Goal: Task Accomplishment & Management: Manage account settings

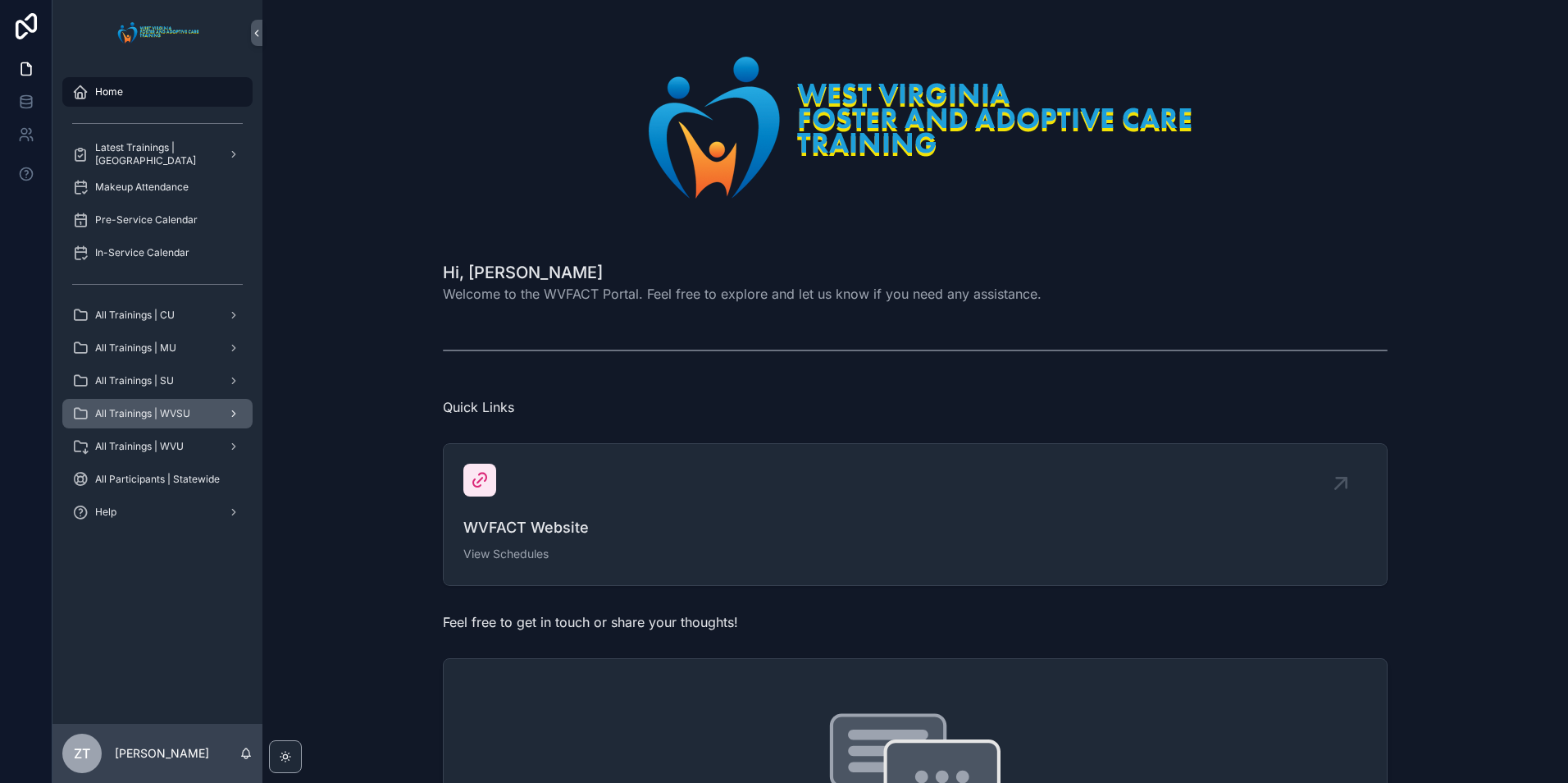
click at [154, 414] on span "All Trainings | WVSU" at bounding box center [143, 413] width 95 height 14
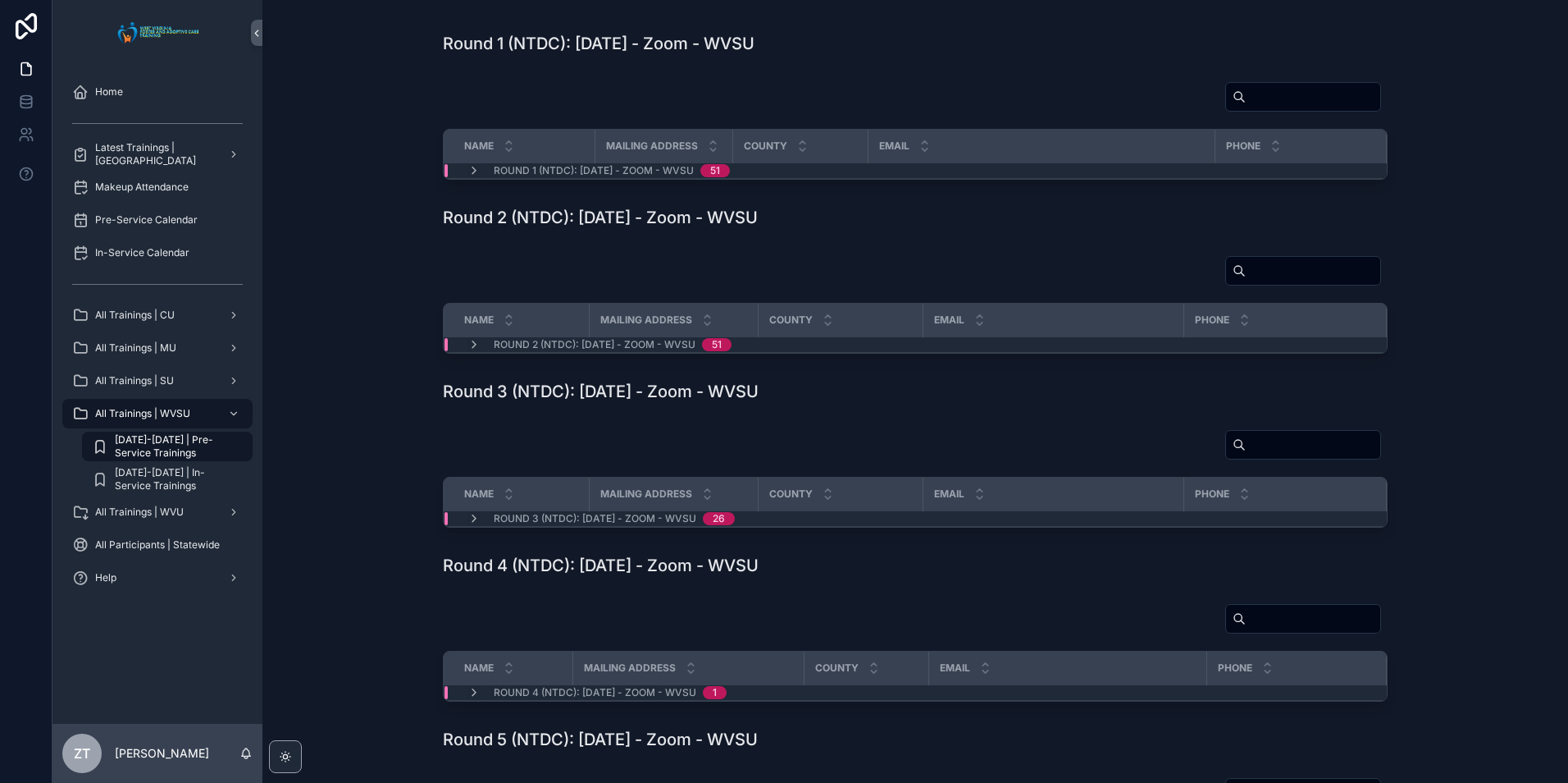
scroll to position [164, 0]
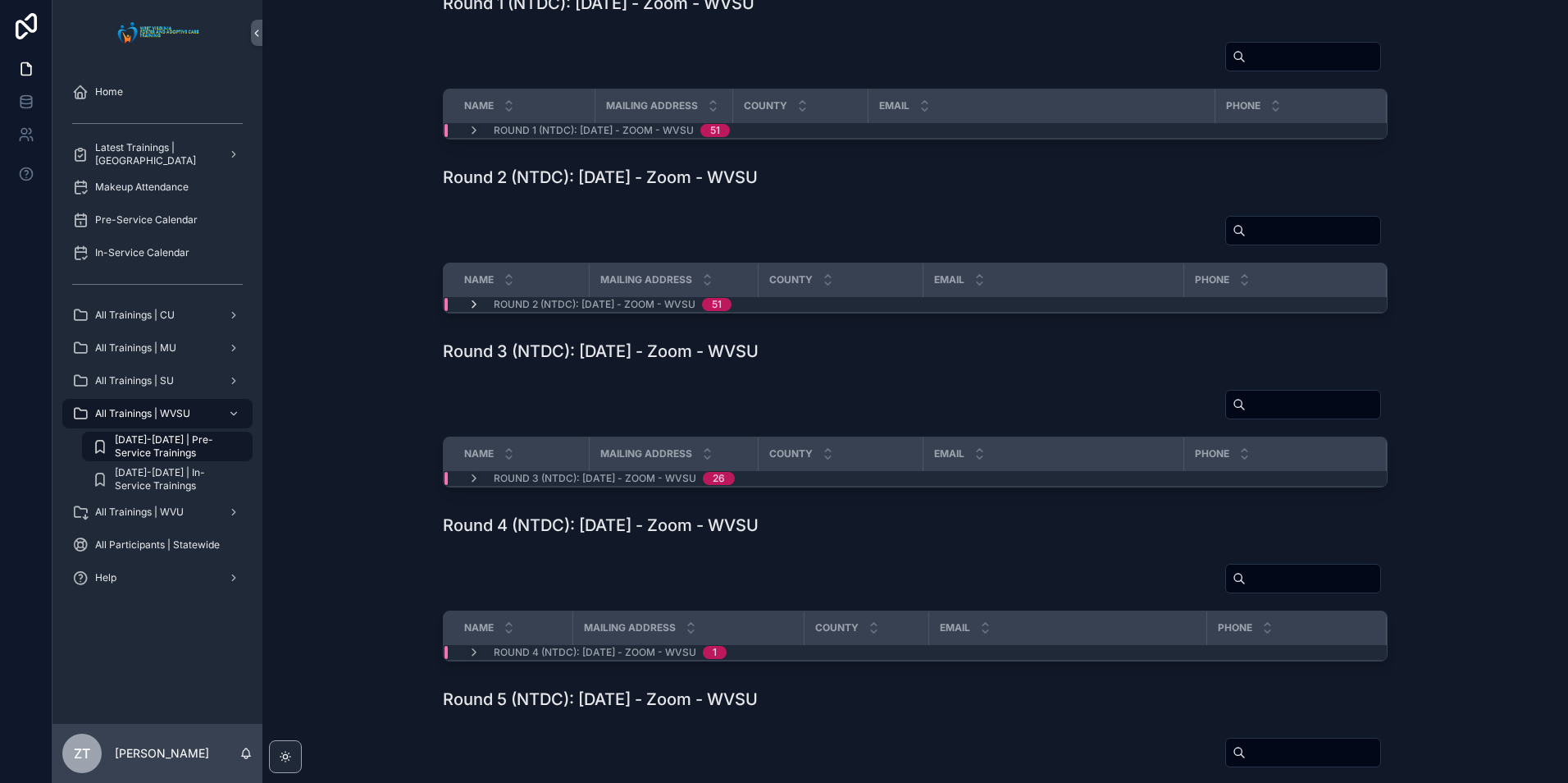
click at [470, 306] on icon "scrollable content" at bounding box center [474, 305] width 13 height 14
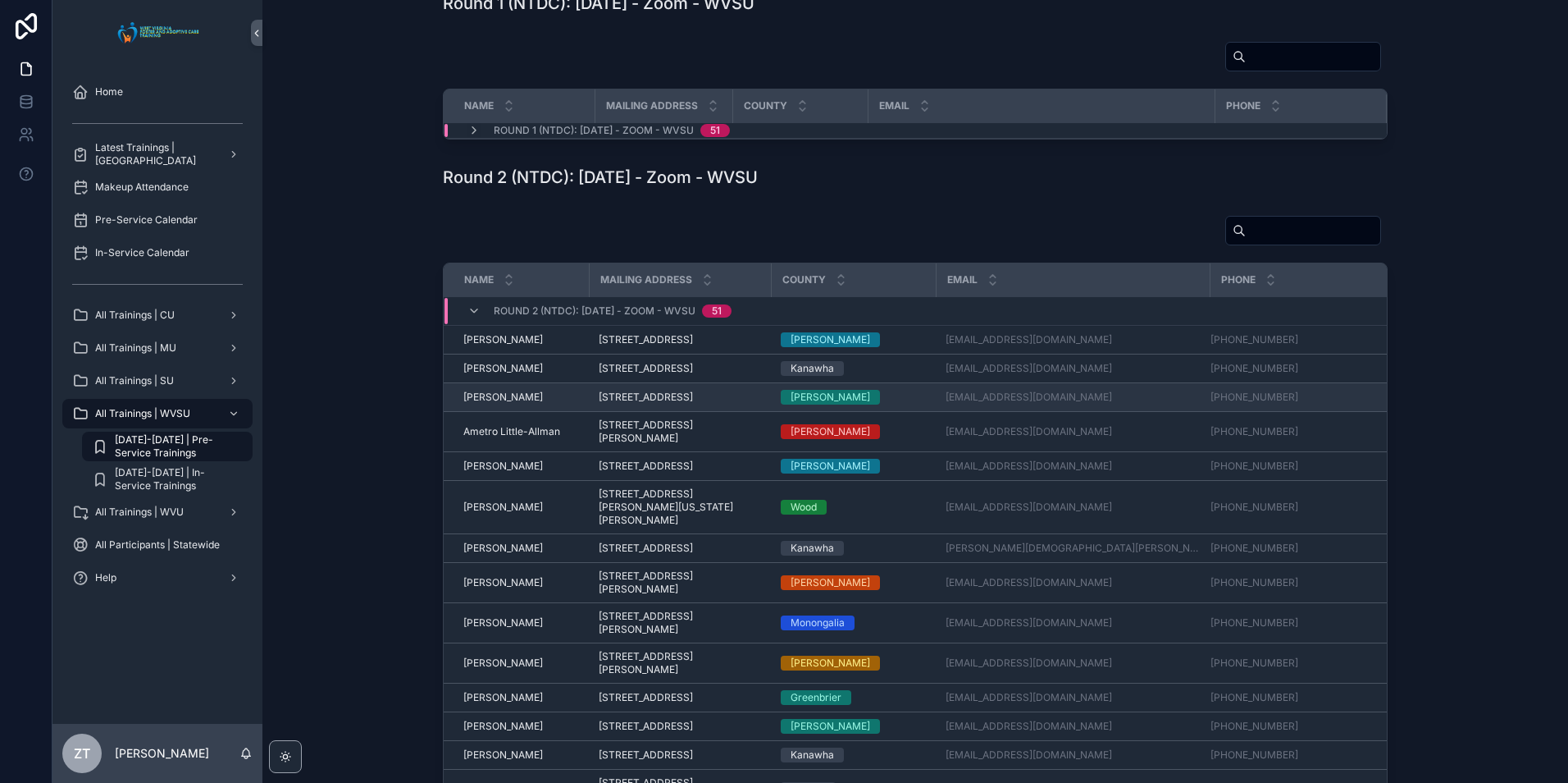
click at [483, 403] on span "[PERSON_NAME]" at bounding box center [503, 397] width 79 height 14
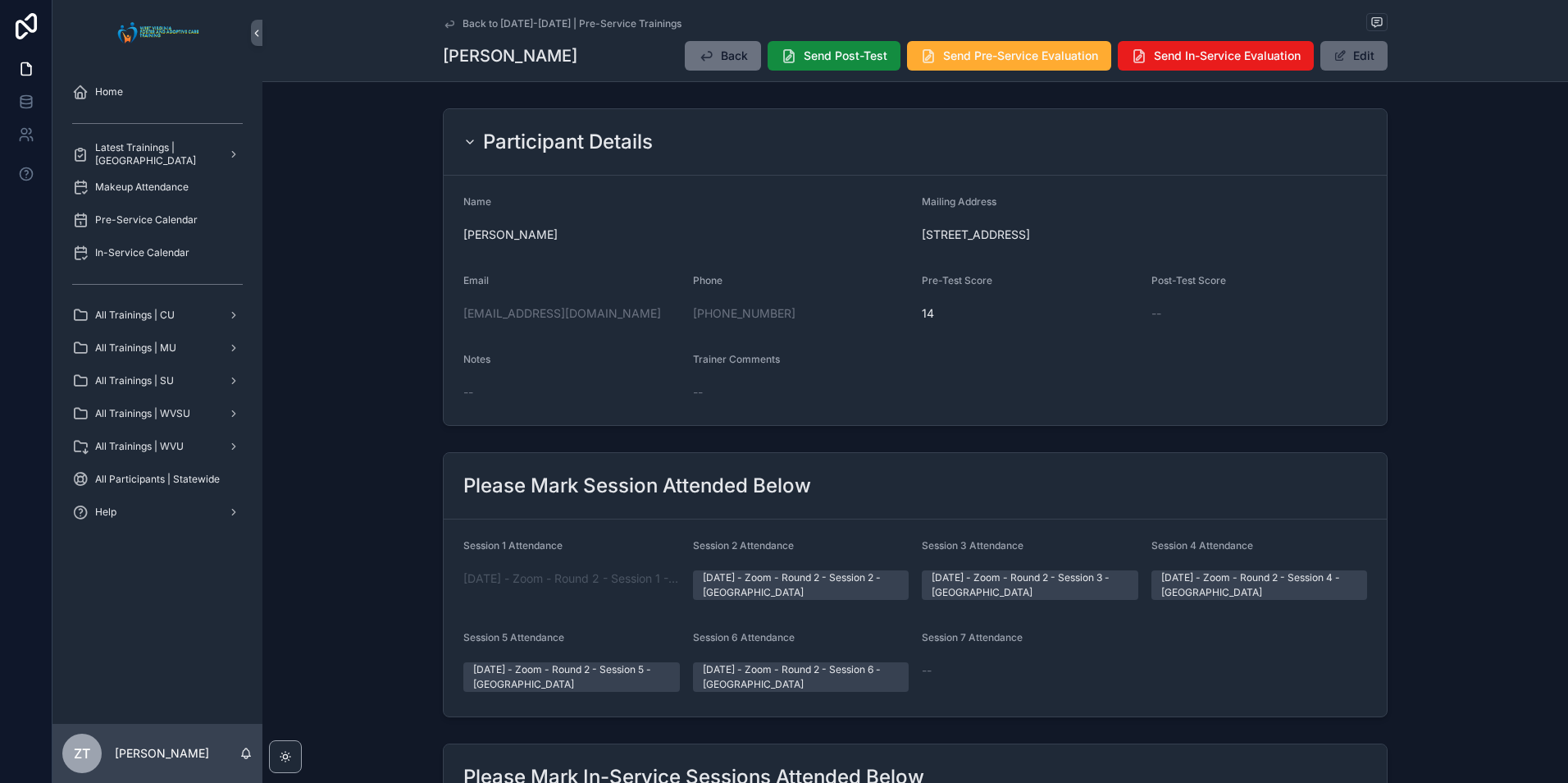
click at [1338, 56] on span "scrollable content" at bounding box center [1340, 56] width 13 height 14
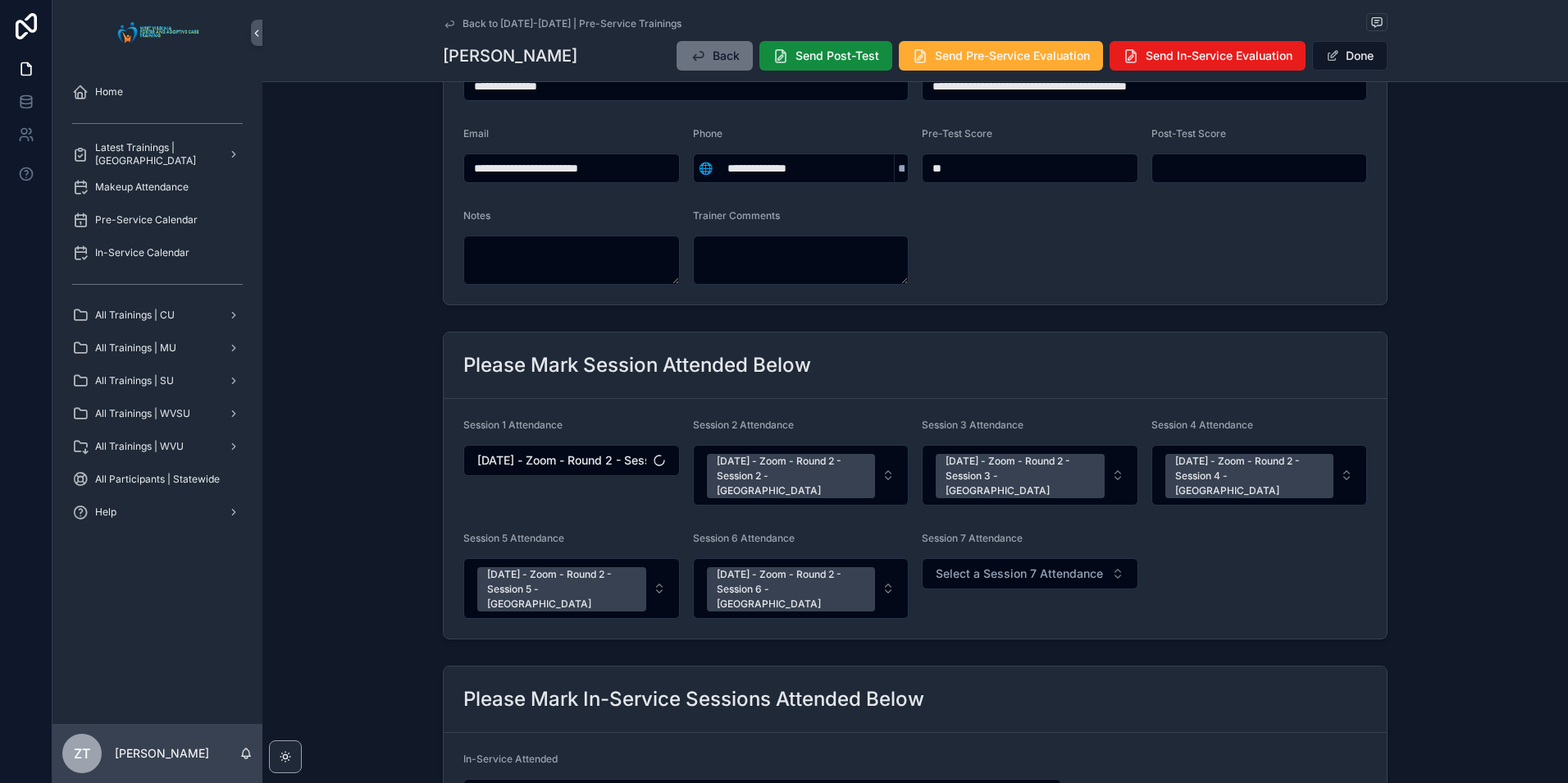
scroll to position [164, 0]
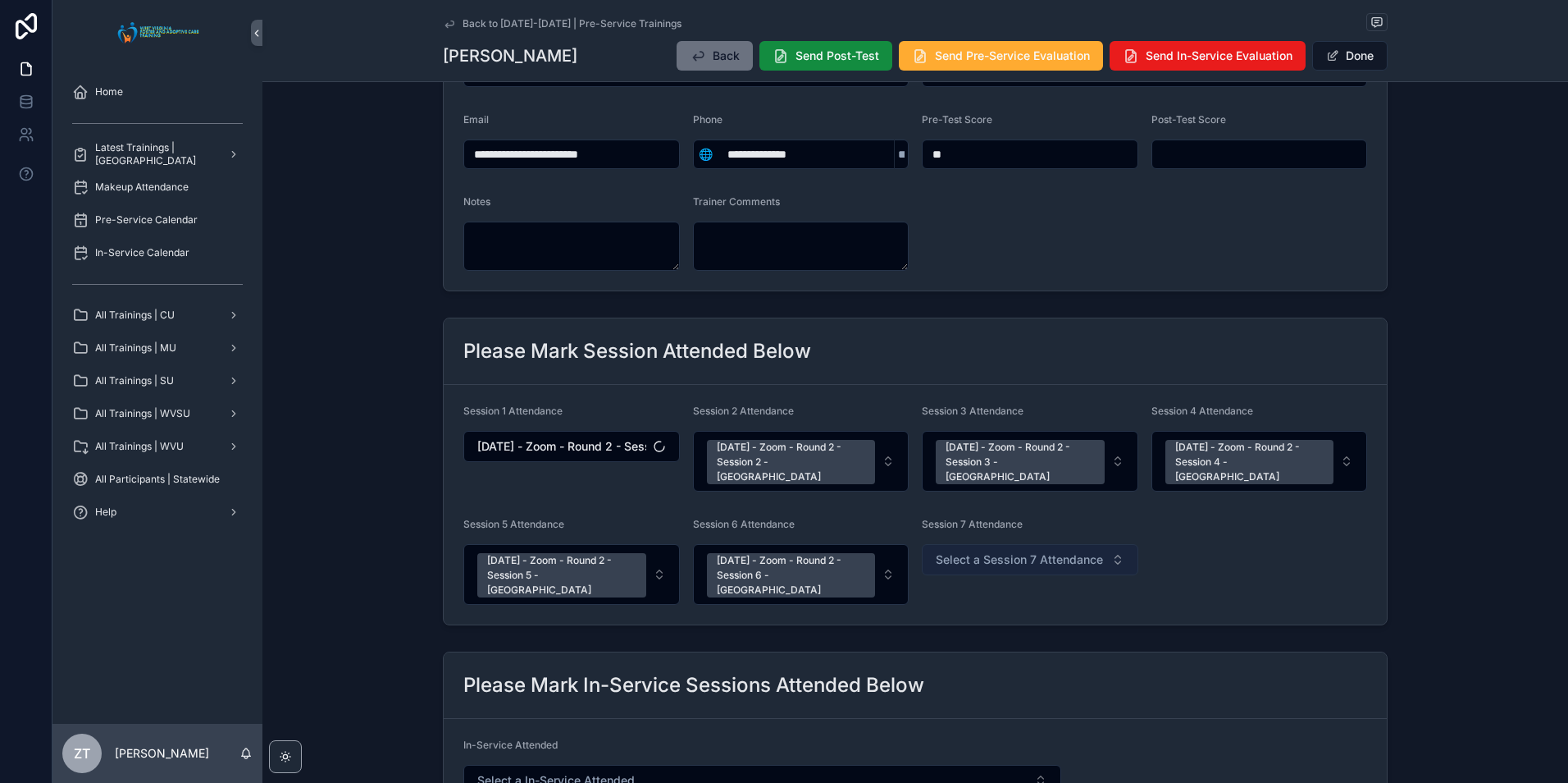
click at [973, 551] on span "Select a Session 7 Attendance" at bounding box center [1019, 559] width 167 height 16
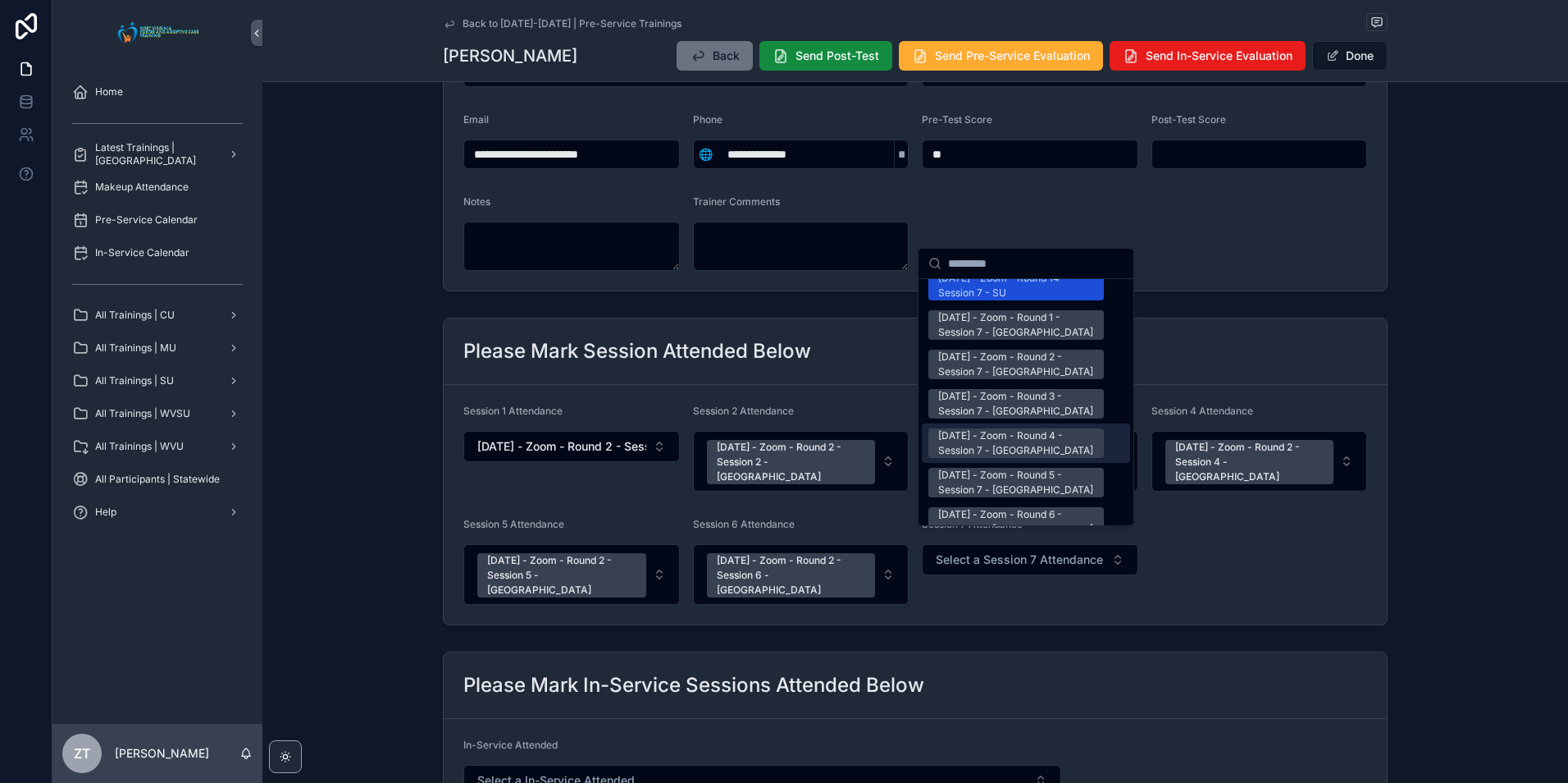
scroll to position [2051, 0]
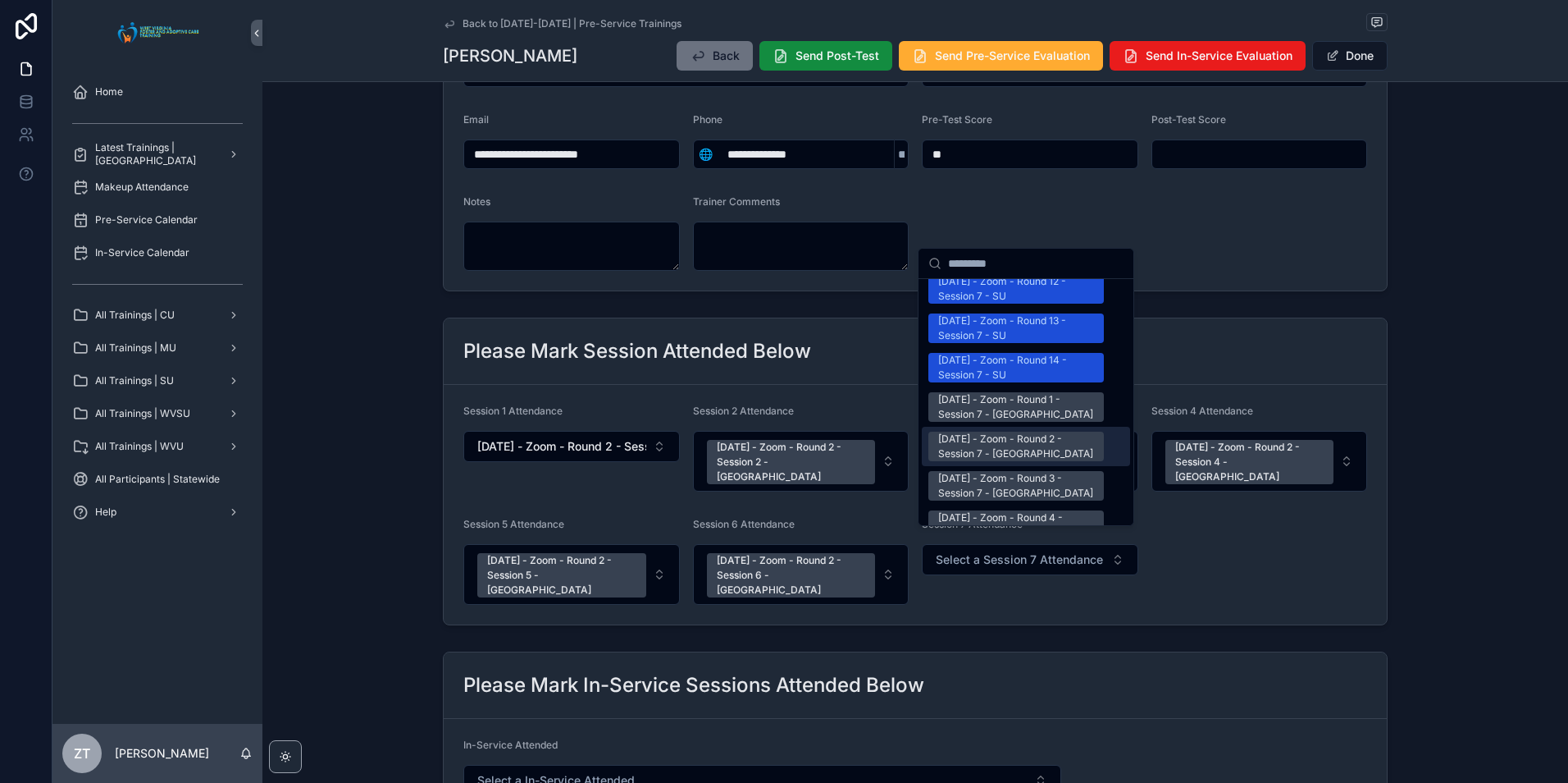
click at [991, 431] on div "[DATE] - Zoom - Round 2 - Session 7 - [GEOGRAPHIC_DATA]" at bounding box center [1016, 446] width 156 height 30
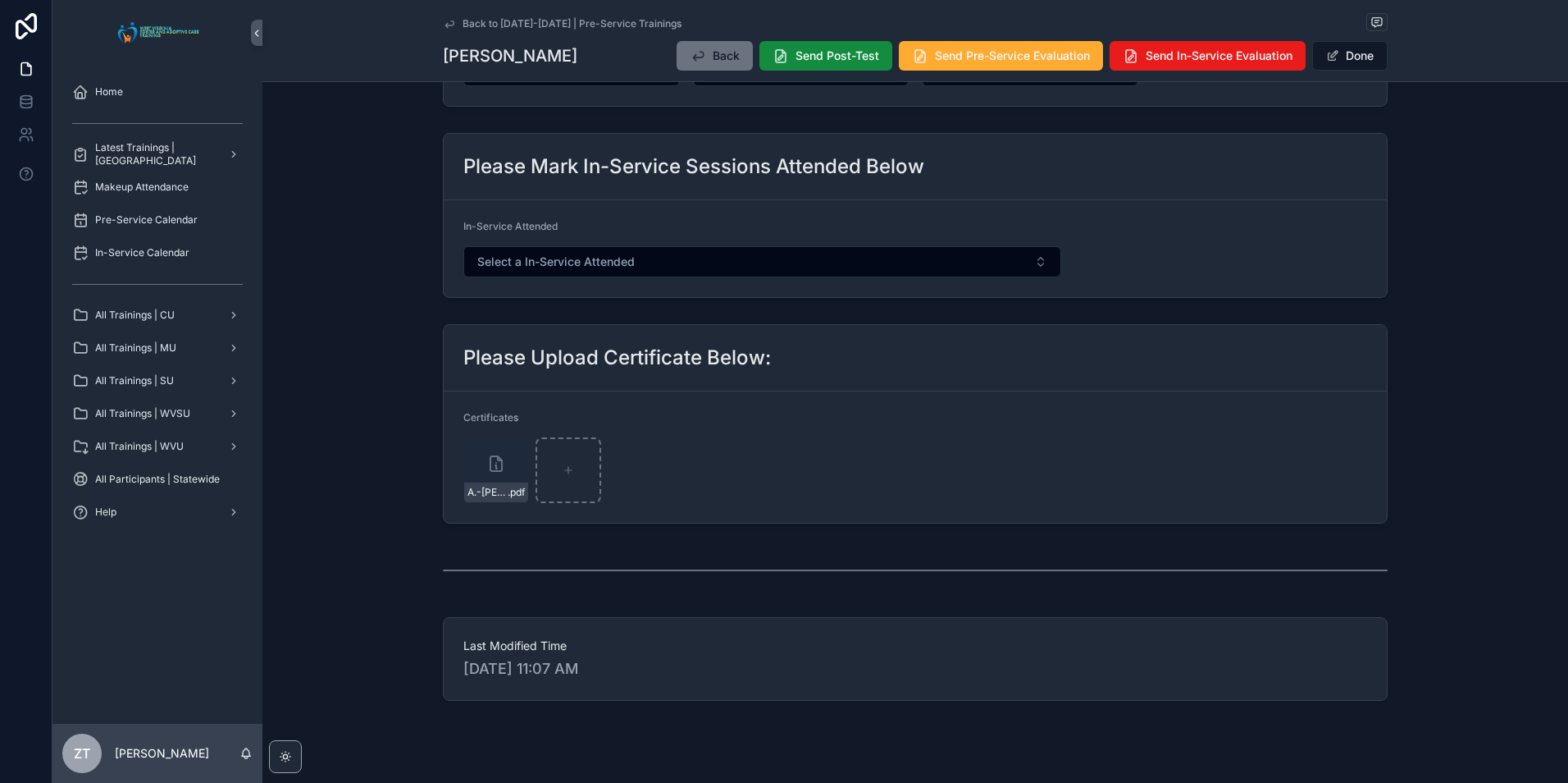
scroll to position [191, 0]
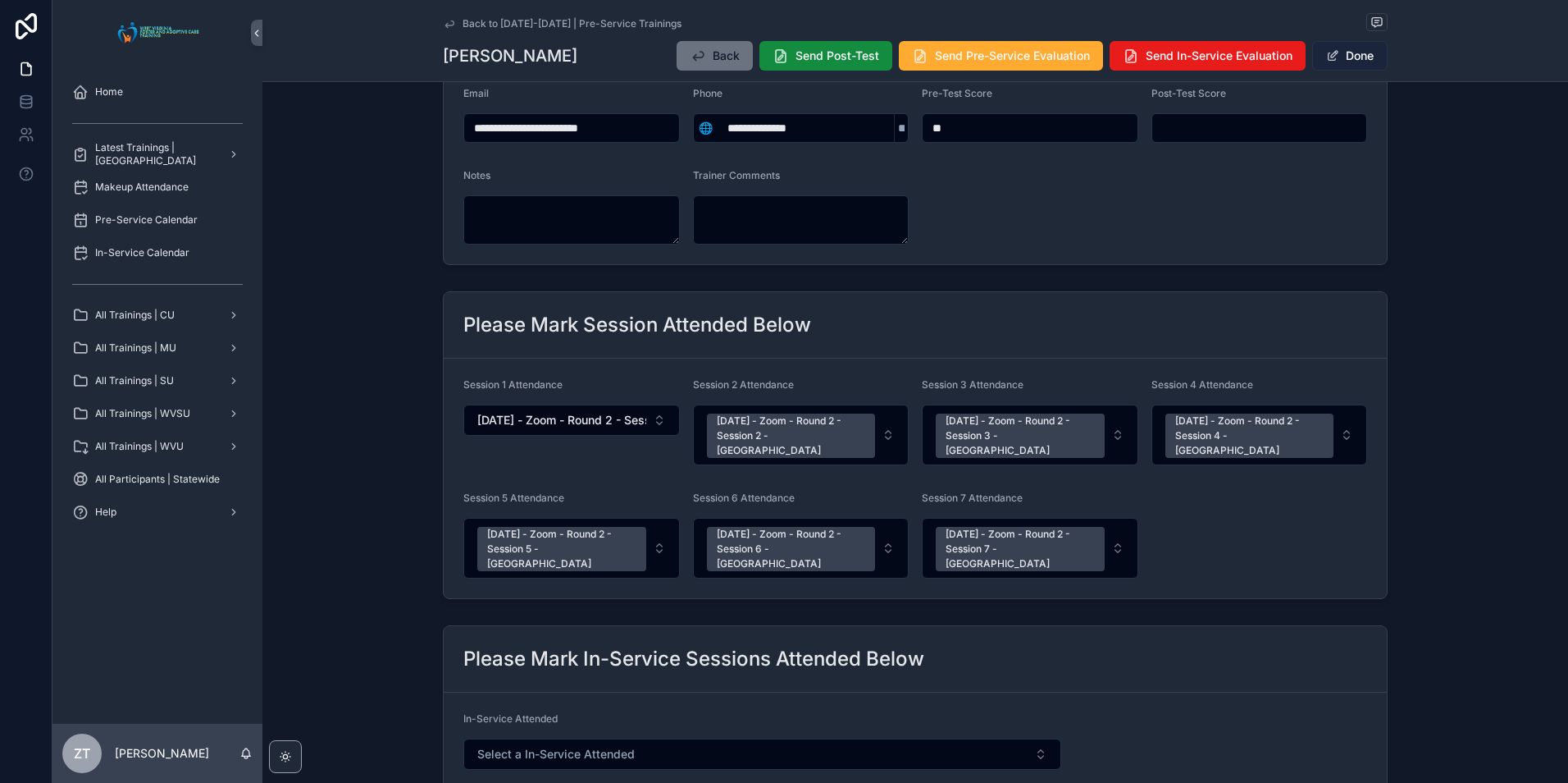
click at [1326, 56] on span "scrollable content" at bounding box center [1333, 56] width 13 height 14
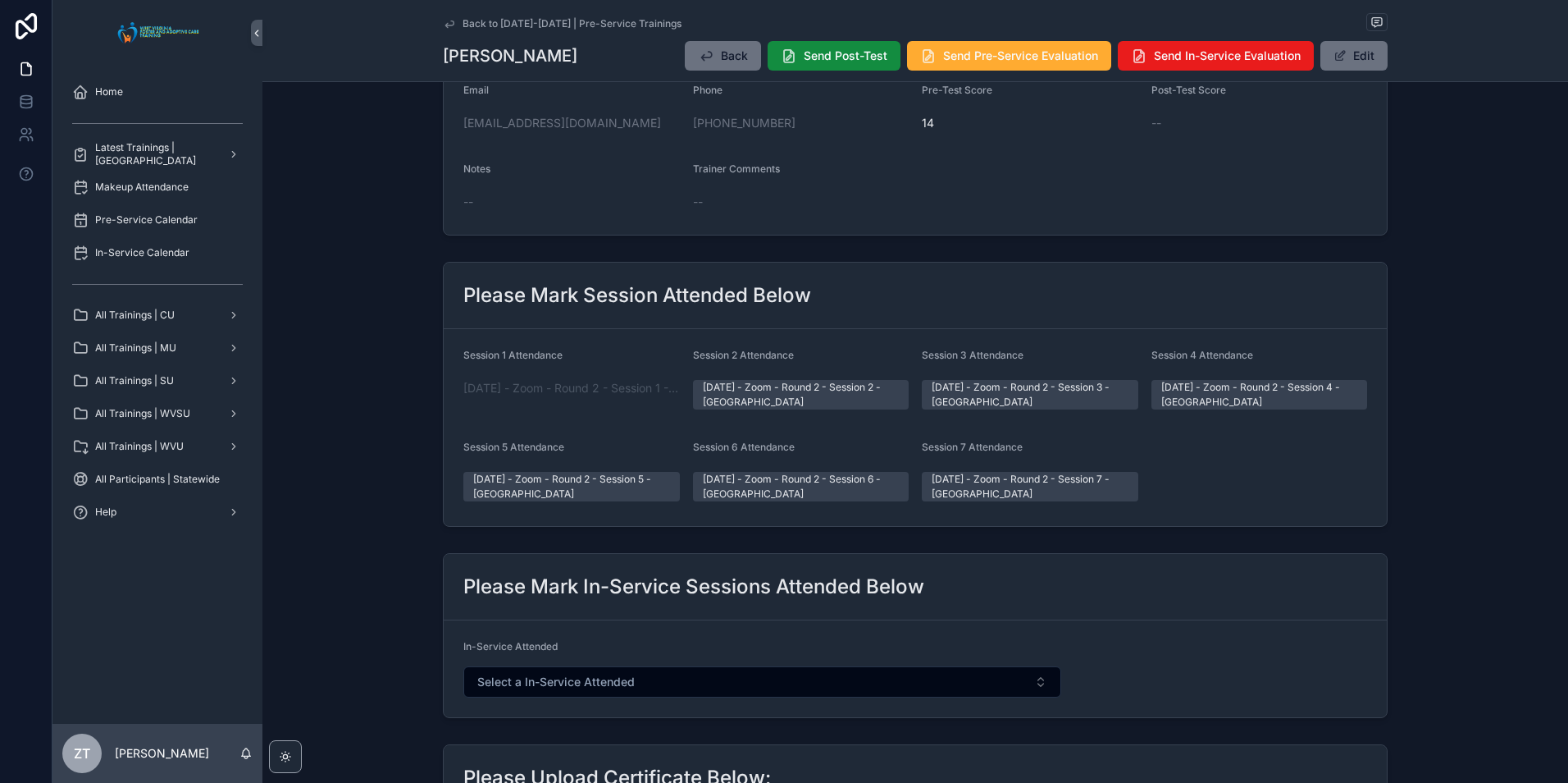
scroll to position [0, 0]
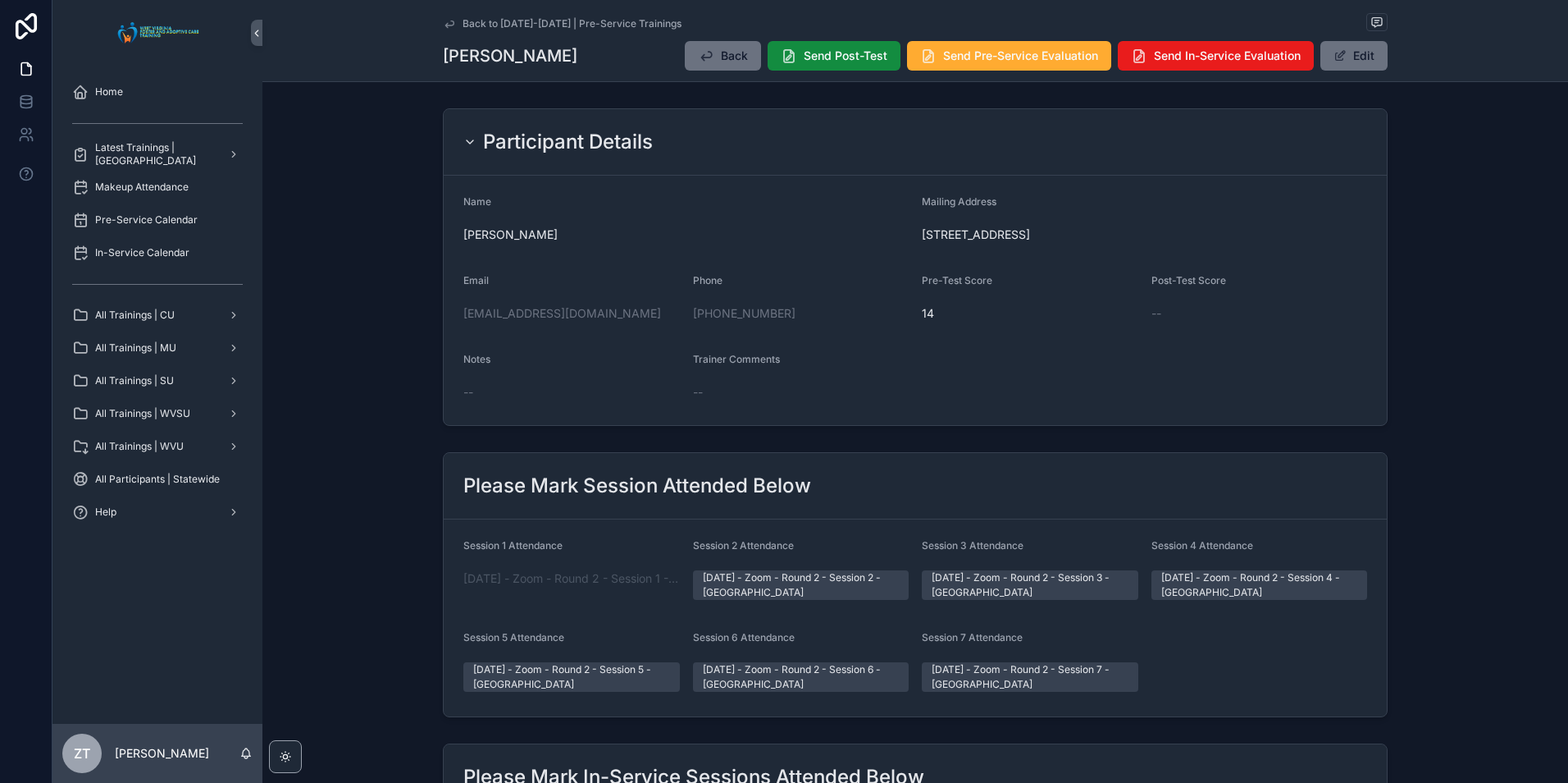
click at [445, 24] on icon "scrollable content" at bounding box center [450, 24] width 8 height 7
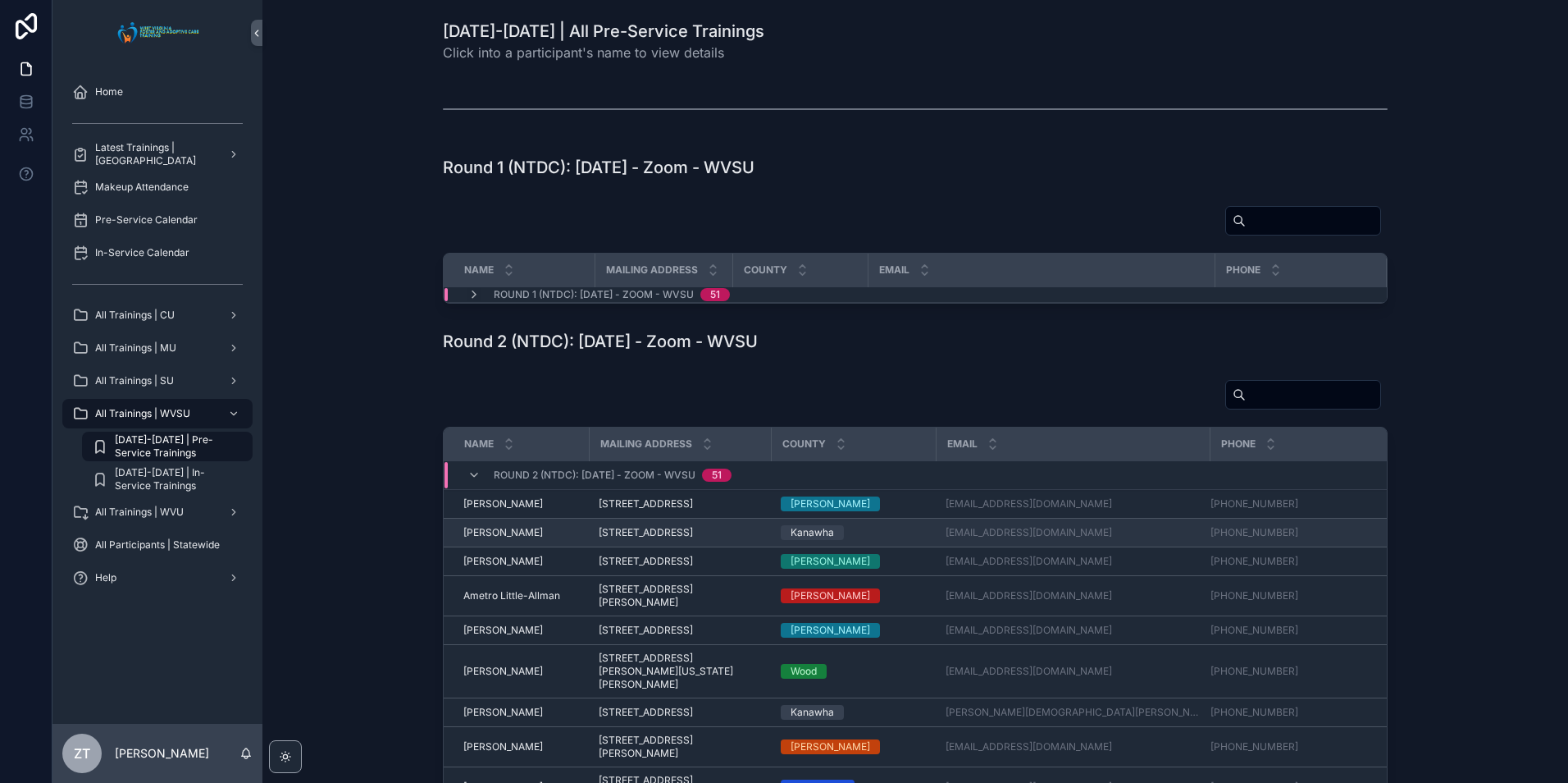
click at [514, 539] on span "[PERSON_NAME]" at bounding box center [503, 532] width 79 height 14
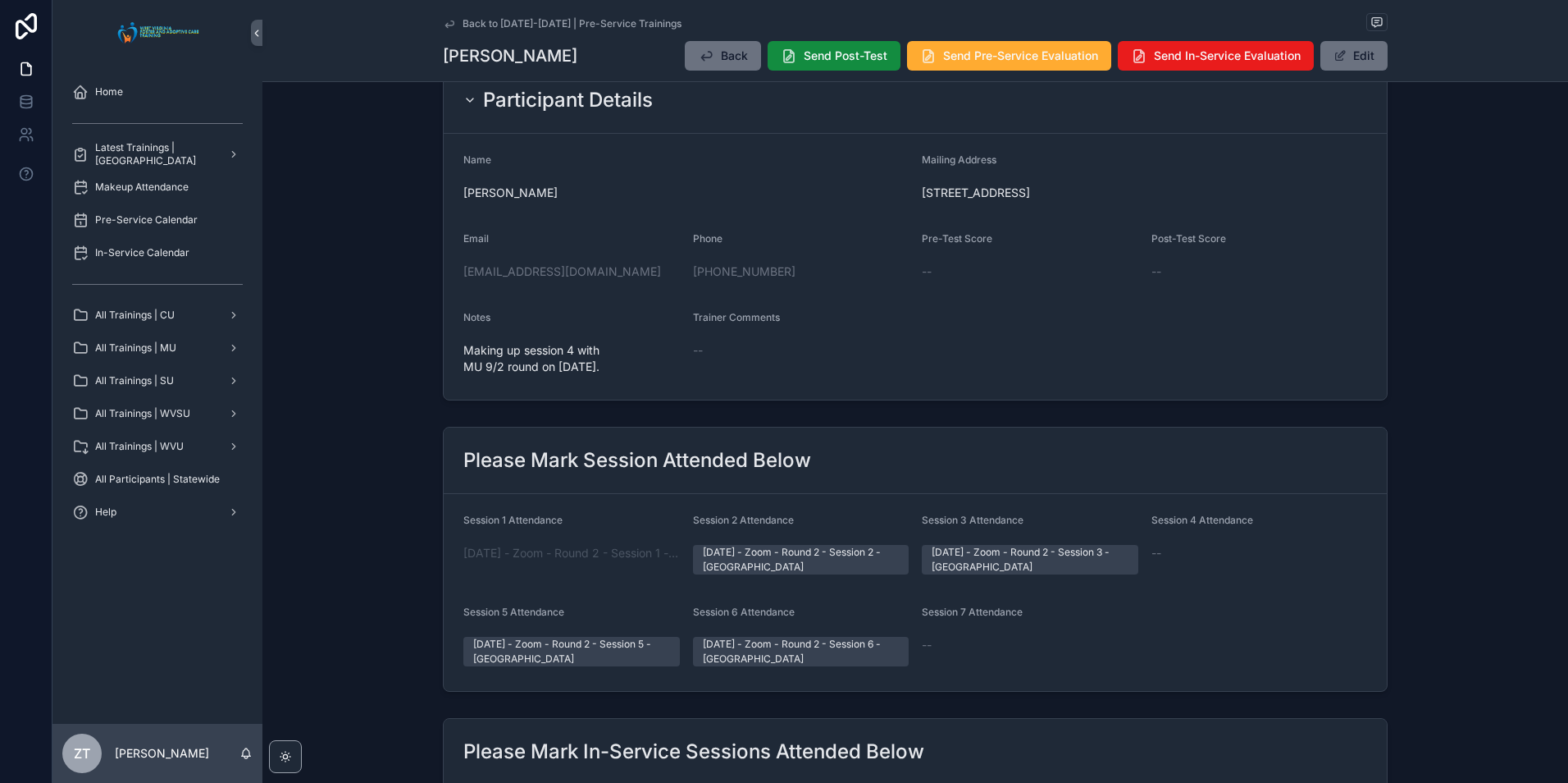
scroll to position [82, 0]
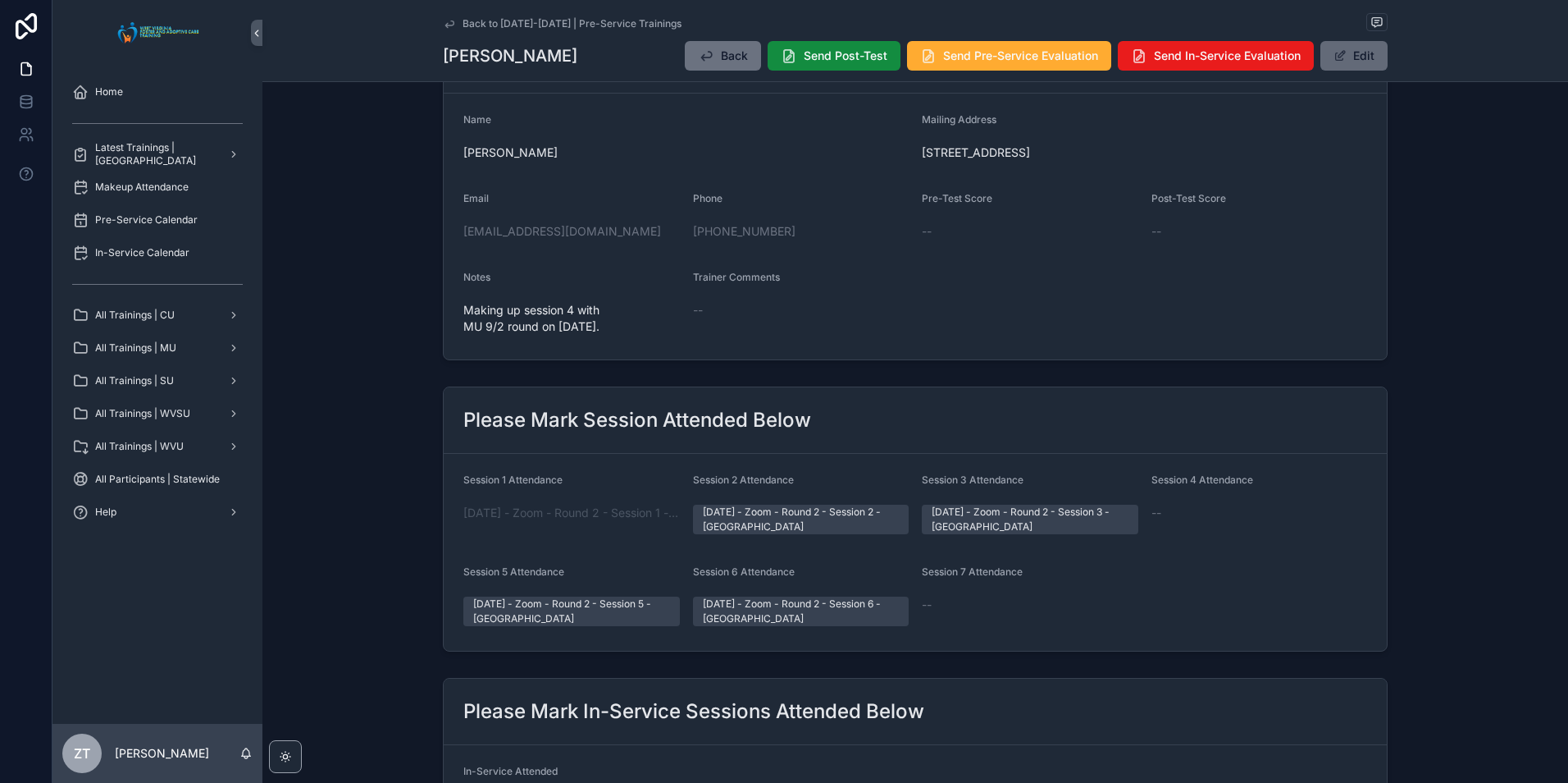
click at [1355, 58] on button "Edit" at bounding box center [1354, 56] width 67 height 30
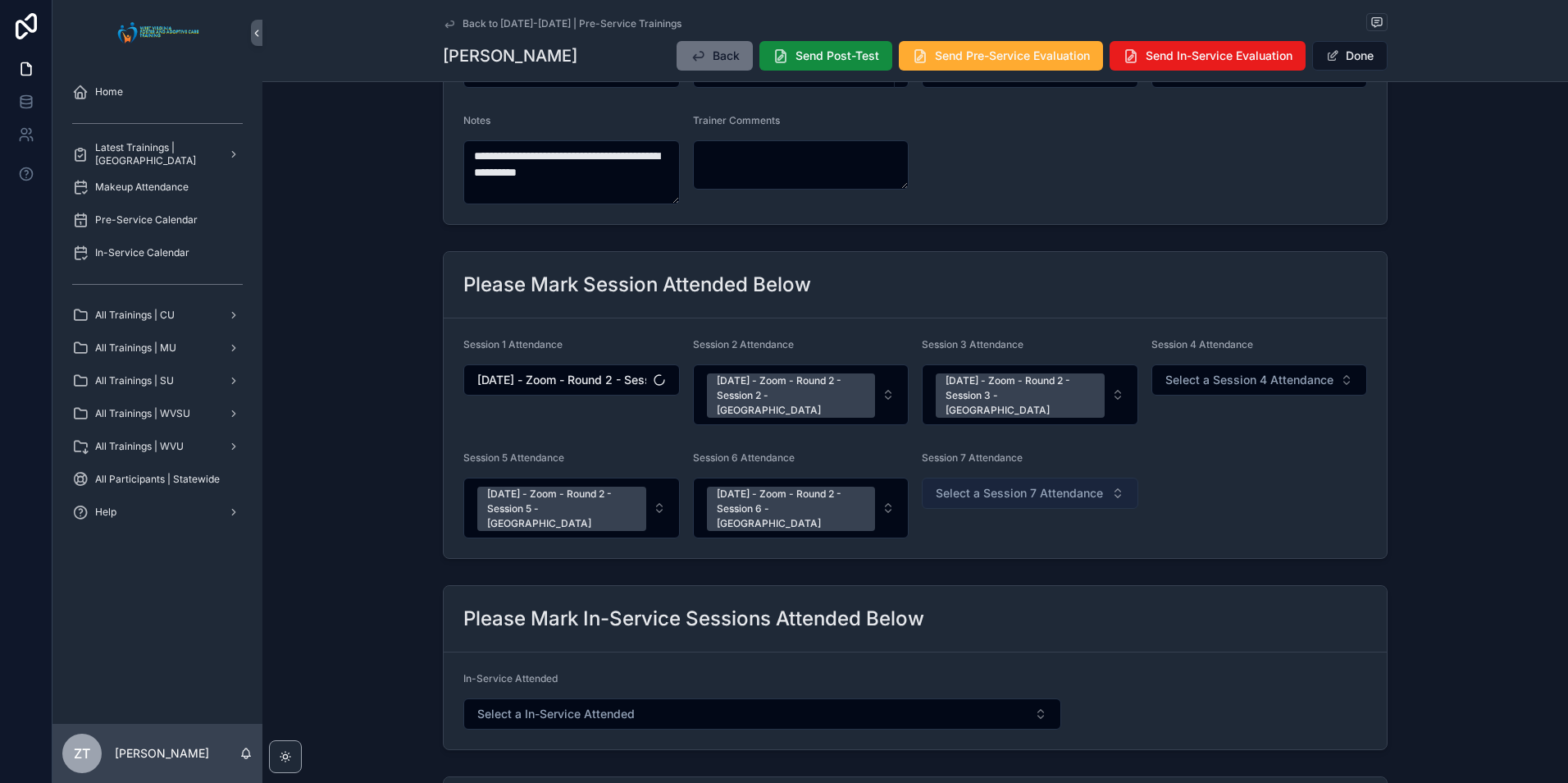
scroll to position [246, 0]
click at [1059, 484] on span "Select a Session 7 Attendance" at bounding box center [1019, 492] width 167 height 16
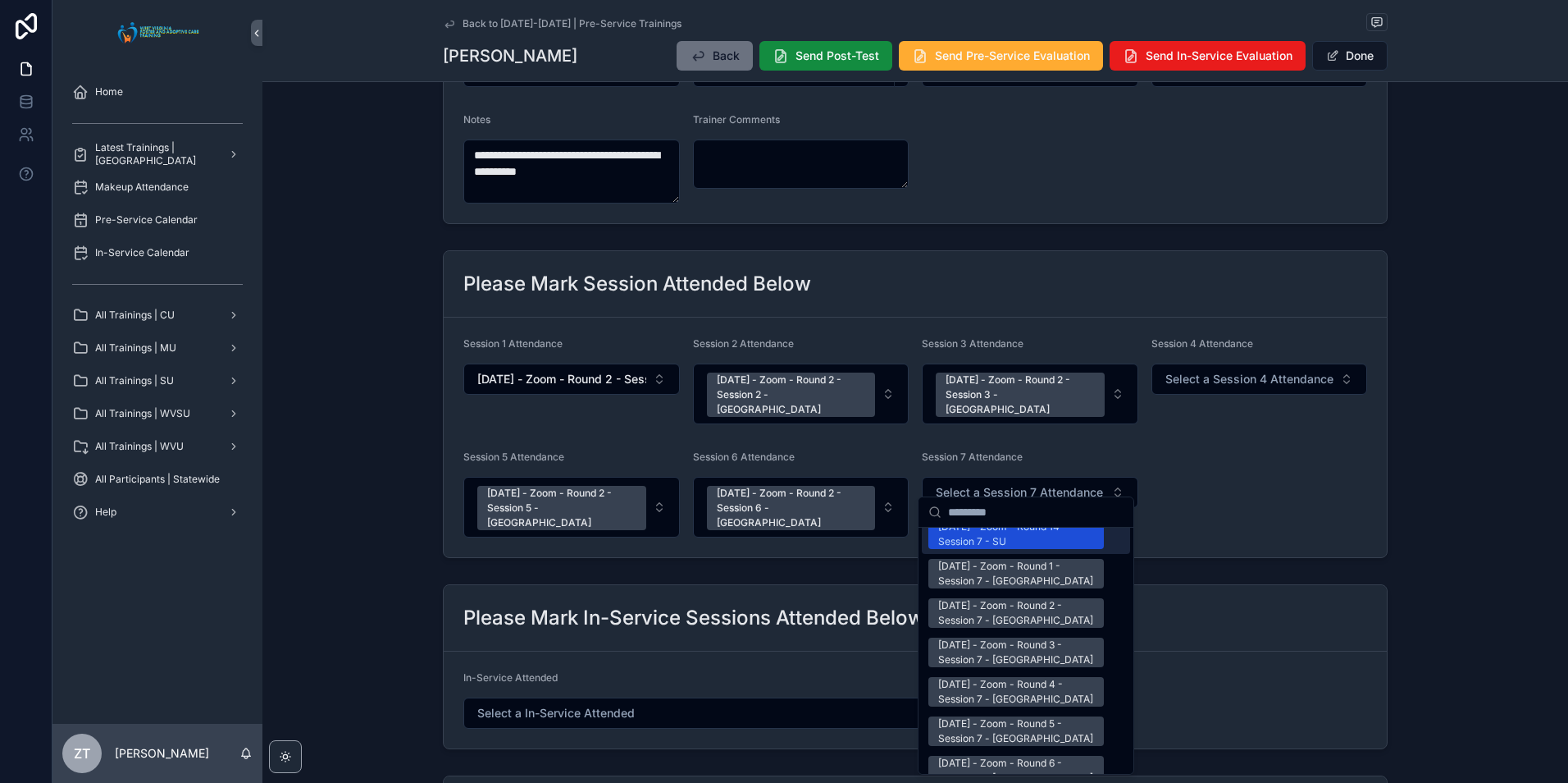
click at [969, 598] on div "[DATE] - Zoom - Round 2 - Session 7 - [GEOGRAPHIC_DATA]" at bounding box center [1016, 613] width 156 height 30
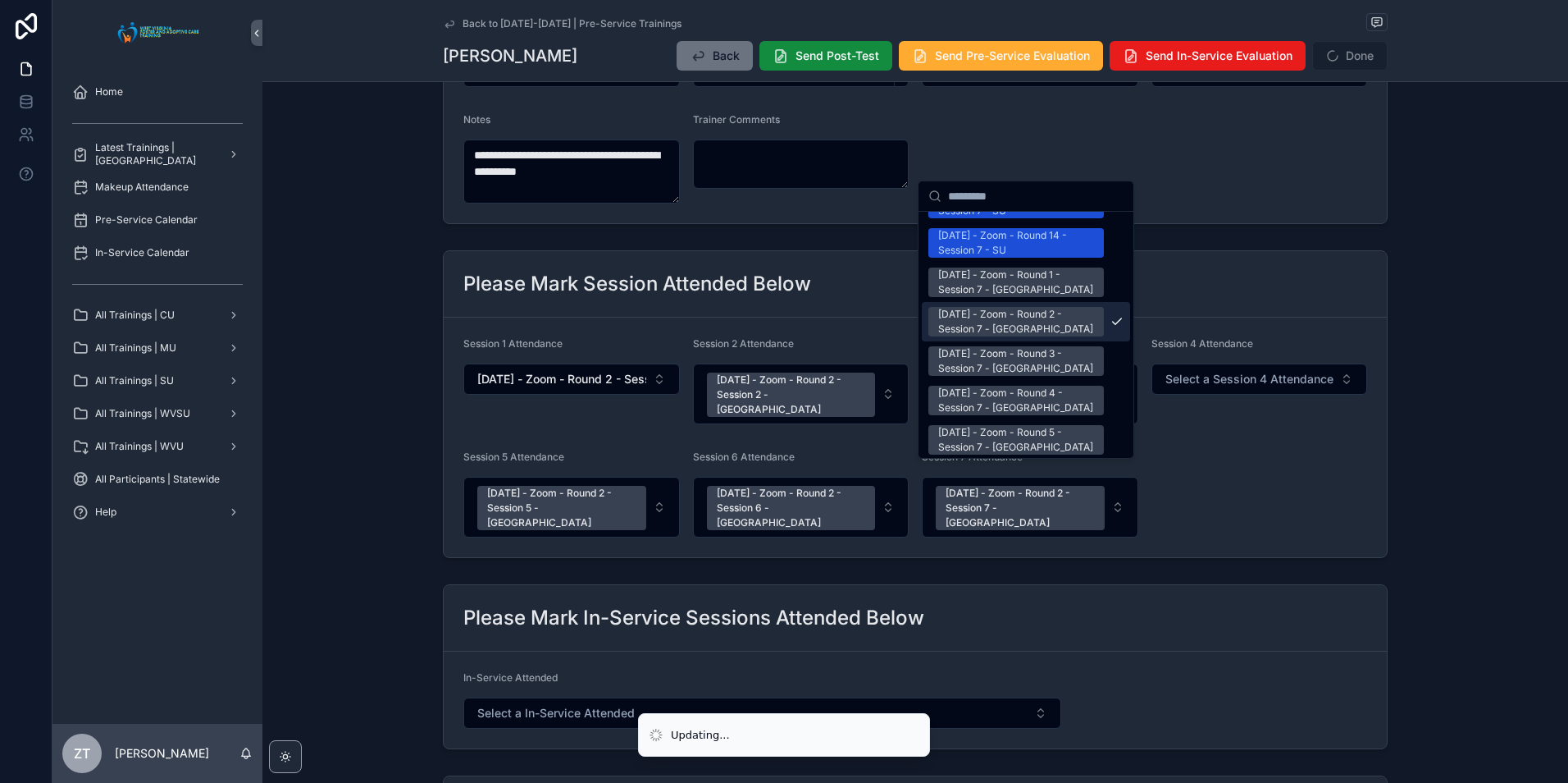
scroll to position [2157, 0]
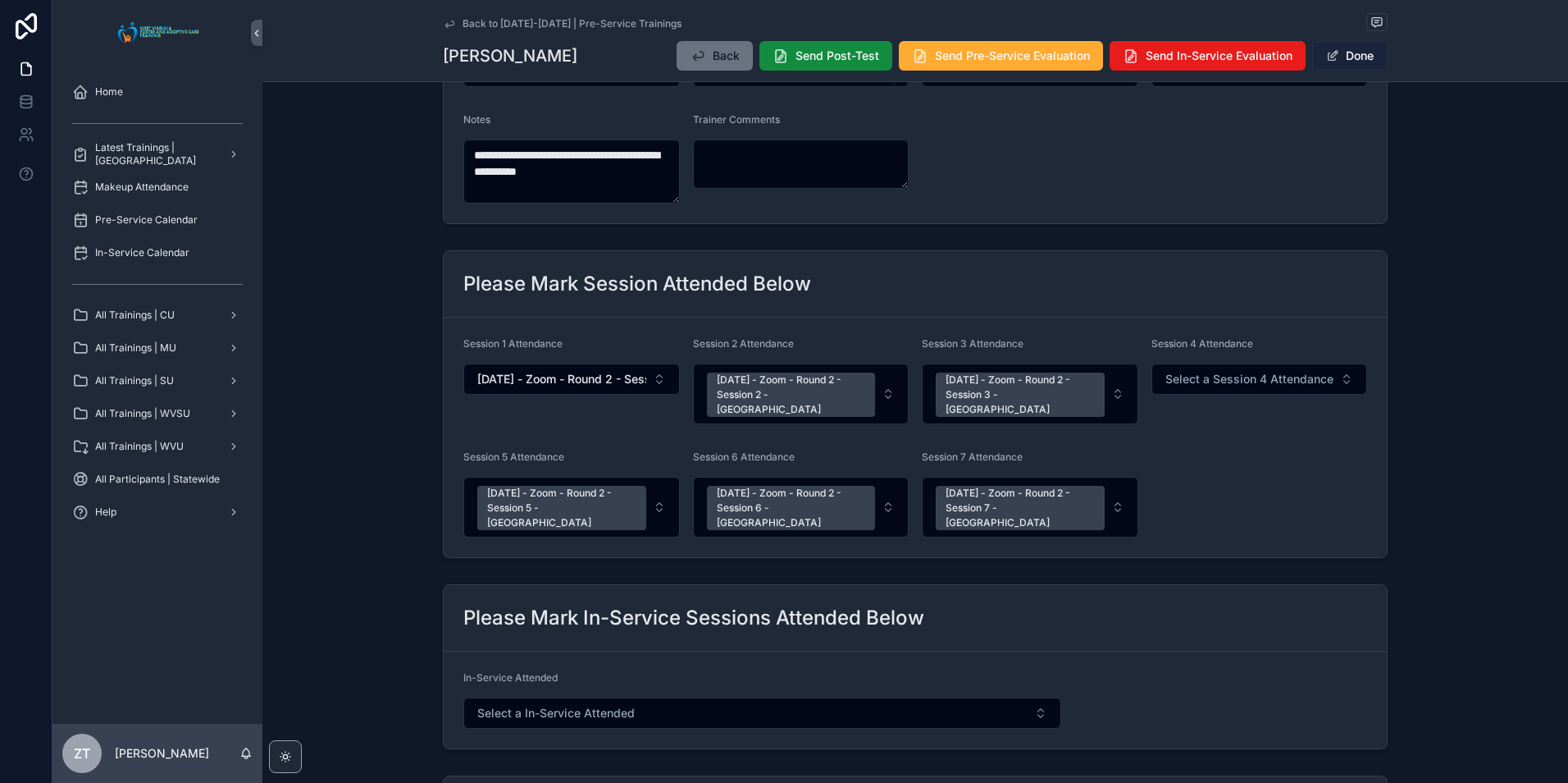
click at [1350, 53] on button "Done" at bounding box center [1350, 56] width 75 height 30
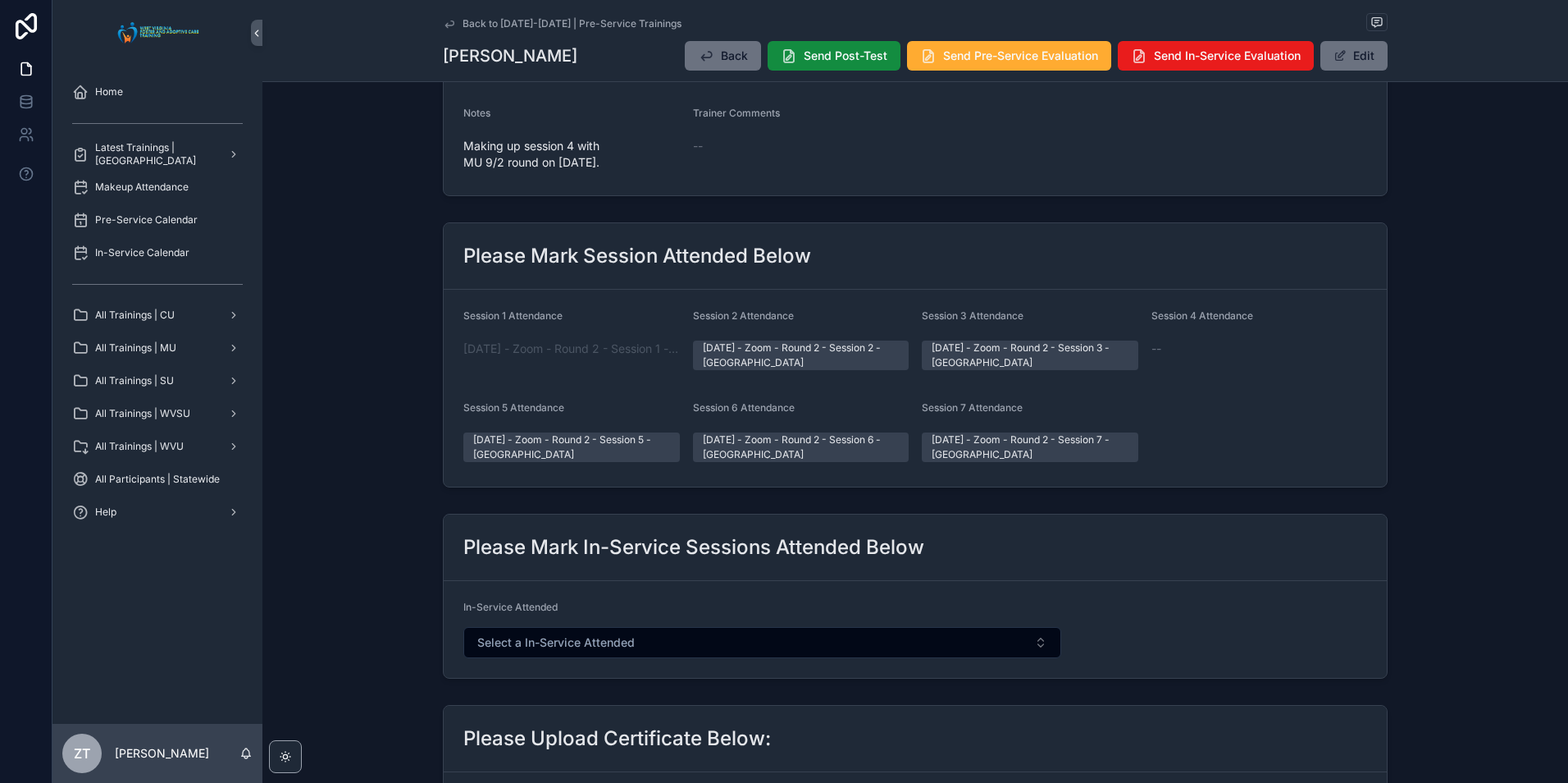
scroll to position [0, 0]
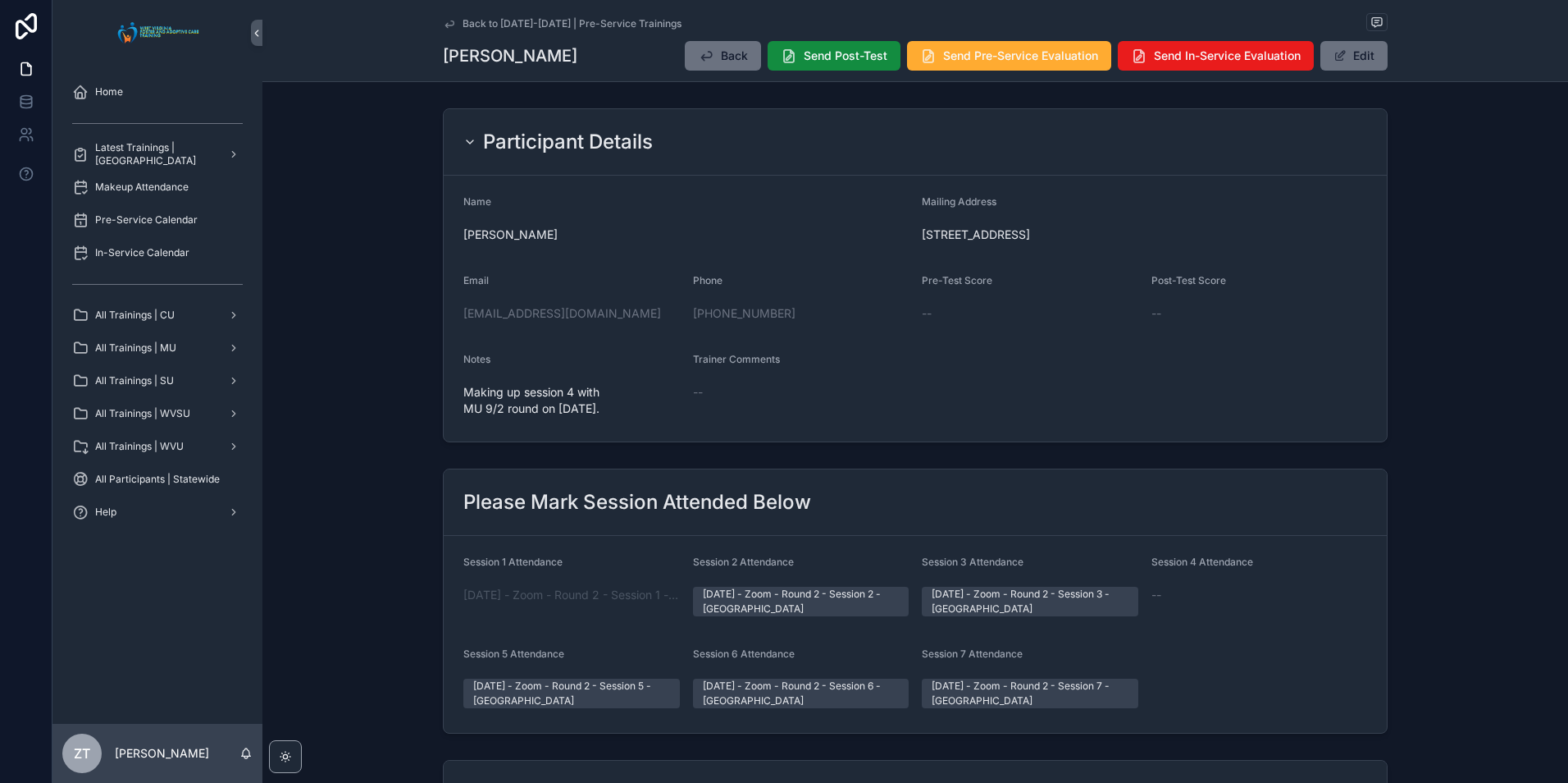
click at [448, 24] on icon "scrollable content" at bounding box center [450, 24] width 13 height 14
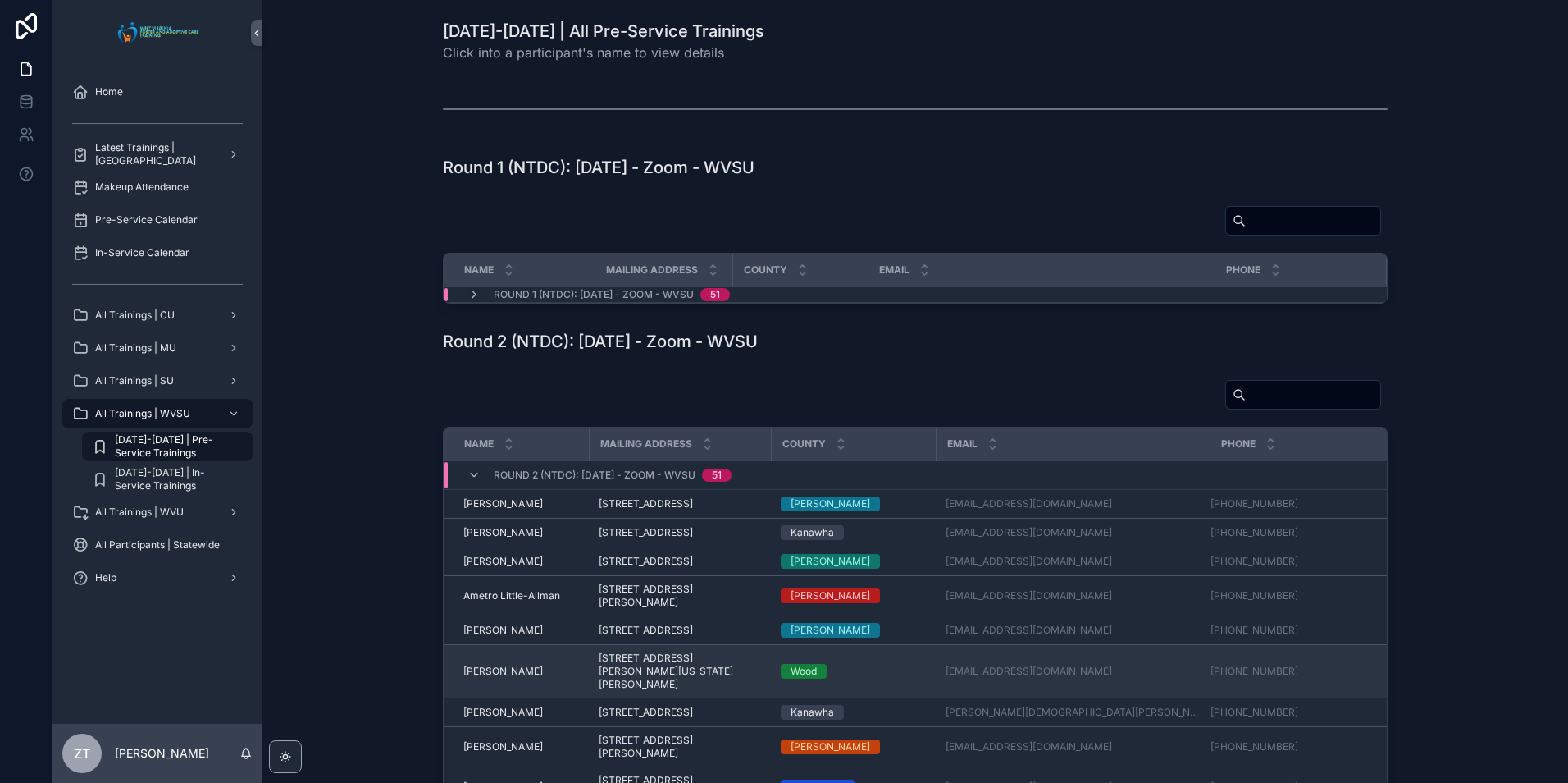
click at [475, 678] on span "[PERSON_NAME]" at bounding box center [503, 672] width 79 height 14
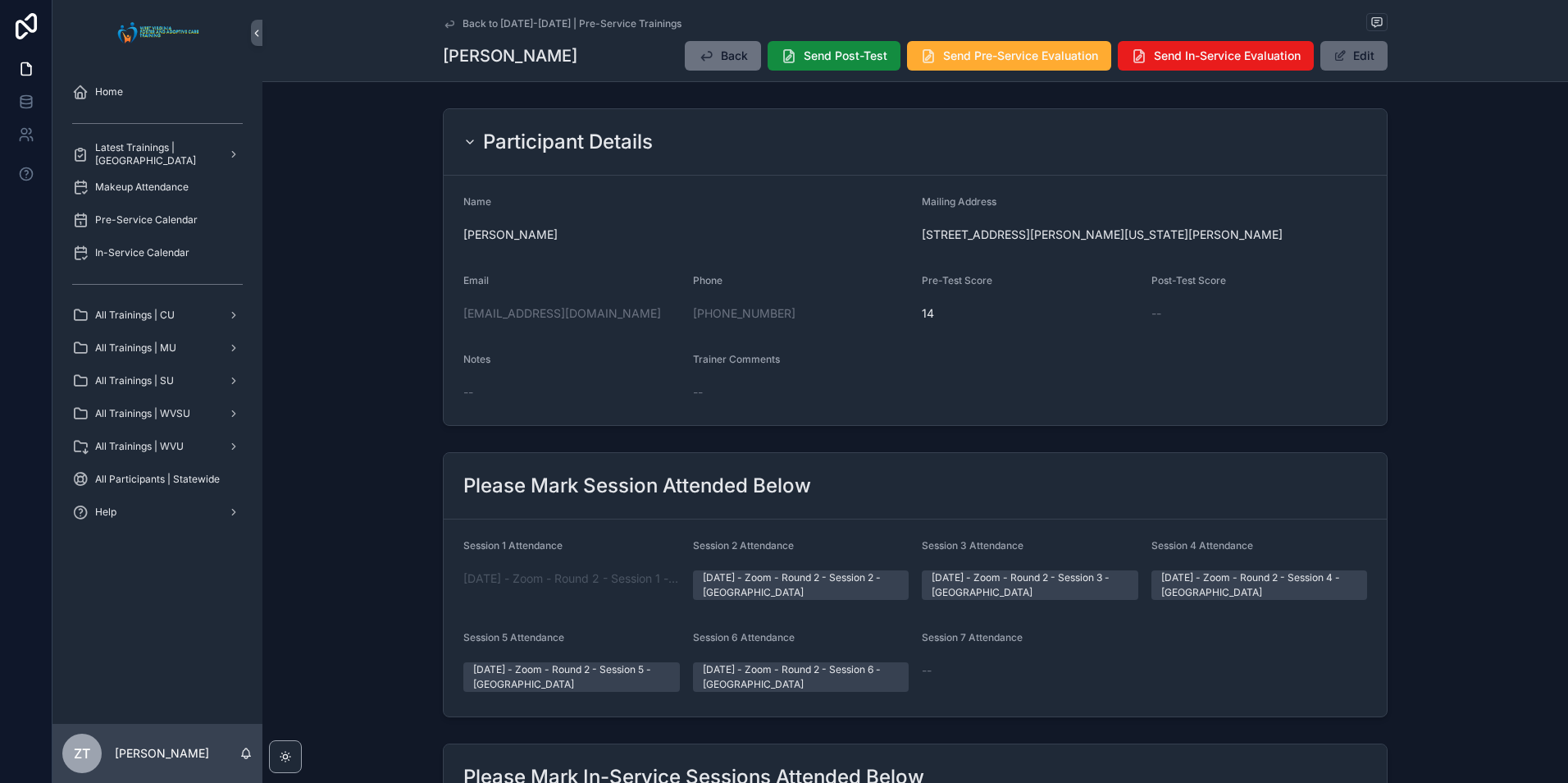
click at [1360, 62] on button "Edit" at bounding box center [1354, 56] width 67 height 30
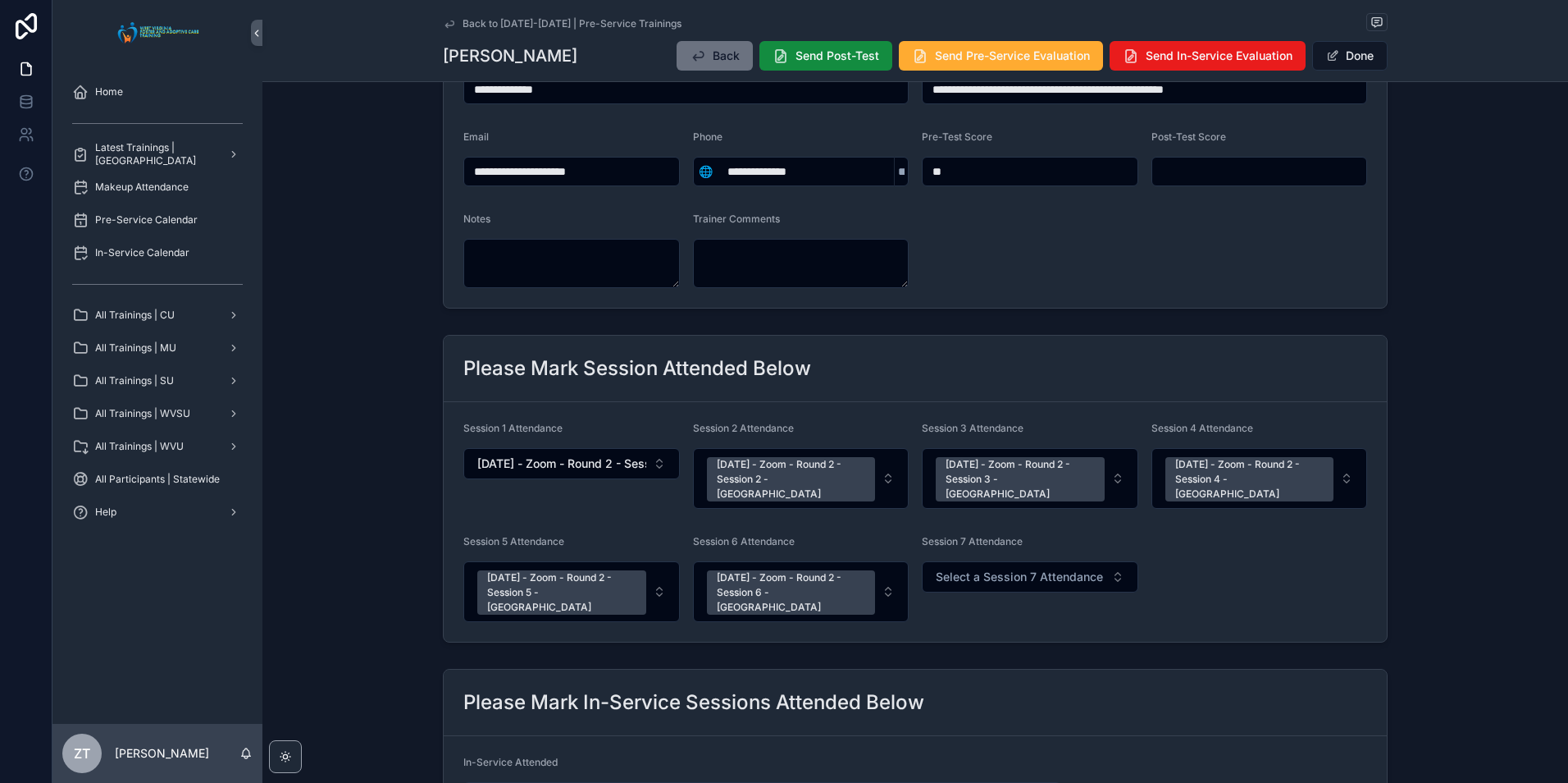
scroll to position [164, 0]
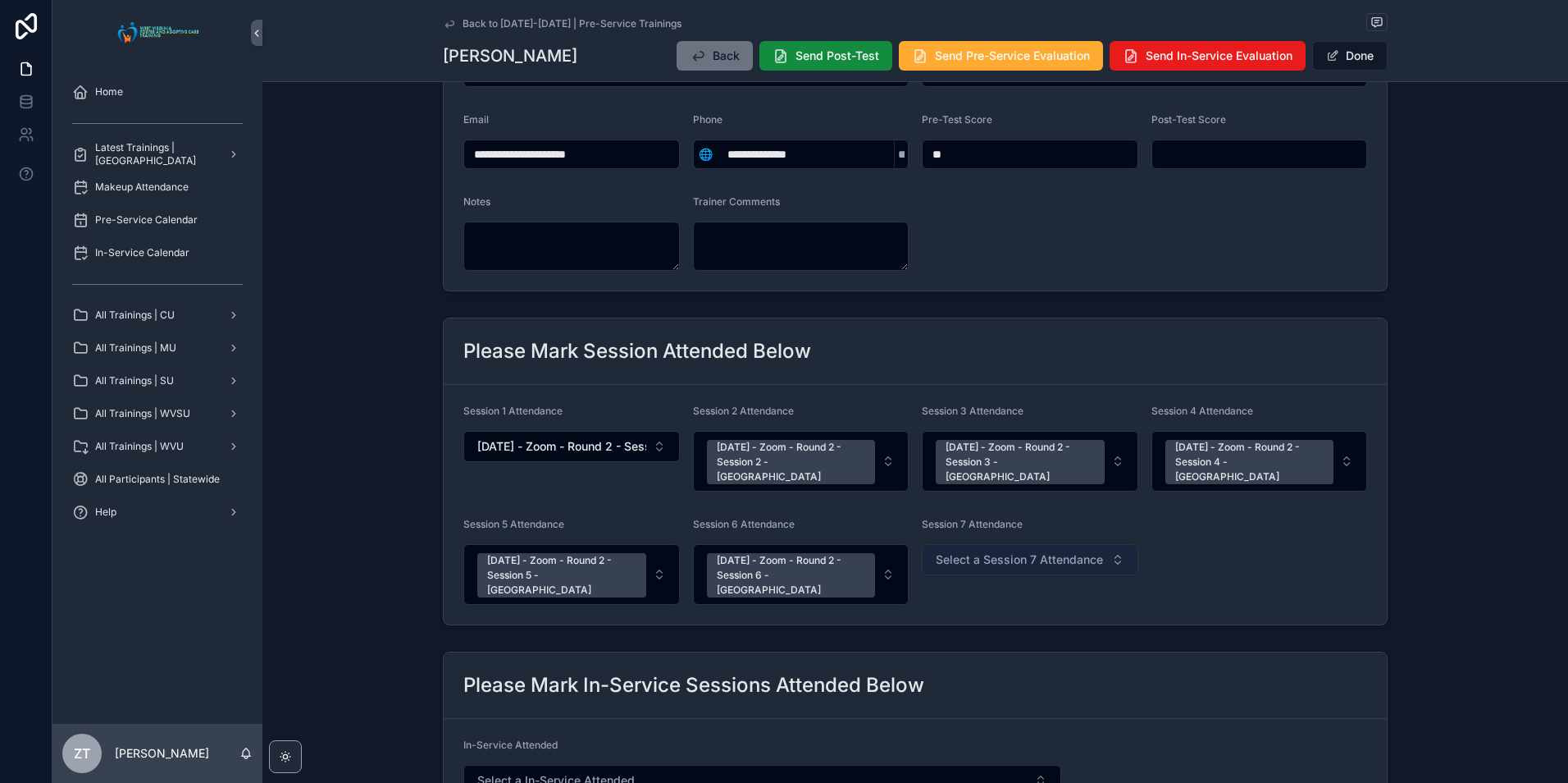
click at [956, 554] on button "Select a Session 7 Attendance" at bounding box center [1030, 559] width 217 height 31
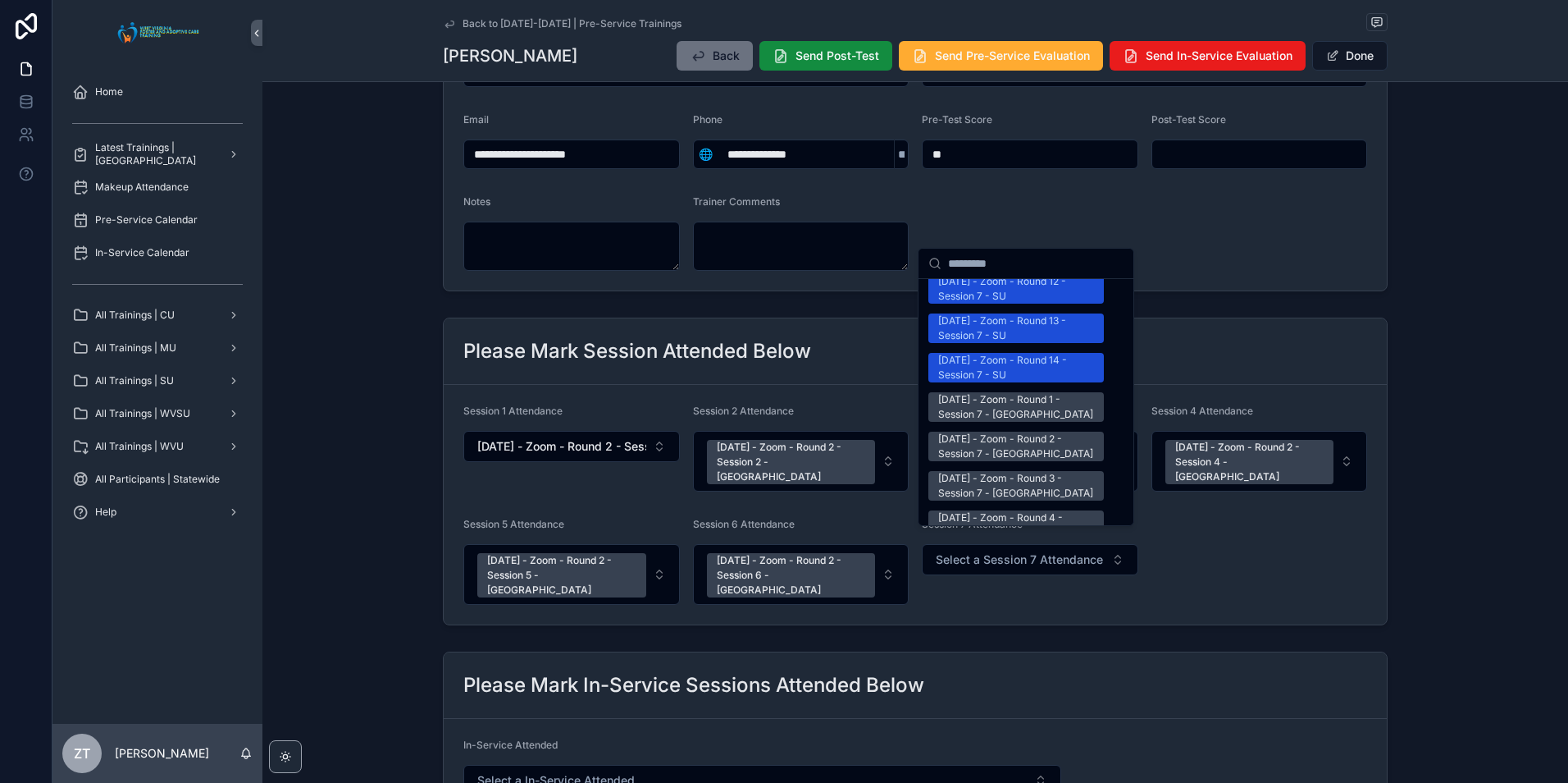
click at [988, 431] on div "[DATE] - Zoom - Round 2 - Session 7 - [GEOGRAPHIC_DATA]" at bounding box center [1016, 446] width 156 height 30
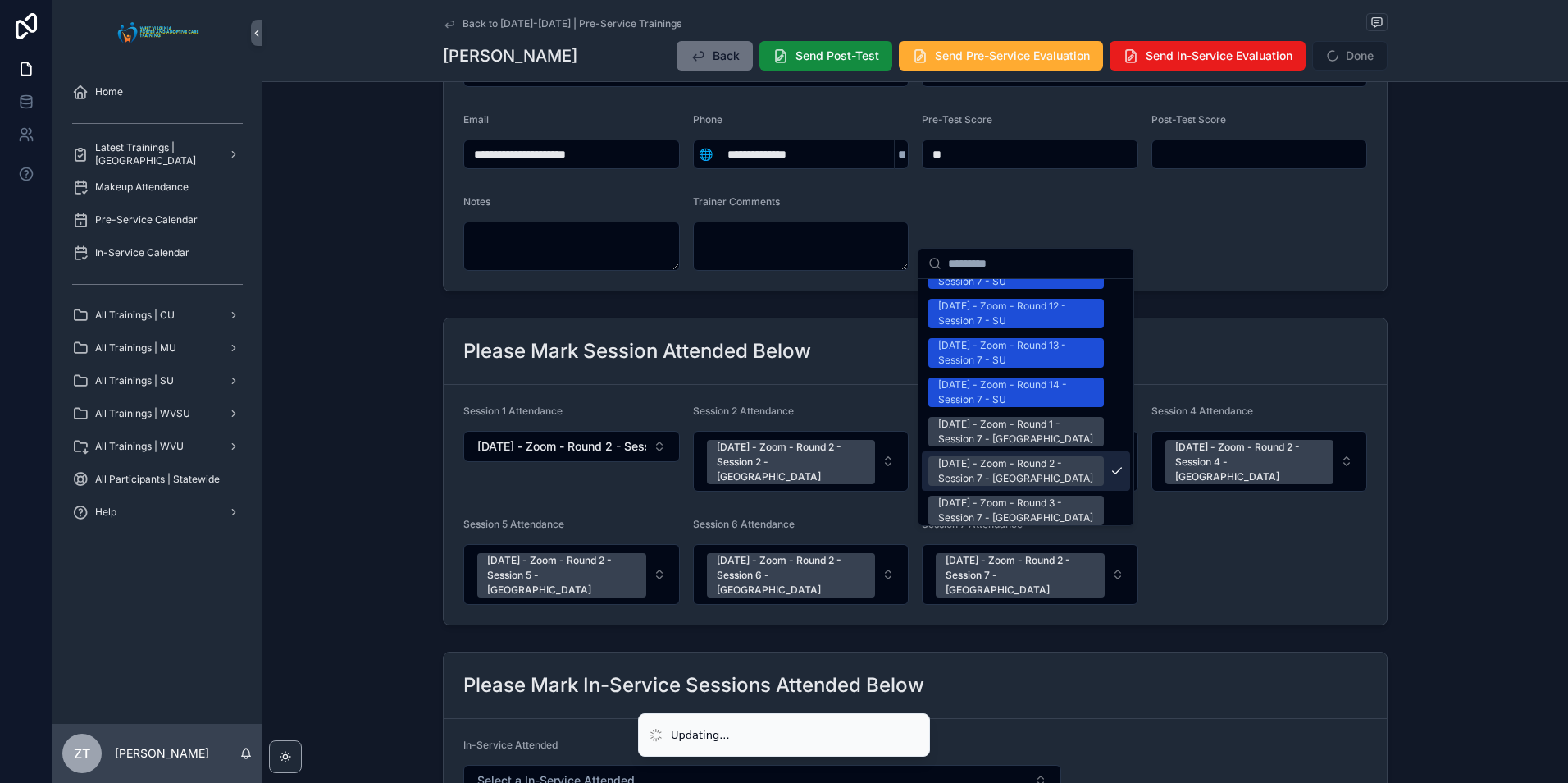
scroll to position [2076, 0]
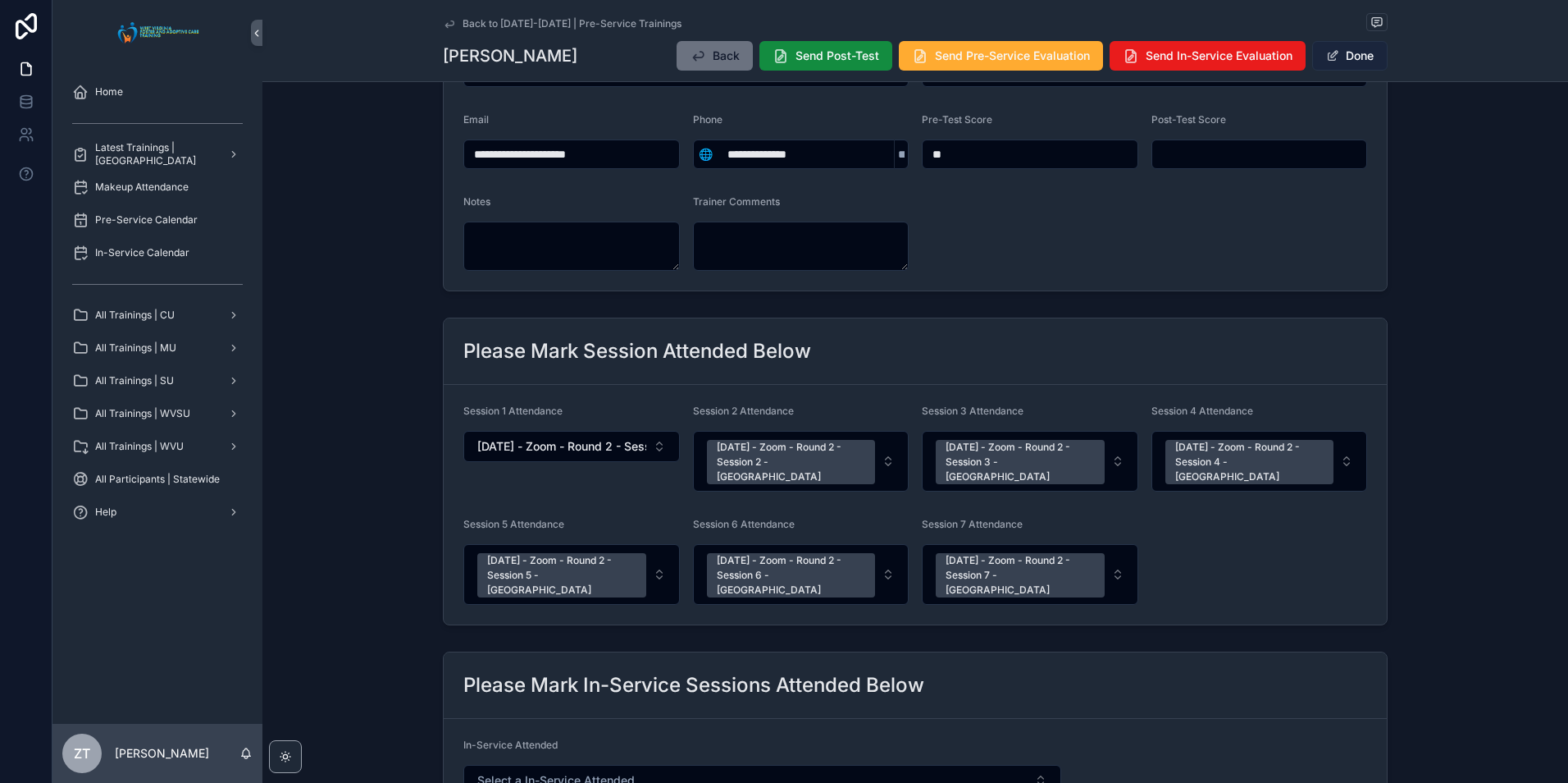
click at [1337, 65] on button "Done" at bounding box center [1350, 56] width 75 height 30
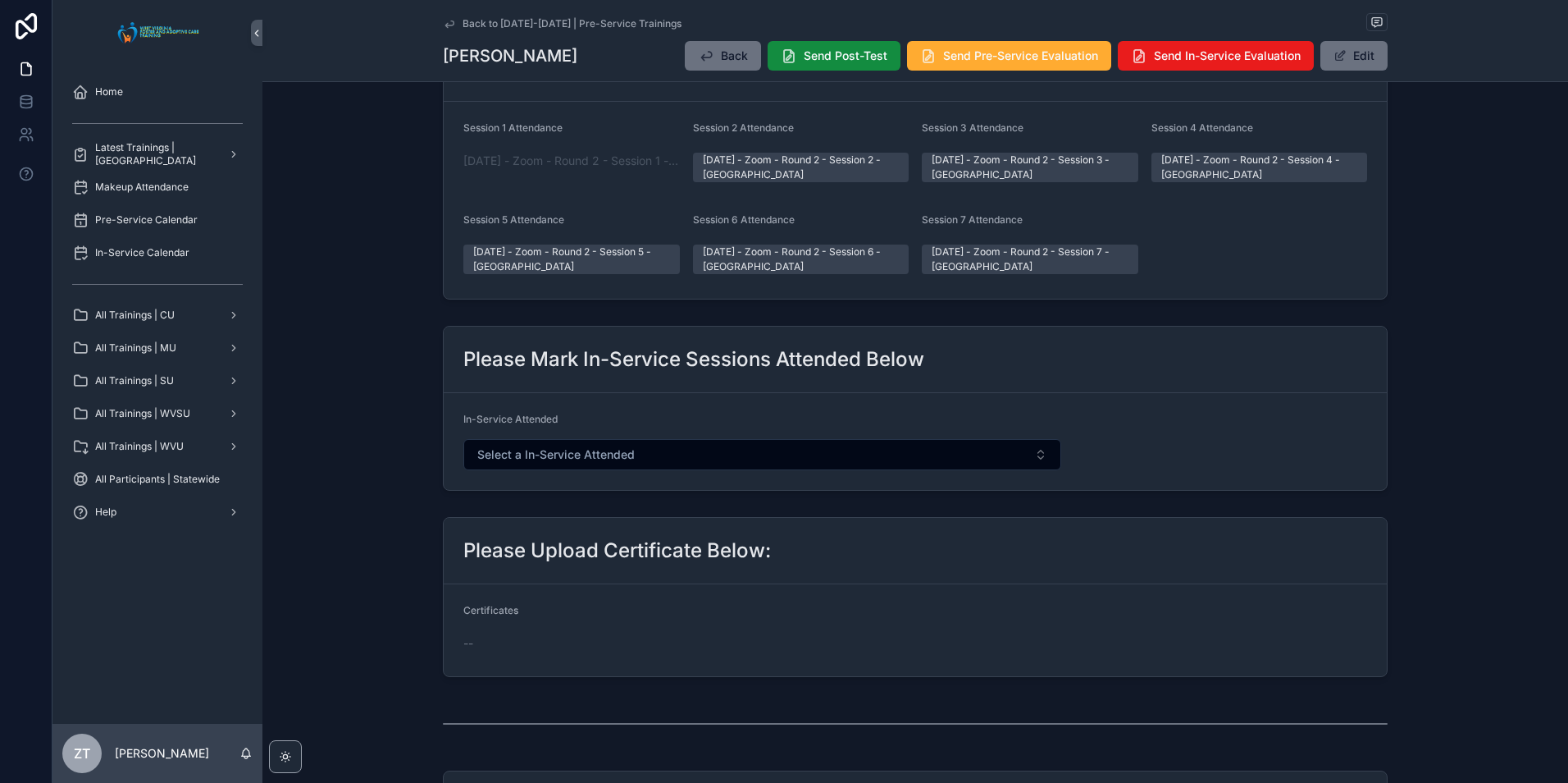
scroll to position [0, 0]
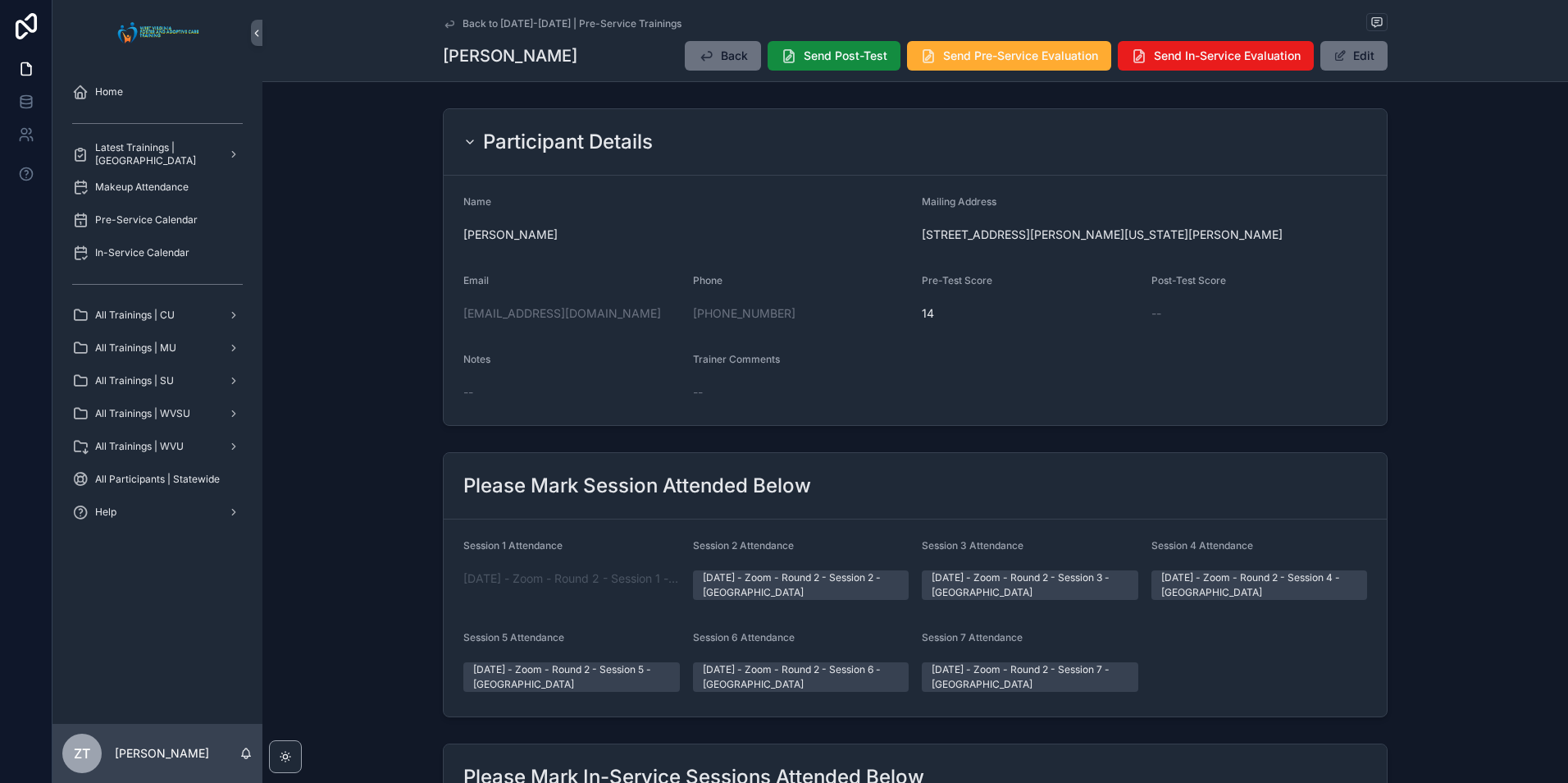
click at [443, 24] on icon "scrollable content" at bounding box center [450, 24] width 13 height 14
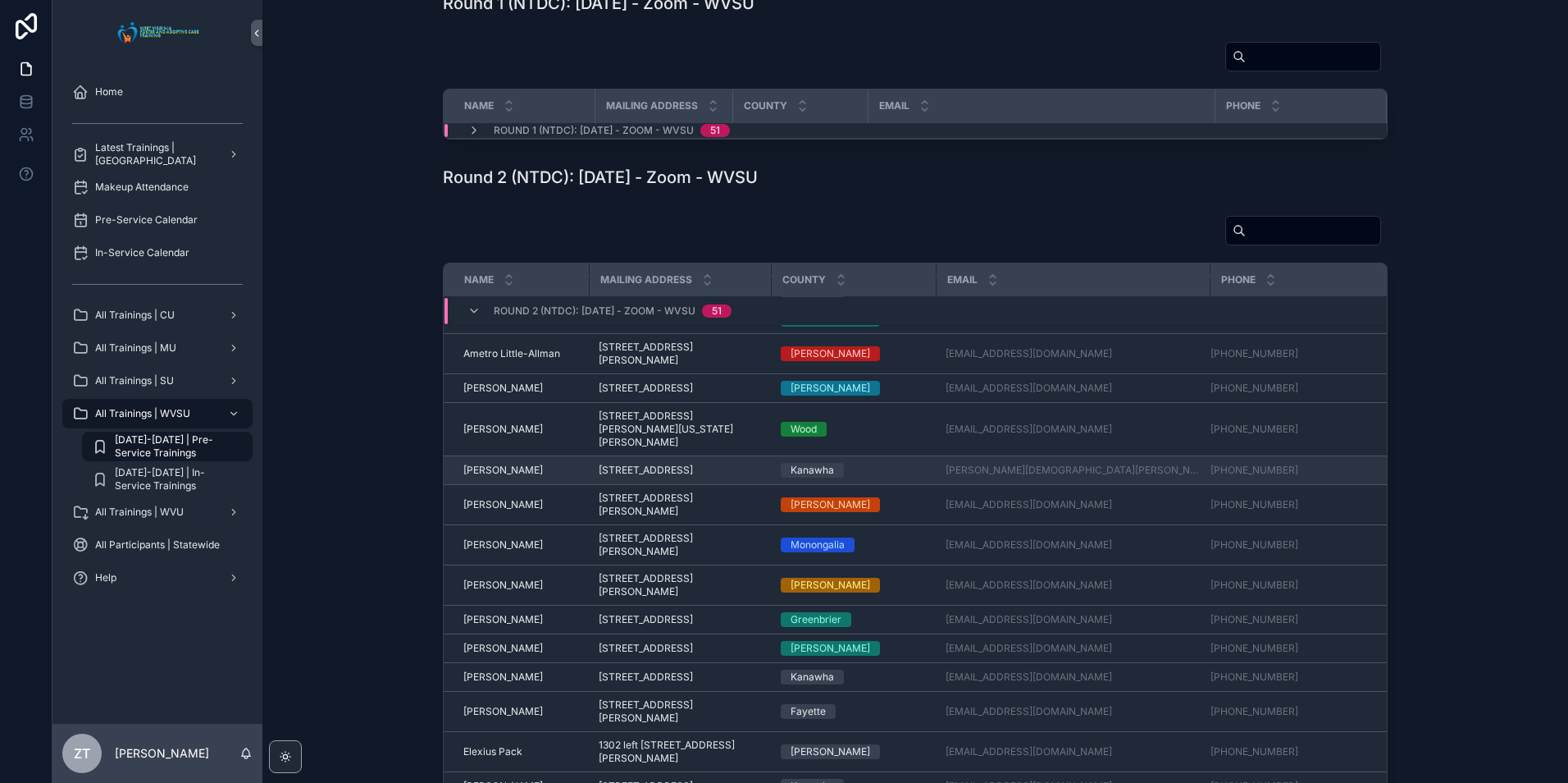
scroll to position [82, 0]
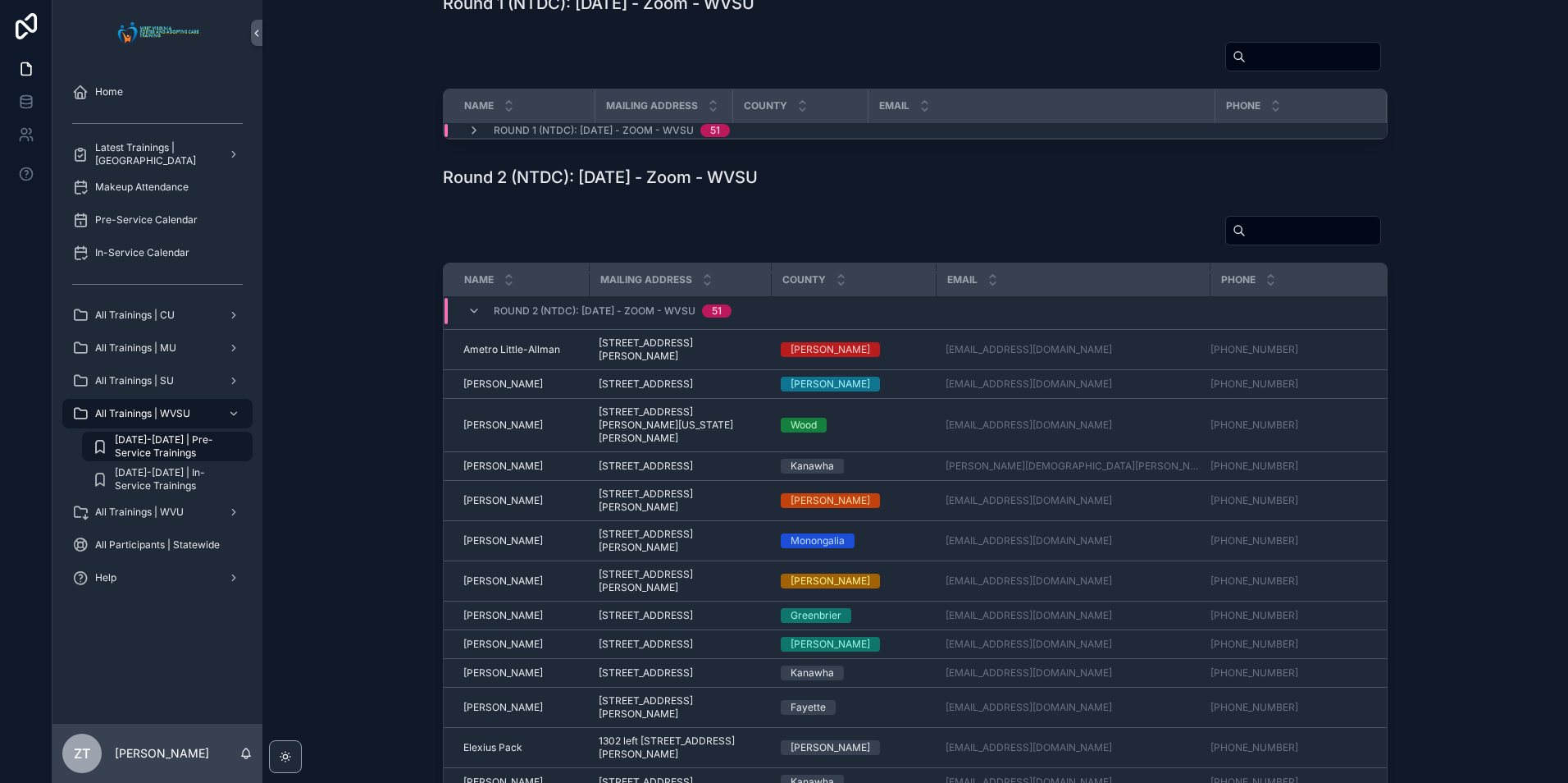
click at [496, 507] on span "[PERSON_NAME]" at bounding box center [503, 500] width 79 height 14
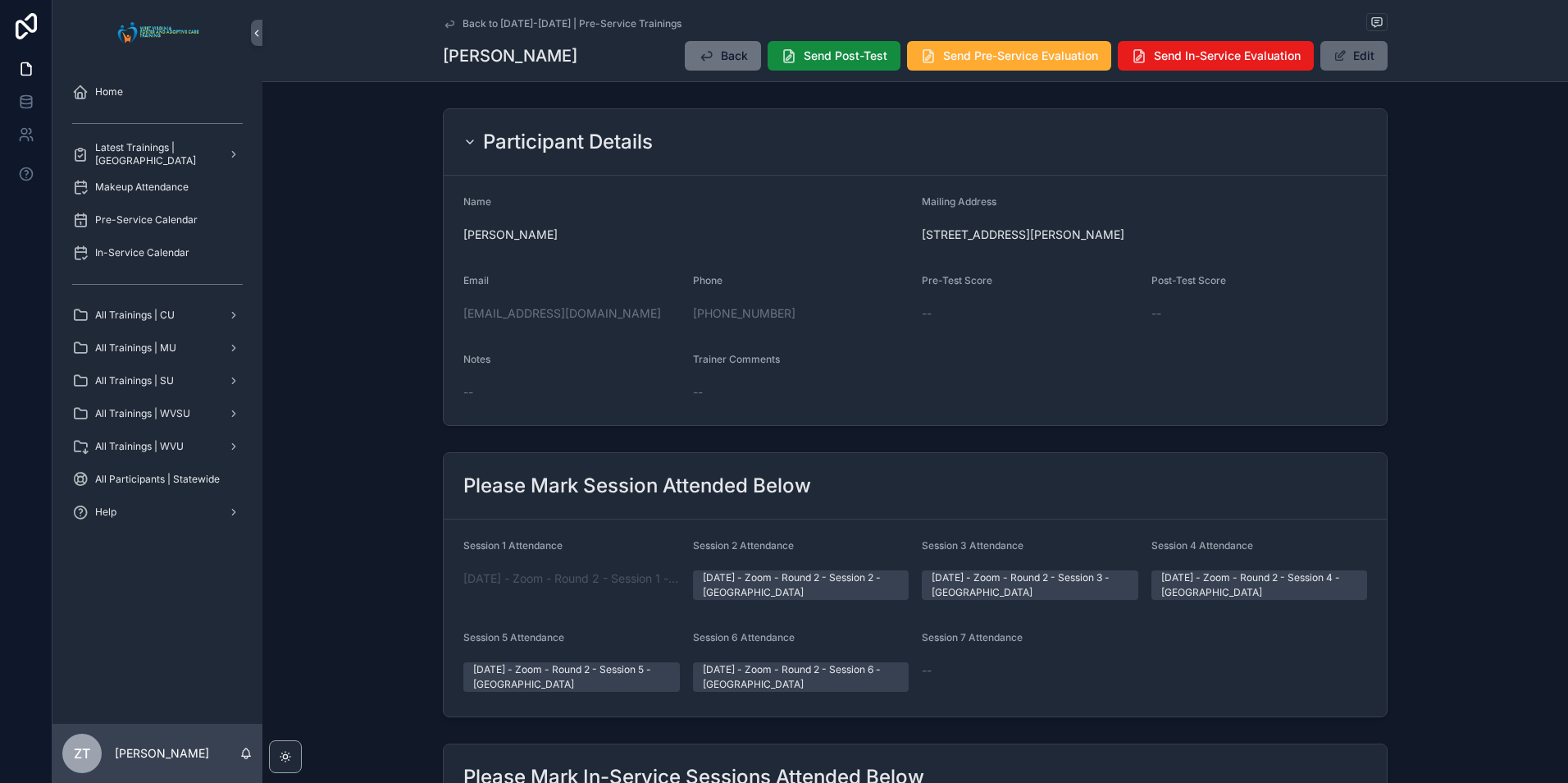
click at [1339, 45] on button "Edit" at bounding box center [1354, 56] width 67 height 30
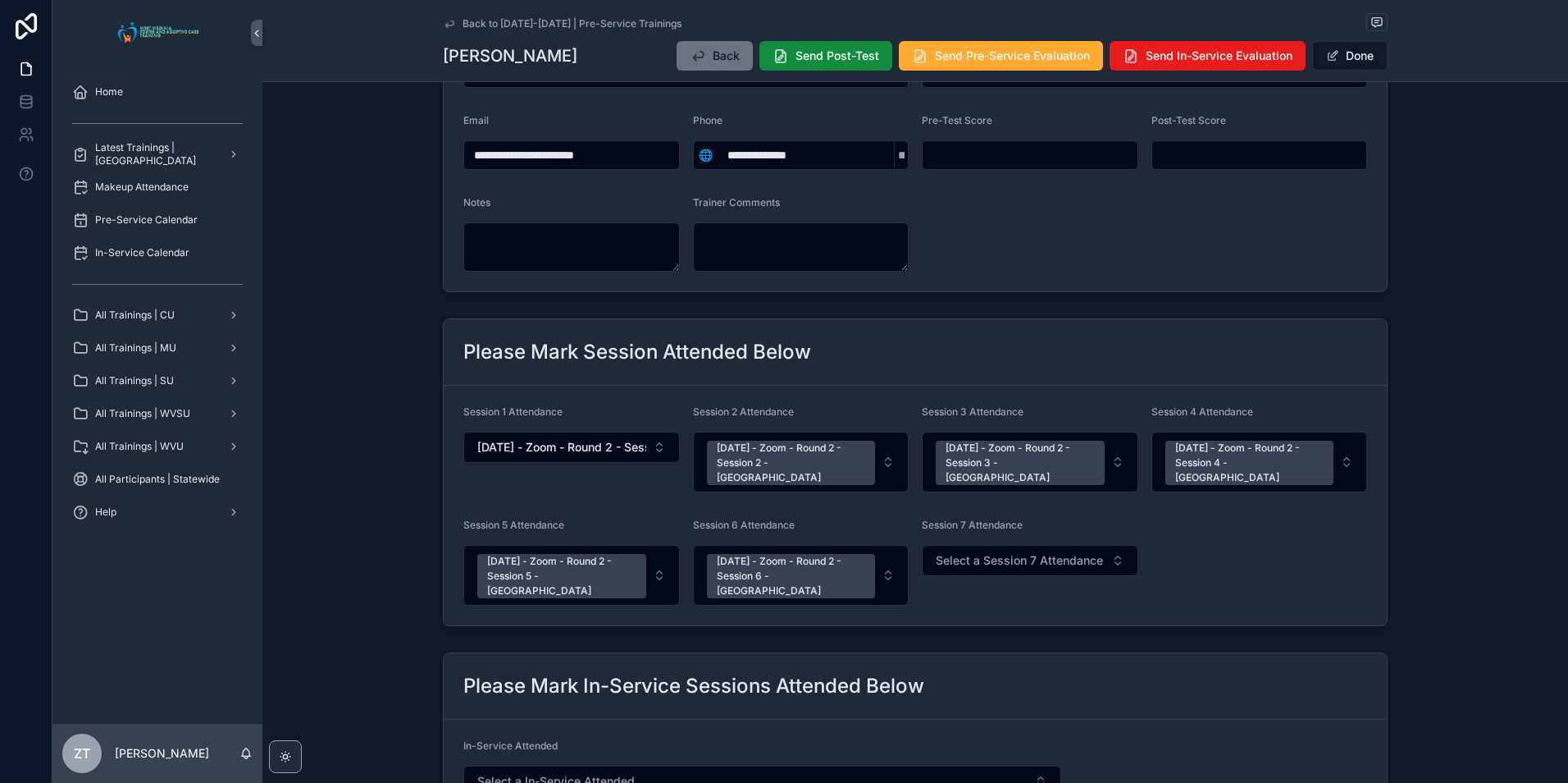
scroll to position [164, 0]
click at [1003, 544] on button "Select a Session 7 Attendance" at bounding box center [1030, 559] width 217 height 31
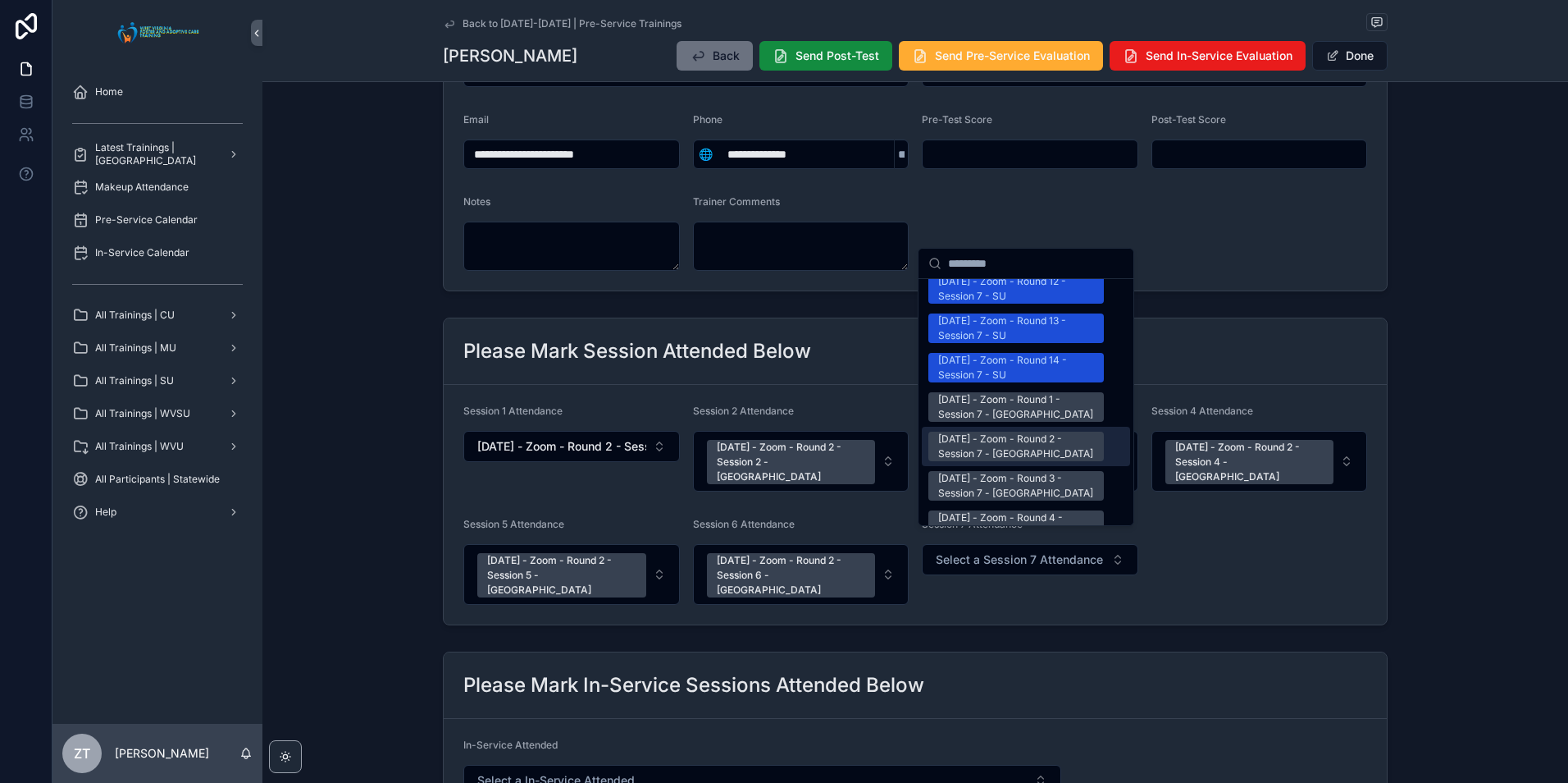
click at [1003, 431] on div "[DATE] - Zoom - Round 2 - Session 7 - [GEOGRAPHIC_DATA]" at bounding box center [1016, 446] width 156 height 30
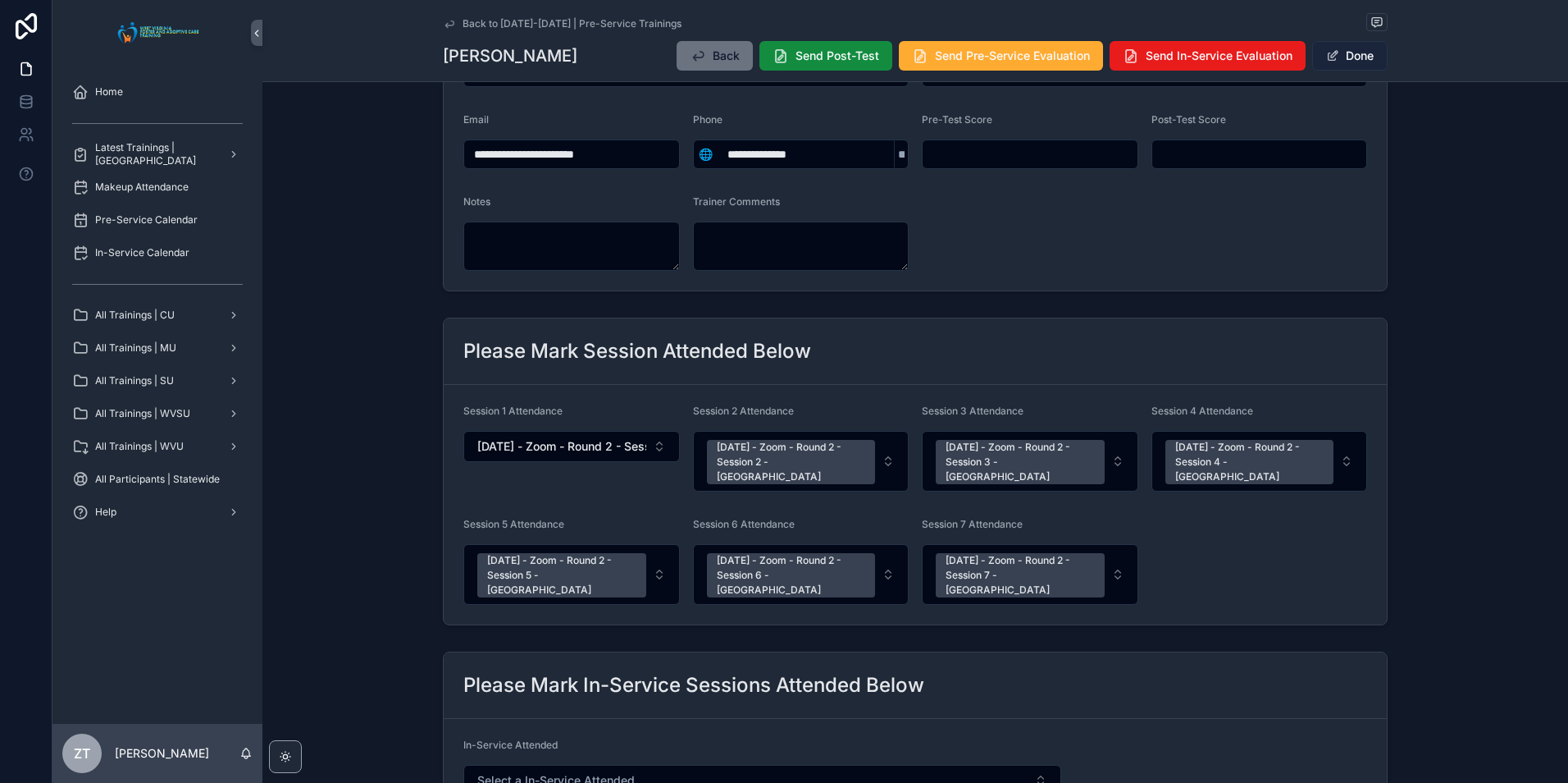
click at [1343, 55] on button "Done" at bounding box center [1350, 56] width 75 height 30
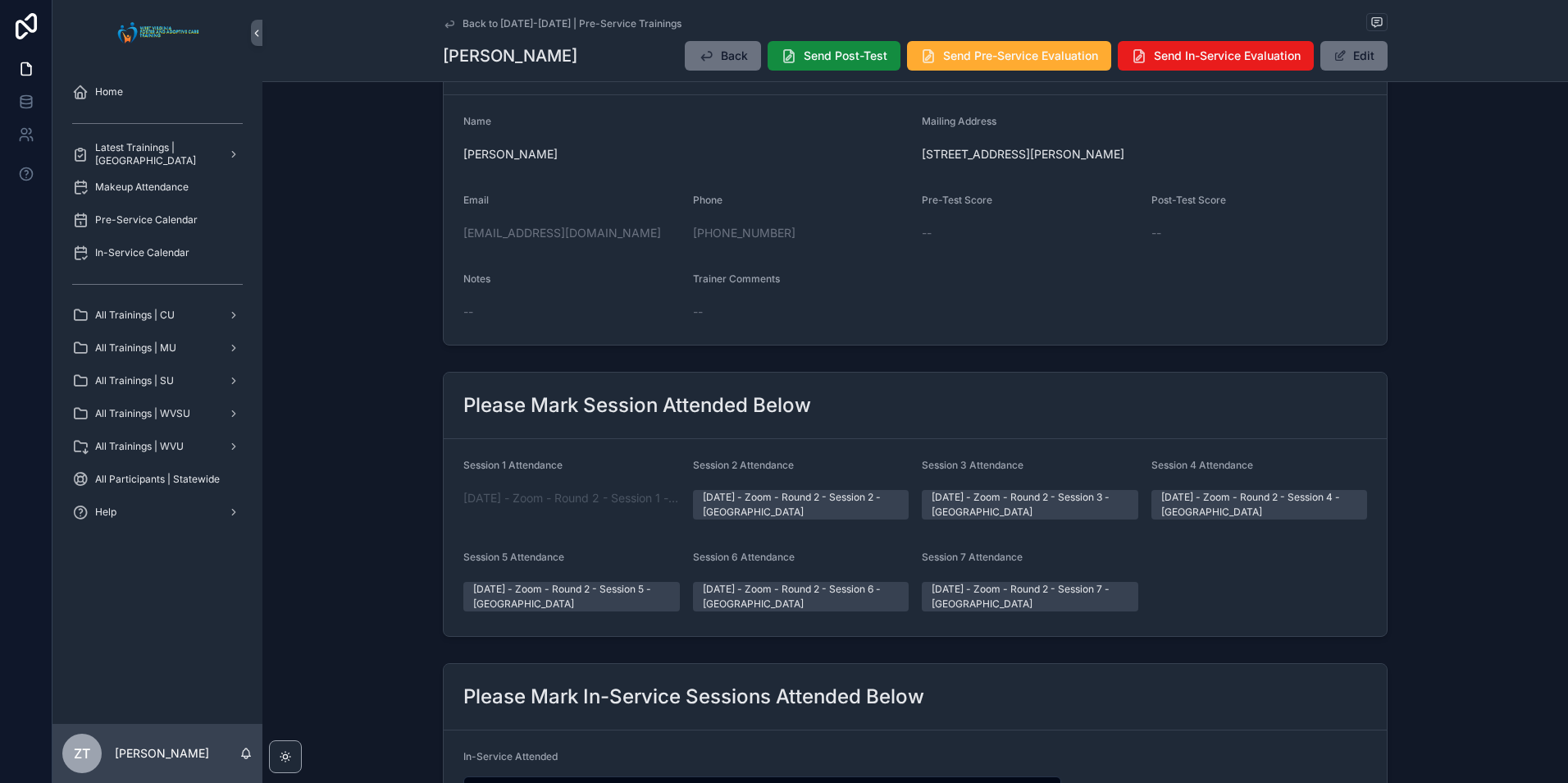
scroll to position [0, 0]
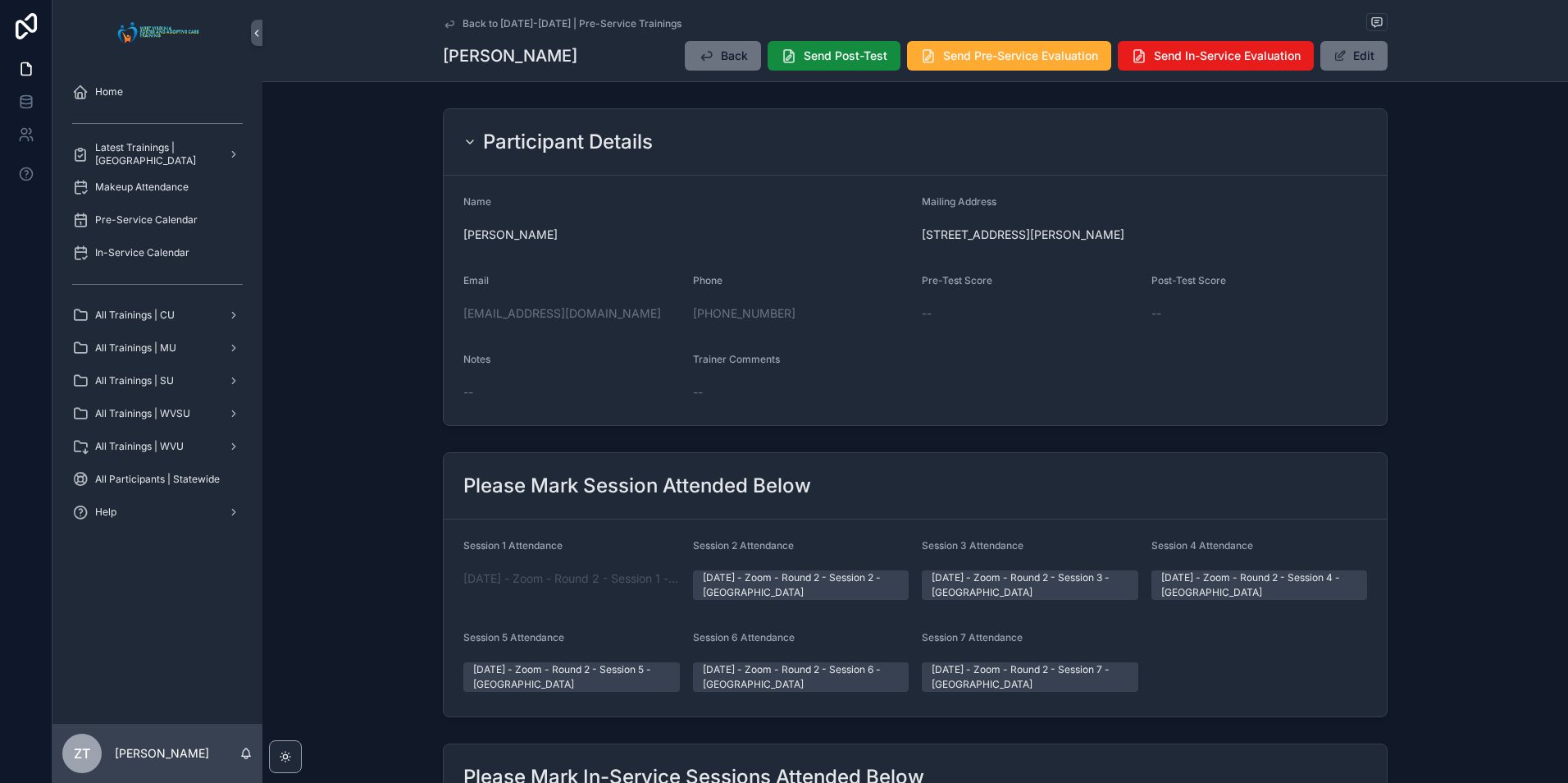
click at [446, 24] on icon "scrollable content" at bounding box center [450, 24] width 8 height 7
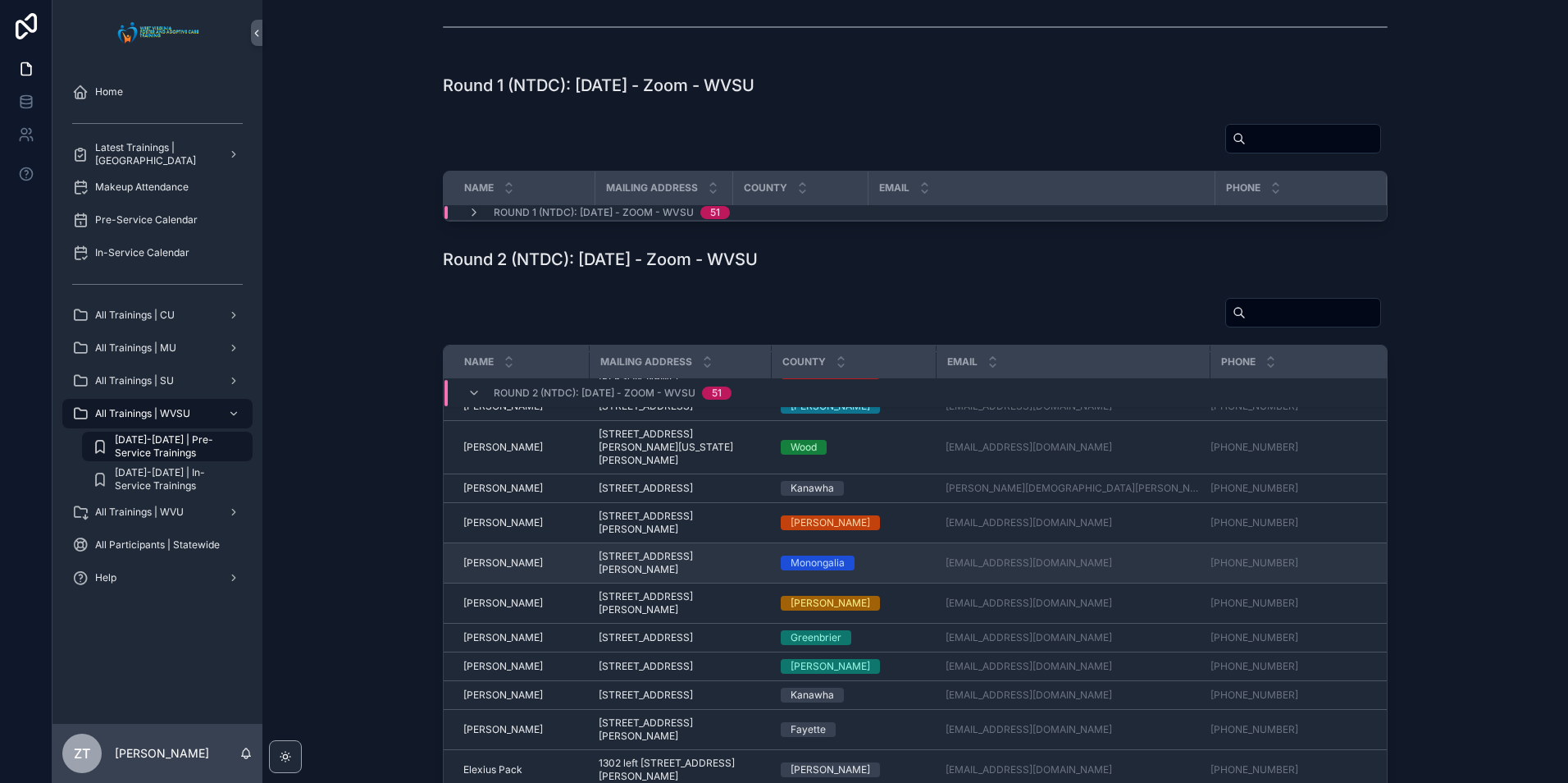
scroll to position [164, 0]
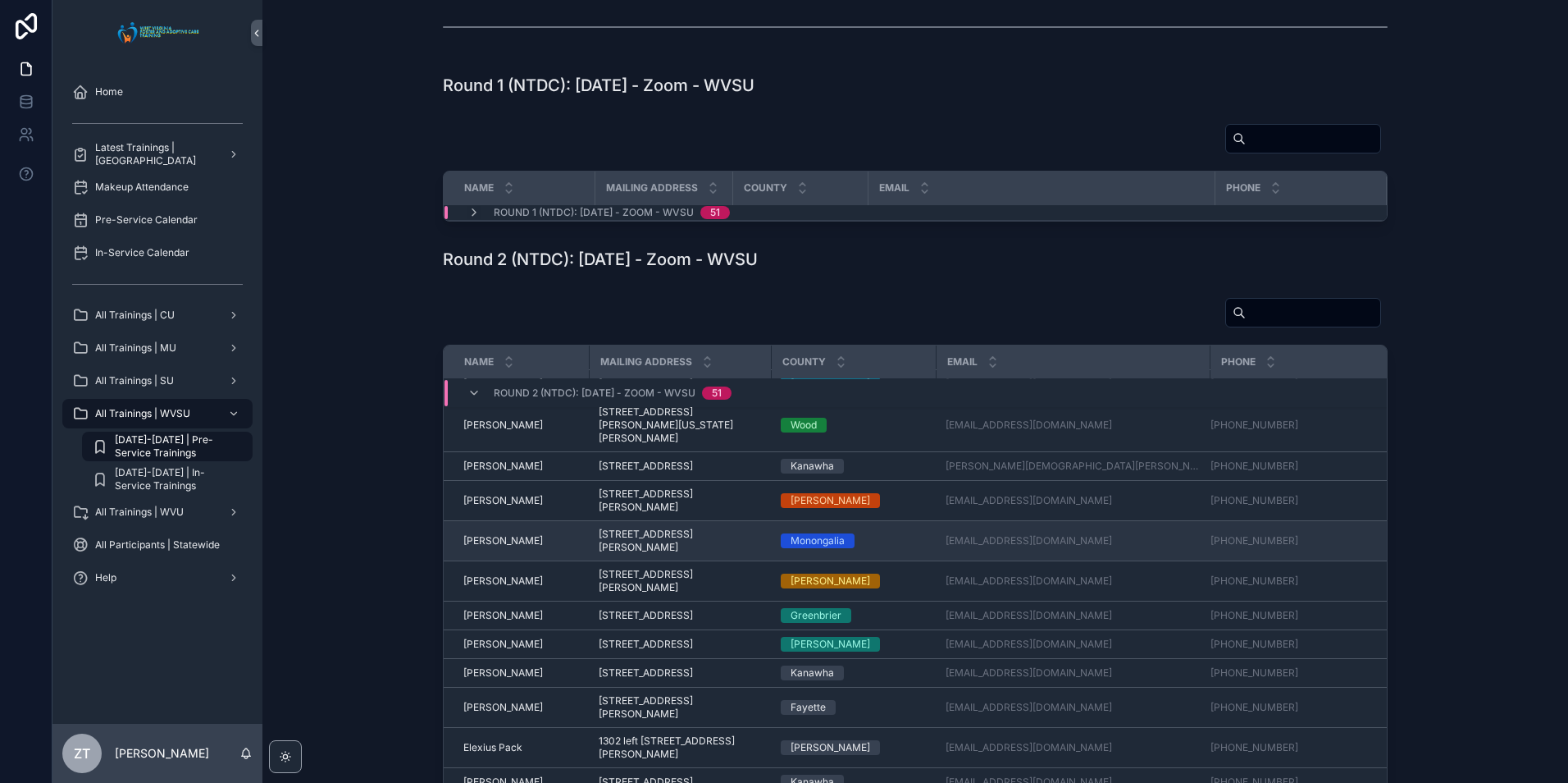
click at [501, 548] on span "[PERSON_NAME]" at bounding box center [503, 541] width 79 height 14
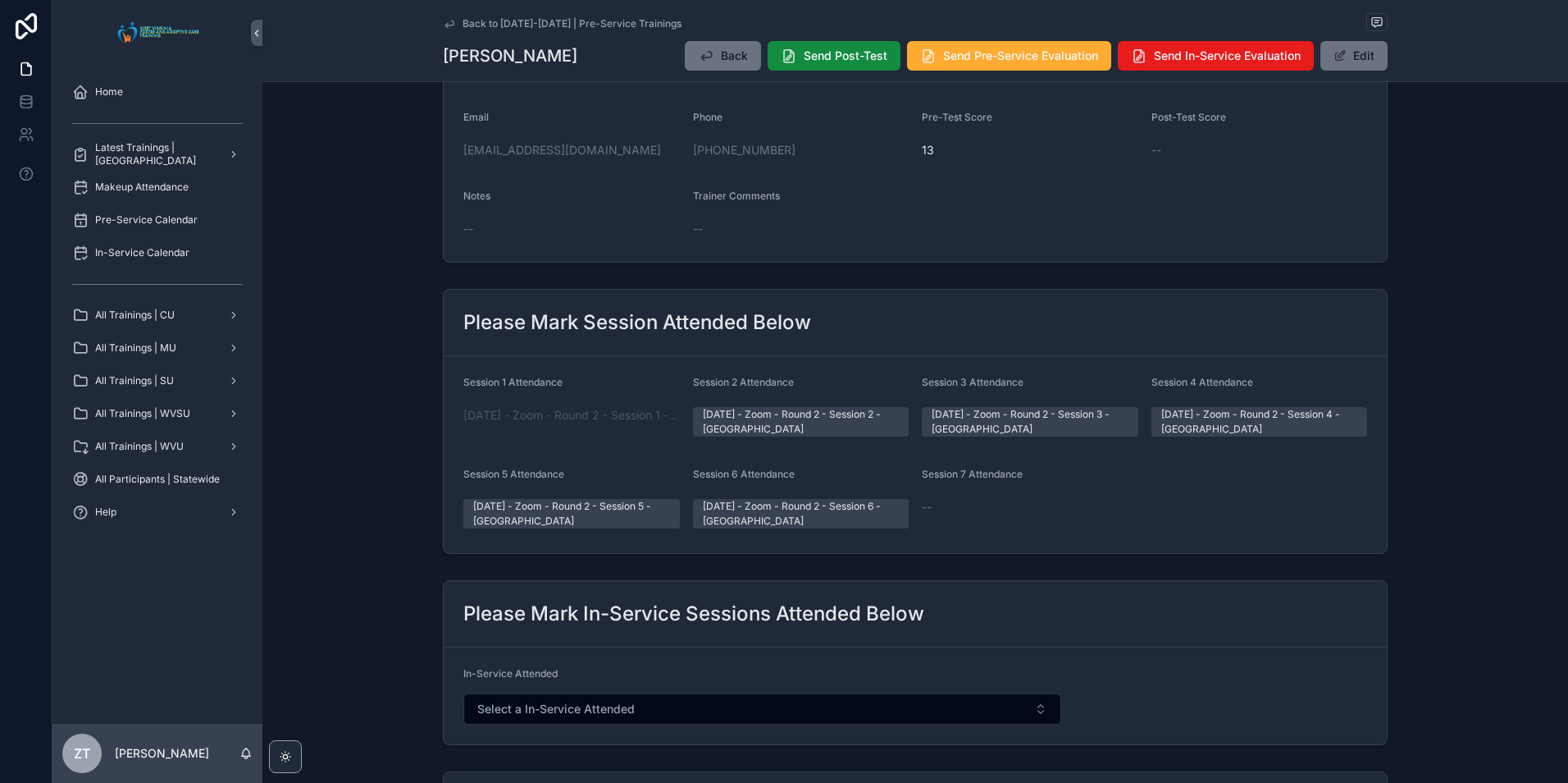
scroll to position [164, 0]
click at [1330, 46] on button "Edit" at bounding box center [1354, 56] width 67 height 30
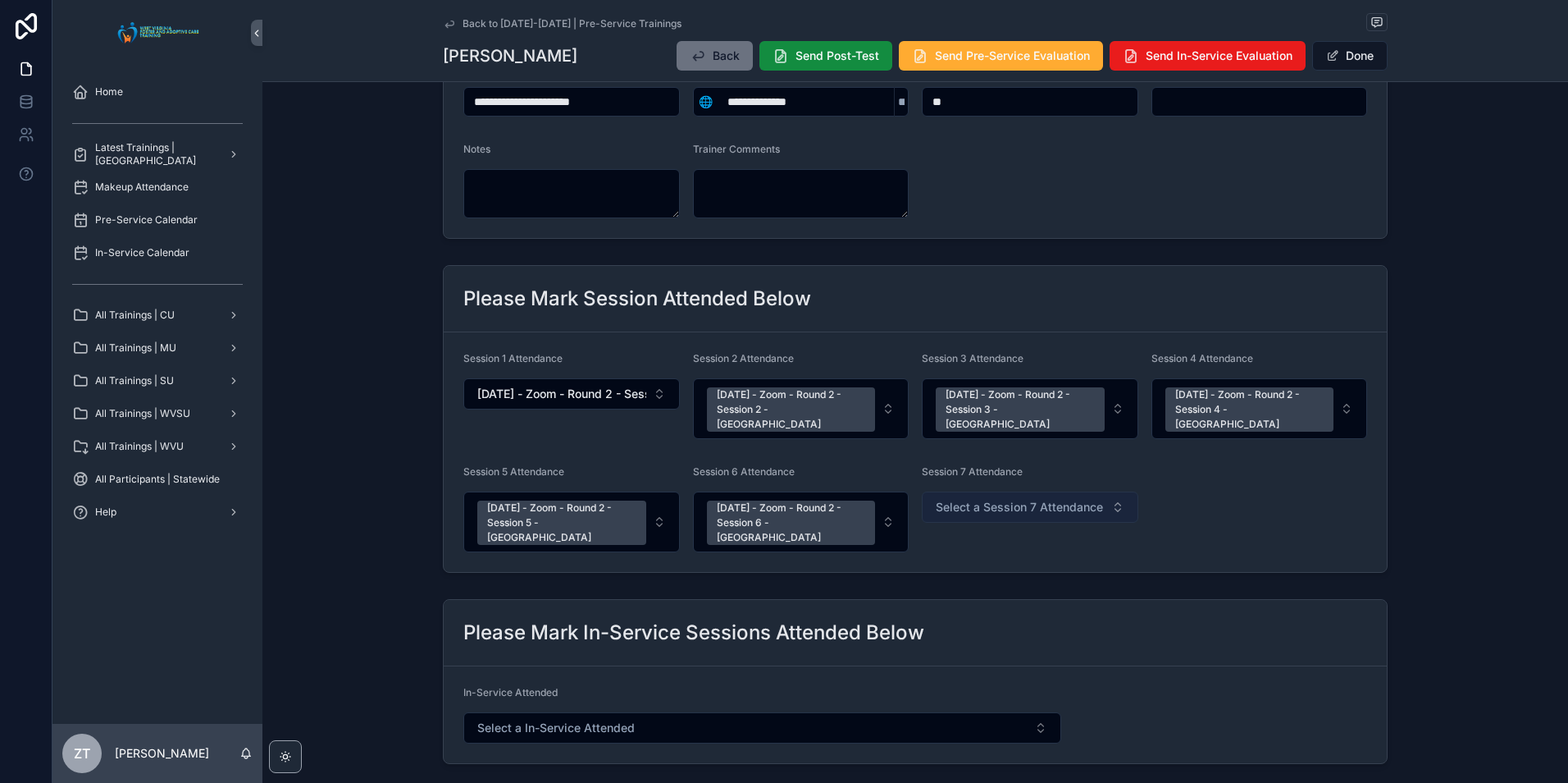
scroll to position [246, 0]
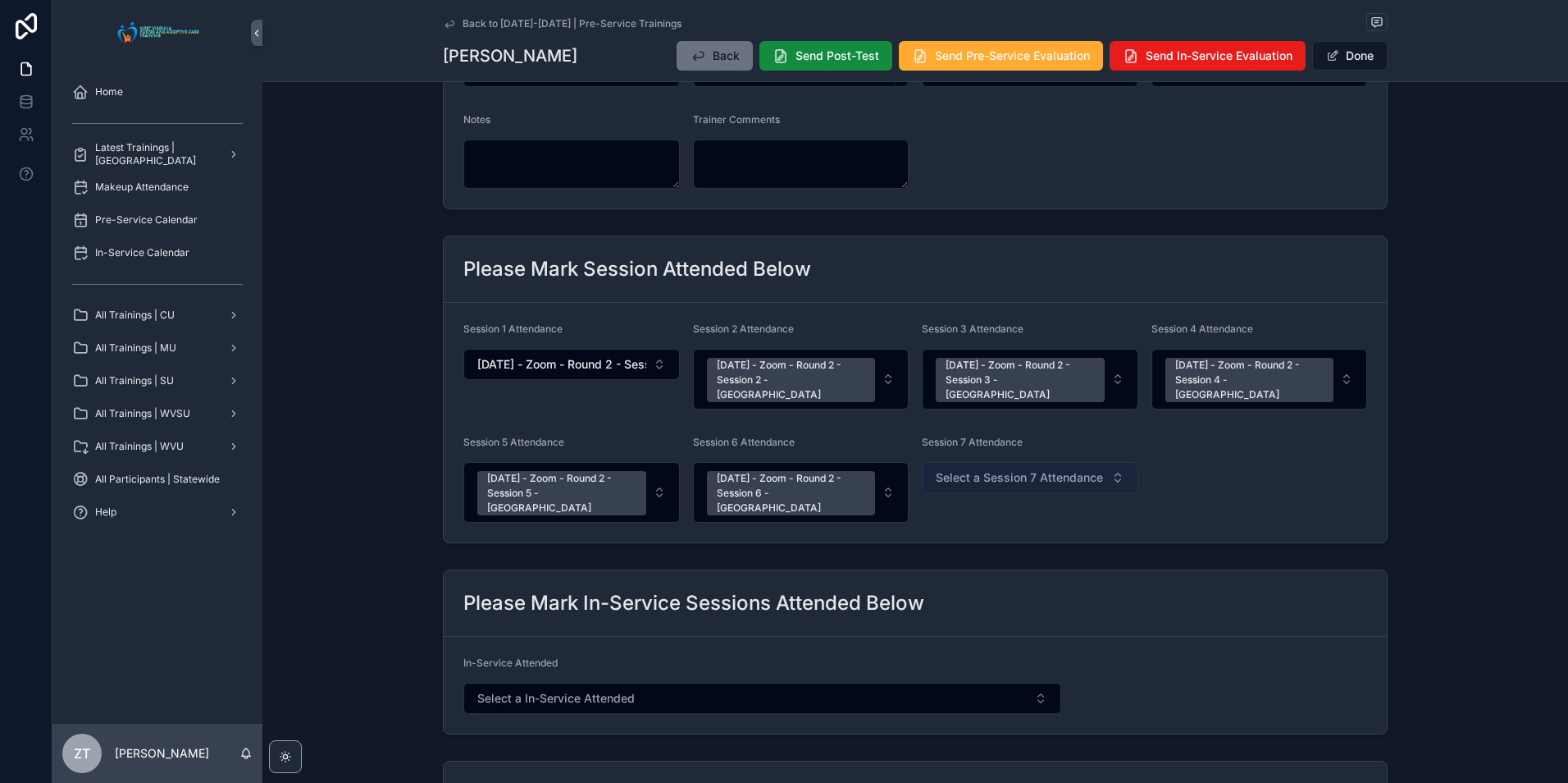
click at [987, 469] on span "Select a Session 7 Attendance" at bounding box center [1019, 477] width 167 height 16
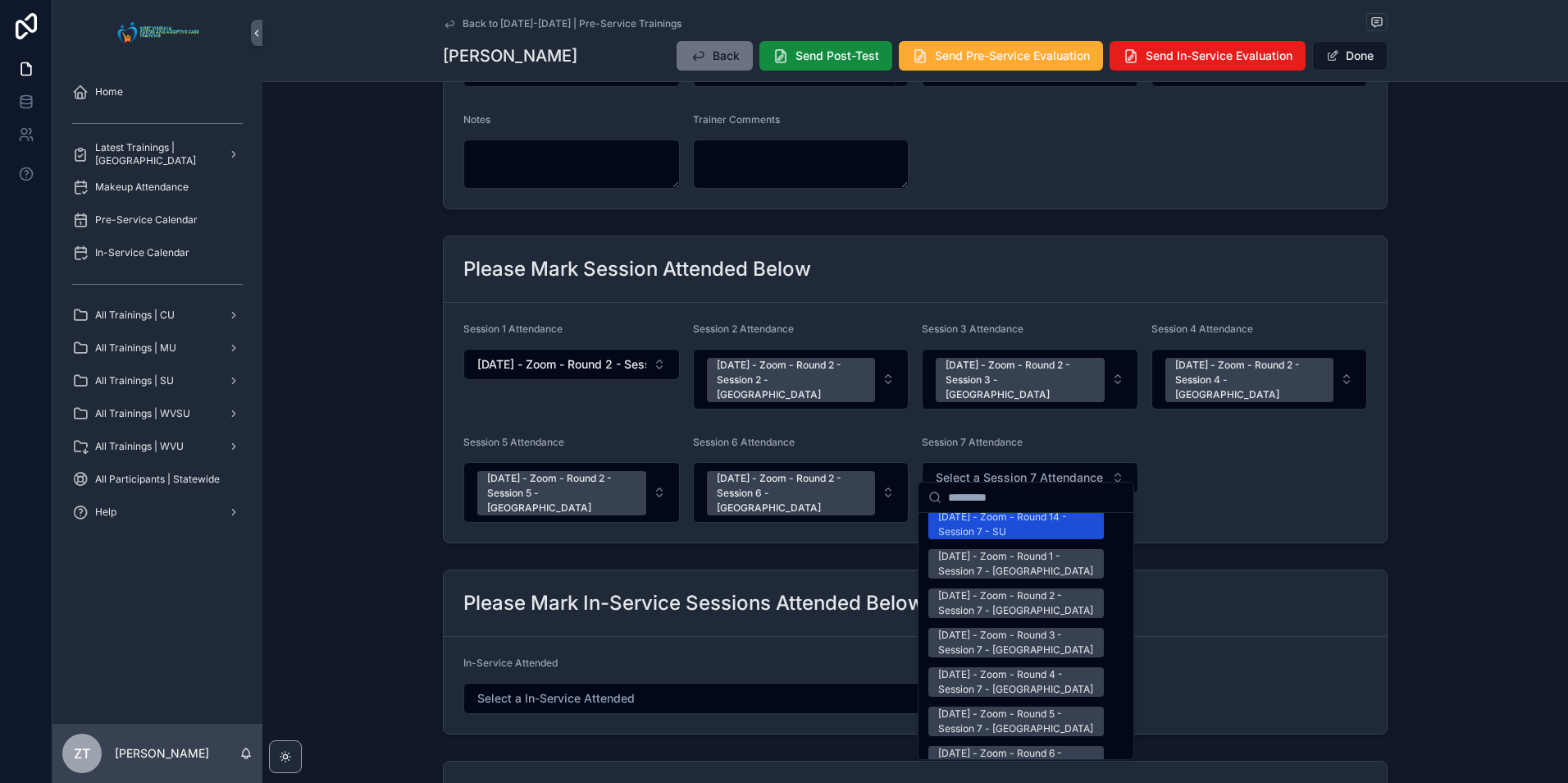
scroll to position [2133, 0]
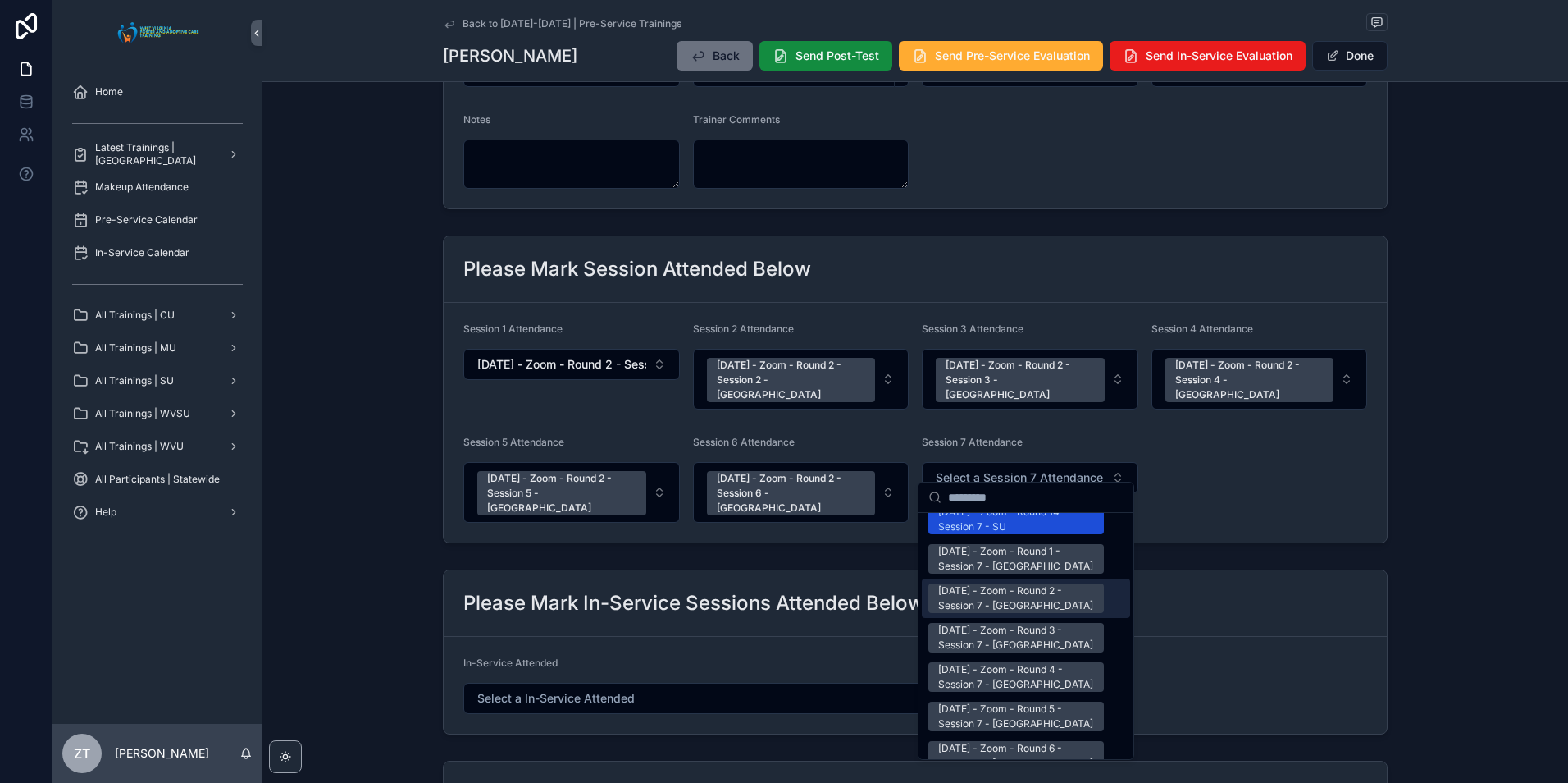
click at [991, 583] on div "[DATE] - Zoom - Round 2 - Session 7 - [GEOGRAPHIC_DATA]" at bounding box center [1016, 597] width 156 height 30
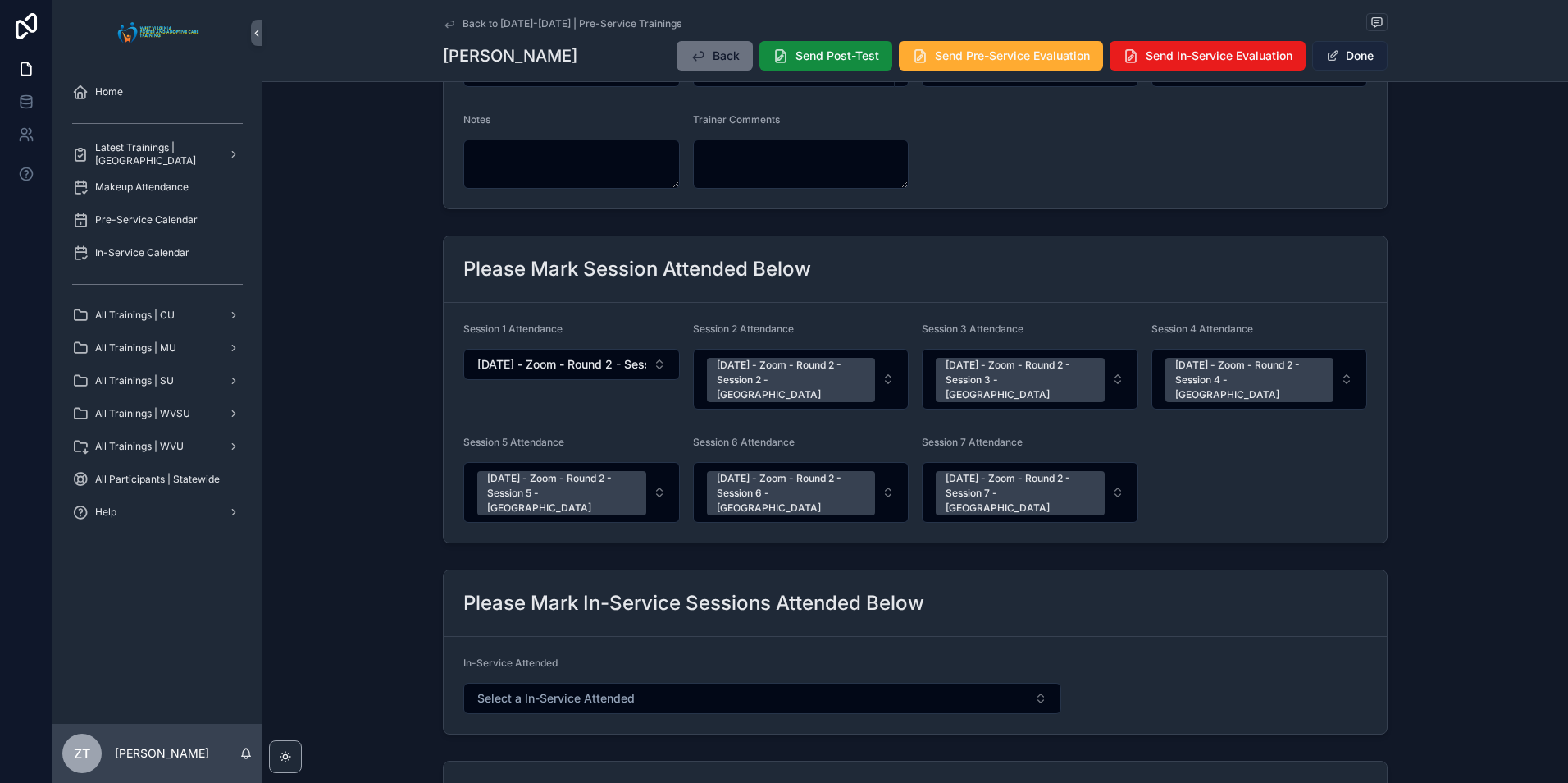
click at [1343, 60] on button "Done" at bounding box center [1350, 56] width 75 height 30
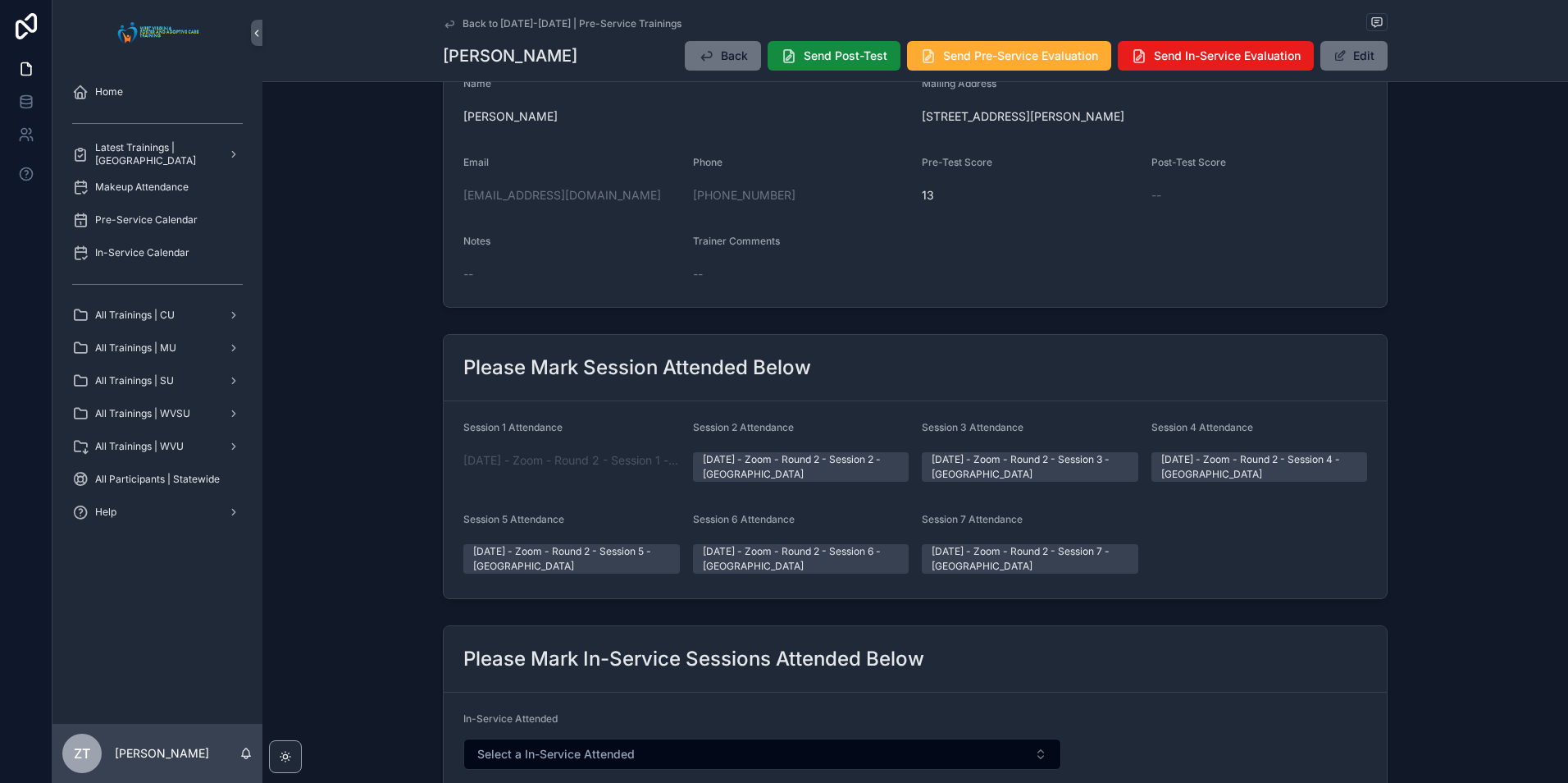
scroll to position [0, 0]
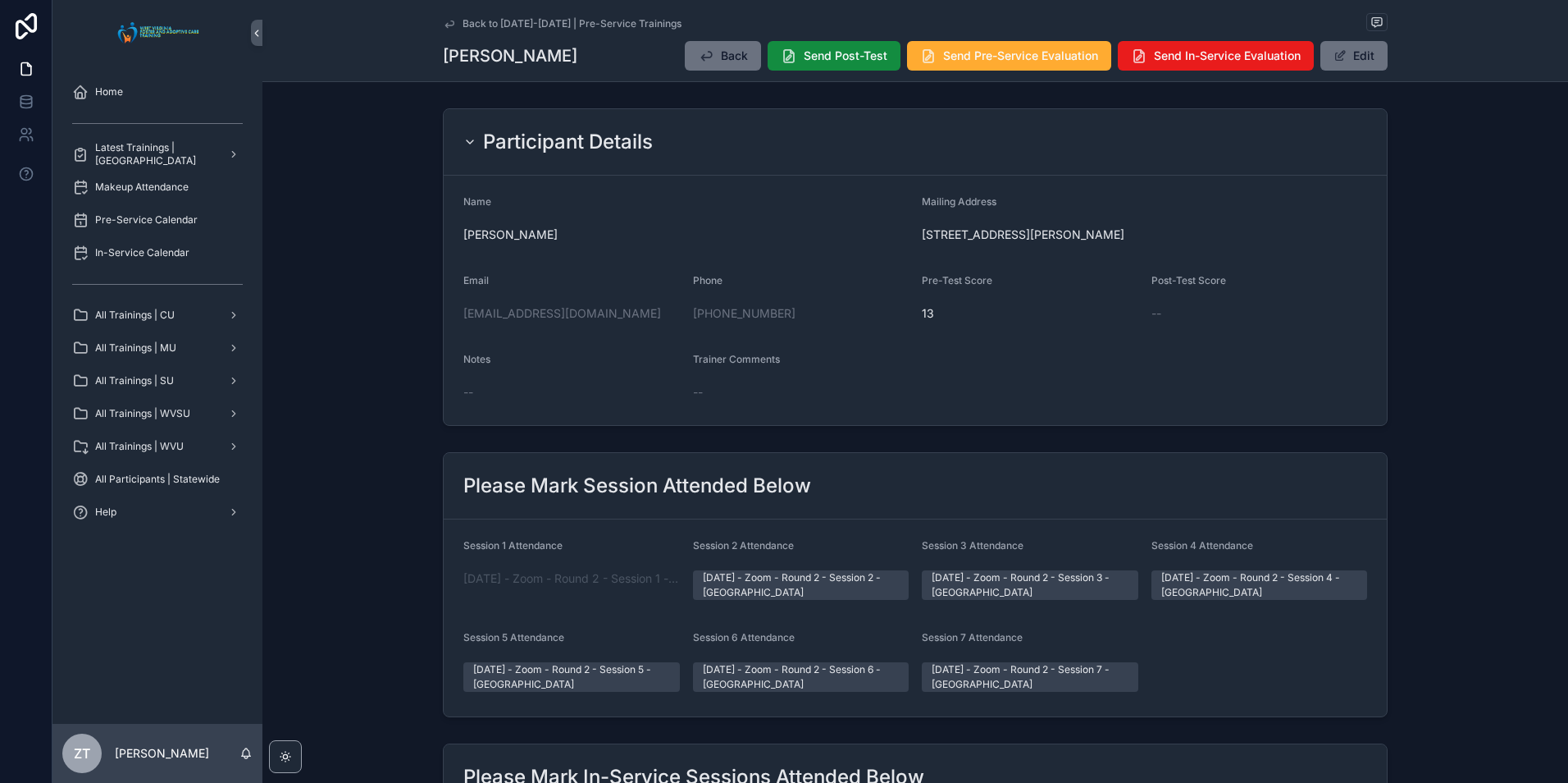
click at [447, 29] on icon "scrollable content" at bounding box center [450, 24] width 13 height 14
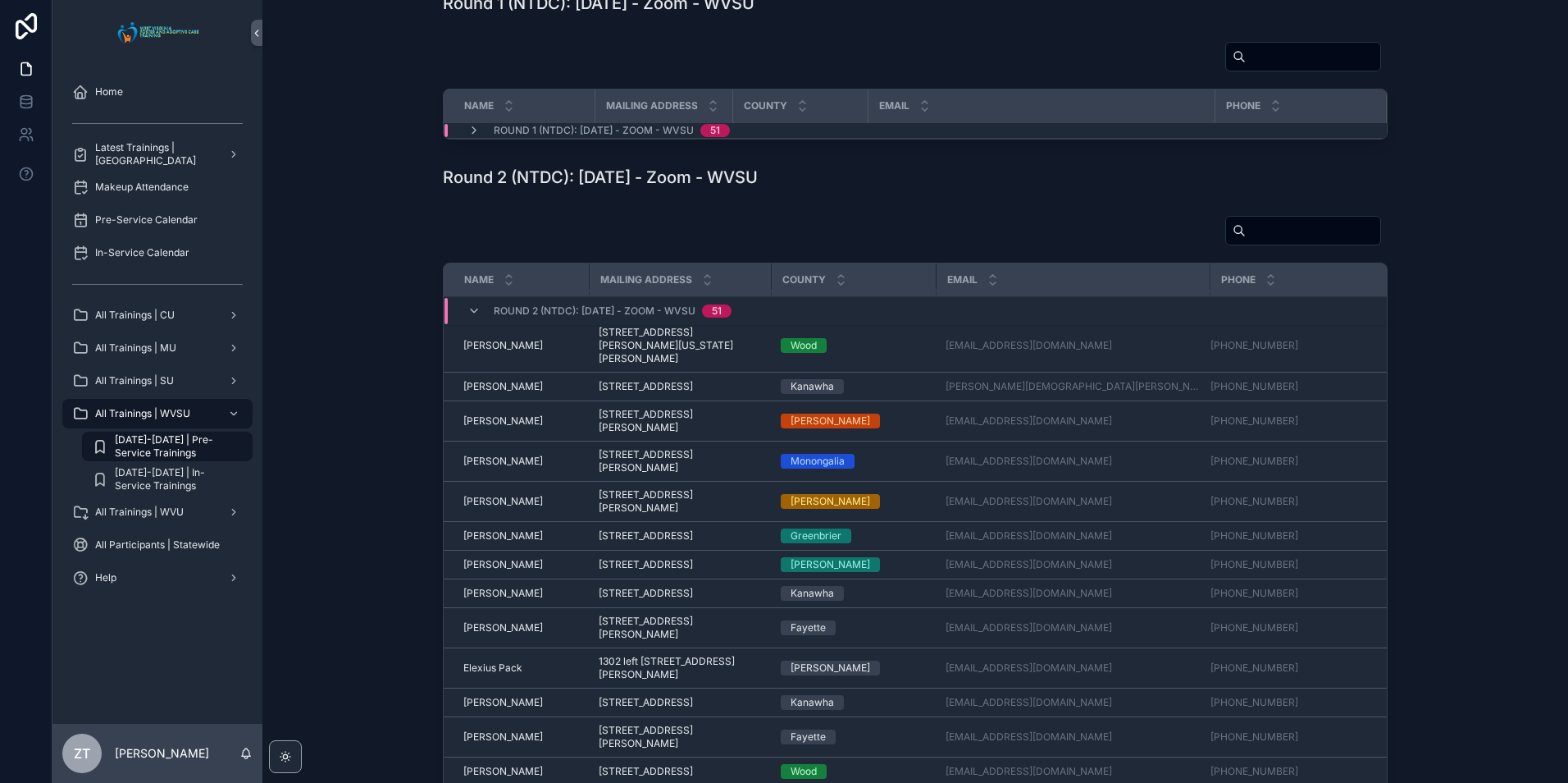
scroll to position [164, 0]
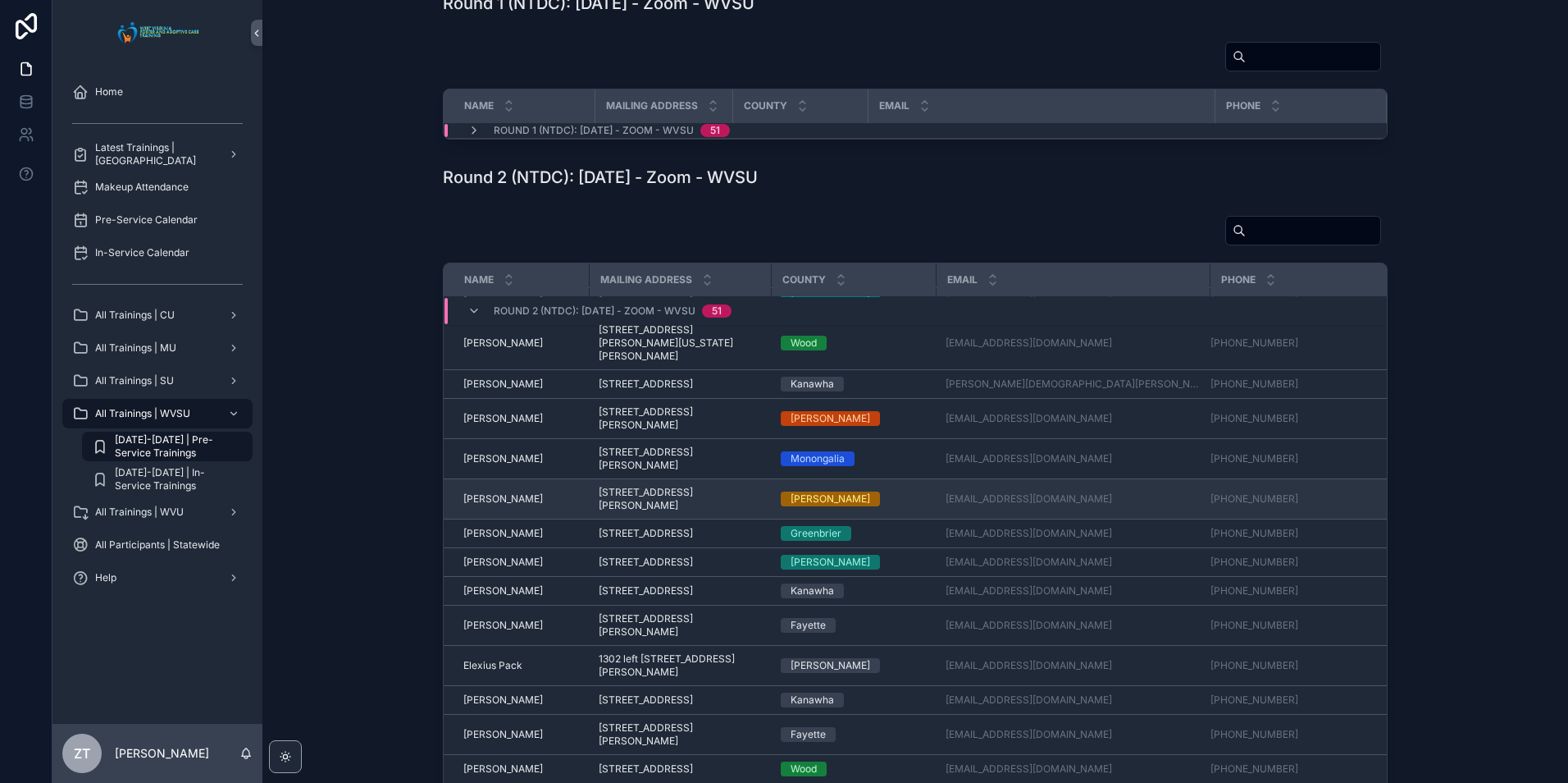
click at [512, 505] on span "[PERSON_NAME]" at bounding box center [503, 499] width 79 height 14
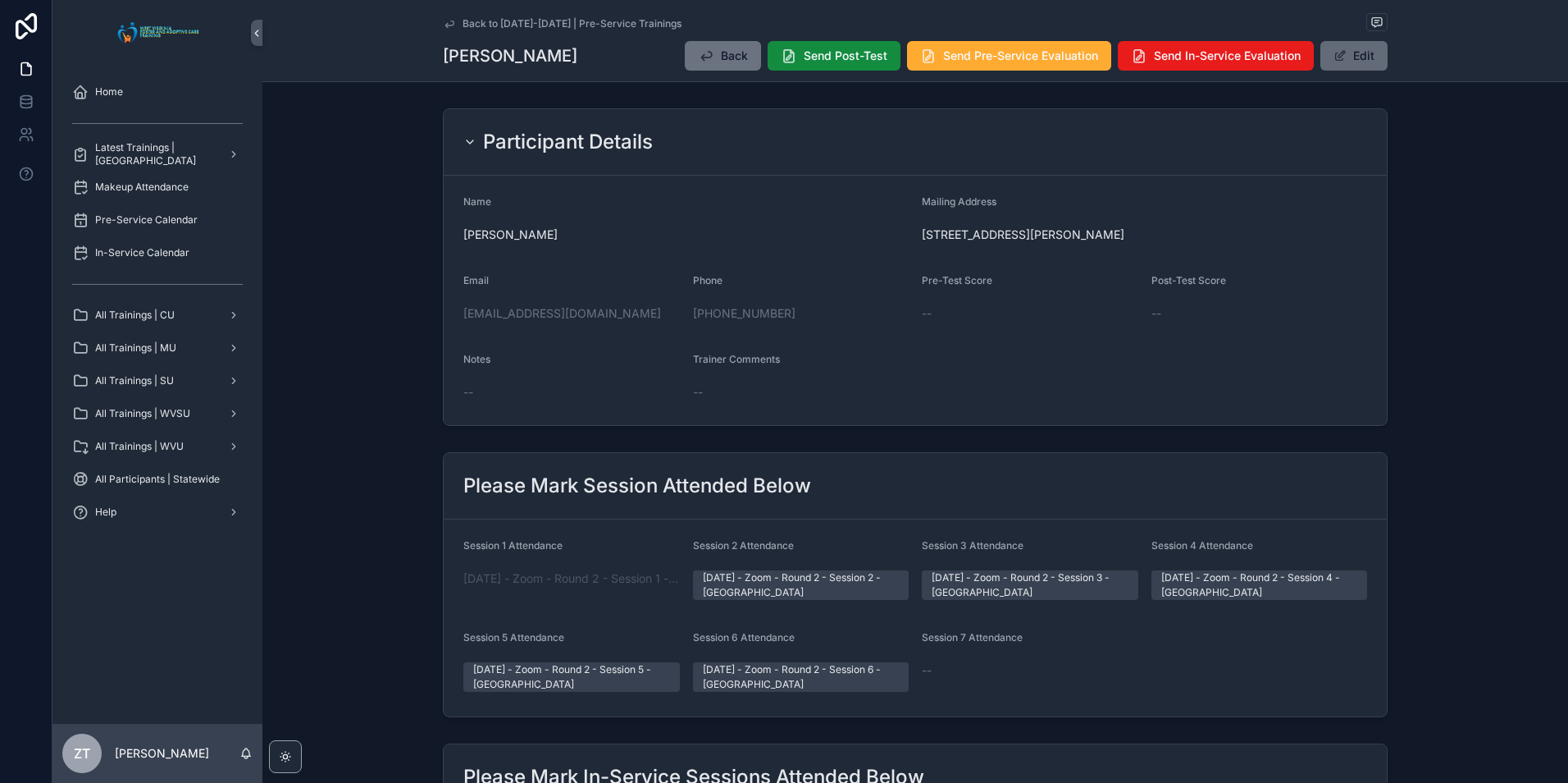
click at [1335, 62] on span "scrollable content" at bounding box center [1340, 56] width 13 height 14
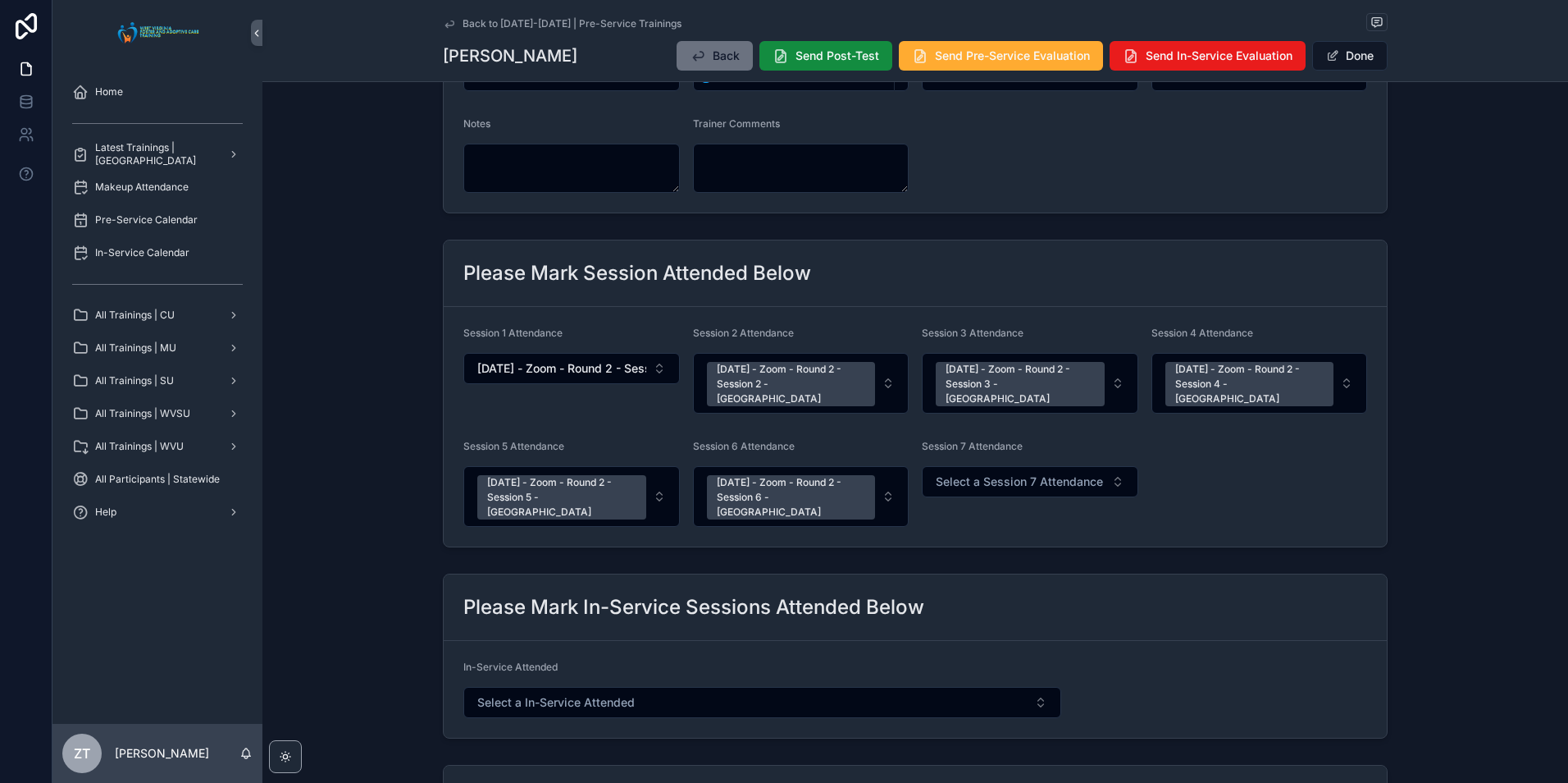
scroll to position [246, 0]
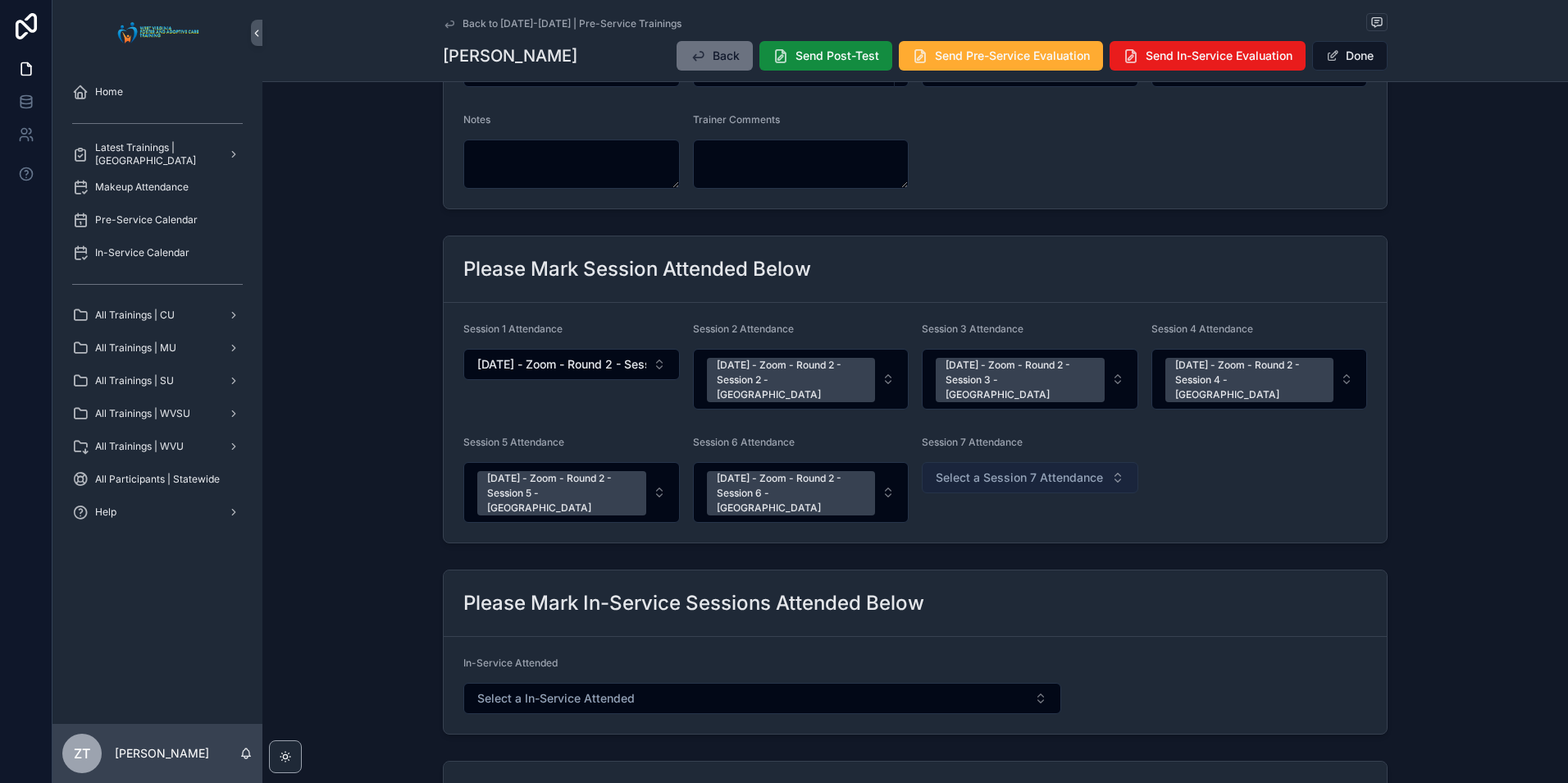
click at [1004, 472] on button "Select a Session 7 Attendance" at bounding box center [1030, 477] width 217 height 31
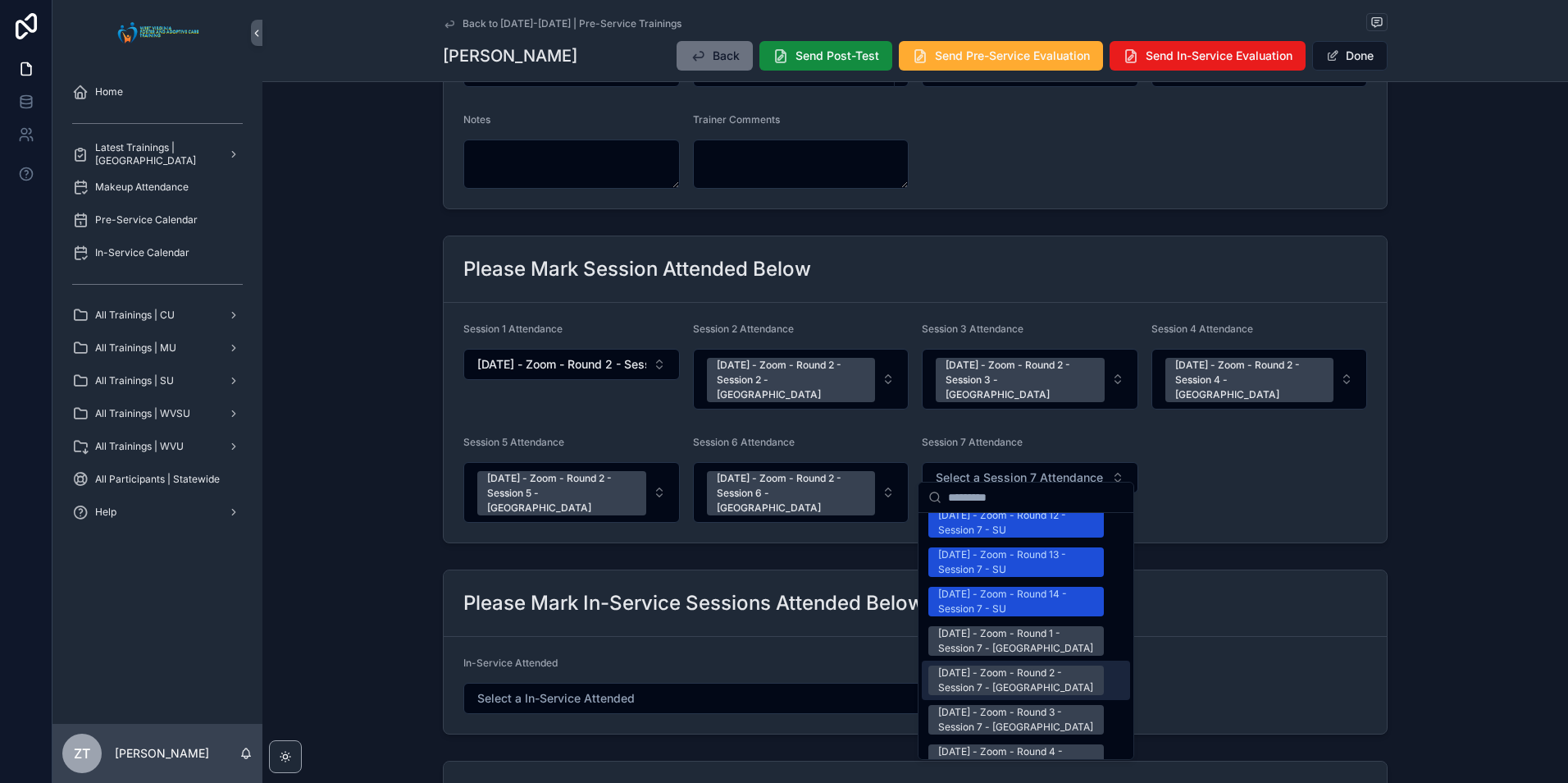
click at [978, 666] on div "[DATE] - Zoom - Round 2 - Session 7 - [GEOGRAPHIC_DATA]" at bounding box center [1016, 680] width 156 height 30
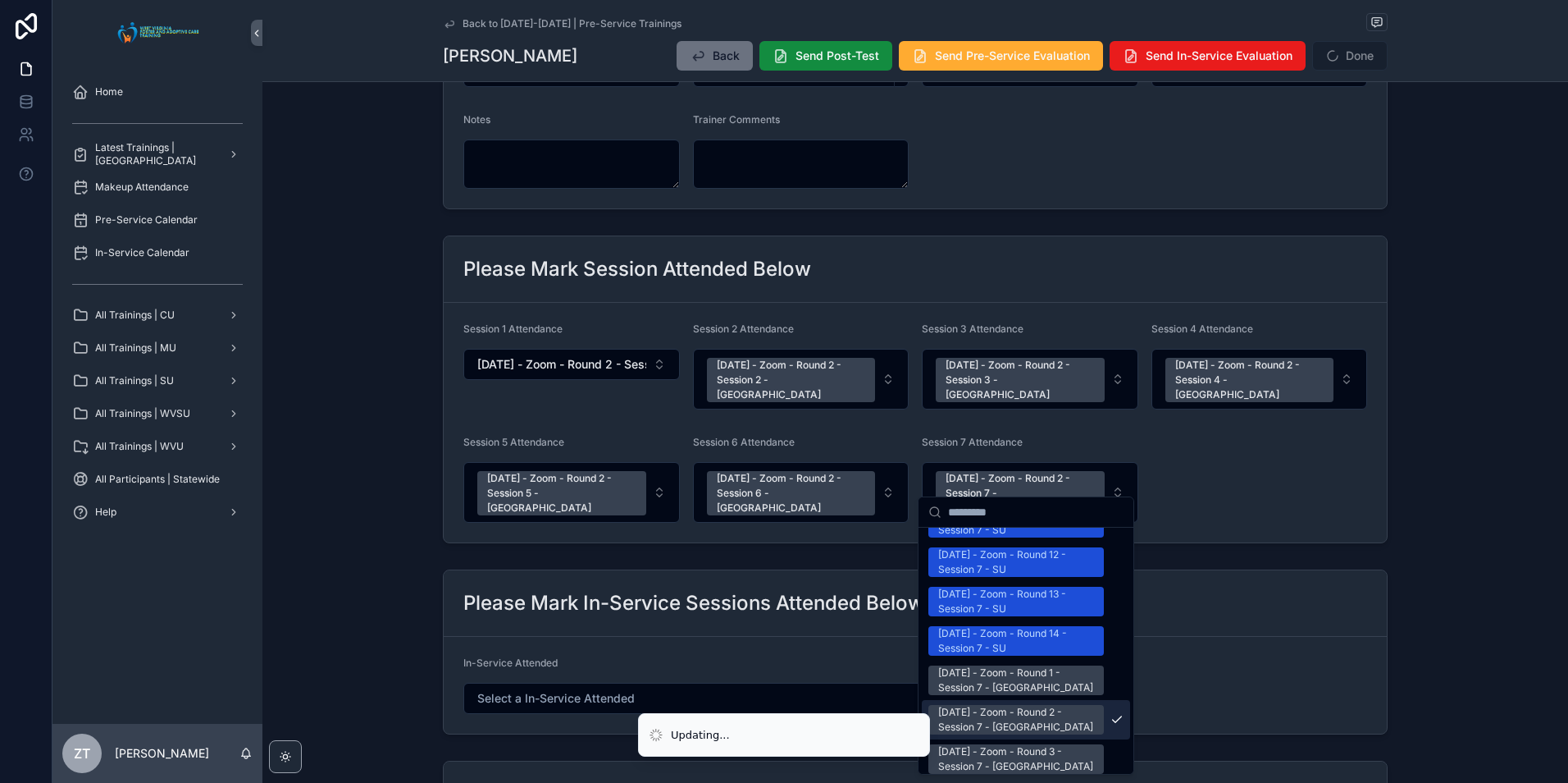
scroll to position [2076, 0]
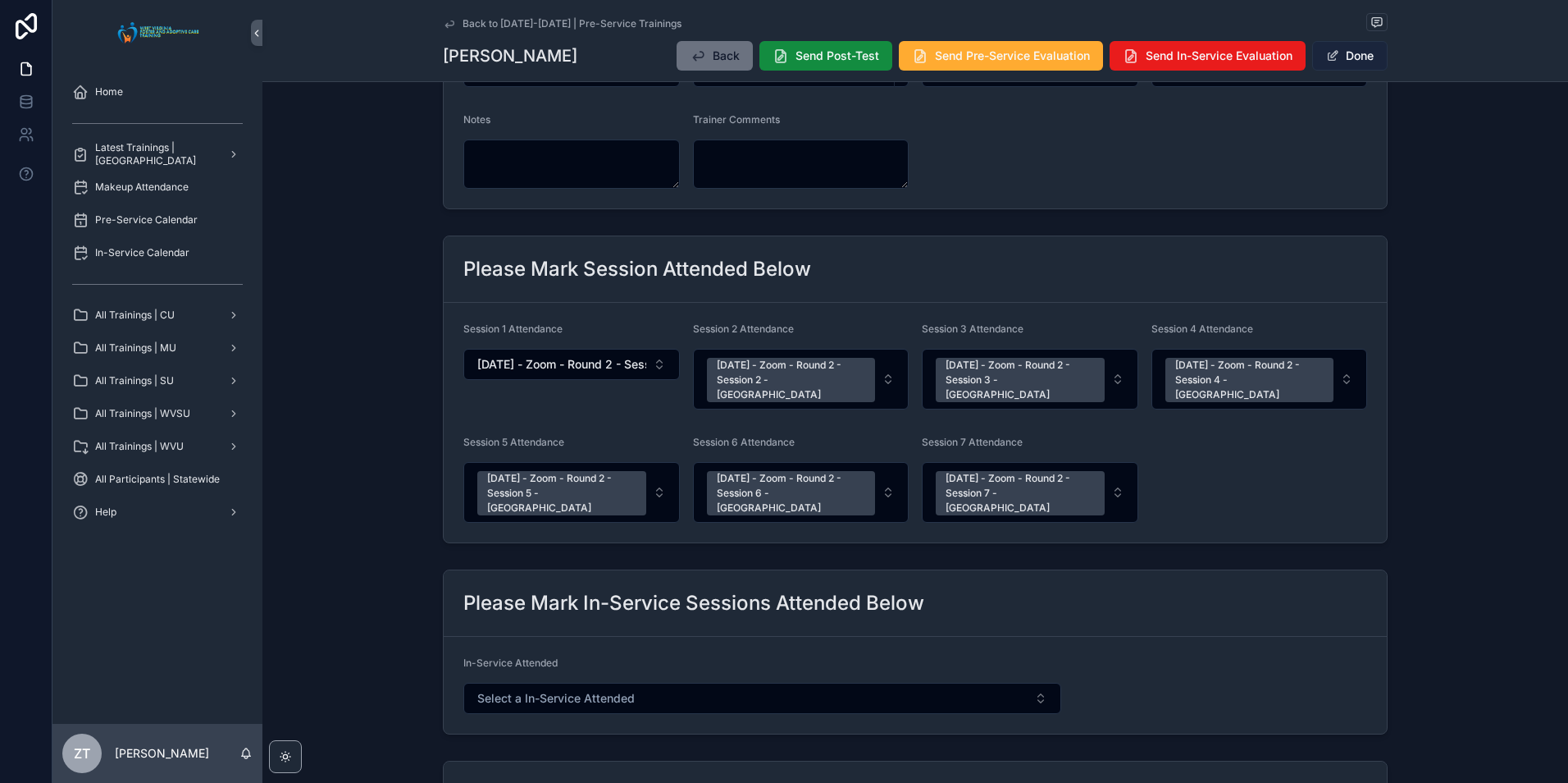
click at [1349, 68] on button "Done" at bounding box center [1350, 56] width 75 height 30
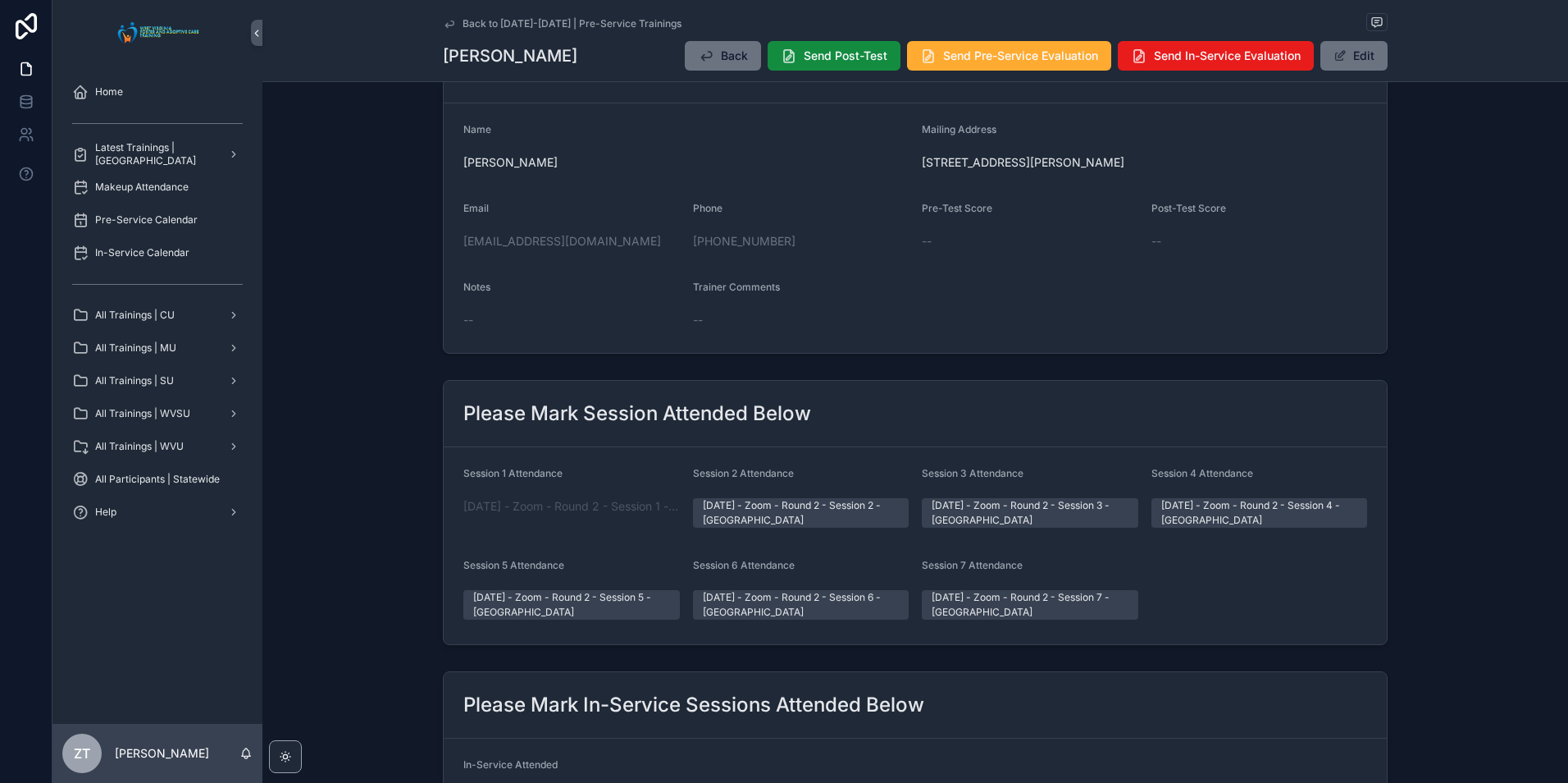
scroll to position [0, 0]
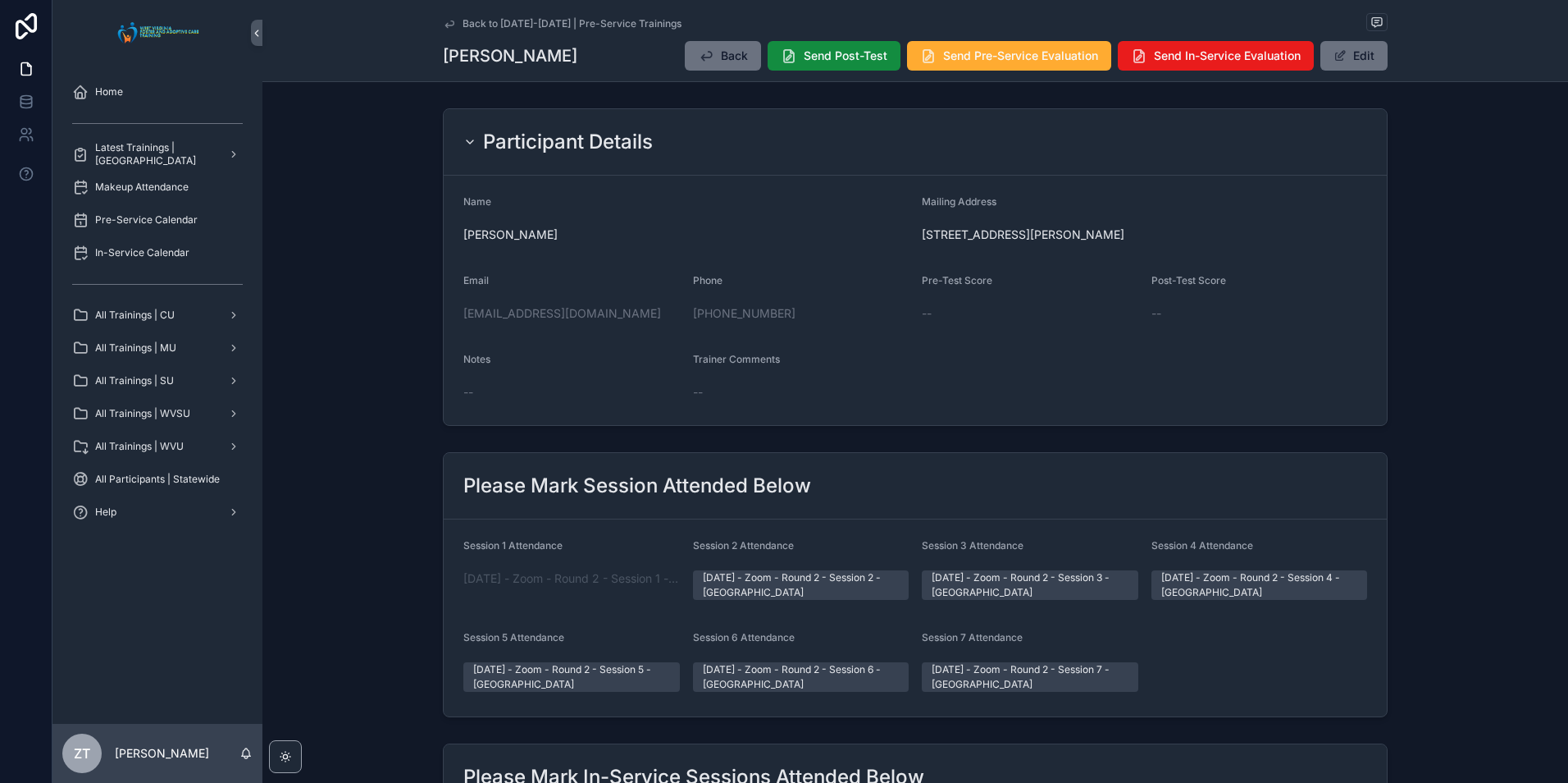
drag, startPoint x: 442, startPoint y: 25, endPoint x: 7, endPoint y: 502, distance: 645.6
click at [445, 25] on icon "scrollable content" at bounding box center [450, 24] width 8 height 7
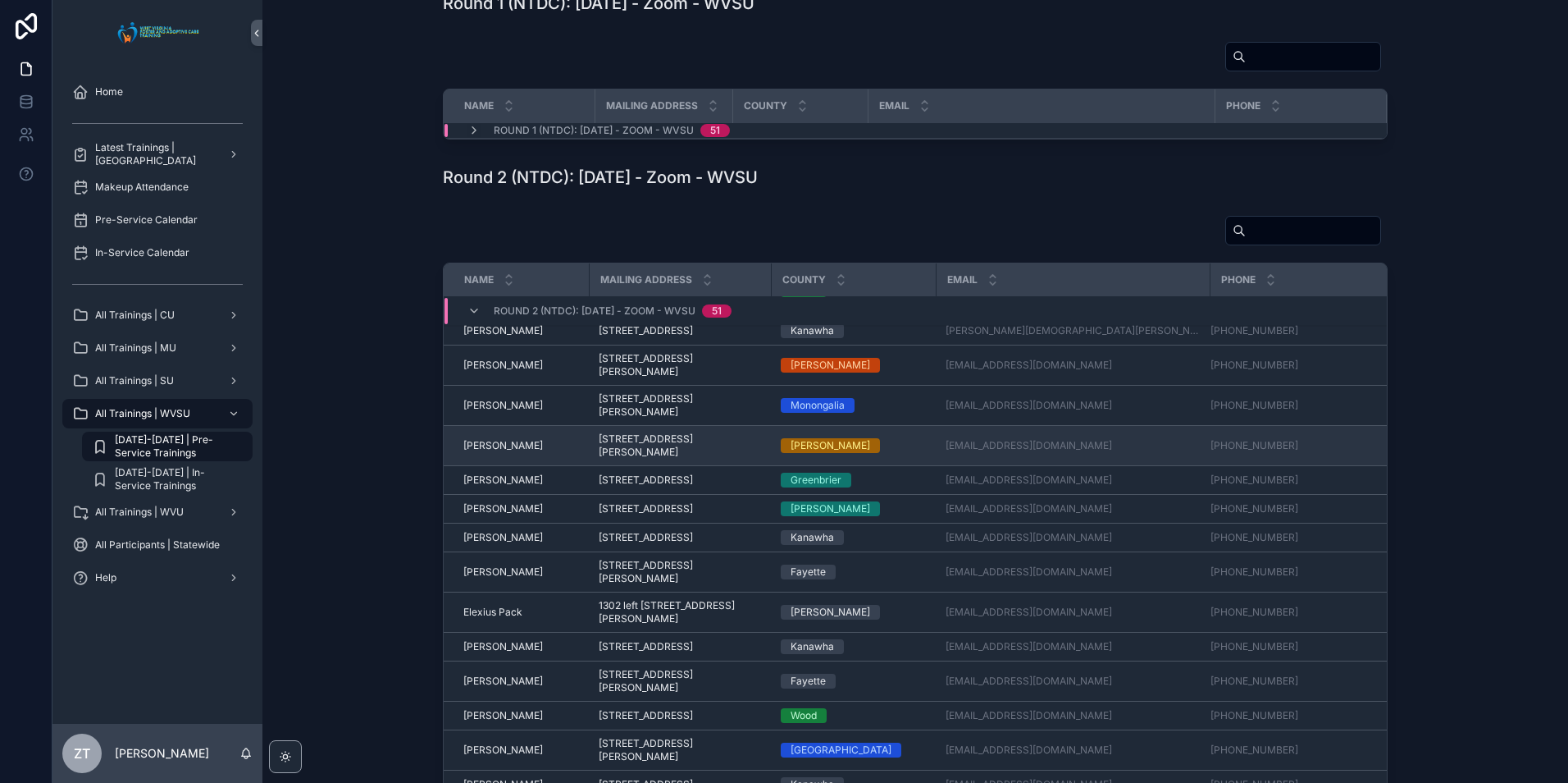
scroll to position [246, 0]
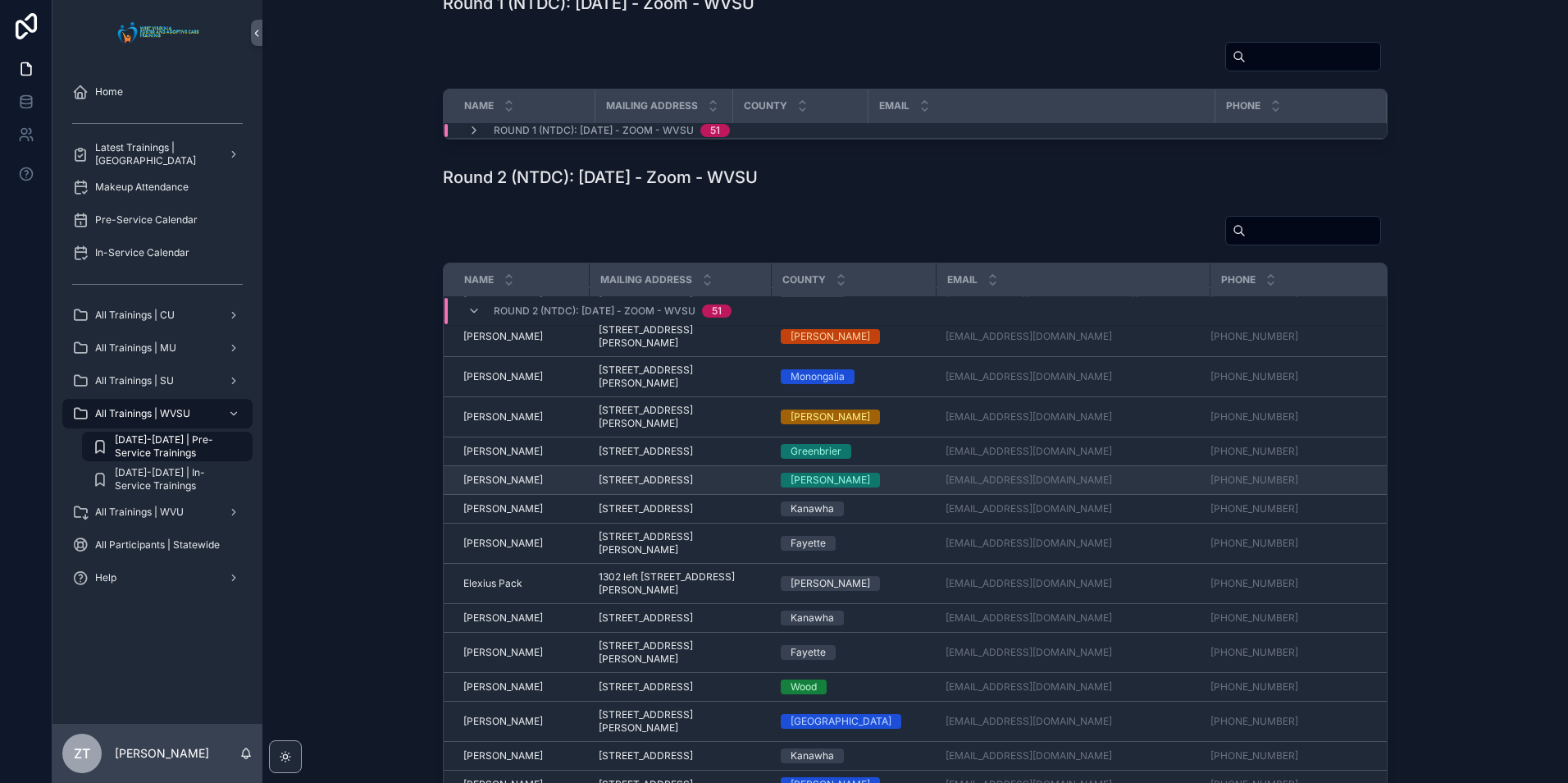
click at [501, 487] on span "[PERSON_NAME]" at bounding box center [503, 480] width 79 height 14
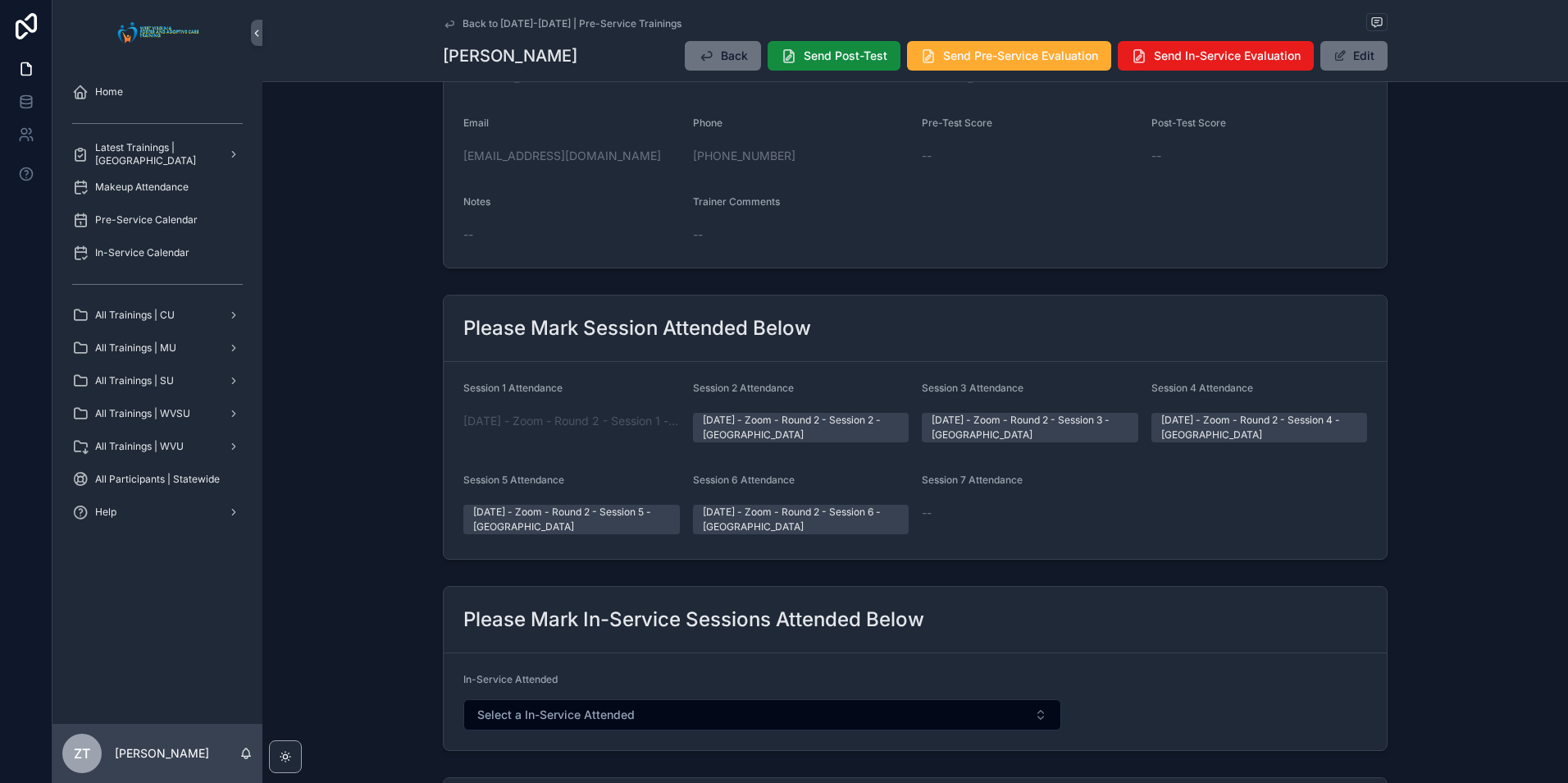
scroll to position [164, 0]
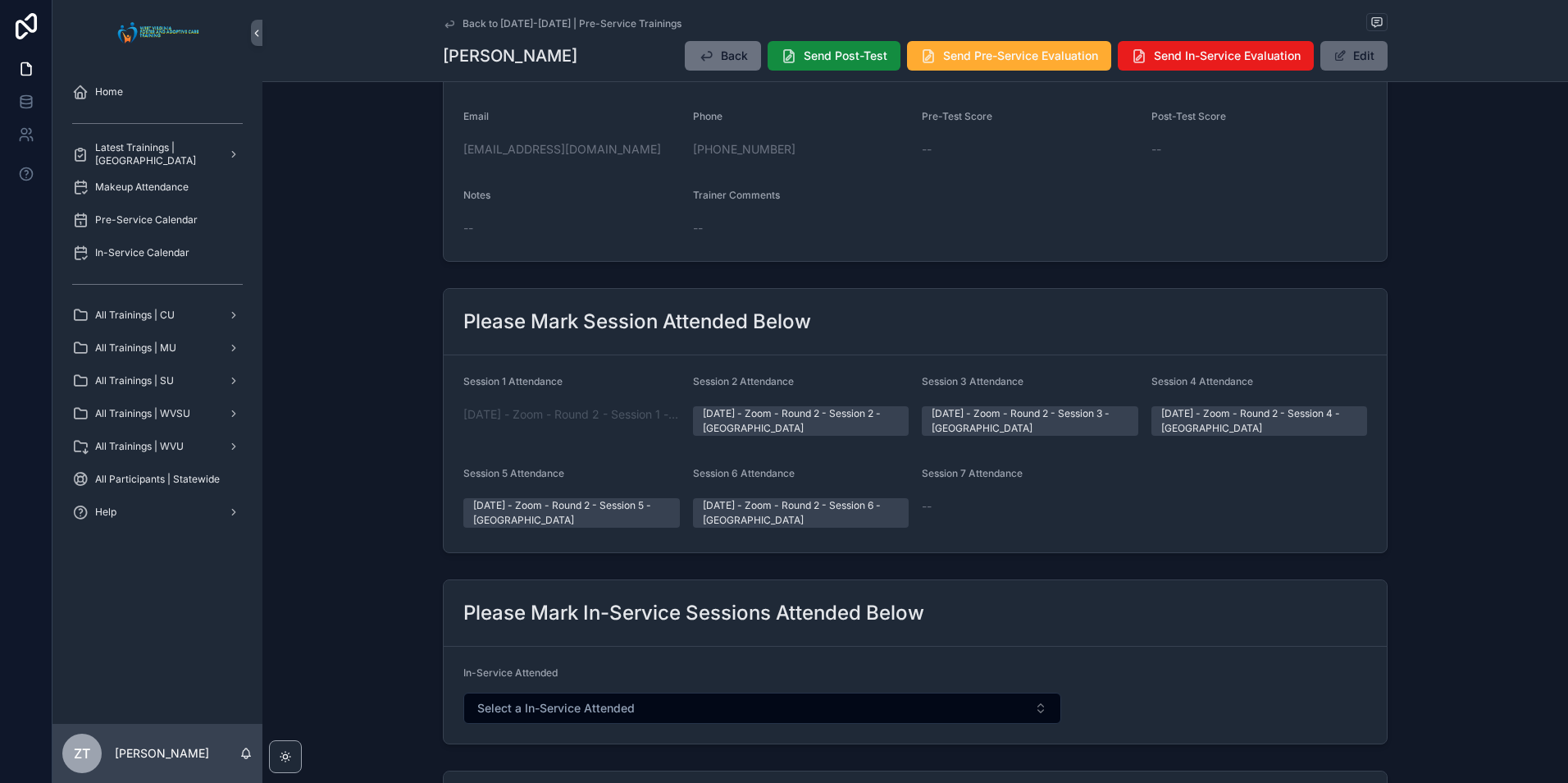
click at [1334, 57] on span "scrollable content" at bounding box center [1340, 56] width 13 height 14
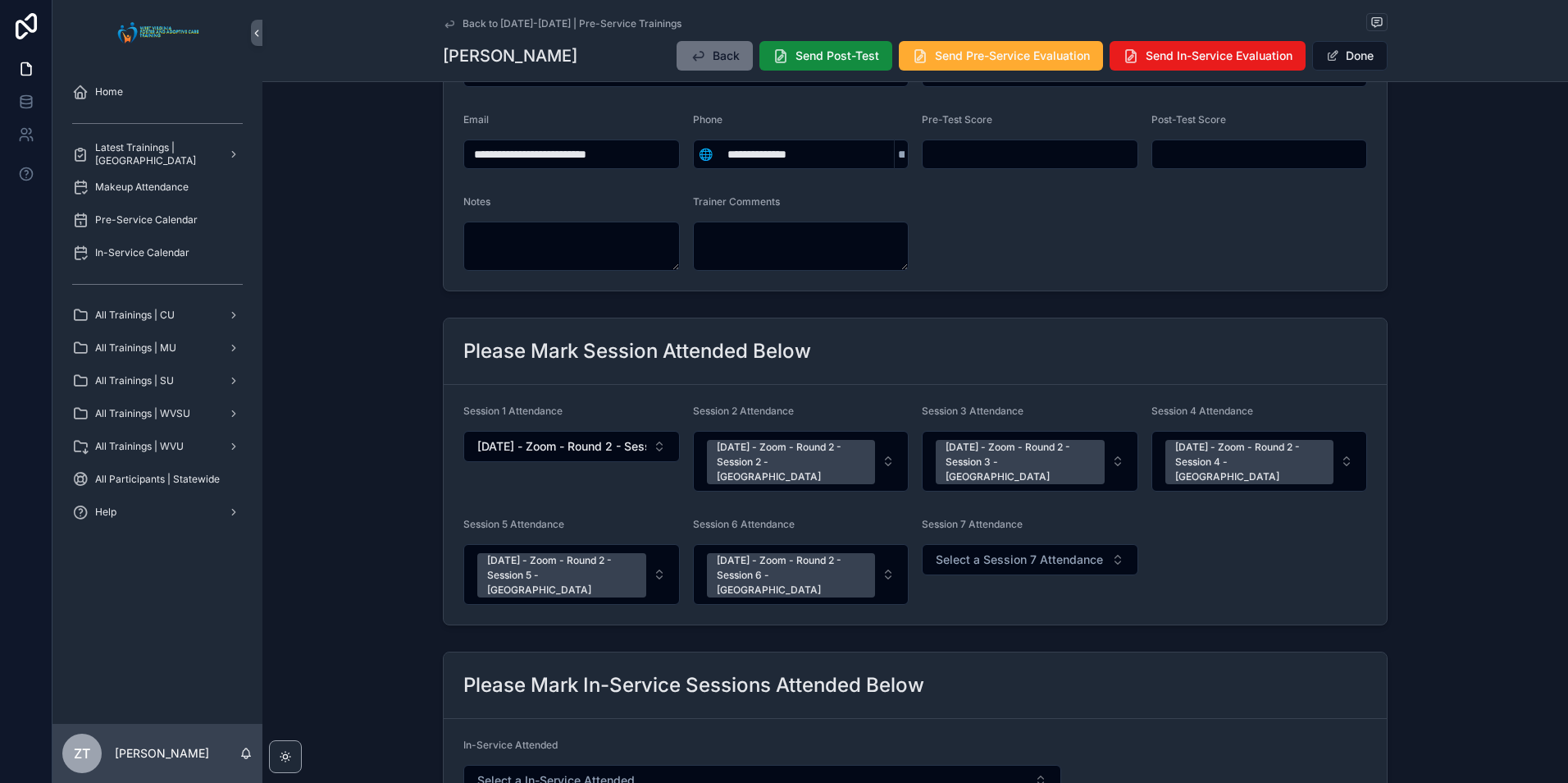
scroll to position [246, 0]
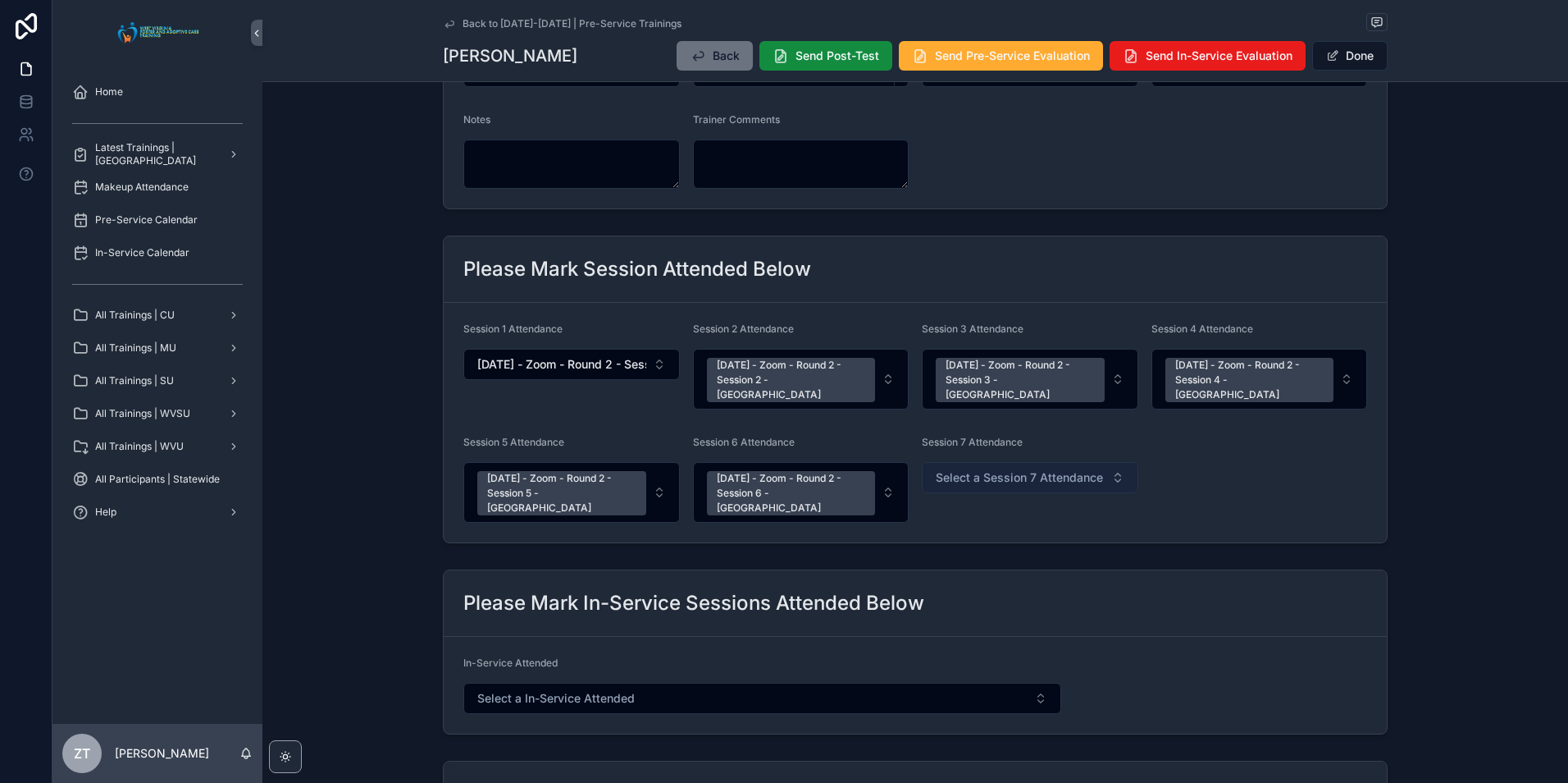
click at [991, 469] on span "Select a Session 7 Attendance" at bounding box center [1019, 477] width 167 height 16
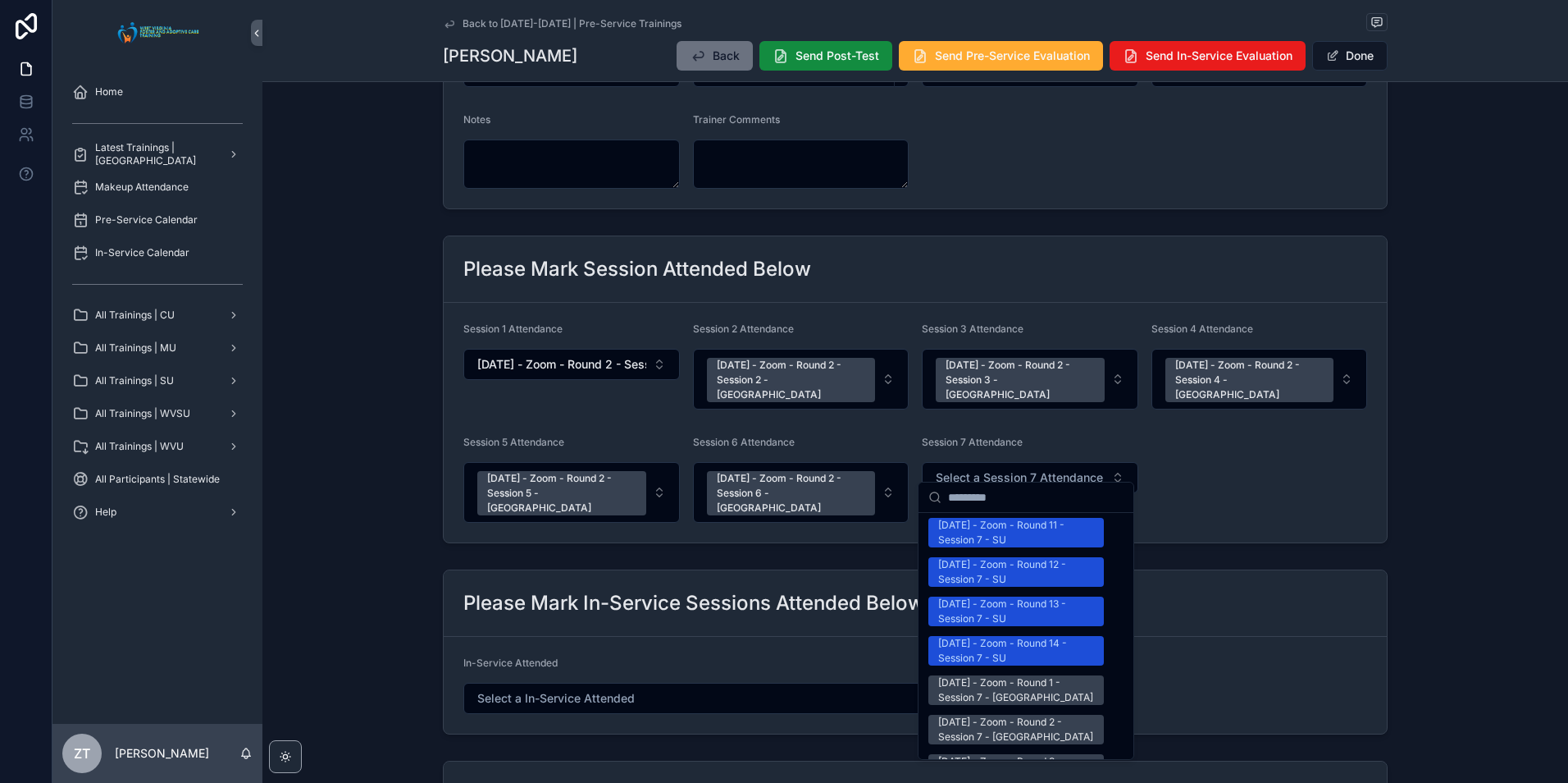
scroll to position [2051, 0]
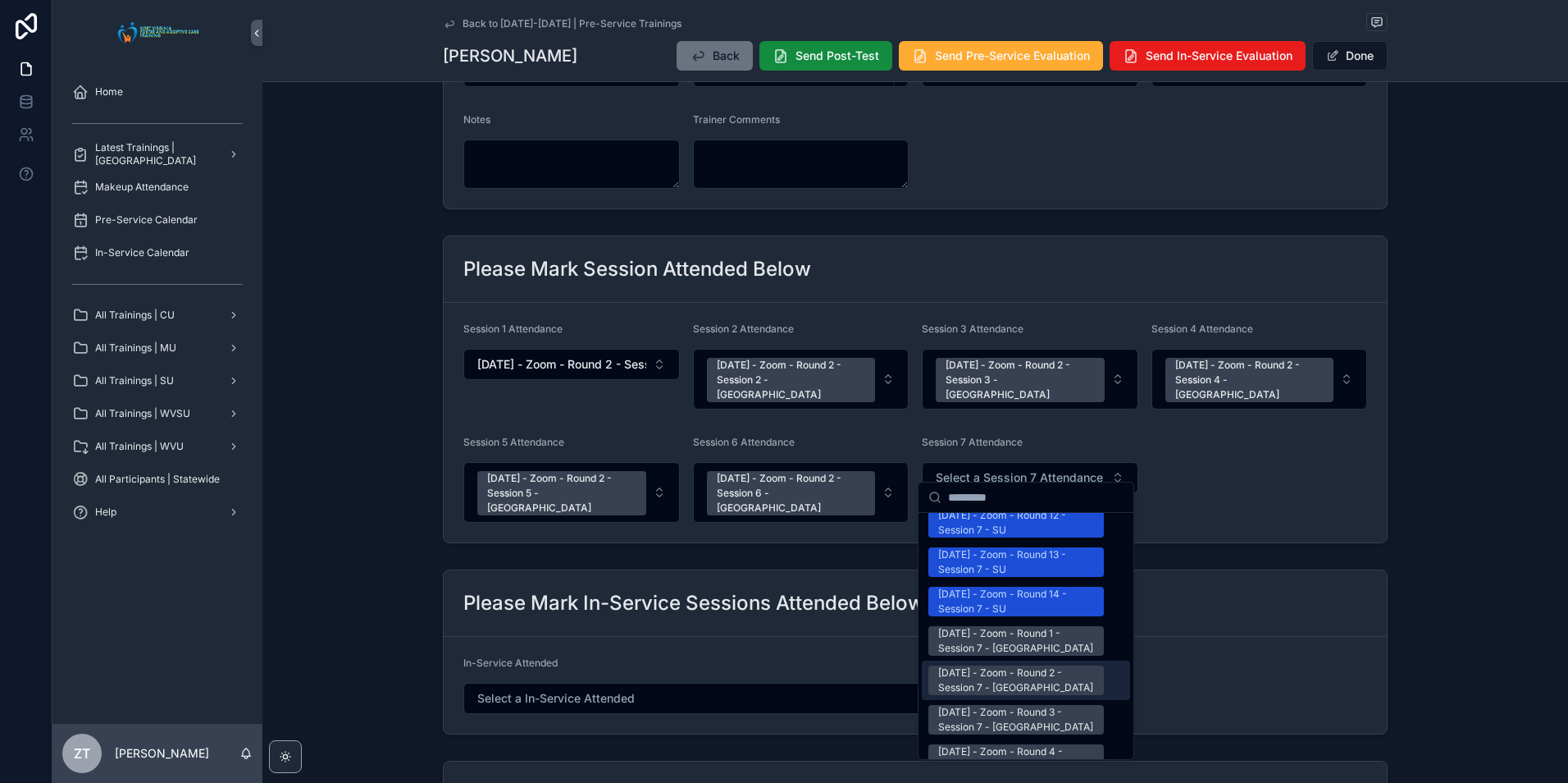
click at [1001, 666] on div "[DATE] - Zoom - Round 2 - Session 7 - [GEOGRAPHIC_DATA]" at bounding box center [1016, 680] width 156 height 30
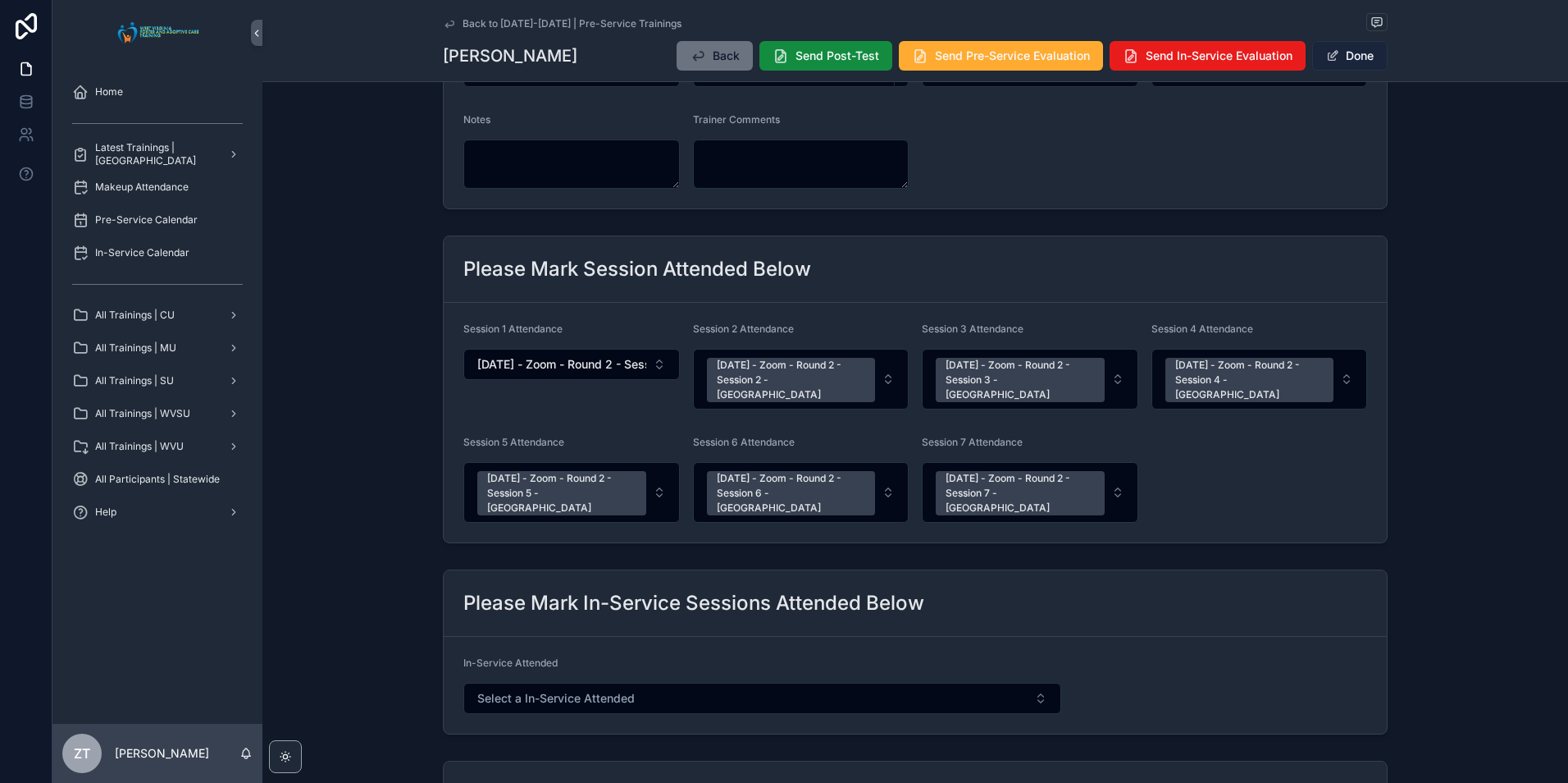
click at [1338, 59] on button "Done" at bounding box center [1350, 56] width 75 height 30
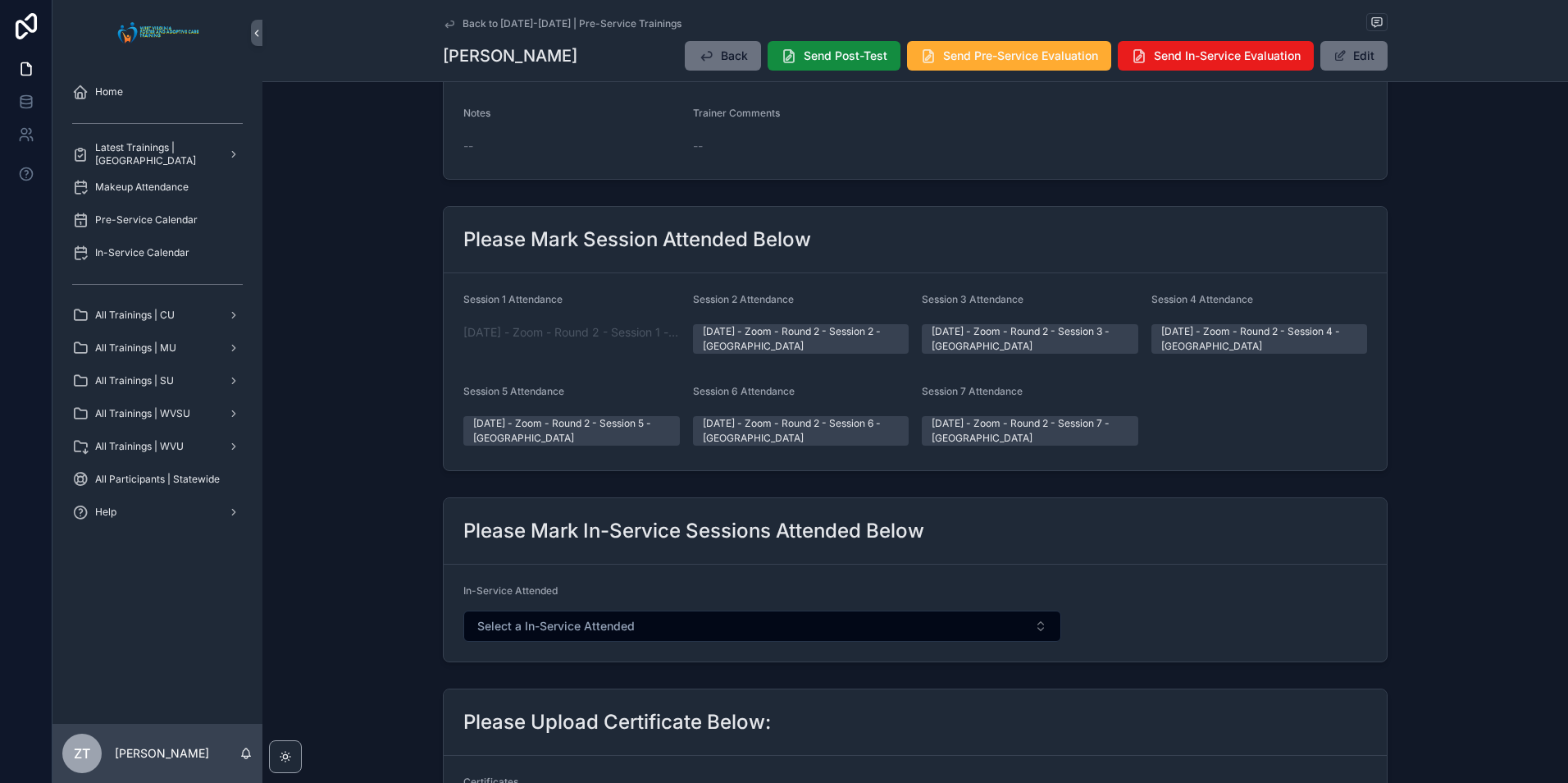
scroll to position [0, 0]
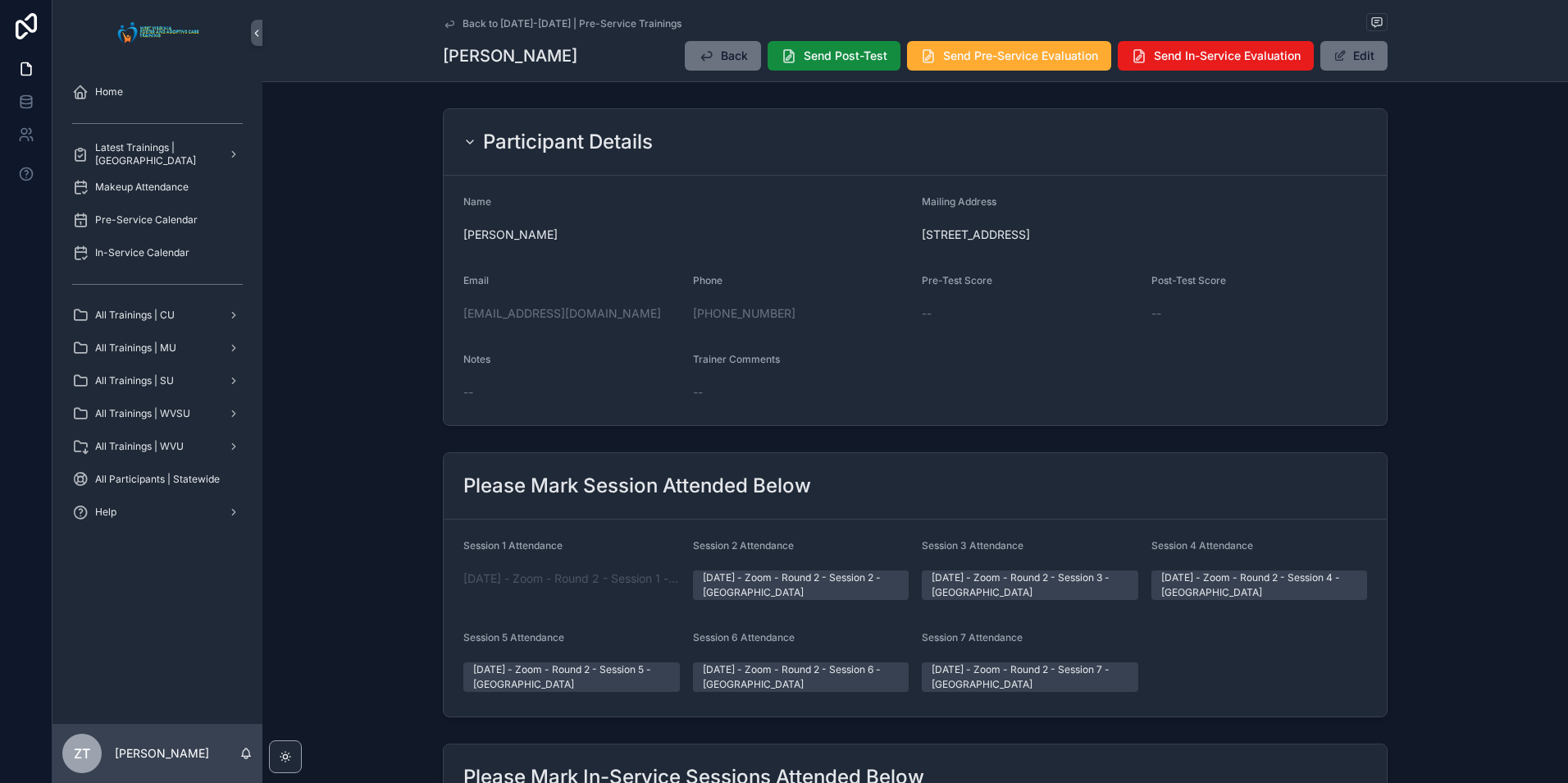
click at [448, 19] on icon "scrollable content" at bounding box center [450, 24] width 13 height 14
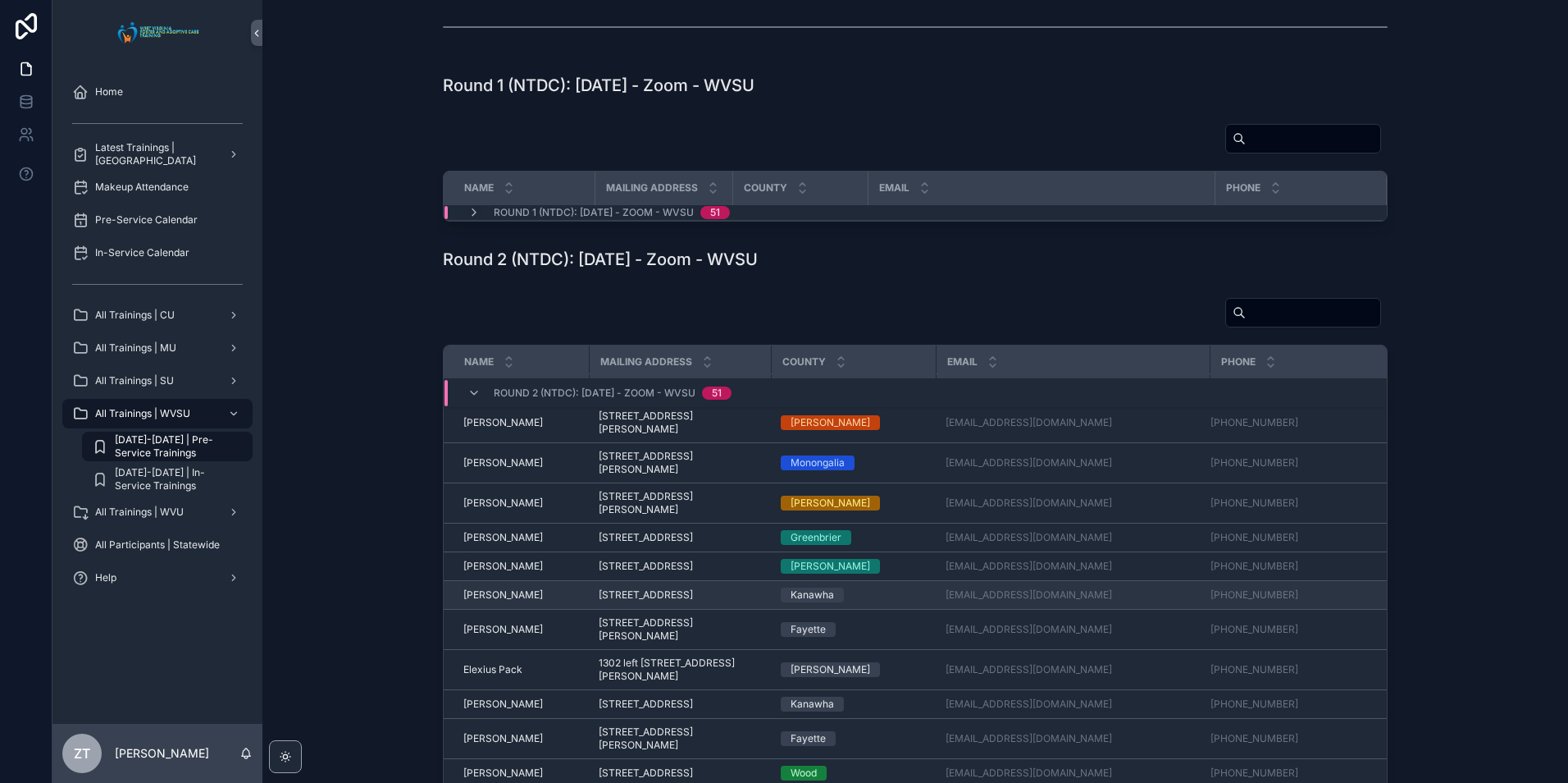
scroll to position [246, 0]
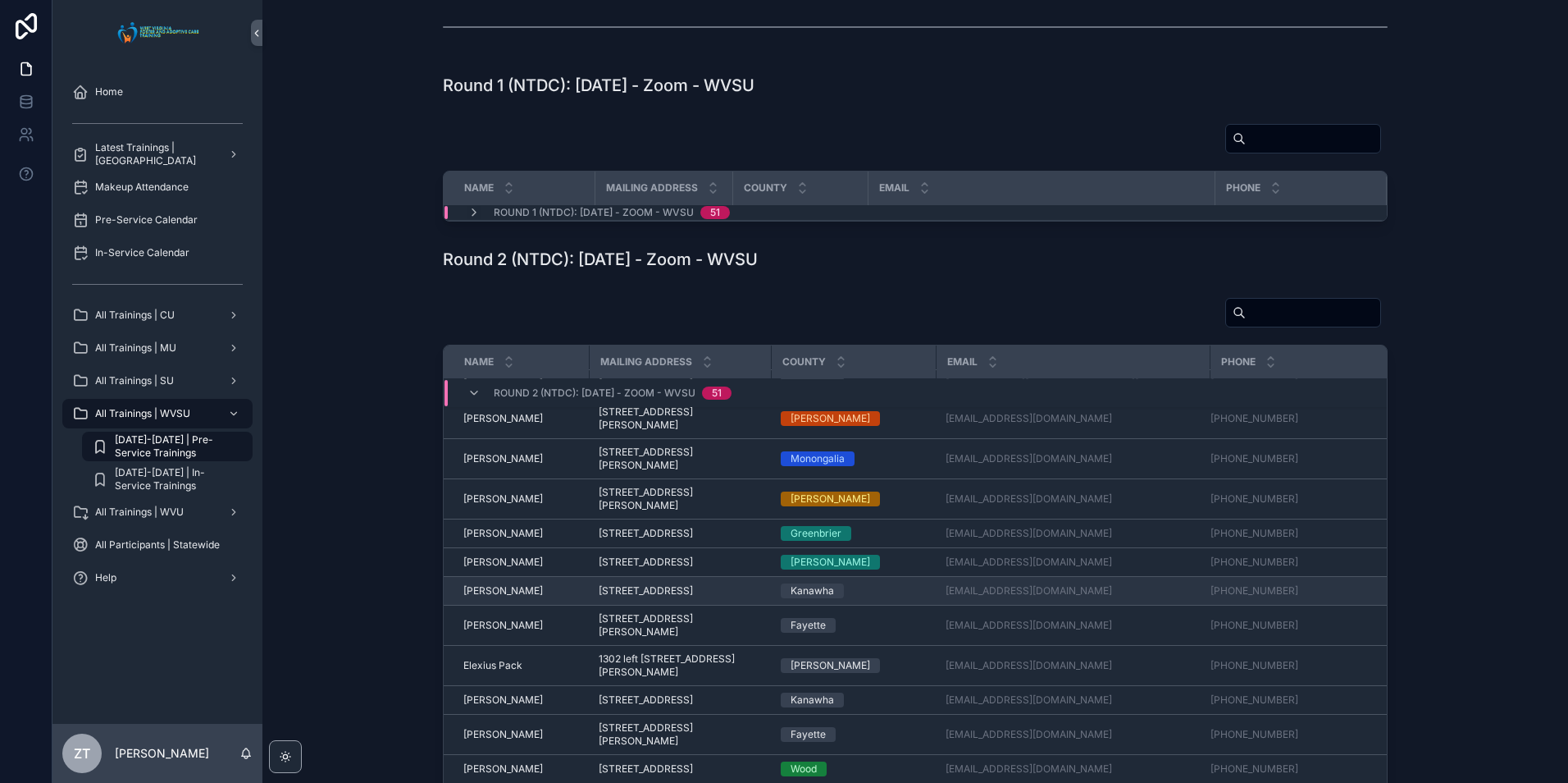
click at [502, 597] on span "[PERSON_NAME]" at bounding box center [503, 591] width 79 height 14
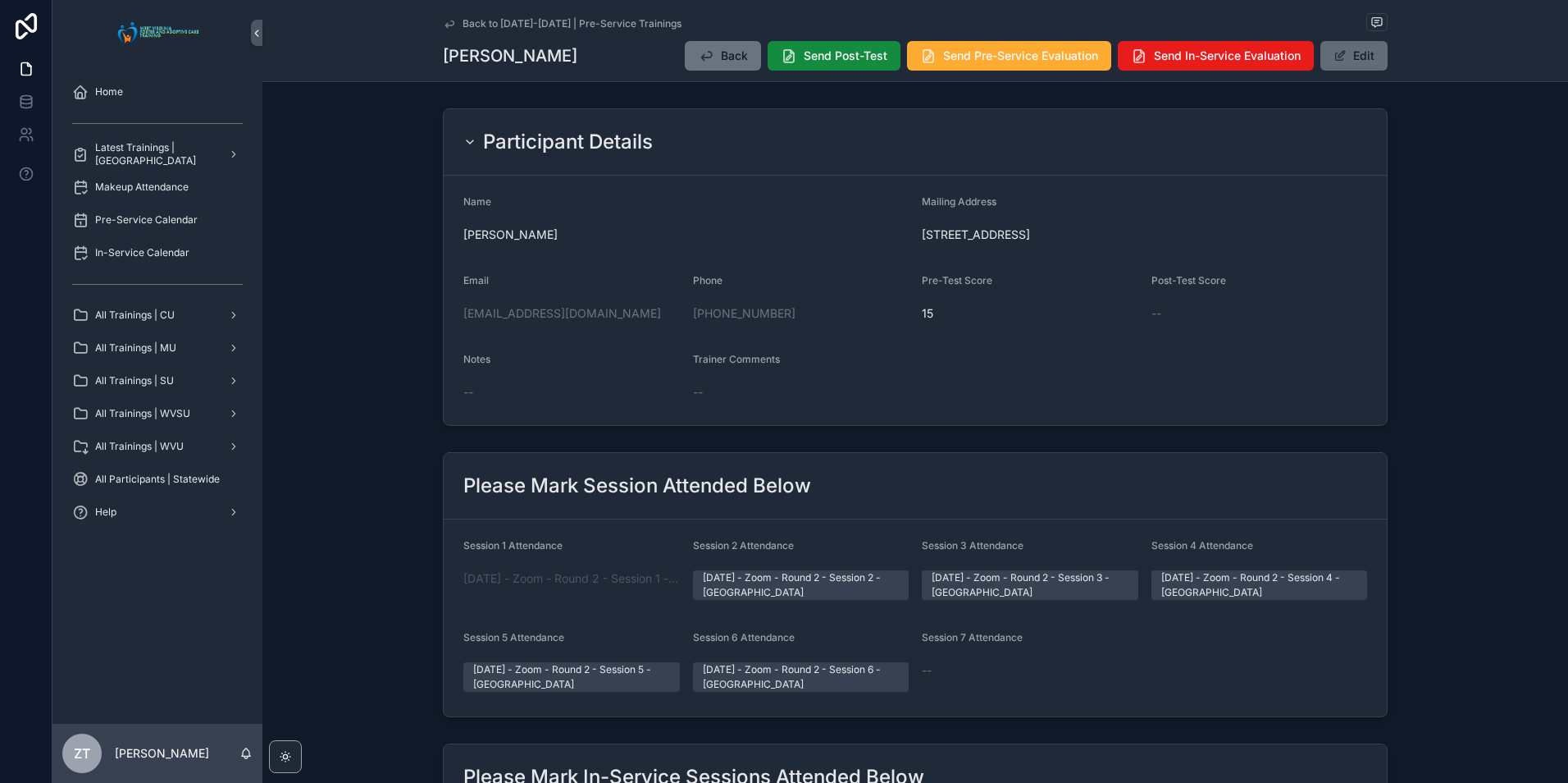
click at [1358, 58] on button "Edit" at bounding box center [1354, 56] width 67 height 30
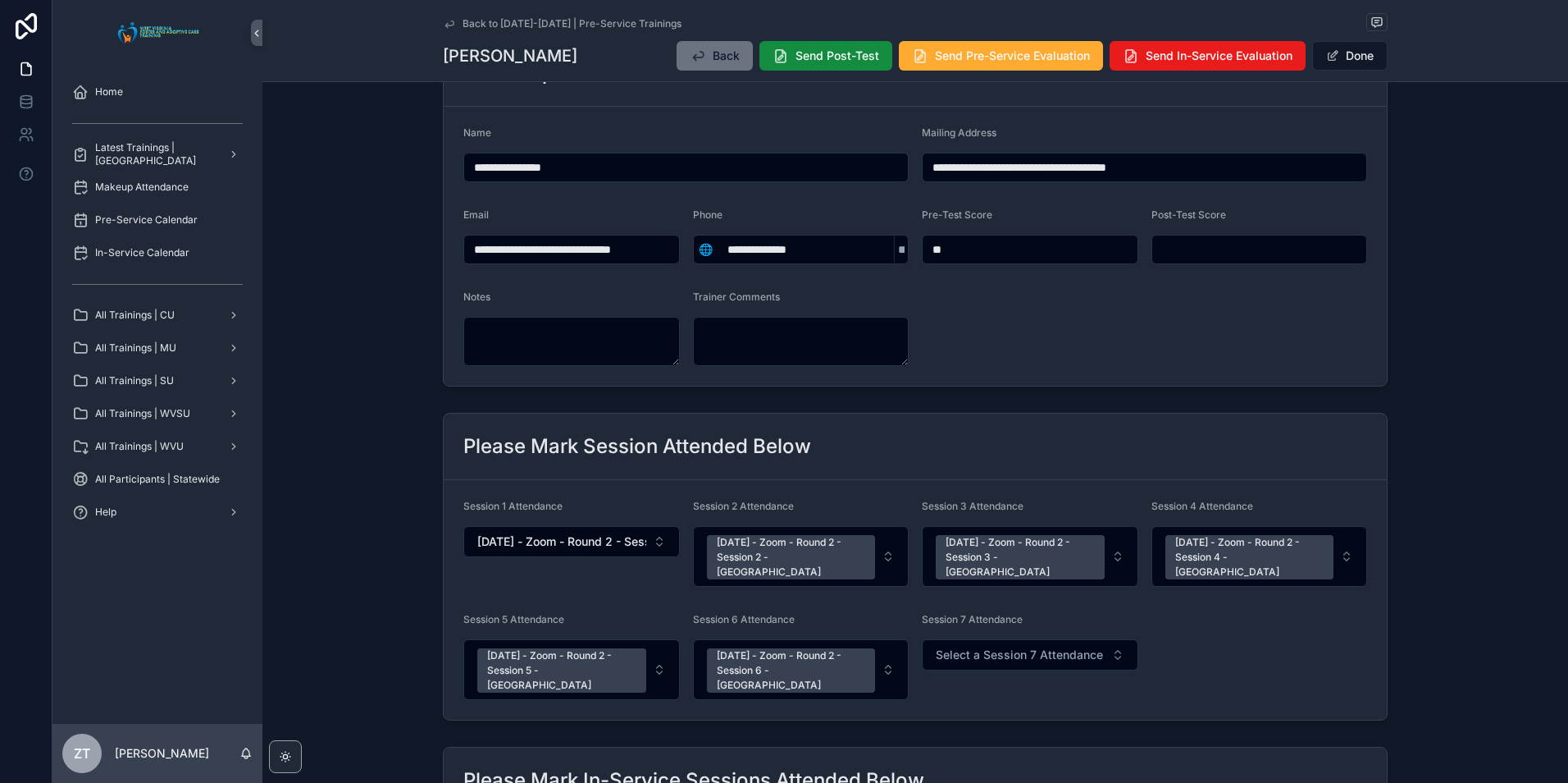
scroll to position [164, 0]
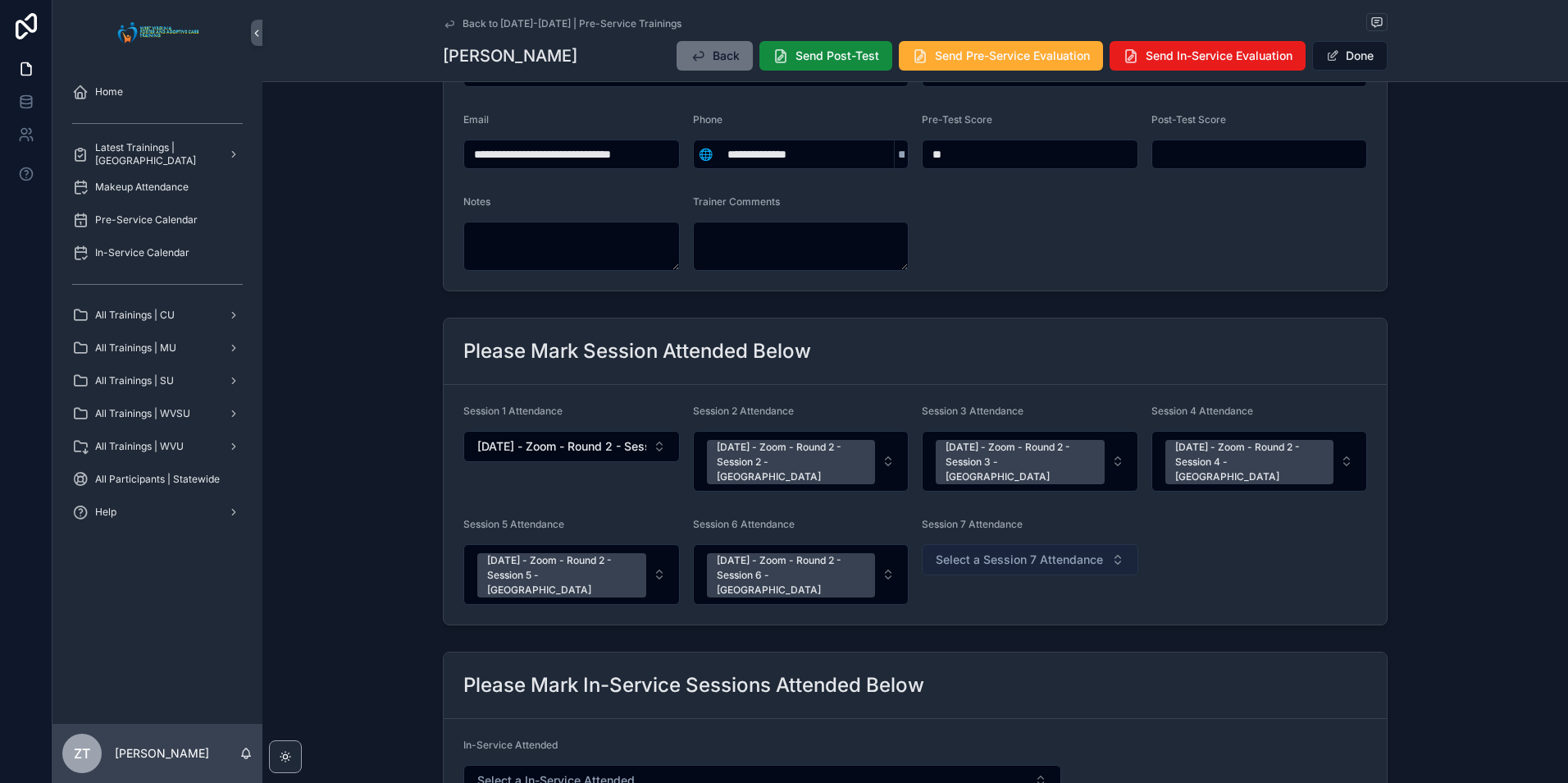
click at [1041, 551] on span "Select a Session 7 Attendance" at bounding box center [1019, 559] width 167 height 16
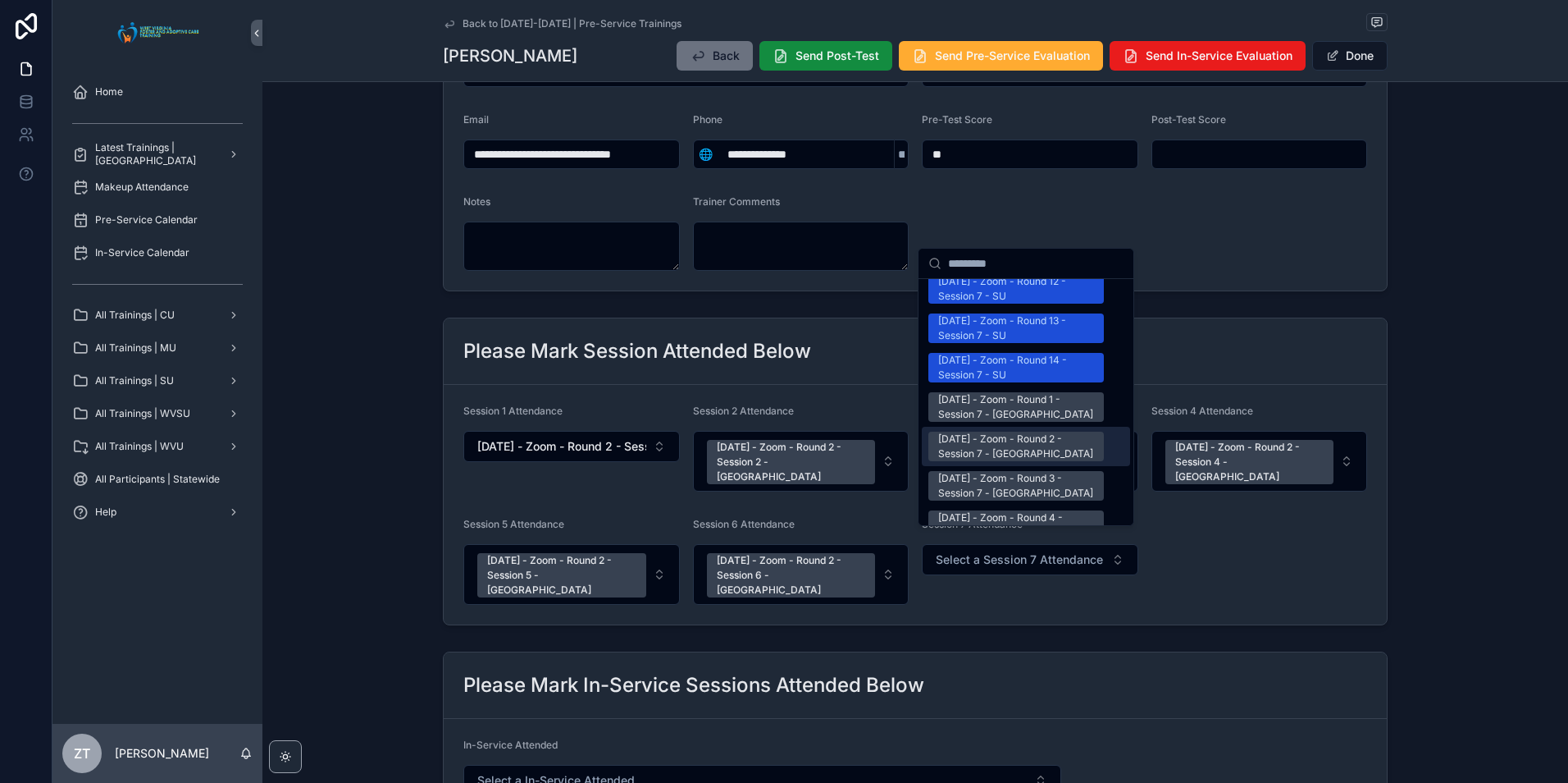
click at [1033, 431] on div "[DATE] - Zoom - Round 2 - Session 7 - [GEOGRAPHIC_DATA]" at bounding box center [1016, 446] width 156 height 30
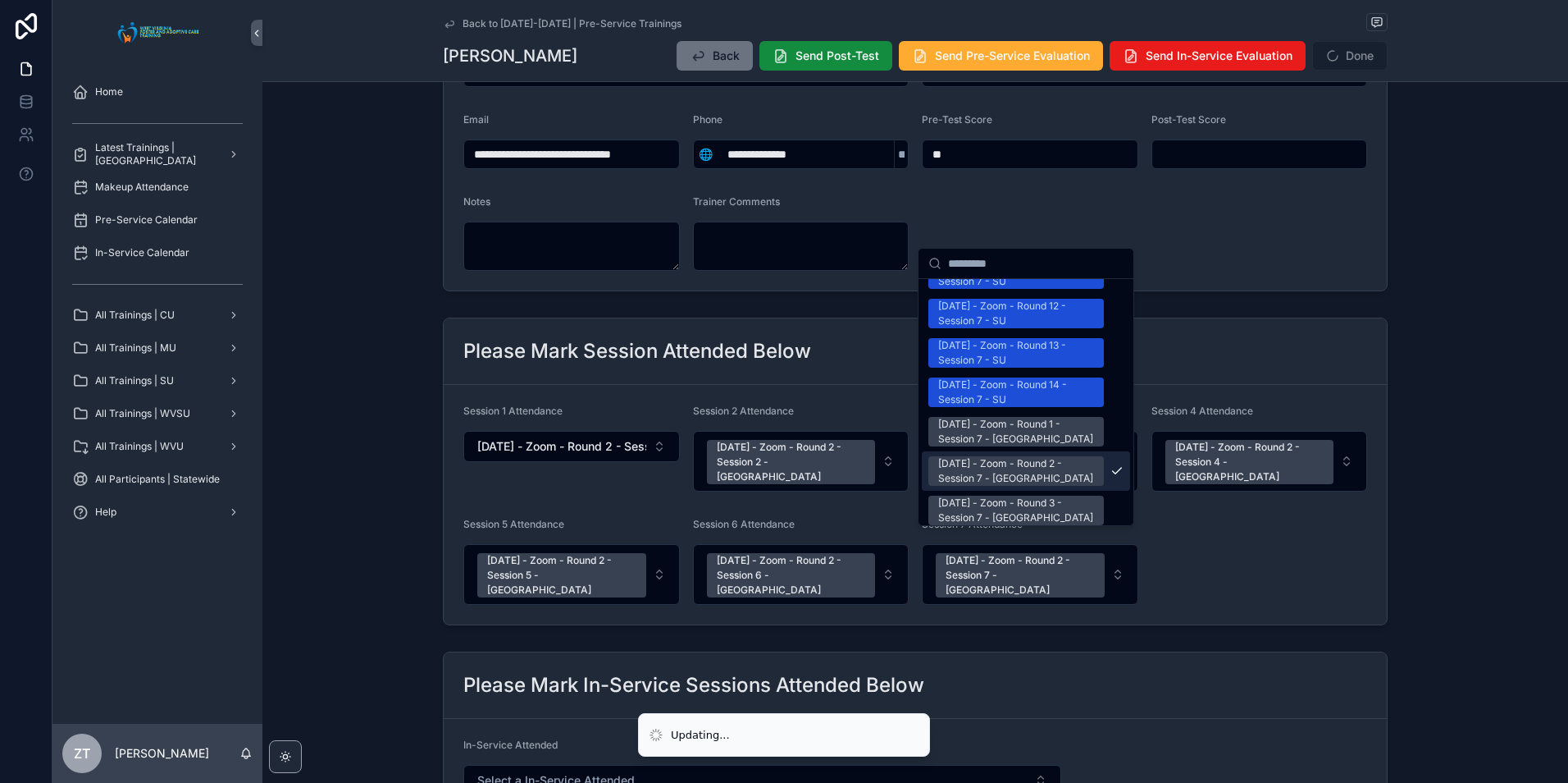
scroll to position [2076, 0]
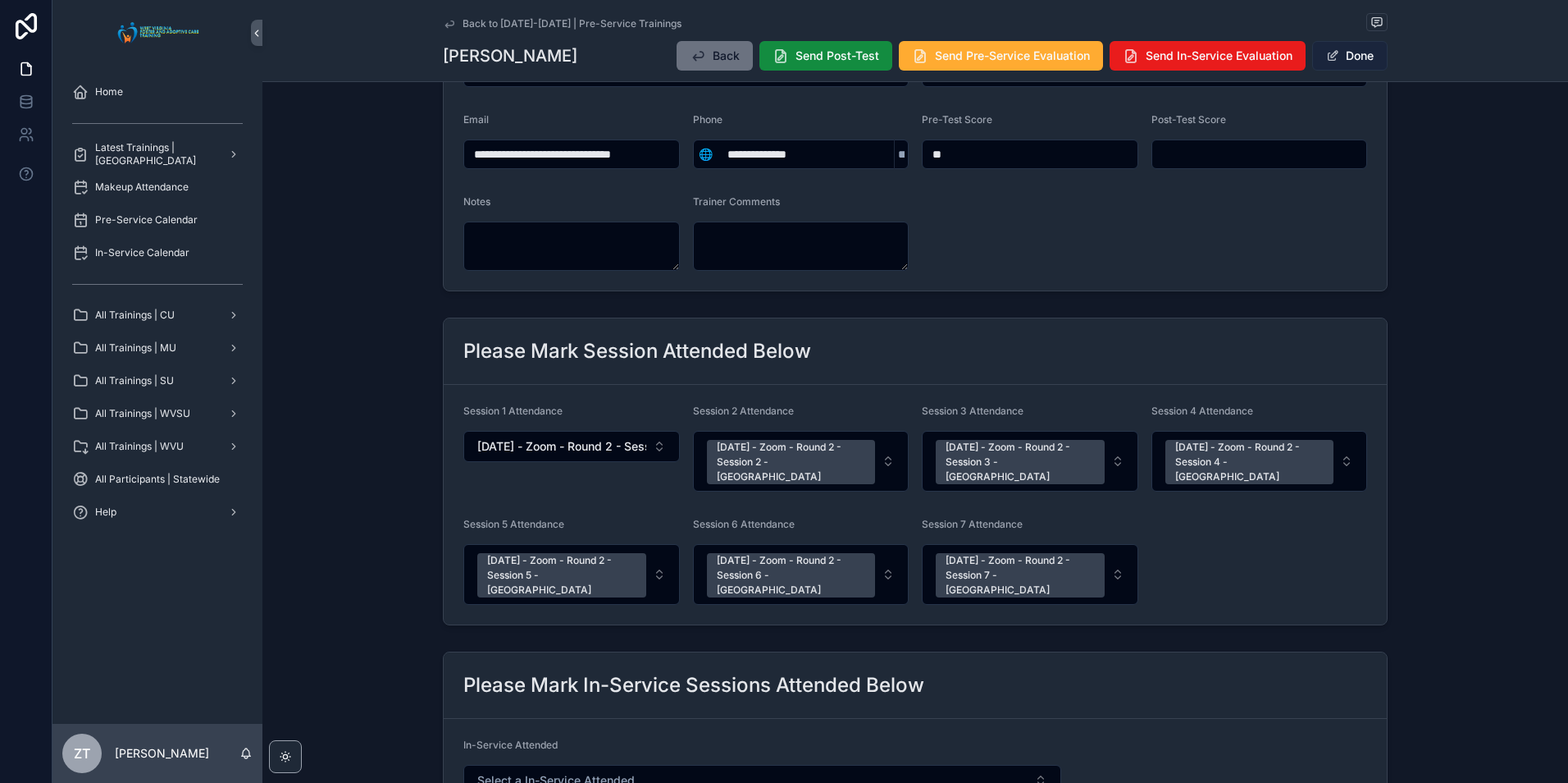
click at [1341, 60] on button "Done" at bounding box center [1350, 56] width 75 height 30
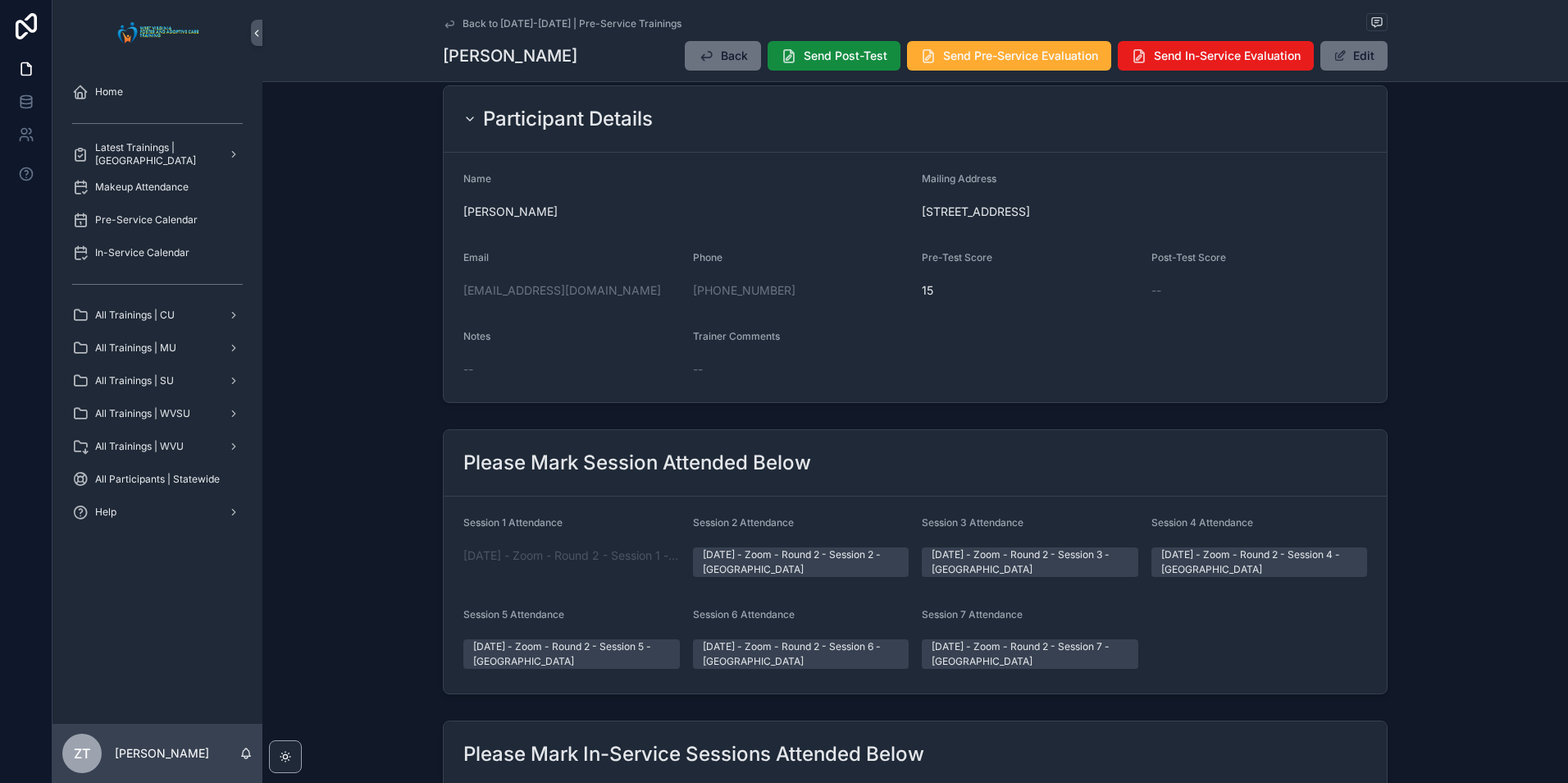
scroll to position [0, 0]
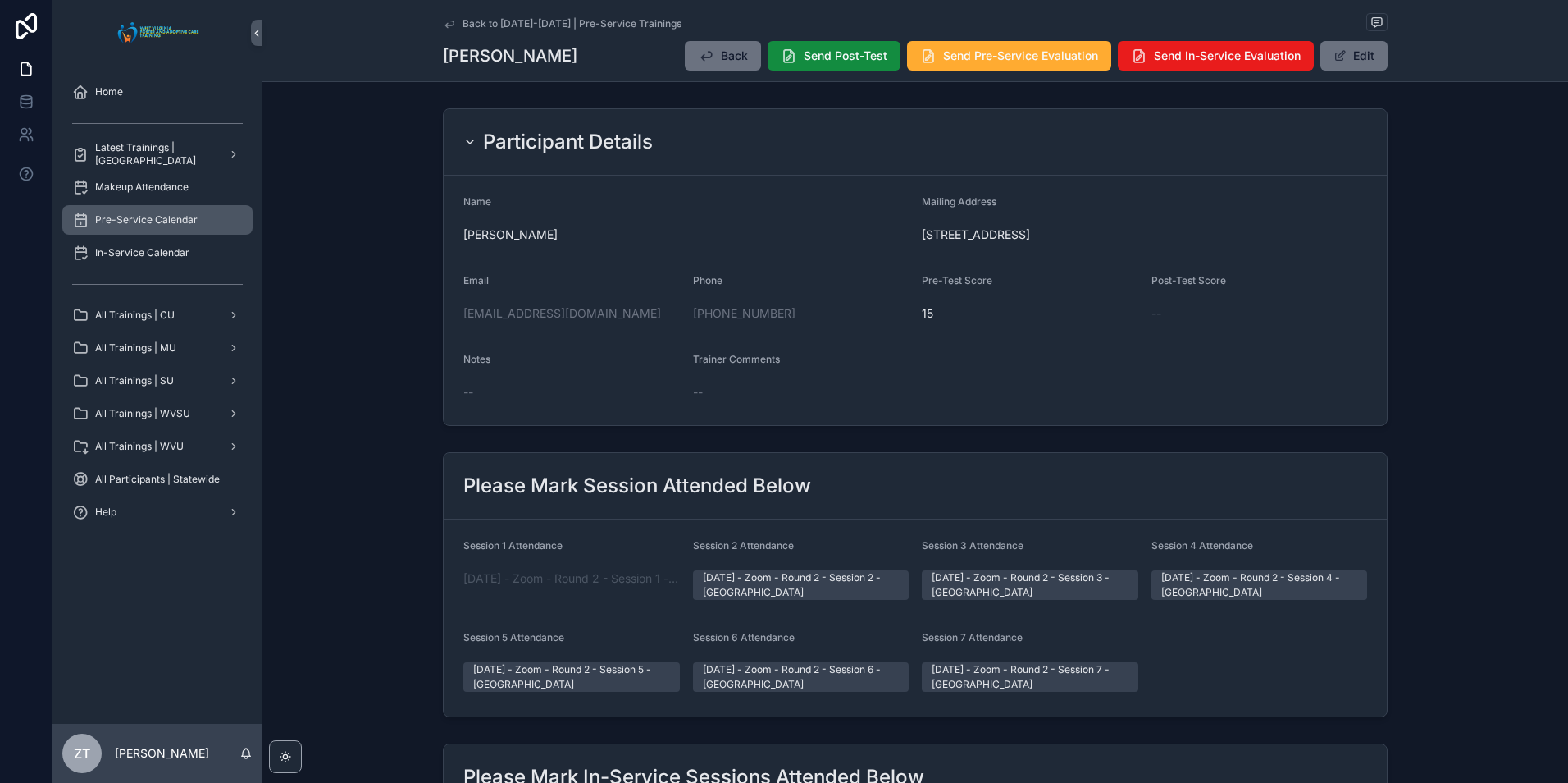
drag, startPoint x: 442, startPoint y: 23, endPoint x: 72, endPoint y: 229, distance: 423.5
click at [443, 23] on icon "scrollable content" at bounding box center [450, 24] width 13 height 14
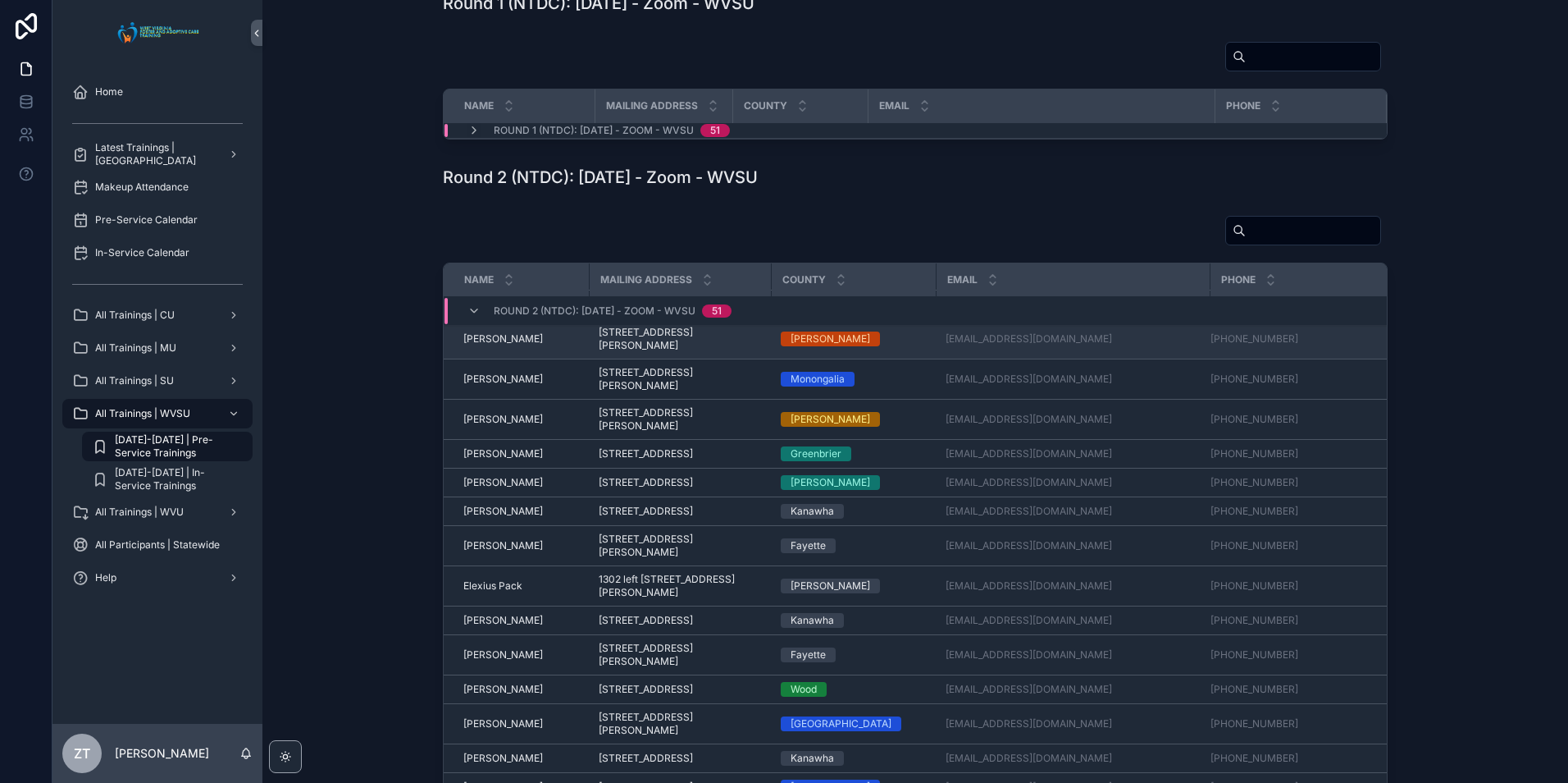
scroll to position [246, 0]
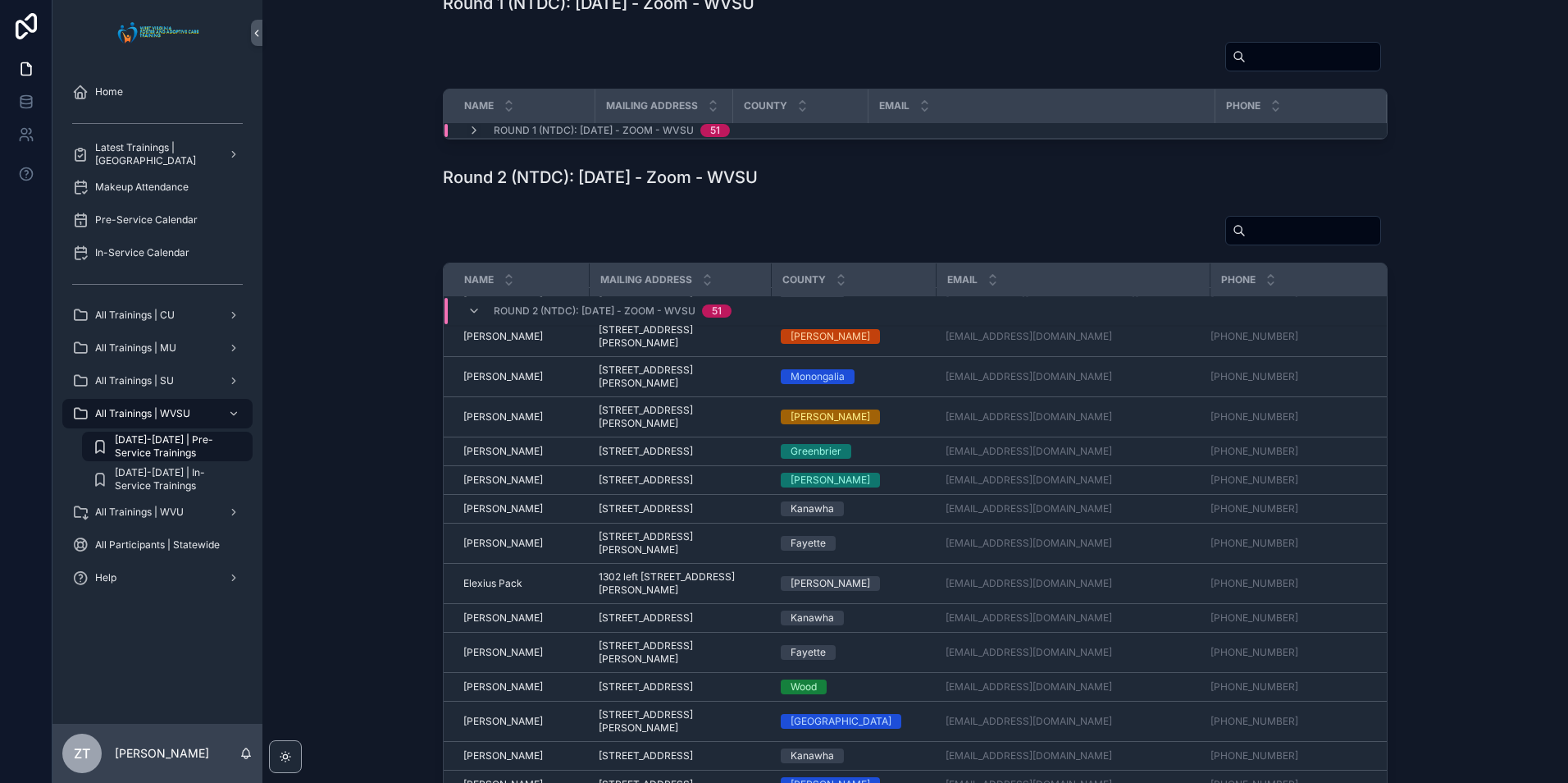
click at [483, 590] on span "Elexius Pack" at bounding box center [493, 584] width 59 height 14
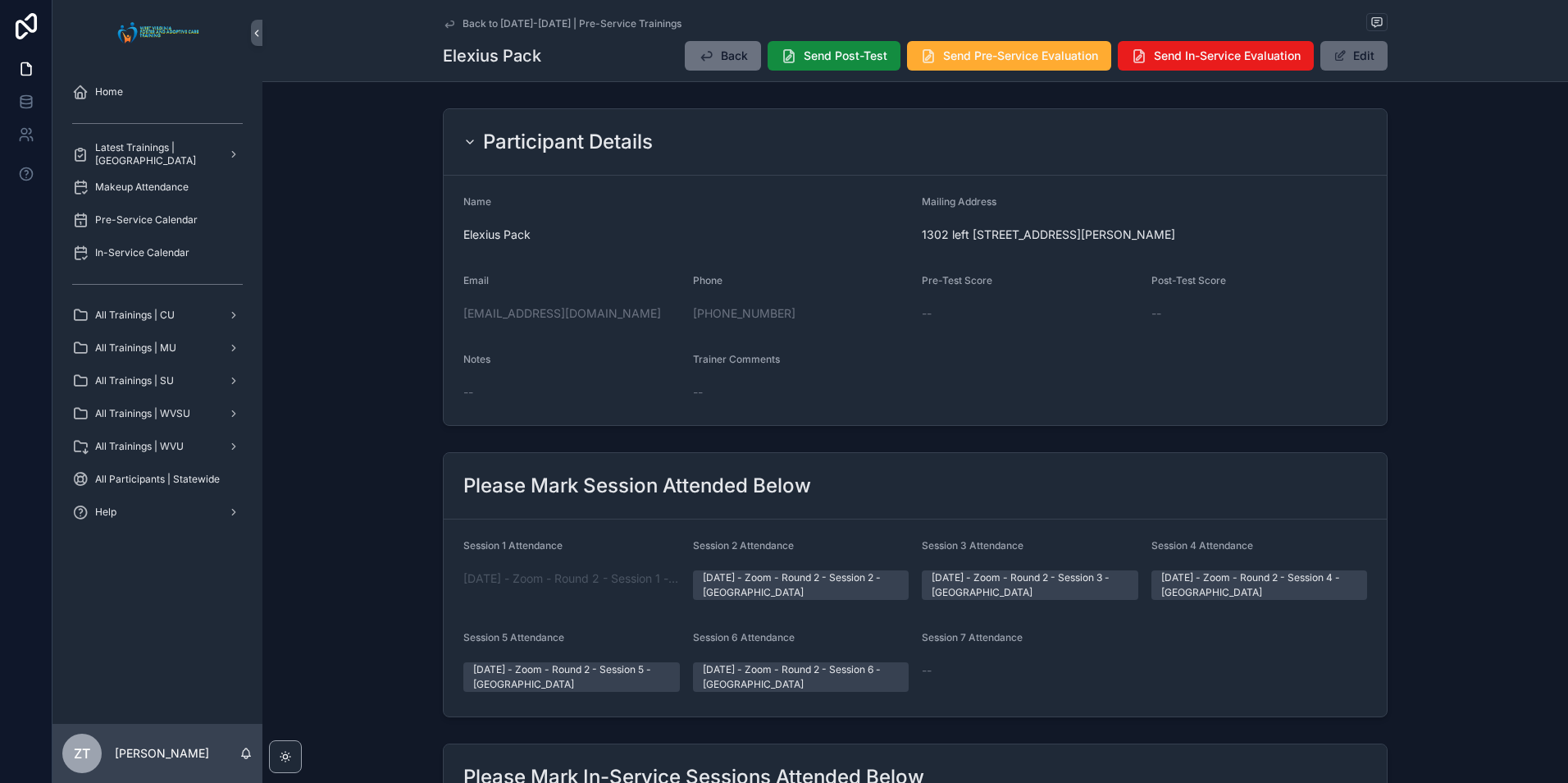
click at [1364, 54] on button "Edit" at bounding box center [1354, 56] width 67 height 30
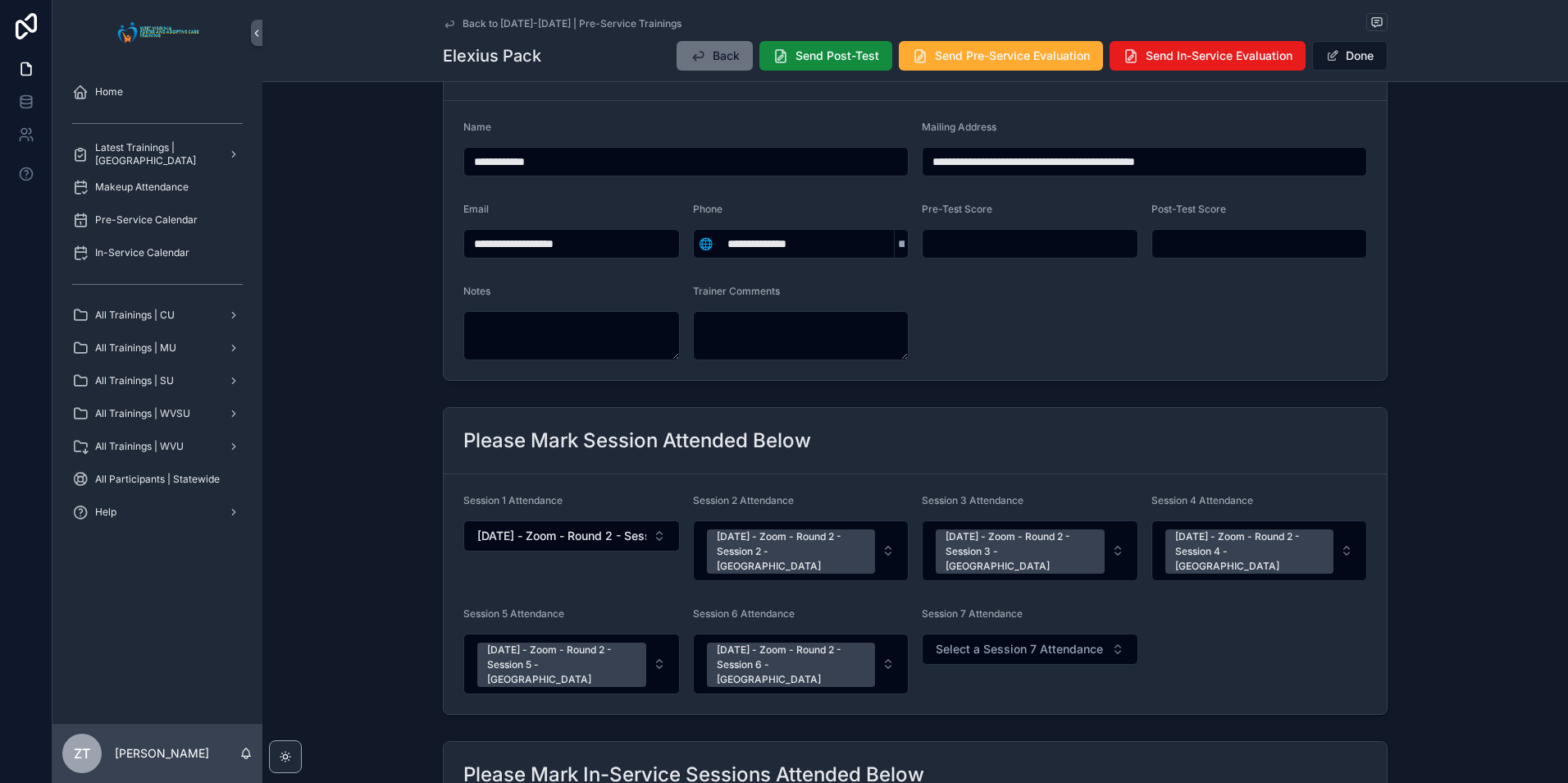
scroll to position [164, 0]
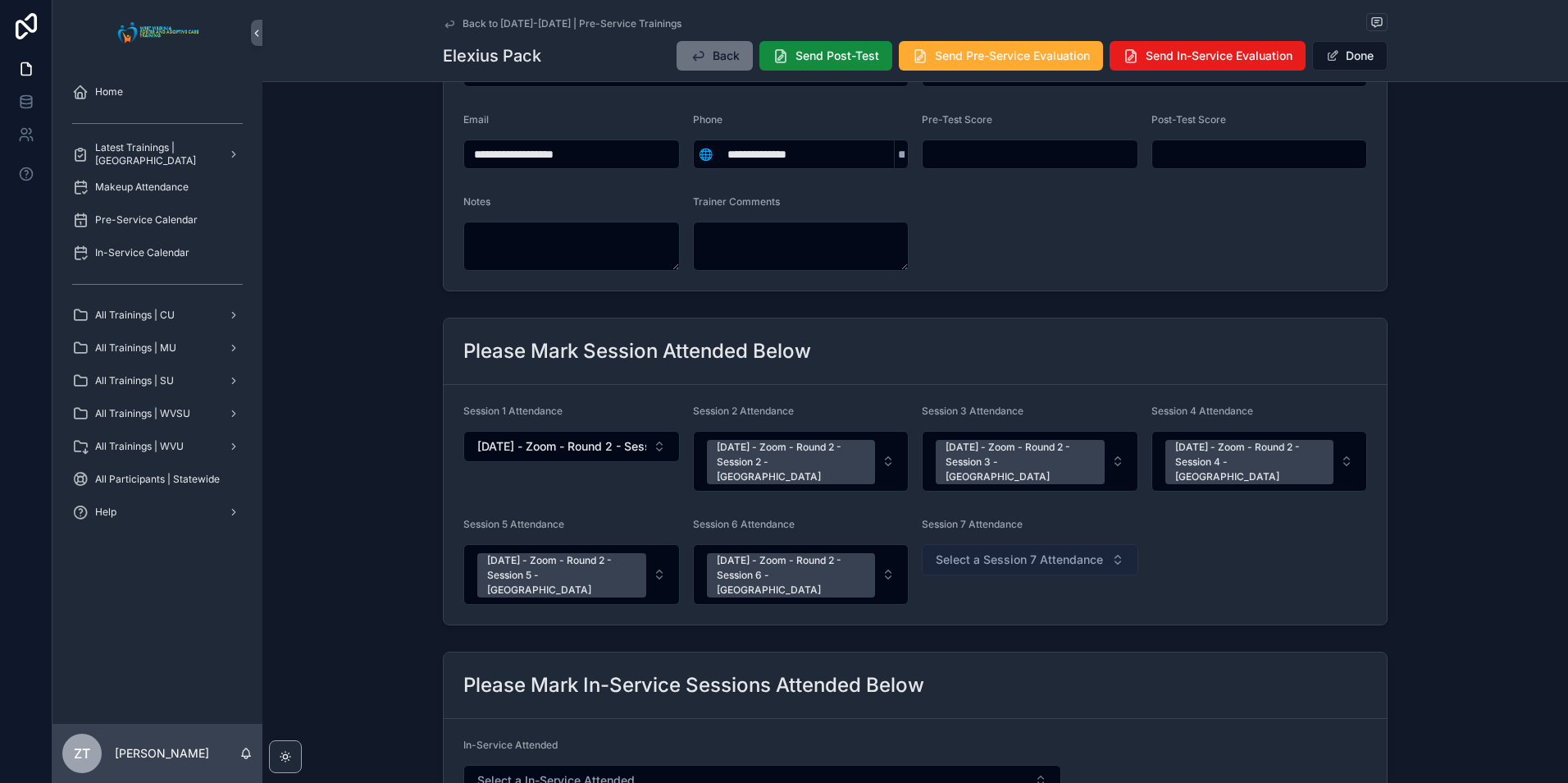
click at [1000, 551] on span "Select a Session 7 Attendance" at bounding box center [1019, 559] width 167 height 16
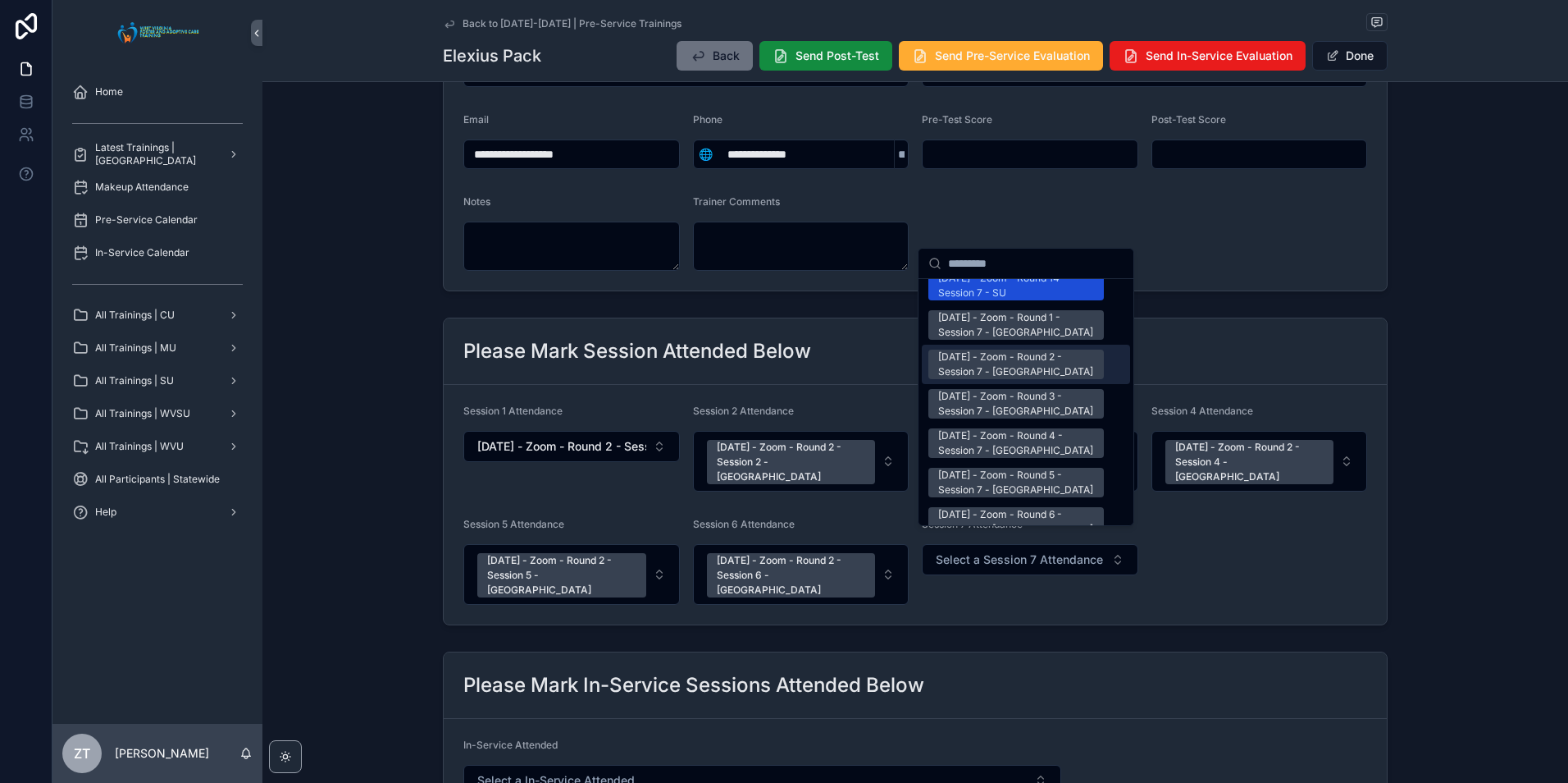
click at [1004, 349] on div "[DATE] - Zoom - Round 2 - Session 7 - [GEOGRAPHIC_DATA]" at bounding box center [1016, 364] width 156 height 30
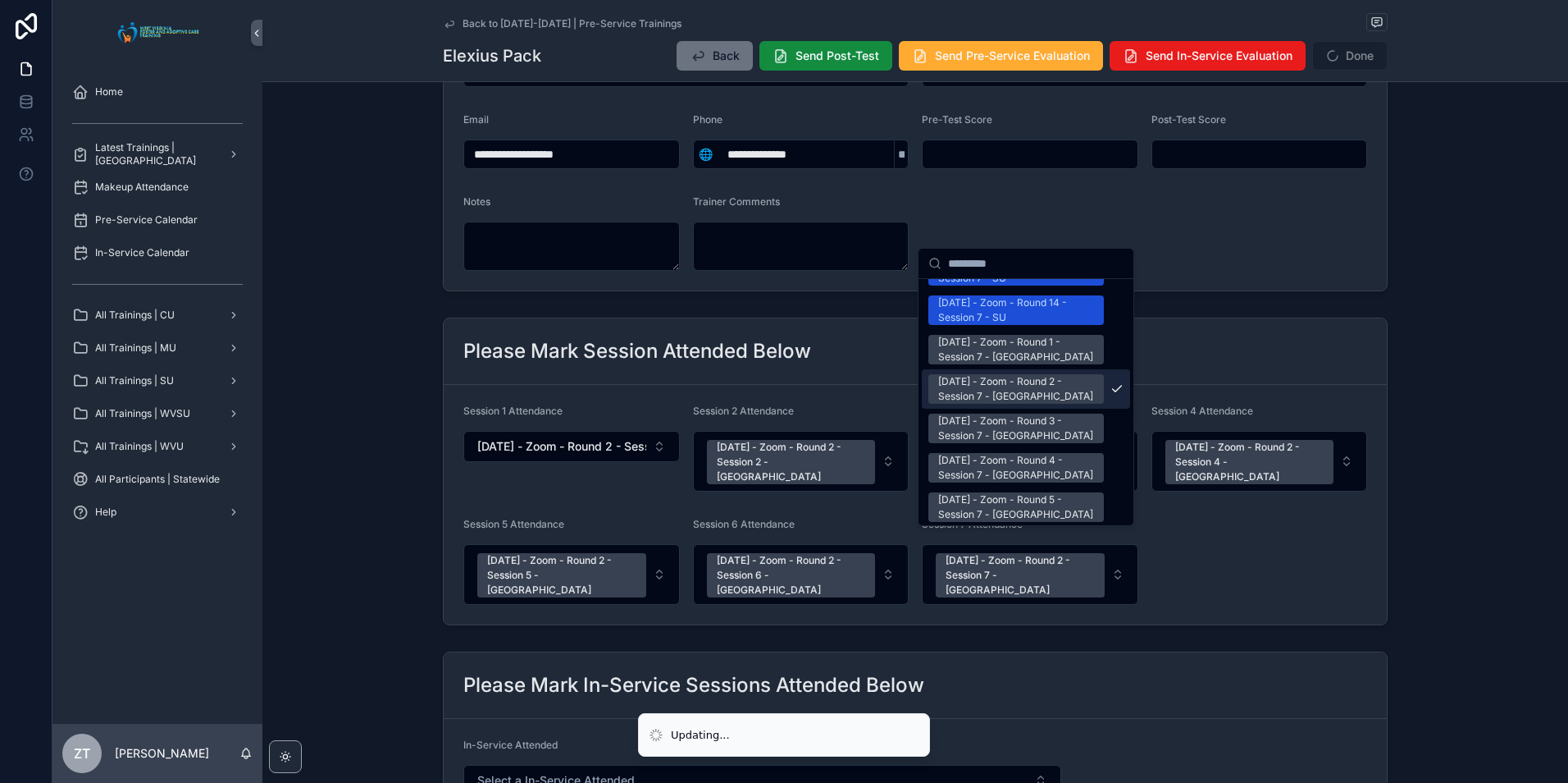
scroll to position [2157, 0]
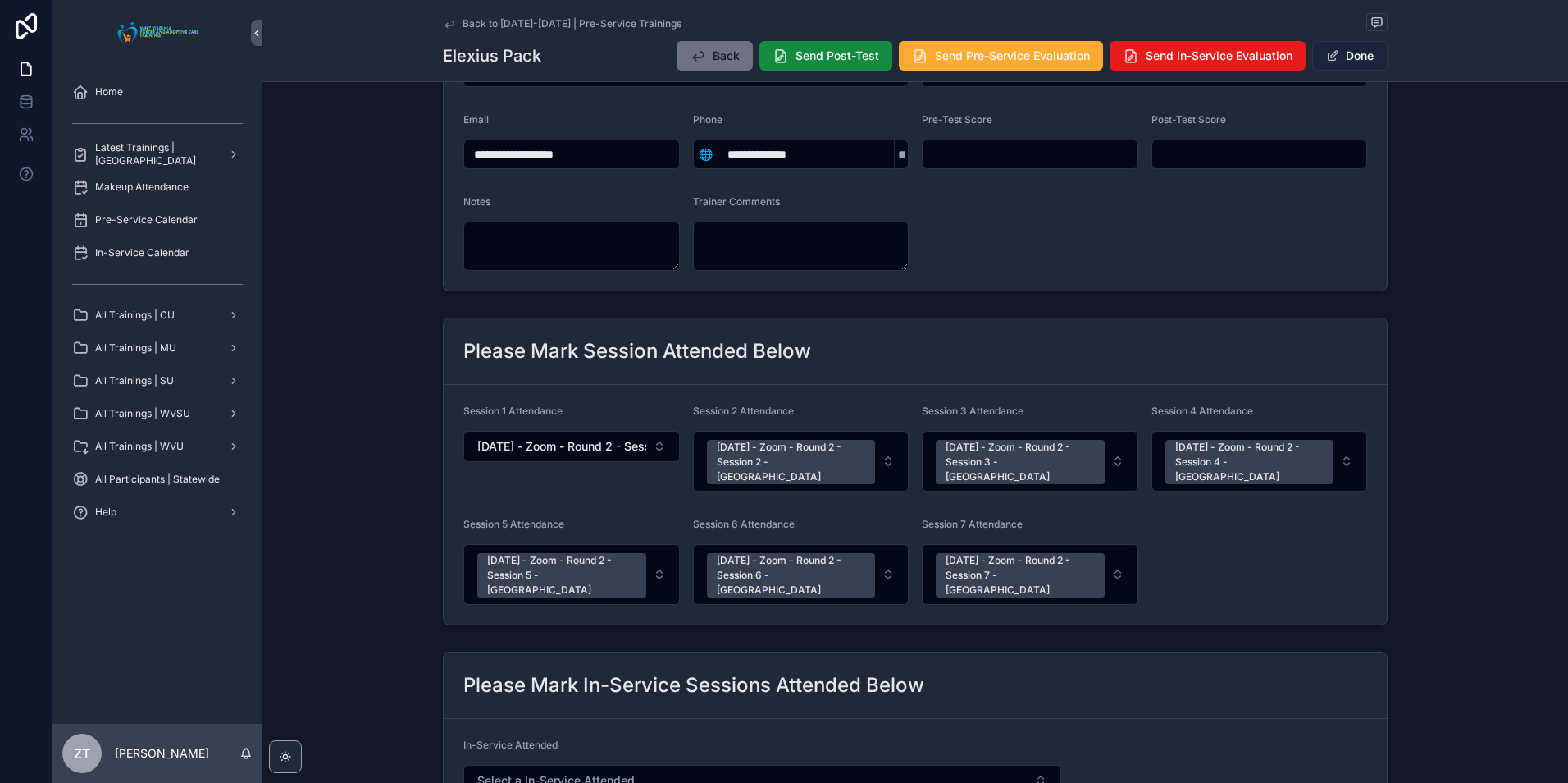
click at [1339, 53] on button "Done" at bounding box center [1350, 56] width 75 height 30
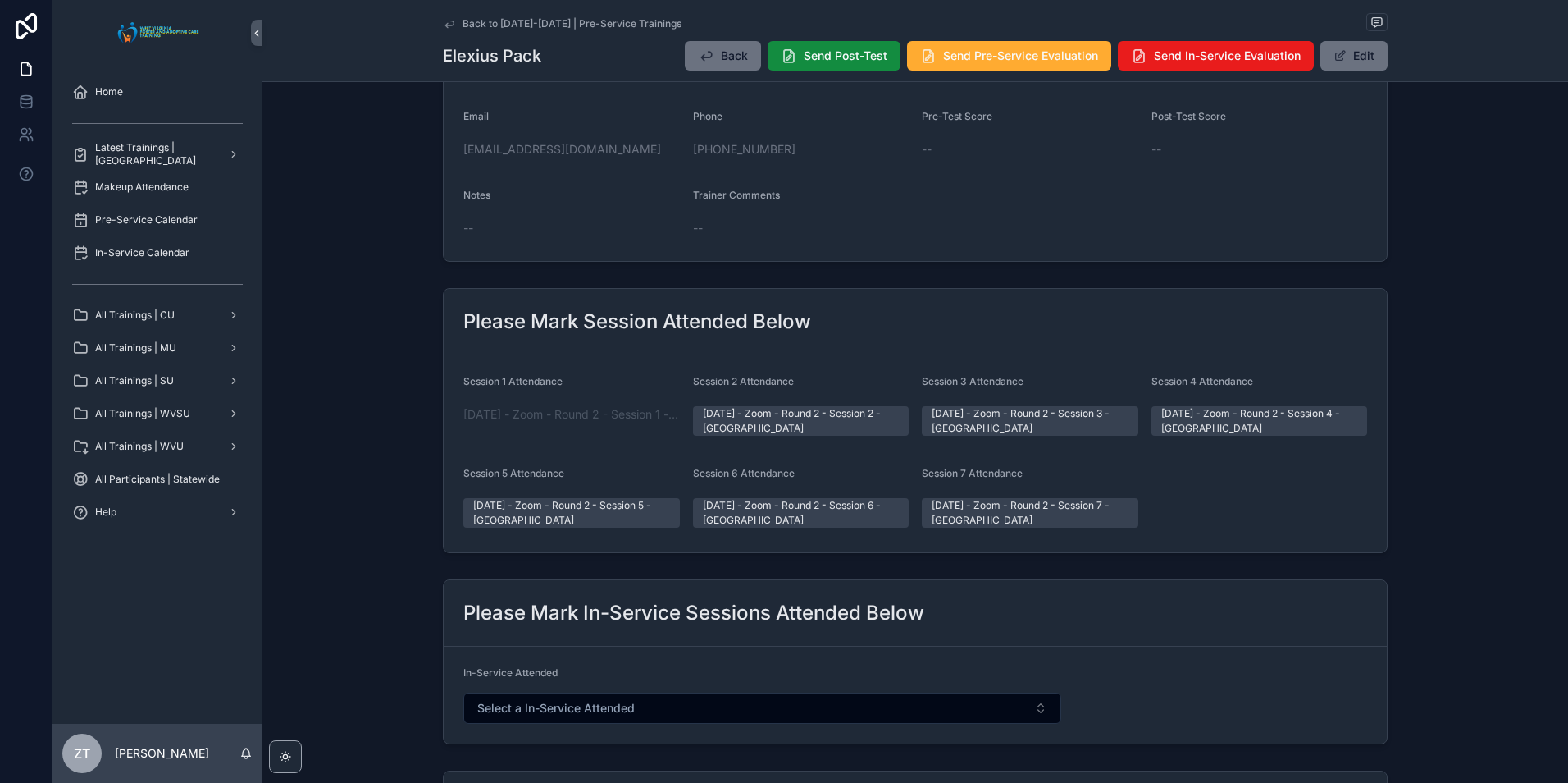
scroll to position [0, 0]
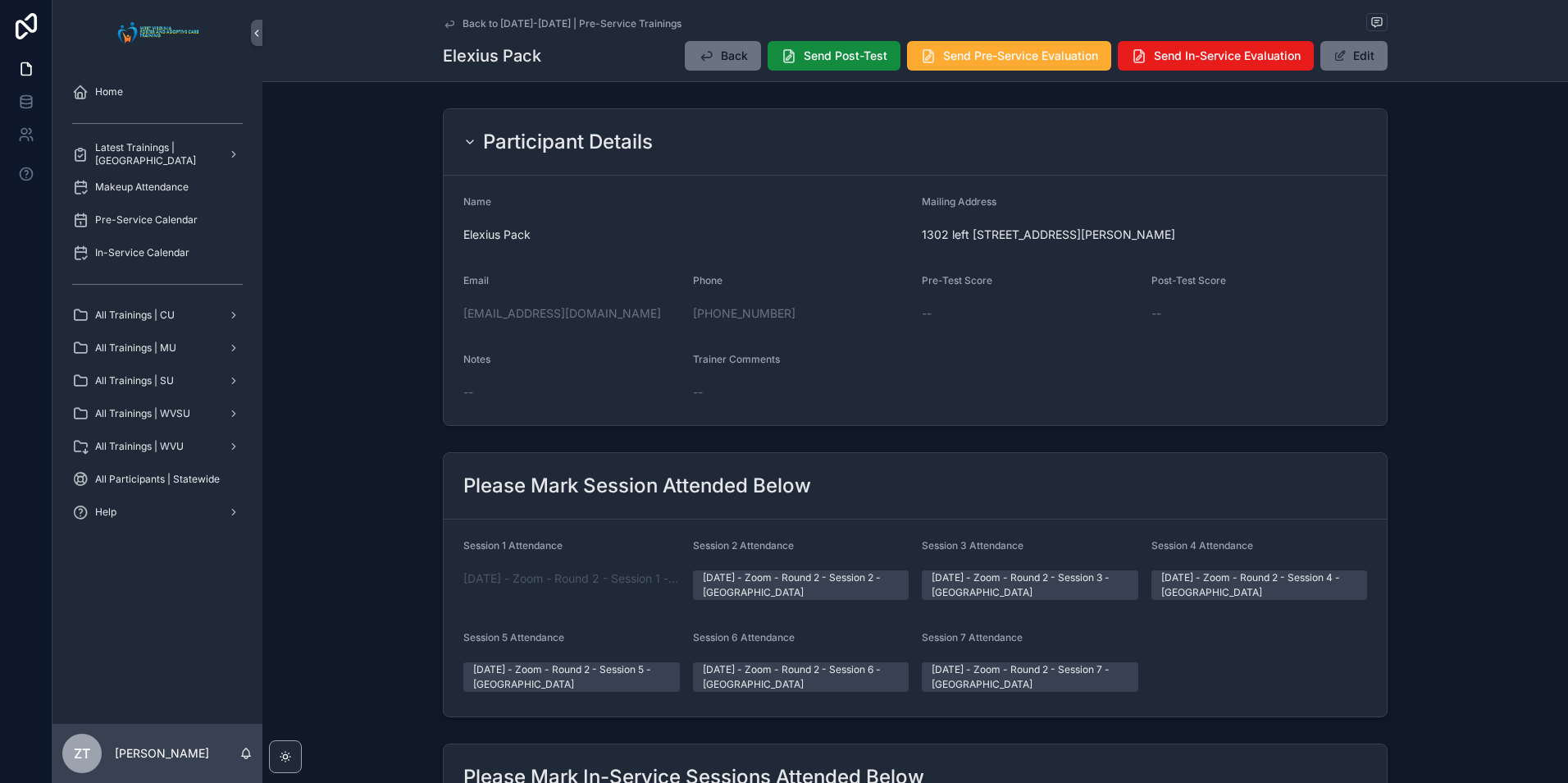
drag, startPoint x: 449, startPoint y: 24, endPoint x: 57, endPoint y: 312, distance: 486.4
click at [449, 24] on icon "scrollable content" at bounding box center [450, 24] width 8 height 7
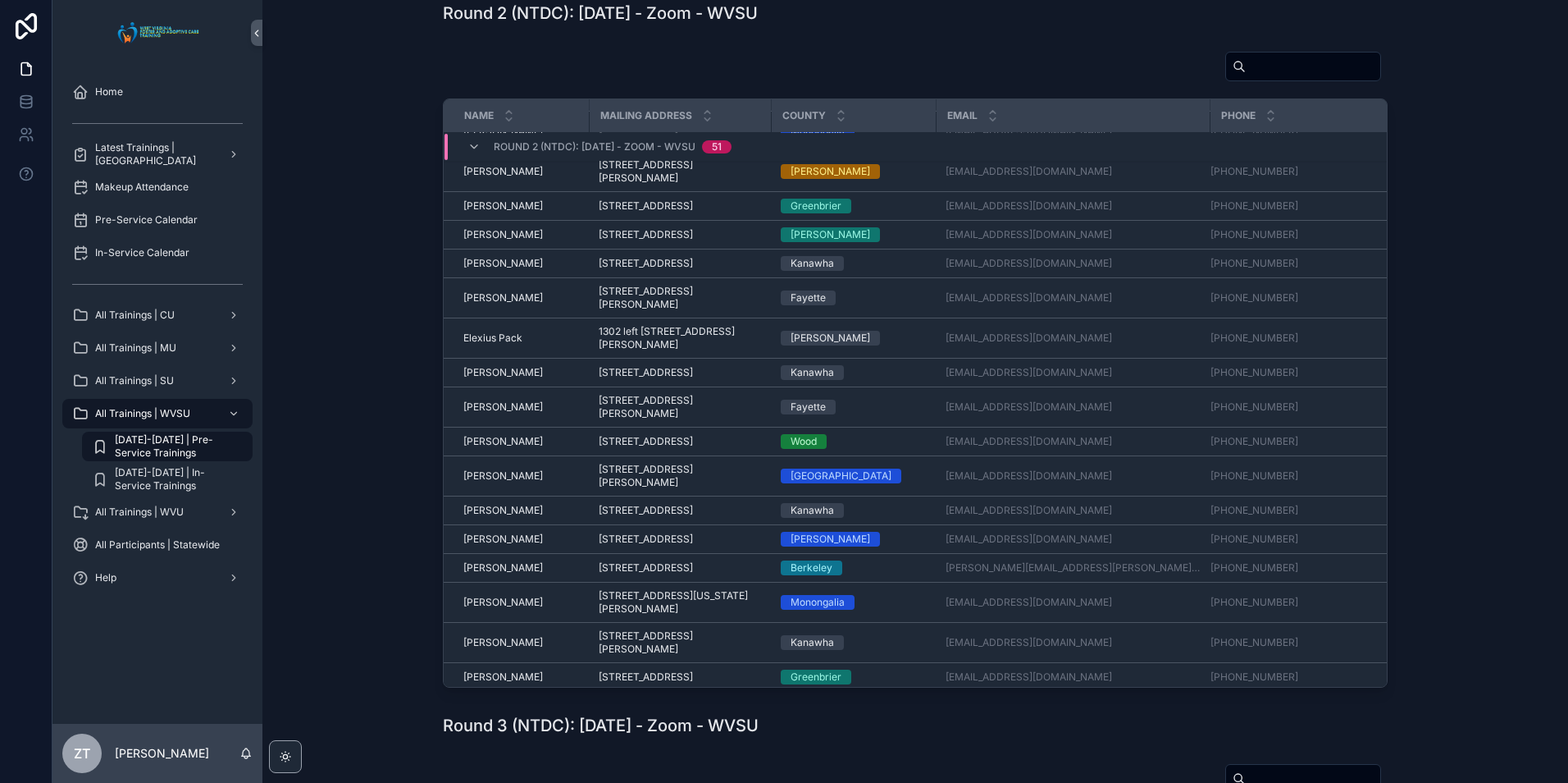
scroll to position [328, 0]
click at [540, 378] on div "[PERSON_NAME] [PERSON_NAME]" at bounding box center [520, 372] width 116 height 14
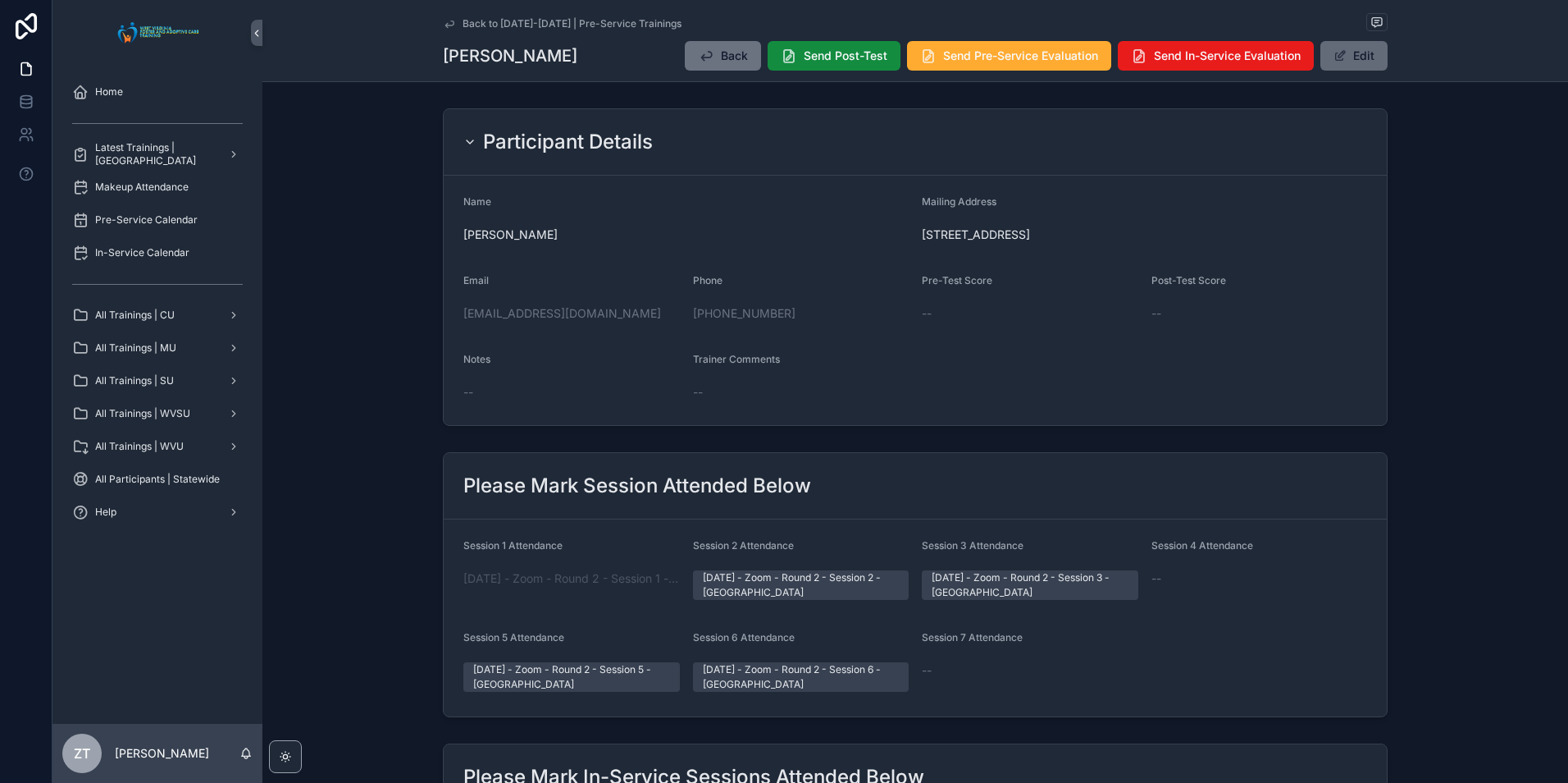
click at [1359, 47] on button "Edit" at bounding box center [1354, 56] width 67 height 30
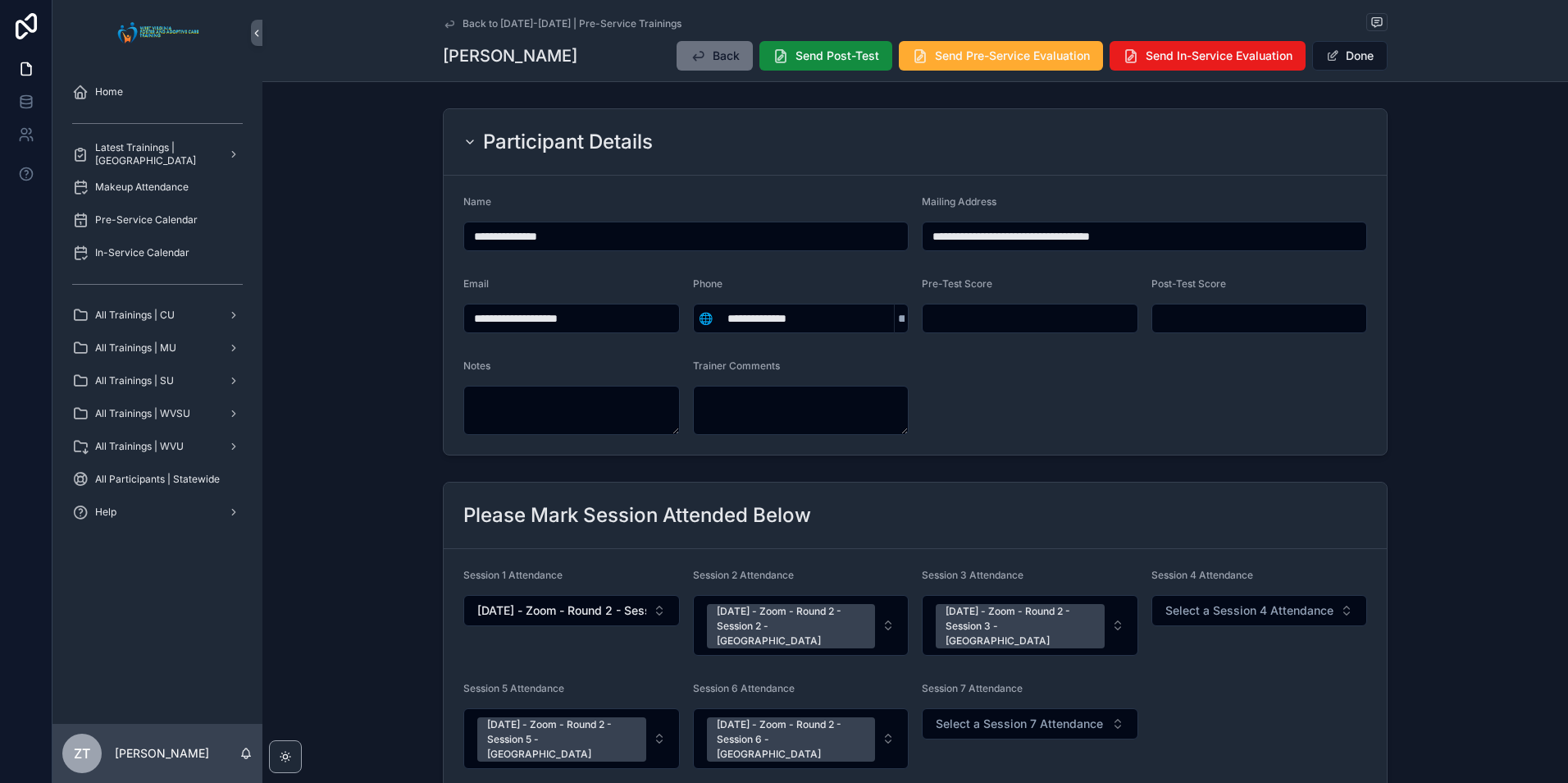
scroll to position [164, 0]
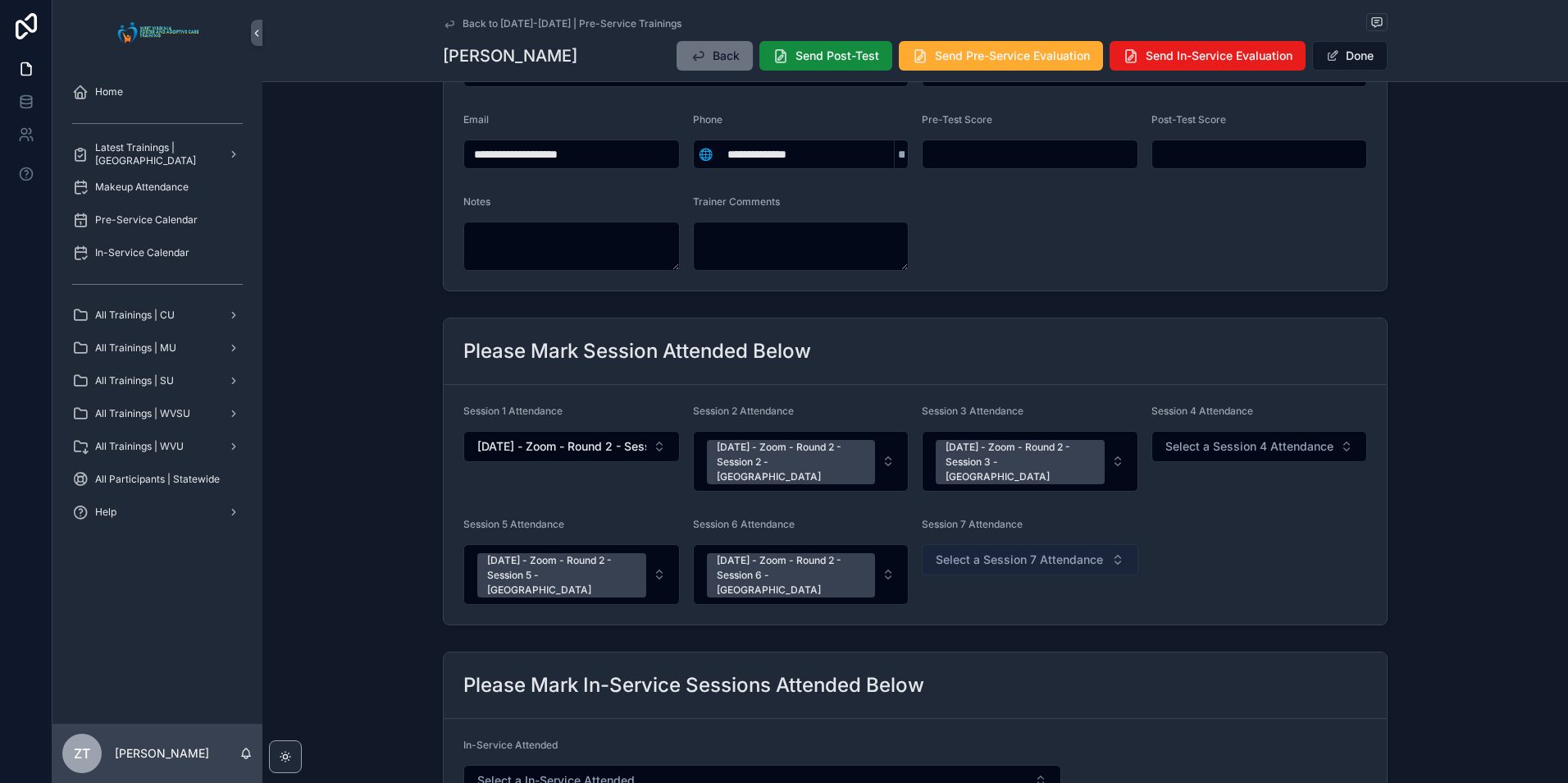
click at [1028, 555] on button "Select a Session 7 Attendance" at bounding box center [1030, 559] width 217 height 31
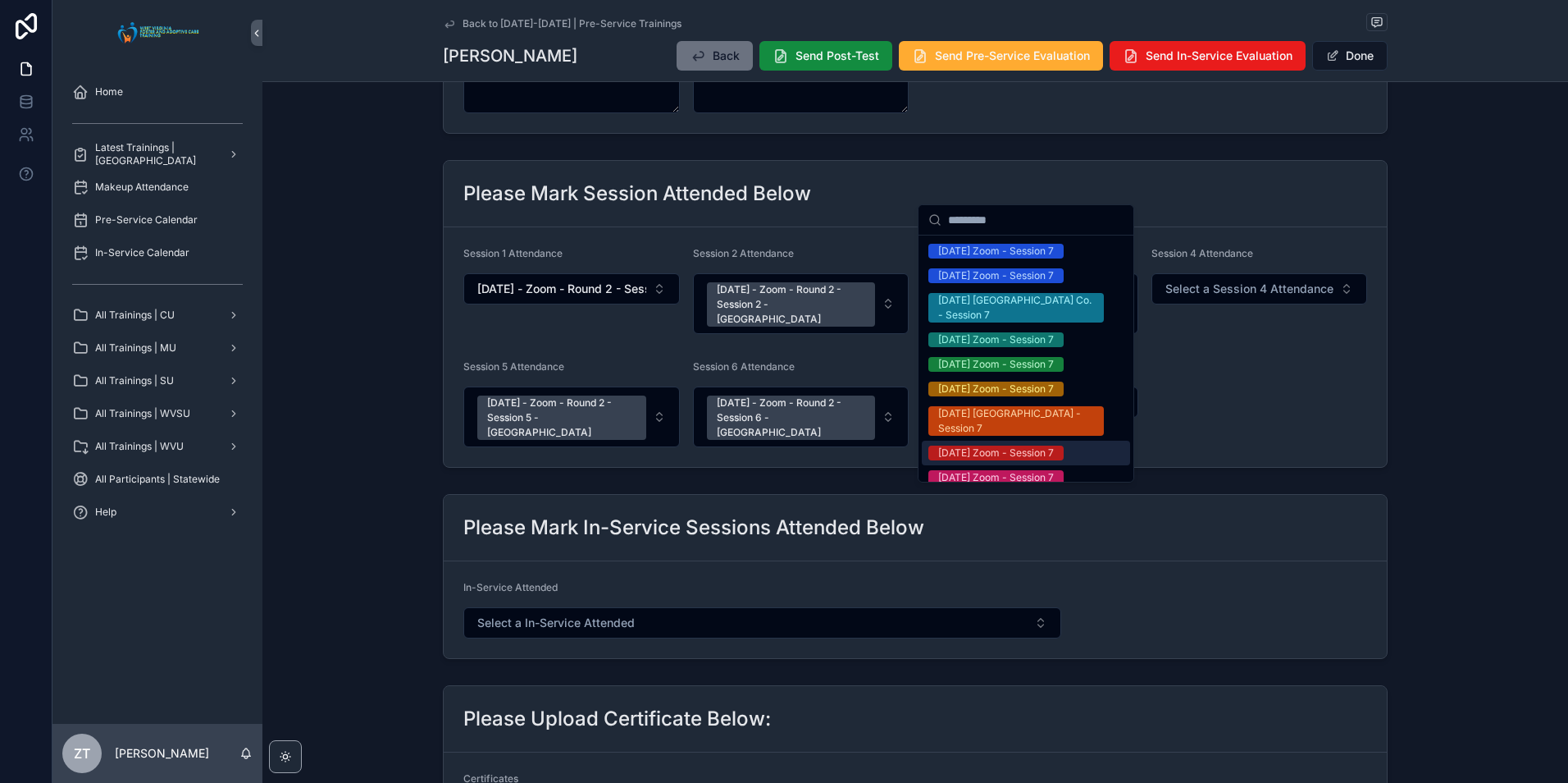
scroll to position [328, 0]
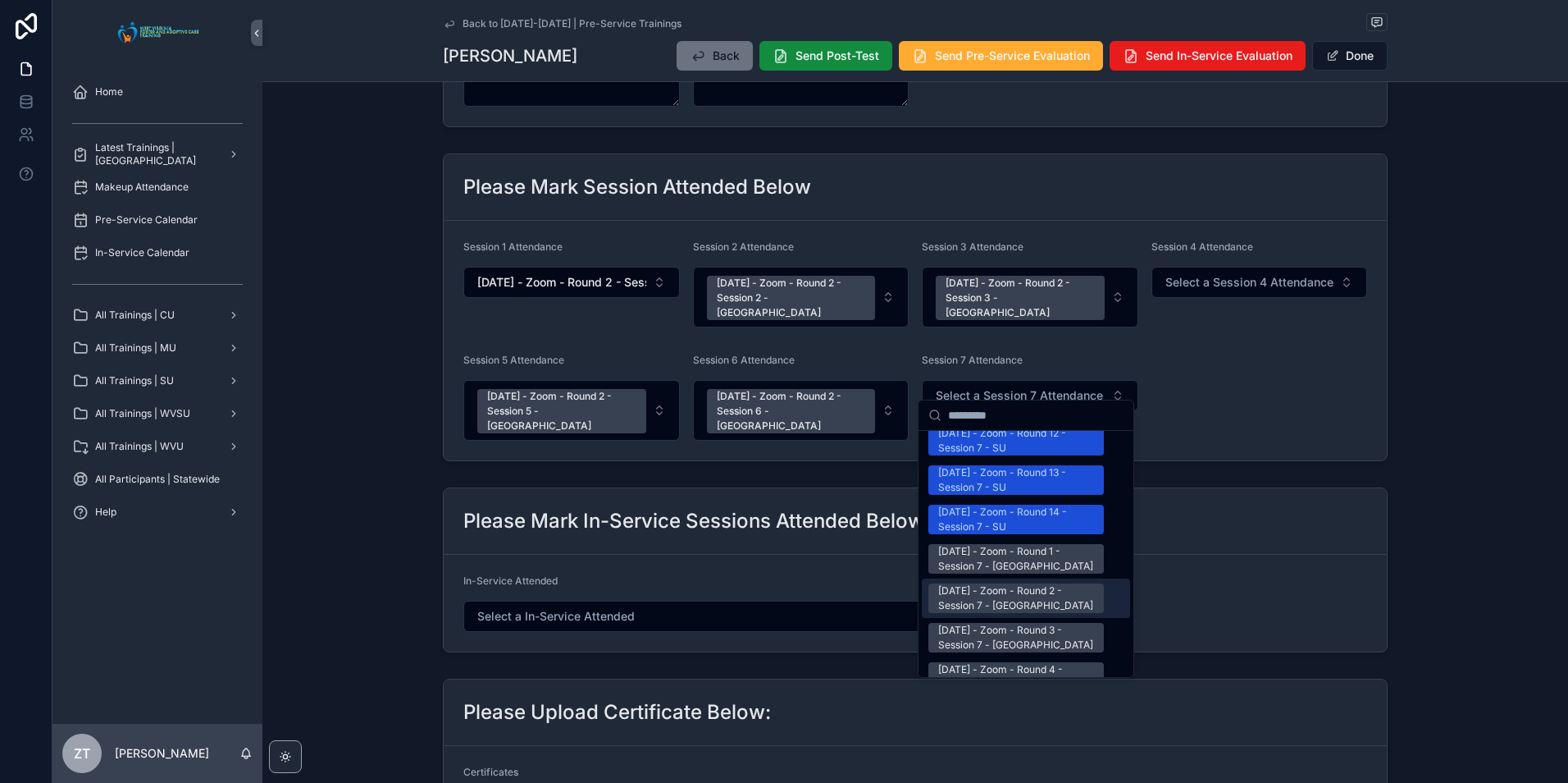
click at [972, 583] on div "[DATE] - Zoom - Round 2 - Session 7 - [GEOGRAPHIC_DATA]" at bounding box center [1016, 597] width 156 height 30
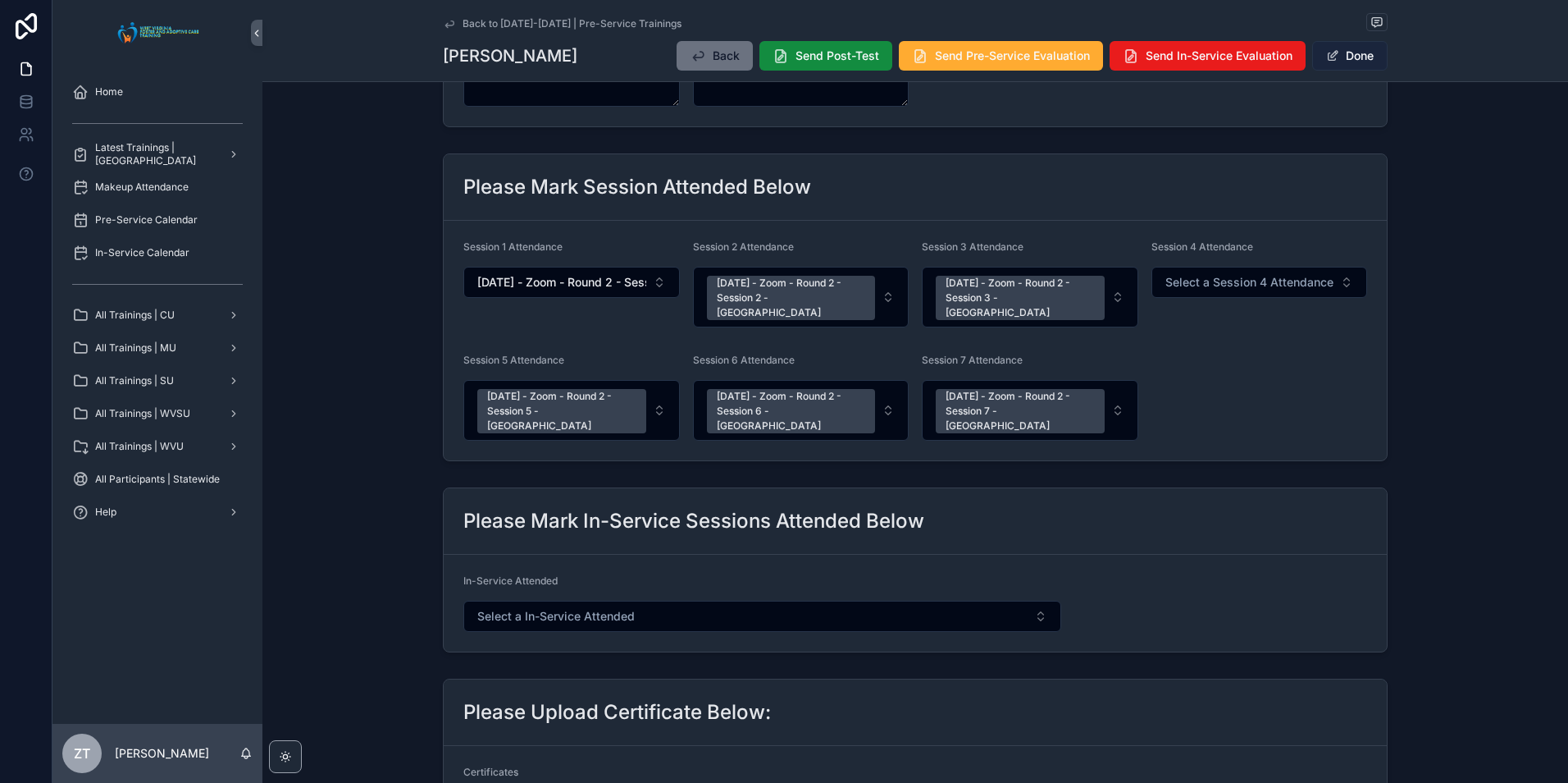
click at [1343, 54] on button "Done" at bounding box center [1350, 56] width 75 height 30
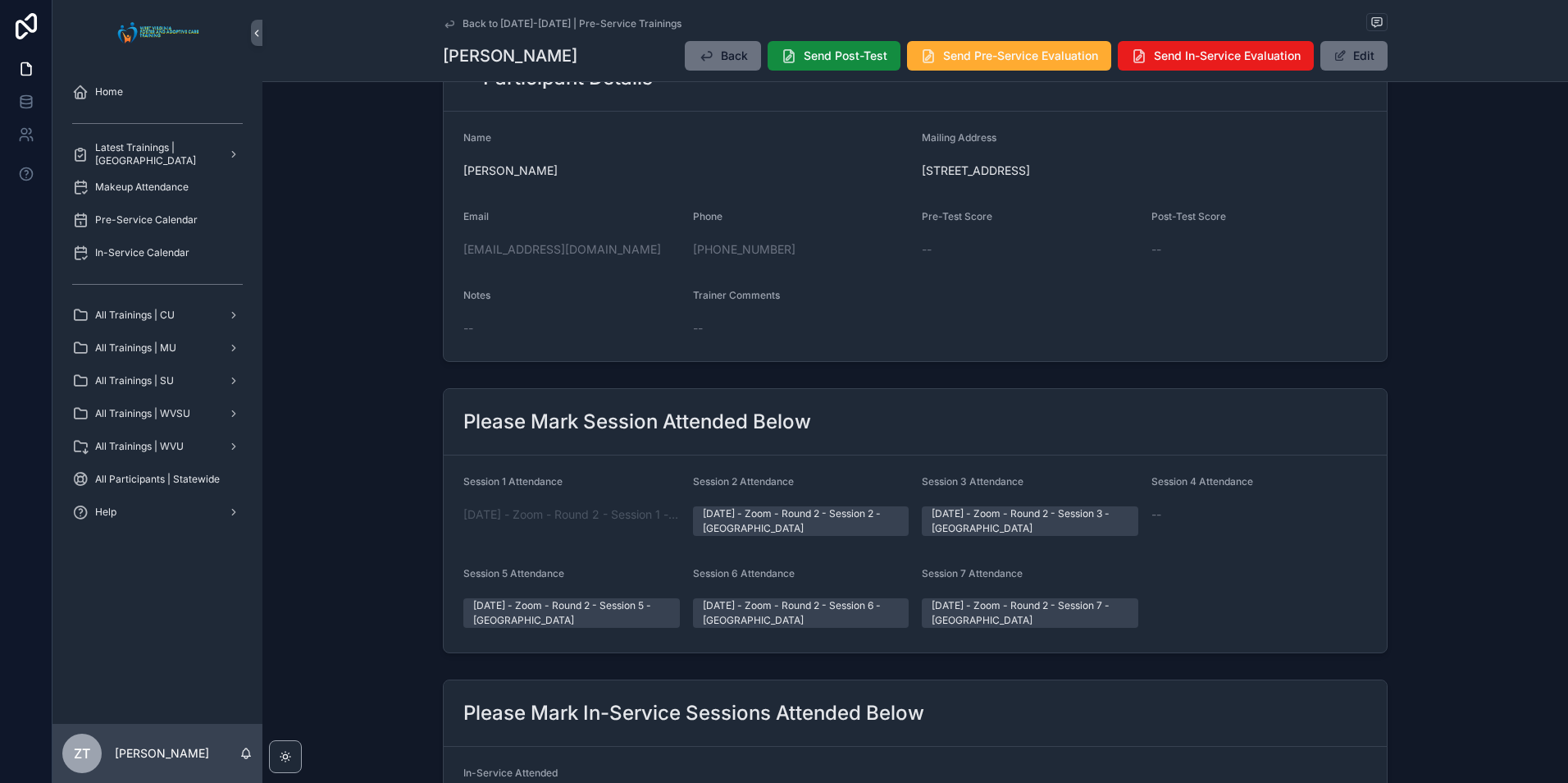
scroll to position [0, 0]
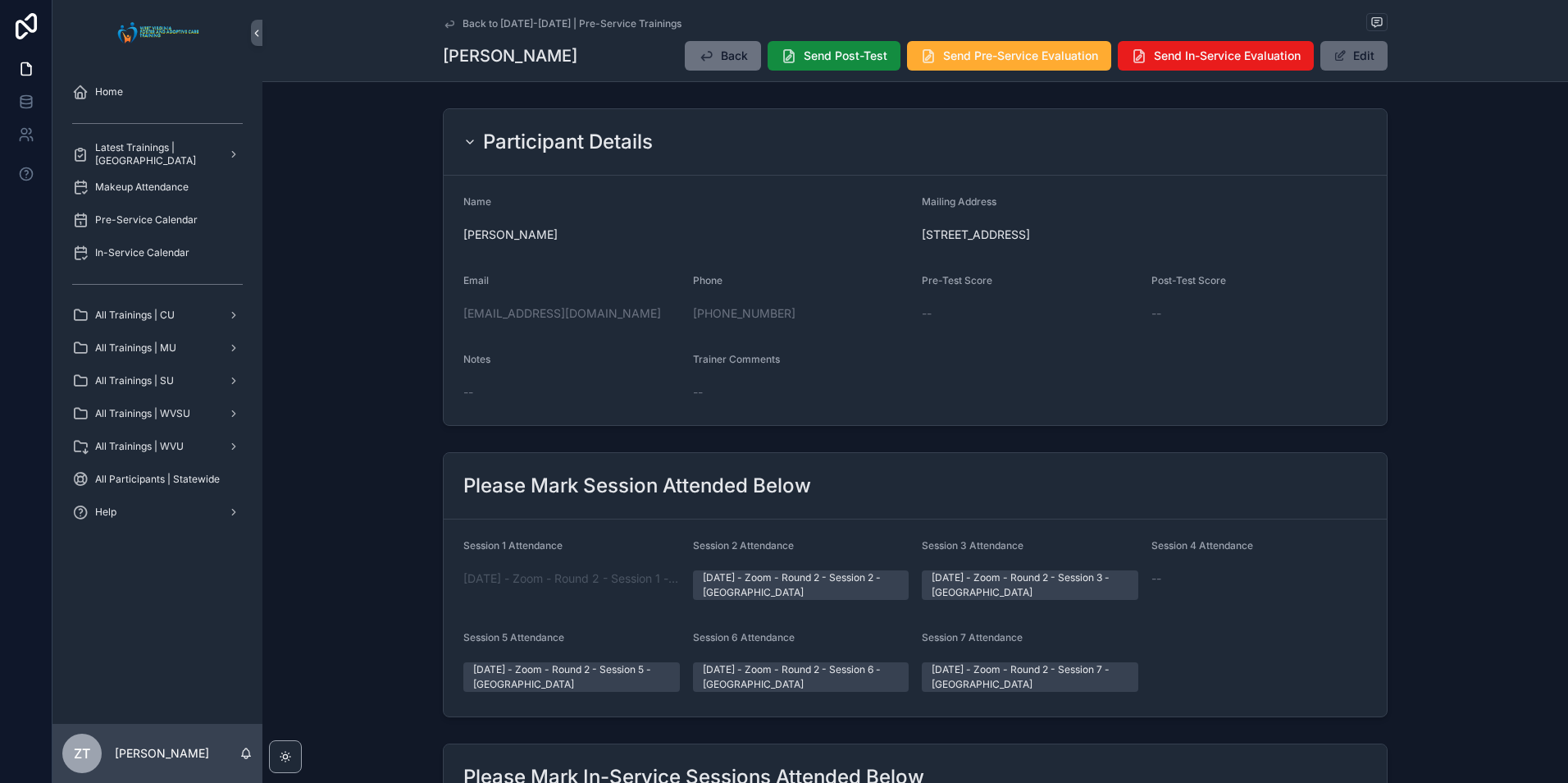
click at [1334, 64] on button "Edit" at bounding box center [1354, 56] width 67 height 30
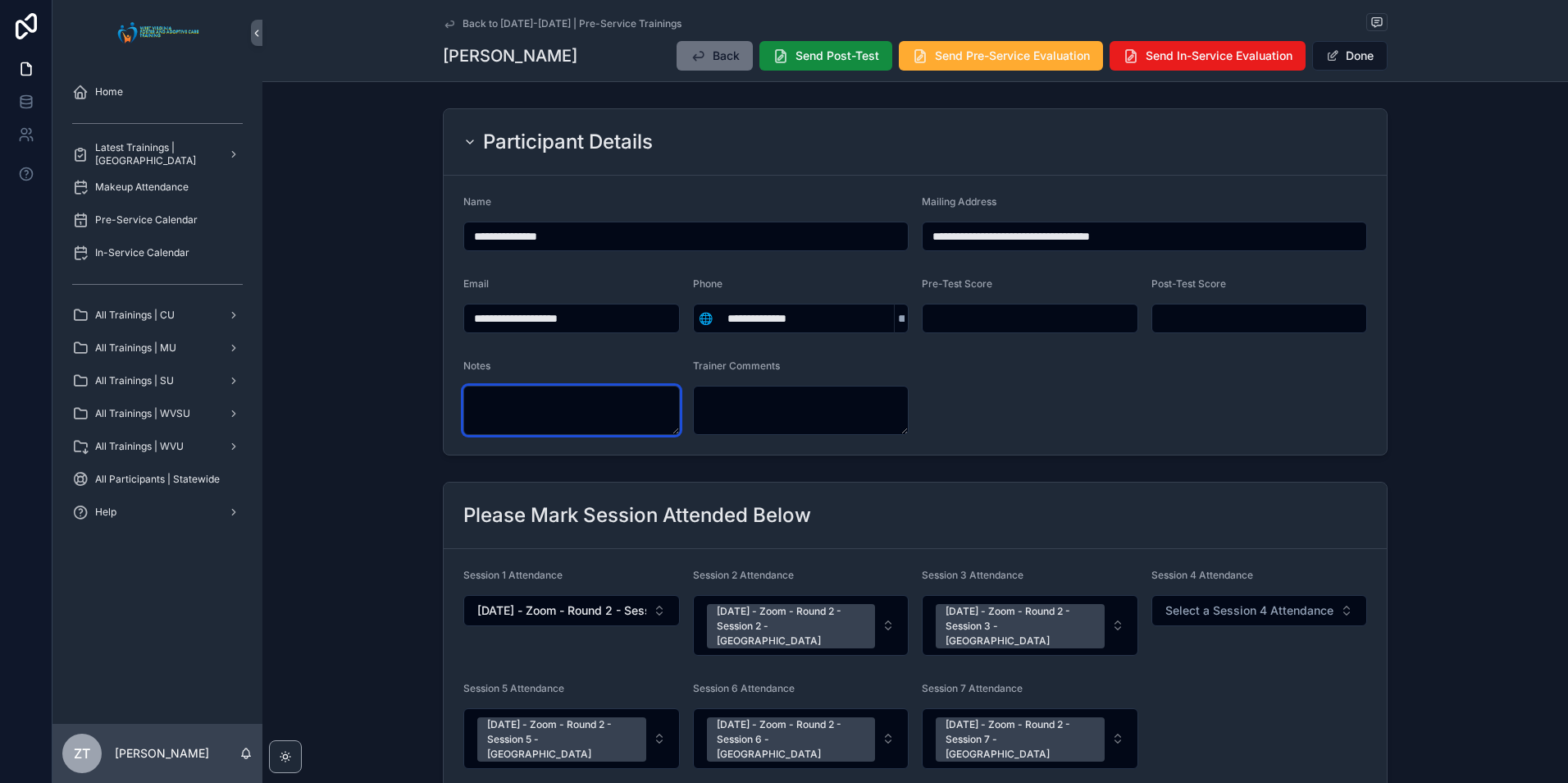
click at [568, 398] on textarea "scrollable content" at bounding box center [571, 410] width 217 height 49
paste textarea "**********"
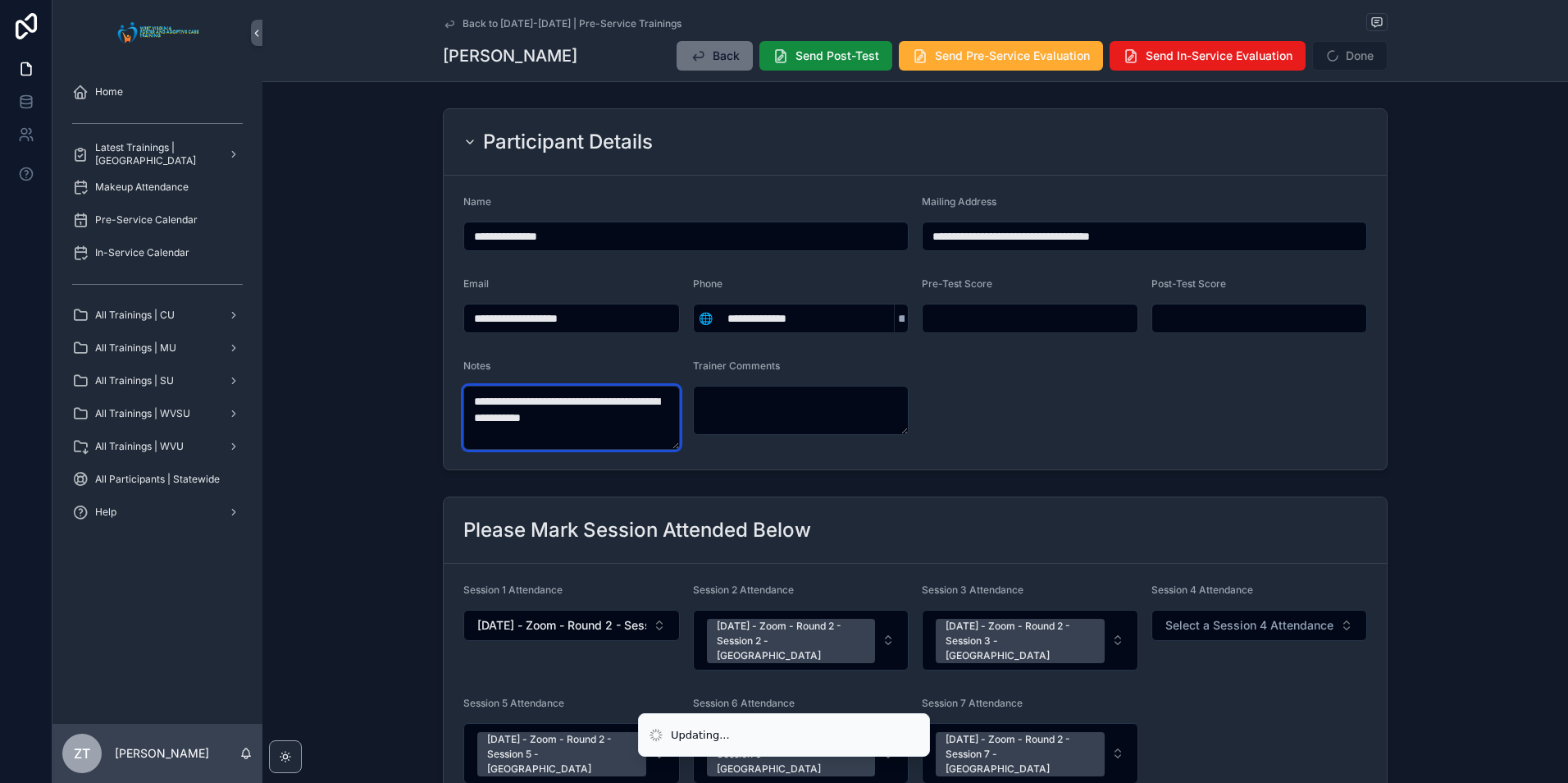
type textarea "**********"
click at [1184, 397] on form "**********" at bounding box center [915, 322] width 943 height 294
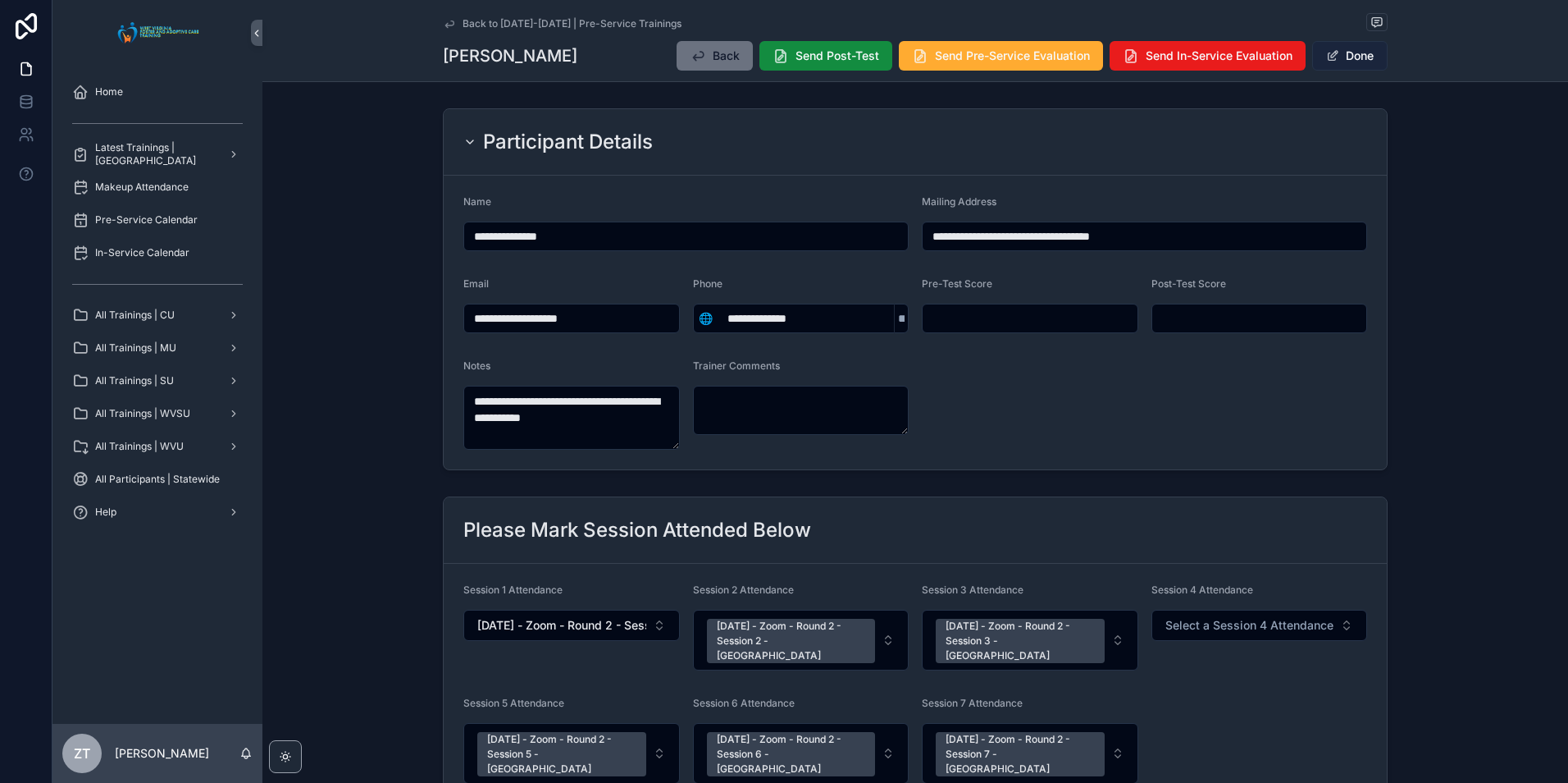
click at [1333, 56] on span "scrollable content" at bounding box center [1333, 56] width 13 height 14
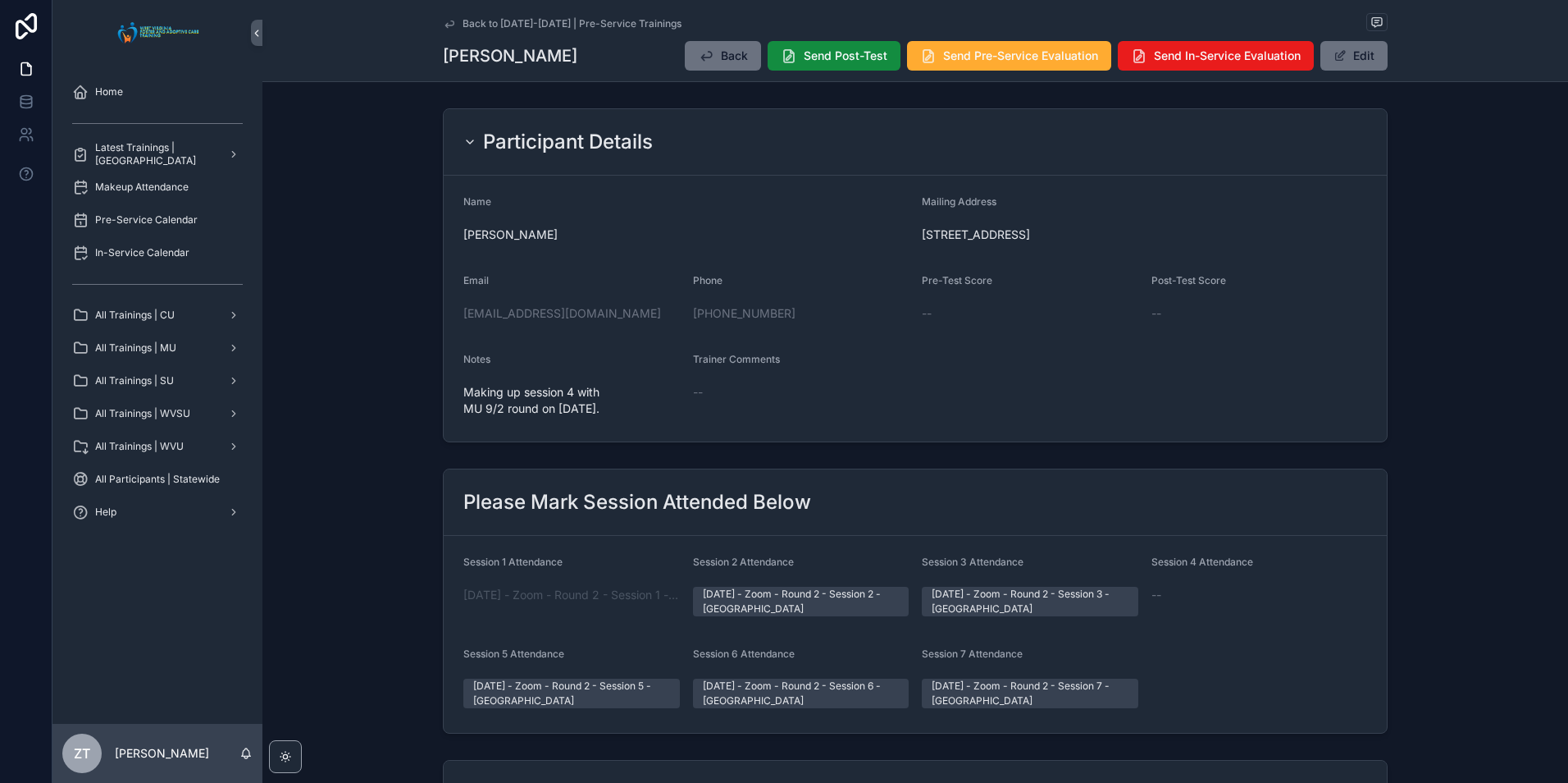
click at [445, 25] on icon "scrollable content" at bounding box center [450, 24] width 8 height 7
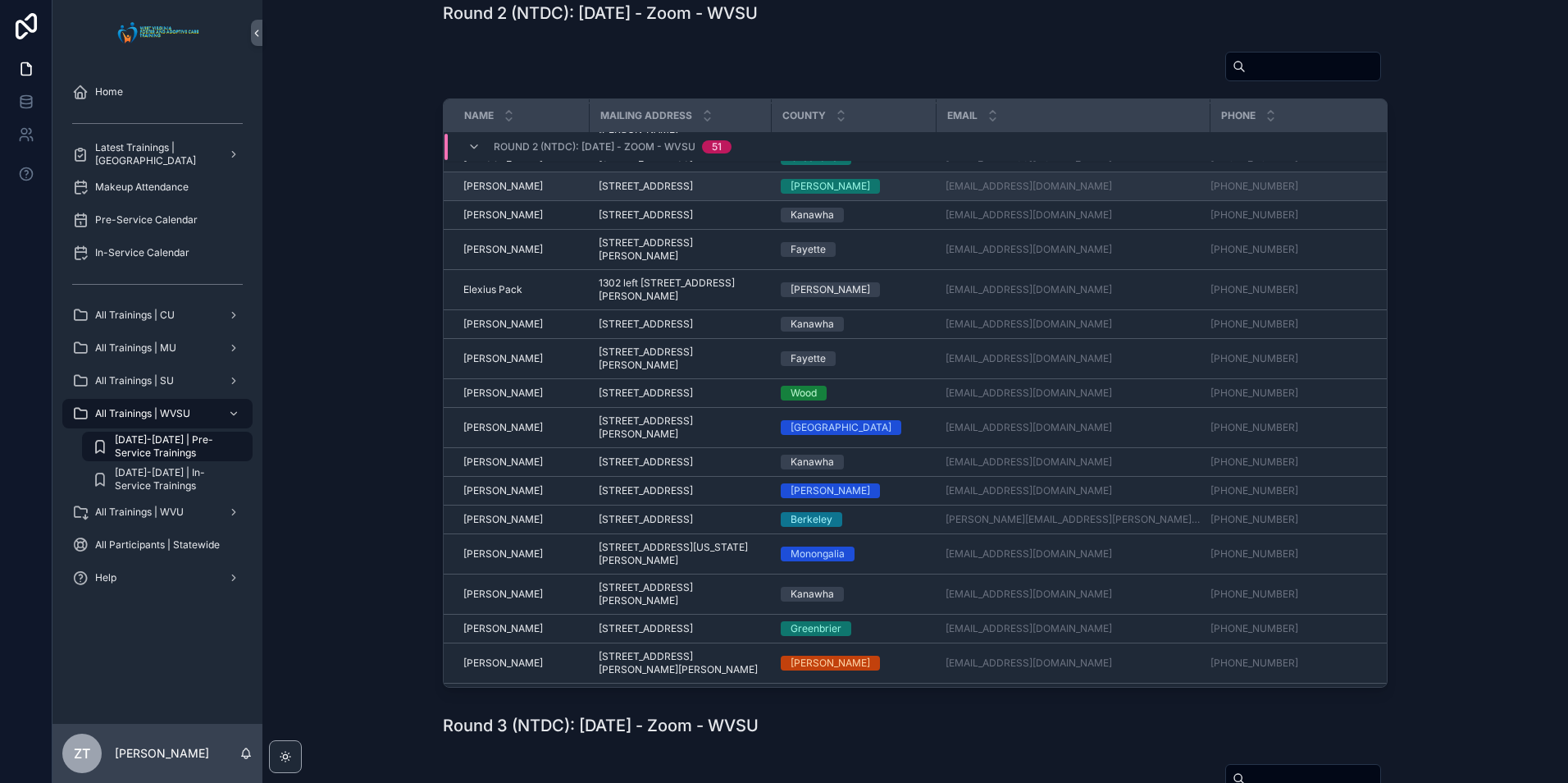
scroll to position [516, 0]
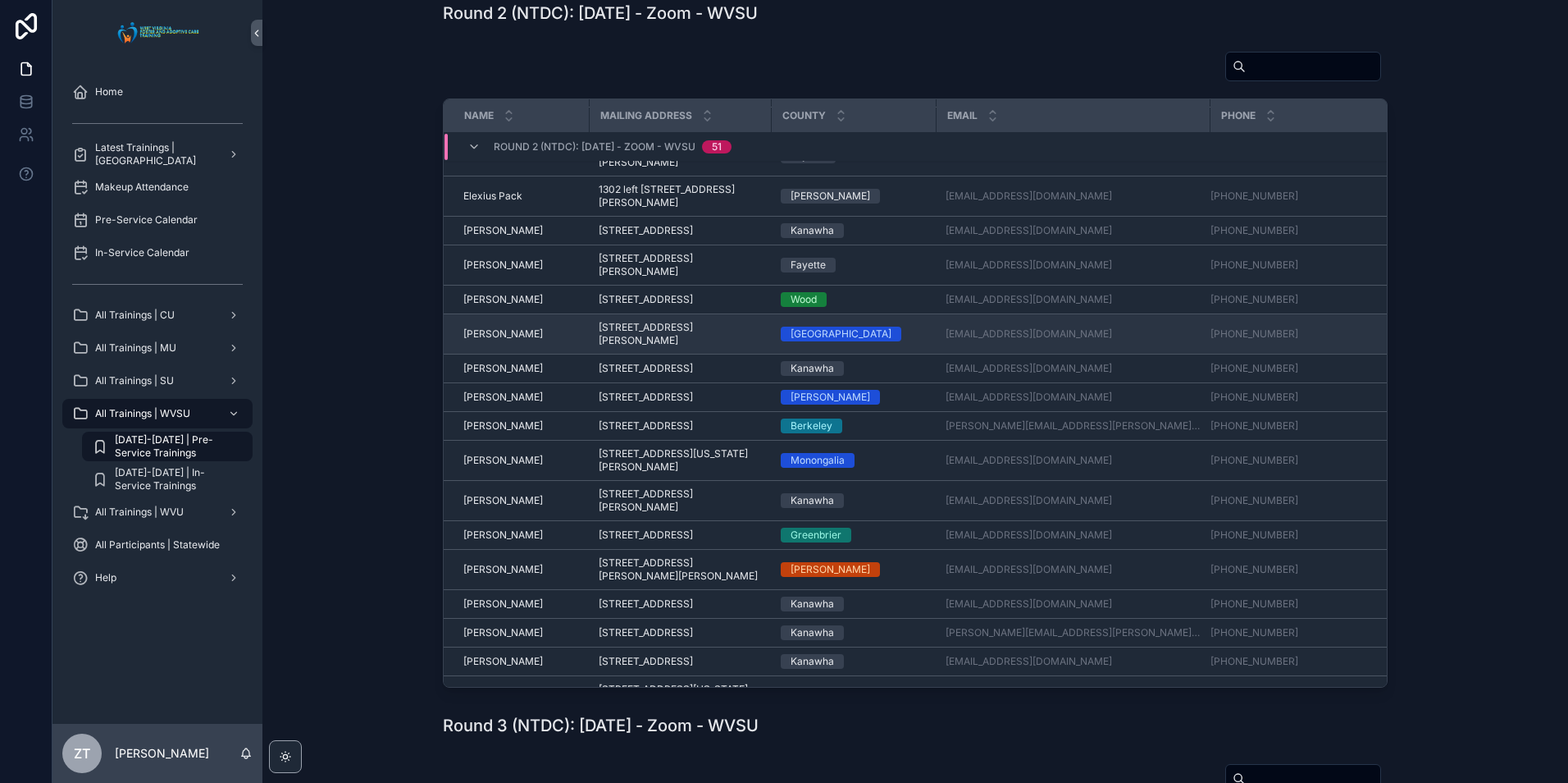
click at [492, 340] on span "[PERSON_NAME]" at bounding box center [503, 334] width 79 height 14
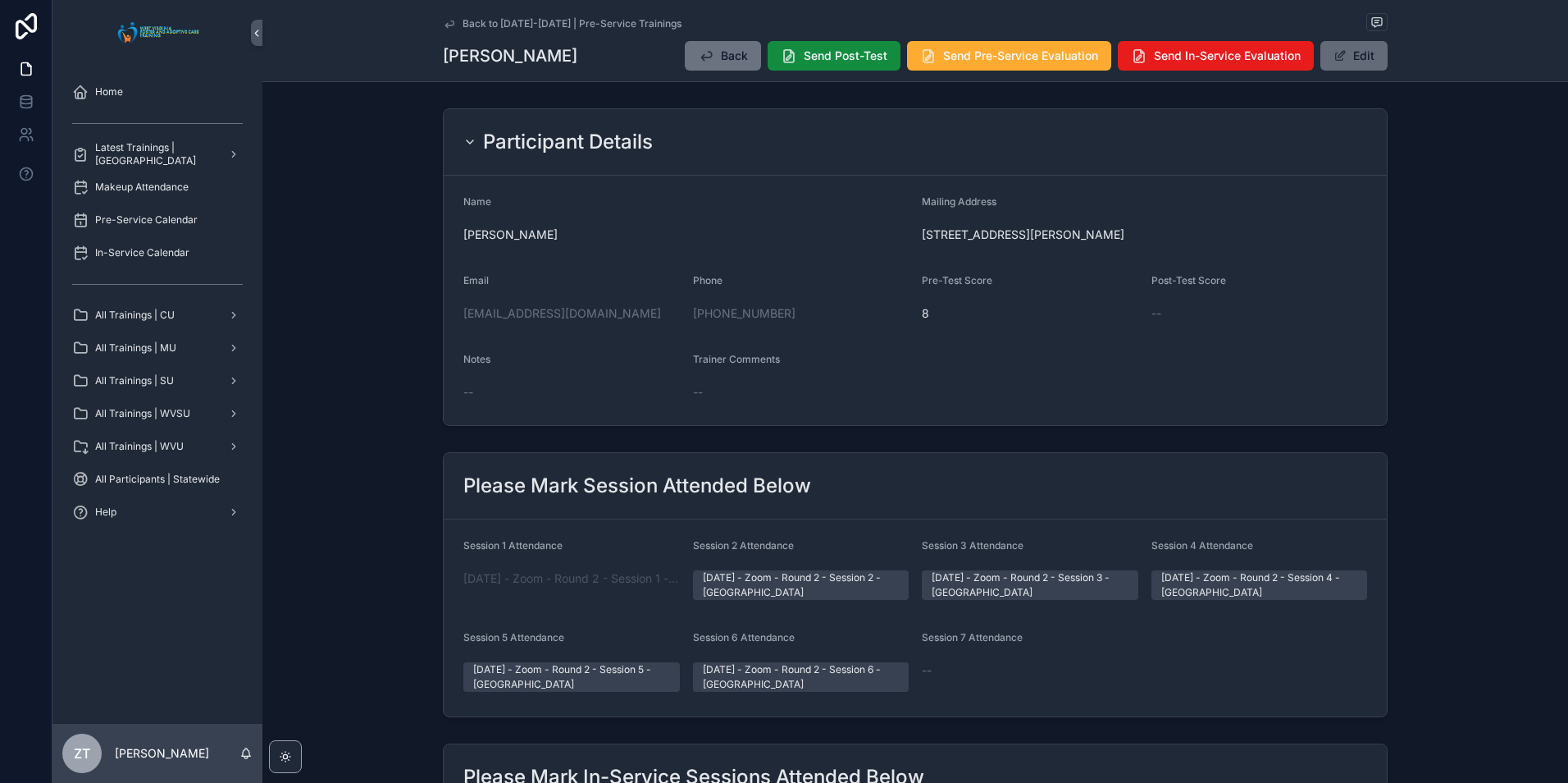
click at [1355, 62] on button "Edit" at bounding box center [1354, 56] width 67 height 30
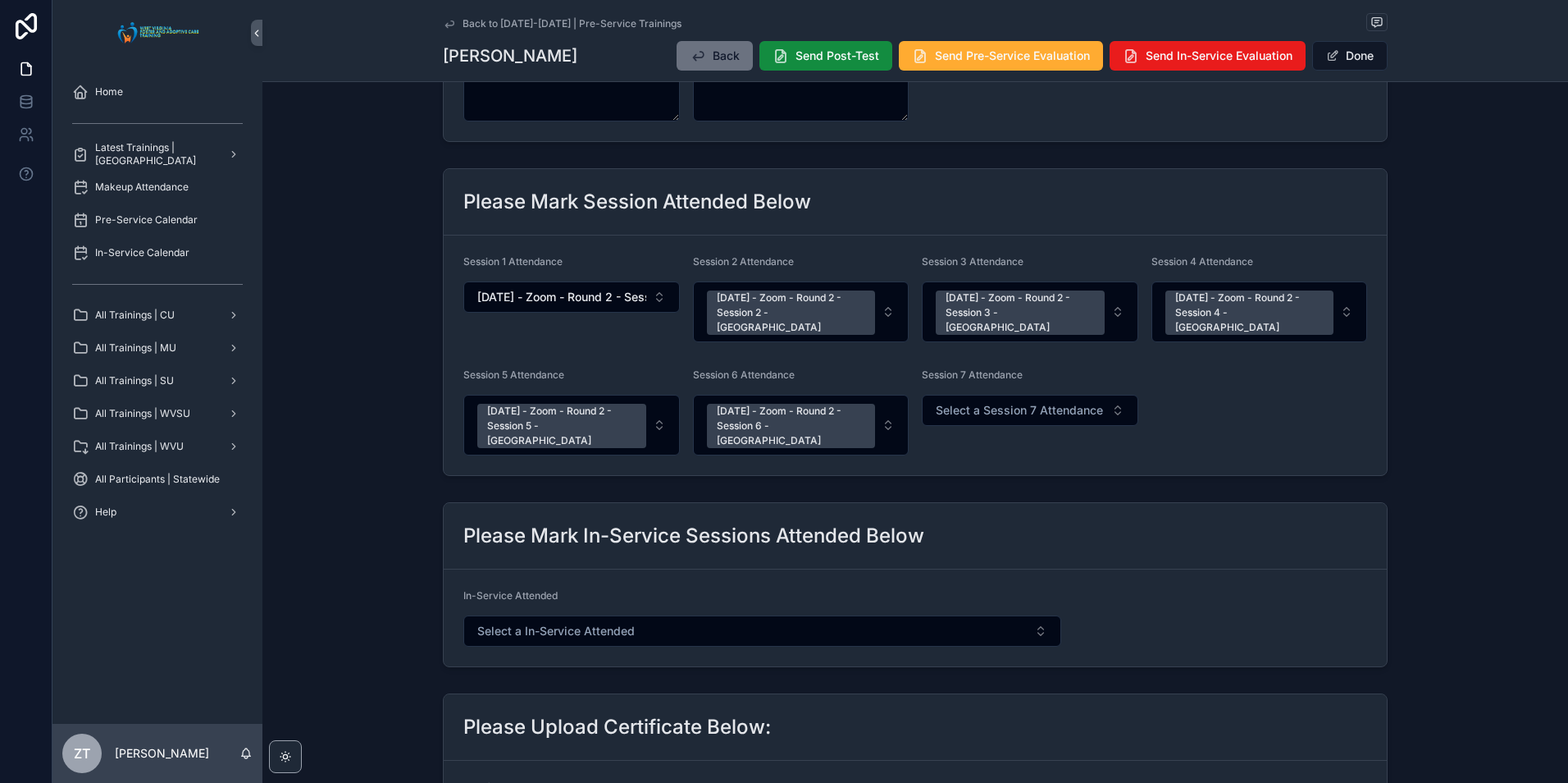
scroll to position [328, 0]
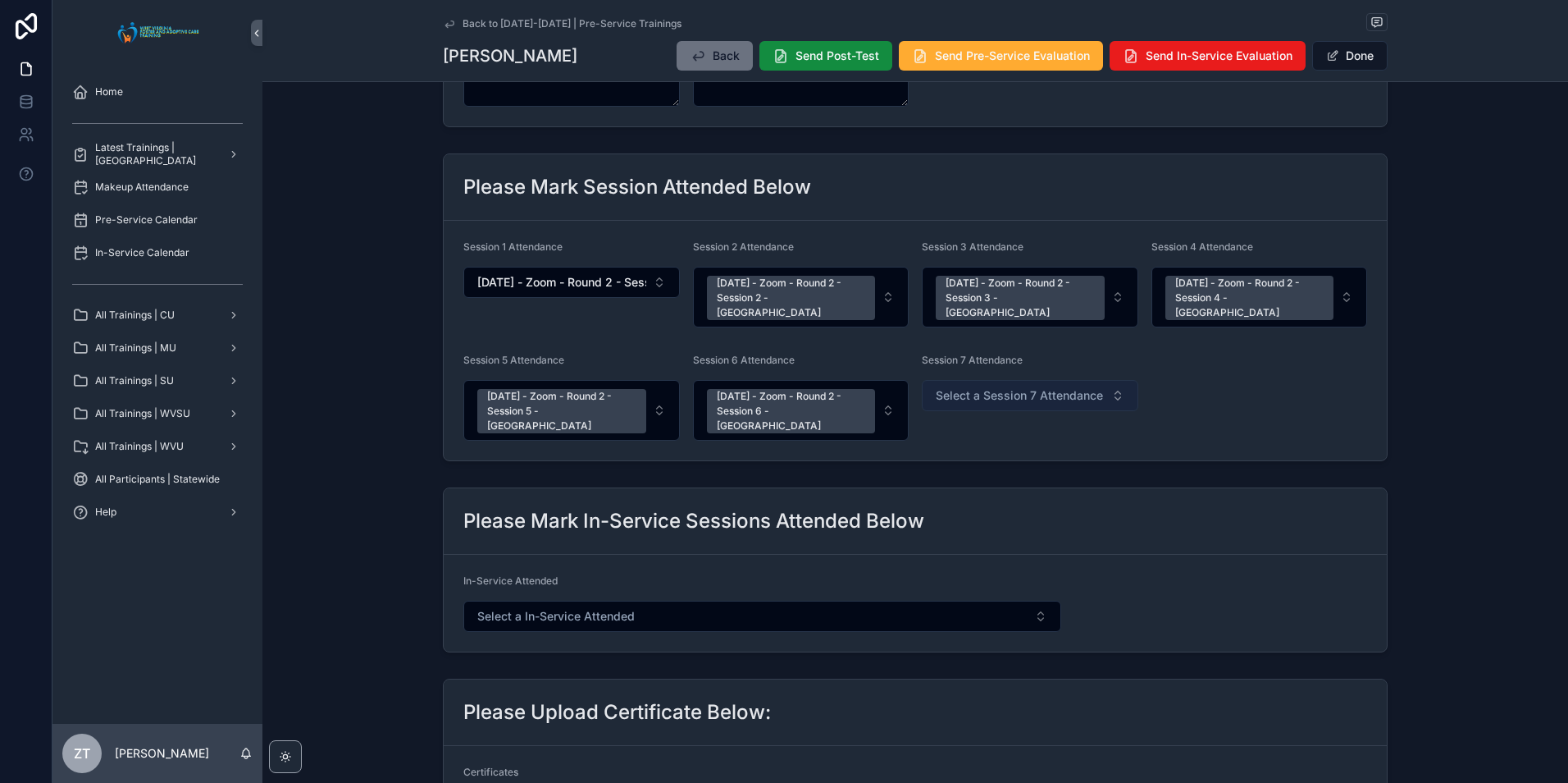
click at [1011, 387] on span "Select a Session 7 Attendance" at bounding box center [1019, 395] width 167 height 16
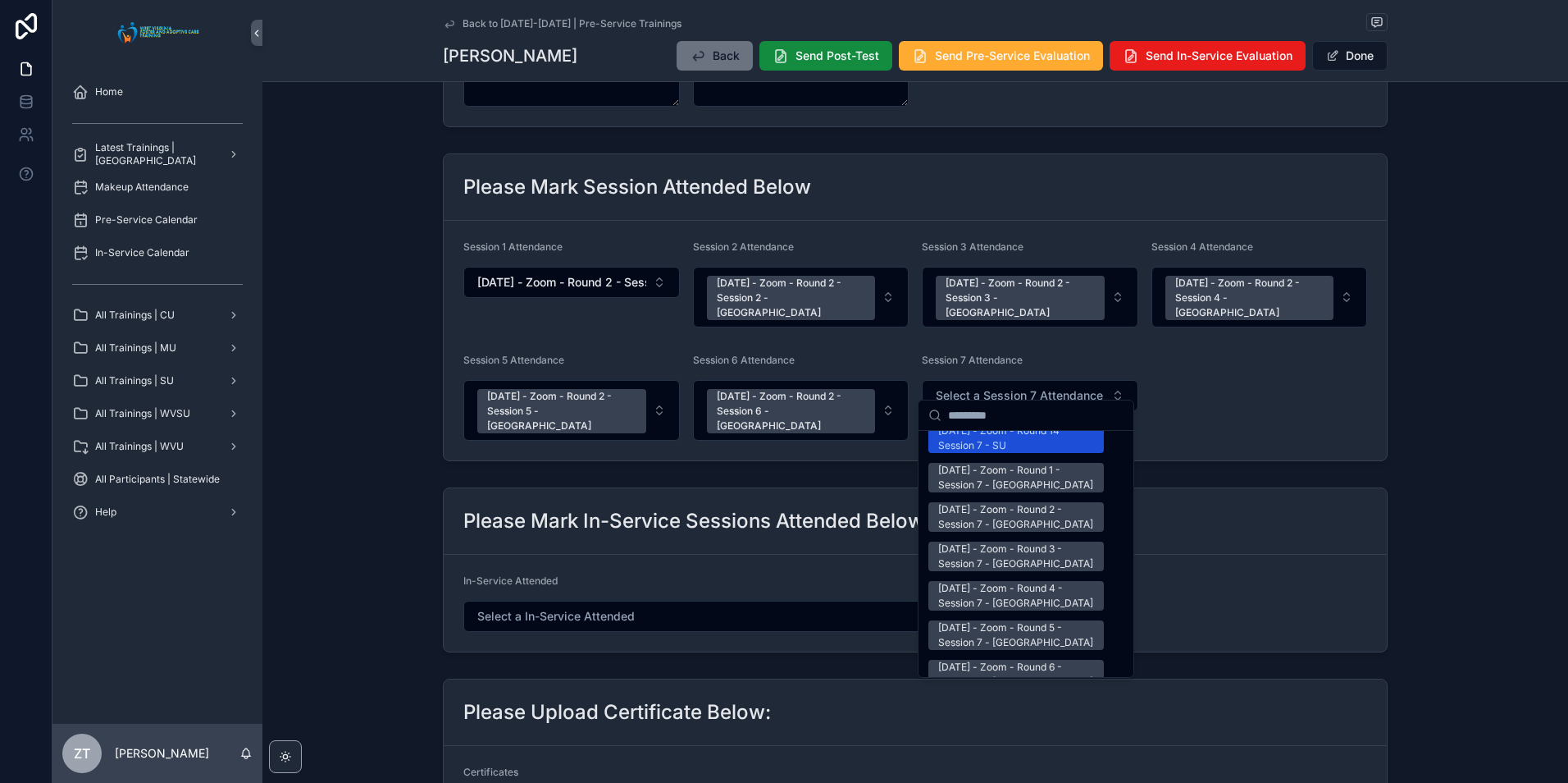
scroll to position [2133, 0]
click at [989, 501] on div "[DATE] - Zoom - Round 2 - Session 7 - [GEOGRAPHIC_DATA]" at bounding box center [1016, 516] width 156 height 30
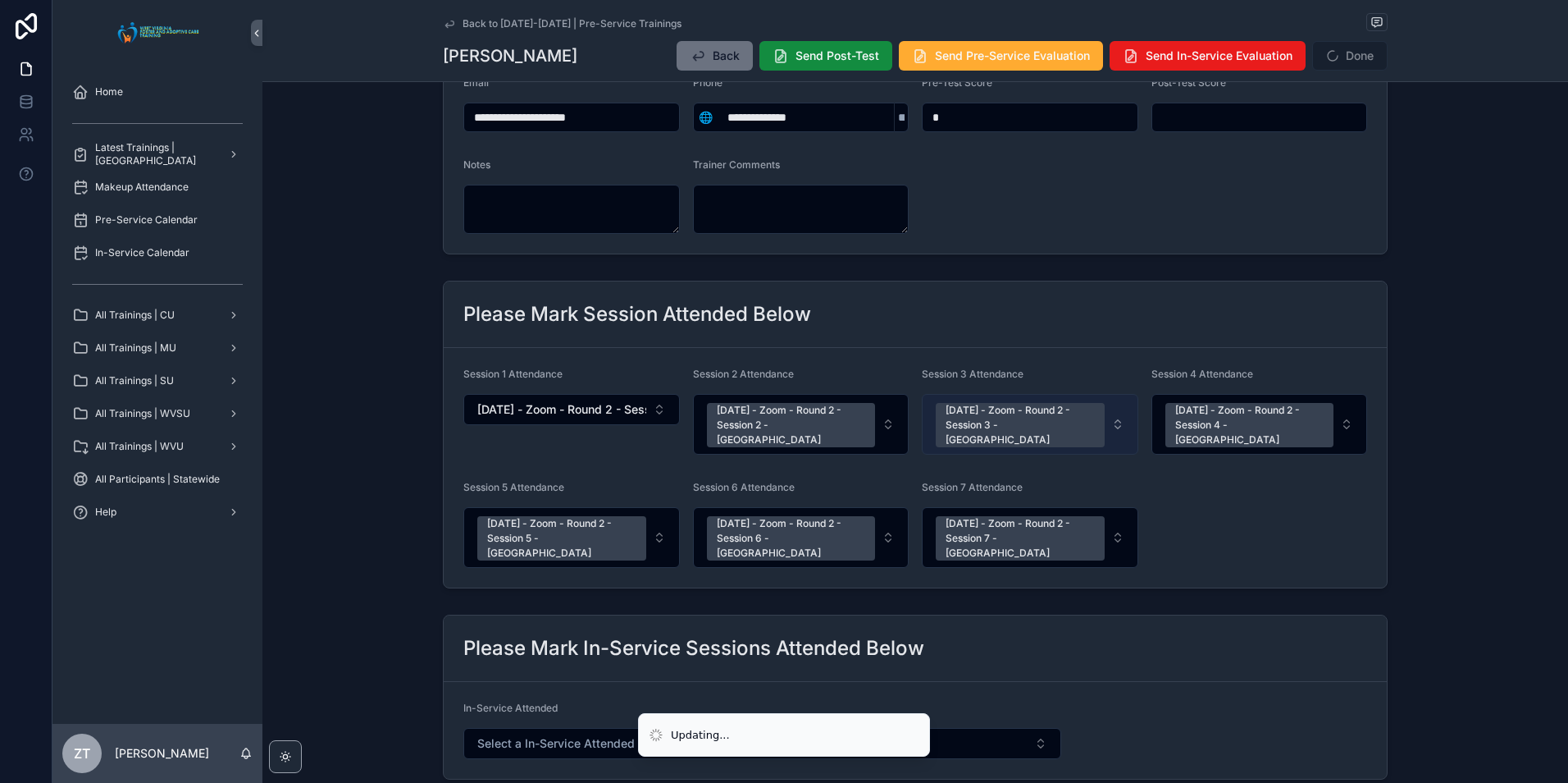
scroll to position [0, 0]
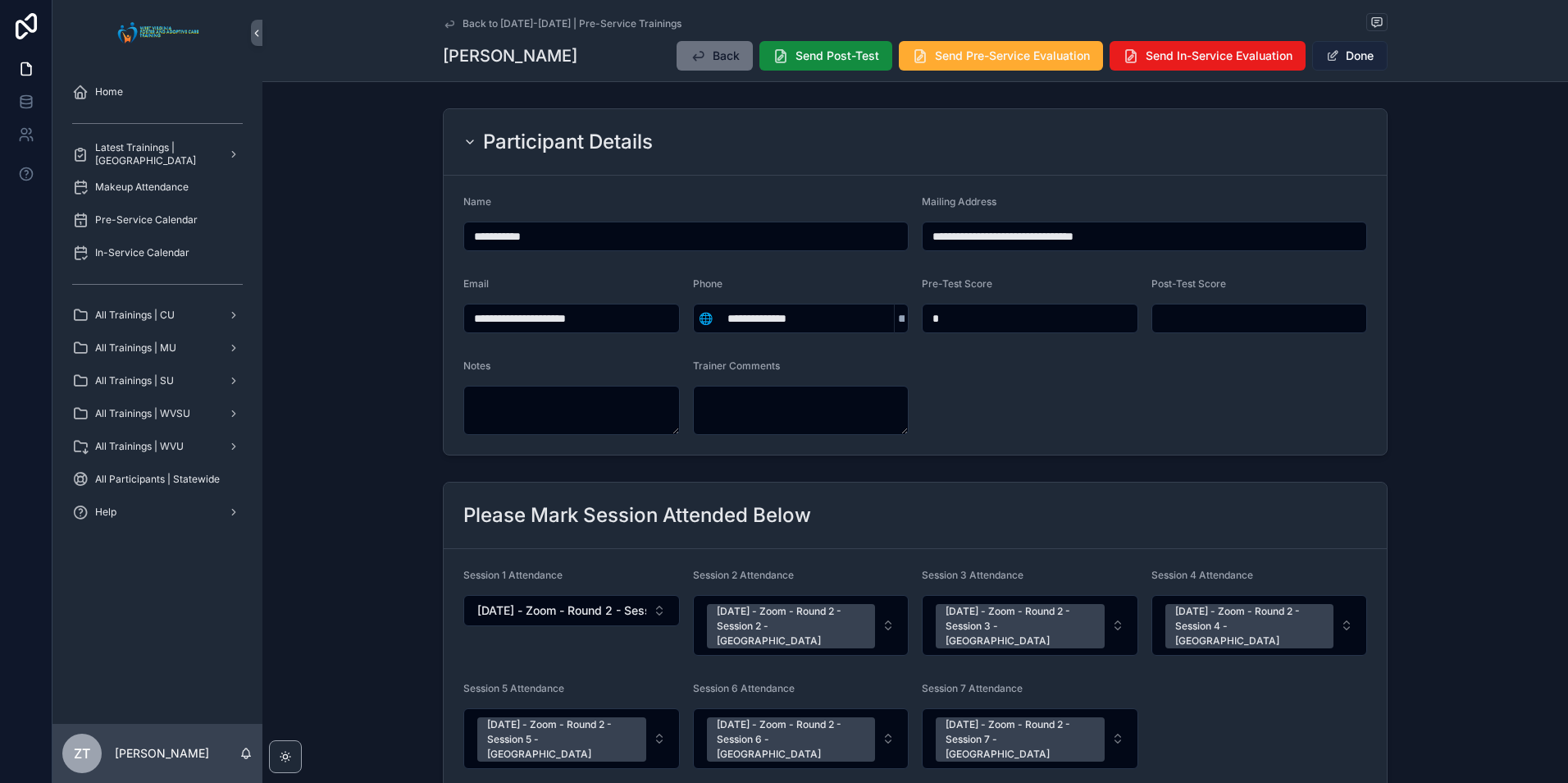
click at [1358, 63] on button "Done" at bounding box center [1350, 56] width 75 height 30
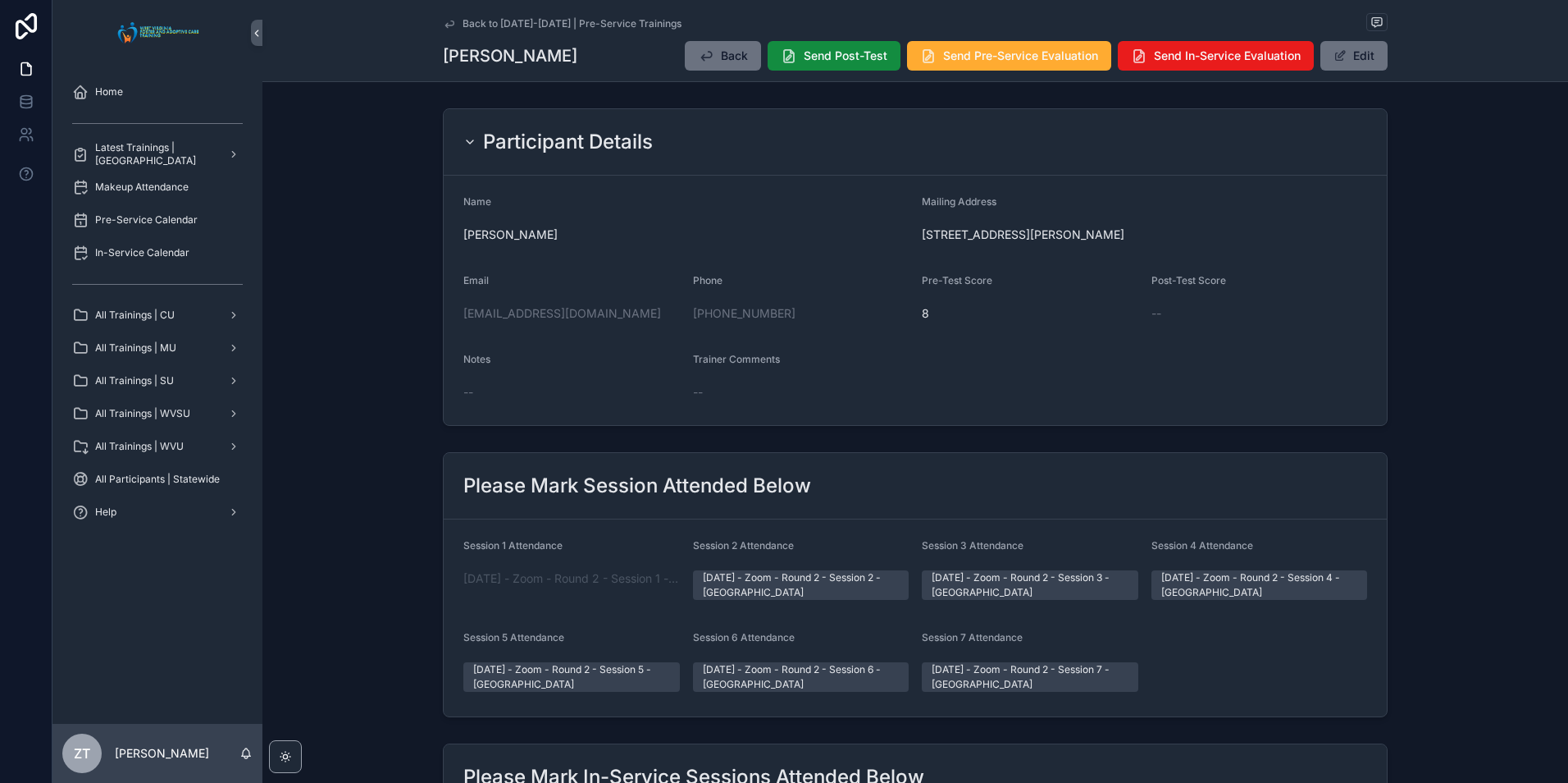
drag, startPoint x: 447, startPoint y: 25, endPoint x: 62, endPoint y: 220, distance: 431.6
click at [447, 25] on icon "scrollable content" at bounding box center [450, 24] width 8 height 7
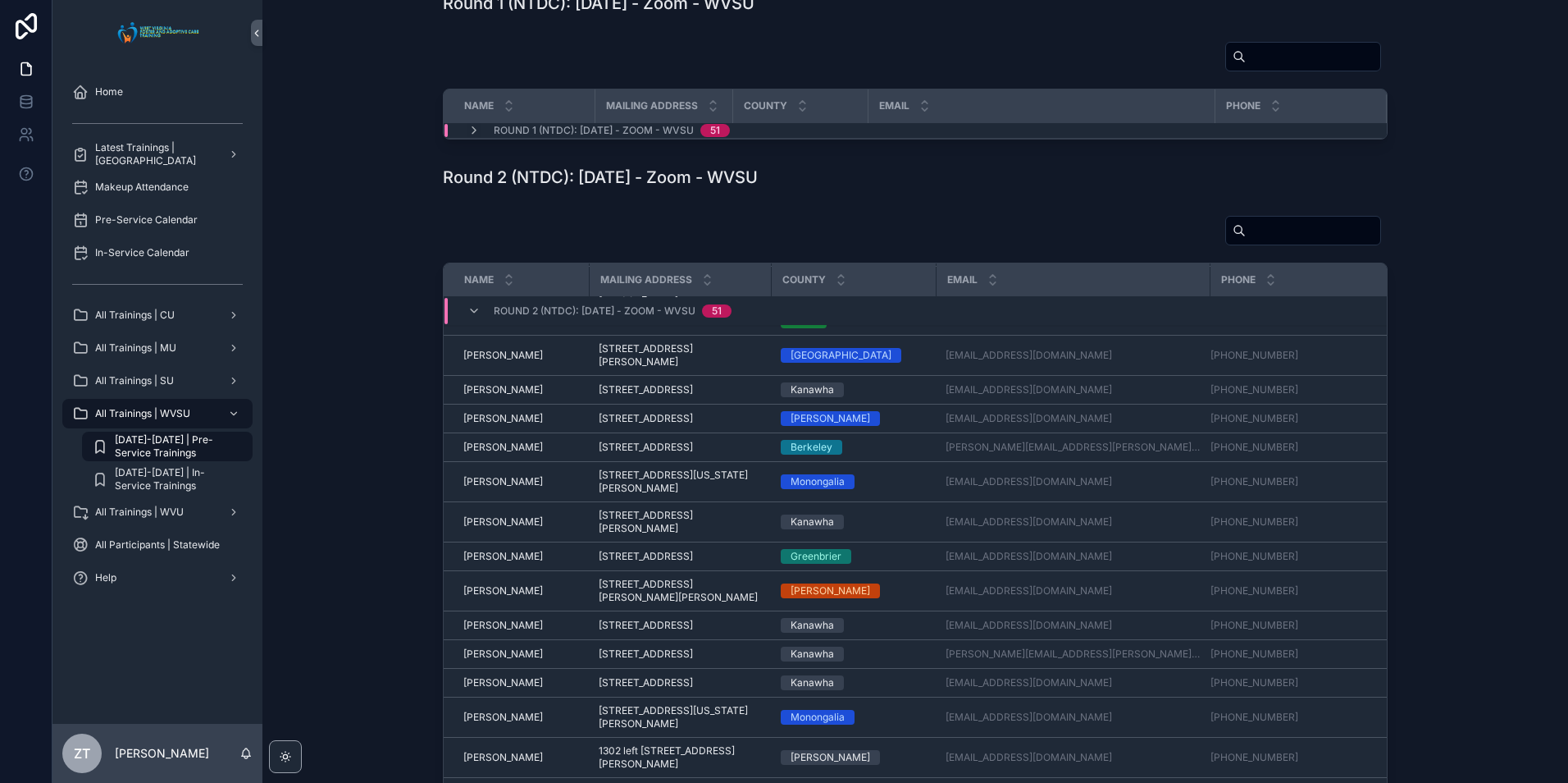
scroll to position [761, 0]
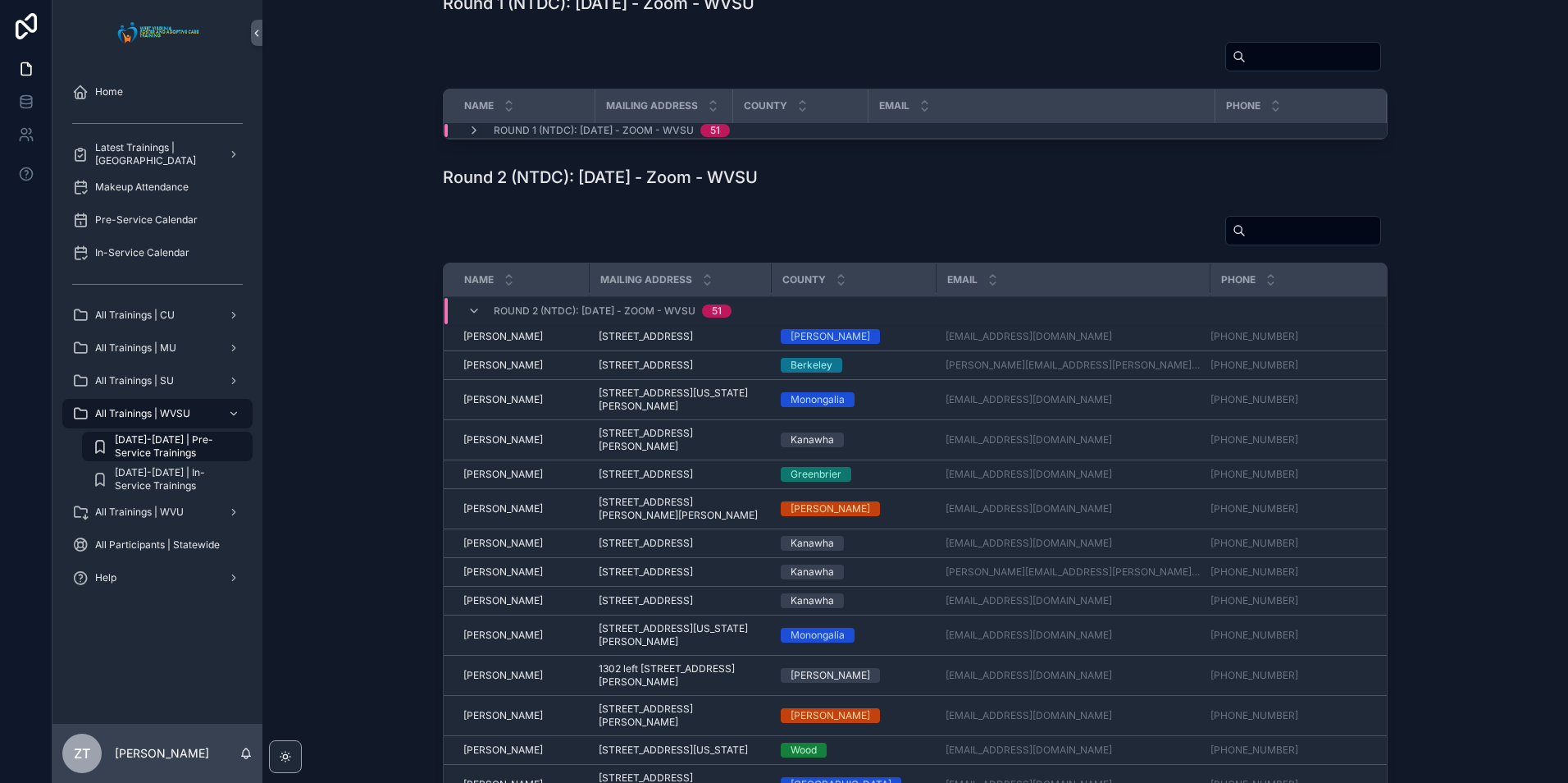
click at [498, 314] on span "[PERSON_NAME]" at bounding box center [503, 308] width 79 height 14
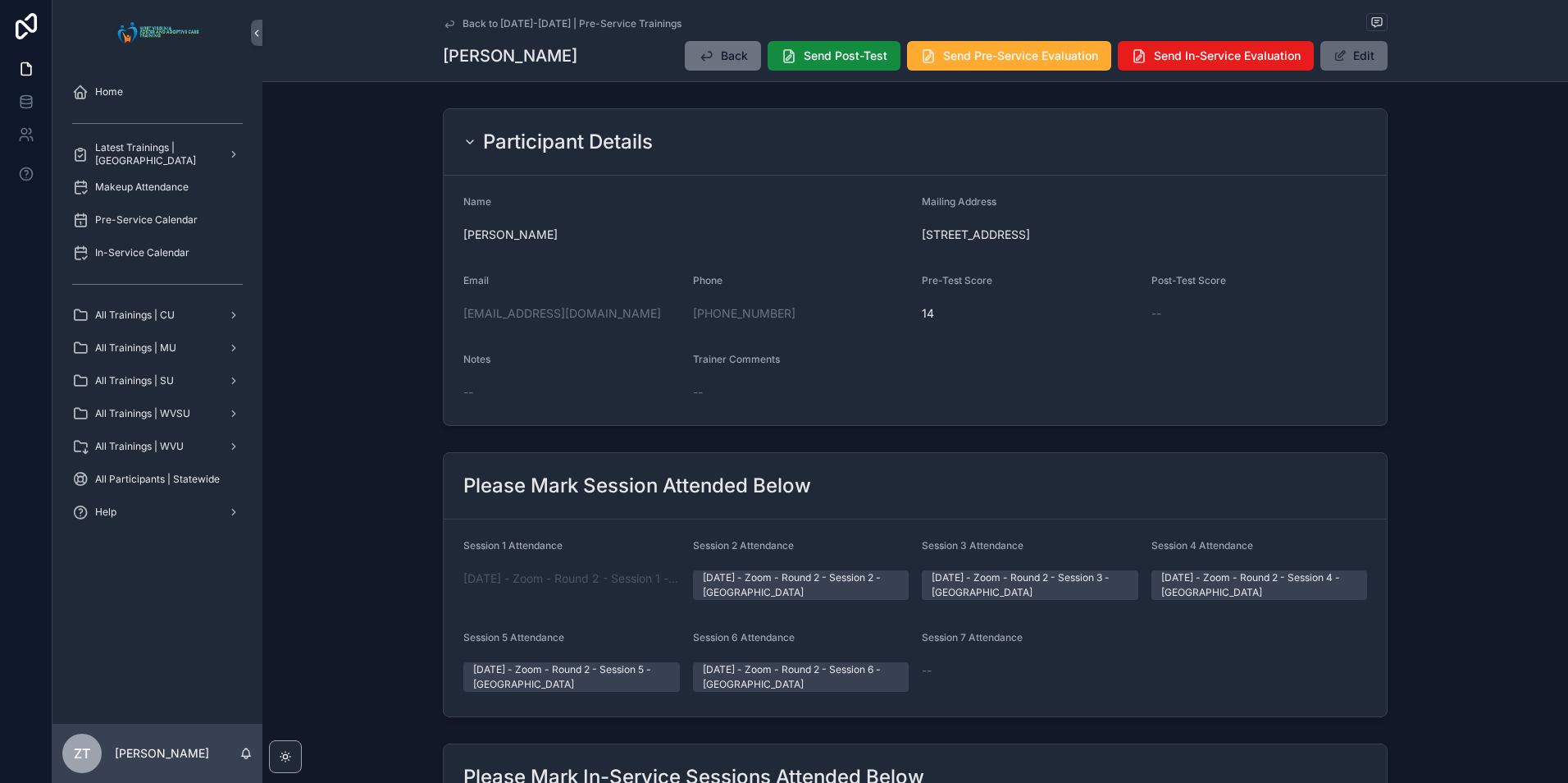
click at [1375, 59] on button "Edit" at bounding box center [1354, 56] width 67 height 30
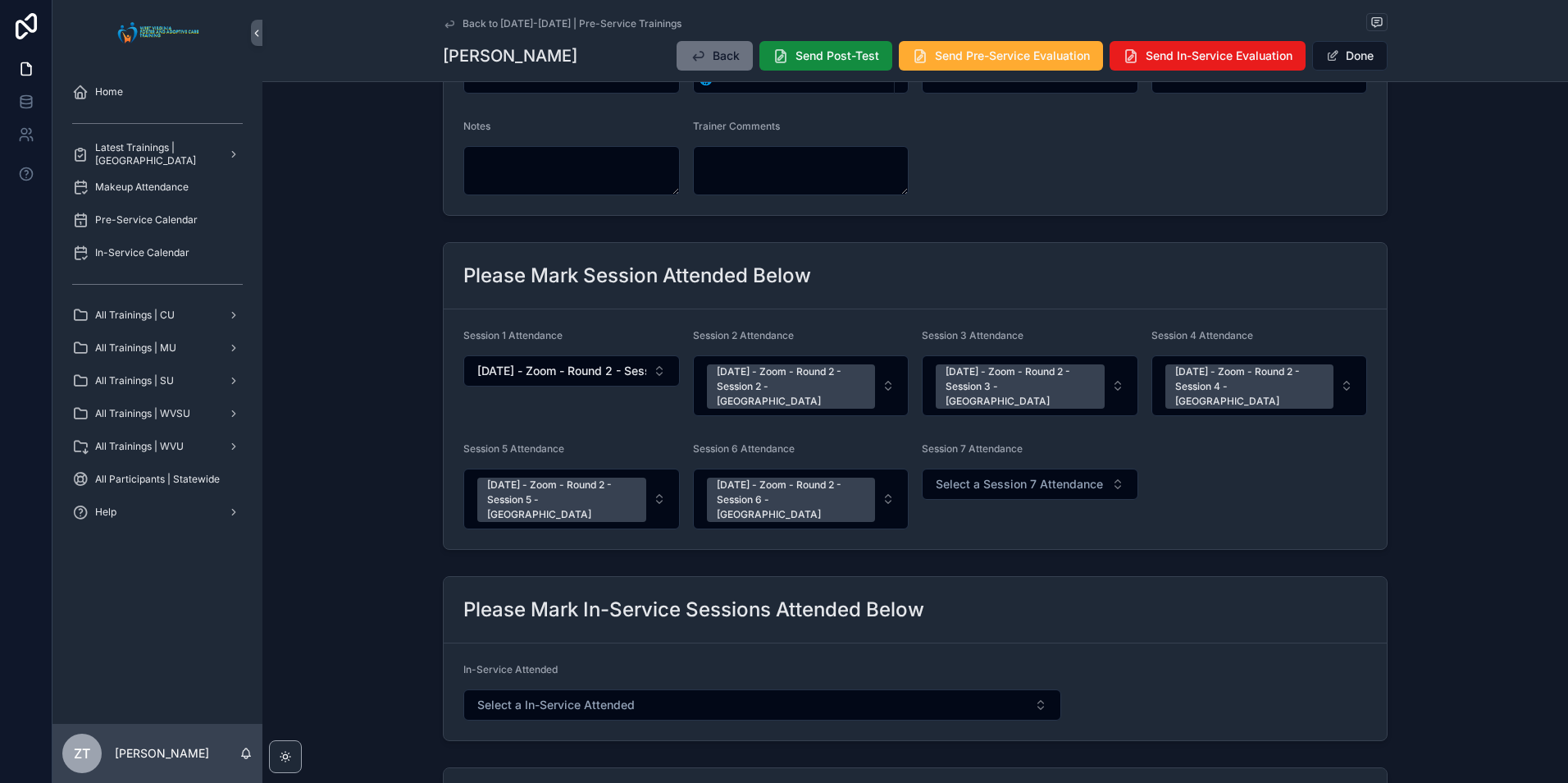
scroll to position [246, 0]
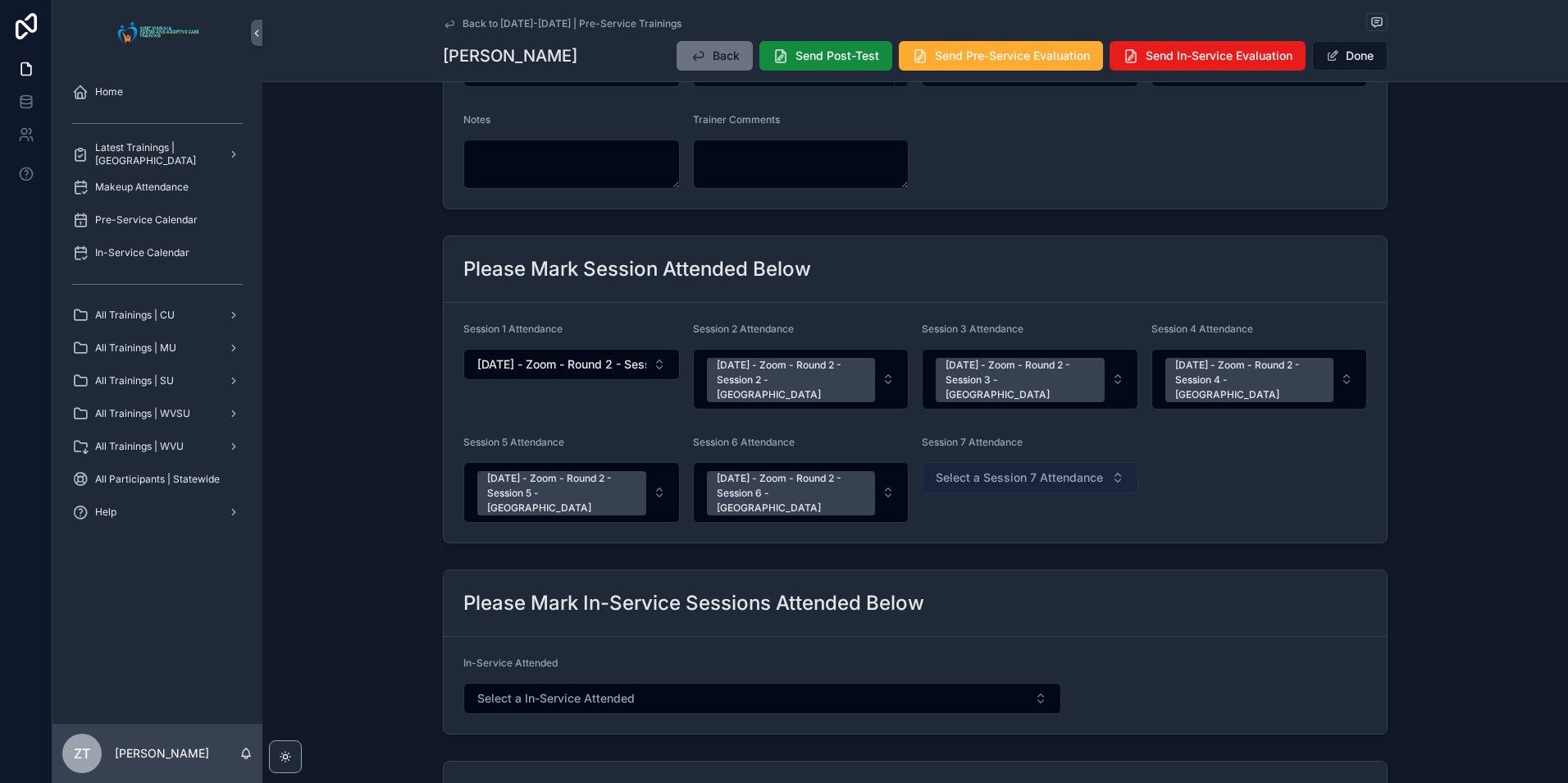
click at [985, 475] on button "Select a Session 7 Attendance" at bounding box center [1030, 477] width 217 height 31
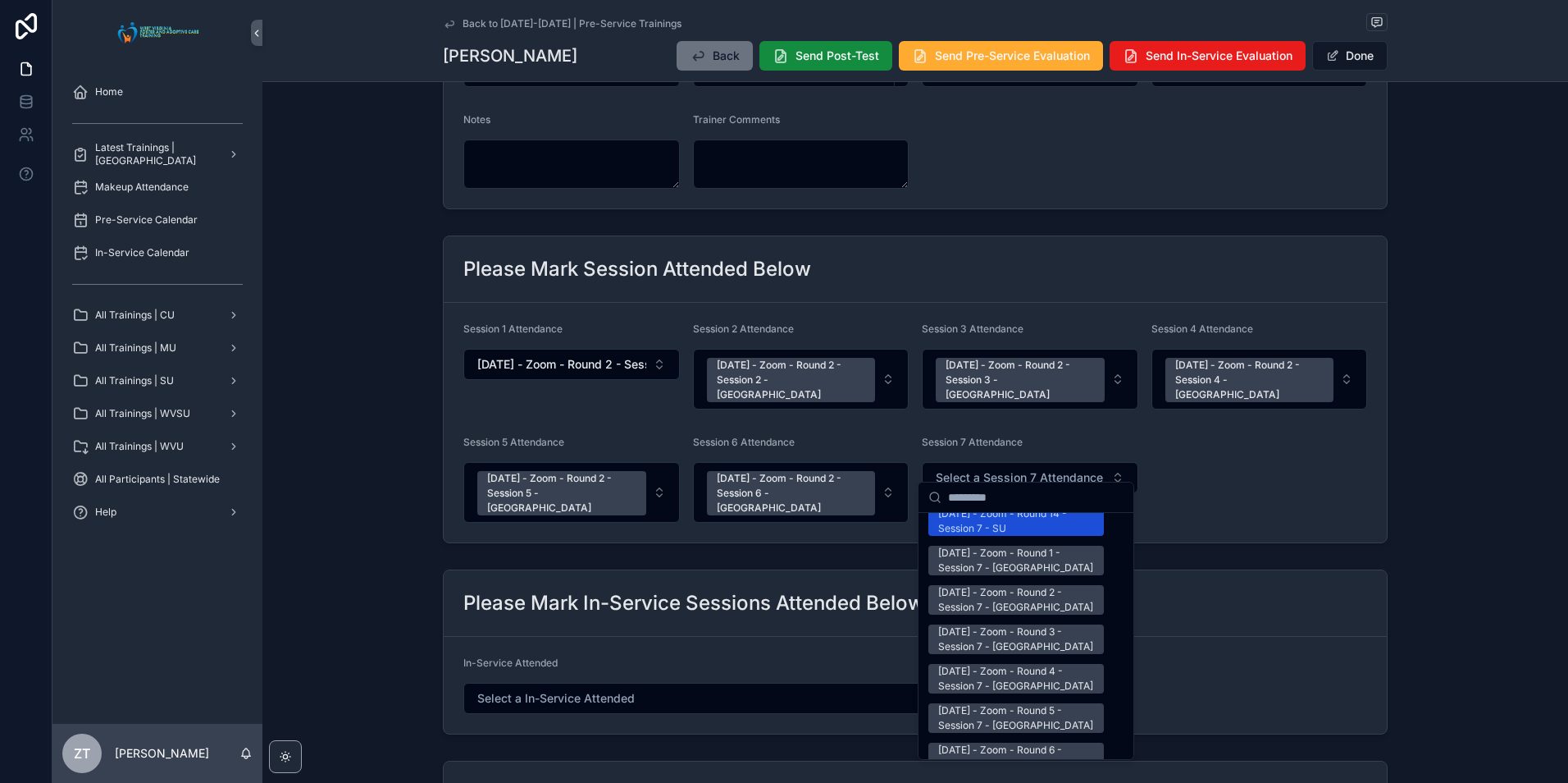
scroll to position [2133, 0]
click at [990, 583] on div "[DATE] - Zoom - Round 2 - Session 7 - [GEOGRAPHIC_DATA]" at bounding box center [1016, 597] width 156 height 30
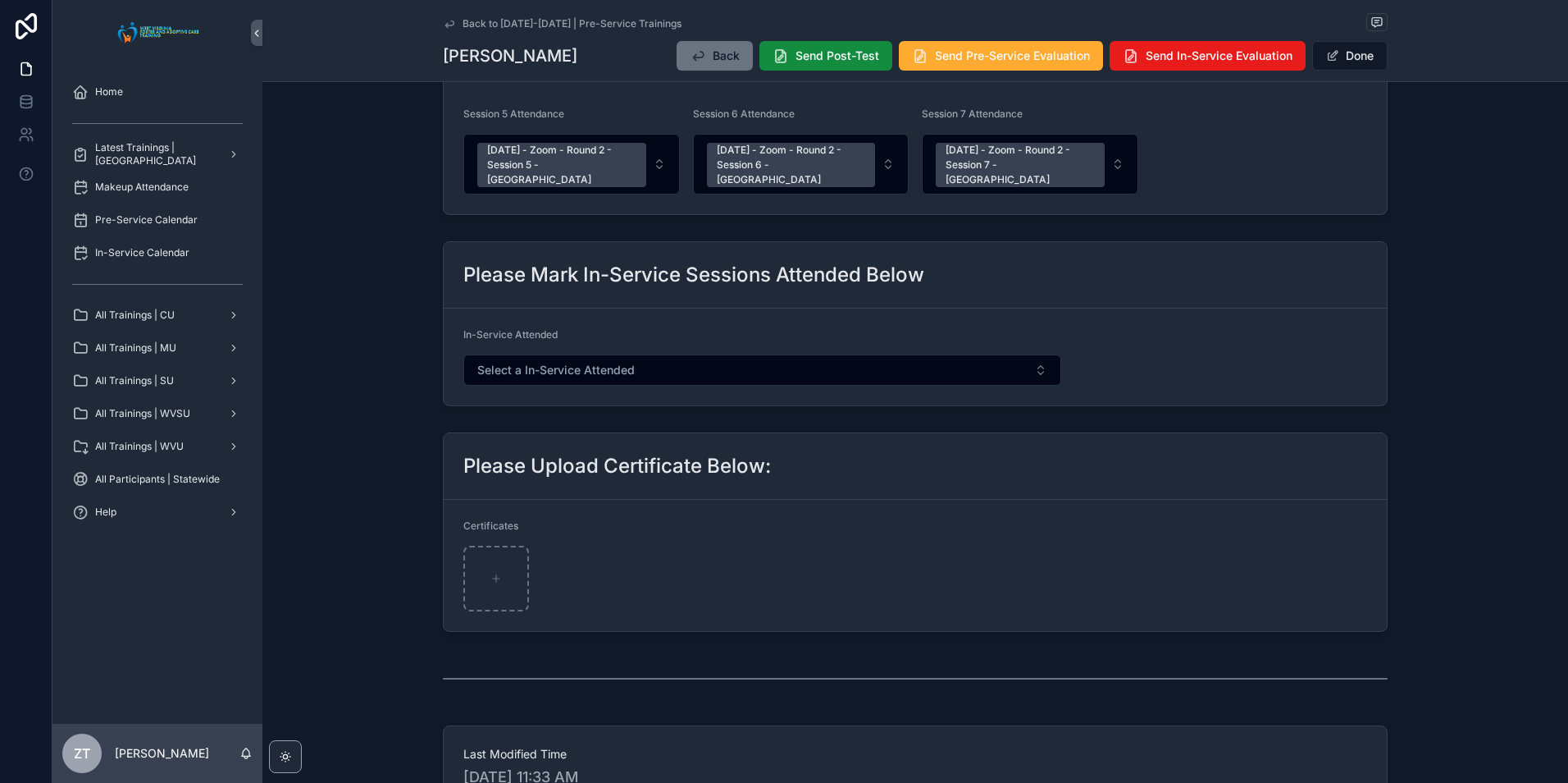
scroll to position [164, 0]
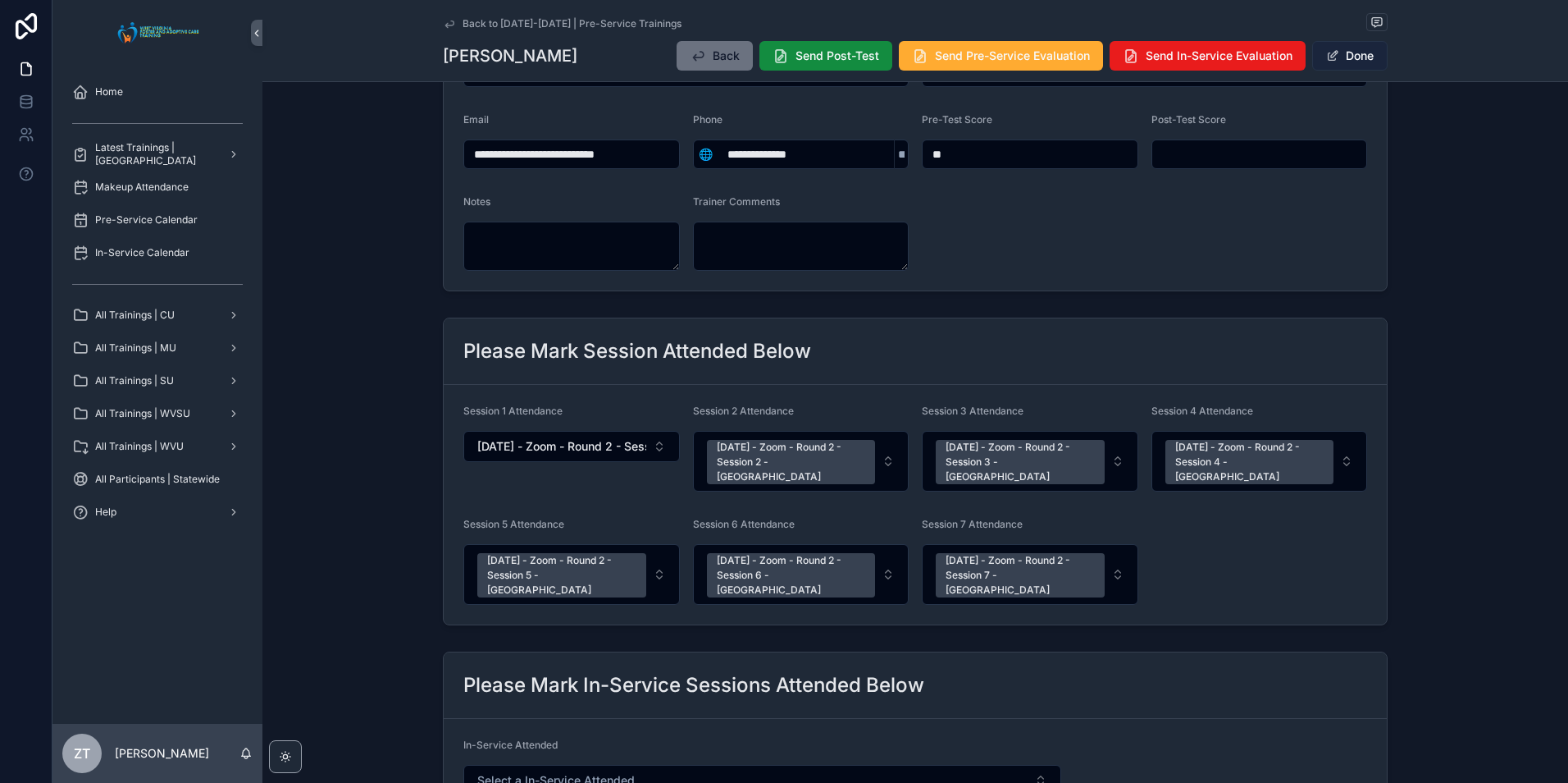
click at [1338, 54] on button "Done" at bounding box center [1350, 56] width 75 height 30
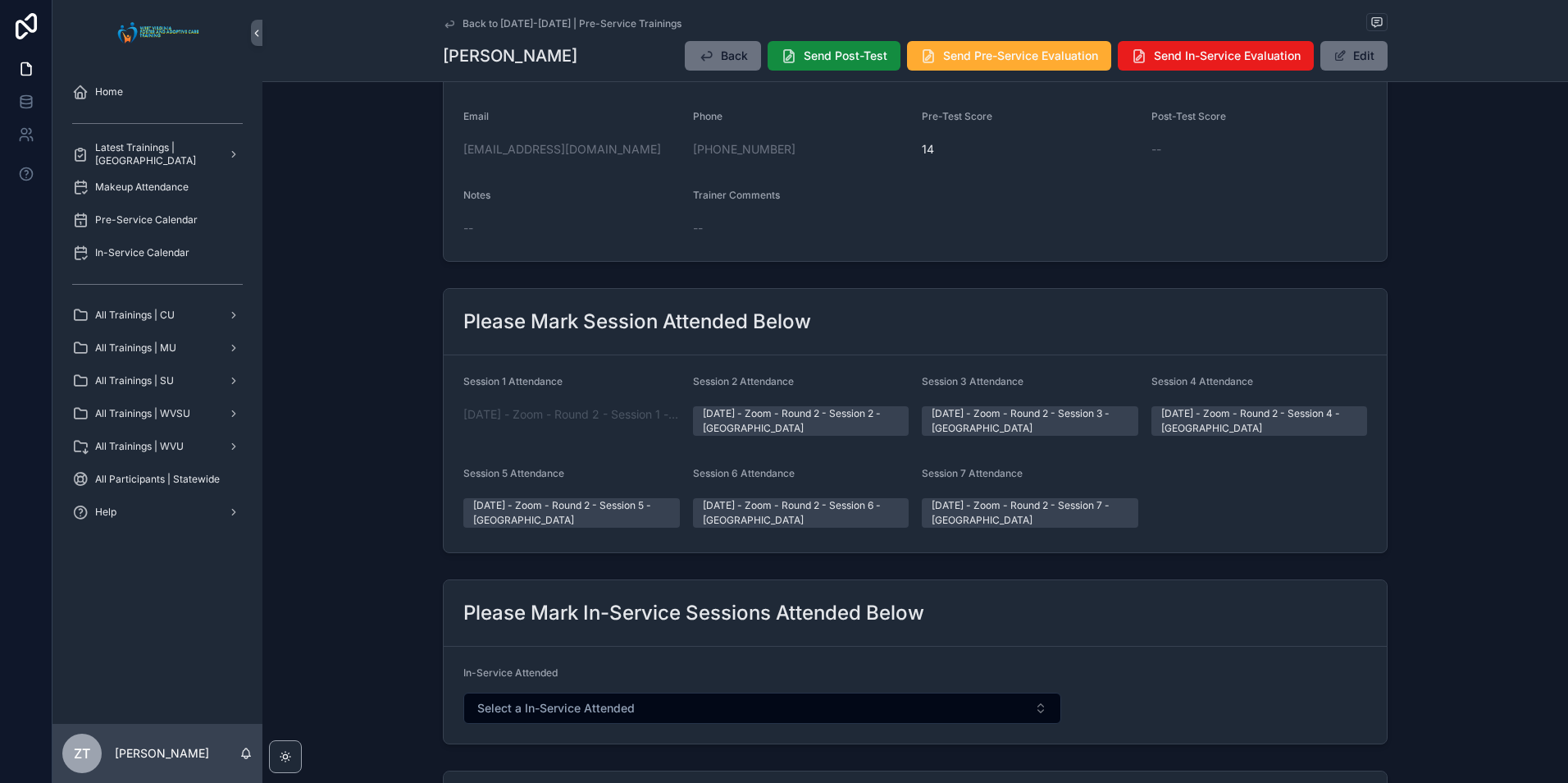
scroll to position [0, 0]
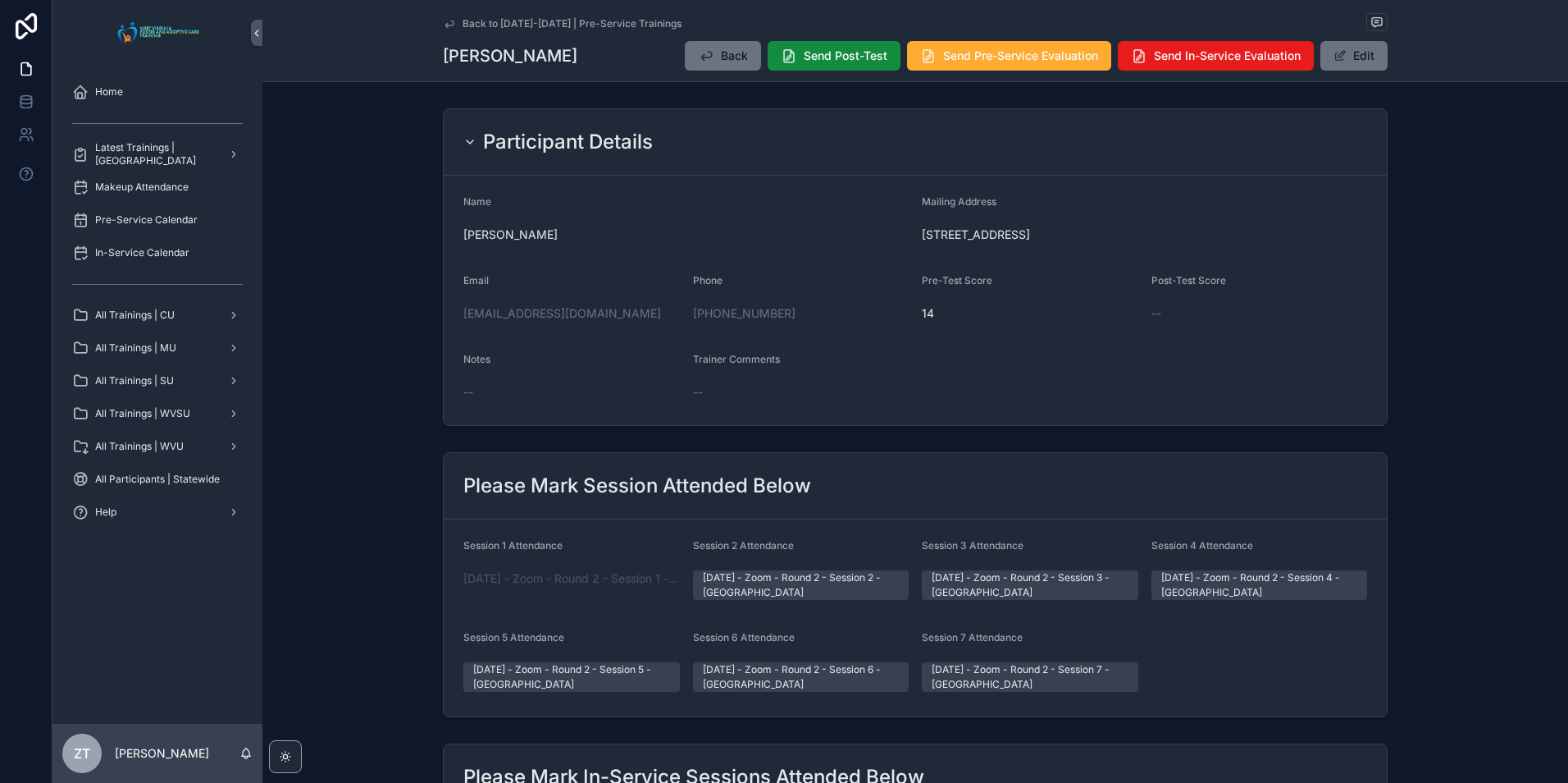
click at [448, 19] on icon "scrollable content" at bounding box center [450, 24] width 13 height 14
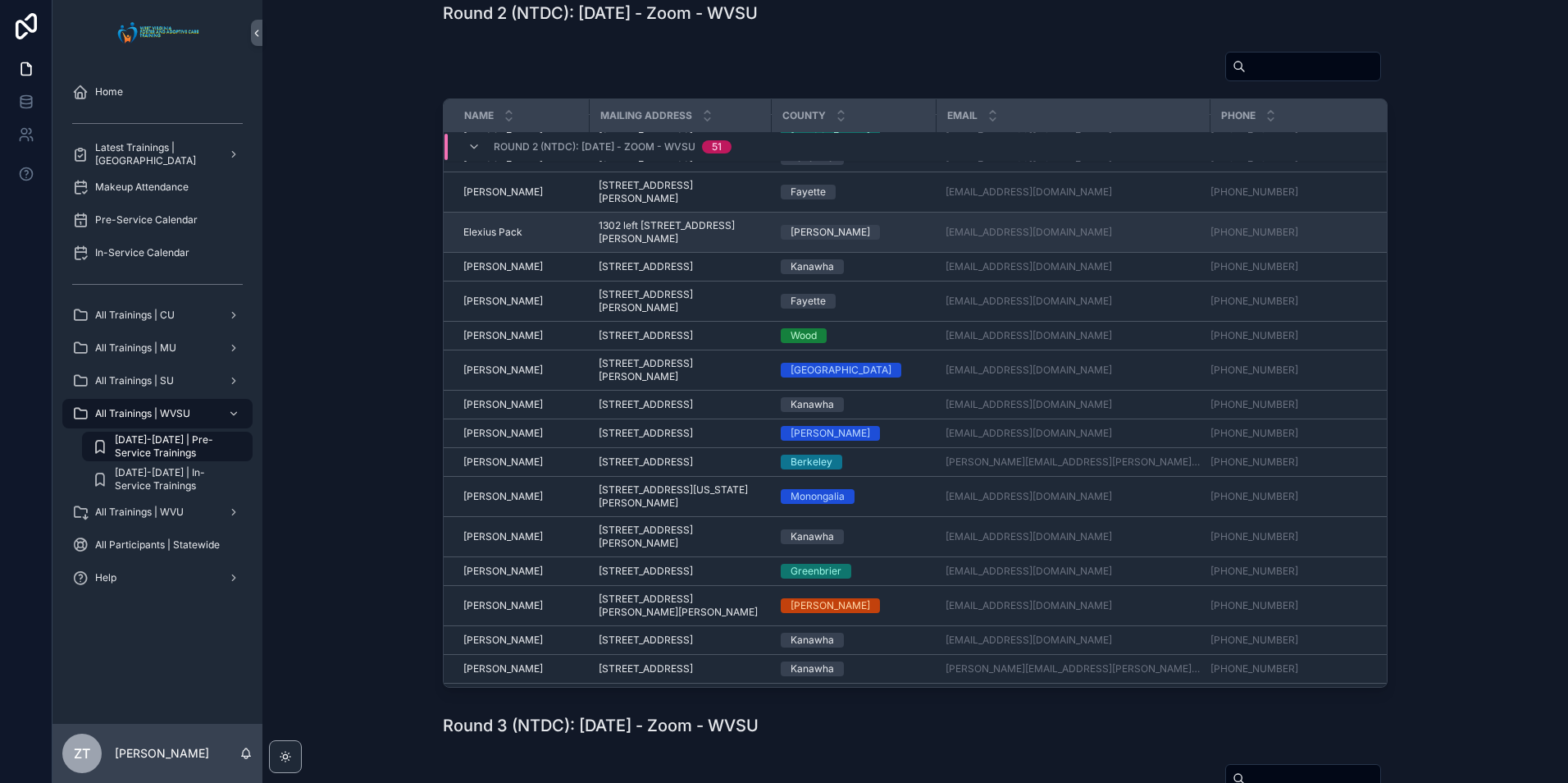
scroll to position [516, 0]
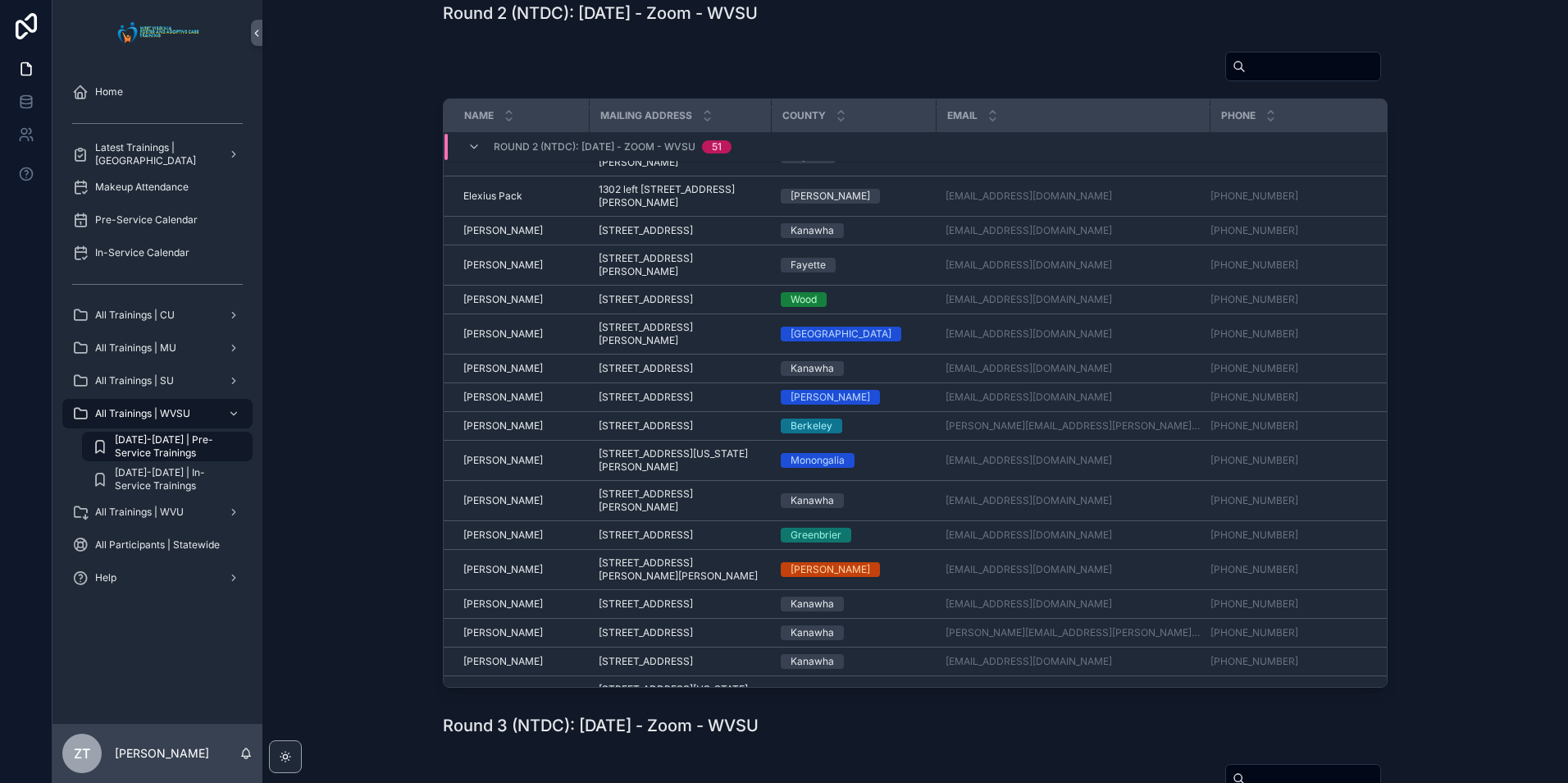
click at [493, 403] on span "[PERSON_NAME]" at bounding box center [503, 397] width 79 height 14
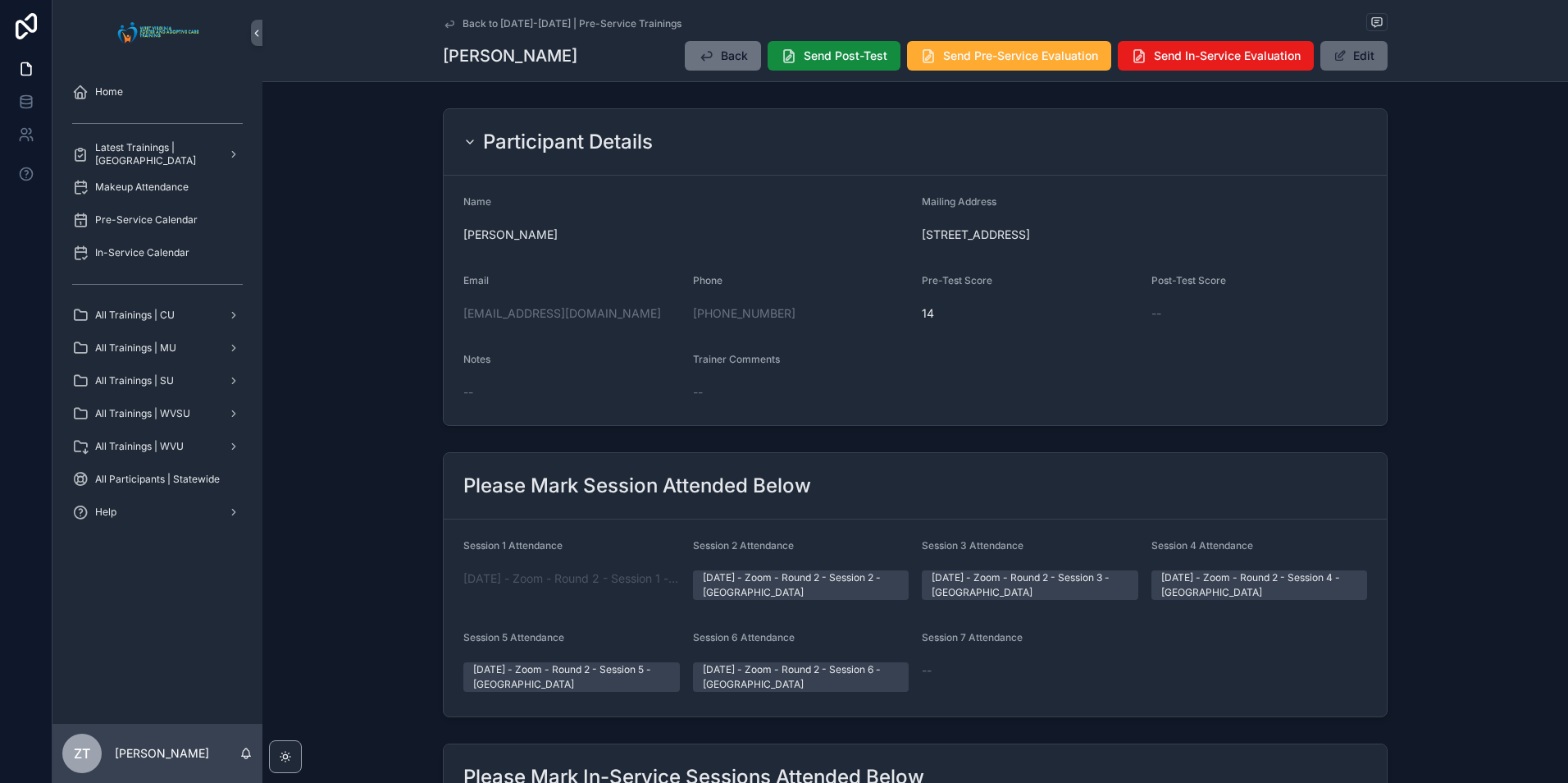
click at [1379, 61] on button "Edit" at bounding box center [1354, 56] width 67 height 30
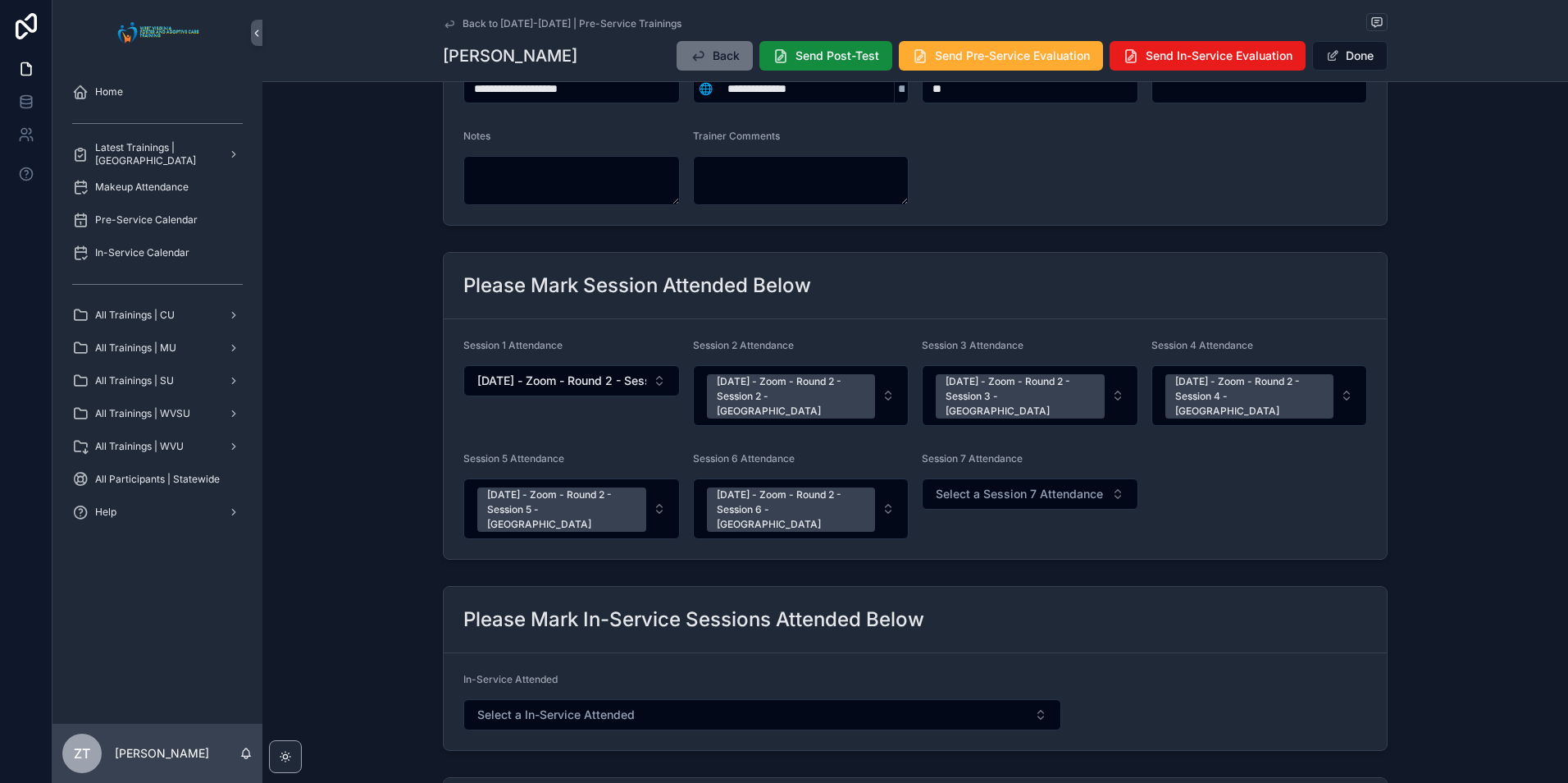
scroll to position [246, 0]
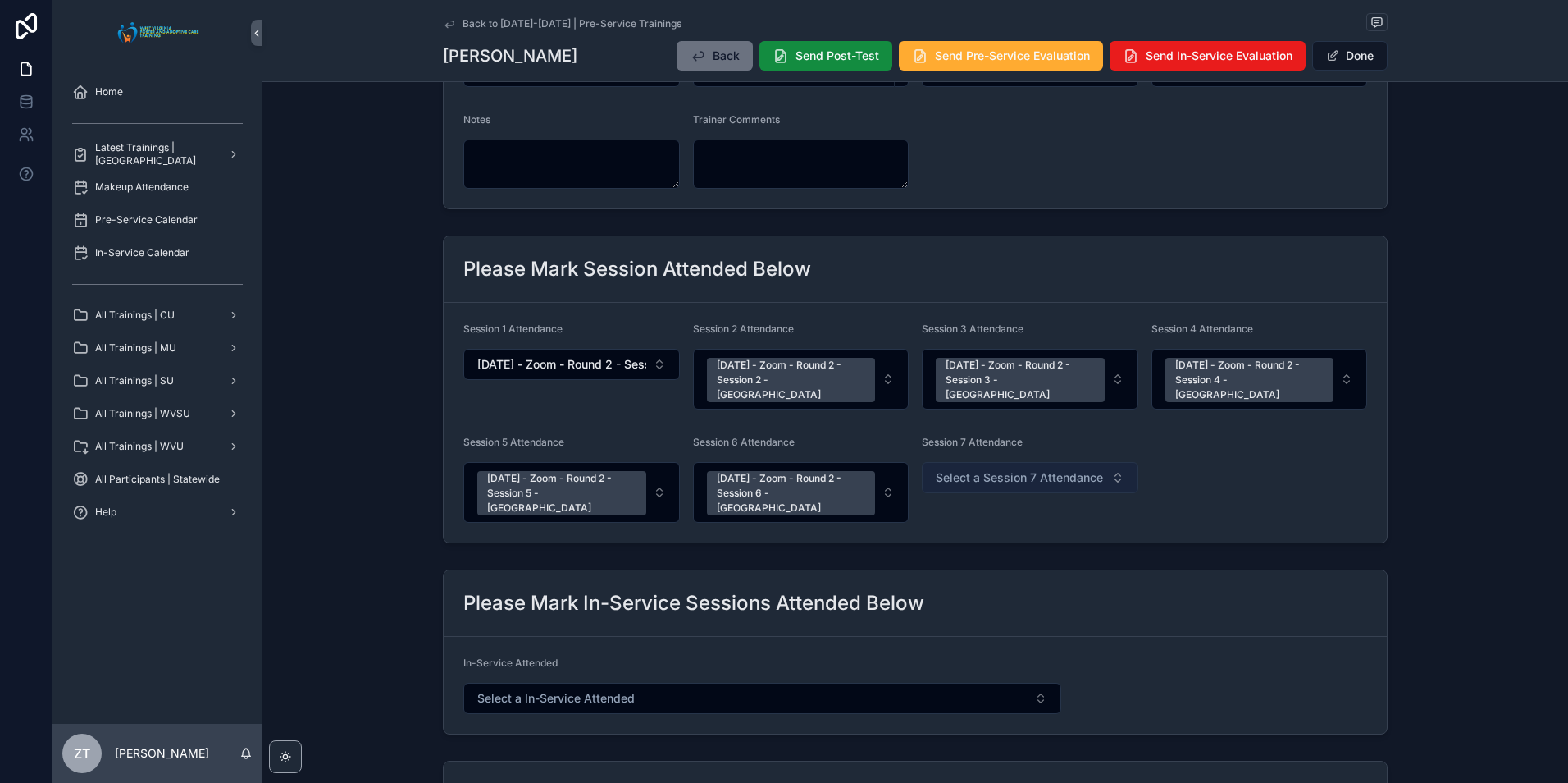
click at [991, 469] on span "Select a Session 7 Attendance" at bounding box center [1019, 477] width 167 height 16
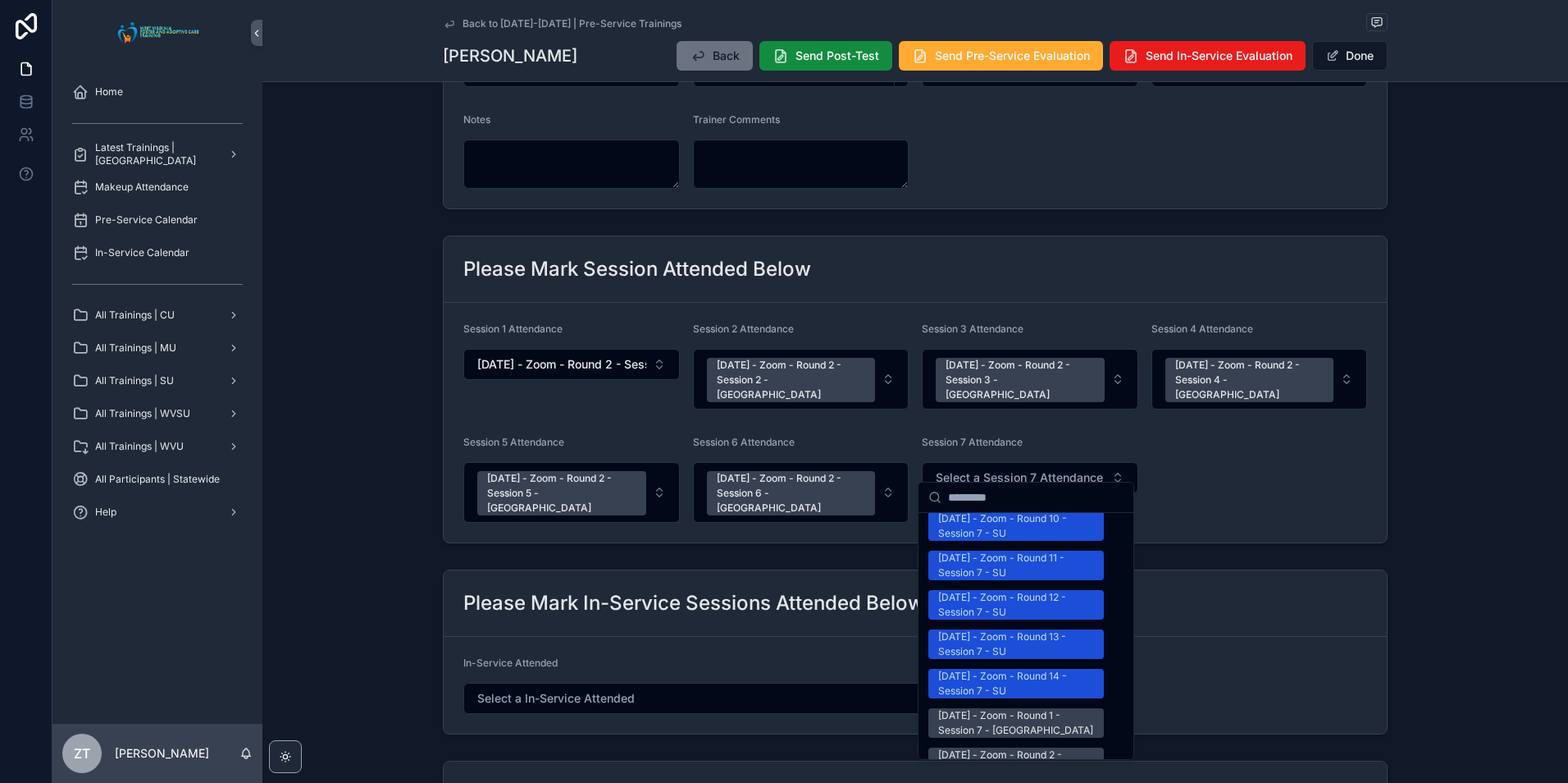
scroll to position [2051, 0]
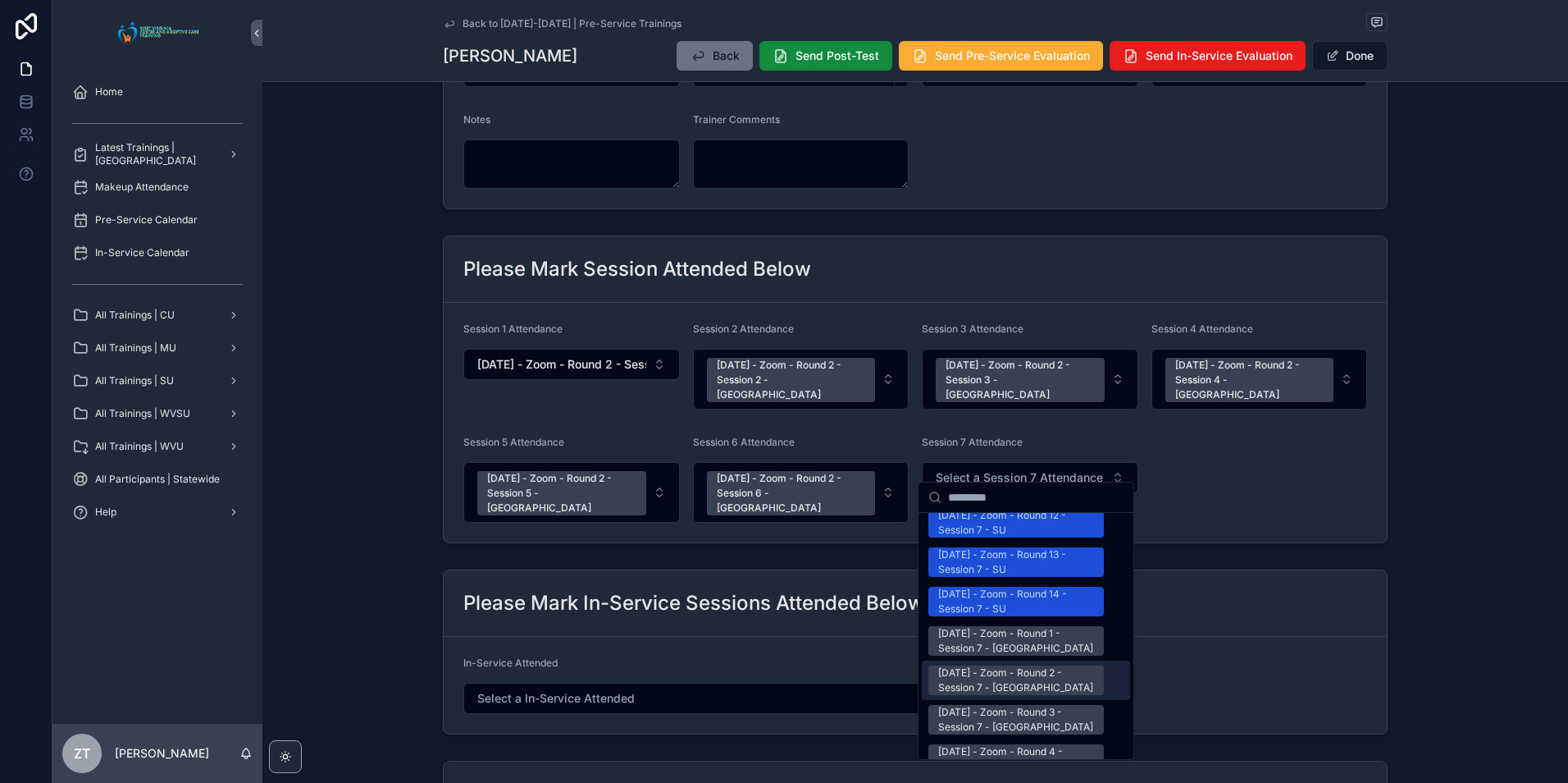
click at [997, 666] on div "[DATE] - Zoom - Round 2 - Session 7 - [GEOGRAPHIC_DATA]" at bounding box center [1016, 680] width 156 height 30
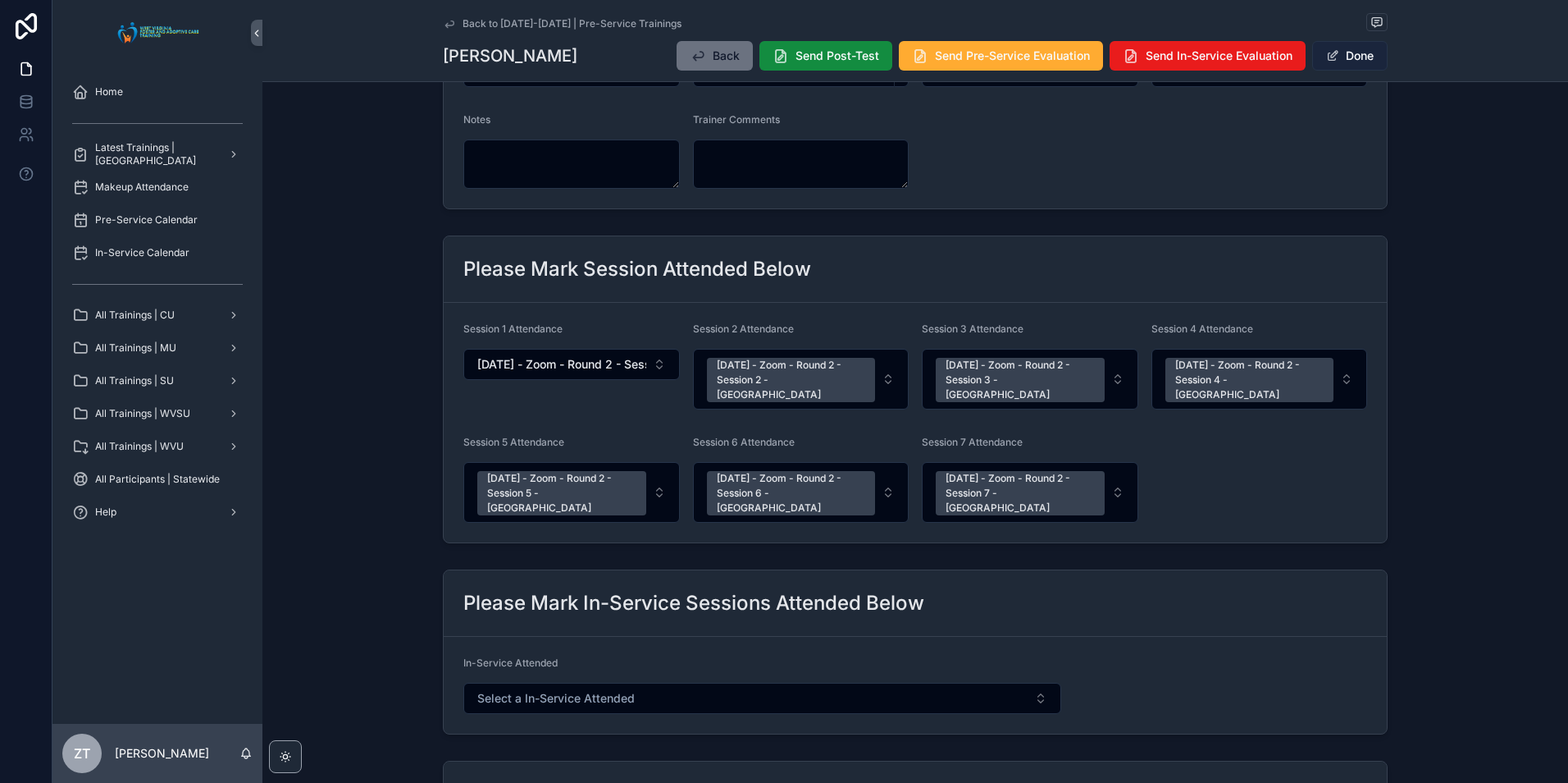
click at [1327, 62] on span "scrollable content" at bounding box center [1333, 56] width 13 height 14
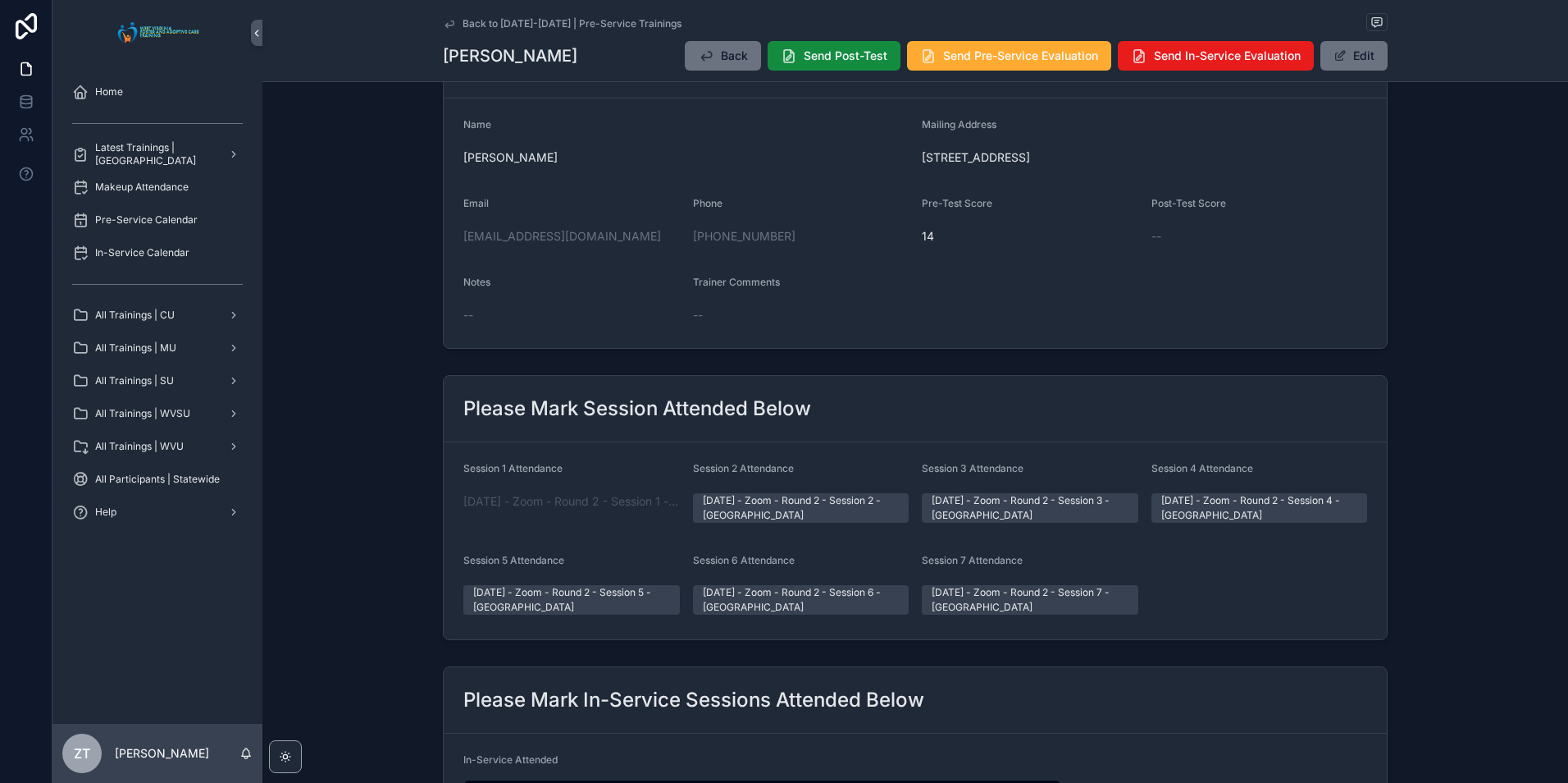
scroll to position [0, 0]
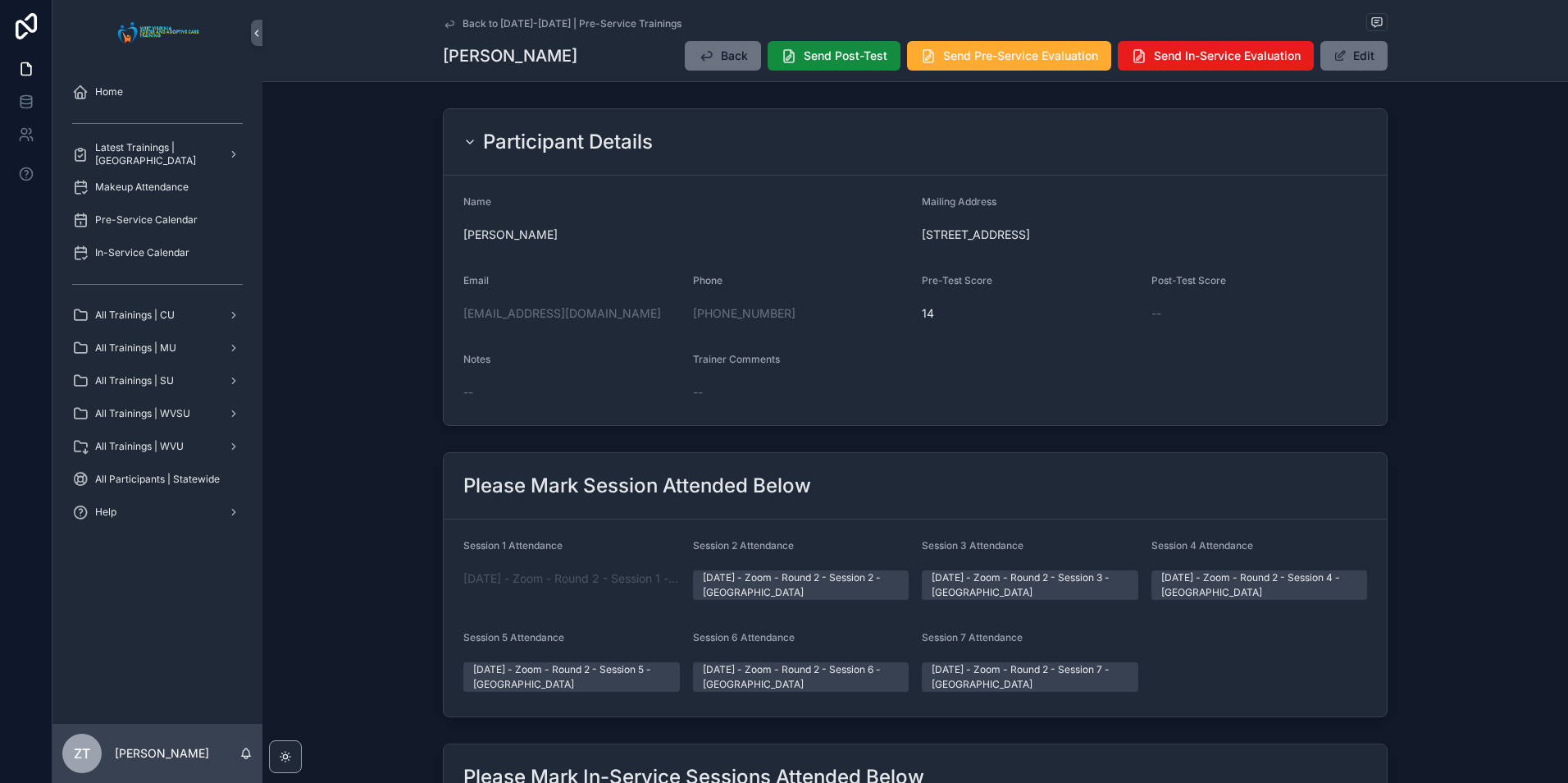
drag, startPoint x: 440, startPoint y: 19, endPoint x: 1, endPoint y: 324, distance: 534.6
click at [443, 19] on icon "scrollable content" at bounding box center [450, 24] width 13 height 14
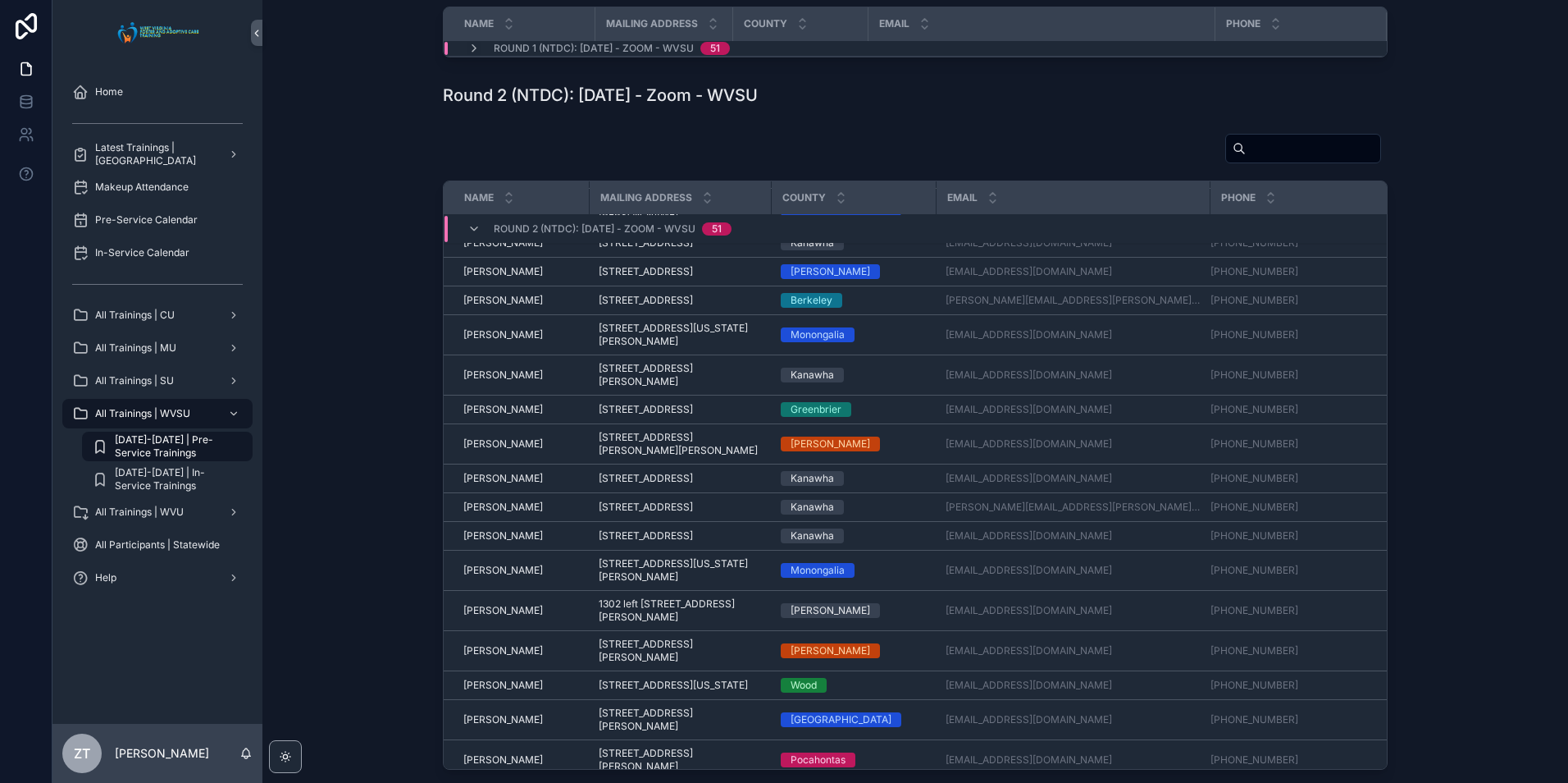
scroll to position [761, 0]
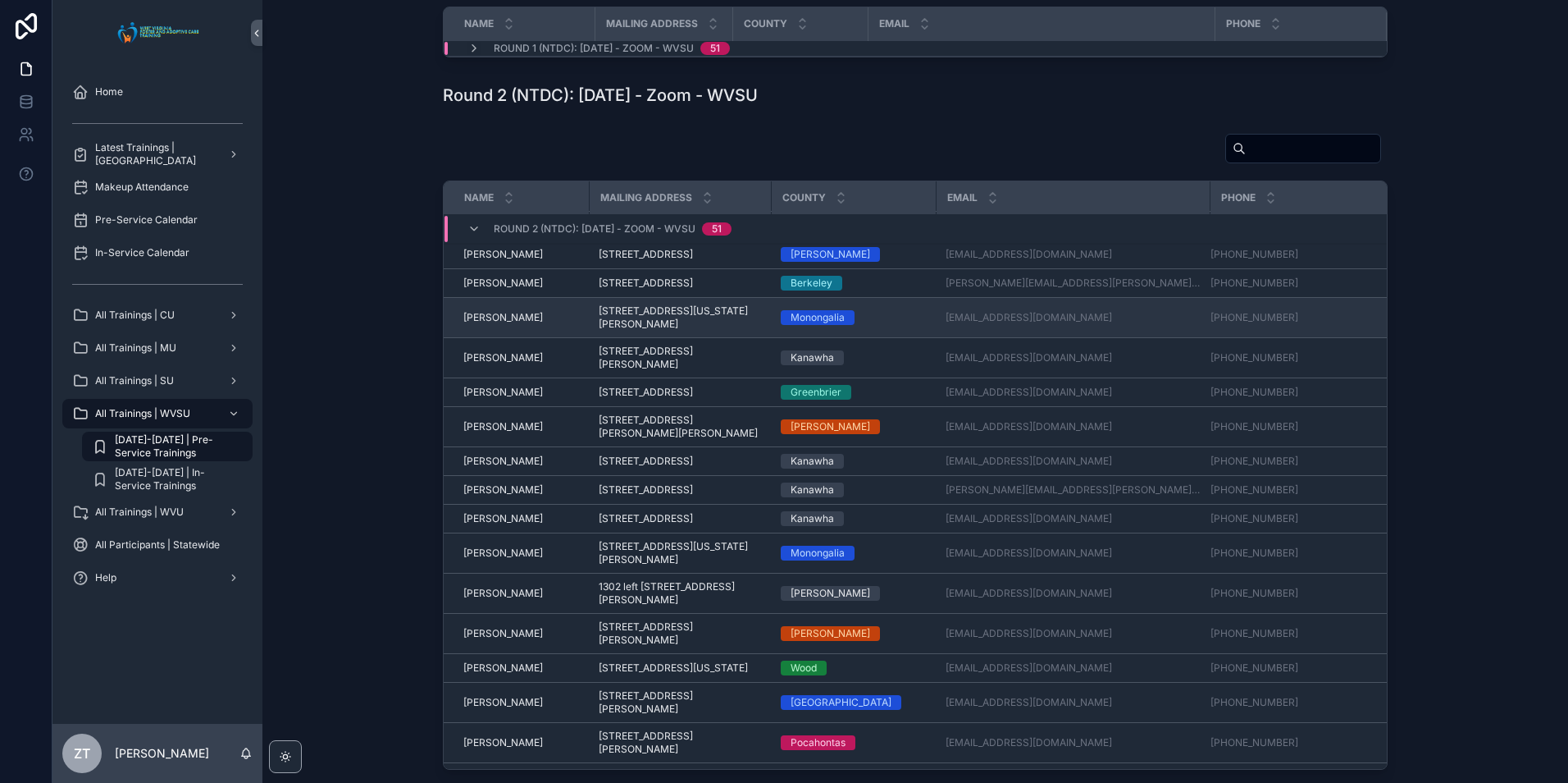
click at [488, 324] on span "[PERSON_NAME]" at bounding box center [503, 317] width 79 height 14
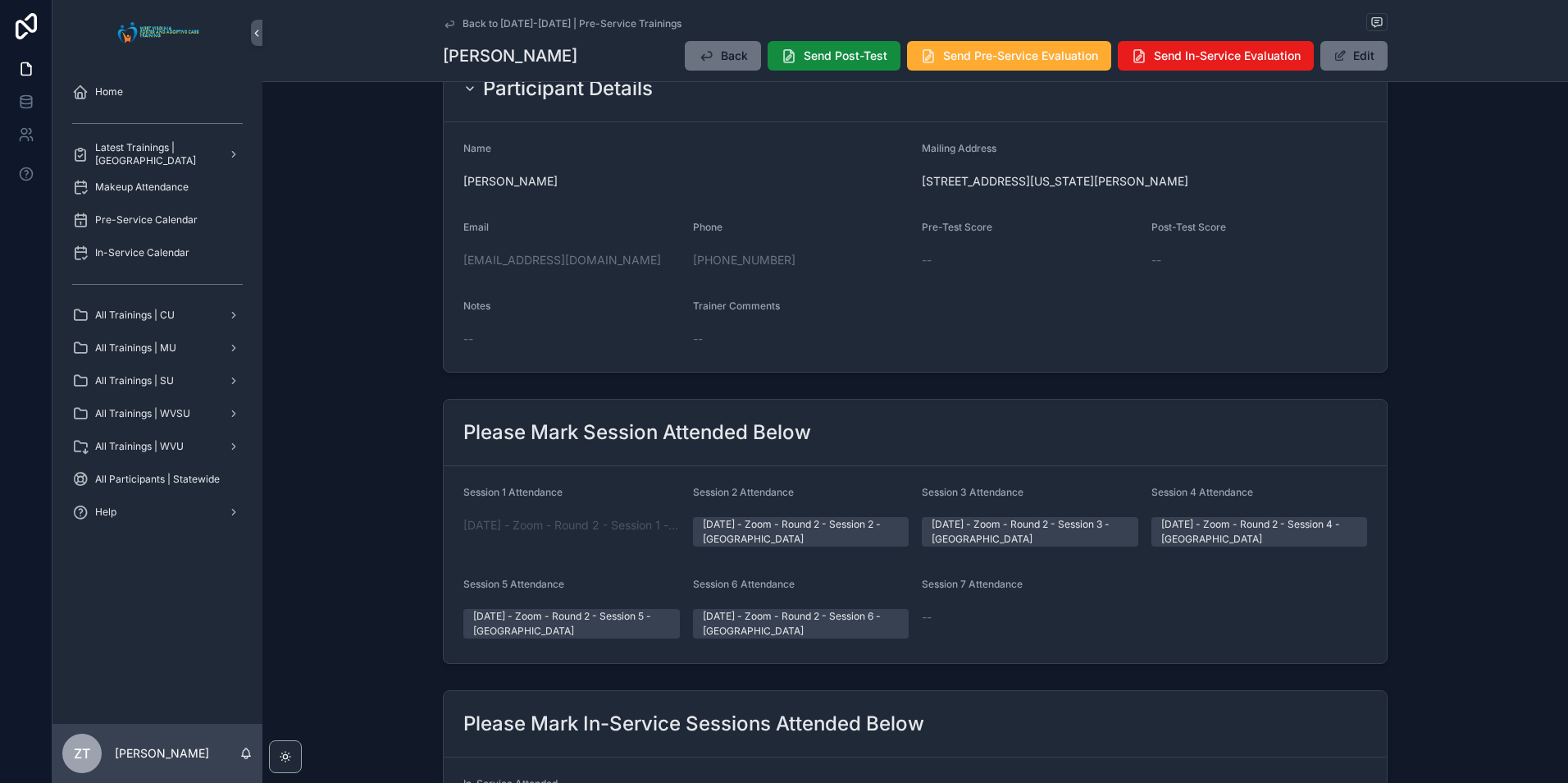
scroll to position [82, 0]
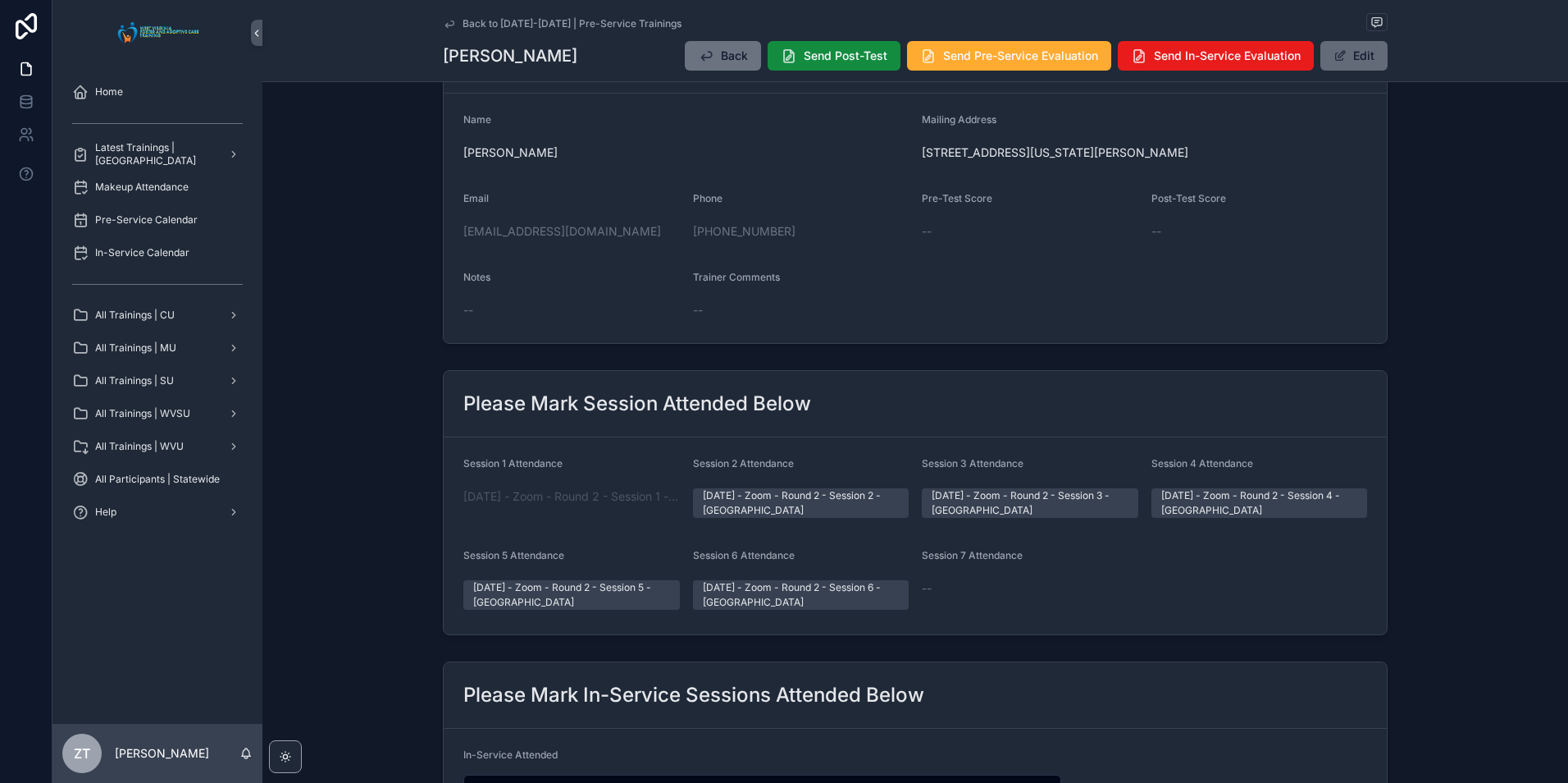
click at [1347, 68] on button "Edit" at bounding box center [1354, 56] width 67 height 30
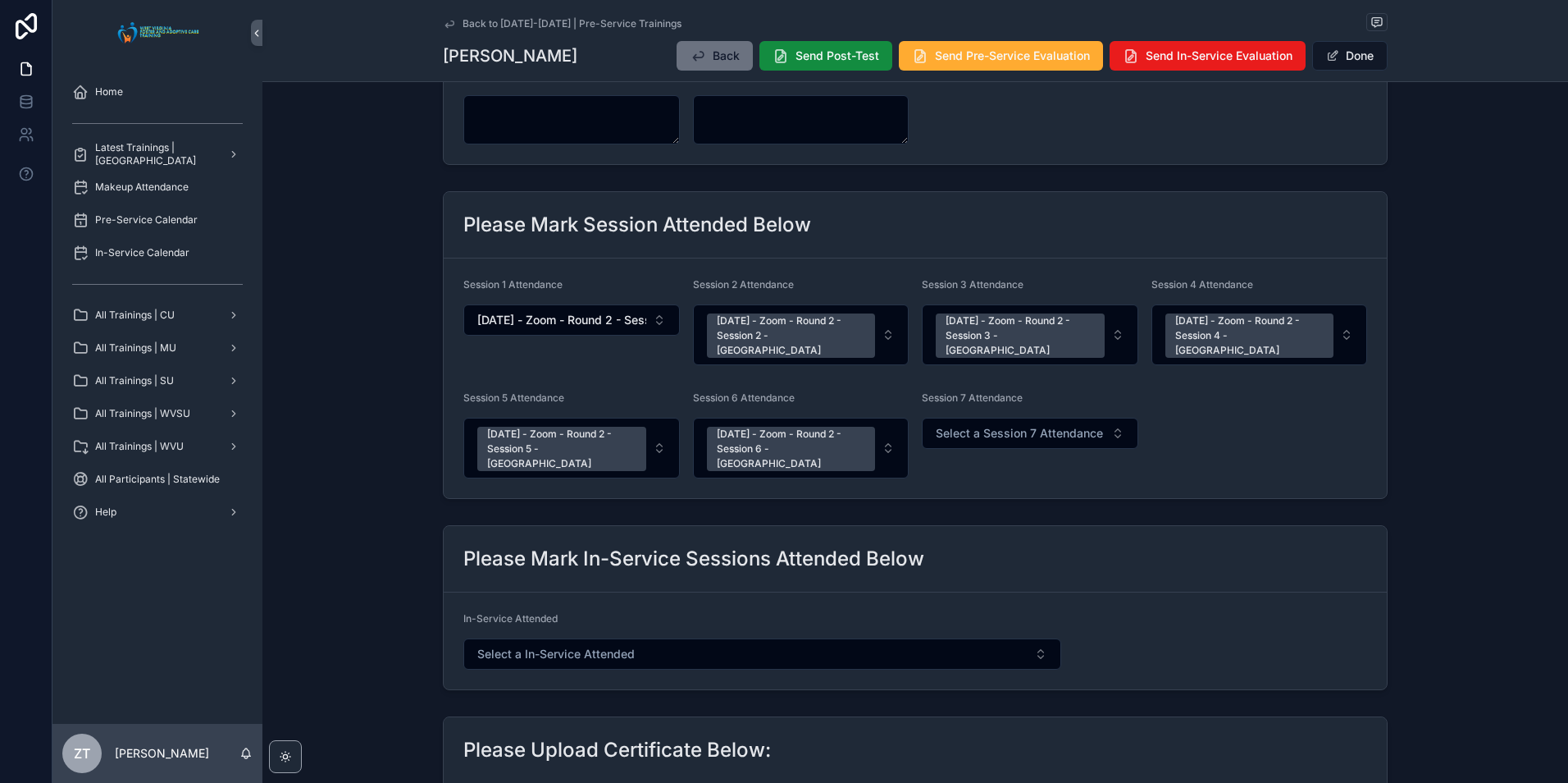
scroll to position [328, 0]
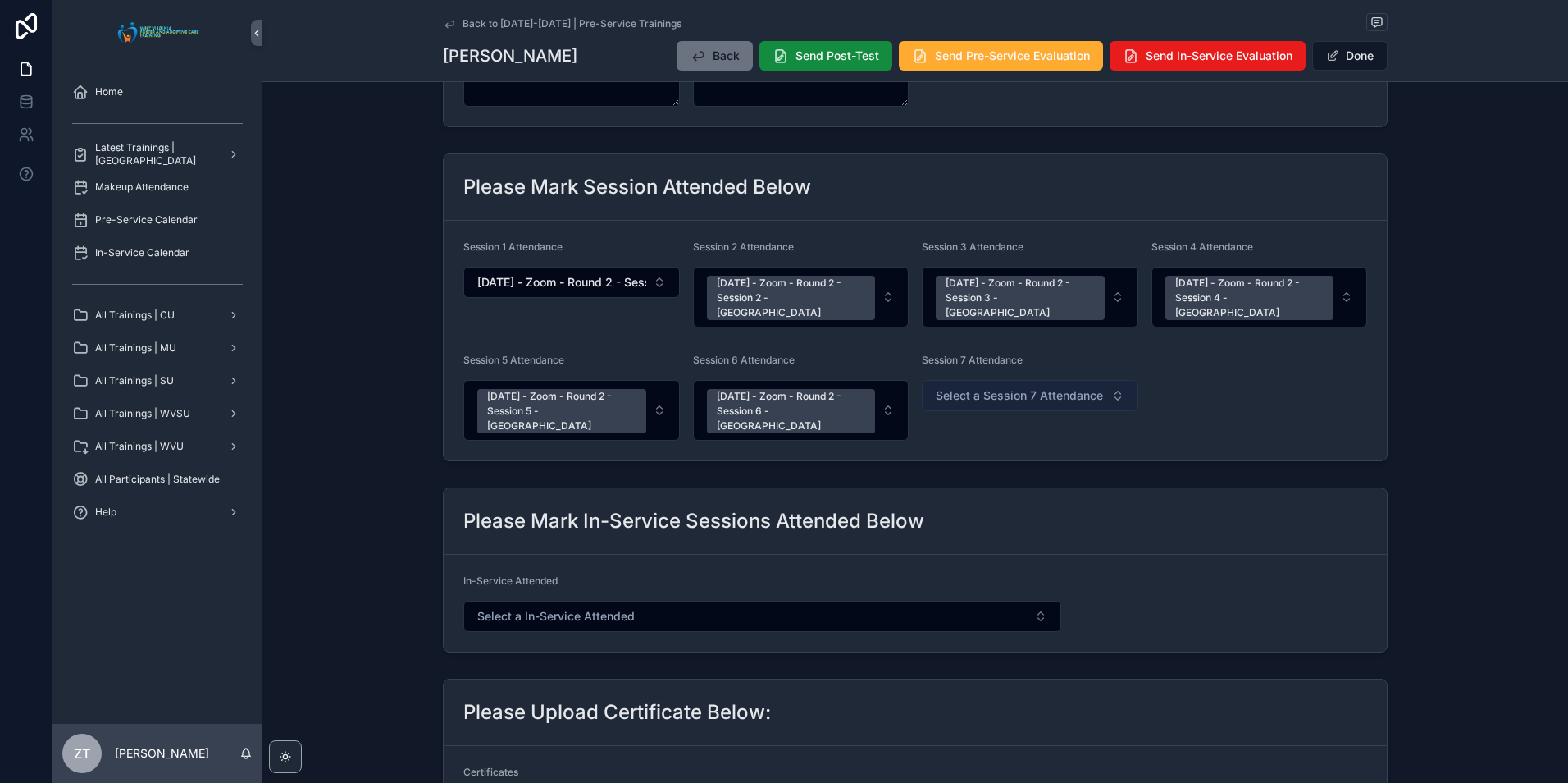
click at [984, 387] on span "Select a Session 7 Attendance" at bounding box center [1019, 395] width 167 height 16
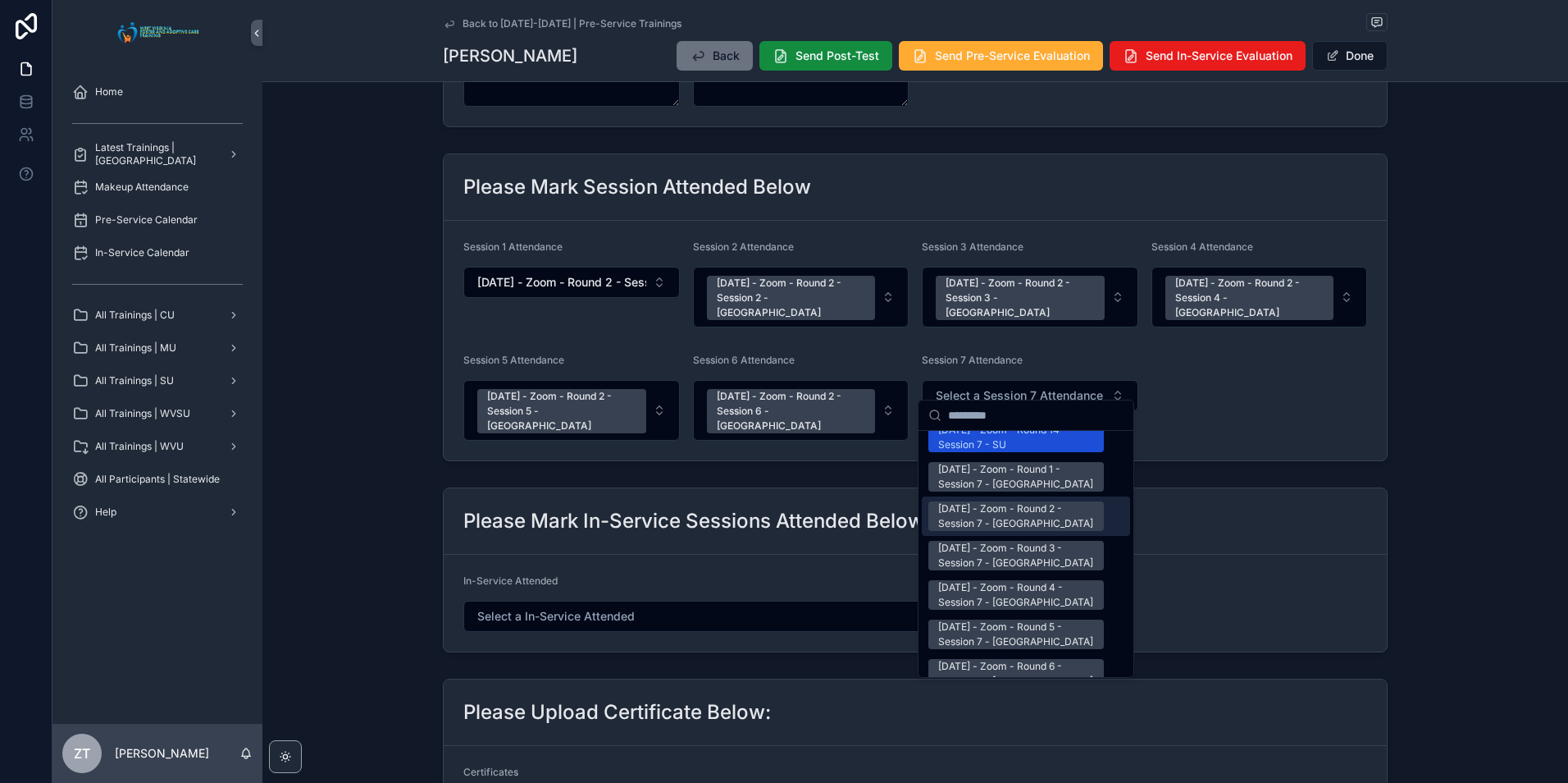
click at [978, 501] on div "[DATE] - Zoom - Round 2 - Session 7 - [GEOGRAPHIC_DATA]" at bounding box center [1016, 516] width 156 height 30
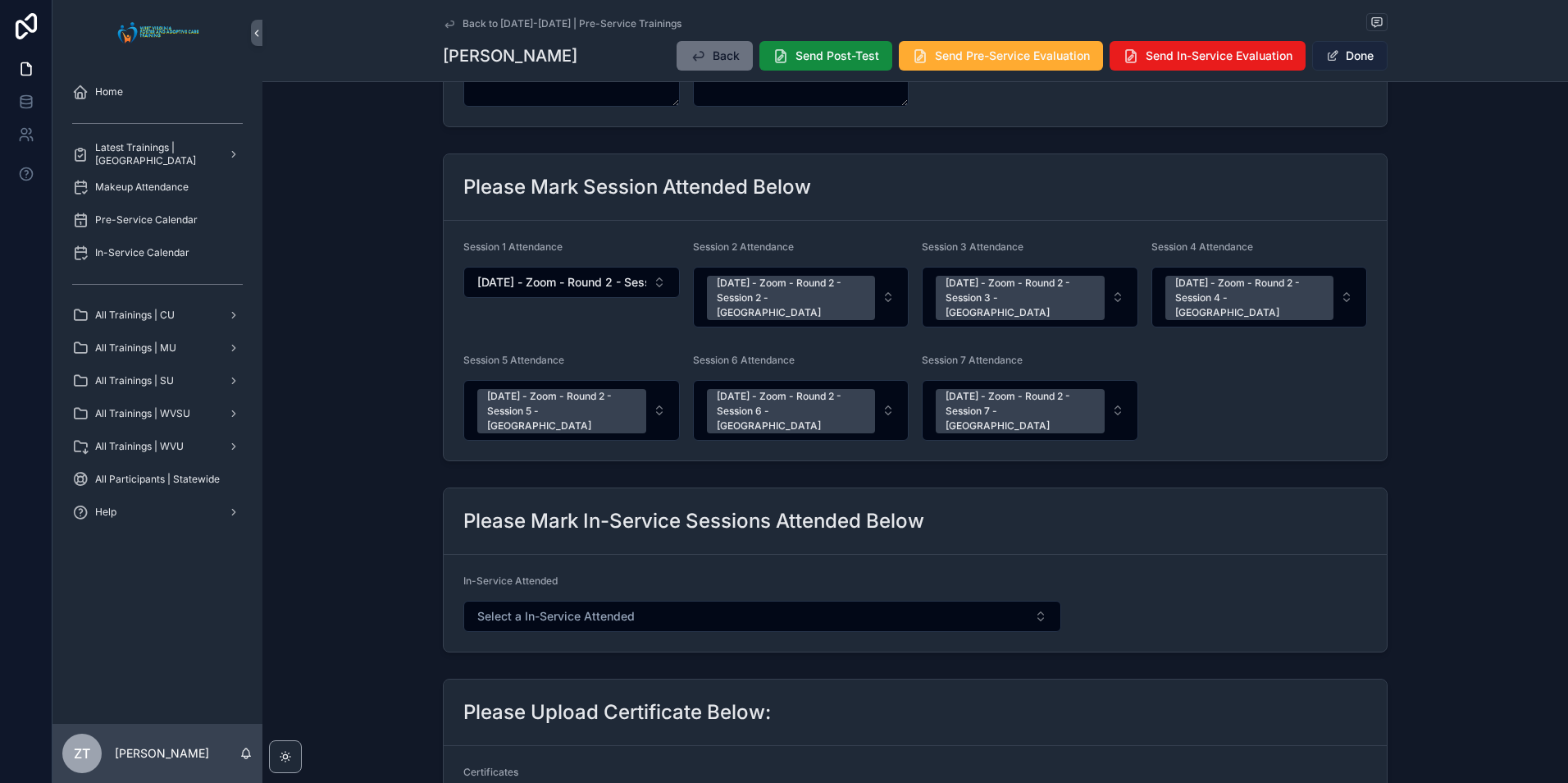
click at [1335, 64] on button "Done" at bounding box center [1350, 56] width 75 height 30
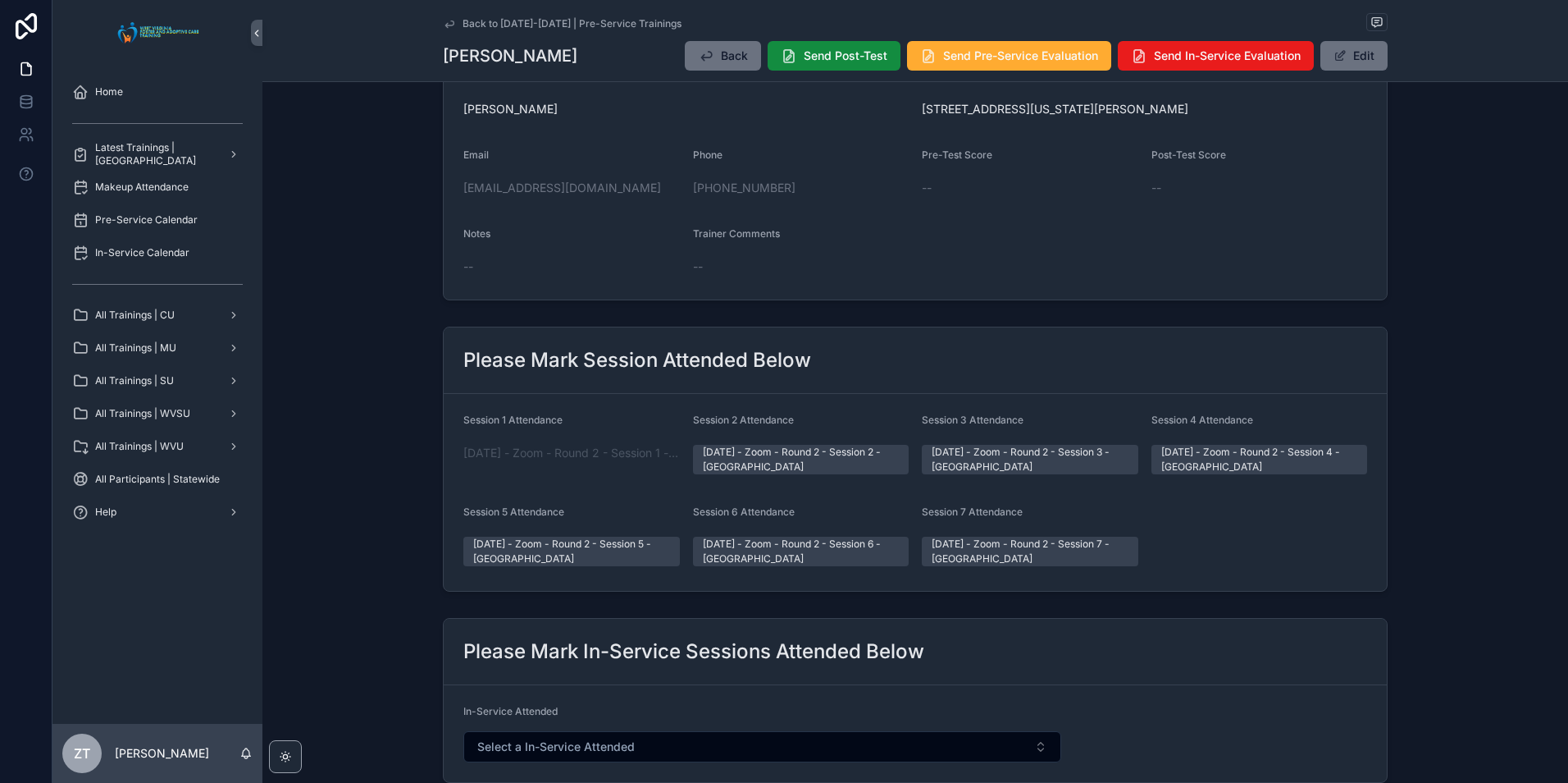
scroll to position [0, 0]
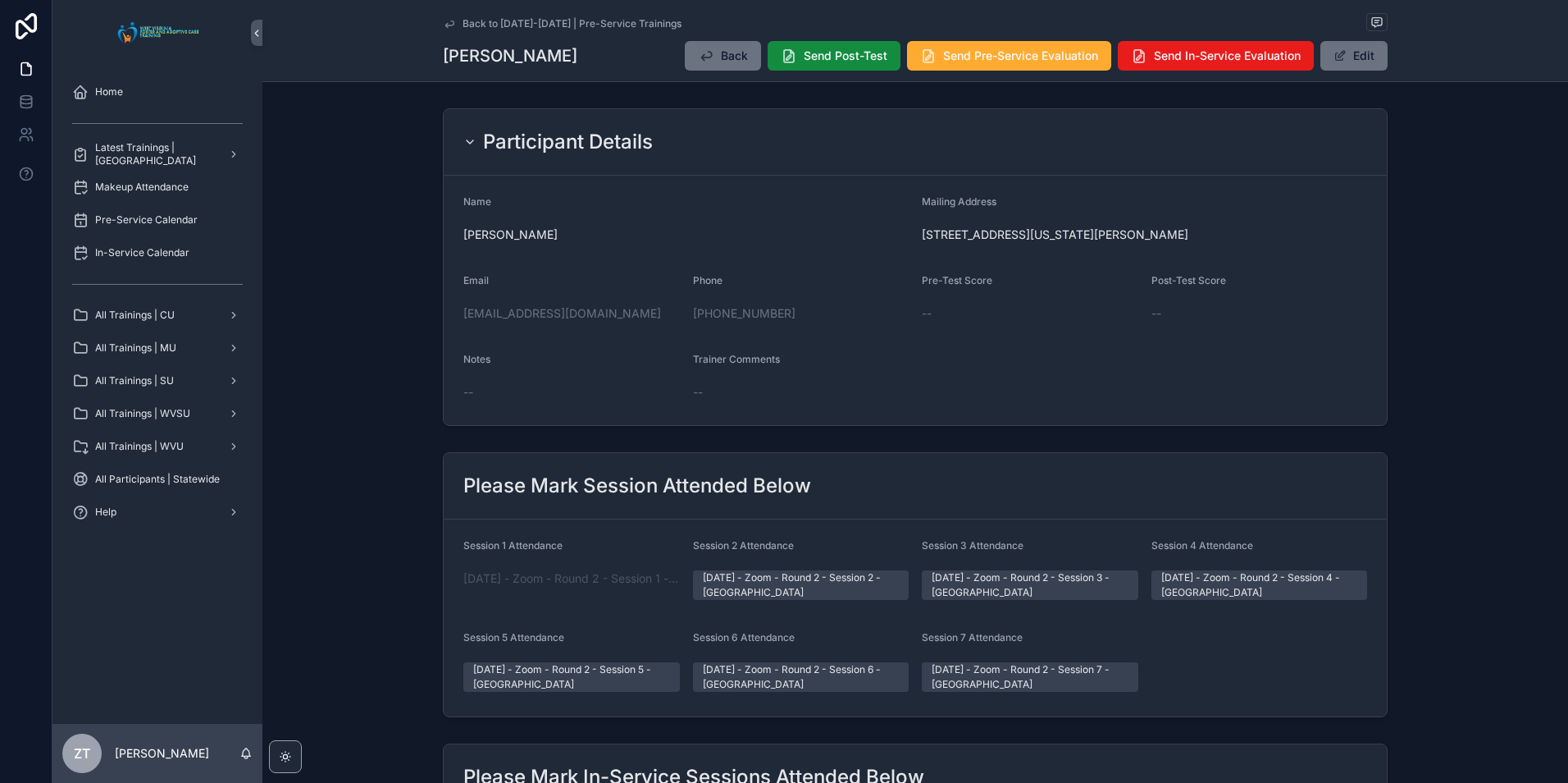
drag, startPoint x: 439, startPoint y: 24, endPoint x: 15, endPoint y: 380, distance: 553.6
click at [443, 24] on icon "scrollable content" at bounding box center [450, 24] width 13 height 14
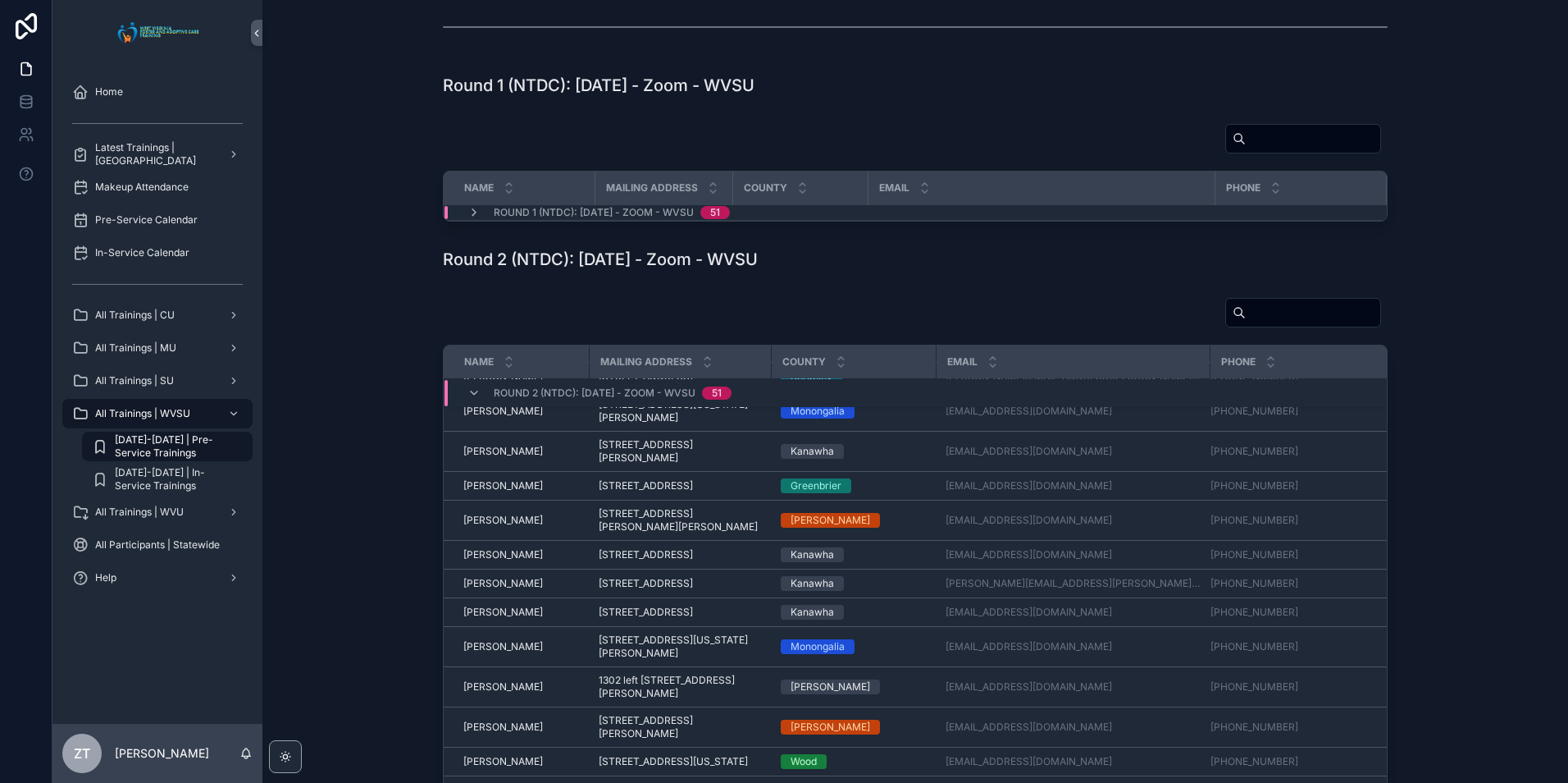
scroll to position [926, 0]
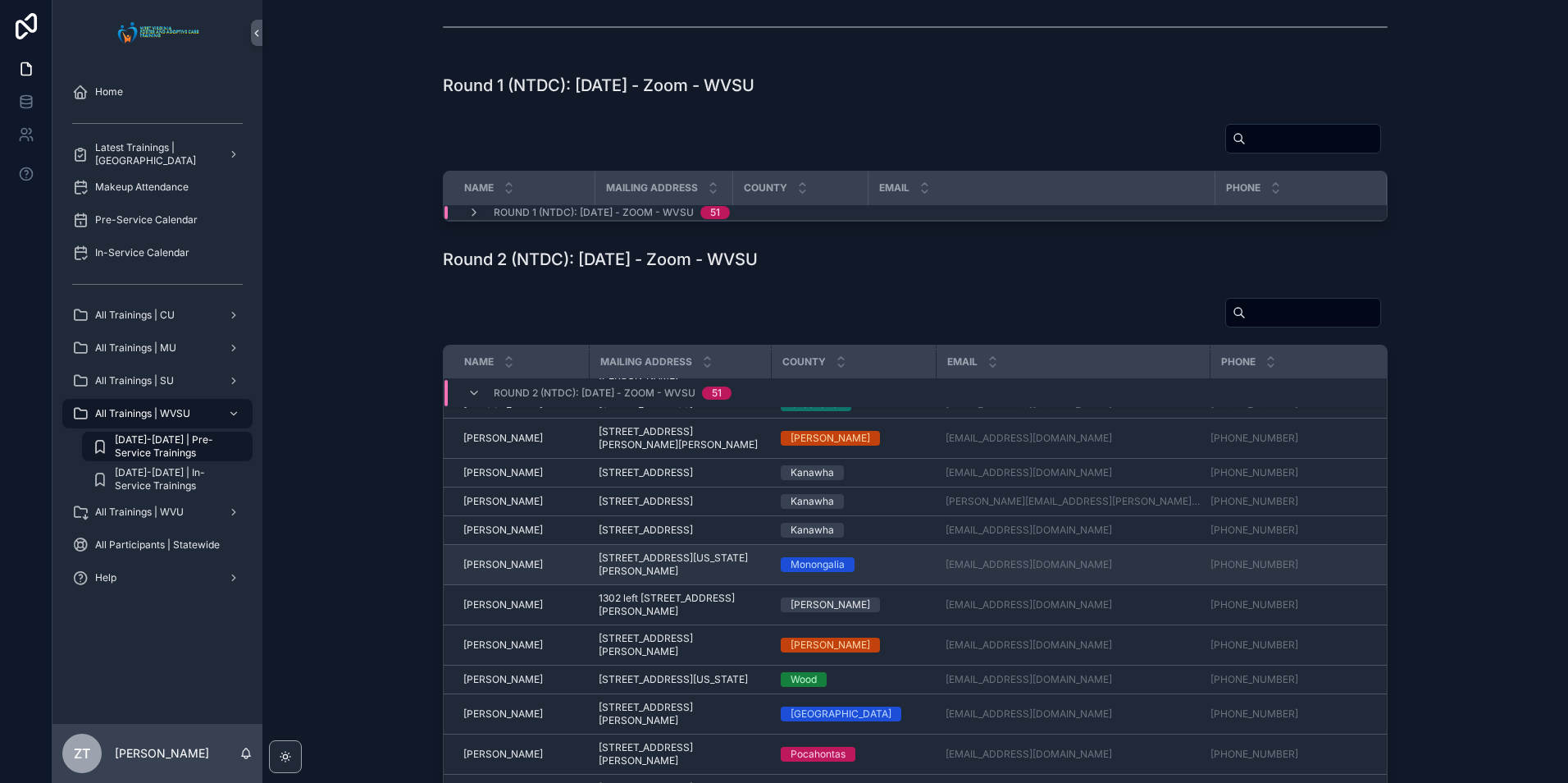
click at [509, 571] on span "[PERSON_NAME]" at bounding box center [503, 564] width 79 height 14
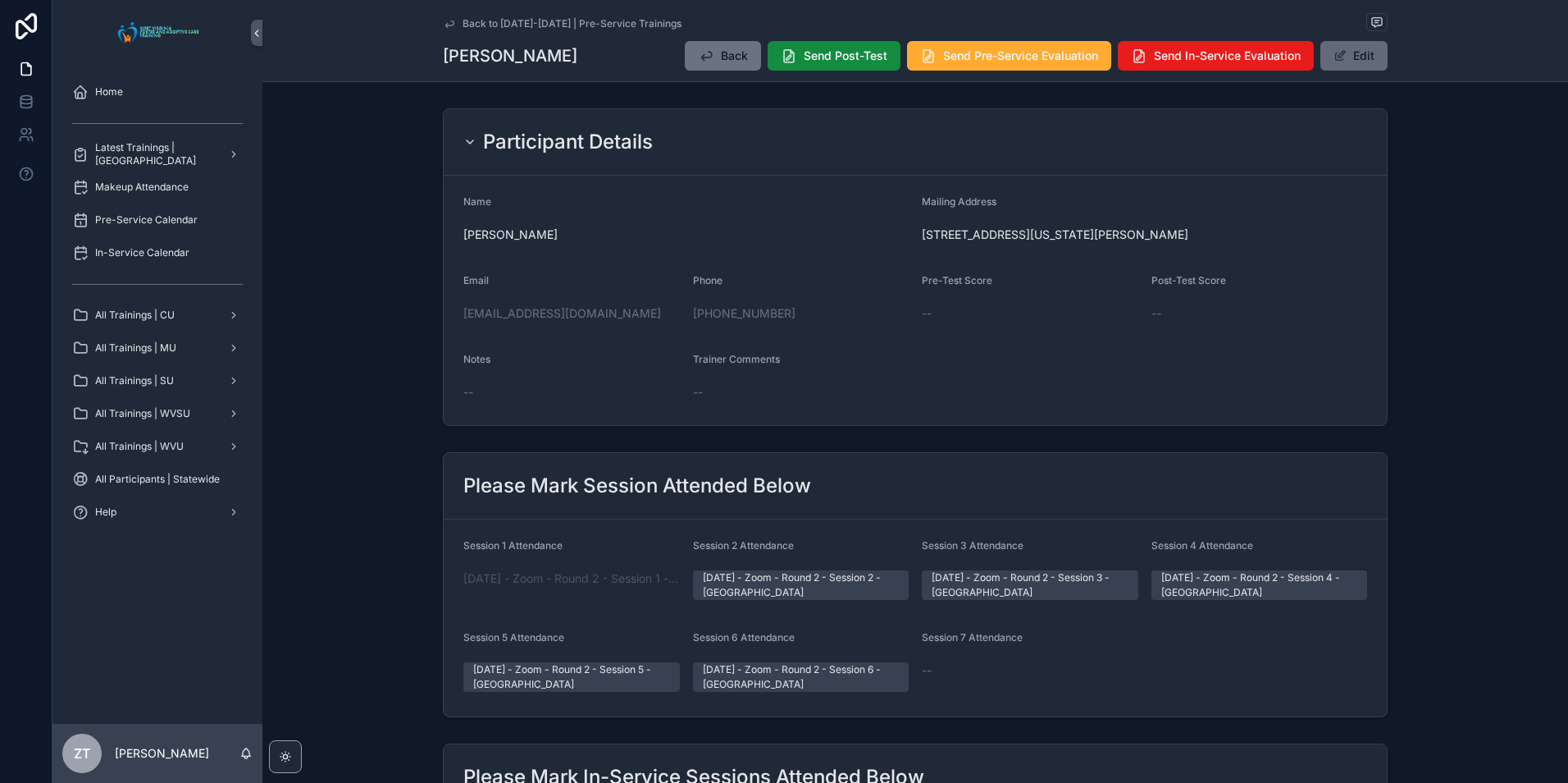
click at [1342, 64] on button "Edit" at bounding box center [1354, 56] width 67 height 30
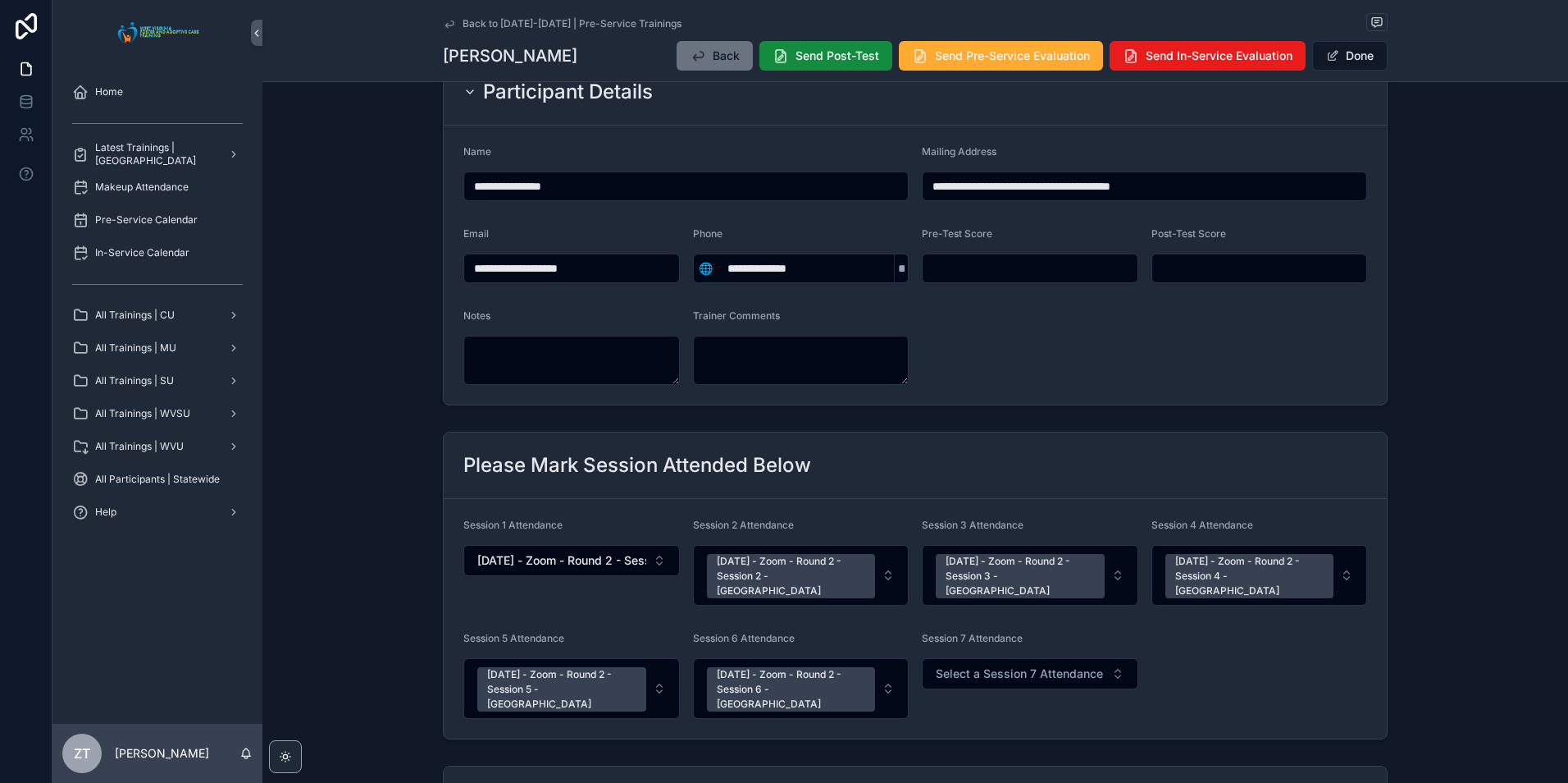
scroll to position [246, 0]
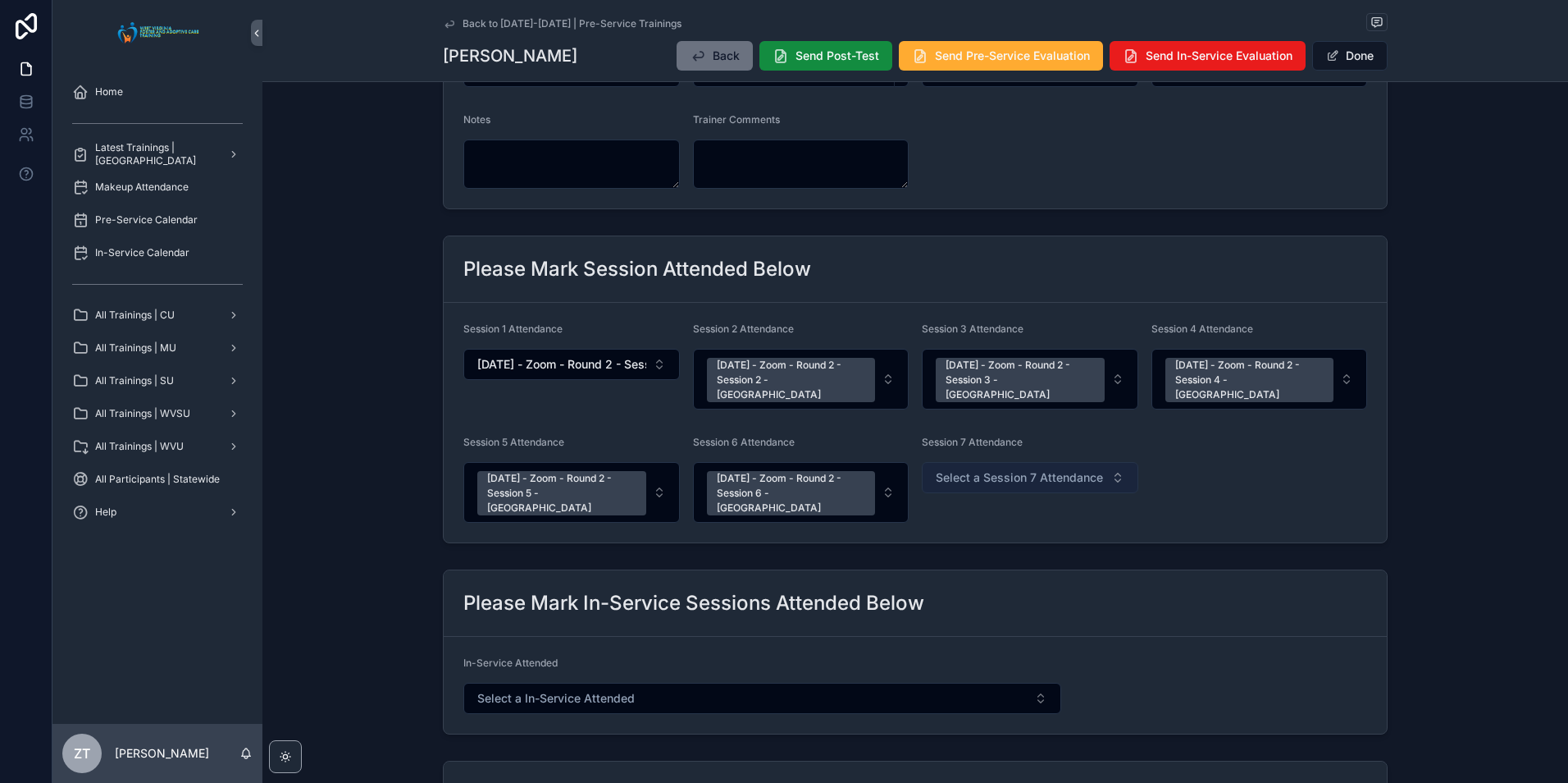
click at [1024, 469] on span "Select a Session 7 Attendance" at bounding box center [1019, 477] width 167 height 16
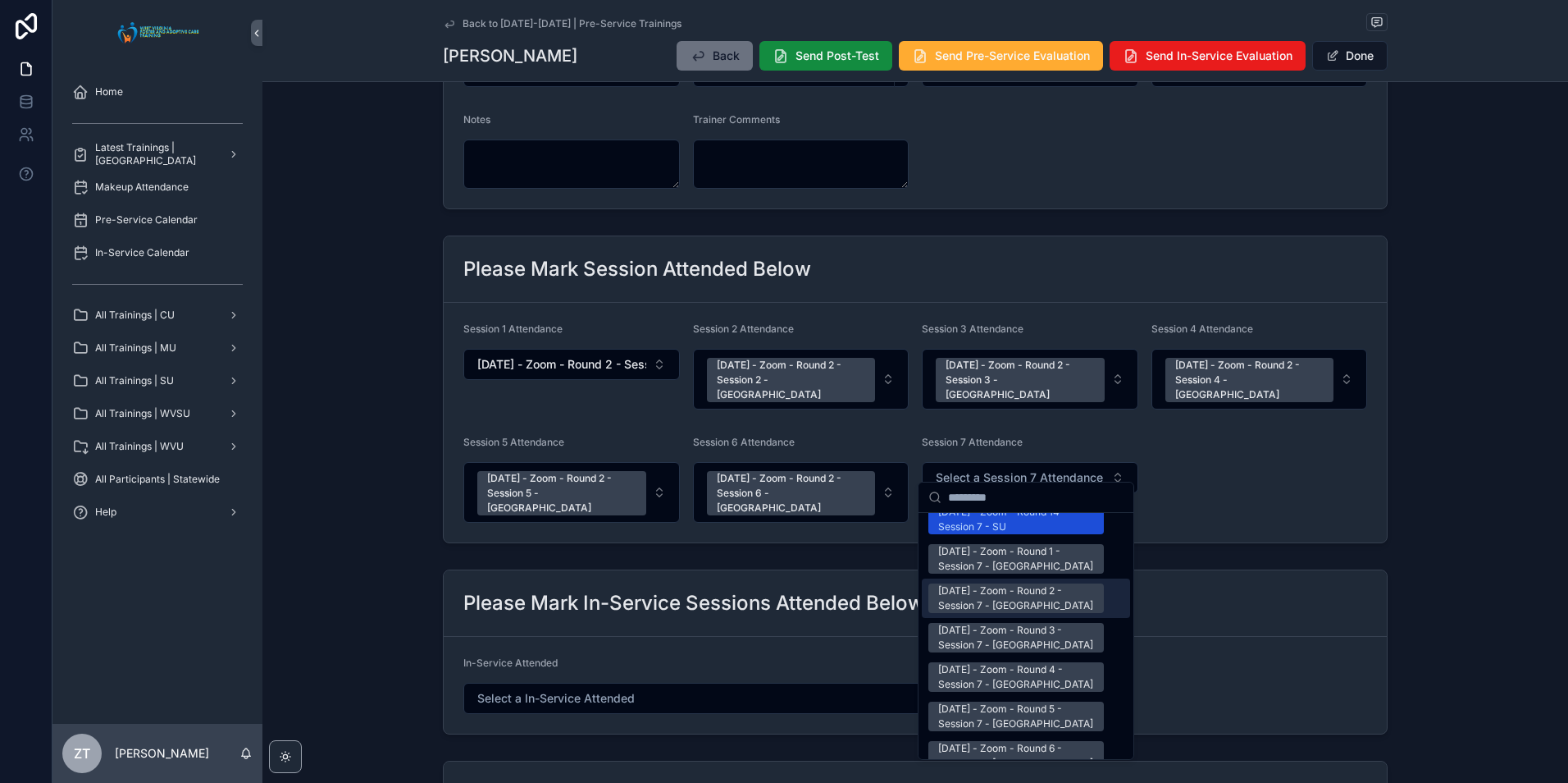
click at [994, 583] on div "[DATE] - Zoom - Round 2 - Session 7 - [GEOGRAPHIC_DATA]" at bounding box center [1016, 597] width 156 height 30
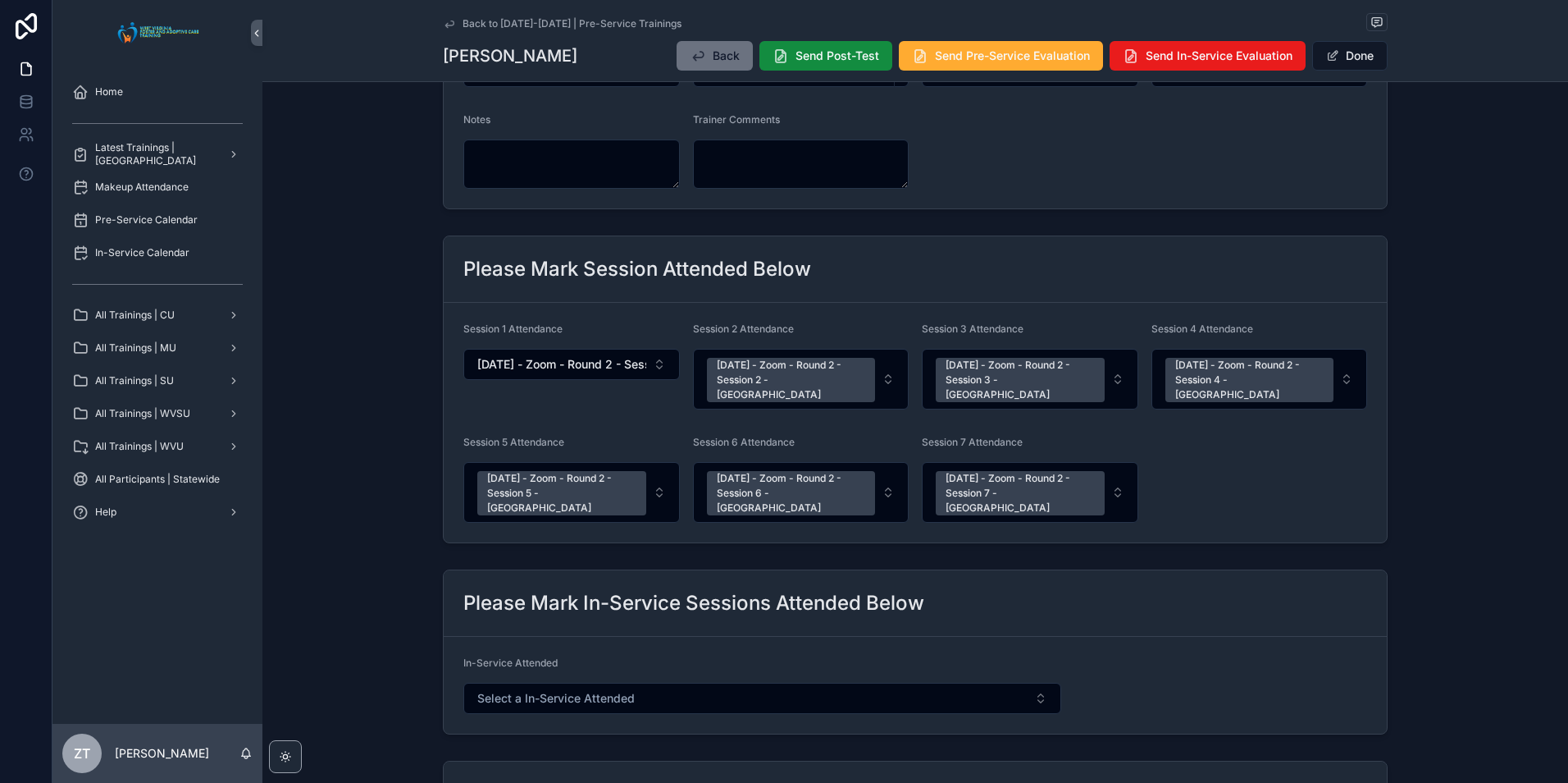
scroll to position [0, 0]
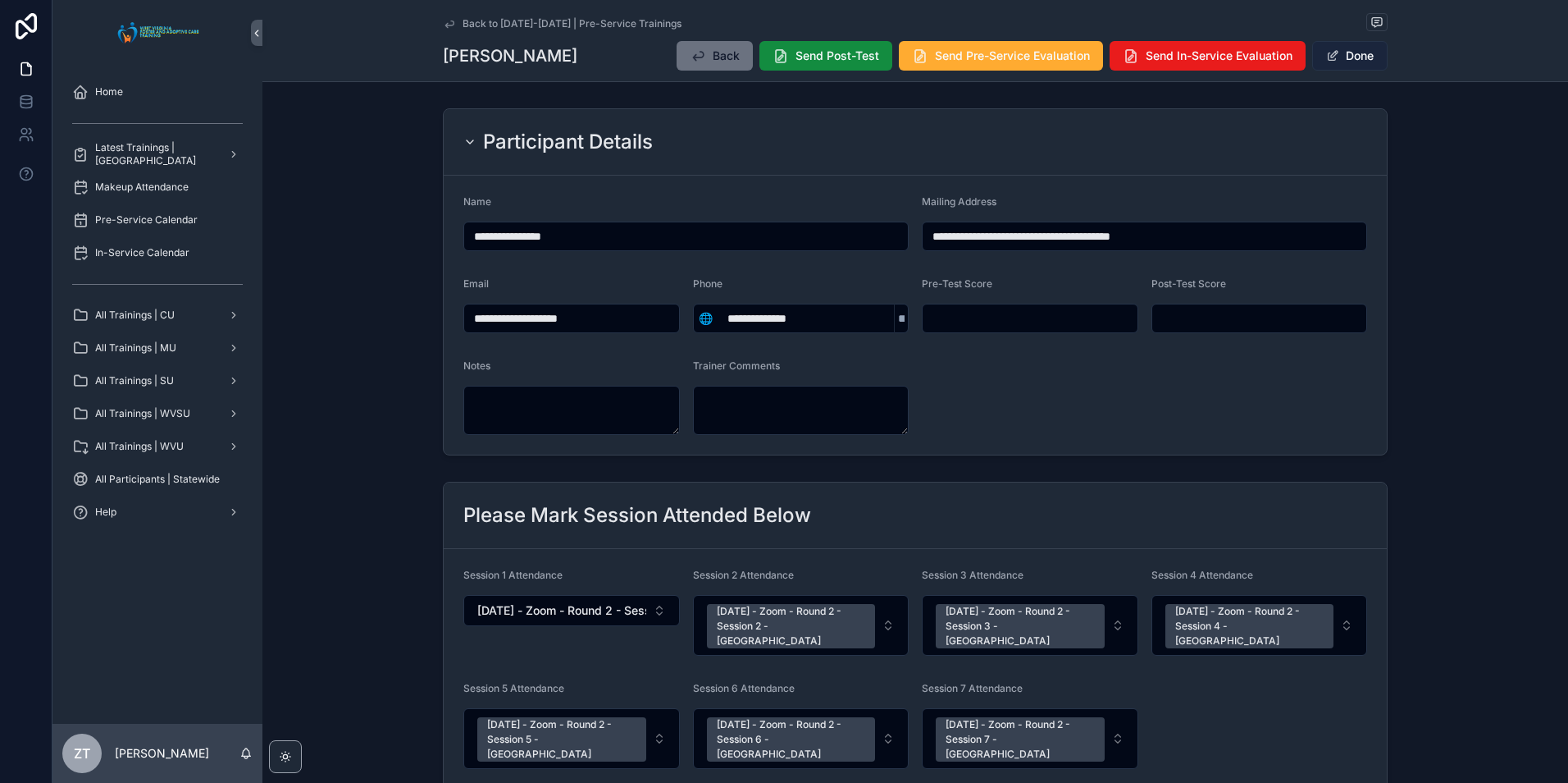
click at [1362, 52] on button "Done" at bounding box center [1350, 56] width 75 height 30
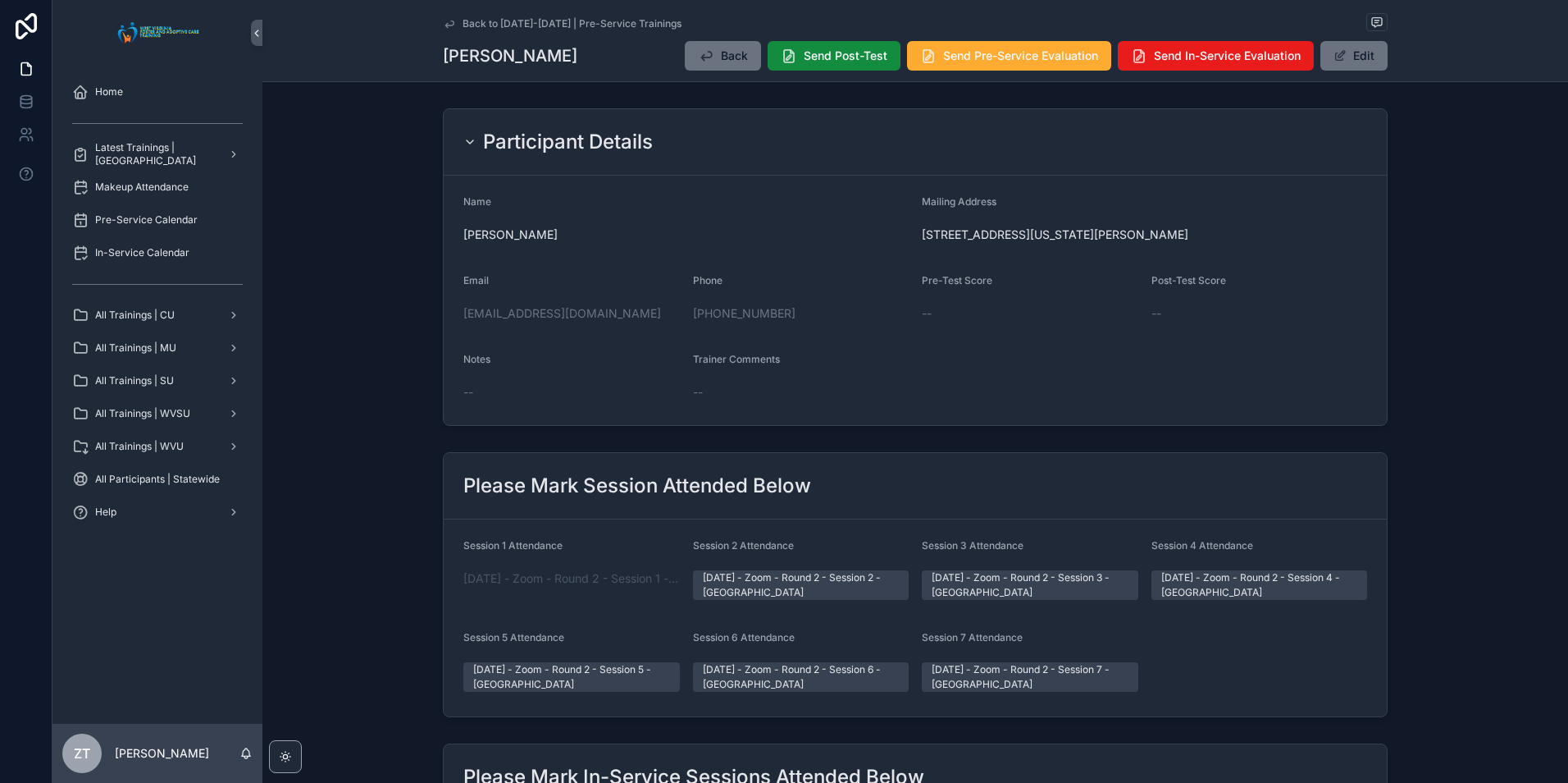
click at [449, 15] on div "Back to [DATE]-[DATE] | Pre-Service Trainings" at bounding box center [915, 24] width 945 height 20
click at [445, 28] on icon "scrollable content" at bounding box center [450, 24] width 13 height 14
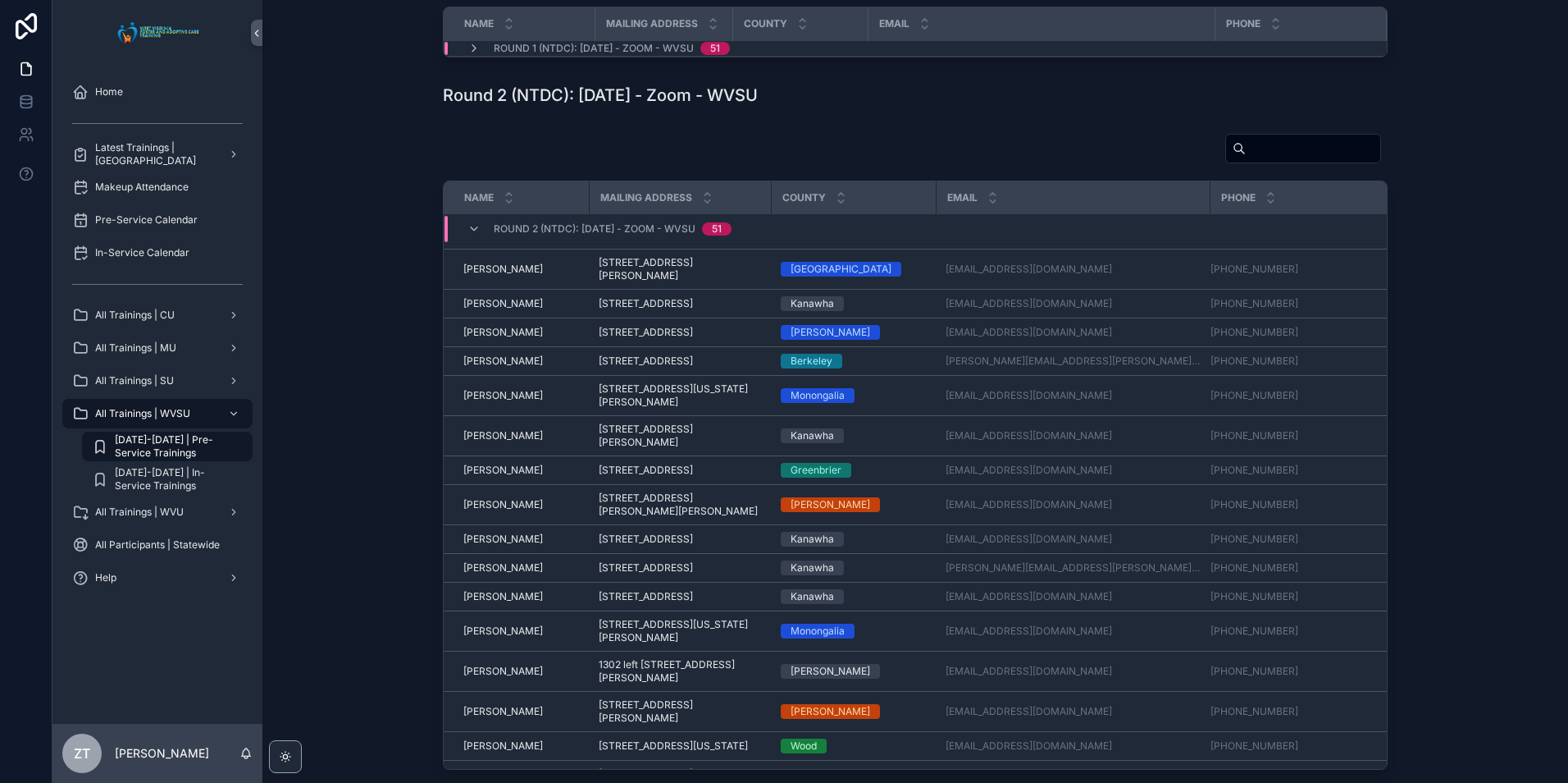
scroll to position [679, 0]
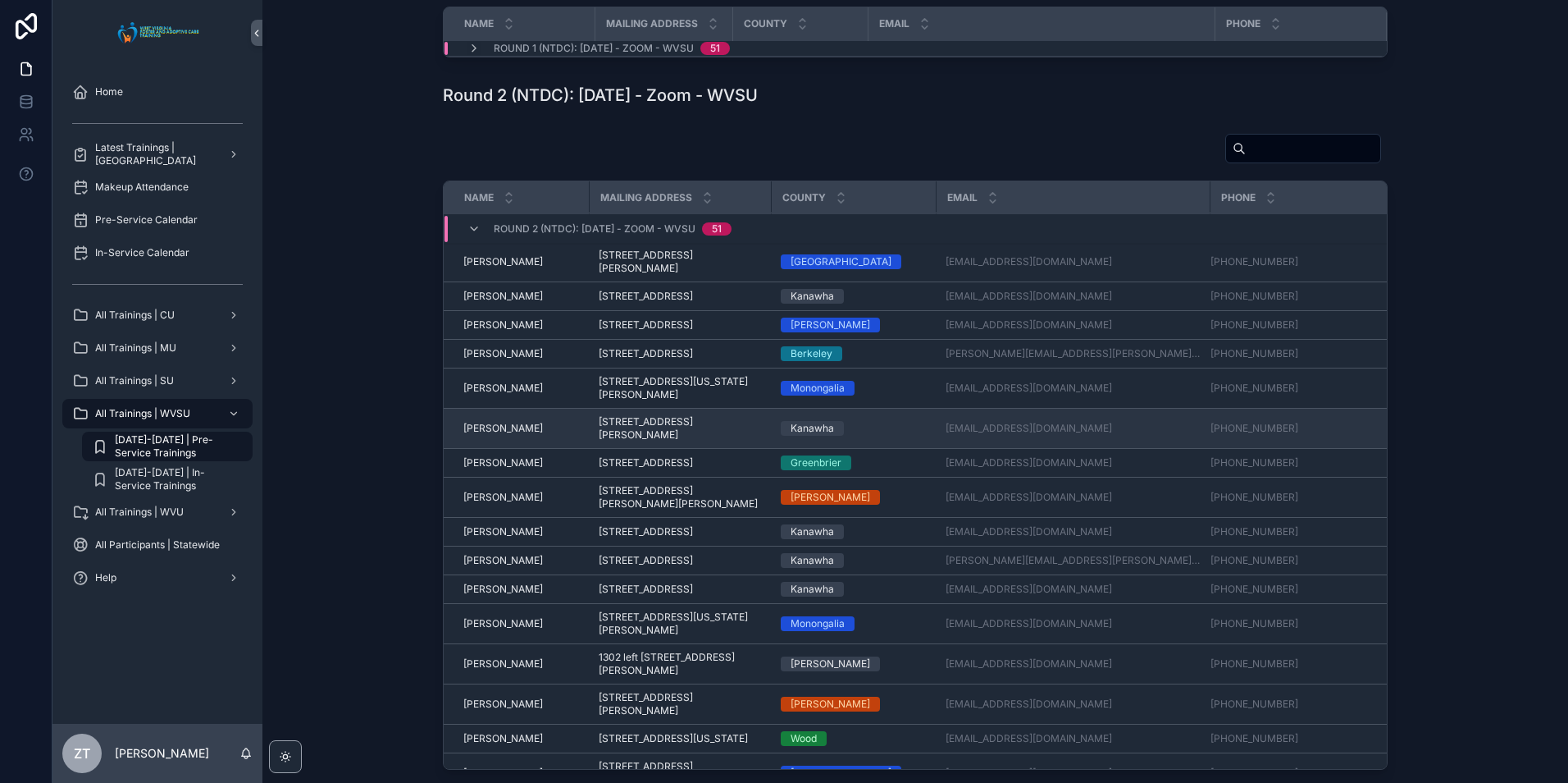
click at [484, 435] on span "[PERSON_NAME]" at bounding box center [503, 429] width 79 height 14
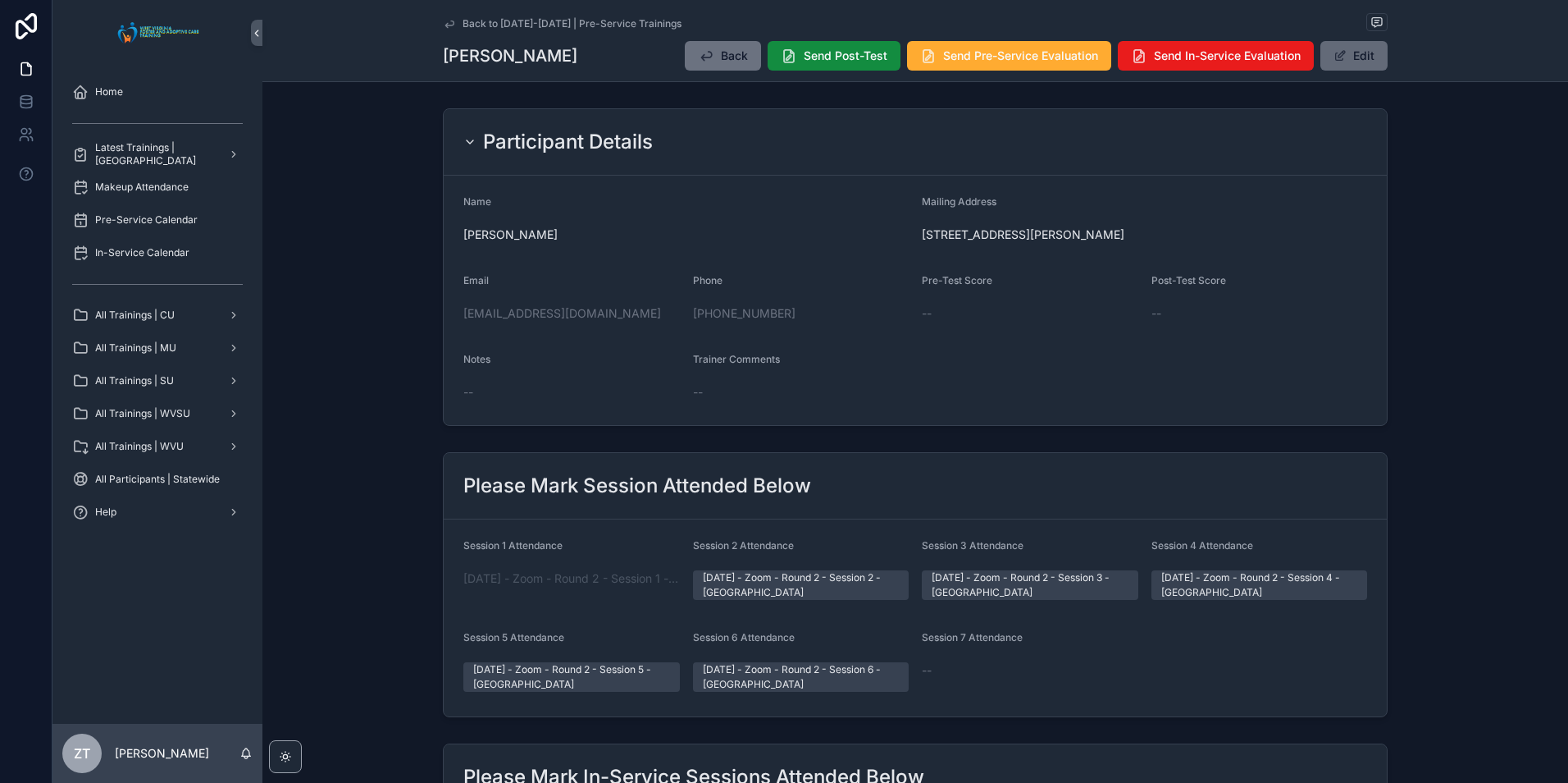
click at [1355, 57] on button "Edit" at bounding box center [1354, 56] width 67 height 30
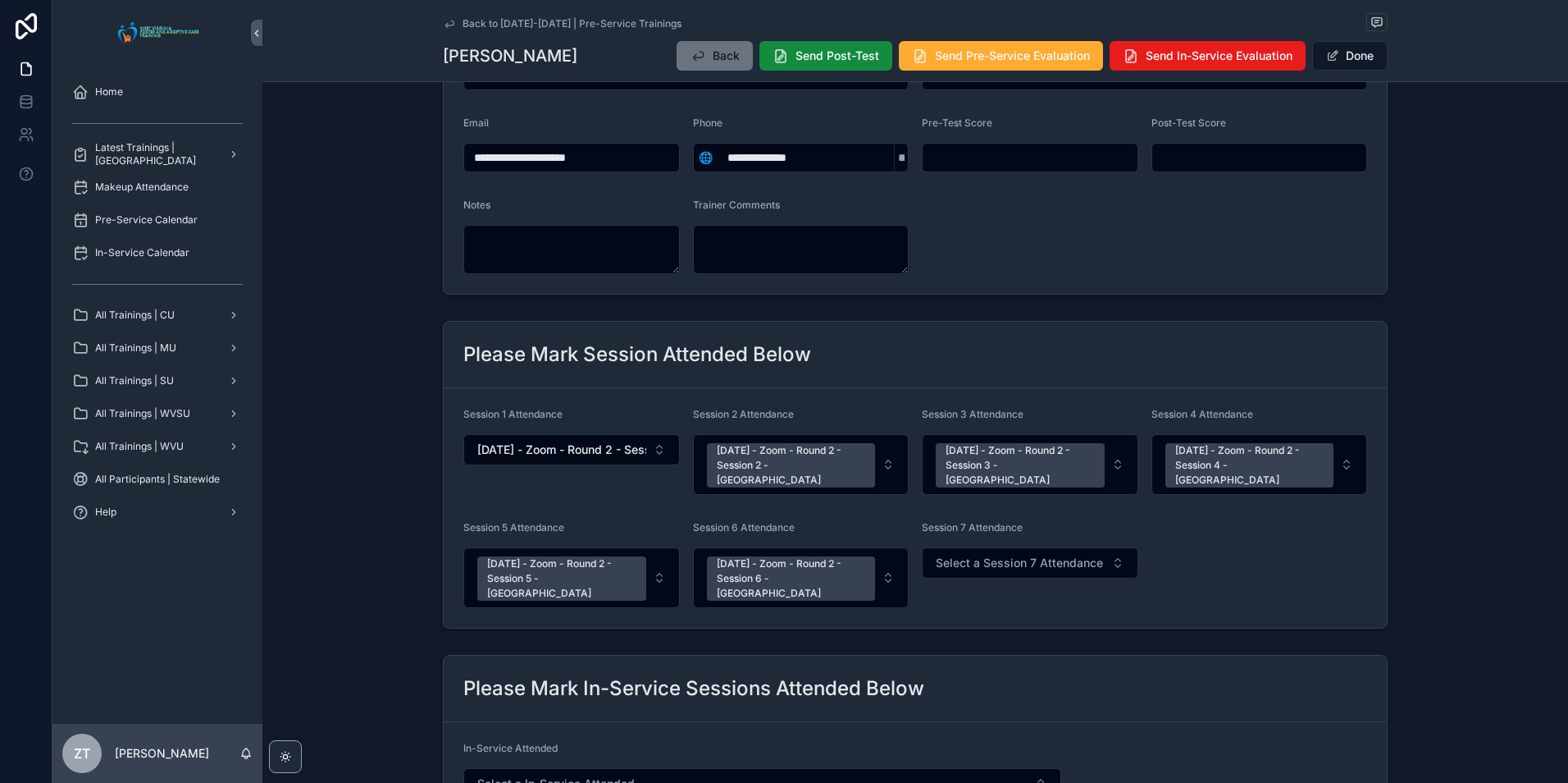
scroll to position [164, 0]
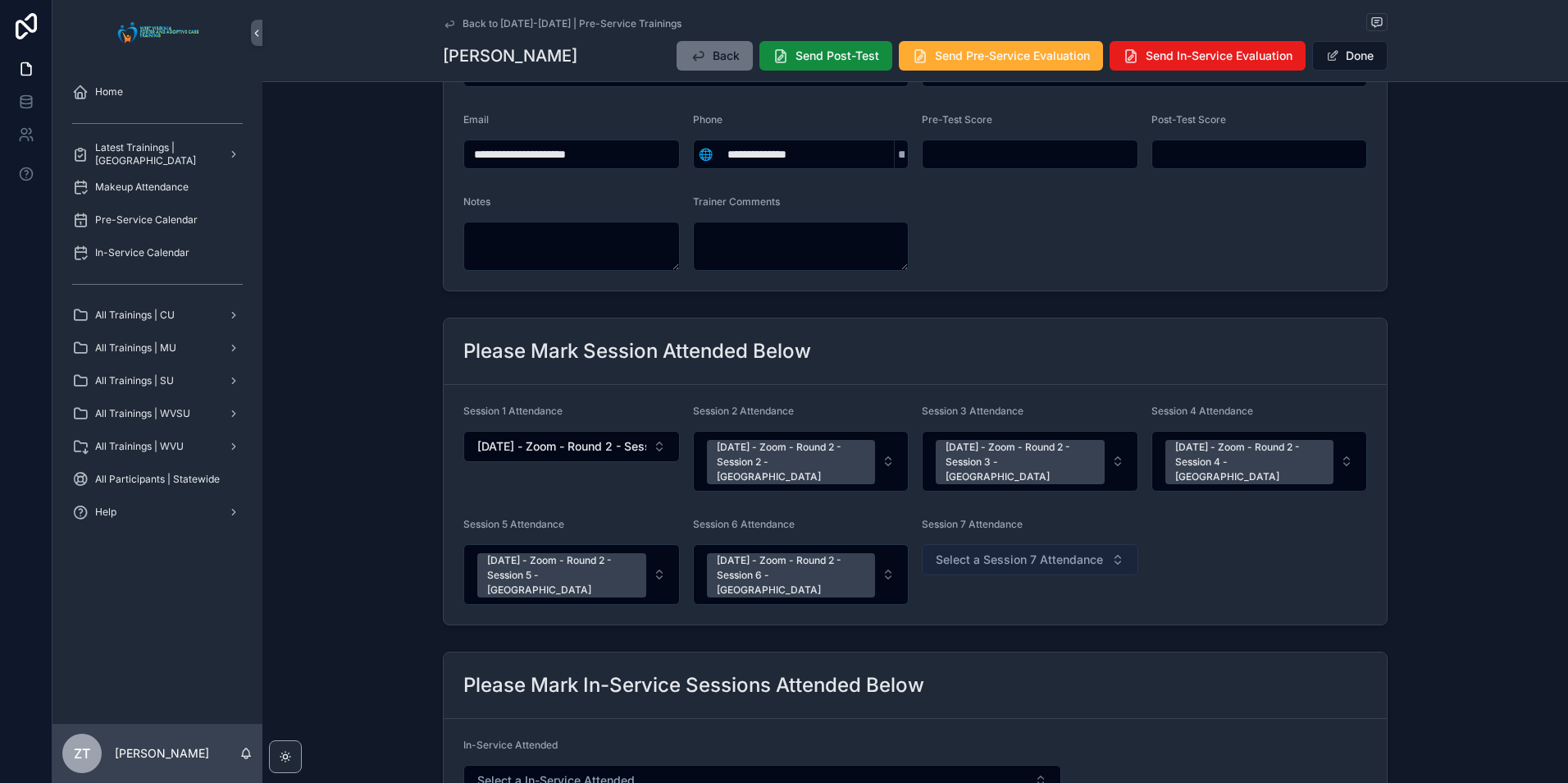
click at [976, 551] on span "Select a Session 7 Attendance" at bounding box center [1019, 559] width 167 height 16
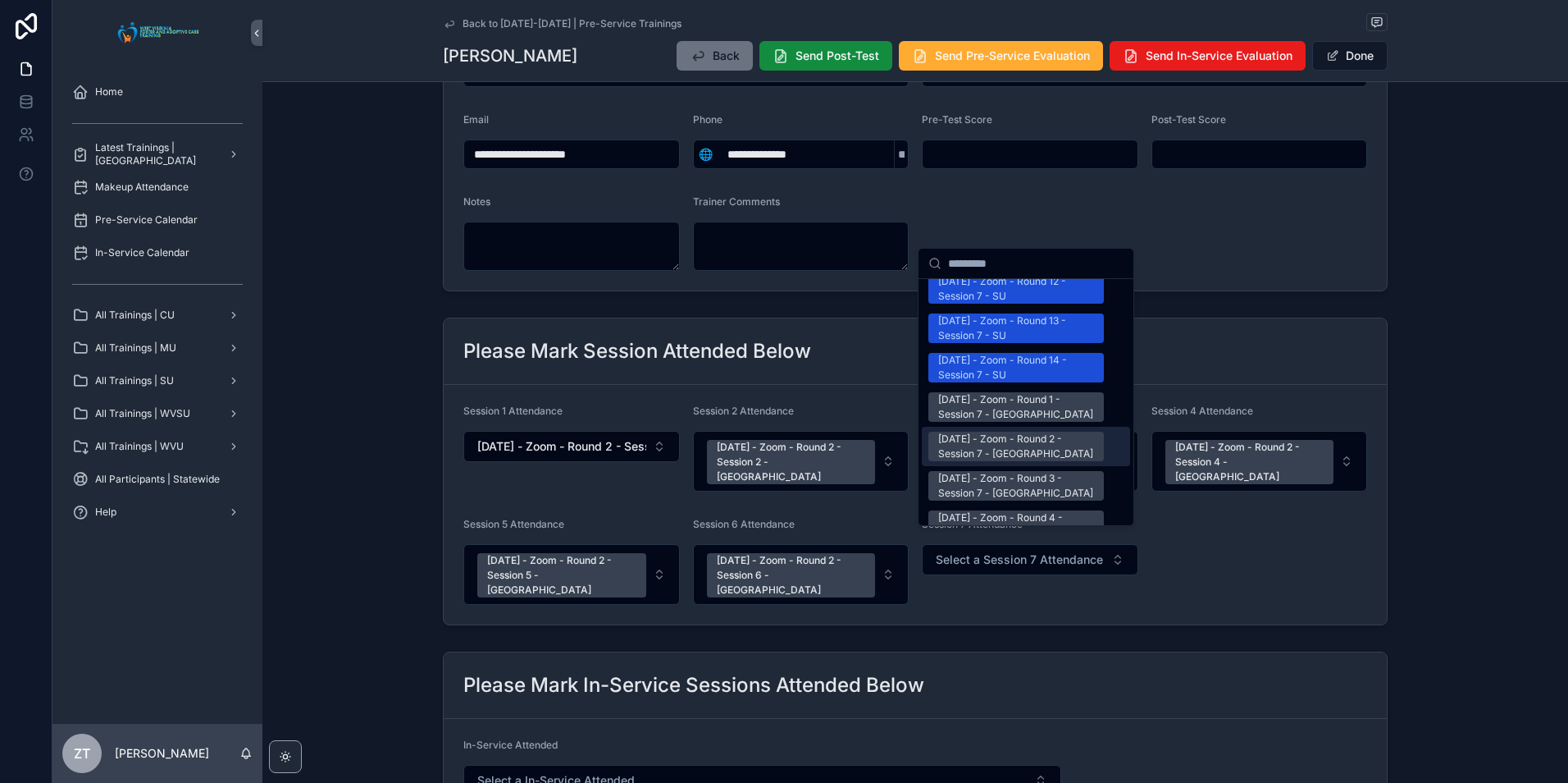
click at [1003, 431] on div "[DATE] - Zoom - Round 2 - Session 7 - [GEOGRAPHIC_DATA]" at bounding box center [1016, 446] width 156 height 30
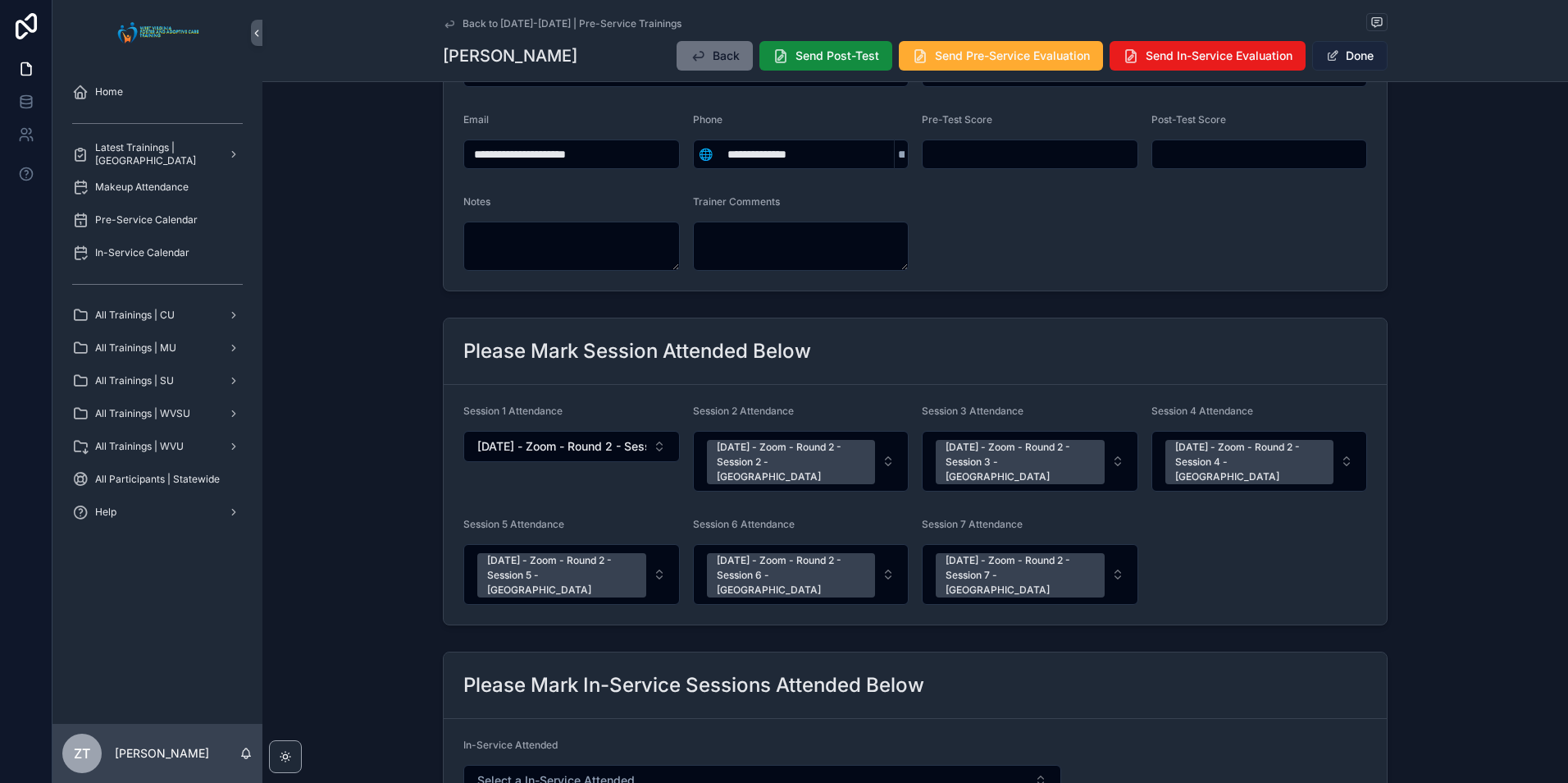
click at [1334, 53] on span "scrollable content" at bounding box center [1333, 56] width 13 height 14
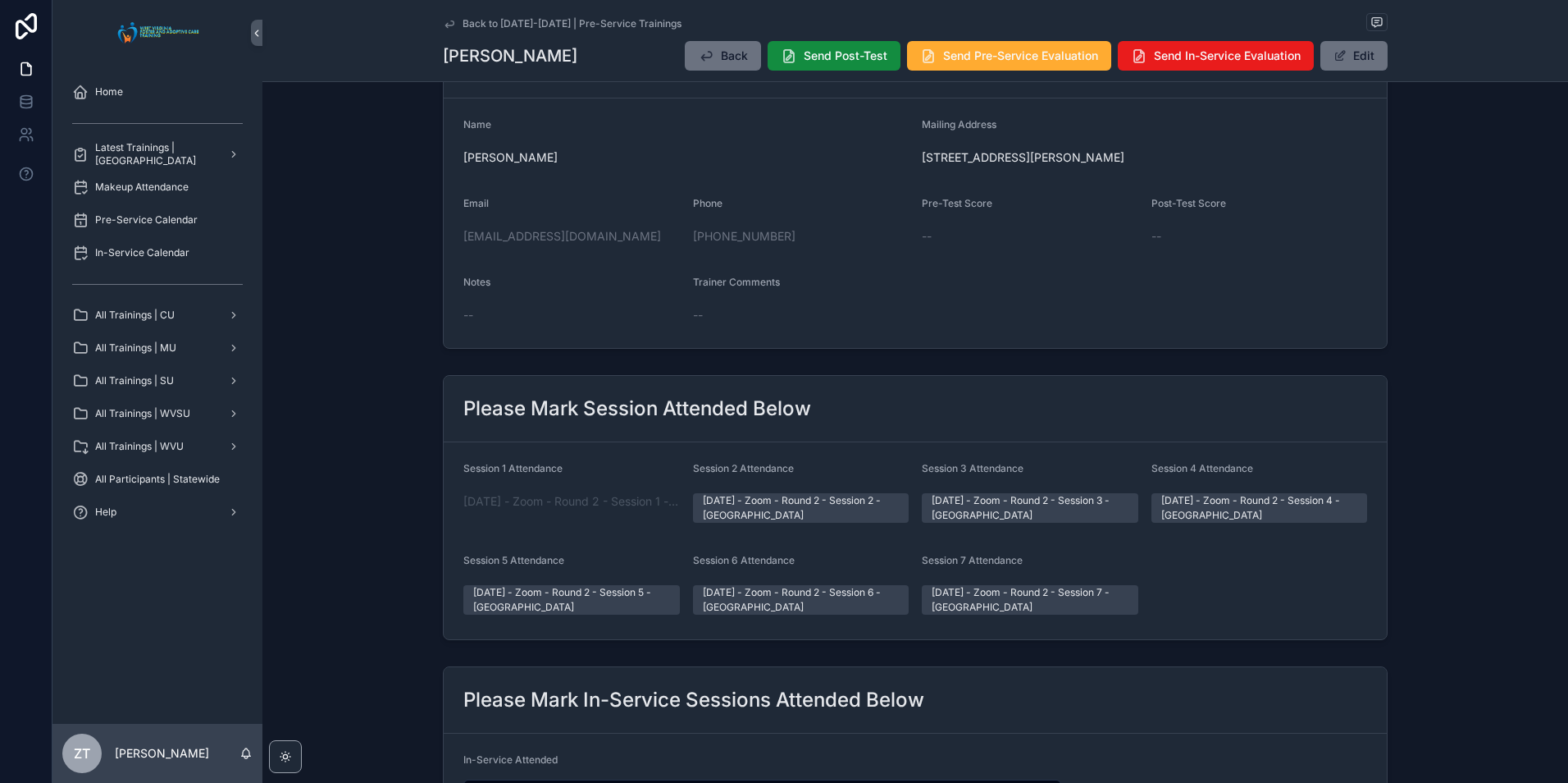
scroll to position [0, 0]
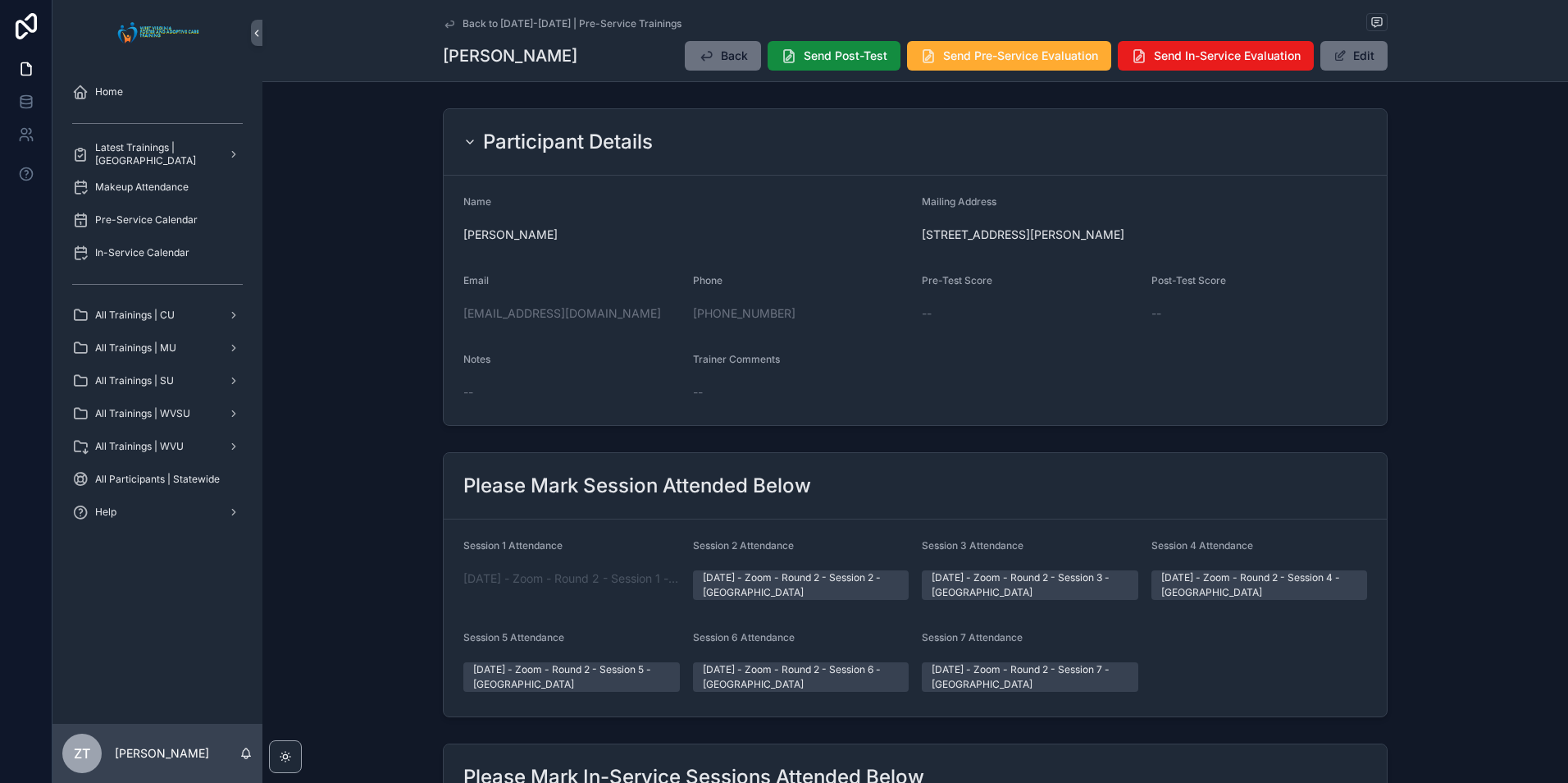
click at [449, 21] on icon "scrollable content" at bounding box center [450, 24] width 8 height 7
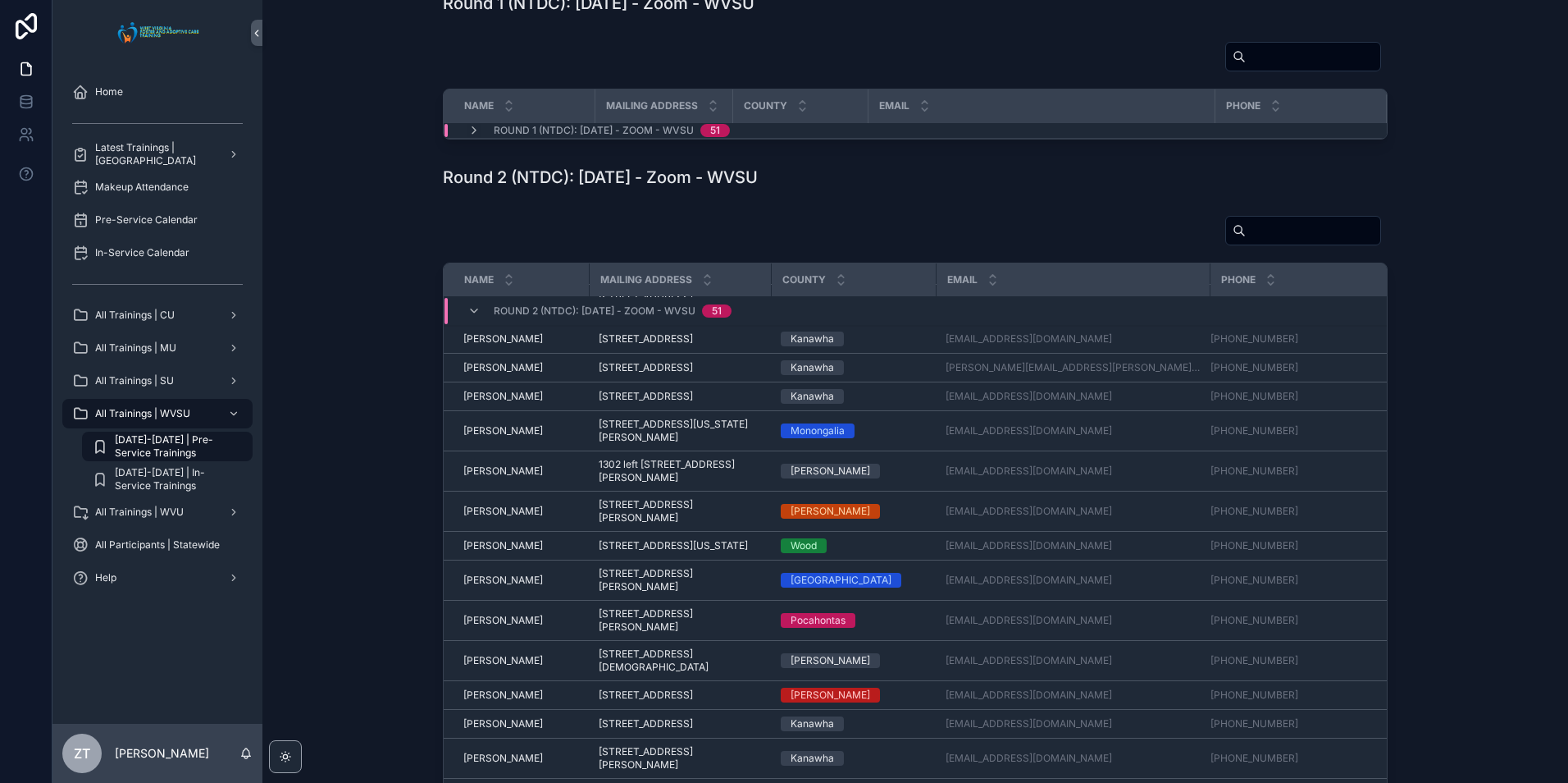
scroll to position [1007, 0]
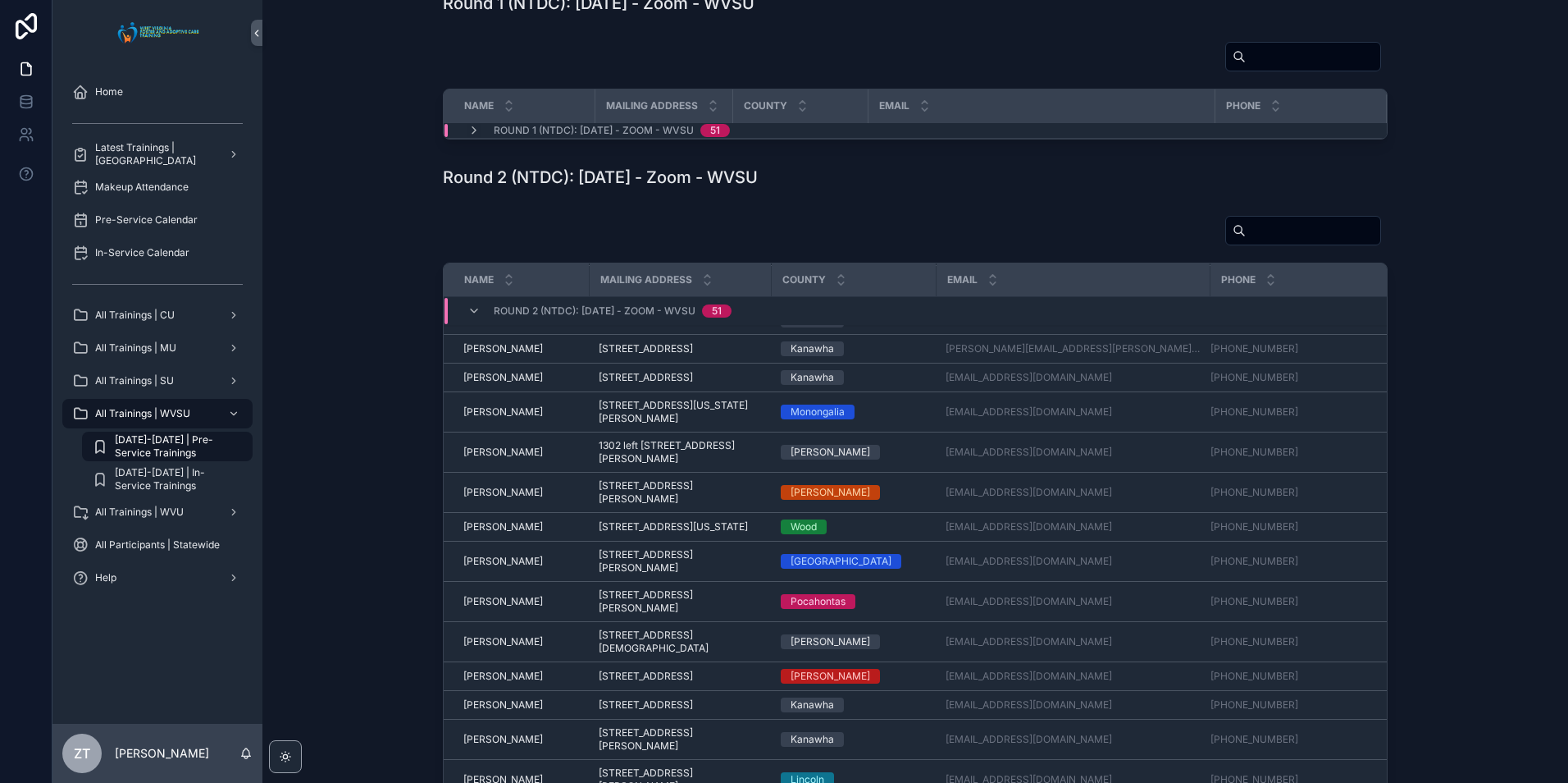
click at [501, 292] on span "[PERSON_NAME]" at bounding box center [503, 286] width 79 height 14
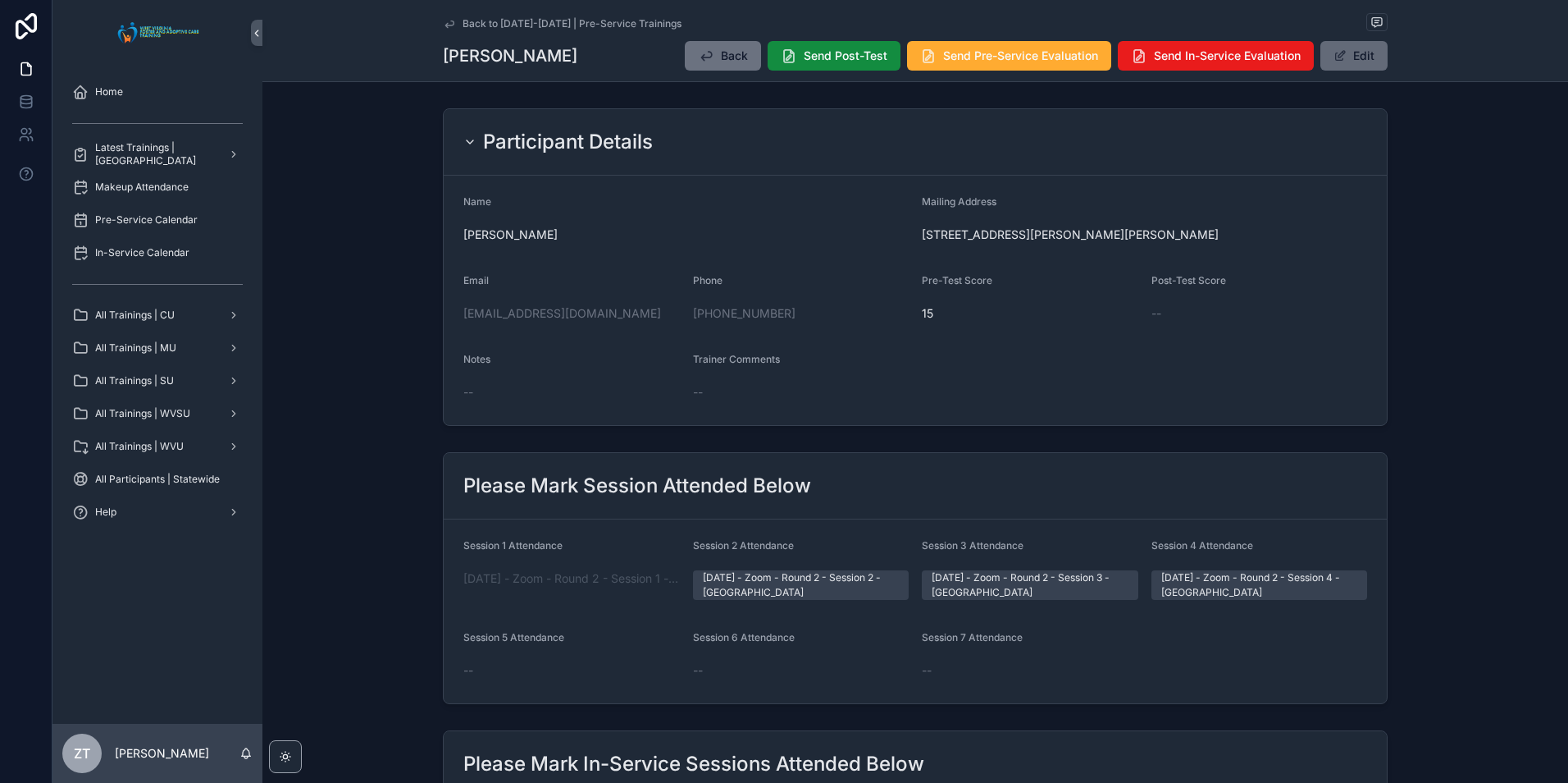
click at [1328, 59] on button "Edit" at bounding box center [1354, 56] width 67 height 30
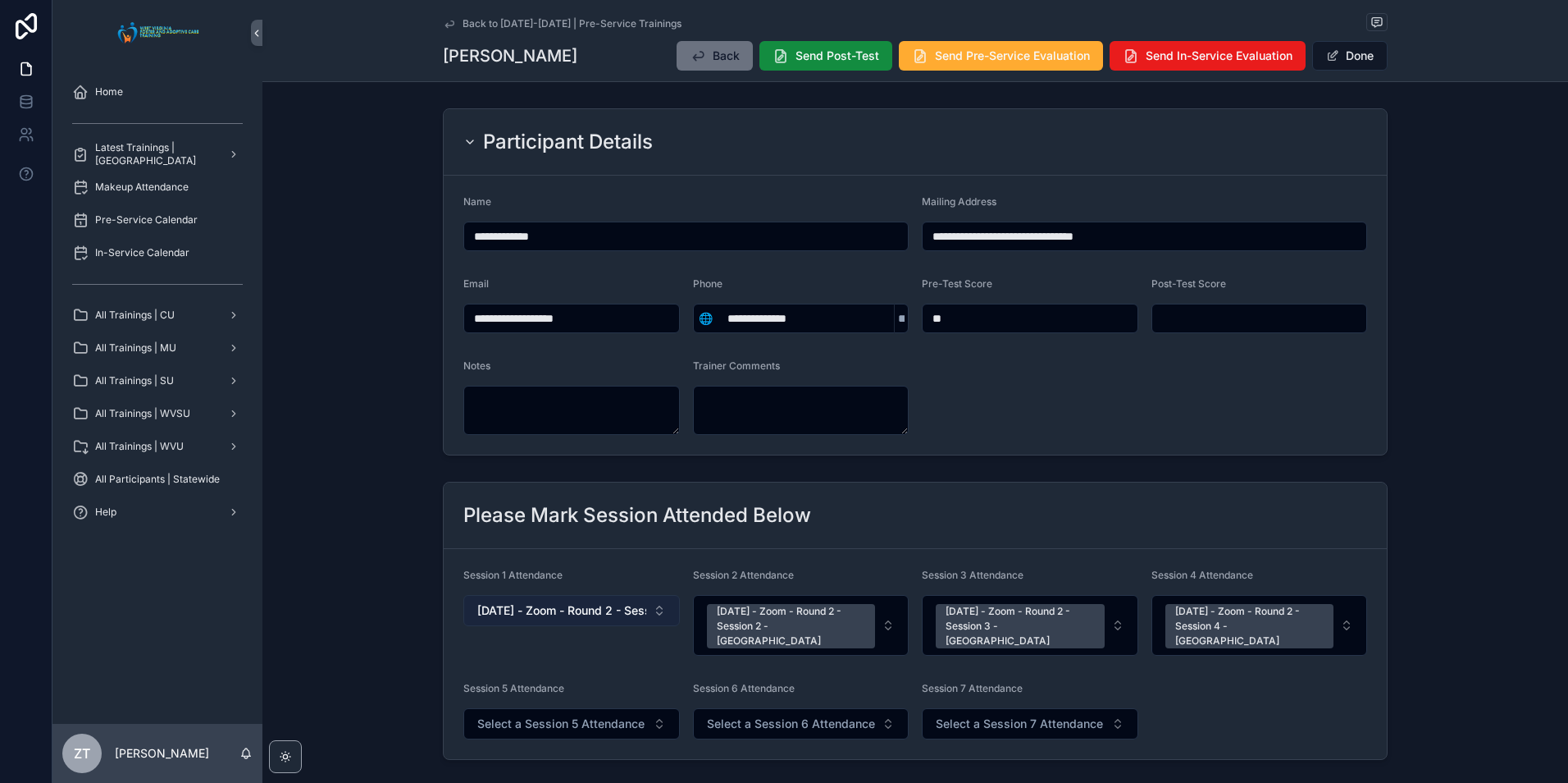
scroll to position [82, 0]
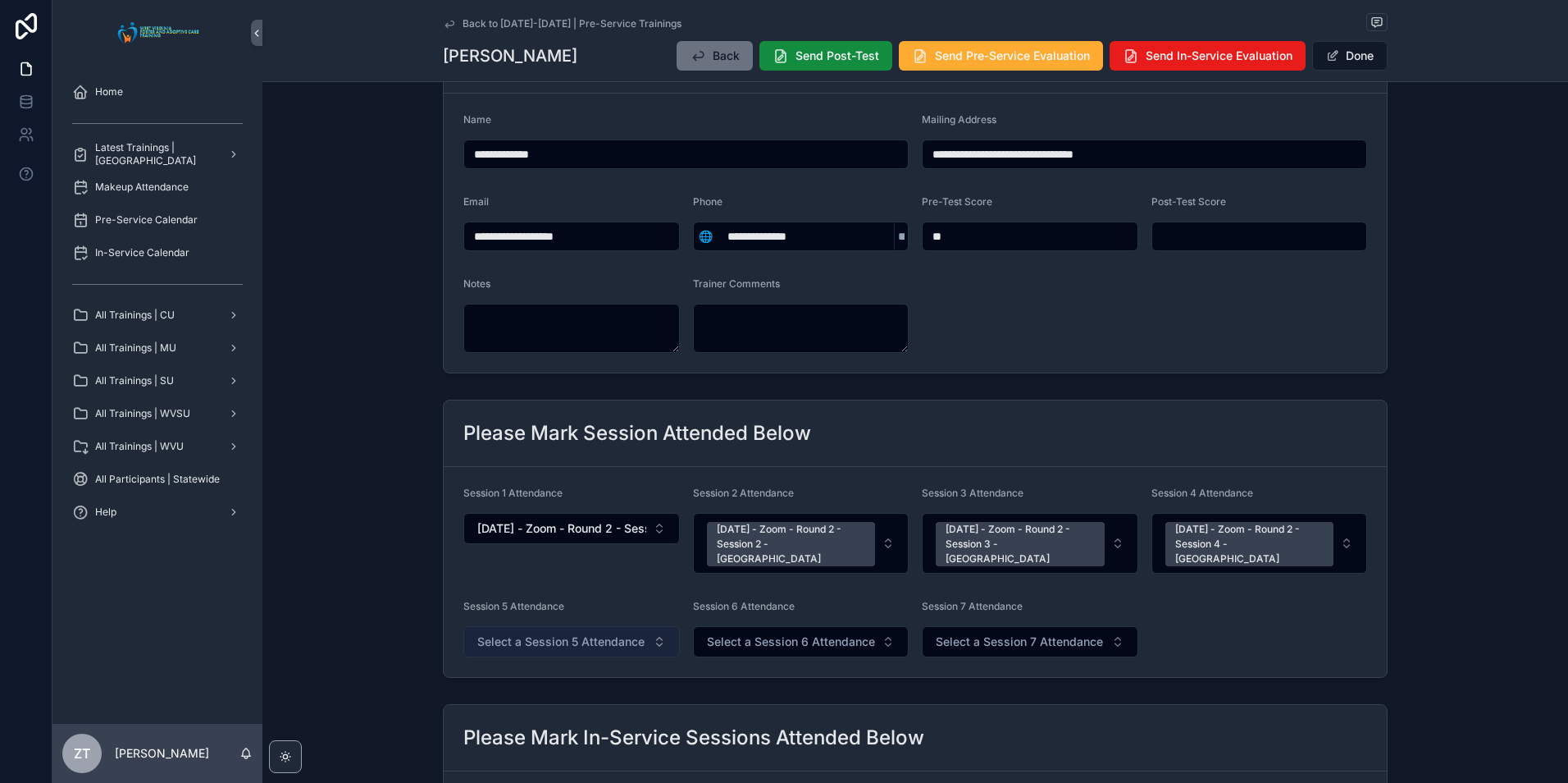
click at [548, 634] on span "Select a Session 5 Attendance" at bounding box center [561, 641] width 167 height 16
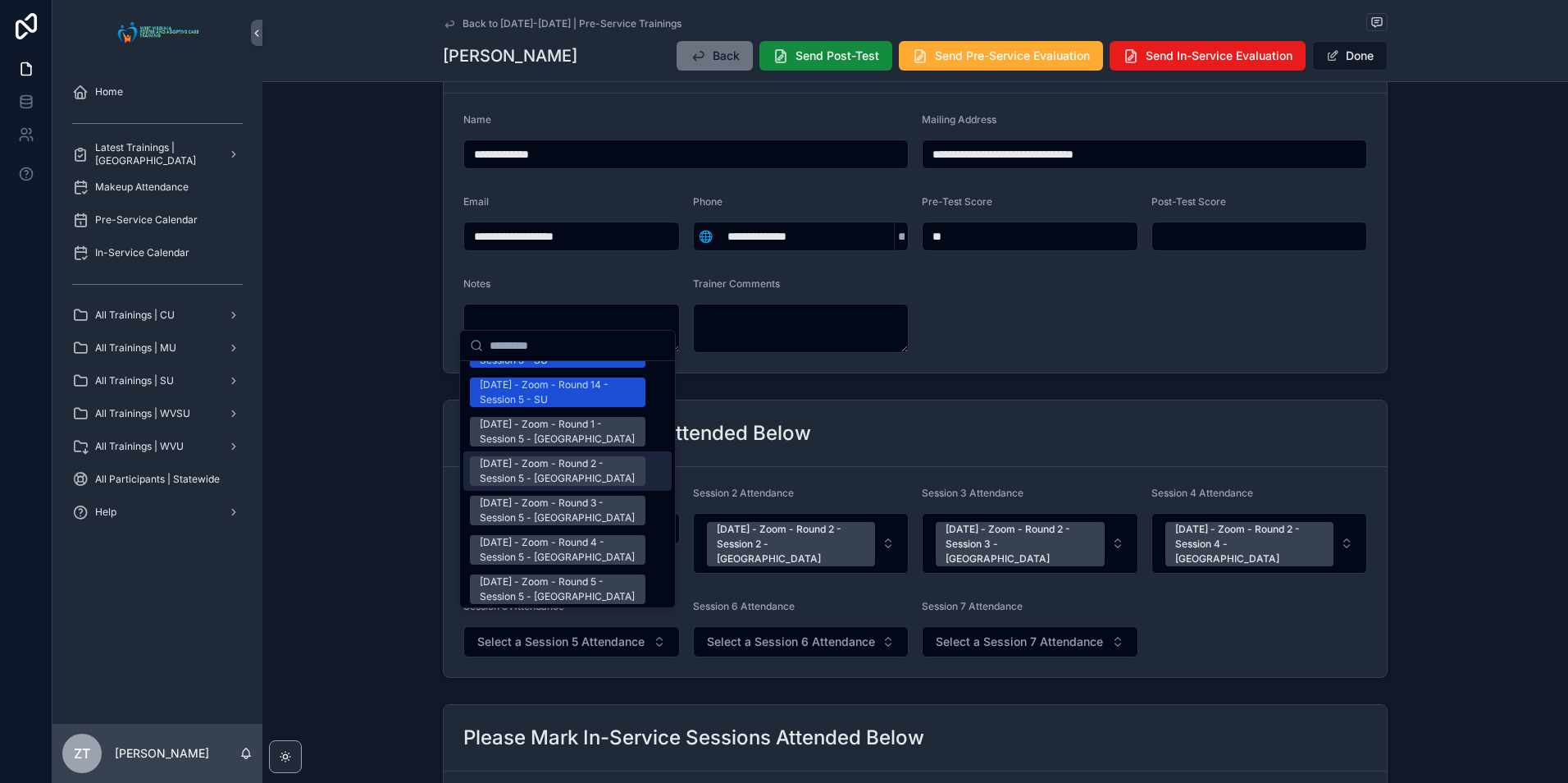
click at [550, 456] on div "[DATE] - Zoom - Round 2 - Session 5 - [GEOGRAPHIC_DATA]" at bounding box center [558, 471] width 156 height 30
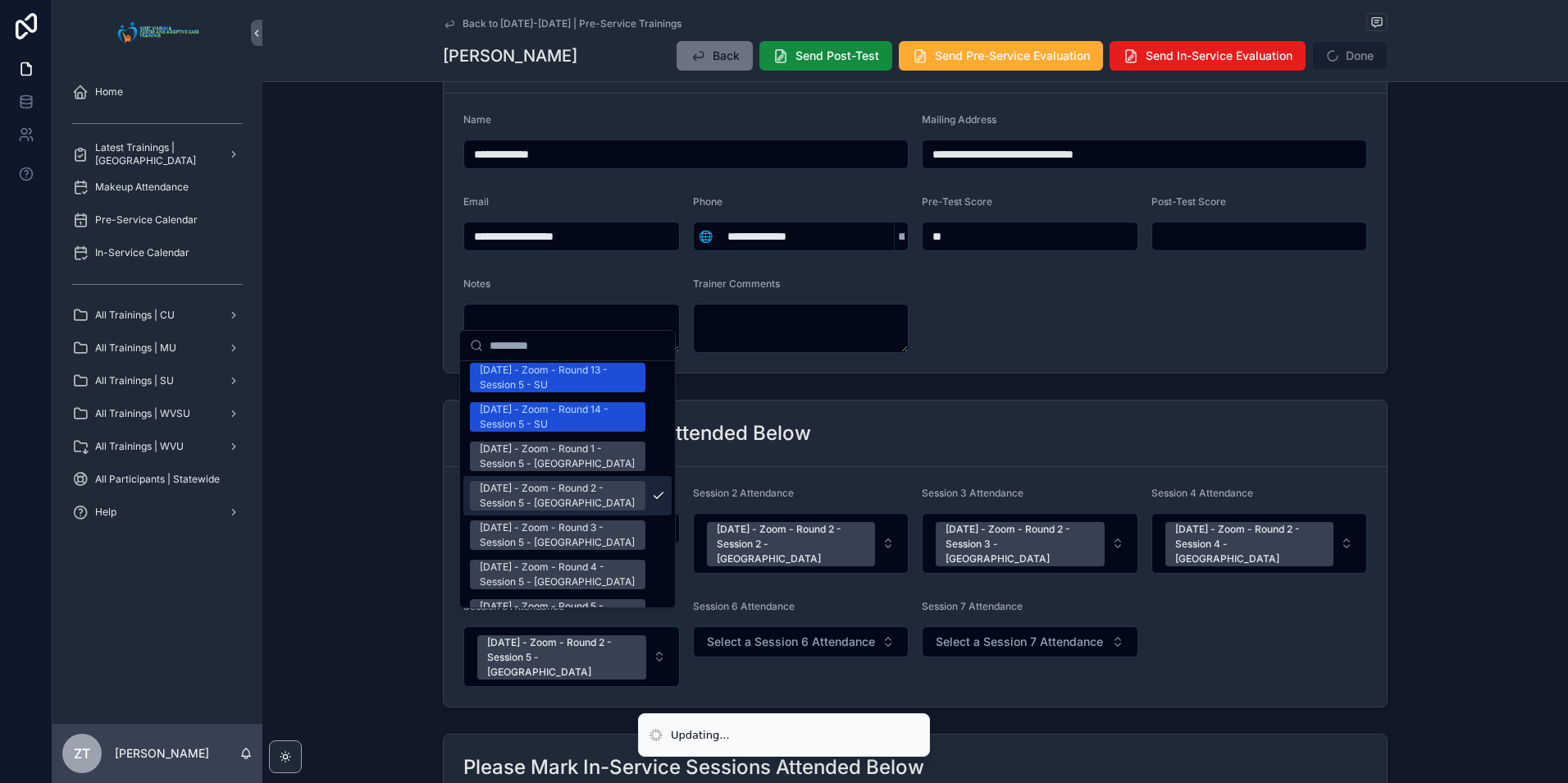
scroll to position [2157, 0]
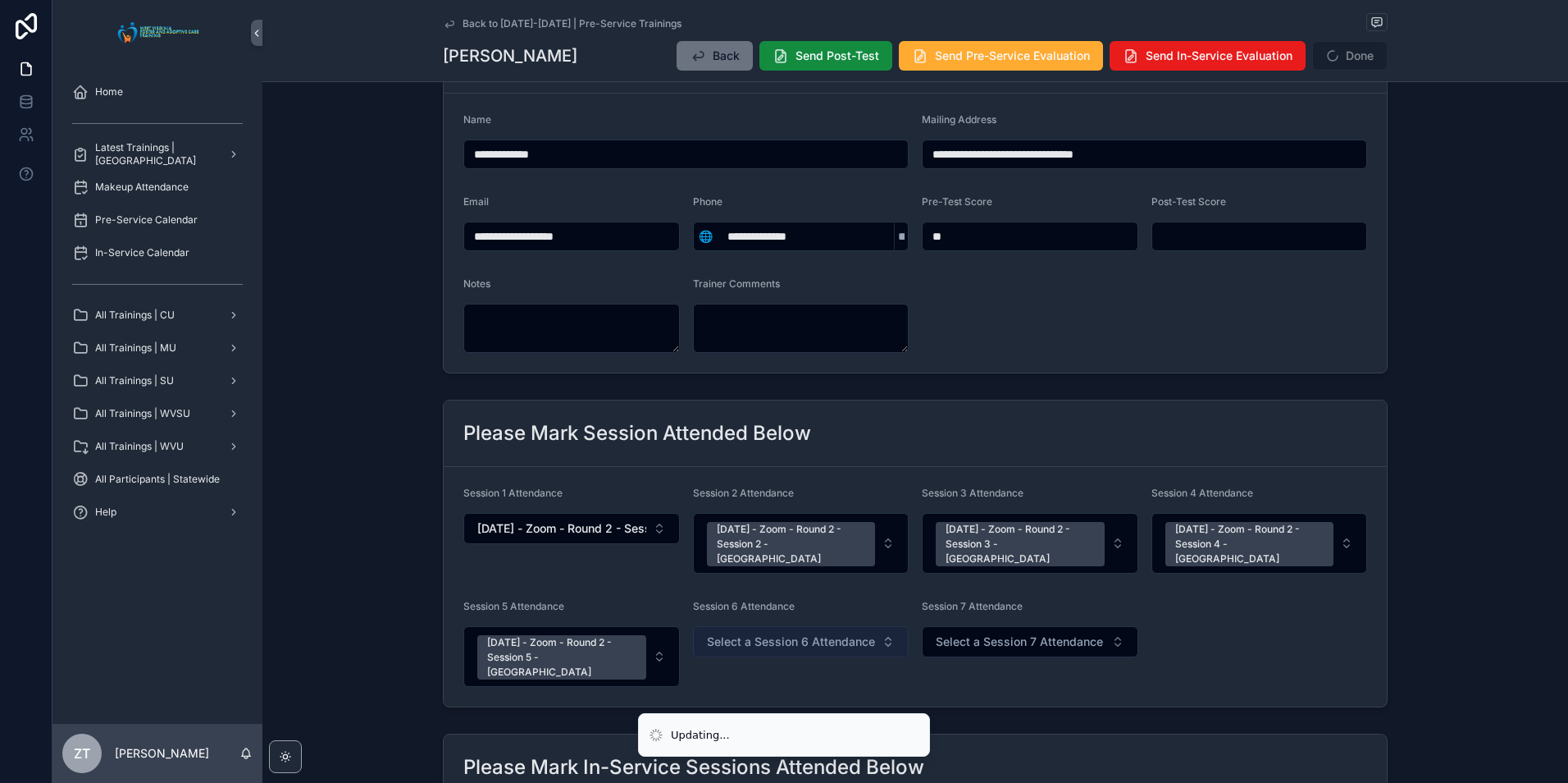
click at [749, 634] on span "Select a Session 6 Attendance" at bounding box center [790, 641] width 168 height 16
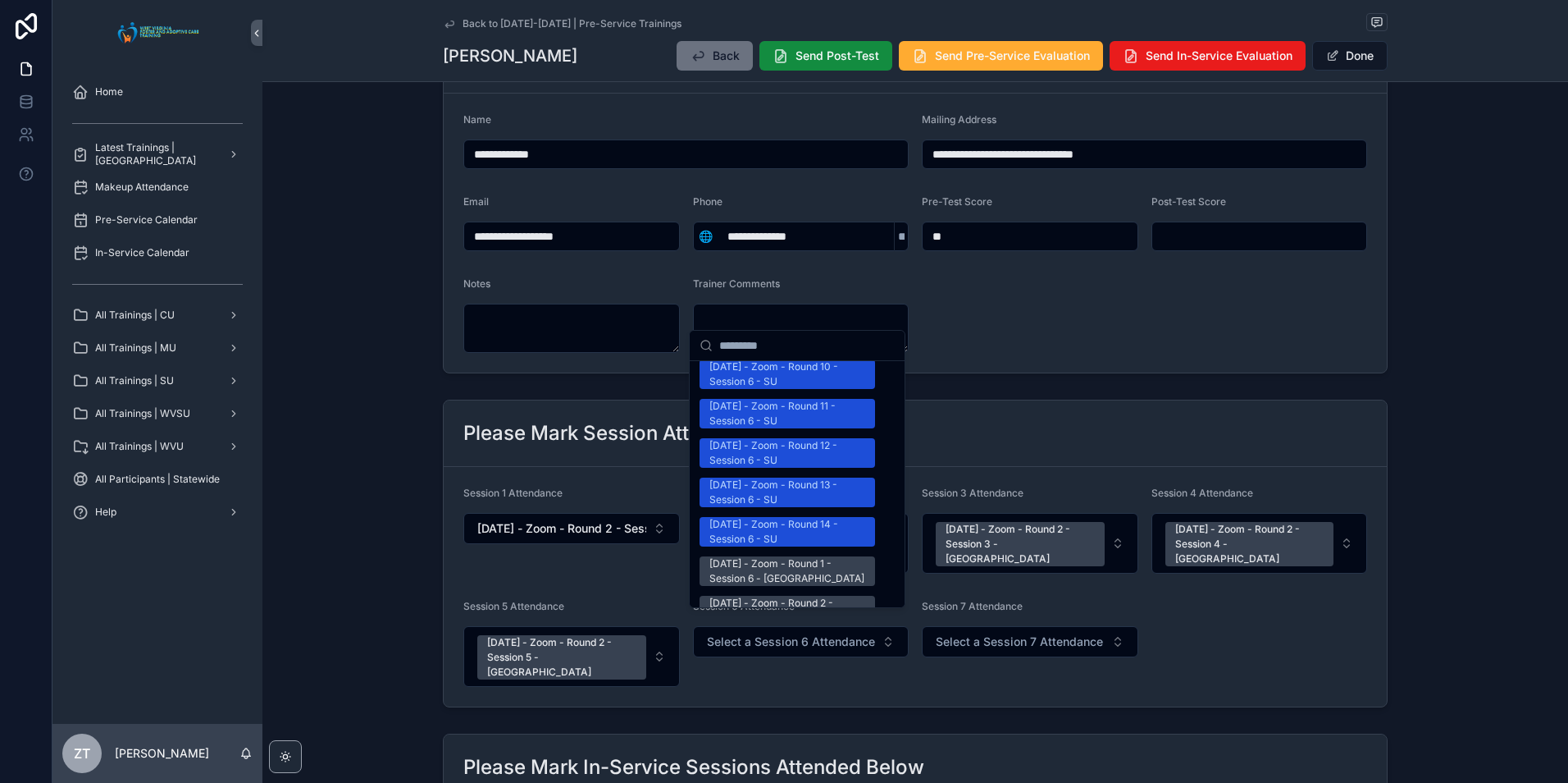
scroll to position [2133, 0]
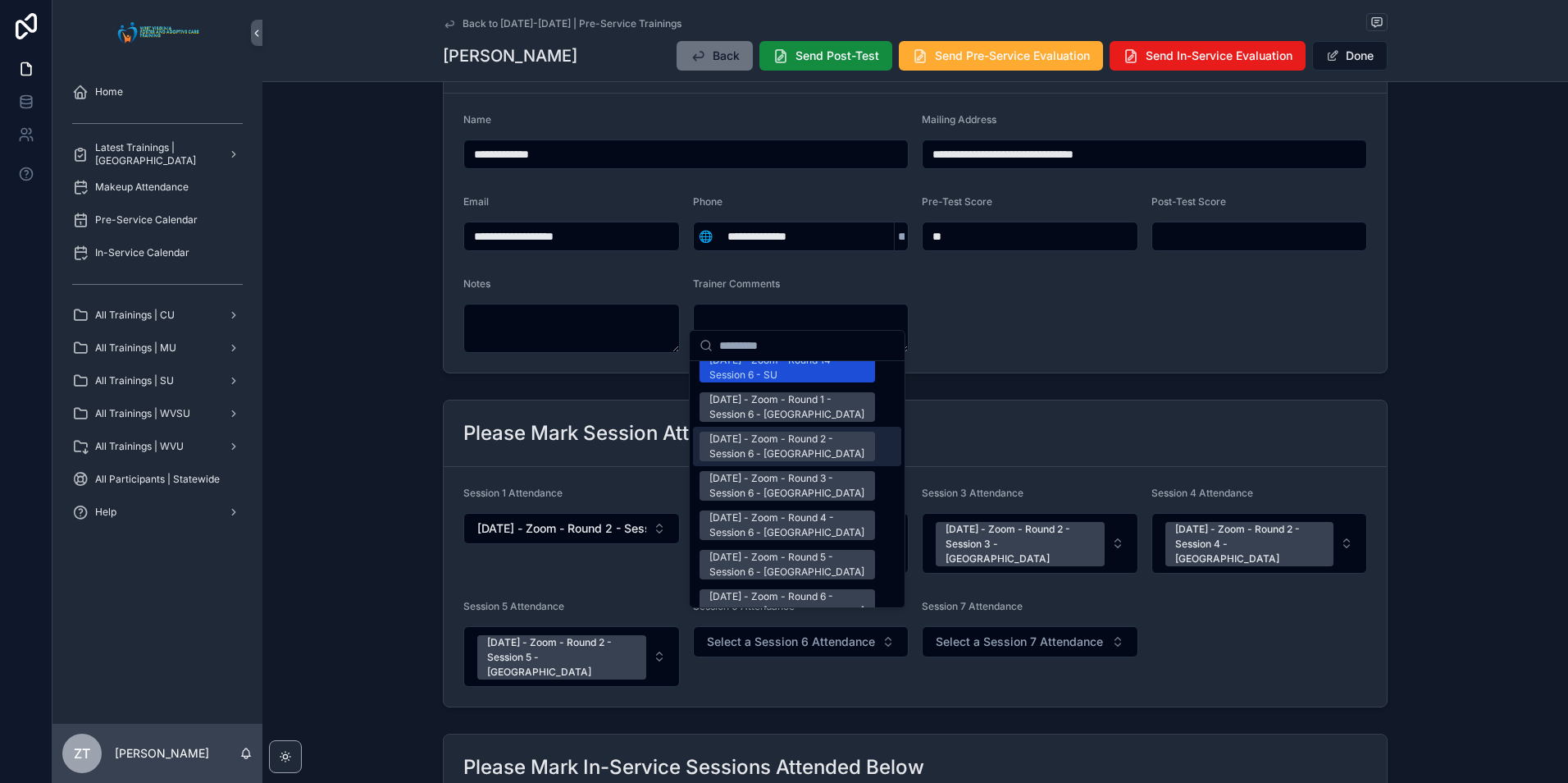
click at [768, 431] on div "[DATE] - Zoom - Round 2 - Session 6 - [GEOGRAPHIC_DATA]" at bounding box center [787, 446] width 156 height 30
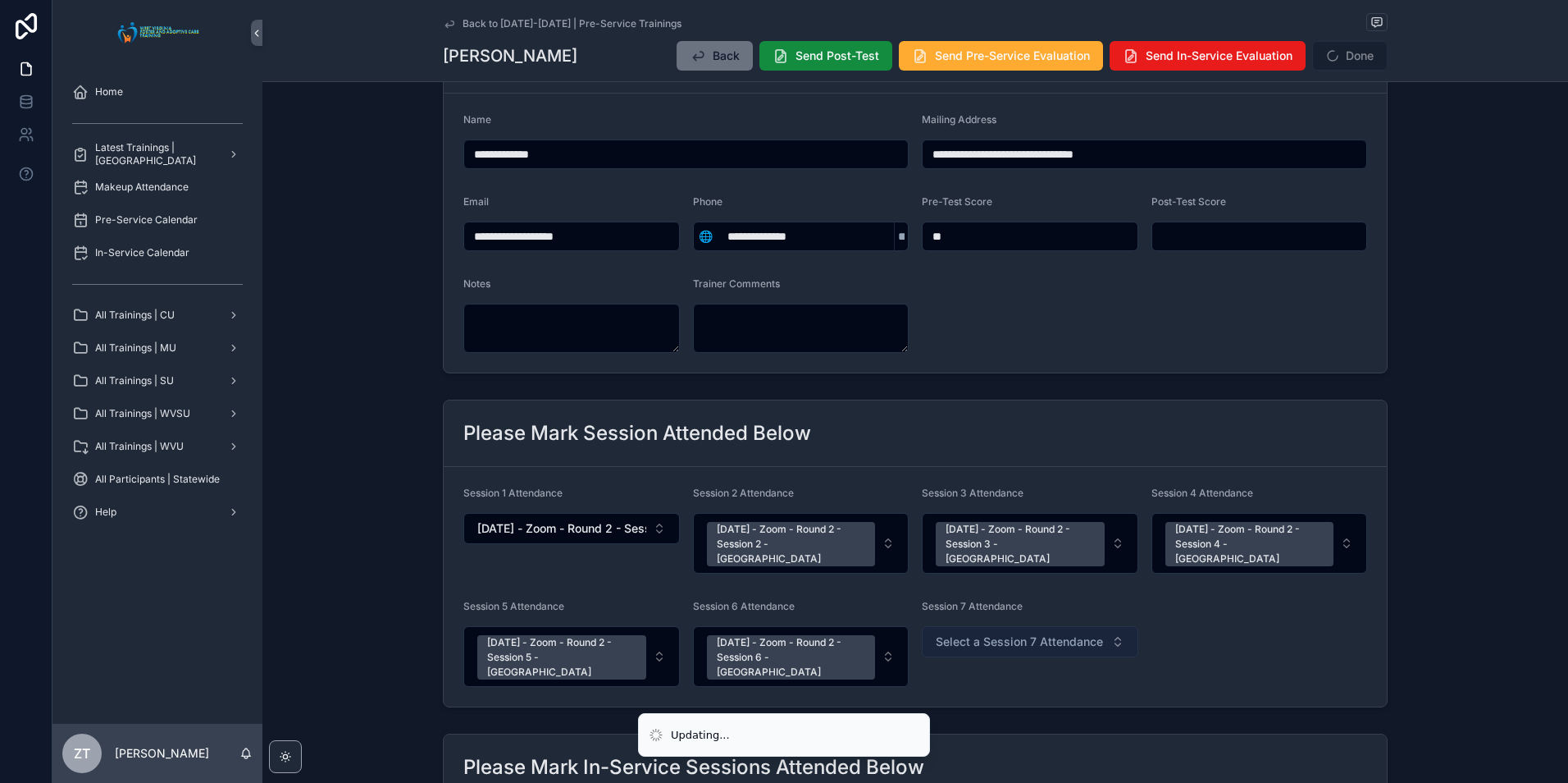
click at [946, 634] on span "Select a Session 7 Attendance" at bounding box center [1019, 641] width 167 height 16
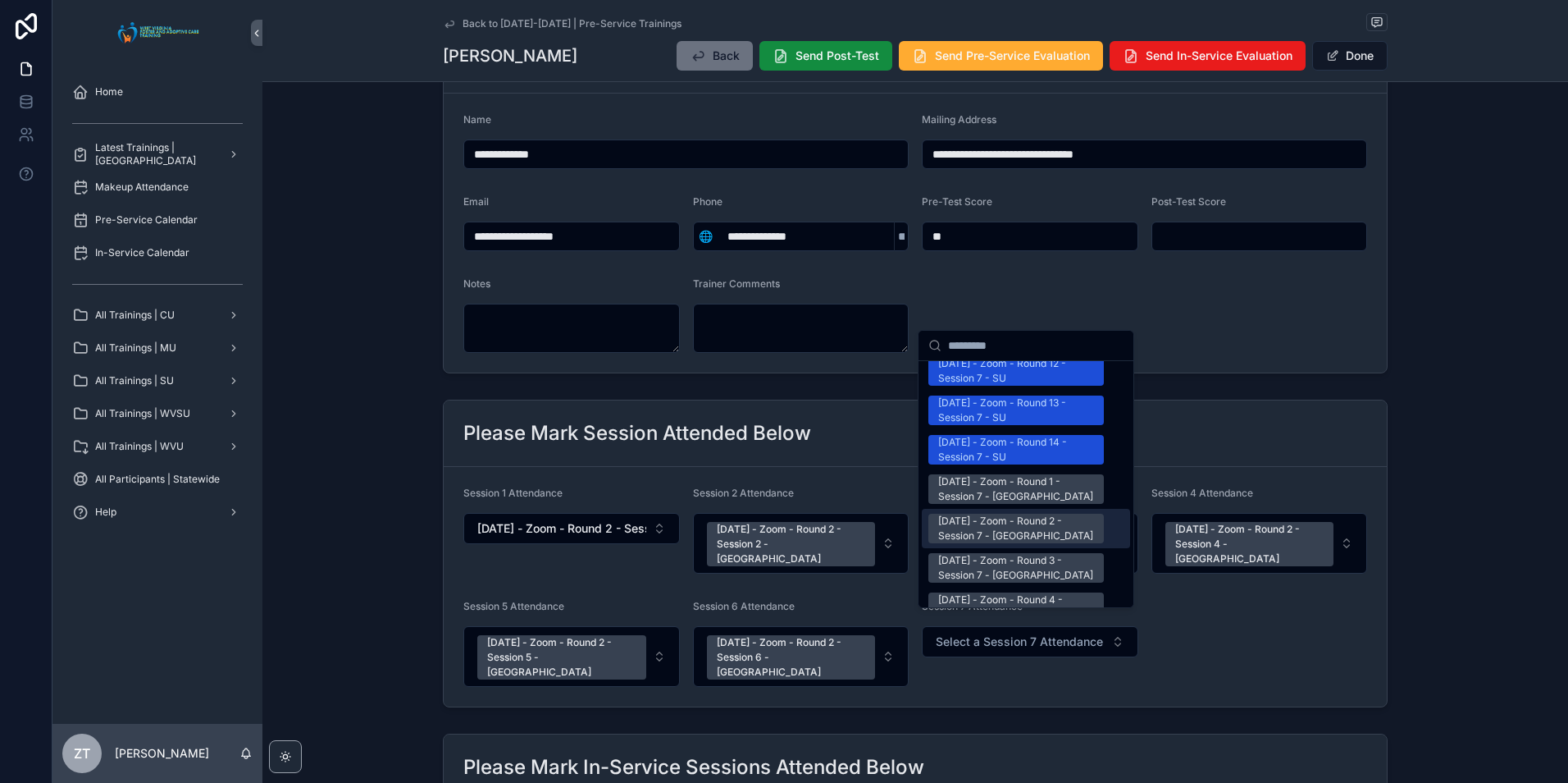
click at [989, 514] on div "[DATE] - Zoom - Round 2 - Session 7 - [GEOGRAPHIC_DATA]" at bounding box center [1016, 528] width 156 height 30
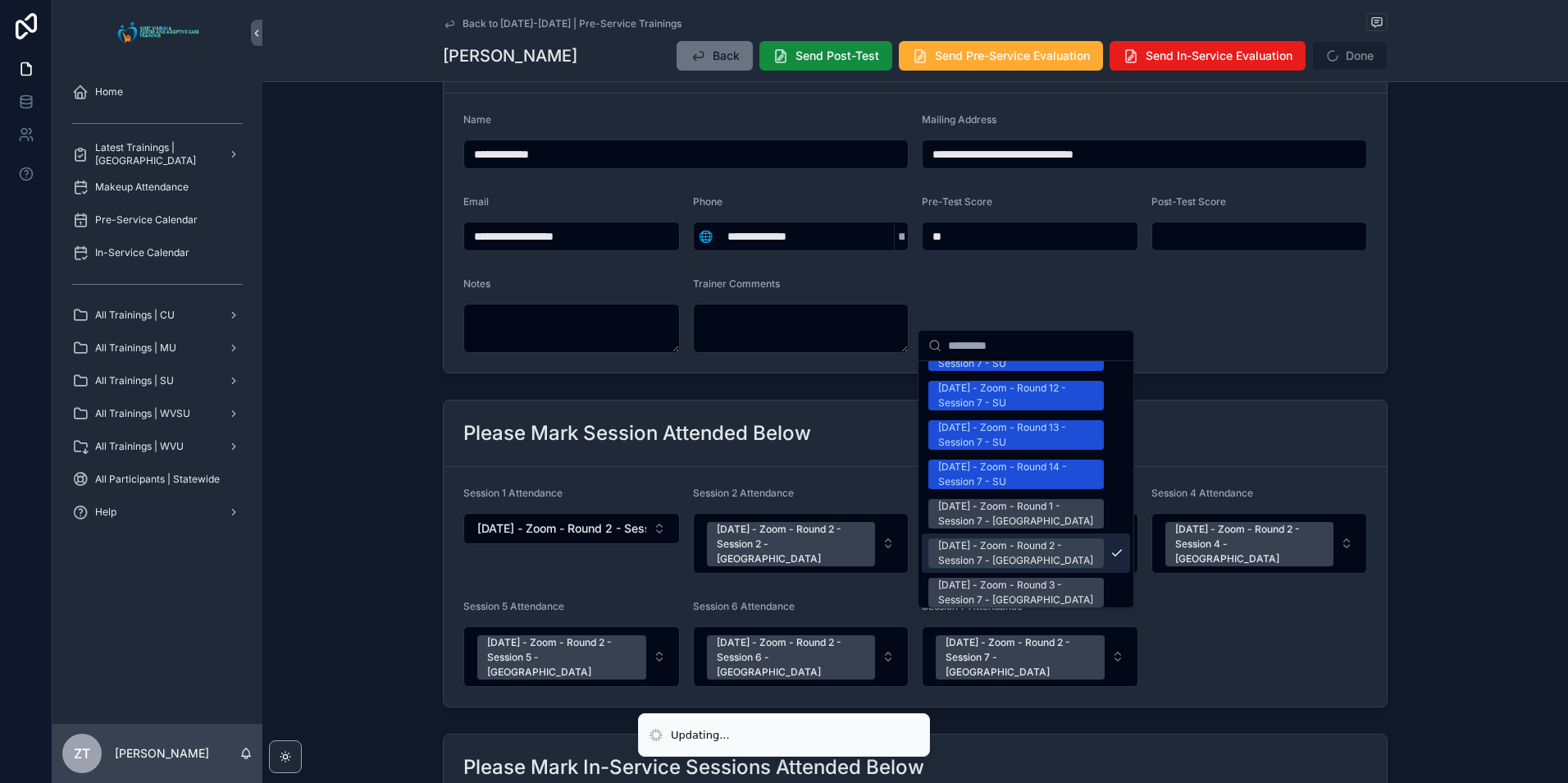
scroll to position [2076, 0]
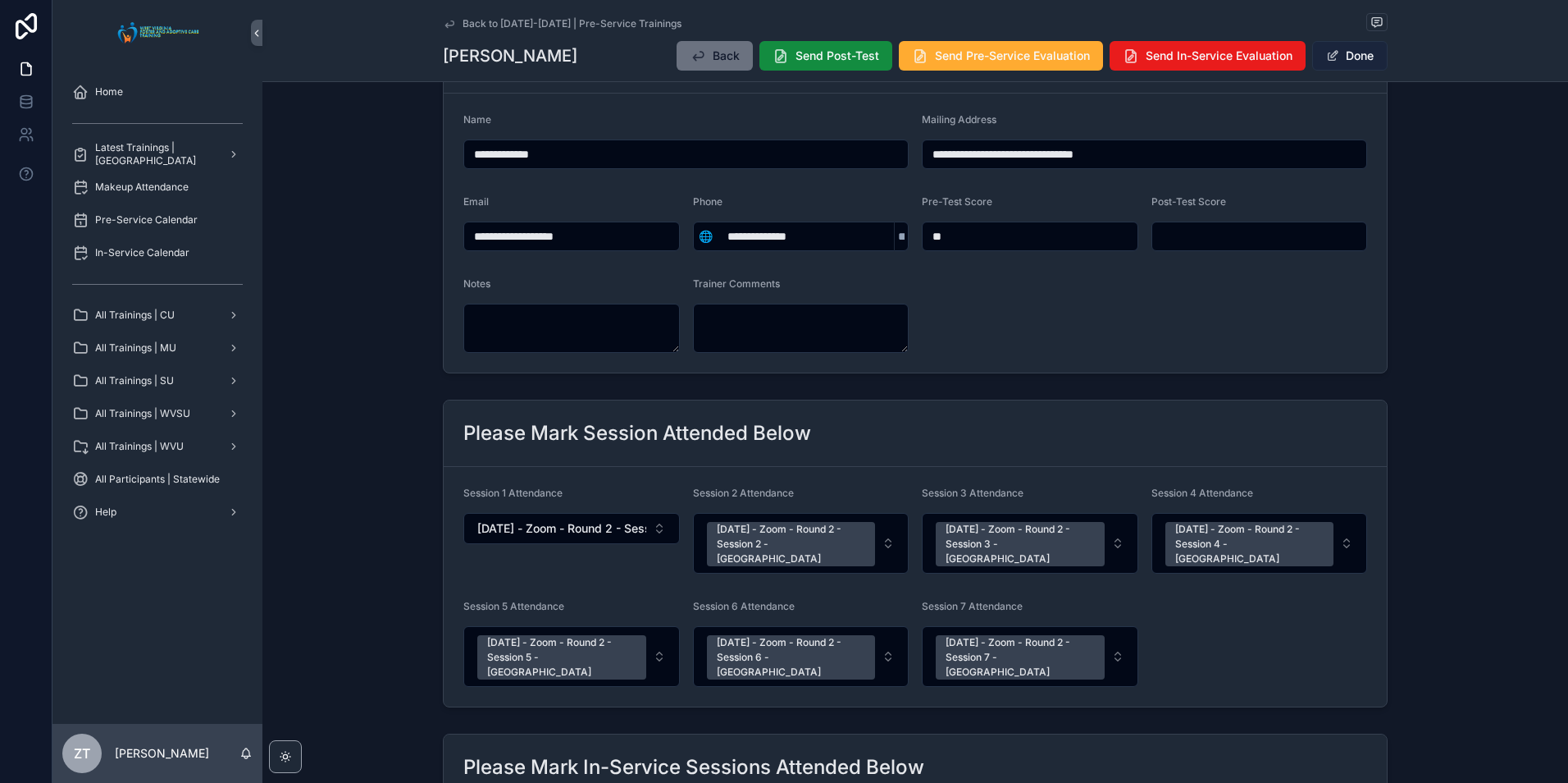
click at [1329, 57] on span "scrollable content" at bounding box center [1333, 56] width 13 height 14
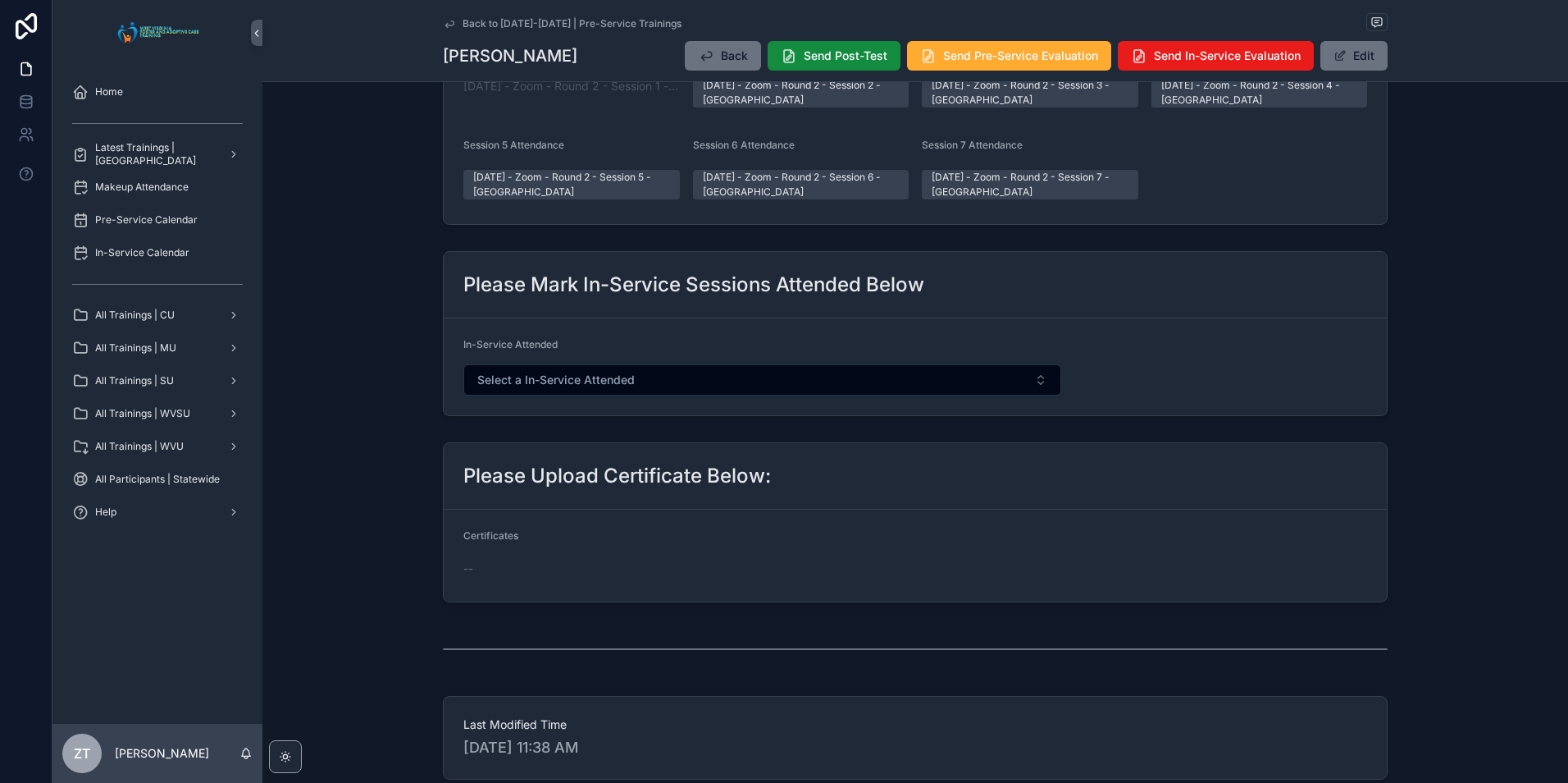
scroll to position [0, 0]
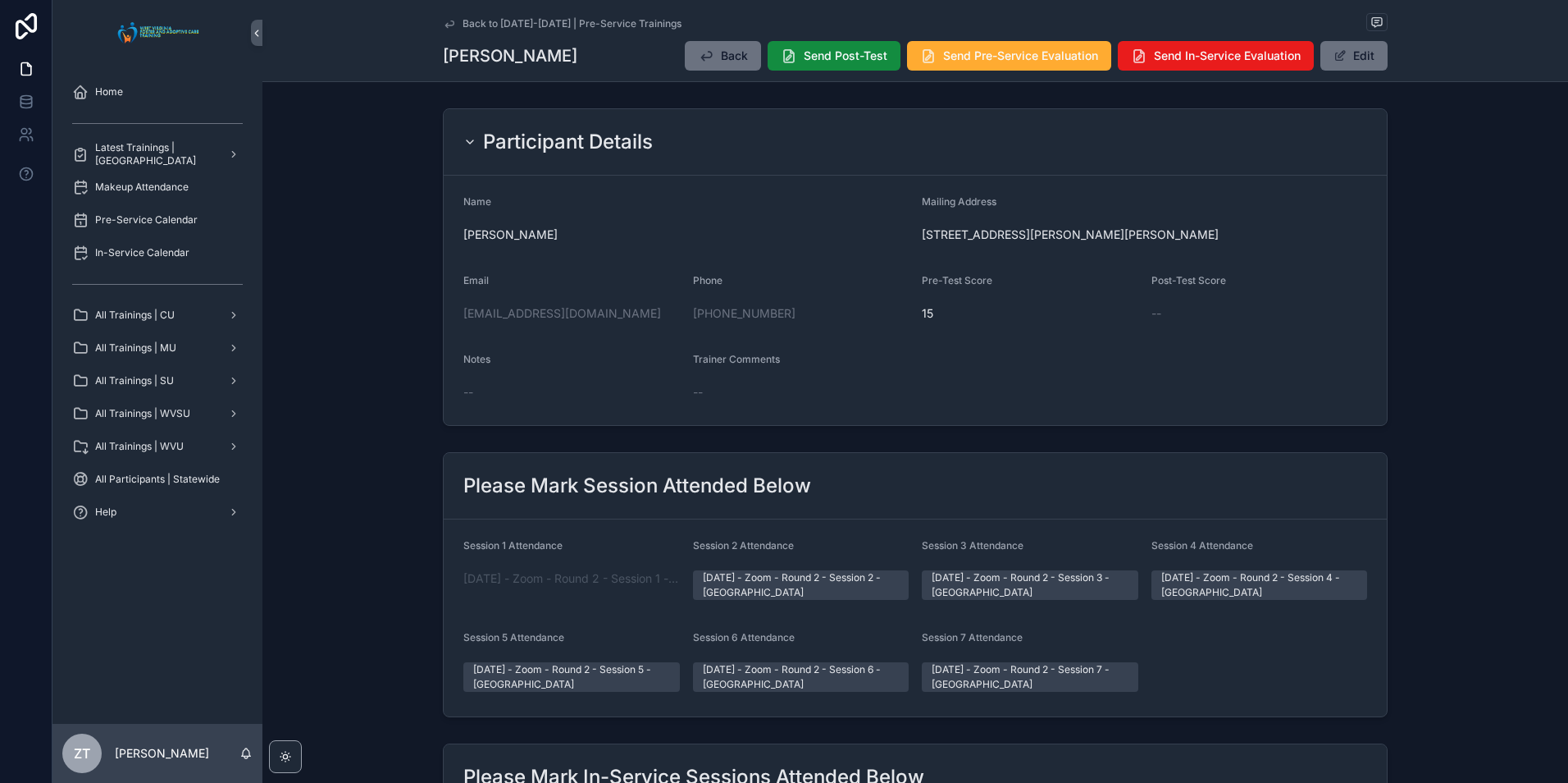
click at [466, 148] on icon "scrollable content" at bounding box center [470, 142] width 13 height 14
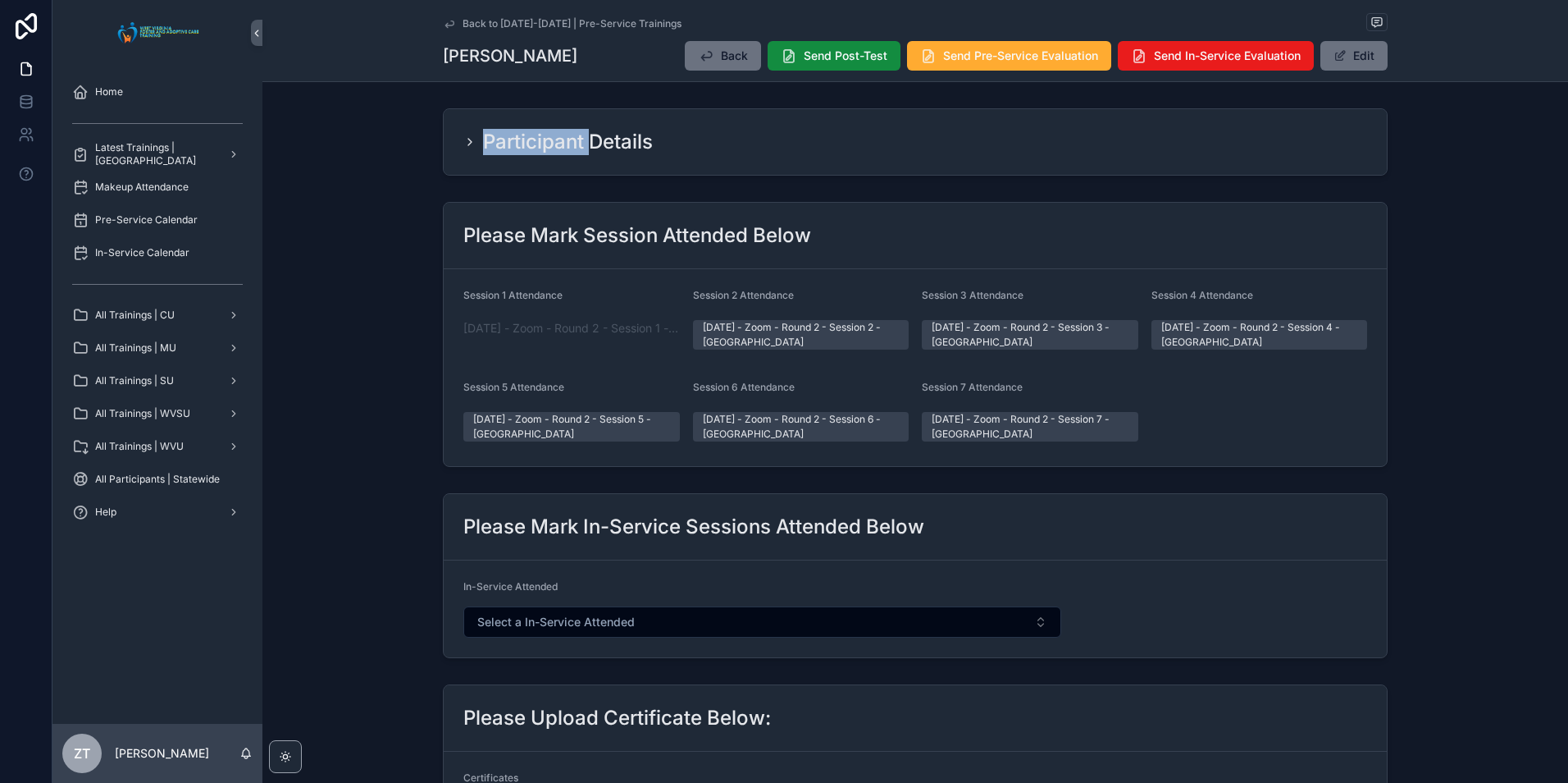
click at [466, 148] on icon "scrollable content" at bounding box center [470, 142] width 13 height 14
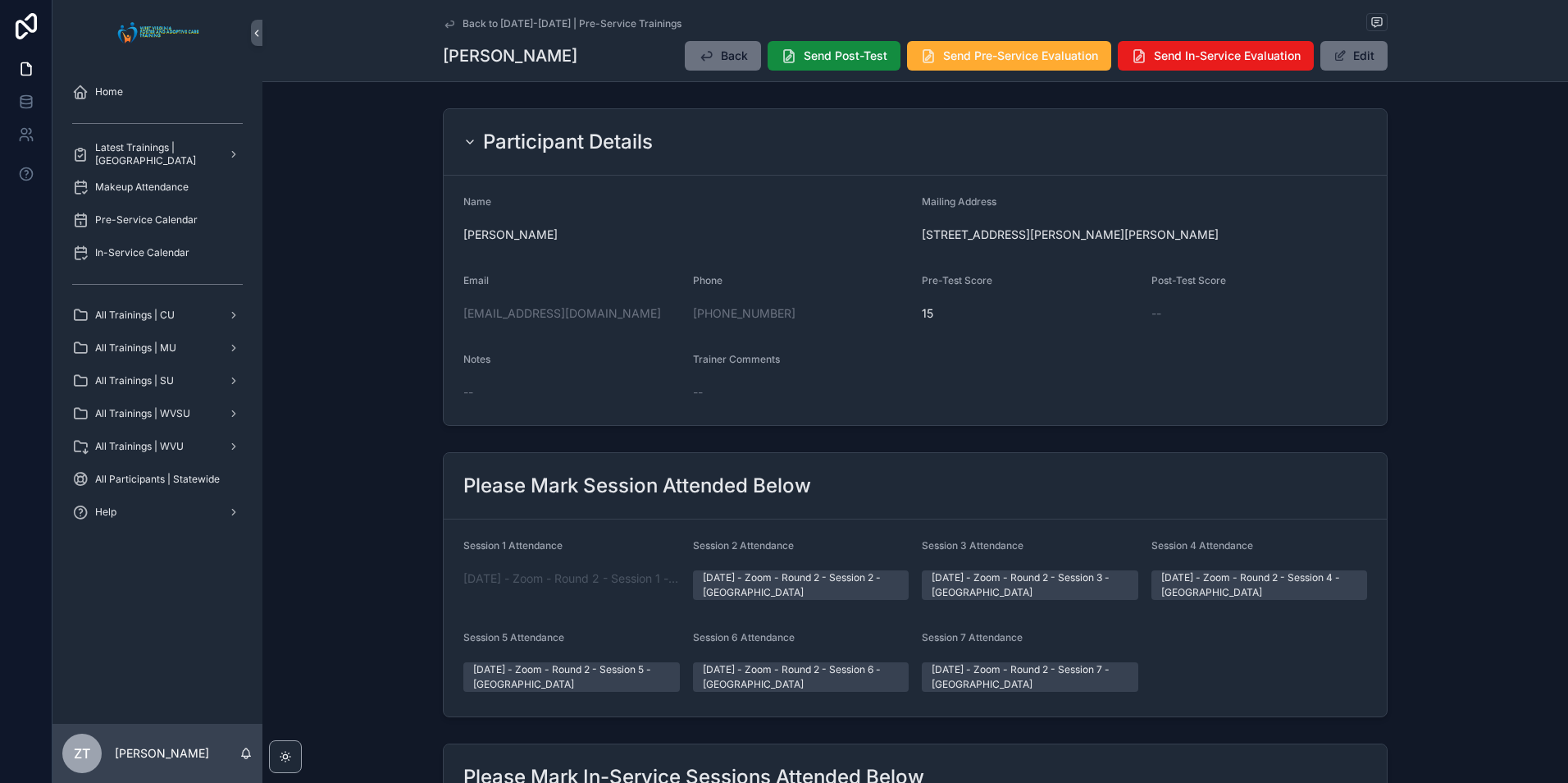
drag, startPoint x: 466, startPoint y: 148, endPoint x: 429, endPoint y: 150, distance: 37.1
click at [429, 150] on div "Participant Details Name [PERSON_NAME] Mailing Address [STREET_ADDRESS][PERSON_…" at bounding box center [915, 267] width 1306 height 331
drag, startPoint x: 448, startPoint y: 19, endPoint x: 191, endPoint y: 425, distance: 480.5
click at [448, 19] on icon "scrollable content" at bounding box center [450, 24] width 13 height 14
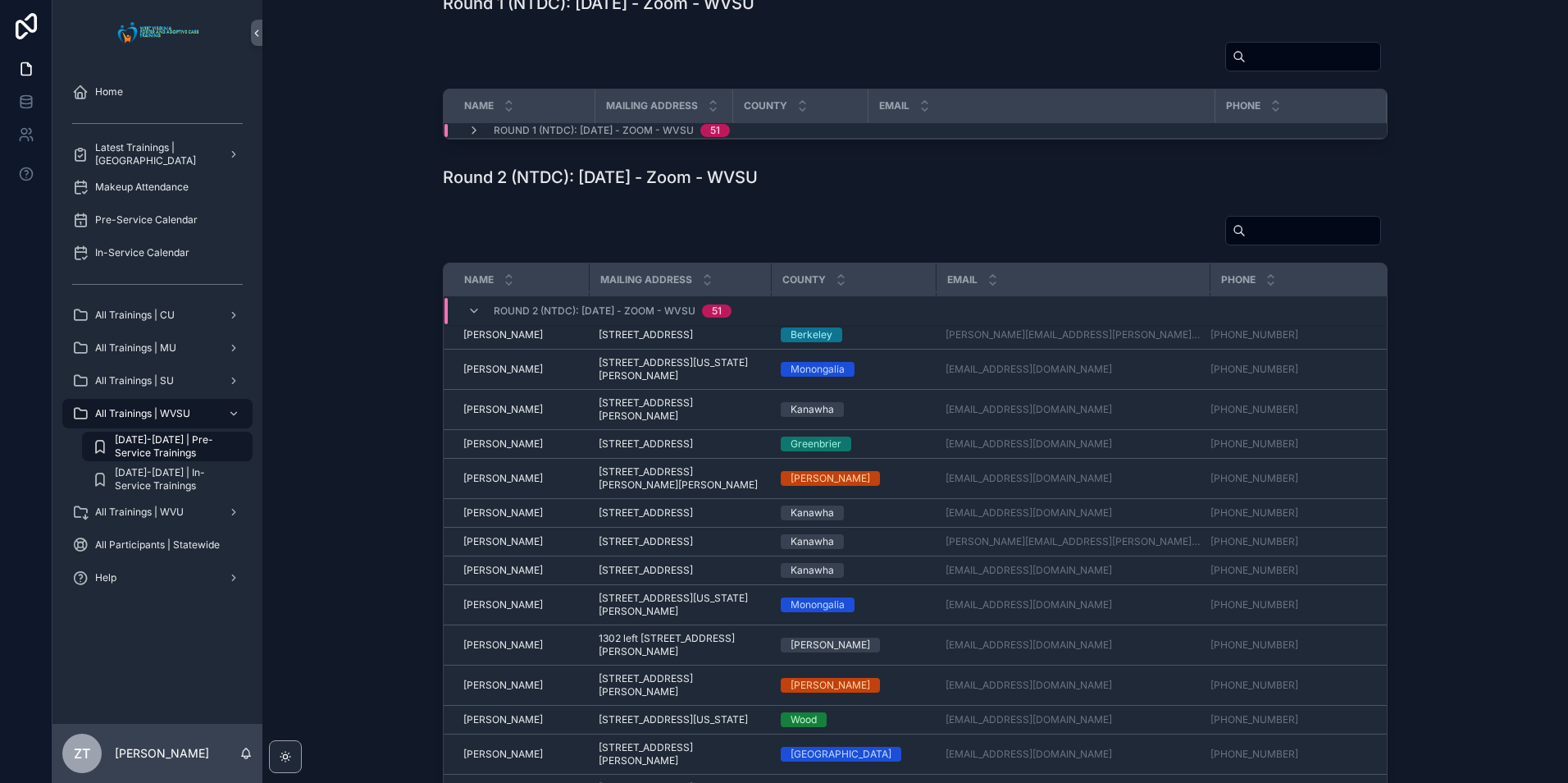
scroll to position [820, 0]
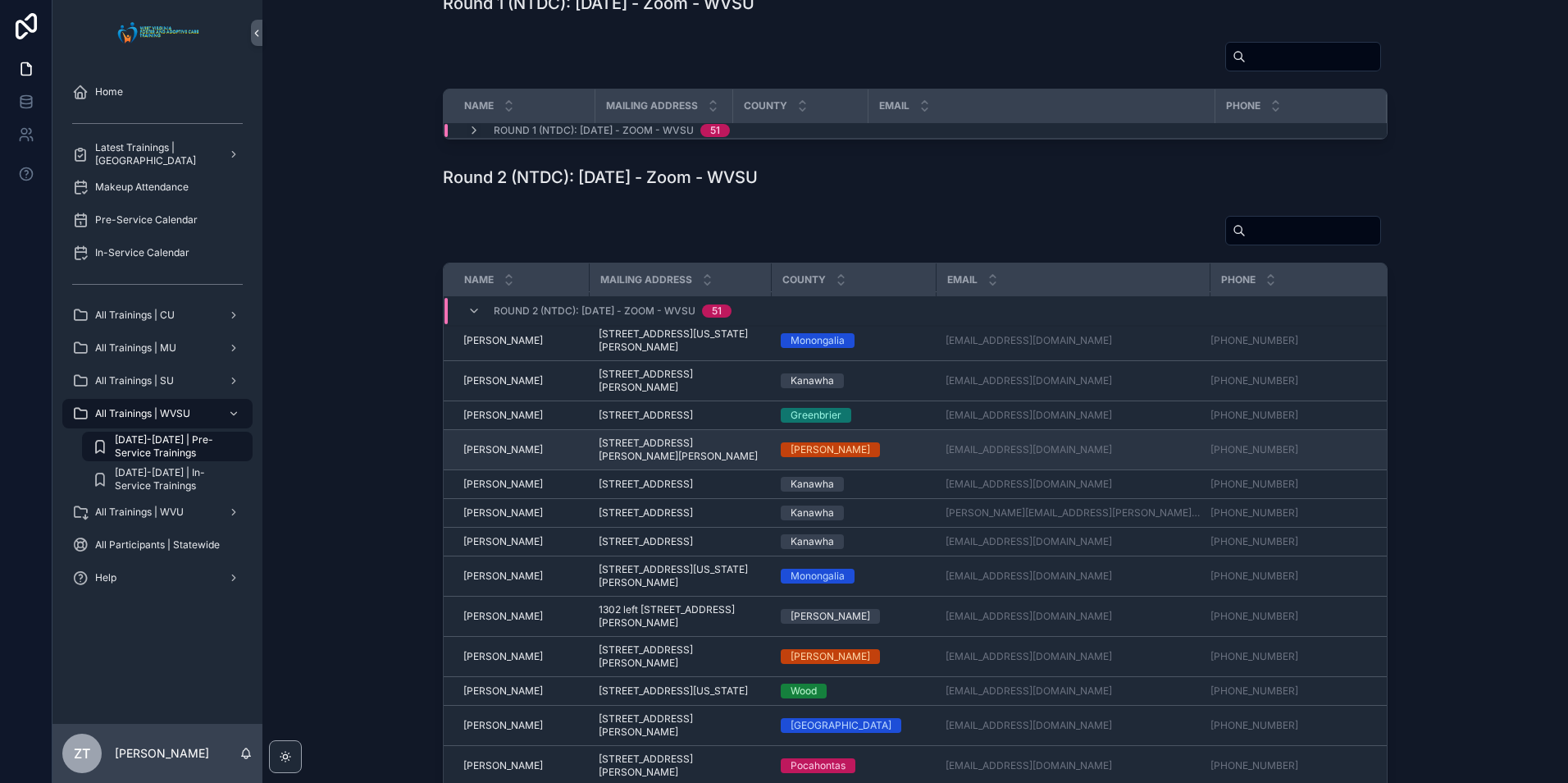
click at [482, 456] on span "[PERSON_NAME]" at bounding box center [503, 450] width 79 height 14
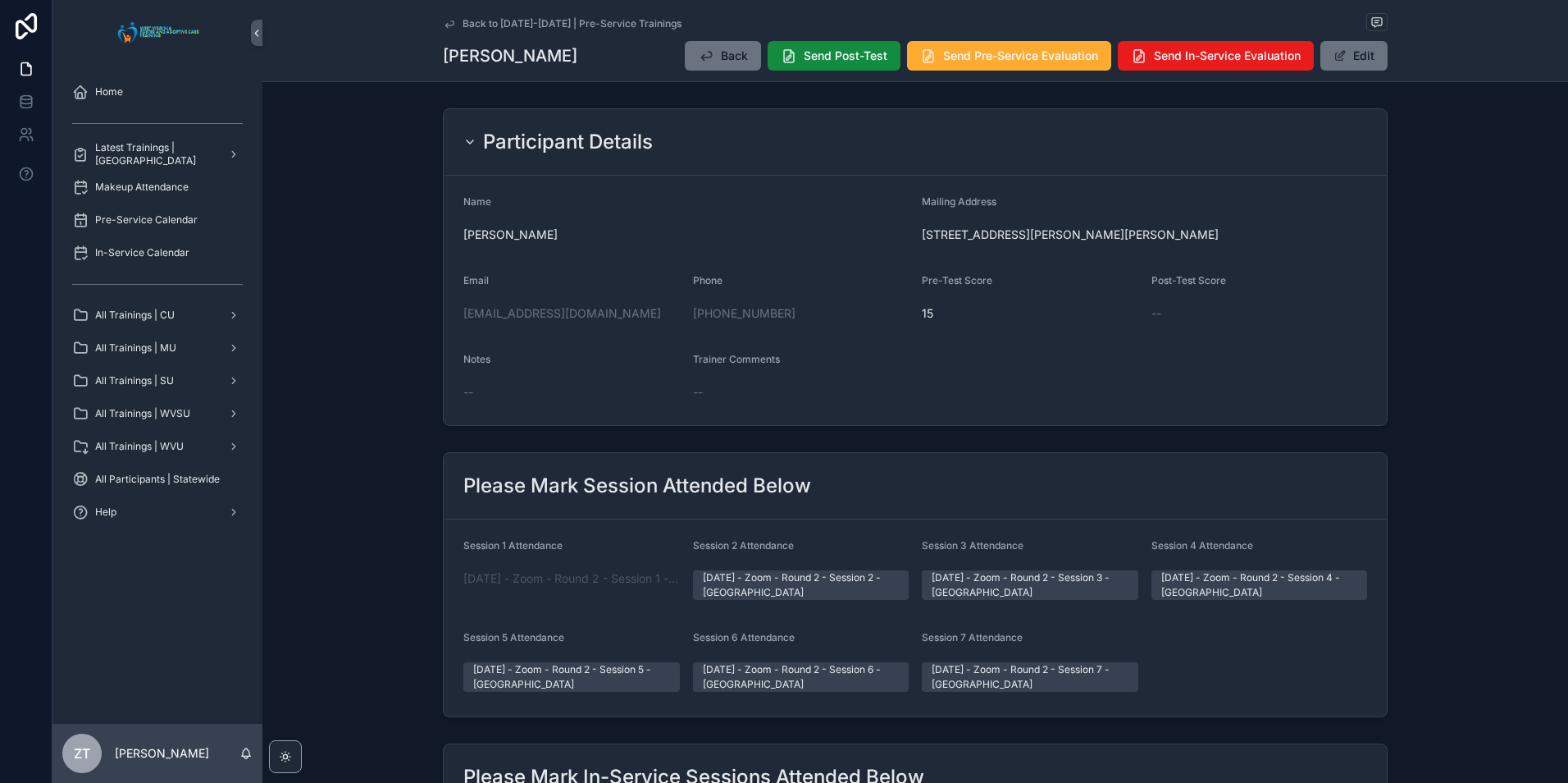
click at [452, 24] on link "Back to [DATE]-[DATE] | Pre-Service Trainings" at bounding box center [562, 24] width 239 height 14
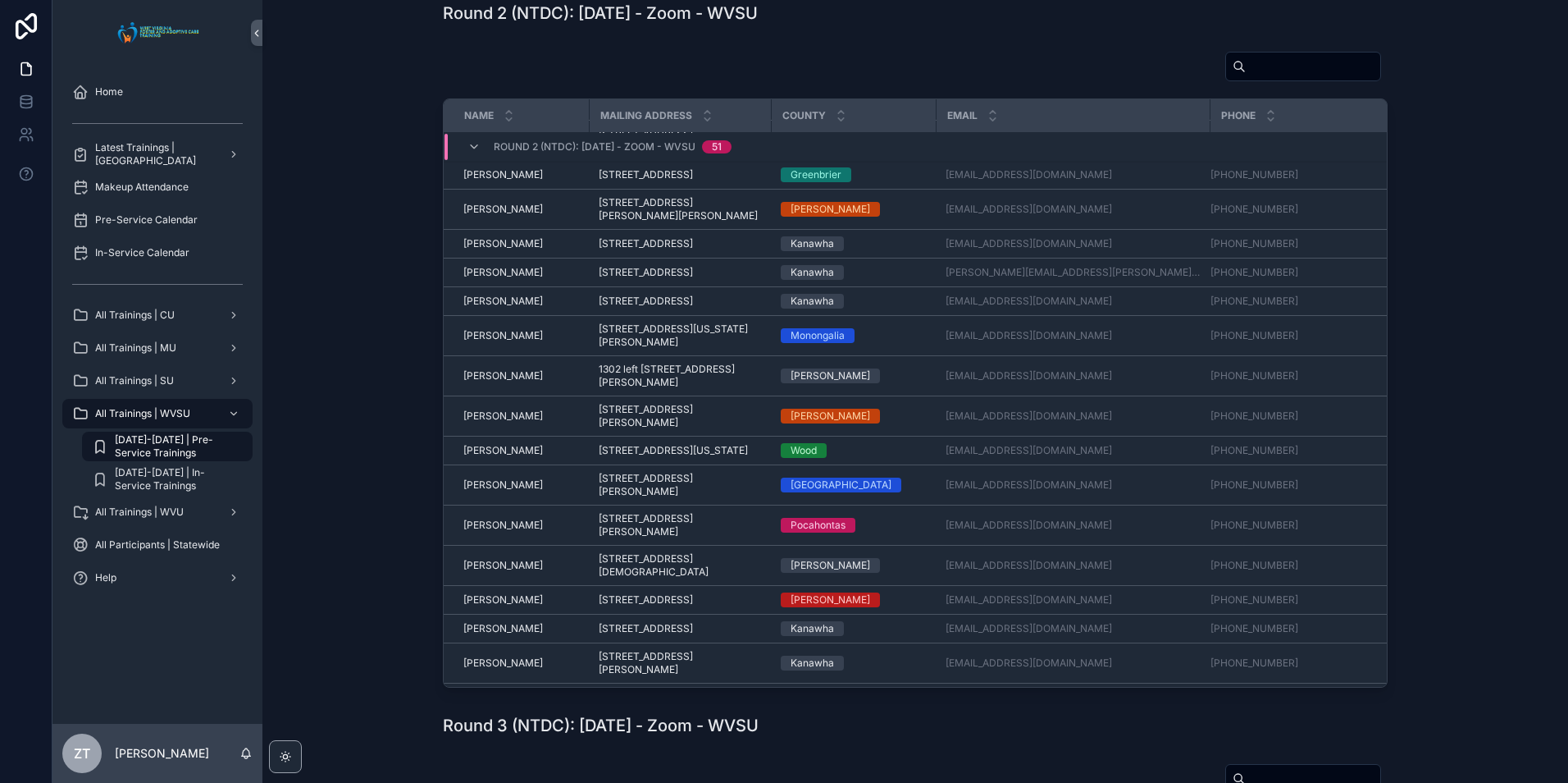
scroll to position [926, 0]
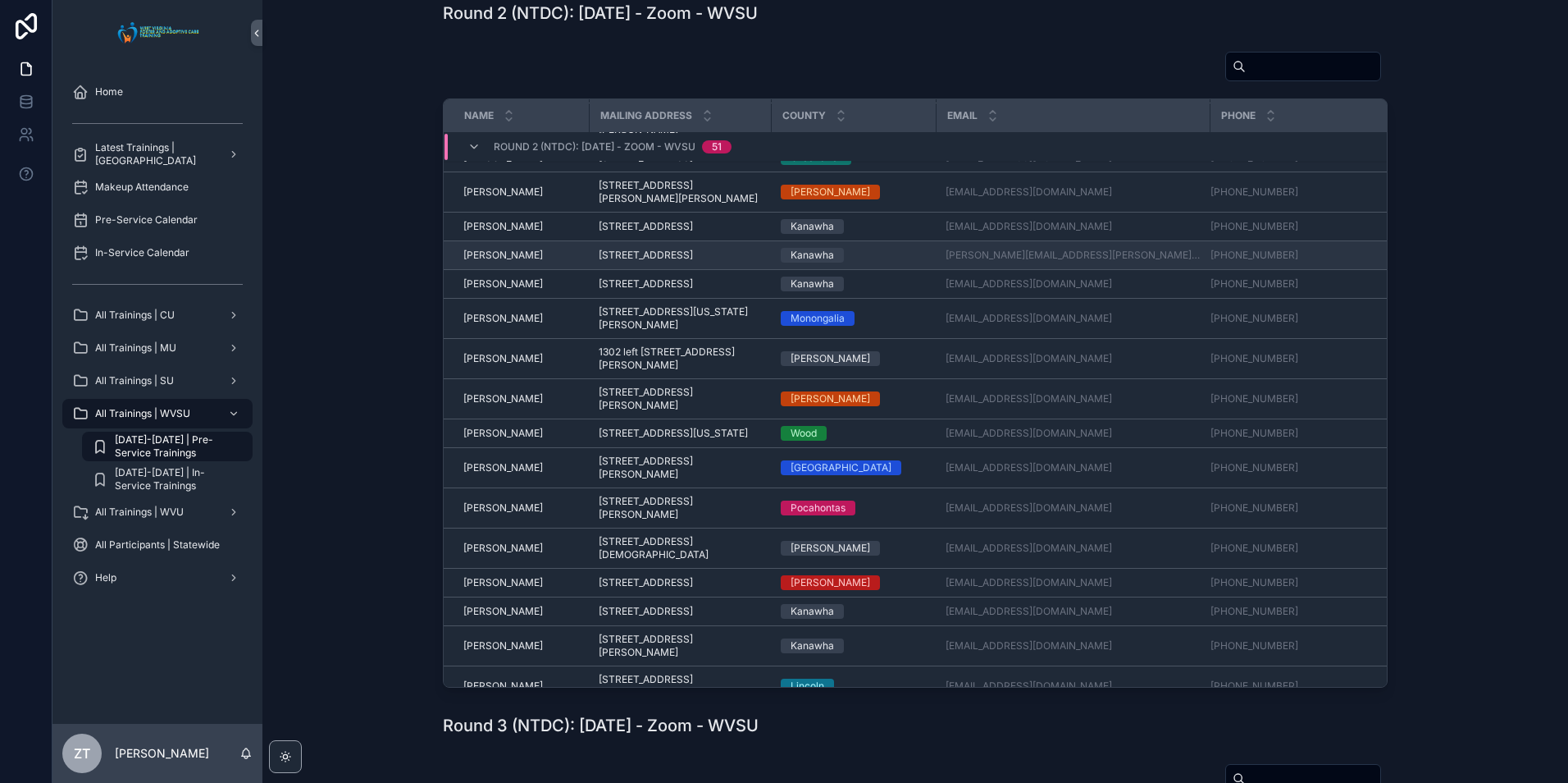
click at [507, 262] on span "[PERSON_NAME]" at bounding box center [503, 256] width 79 height 14
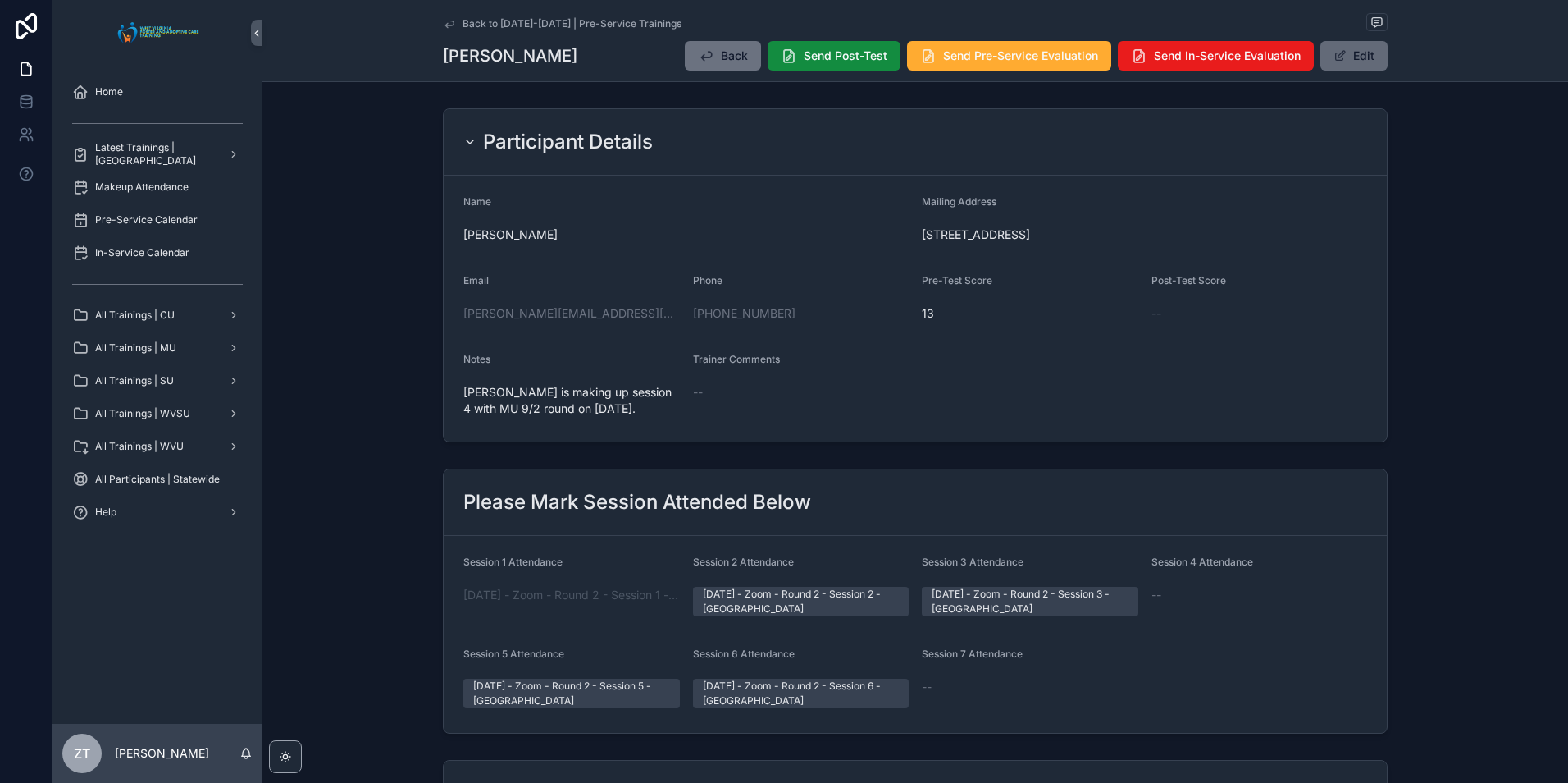
click at [1342, 68] on button "Edit" at bounding box center [1354, 56] width 67 height 30
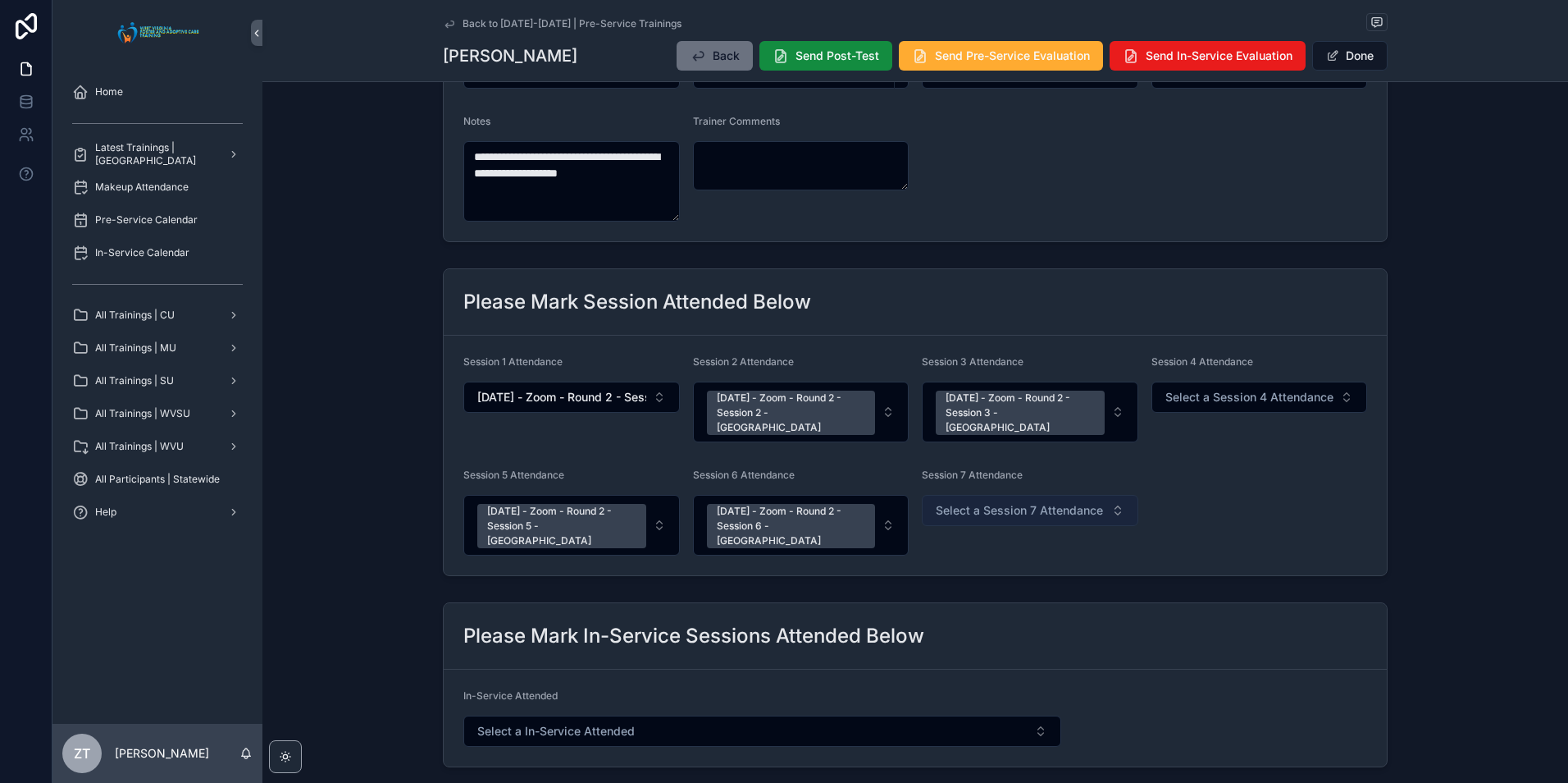
scroll to position [246, 0]
click at [1019, 504] on button "Select a Session 7 Attendance" at bounding box center [1030, 508] width 217 height 31
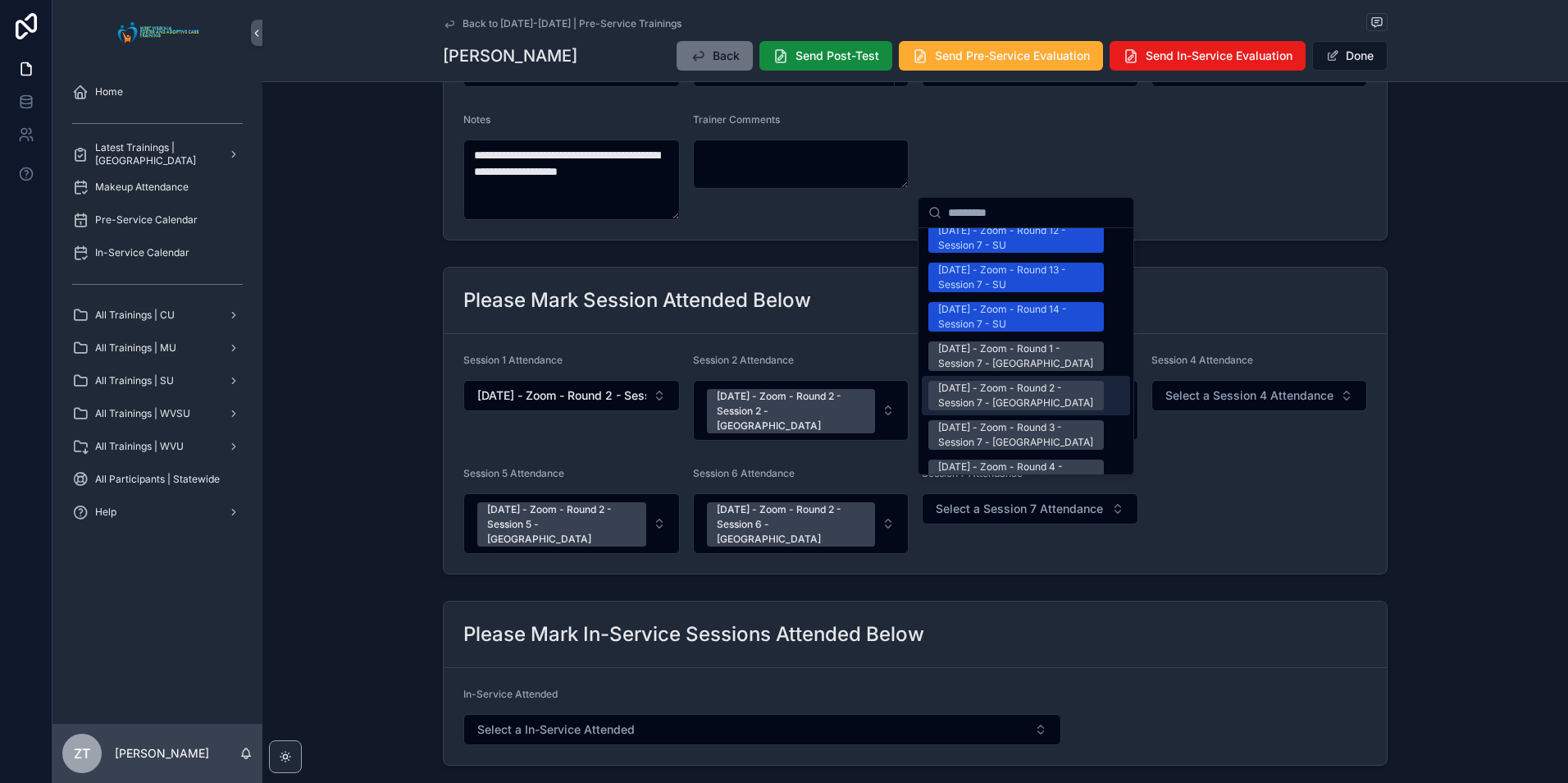
click at [997, 381] on div "[DATE] - Zoom - Round 2 - Session 7 - [GEOGRAPHIC_DATA]" at bounding box center [1016, 395] width 156 height 30
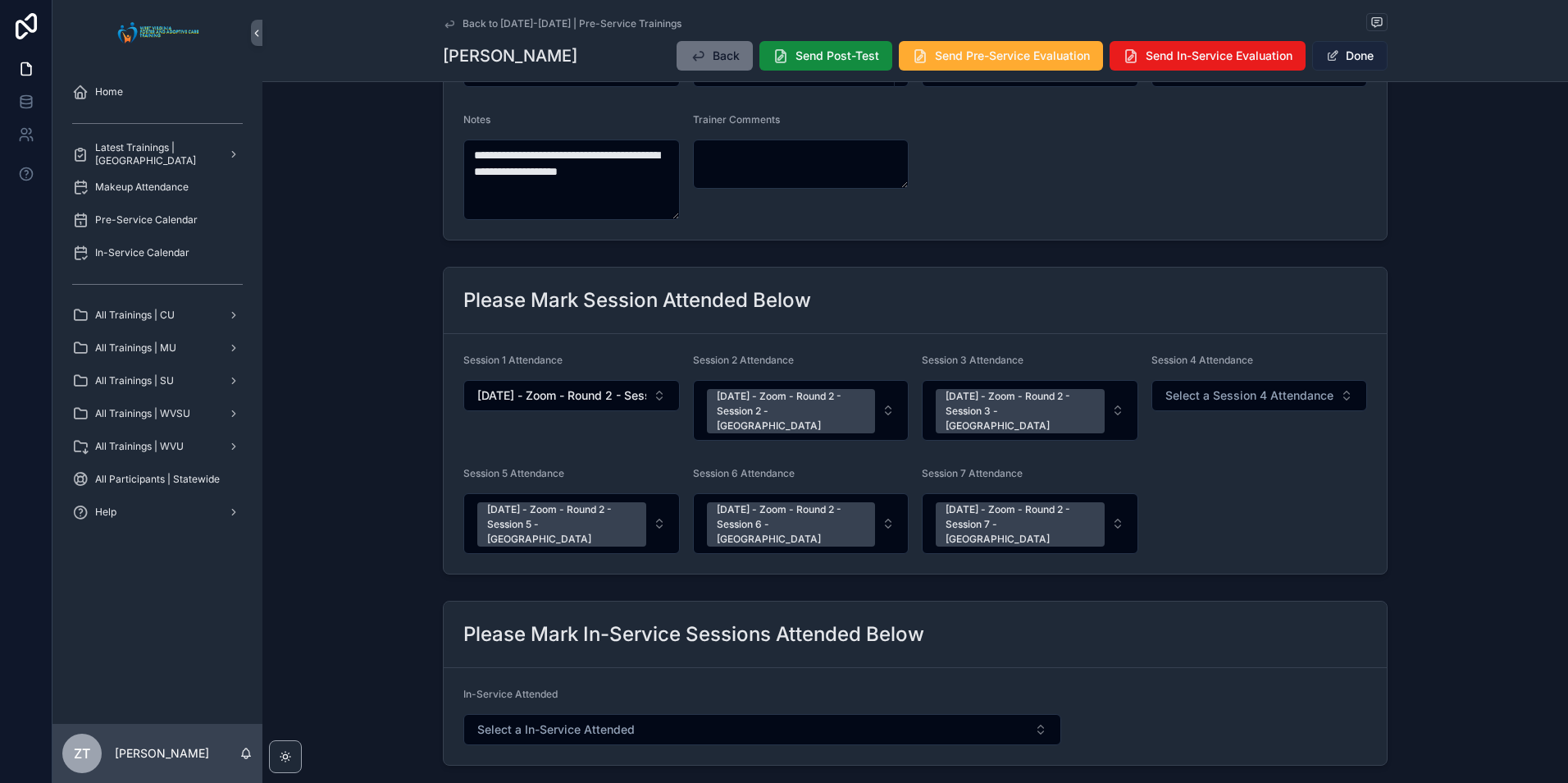
click at [1358, 56] on button "Done" at bounding box center [1350, 56] width 75 height 30
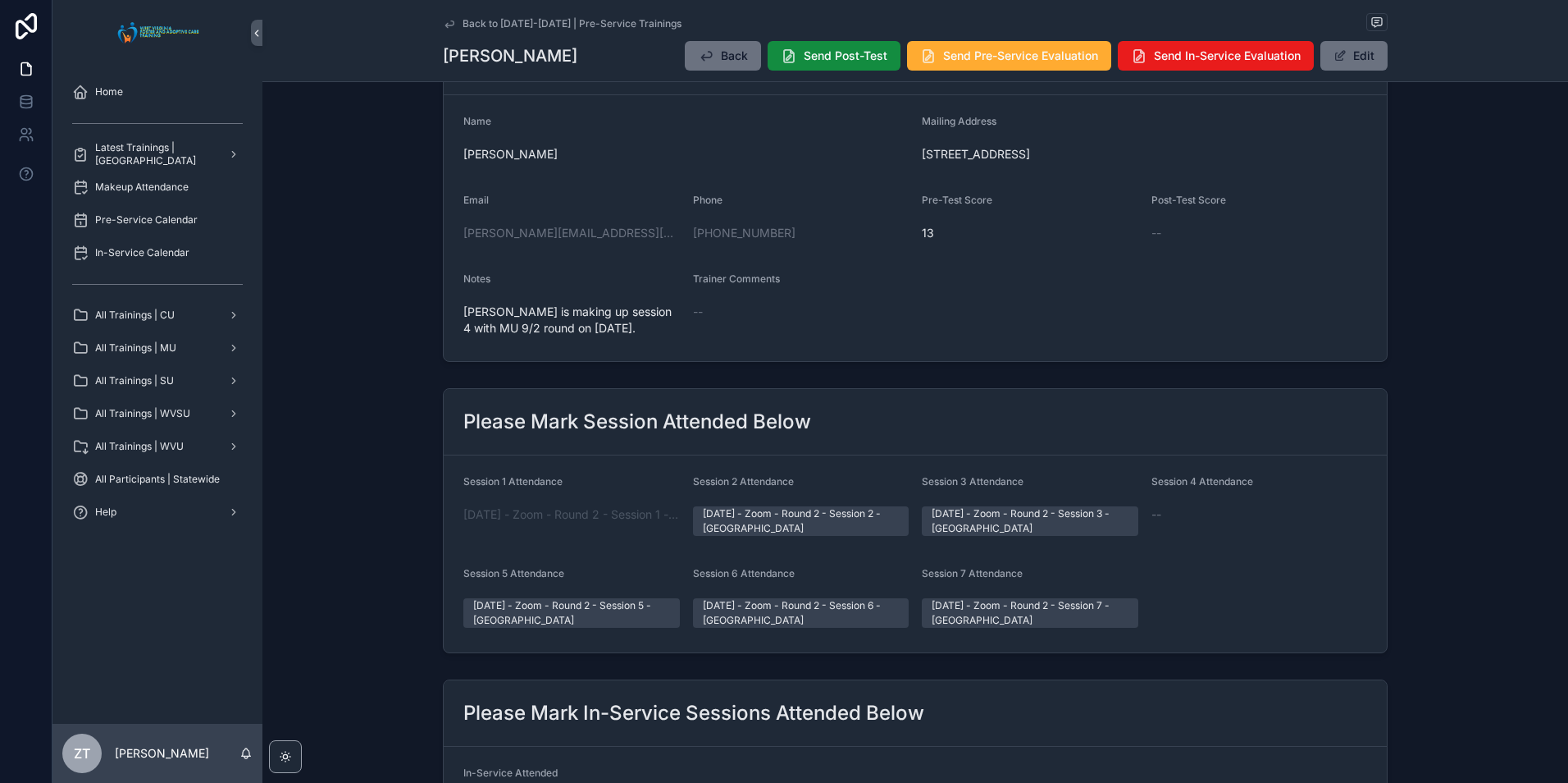
scroll to position [0, 0]
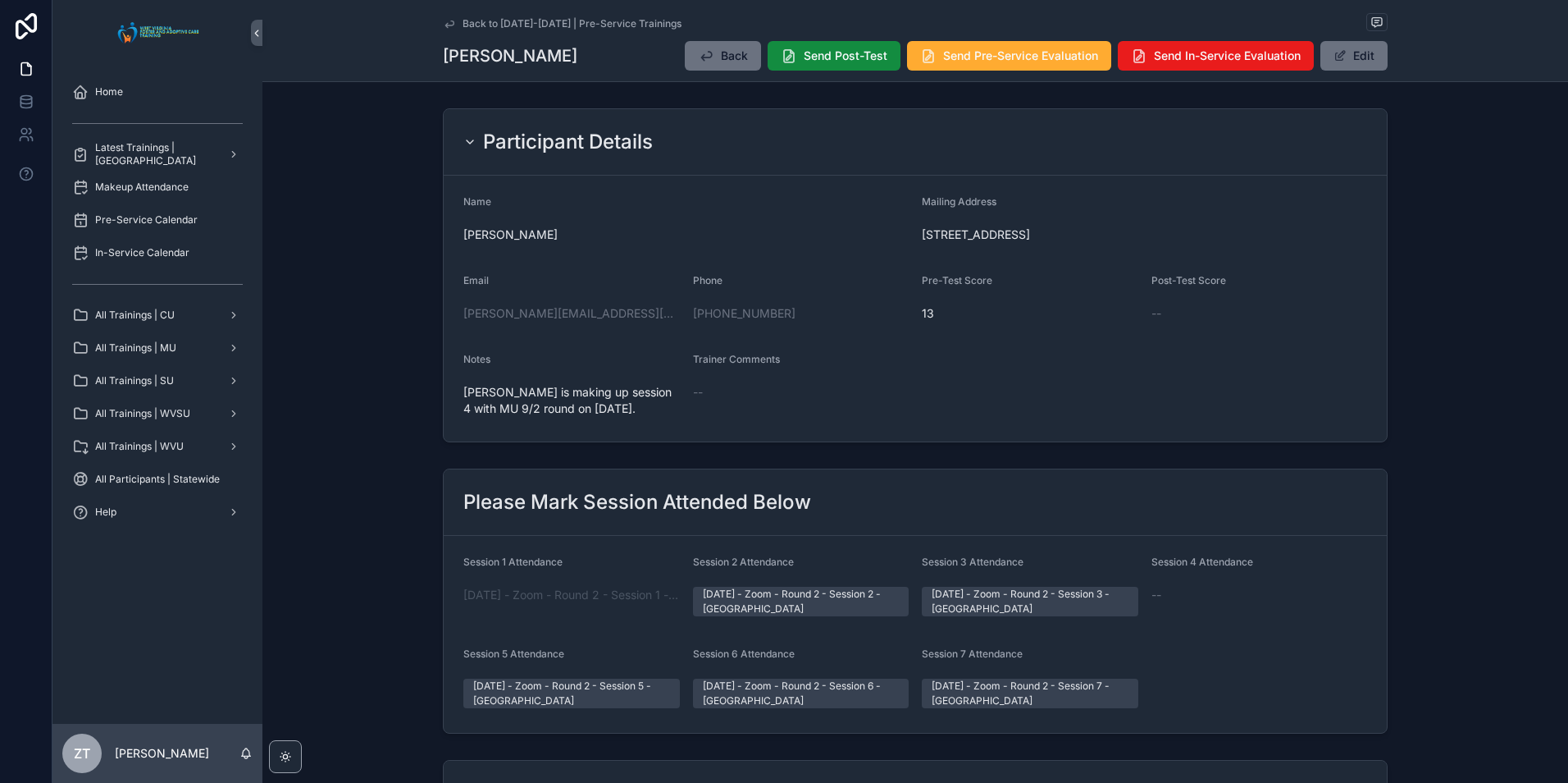
click at [443, 20] on icon "scrollable content" at bounding box center [450, 24] width 13 height 14
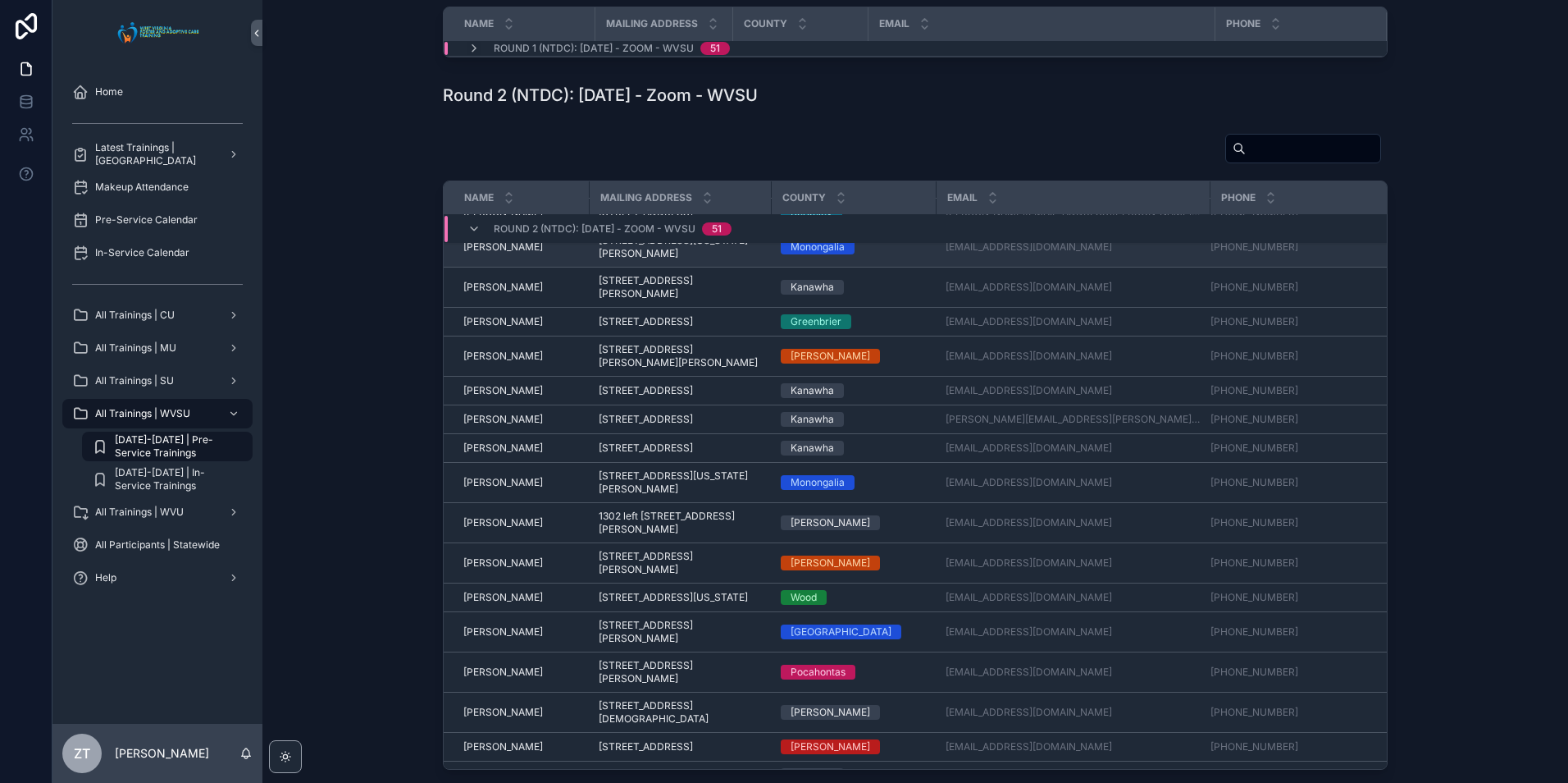
scroll to position [926, 0]
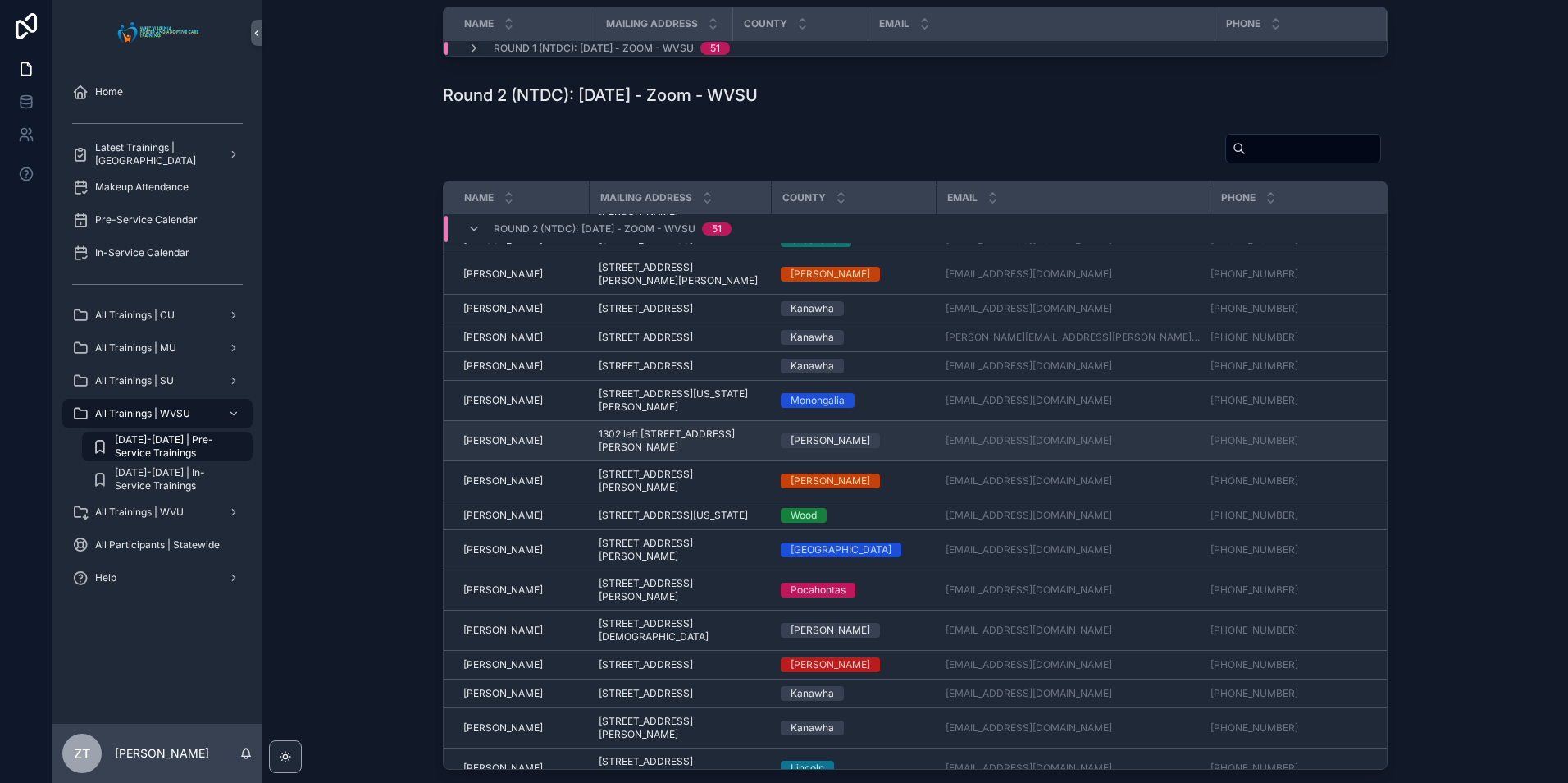
click at [499, 447] on span "[PERSON_NAME]" at bounding box center [503, 440] width 79 height 14
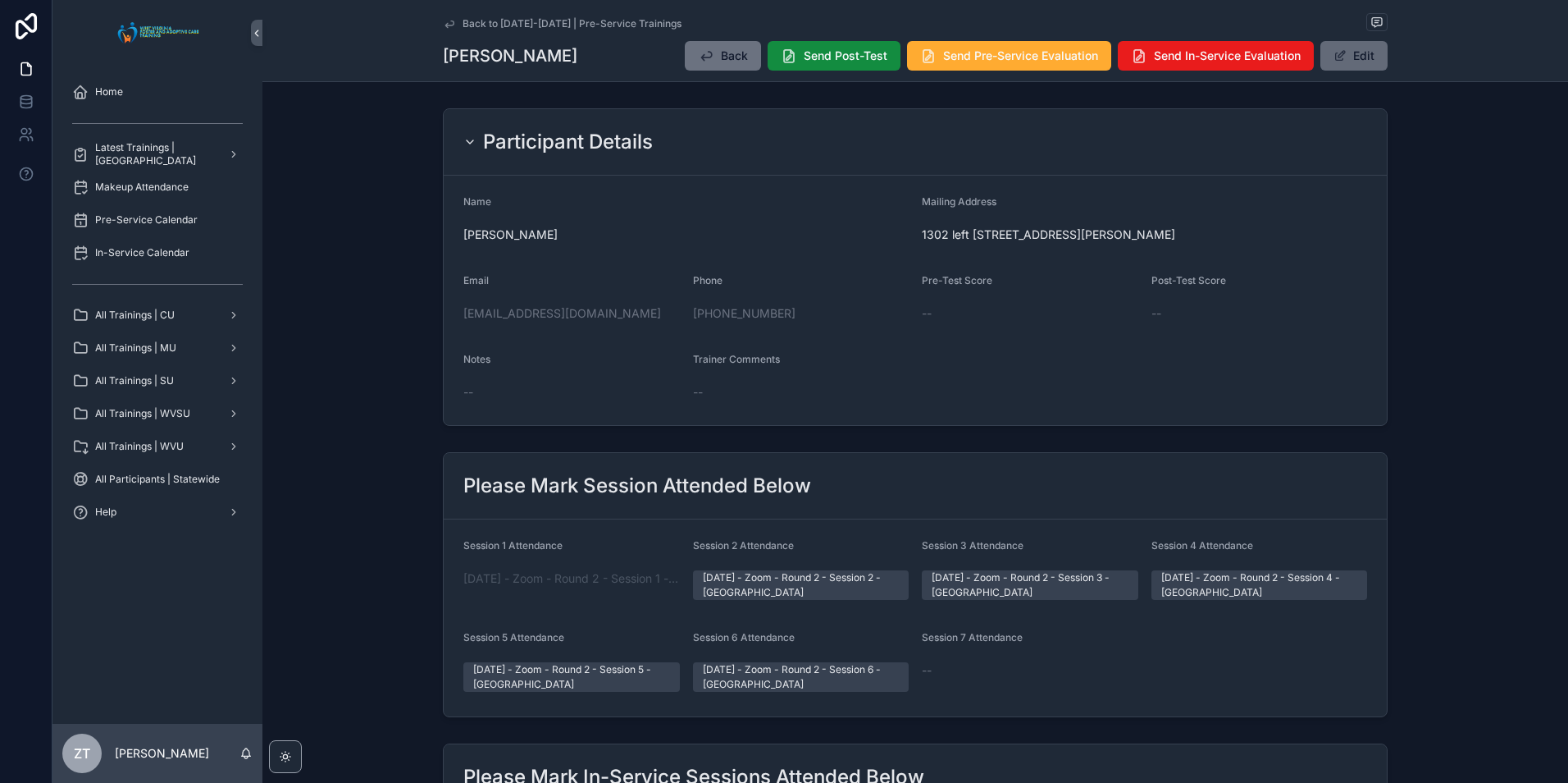
click at [1357, 62] on button "Edit" at bounding box center [1354, 56] width 67 height 30
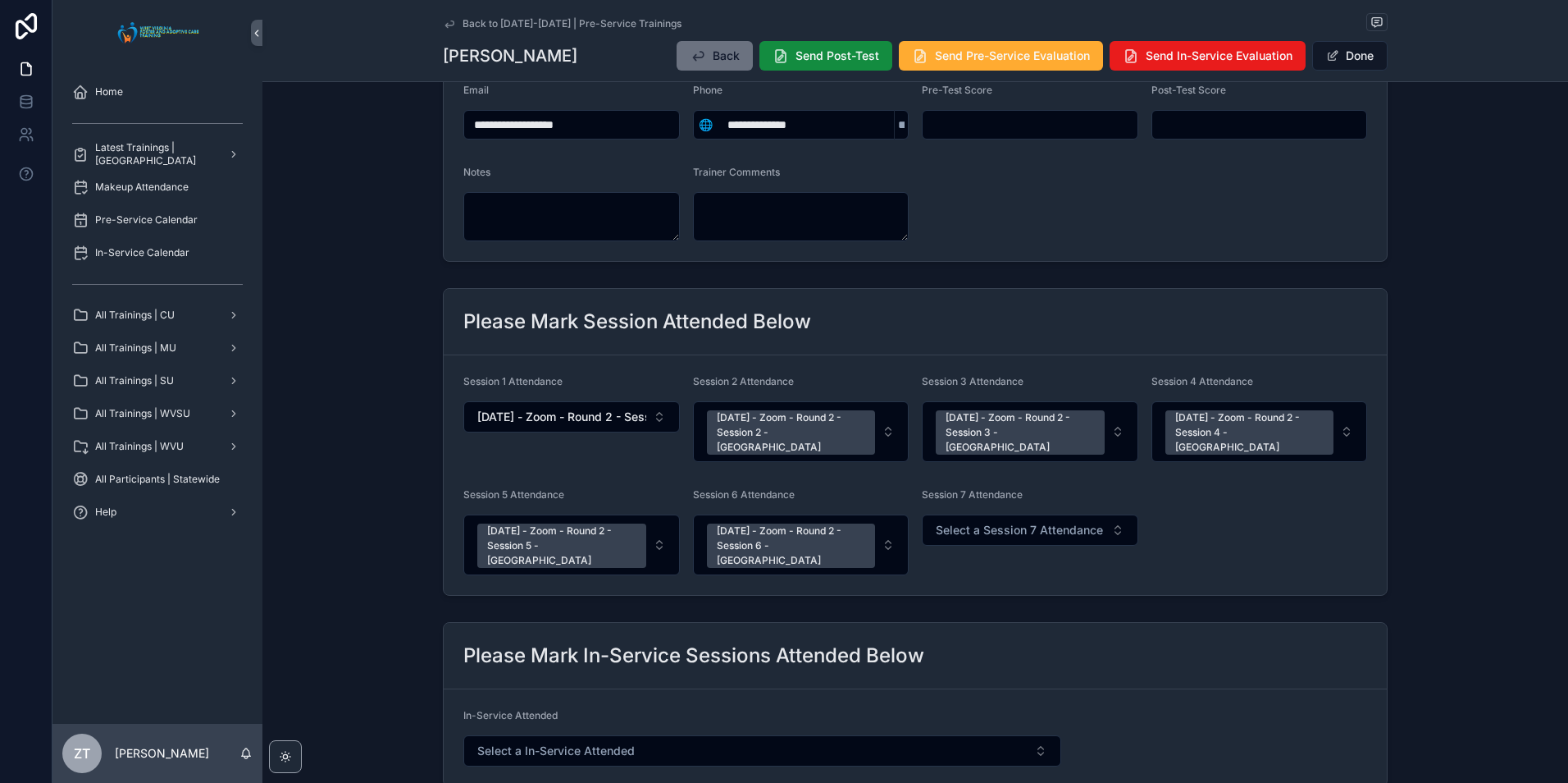
scroll to position [246, 0]
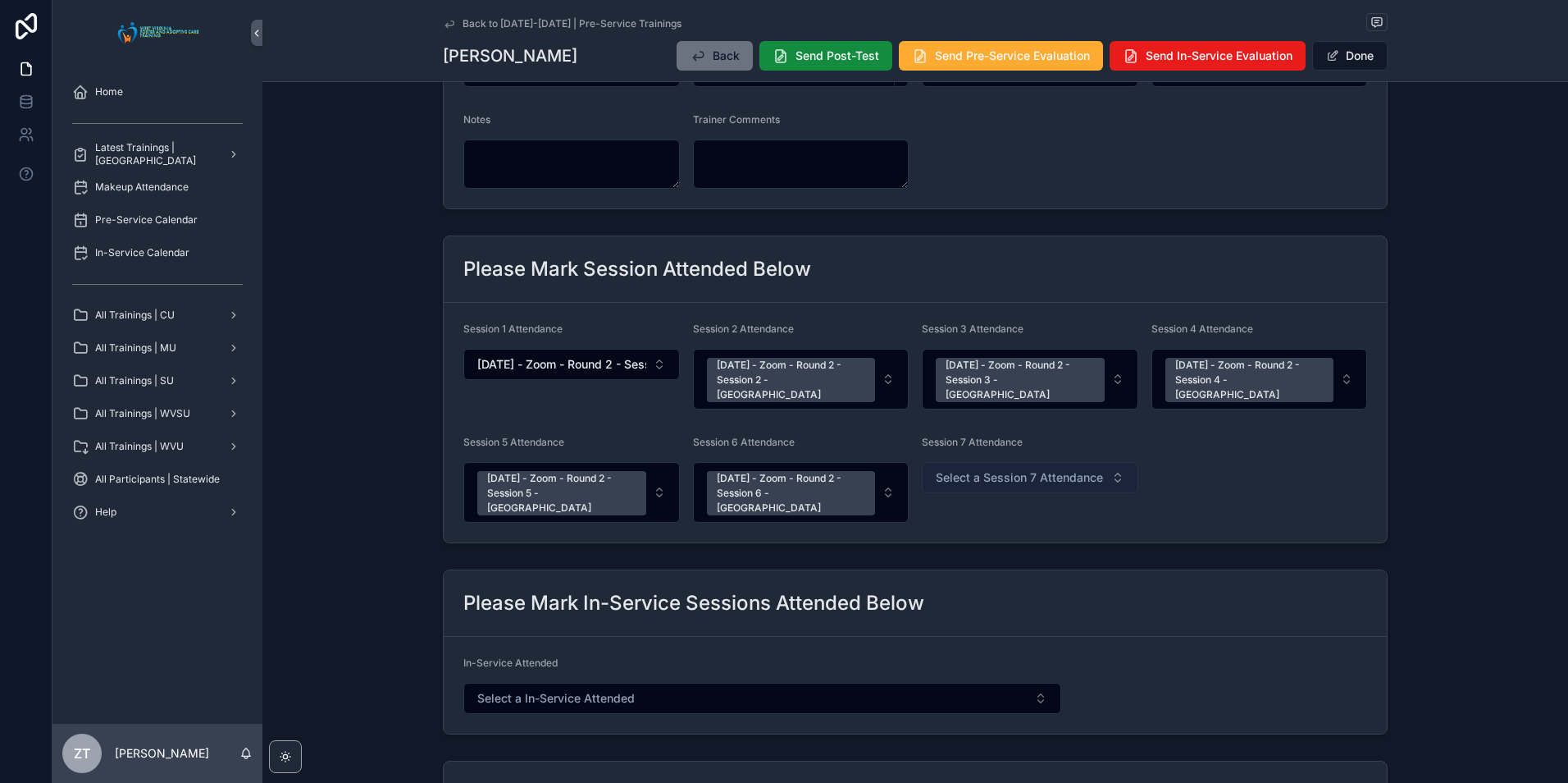
click at [1016, 469] on span "Select a Session 7 Attendance" at bounding box center [1019, 477] width 167 height 16
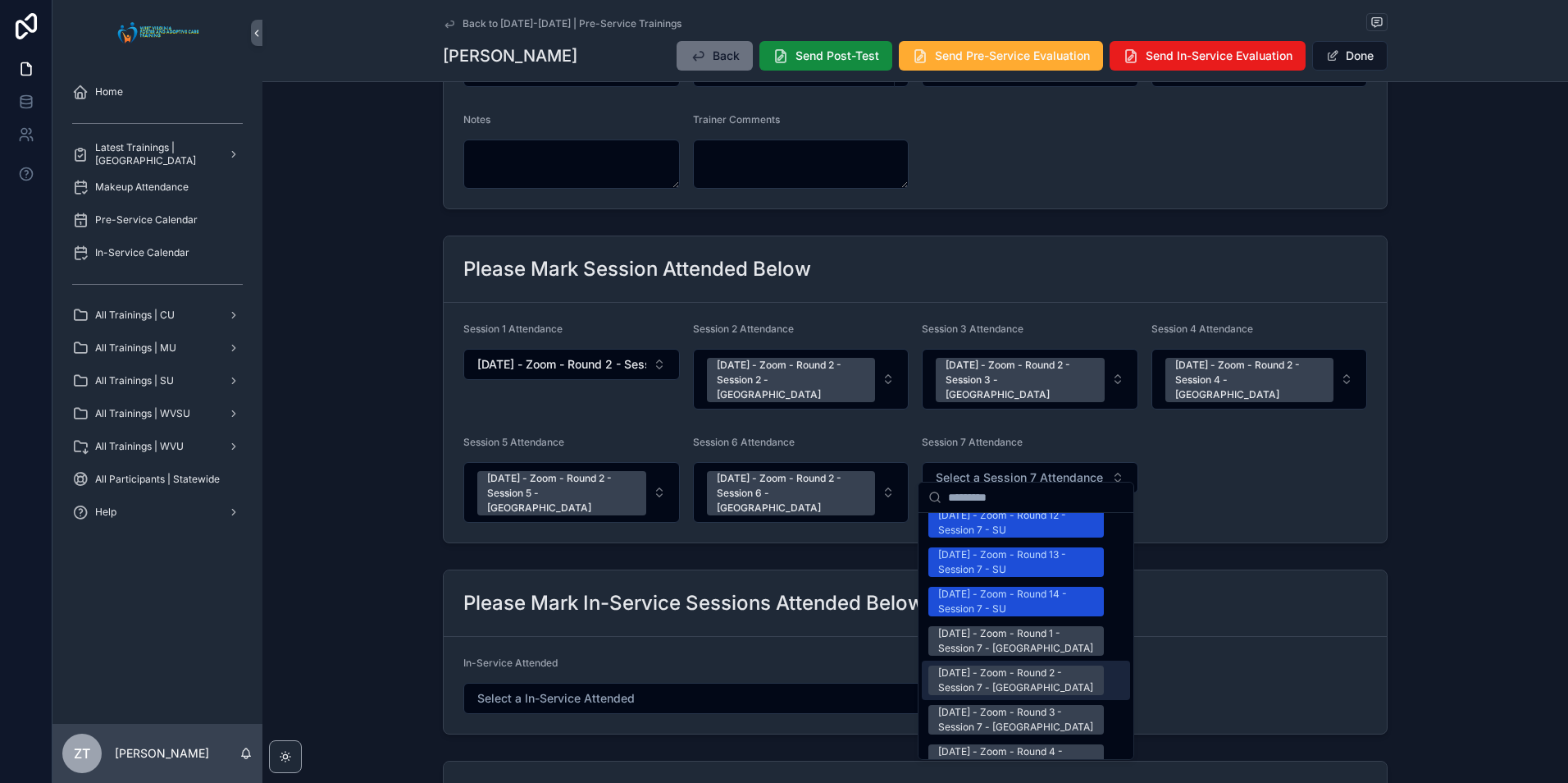
click at [989, 666] on div "[DATE] - Zoom - Round 2 - Session 7 - [GEOGRAPHIC_DATA]" at bounding box center [1016, 680] width 156 height 30
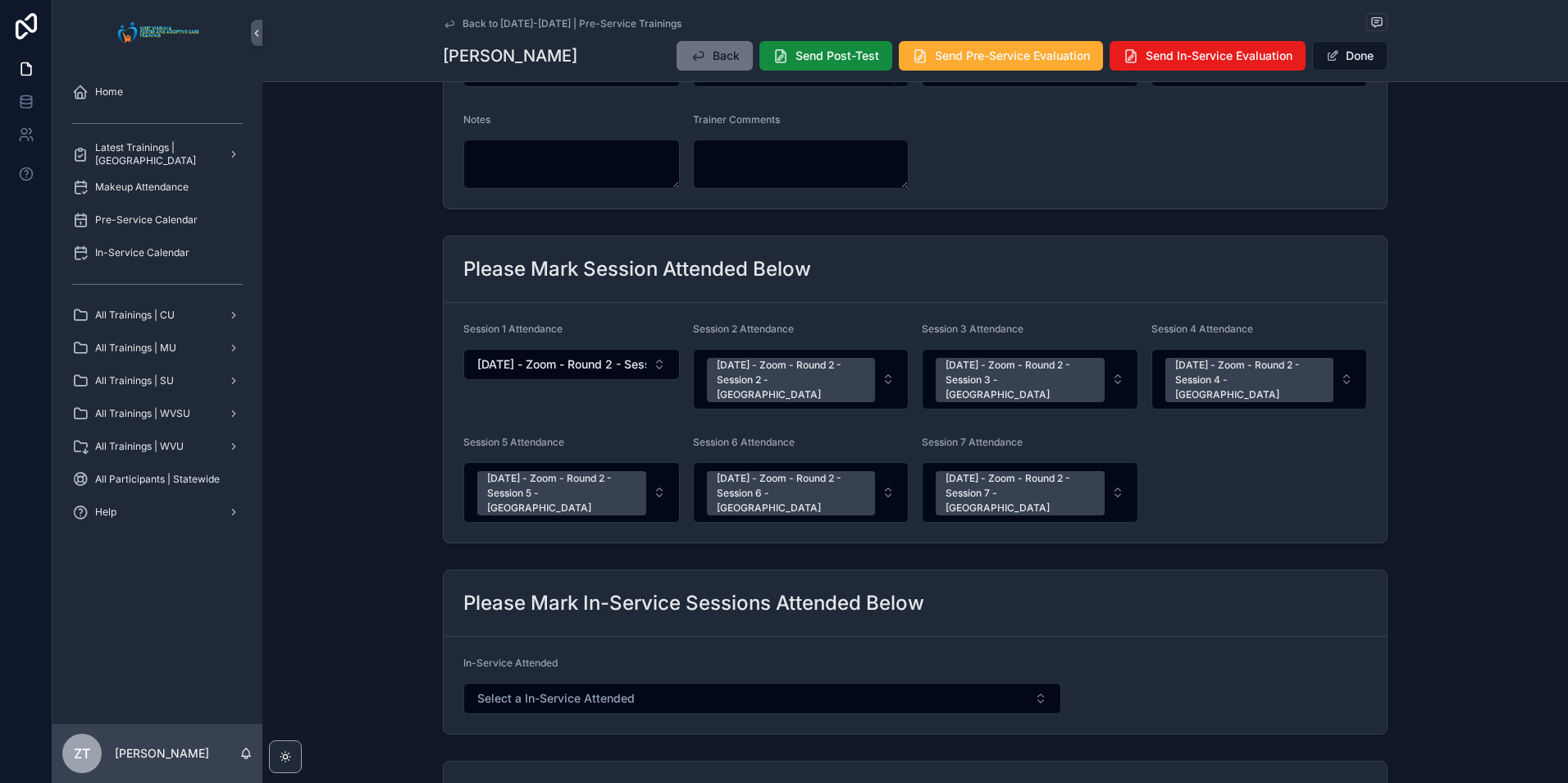
scroll to position [0, 0]
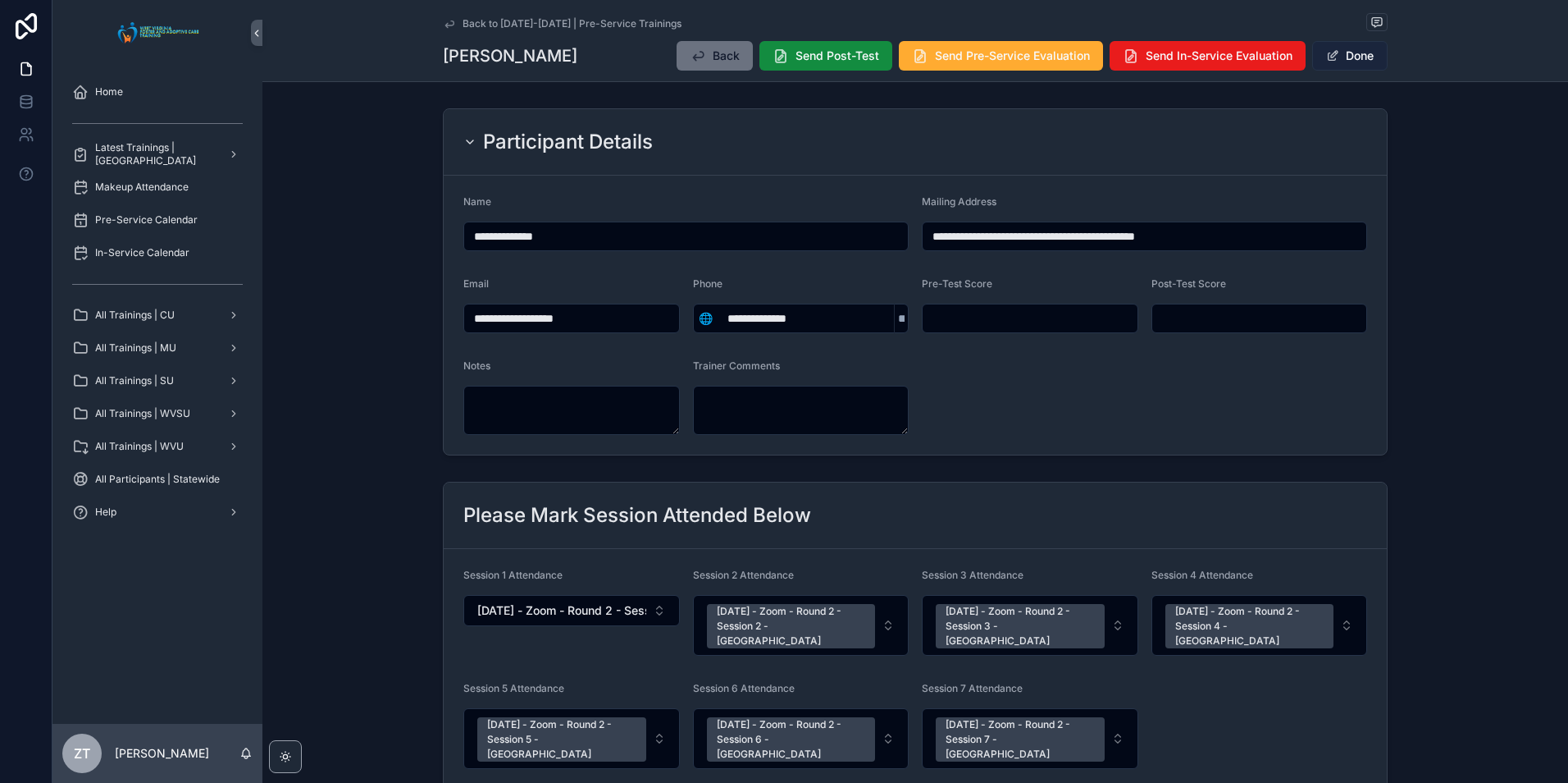
click at [1352, 57] on button "Done" at bounding box center [1350, 56] width 75 height 30
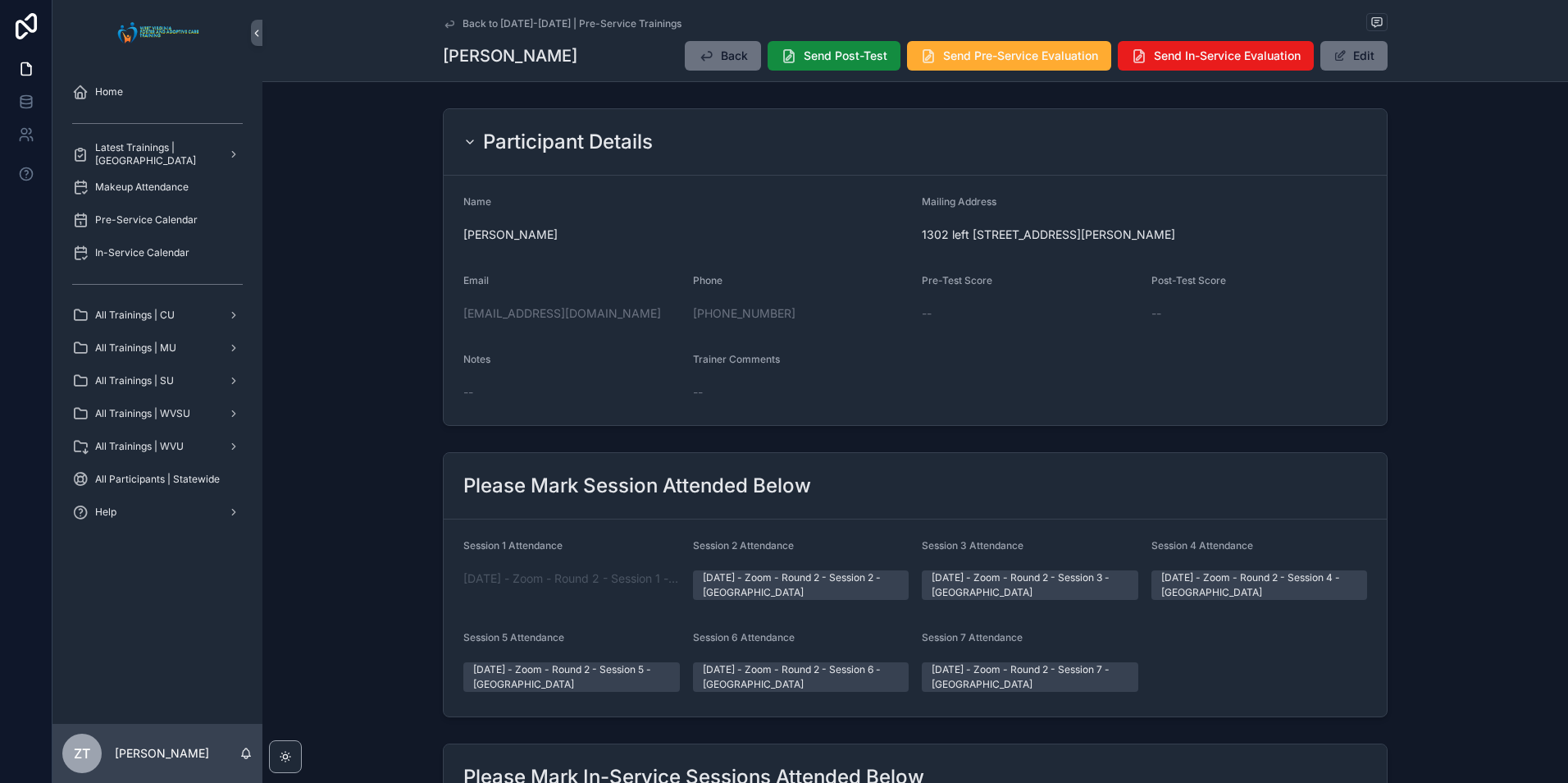
click at [448, 18] on icon "scrollable content" at bounding box center [450, 24] width 13 height 14
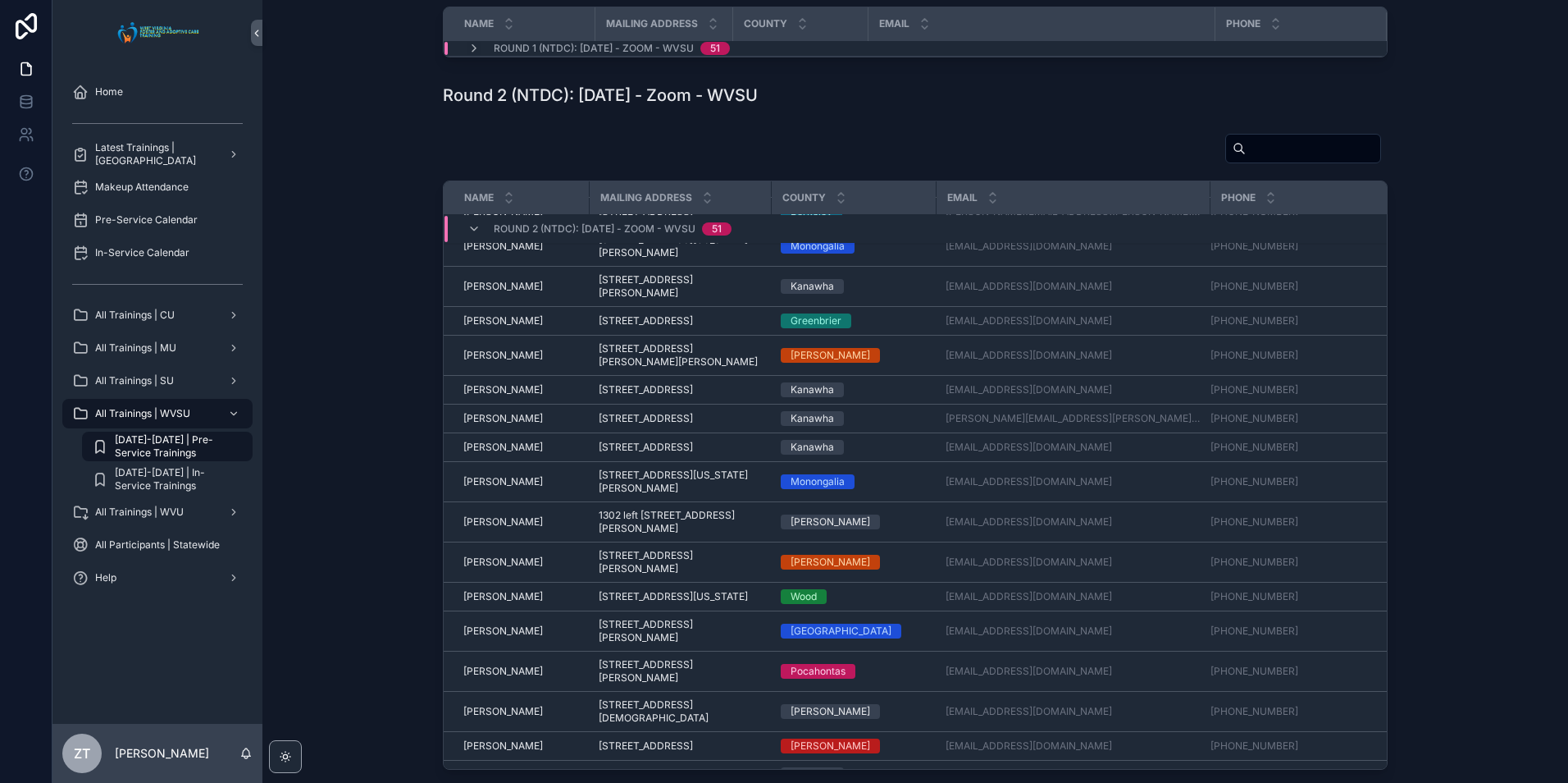
scroll to position [926, 0]
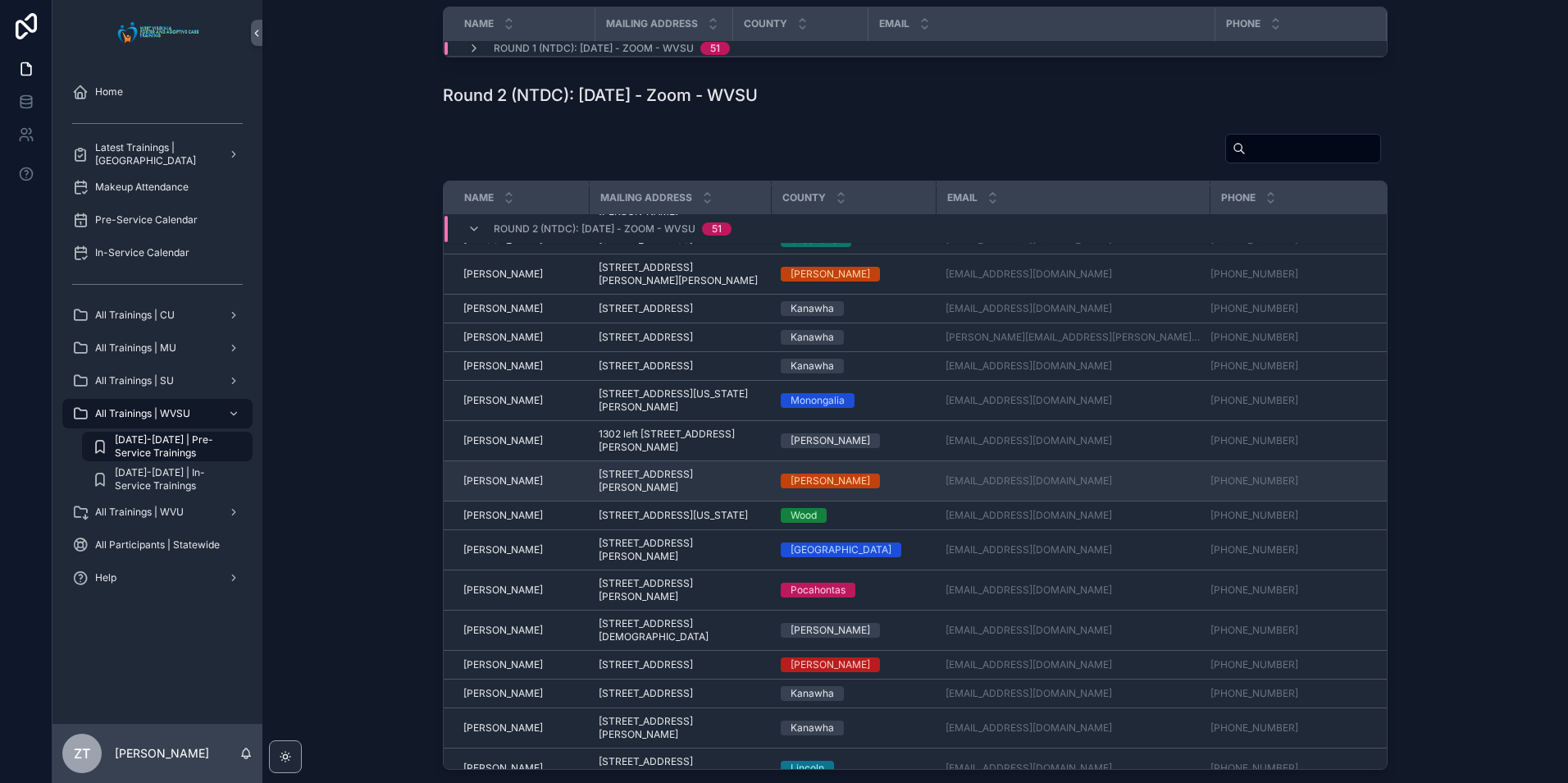
click at [504, 488] on span "[PERSON_NAME]" at bounding box center [503, 481] width 79 height 14
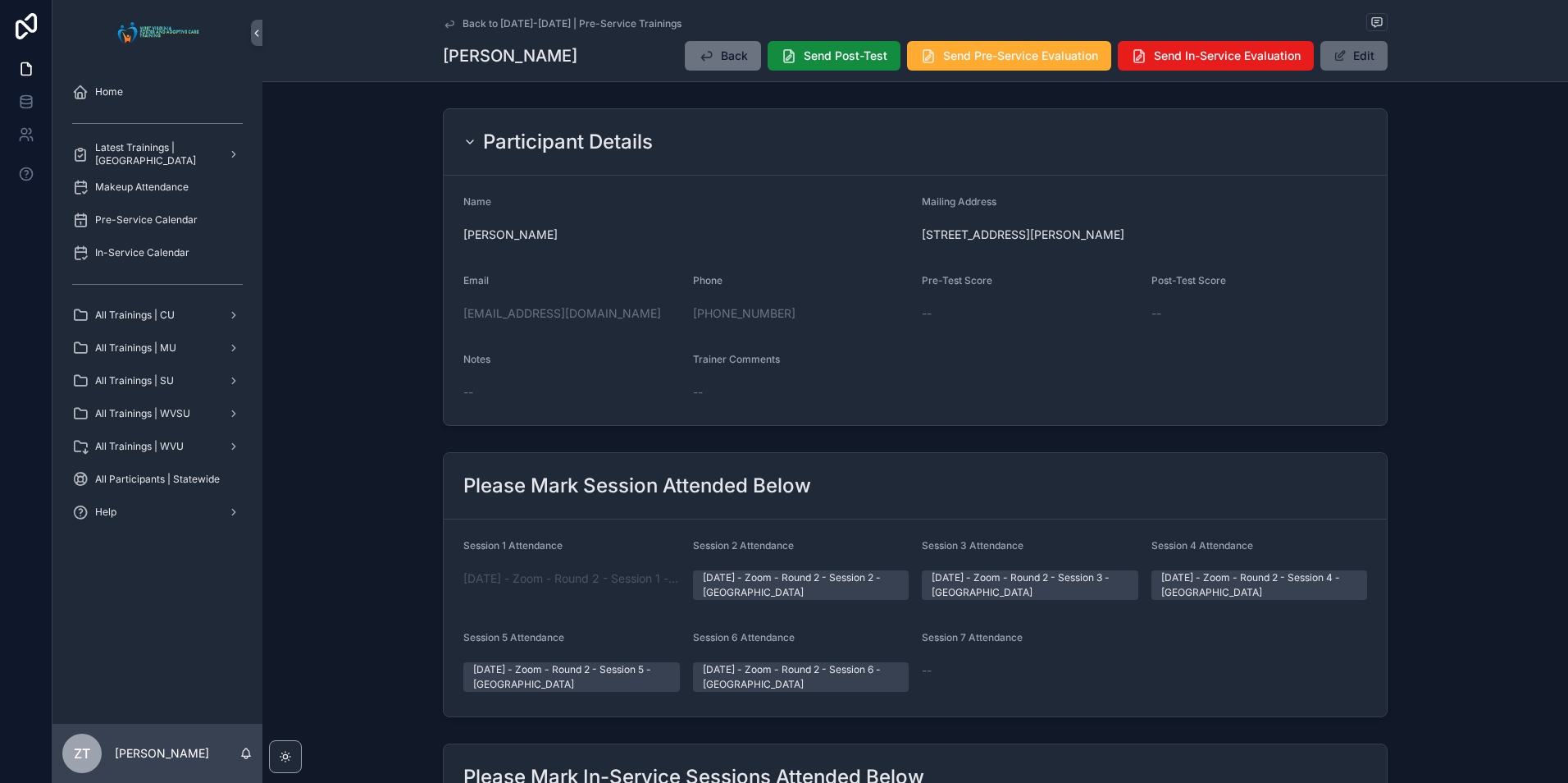
click at [1371, 59] on button "Edit" at bounding box center [1354, 56] width 67 height 30
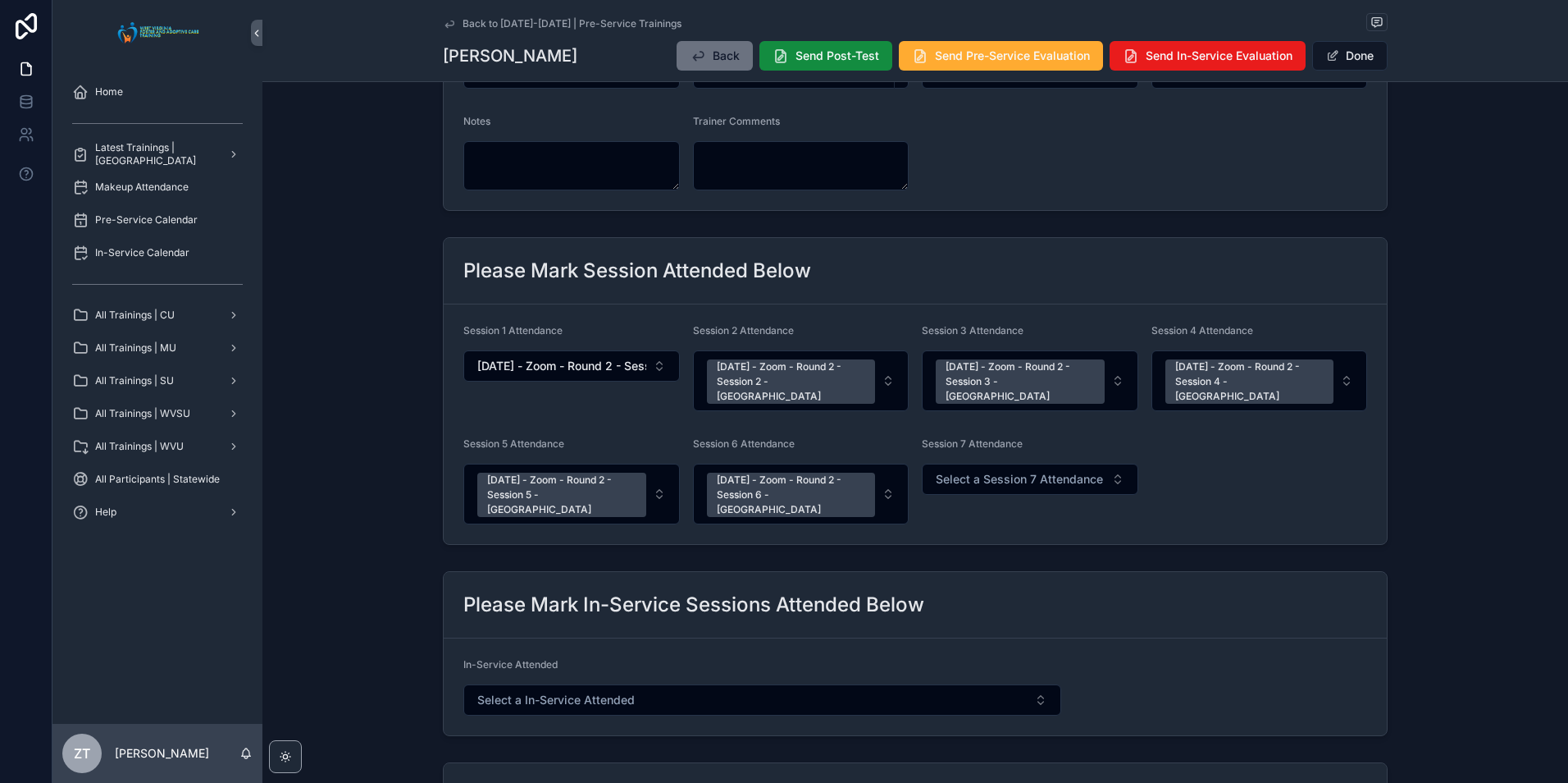
scroll to position [246, 0]
click at [1000, 469] on span "Select a Session 7 Attendance" at bounding box center [1019, 477] width 167 height 16
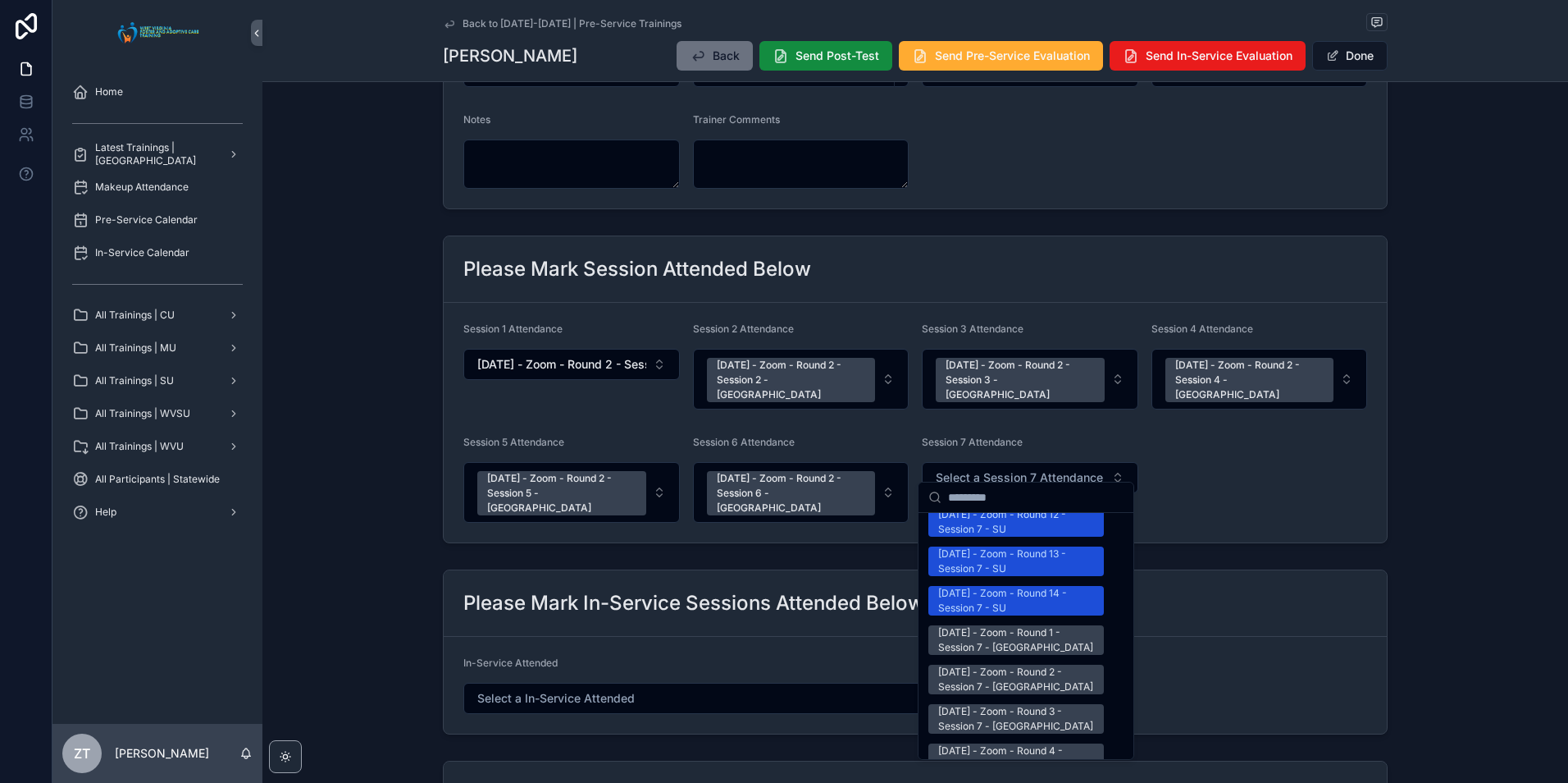
scroll to position [2133, 0]
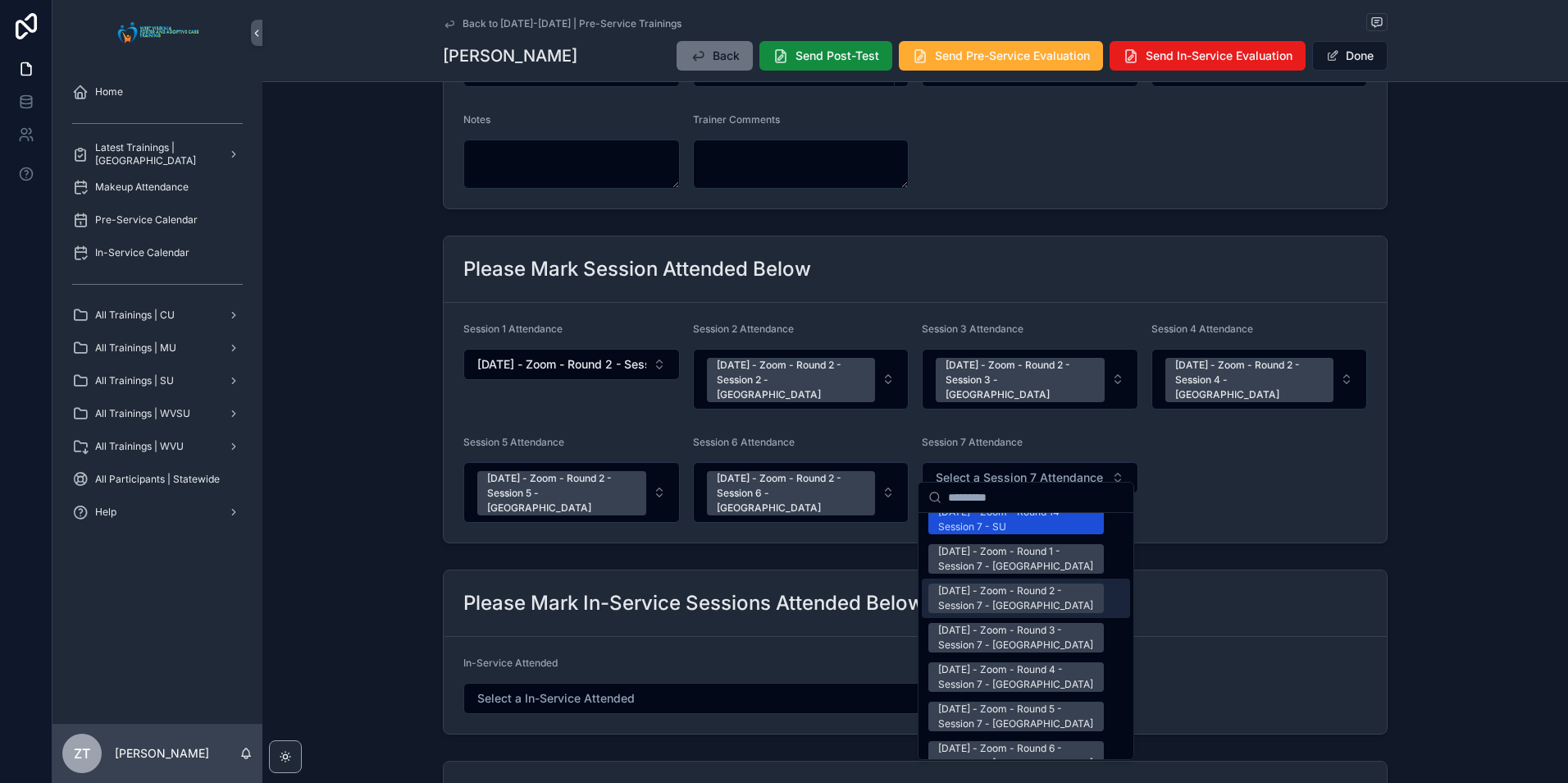
click at [986, 583] on div "[DATE] - Zoom - Round 2 - Session 7 - [GEOGRAPHIC_DATA]" at bounding box center [1016, 597] width 156 height 30
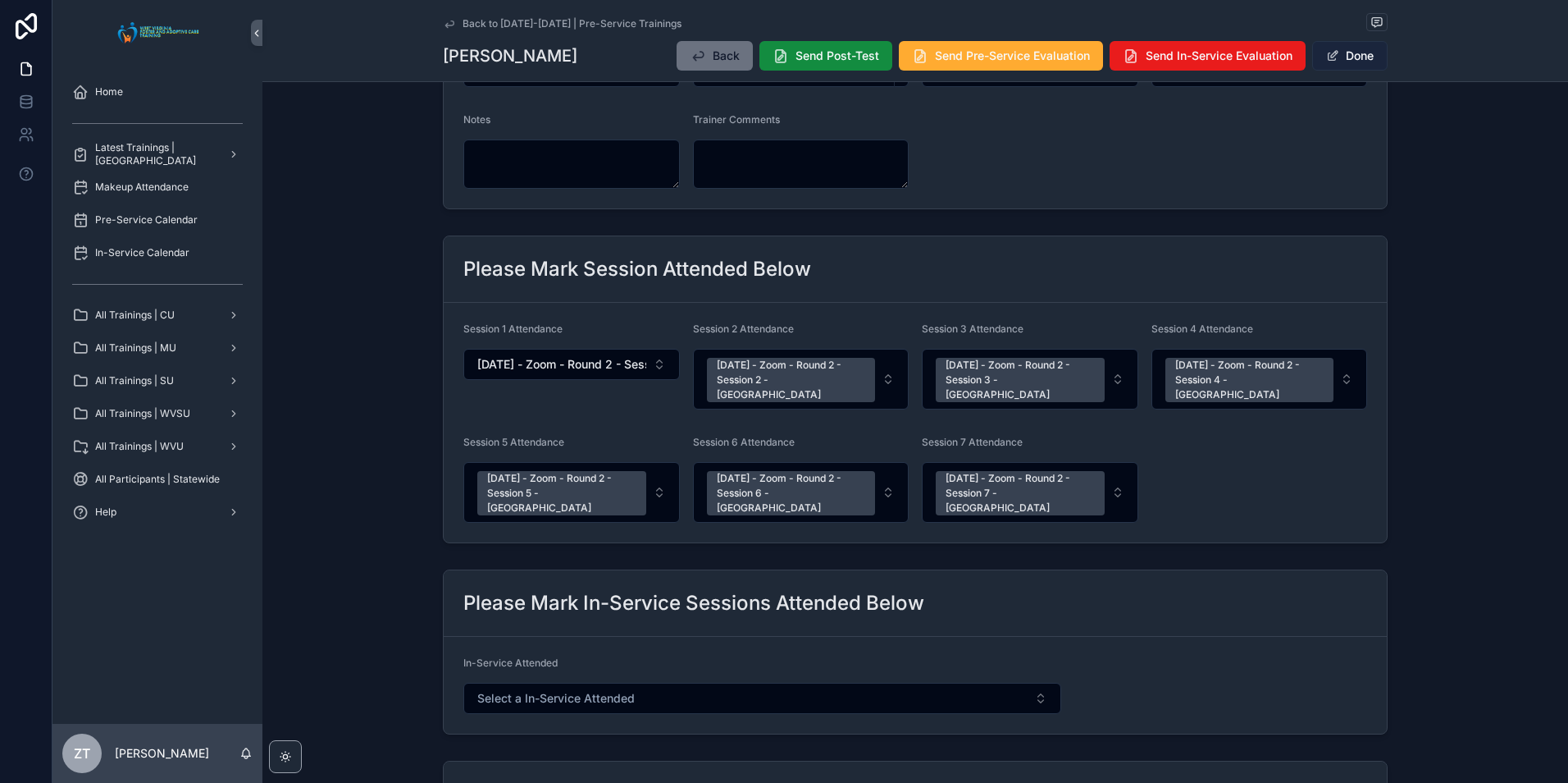
click at [1348, 62] on button "Done" at bounding box center [1350, 56] width 75 height 30
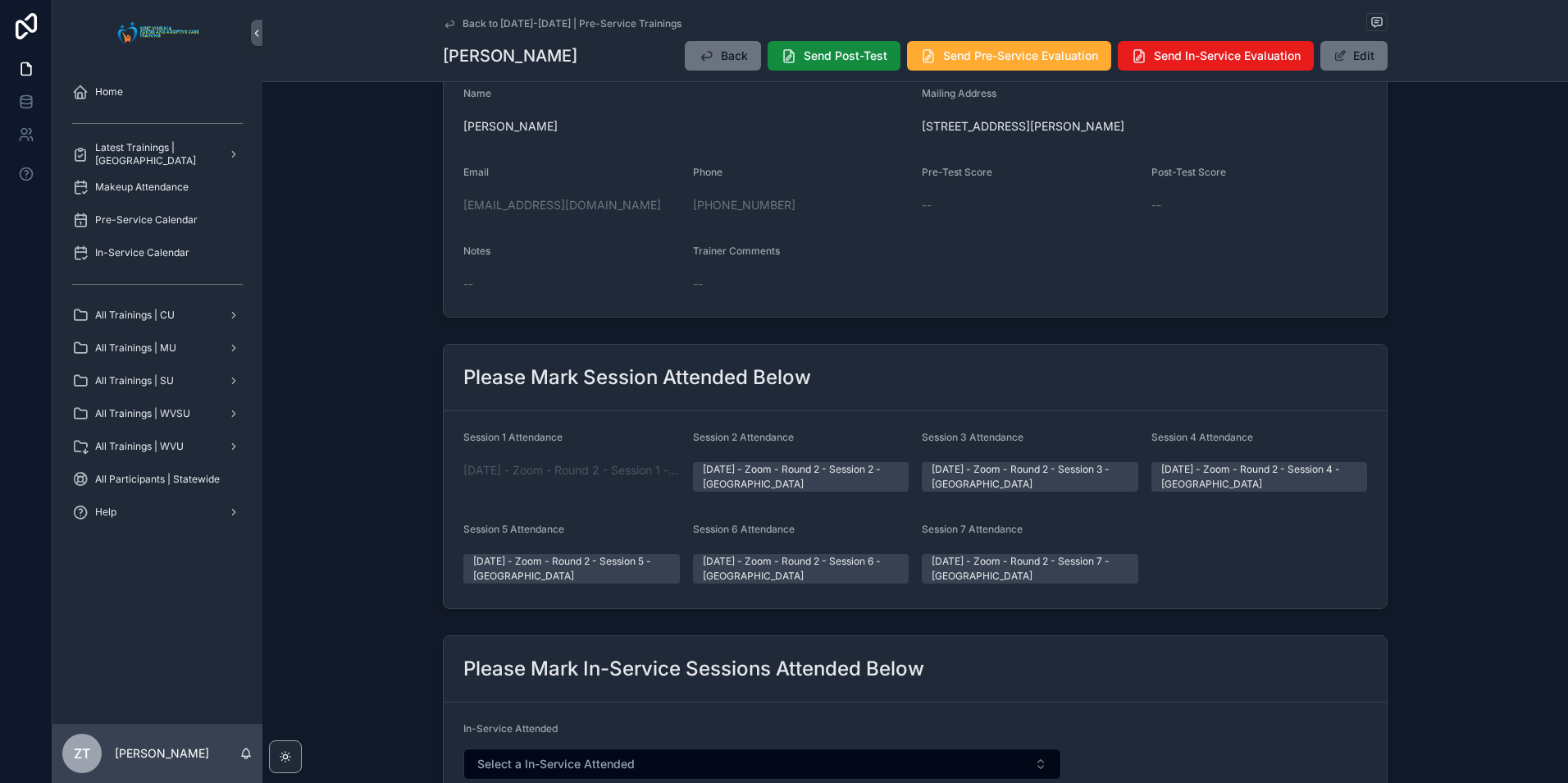
scroll to position [0, 0]
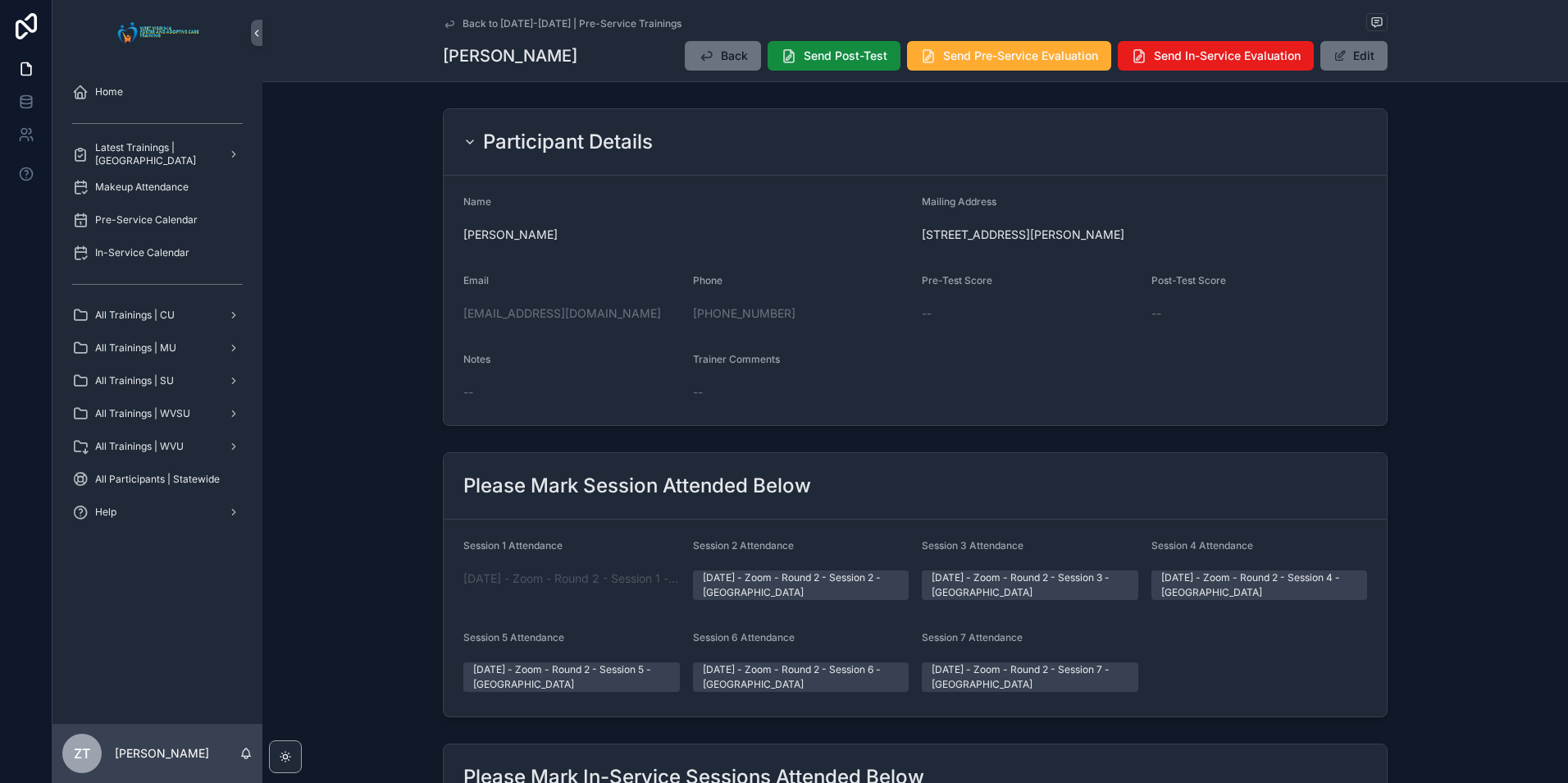
click at [444, 24] on icon "scrollable content" at bounding box center [450, 24] width 13 height 14
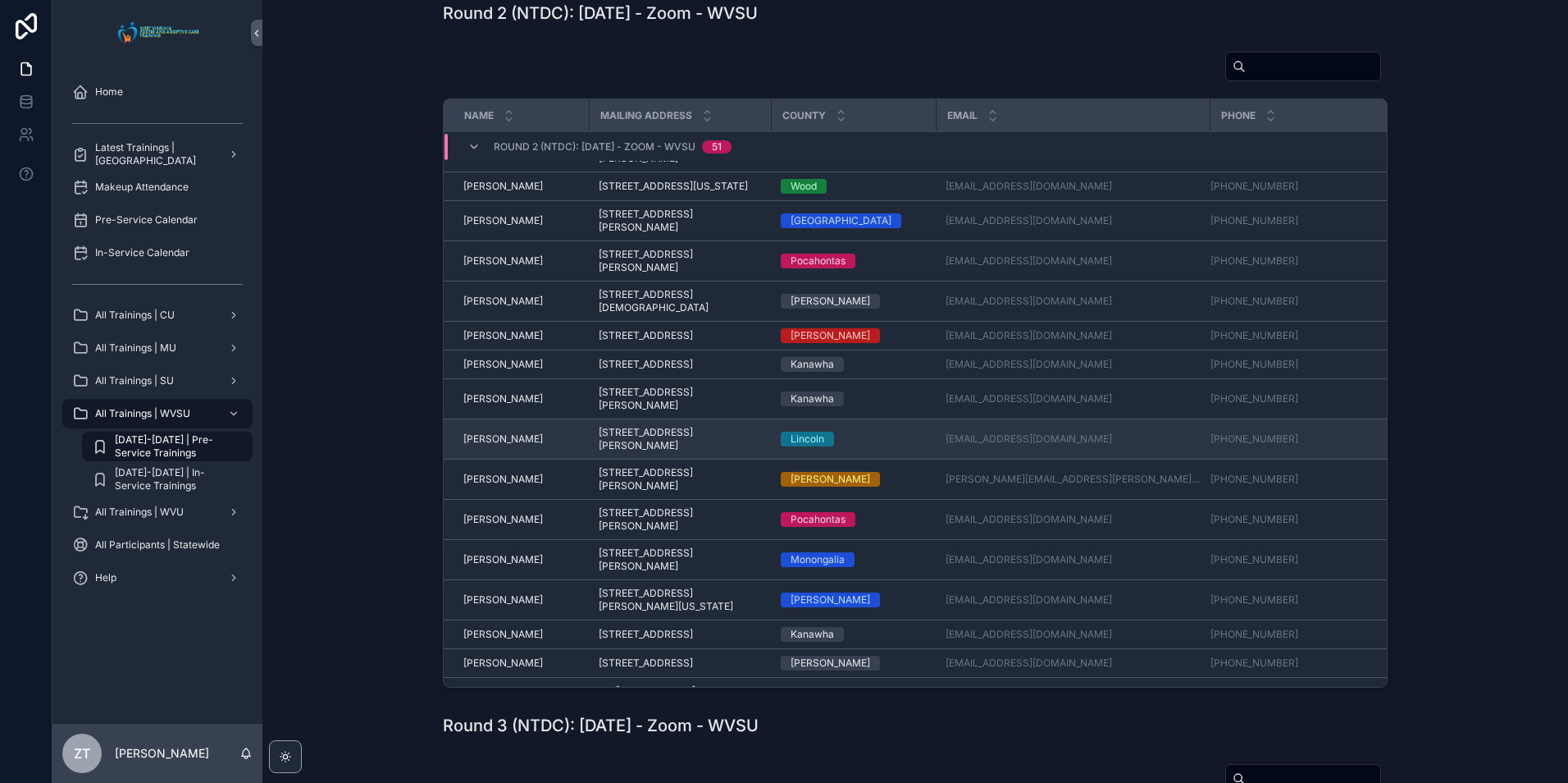
scroll to position [1007, 0]
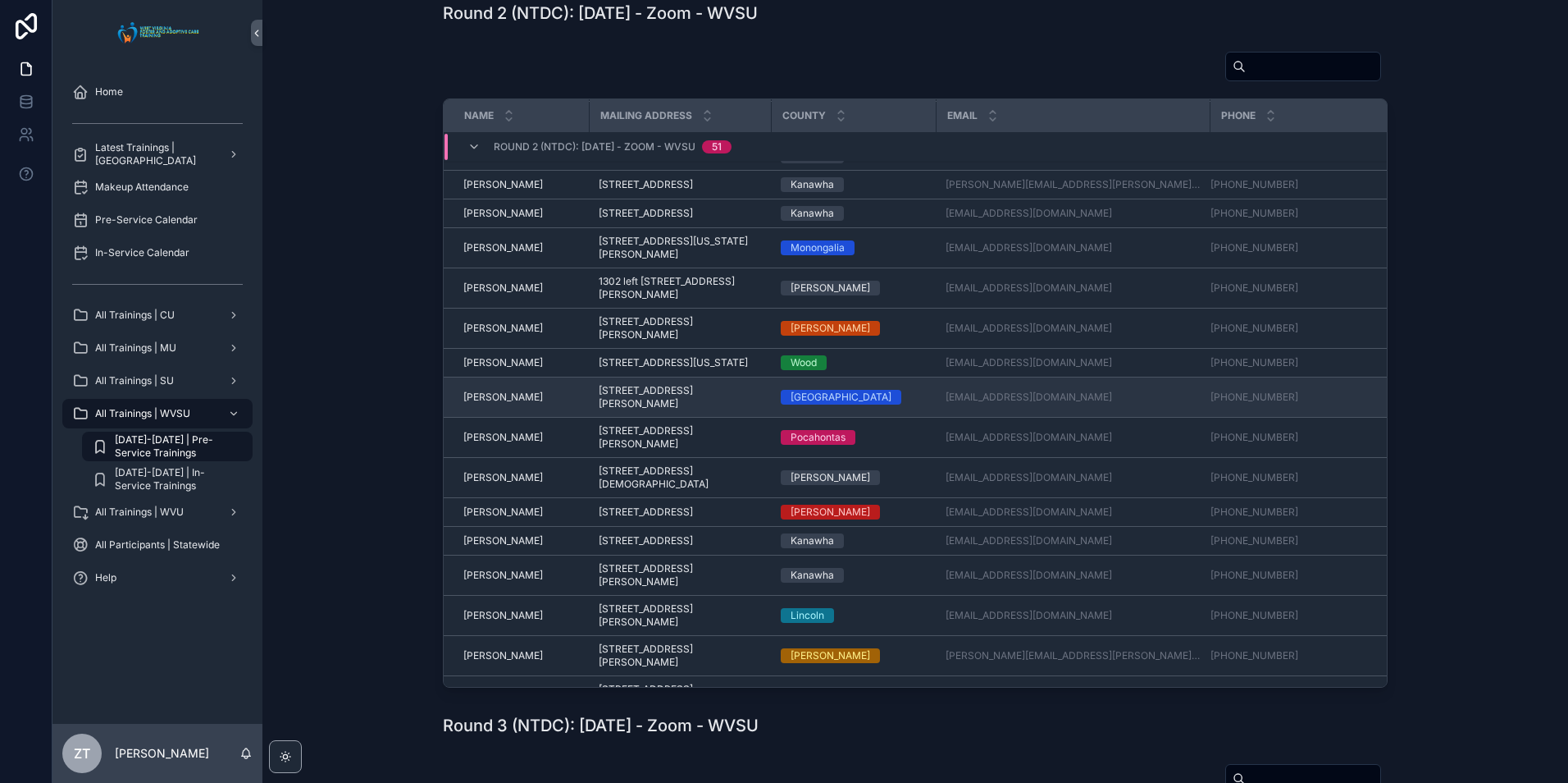
click at [501, 403] on span "[PERSON_NAME]" at bounding box center [503, 397] width 79 height 14
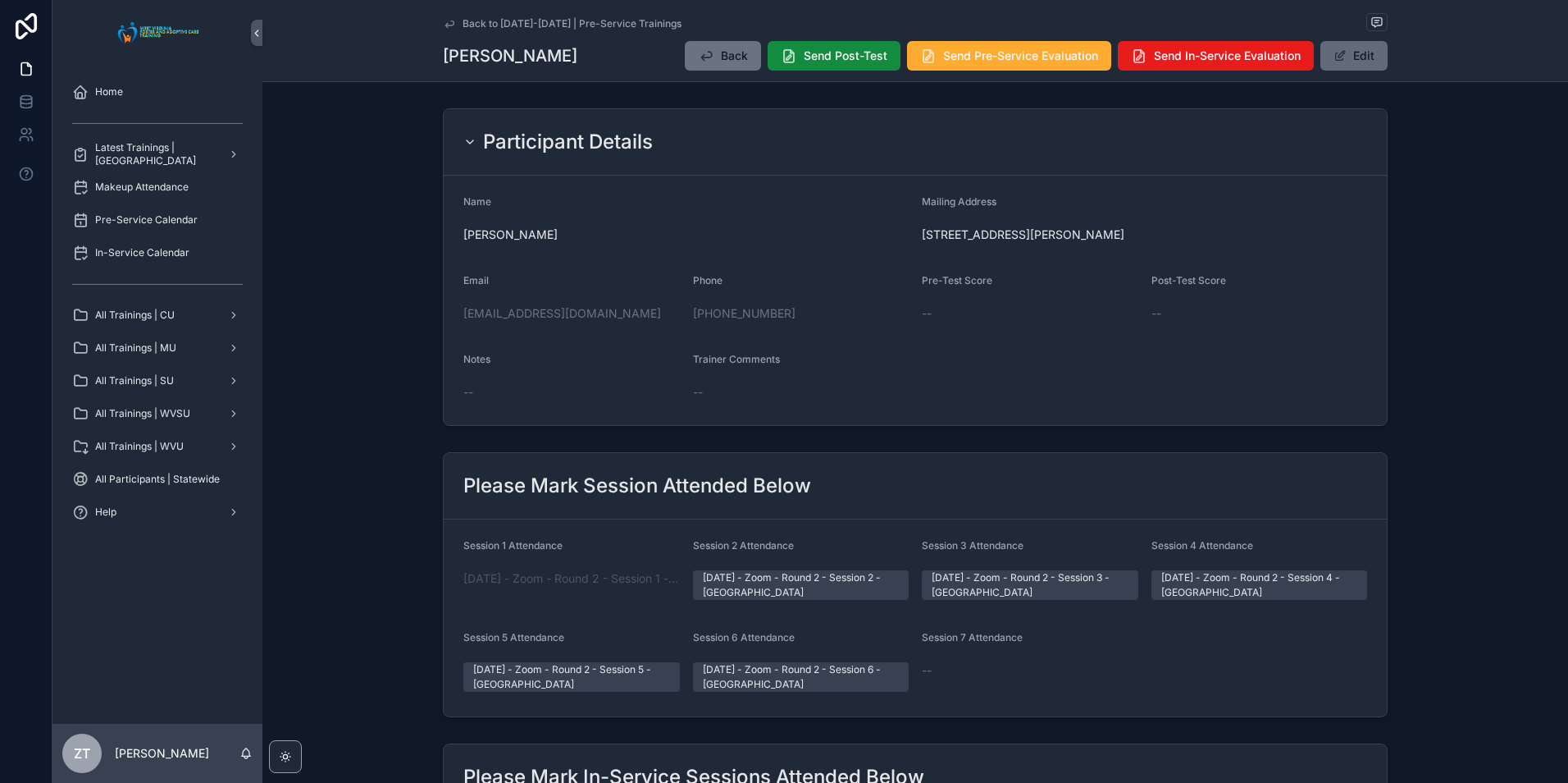
click at [1356, 56] on button "Edit" at bounding box center [1354, 56] width 67 height 30
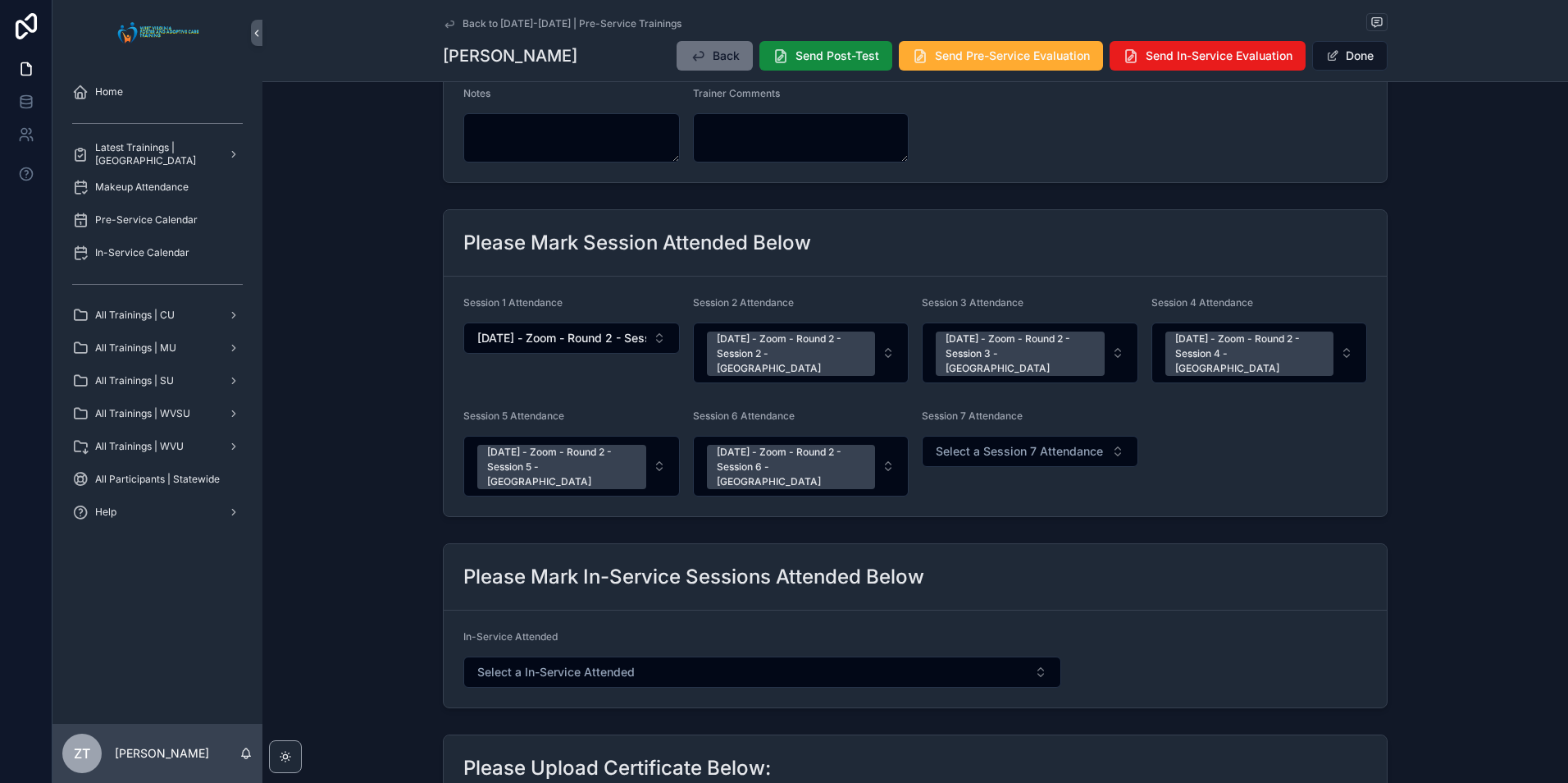
scroll to position [328, 0]
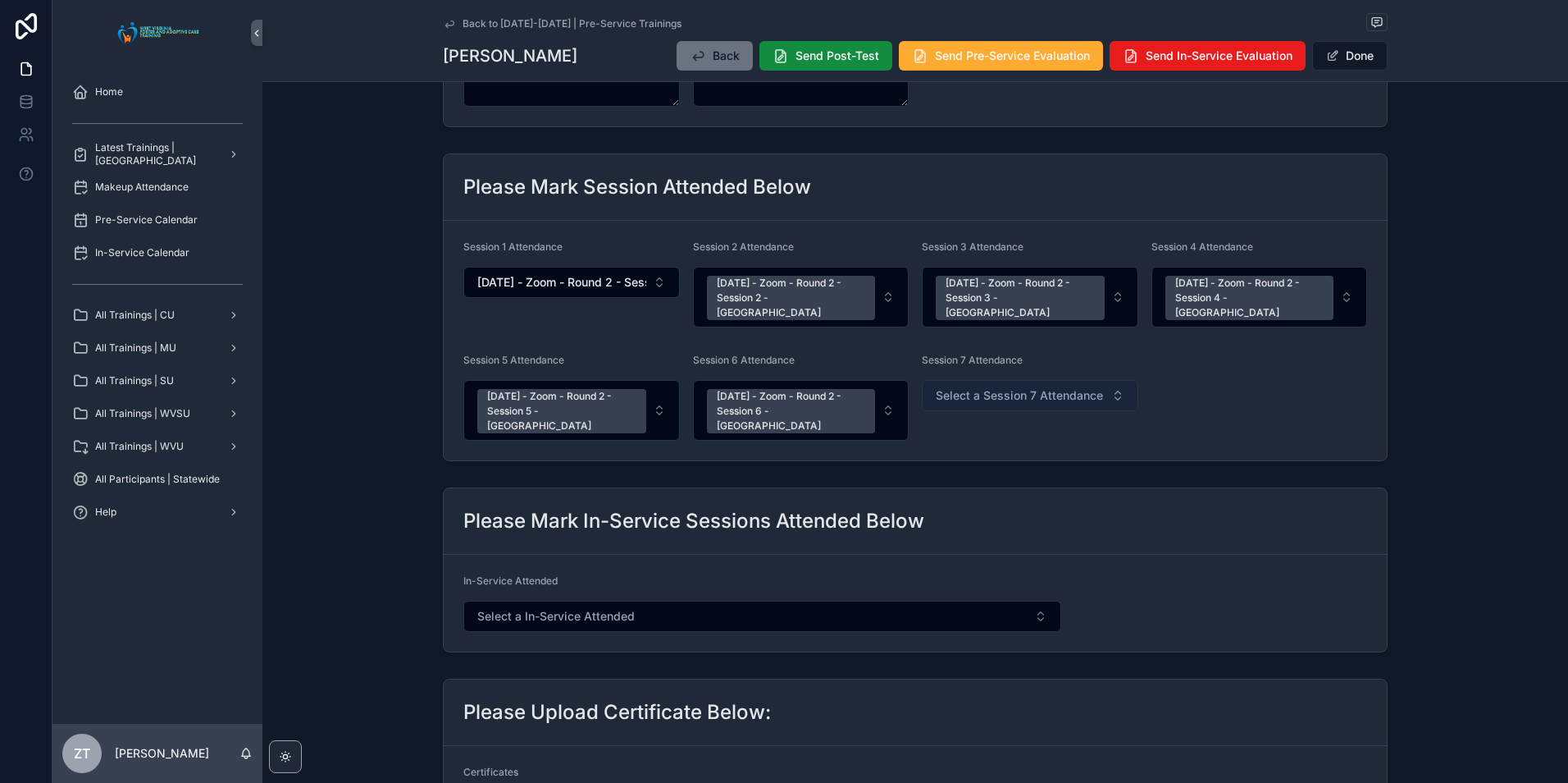
click at [980, 387] on span "Select a Session 7 Attendance" at bounding box center [1019, 395] width 167 height 16
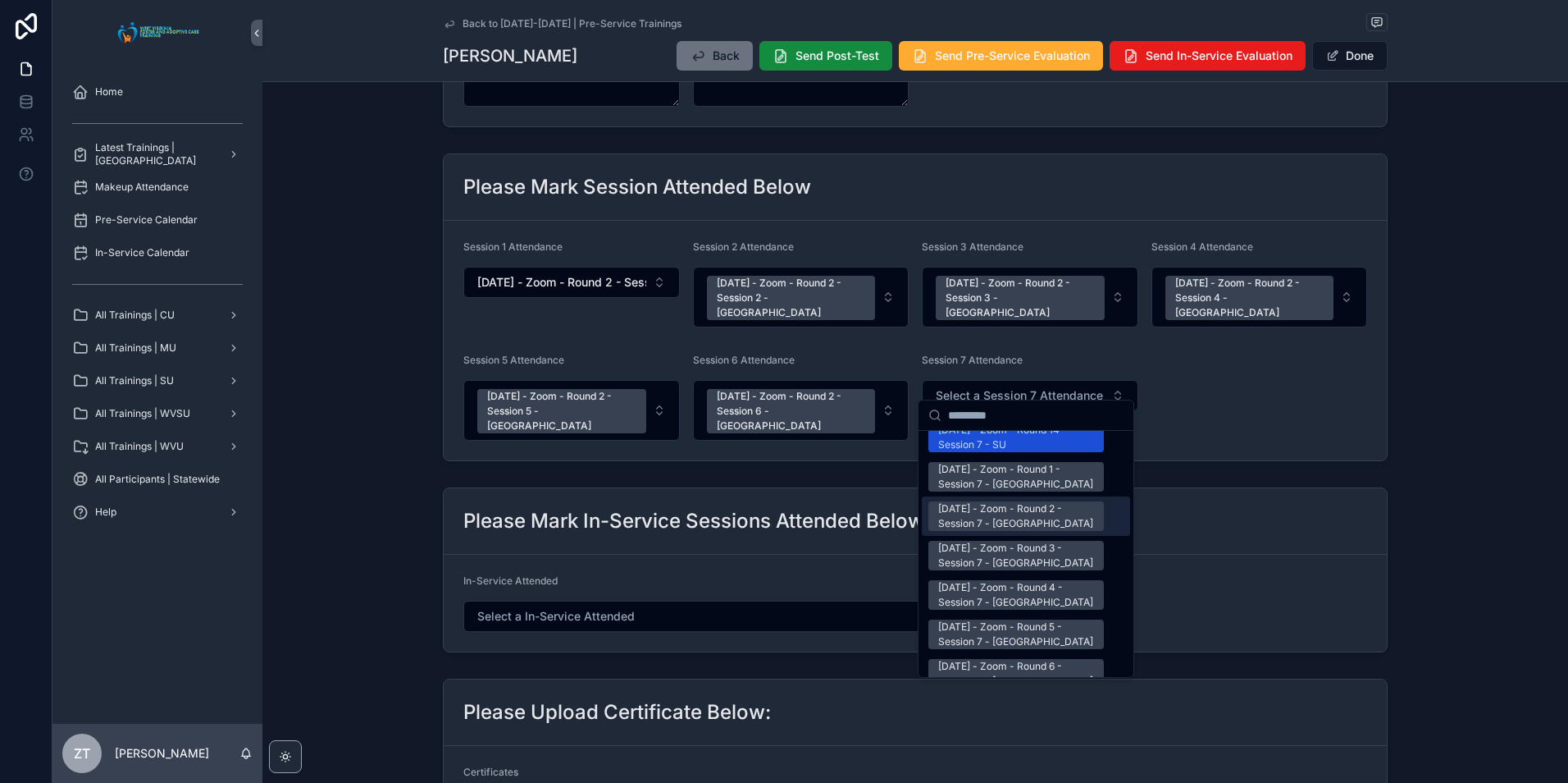
click at [983, 501] on div "[DATE] - Zoom - Round 2 - Session 7 - [GEOGRAPHIC_DATA]" at bounding box center [1016, 516] width 156 height 30
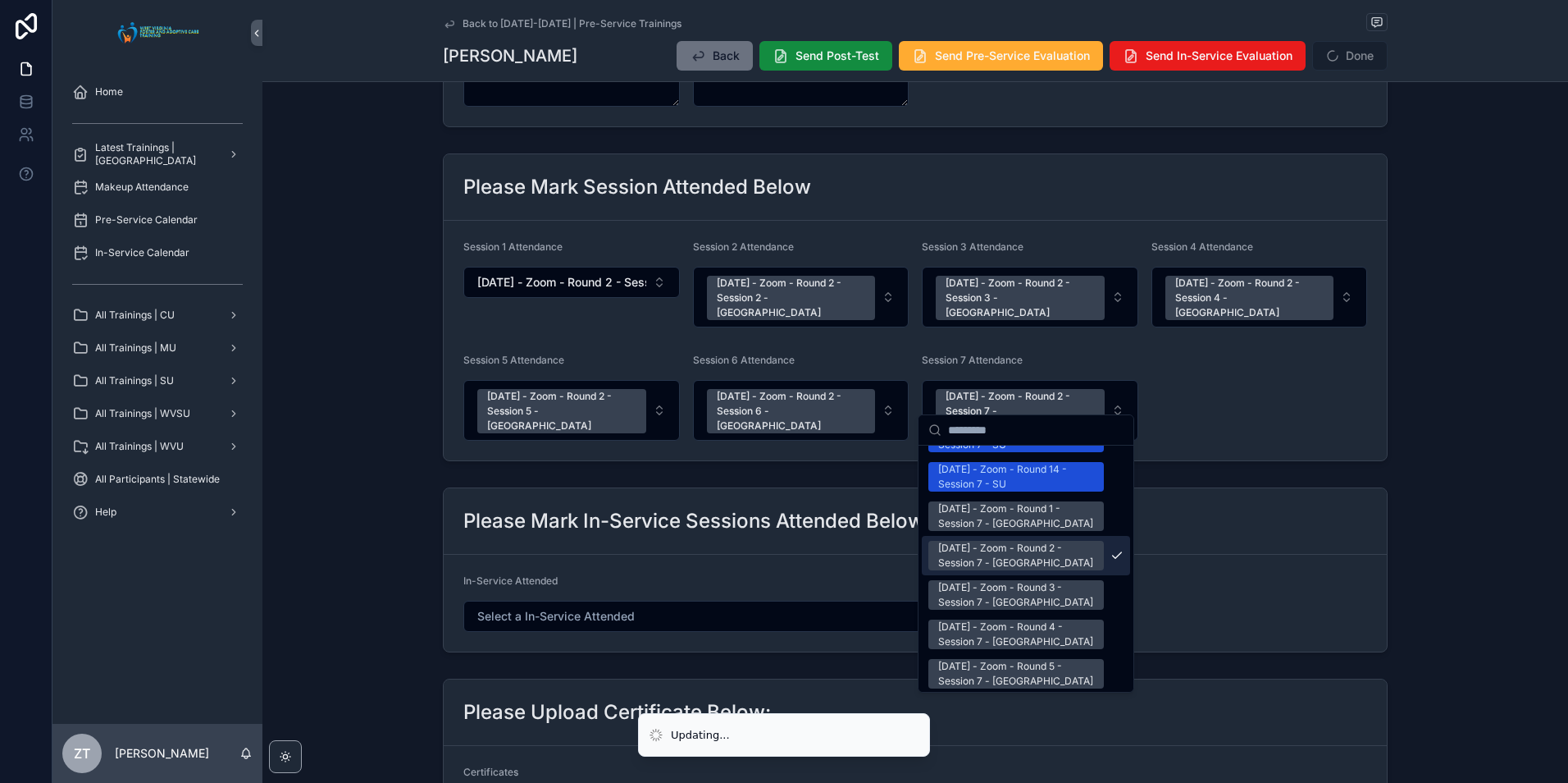
scroll to position [2157, 0]
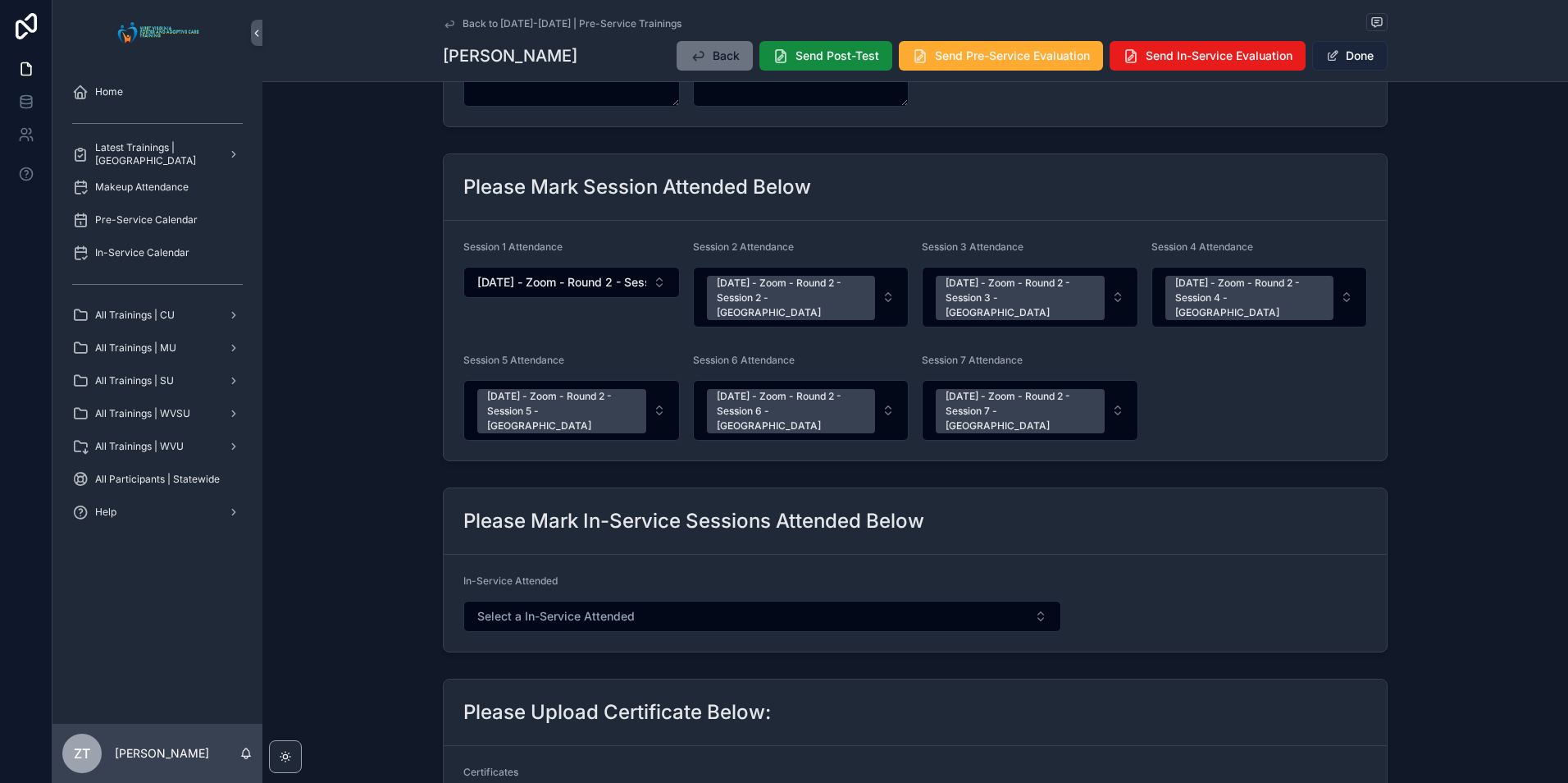
click at [1339, 57] on button "Done" at bounding box center [1350, 56] width 75 height 30
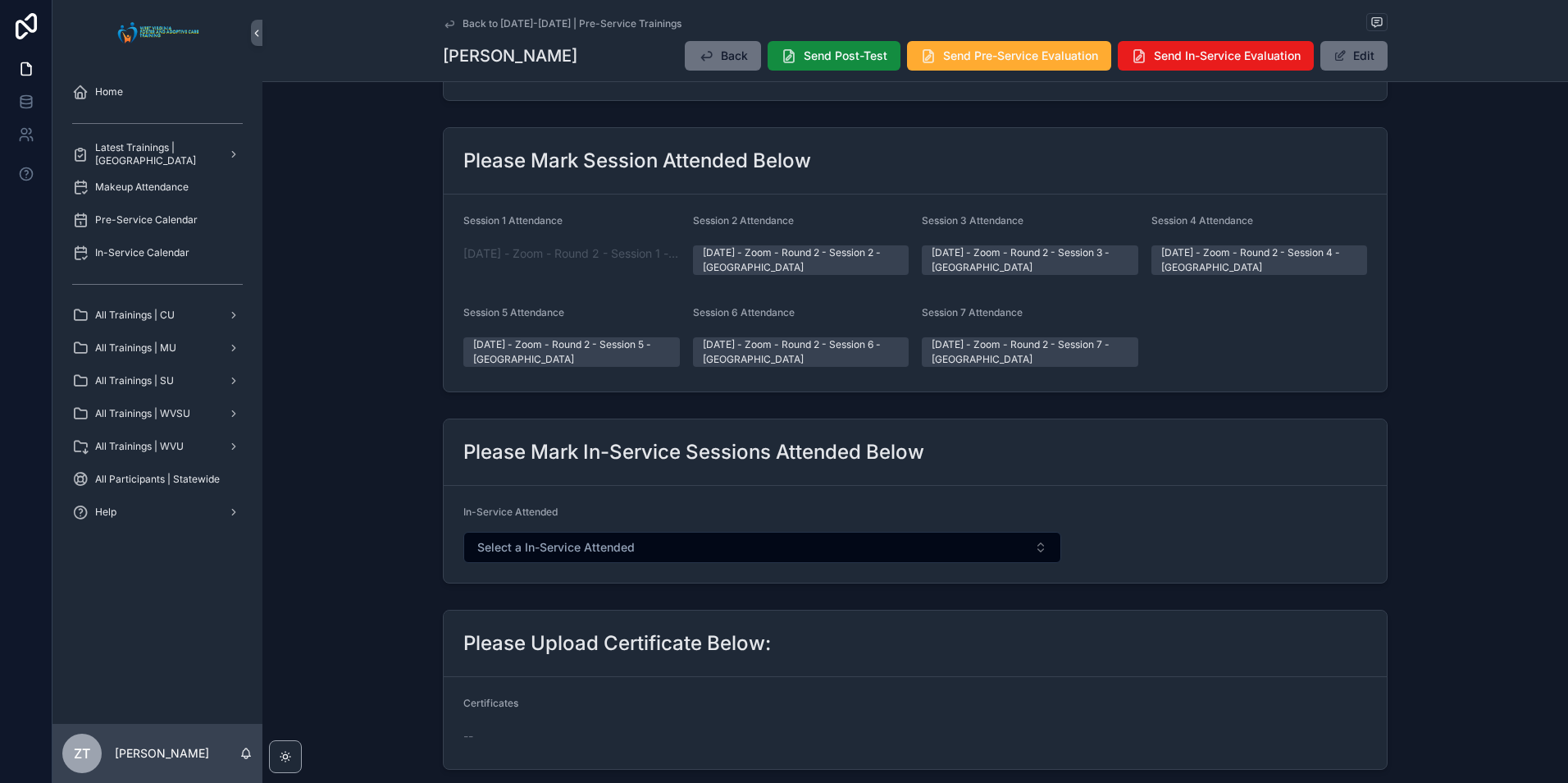
scroll to position [0, 0]
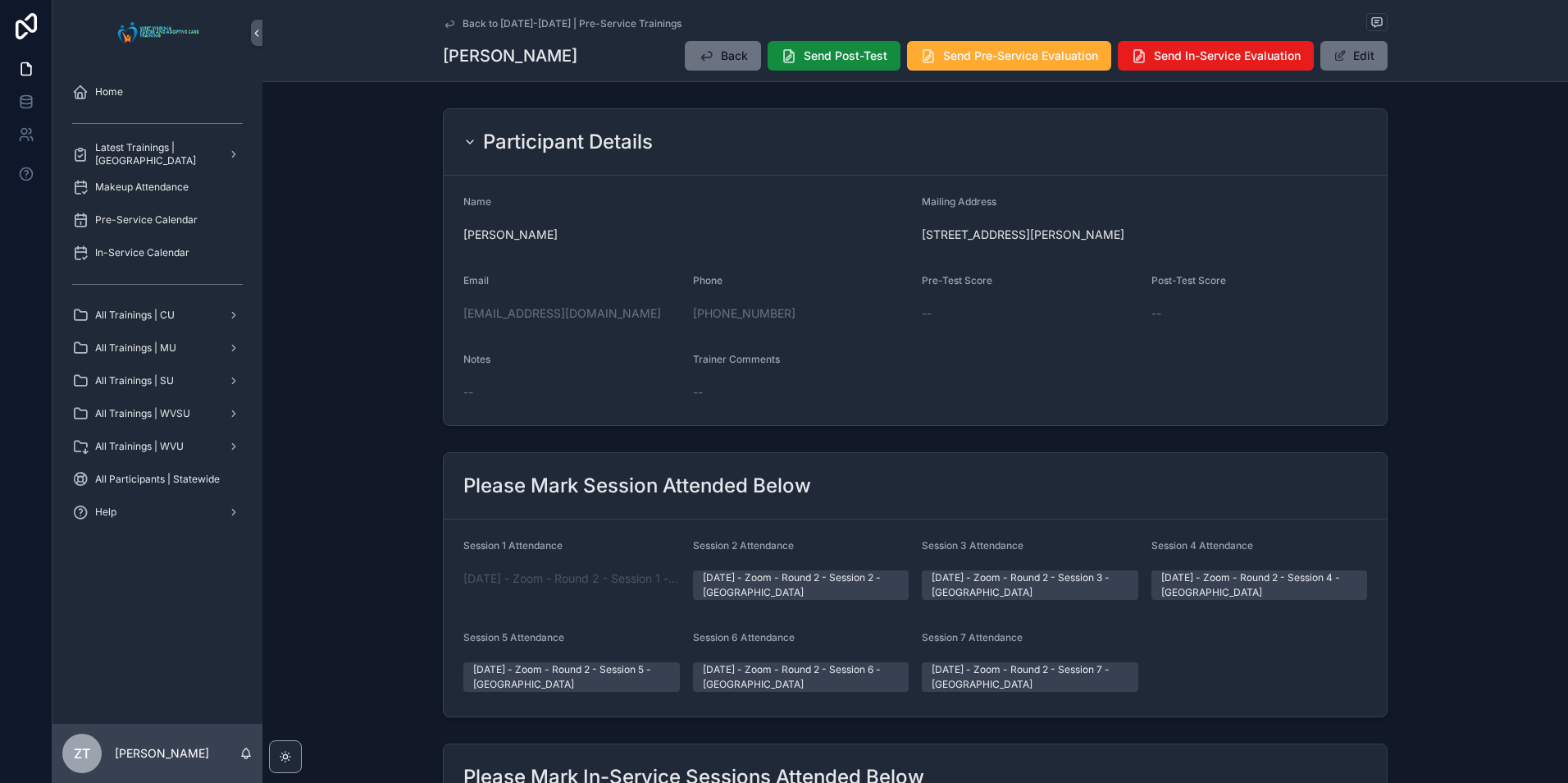
click at [443, 22] on icon "scrollable content" at bounding box center [450, 24] width 13 height 14
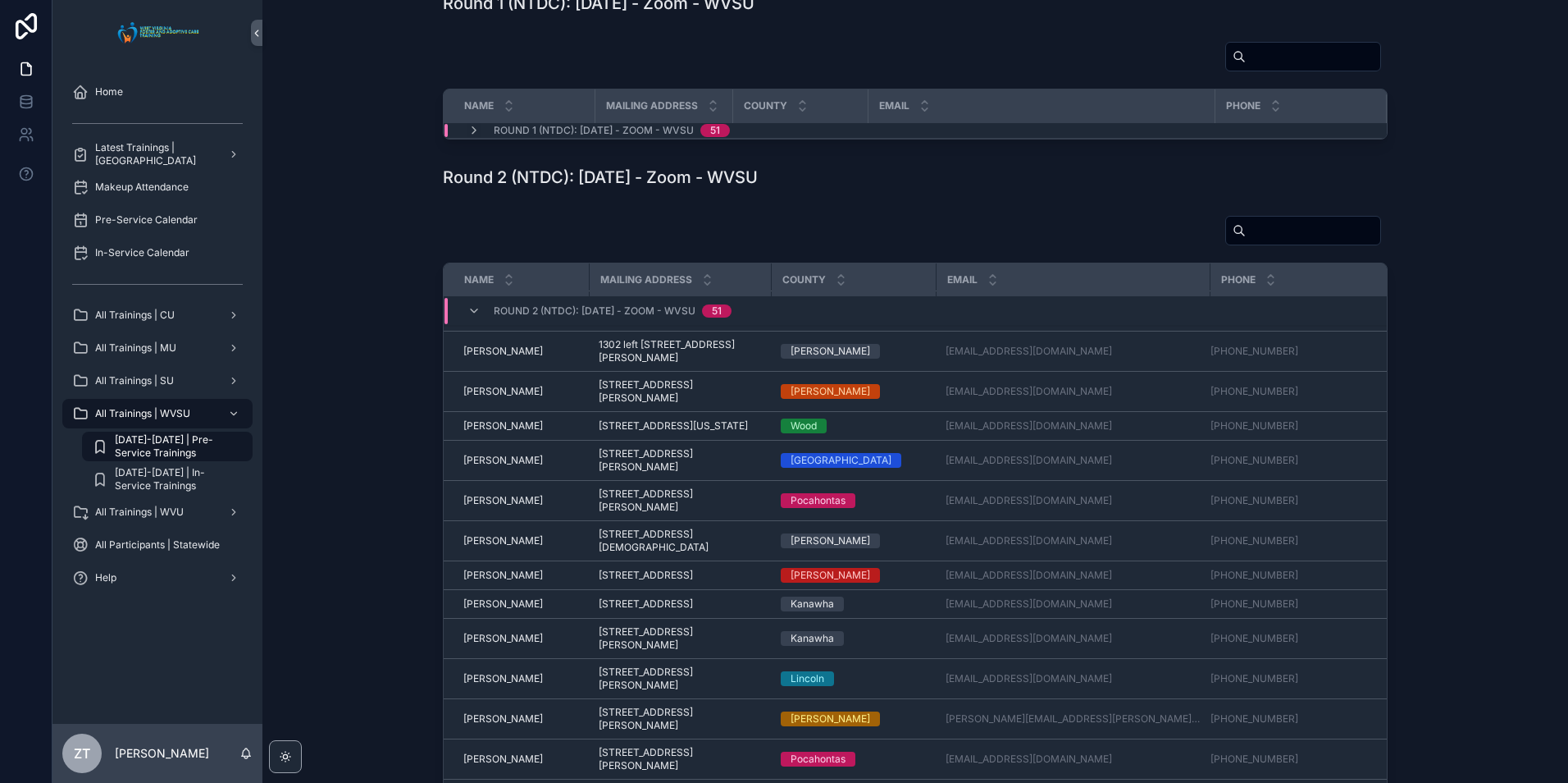
scroll to position [1171, 0]
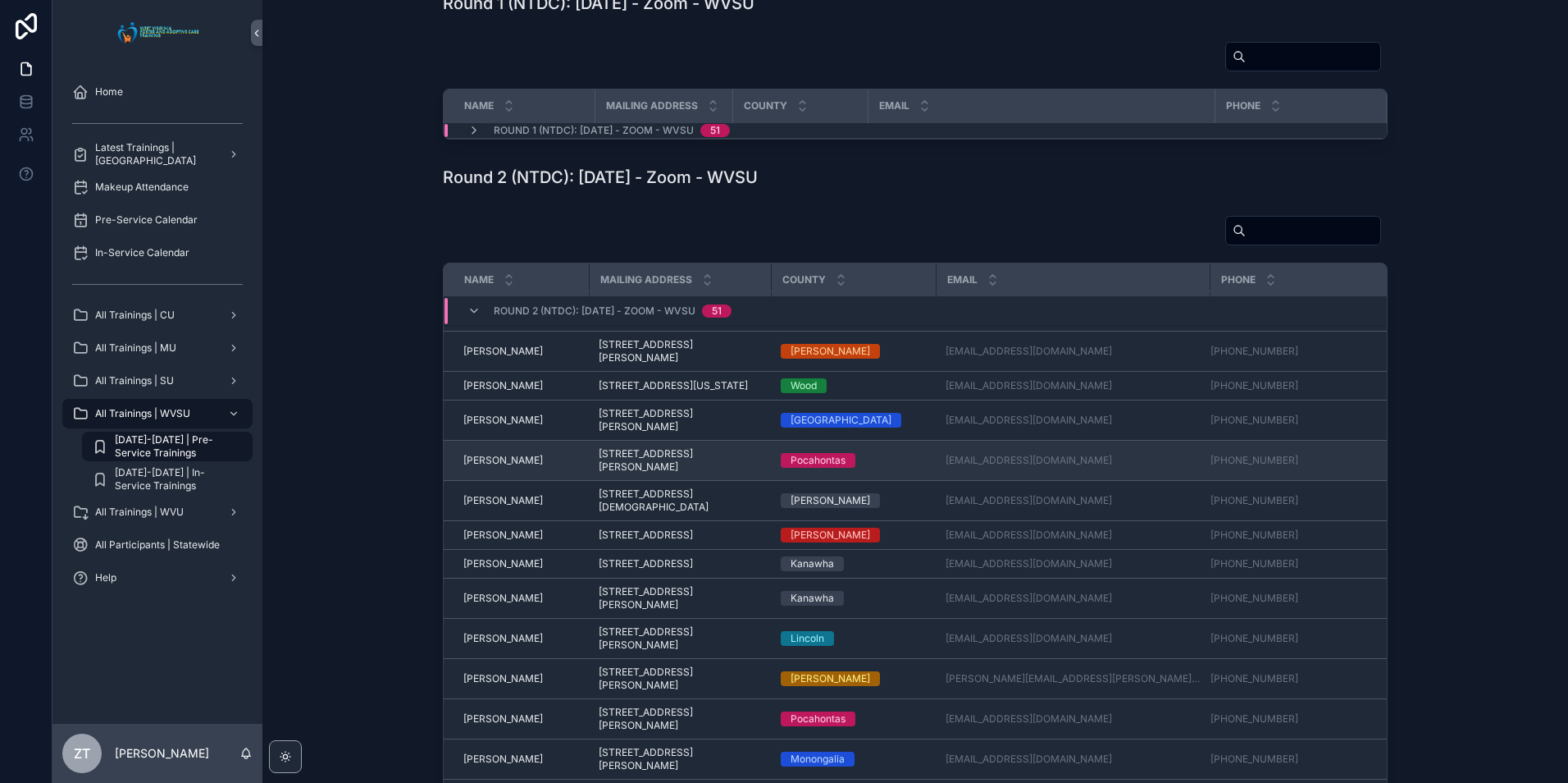
click at [498, 467] on span "[PERSON_NAME]" at bounding box center [503, 461] width 79 height 14
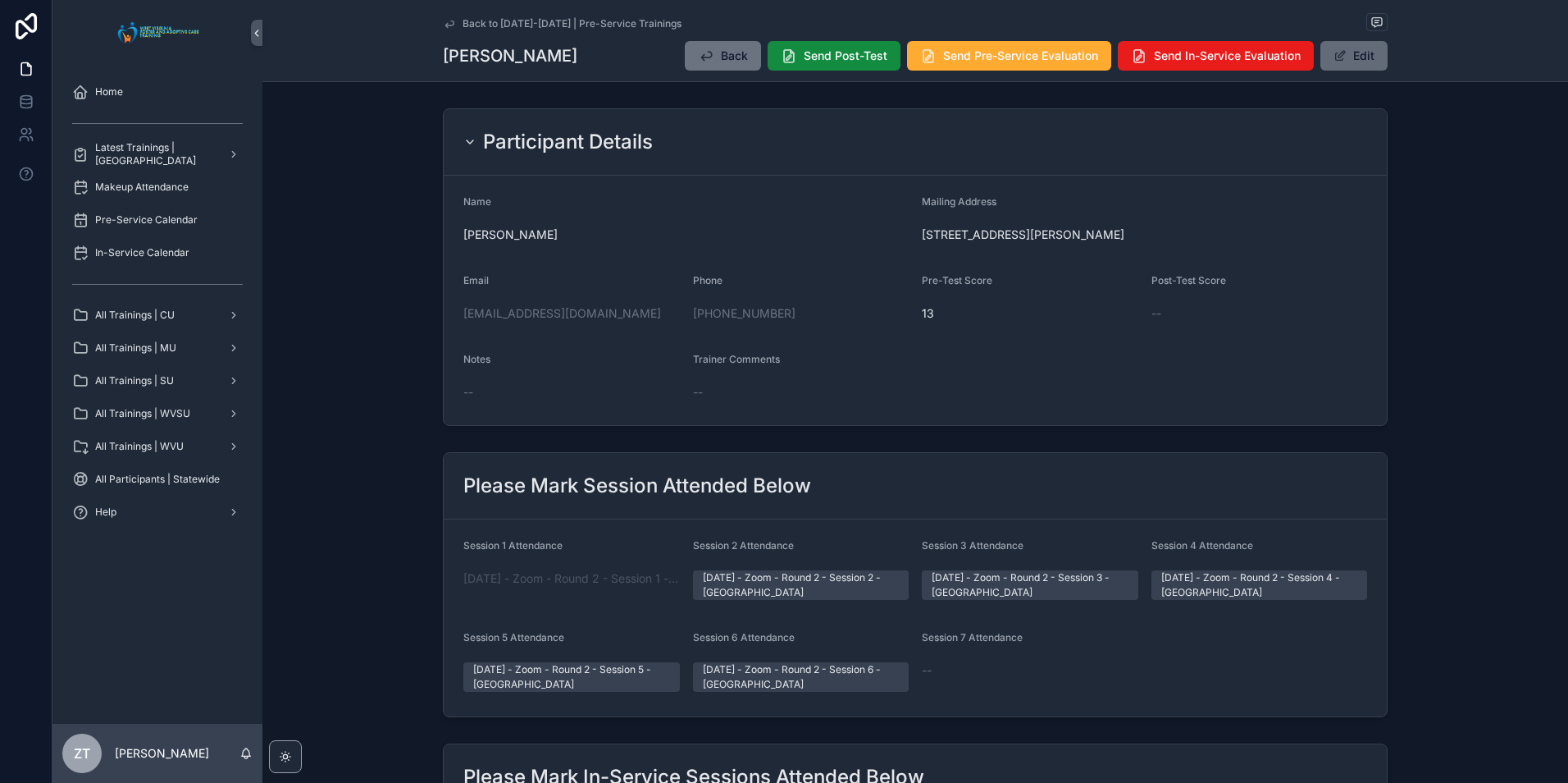
click at [1352, 57] on button "Edit" at bounding box center [1354, 56] width 67 height 30
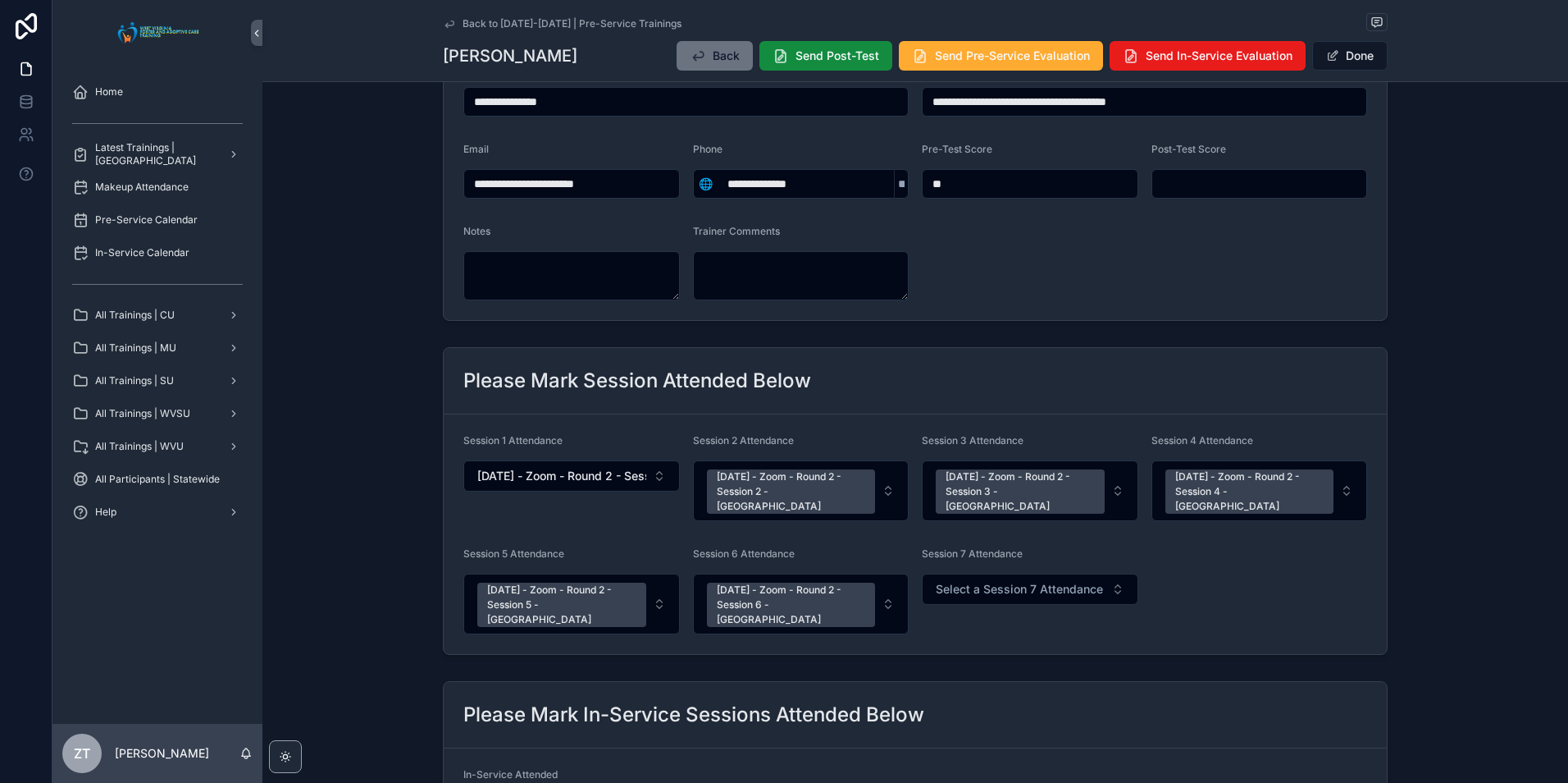
scroll to position [164, 0]
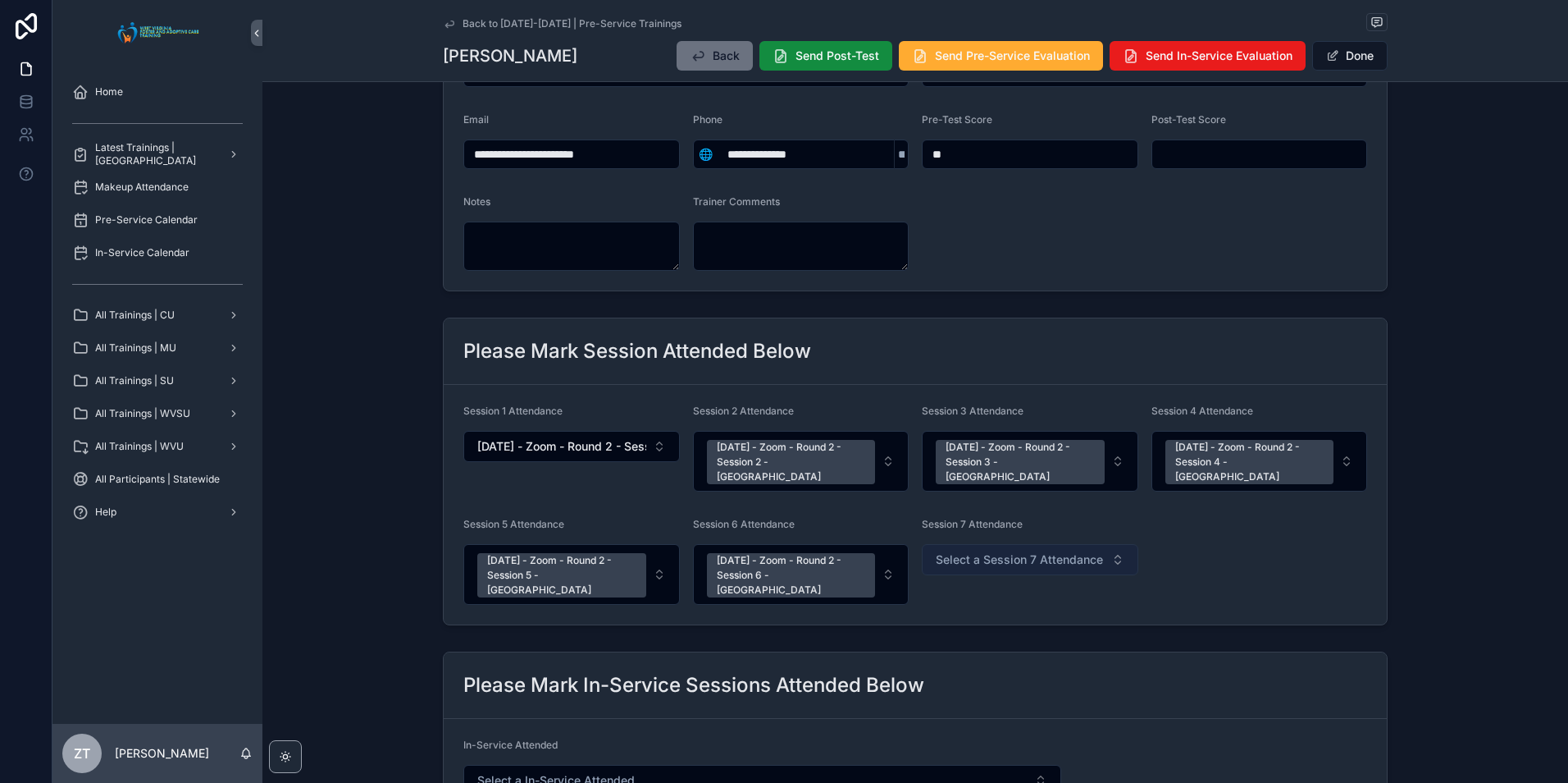
click at [979, 551] on span "Select a Session 7 Attendance" at bounding box center [1019, 559] width 167 height 16
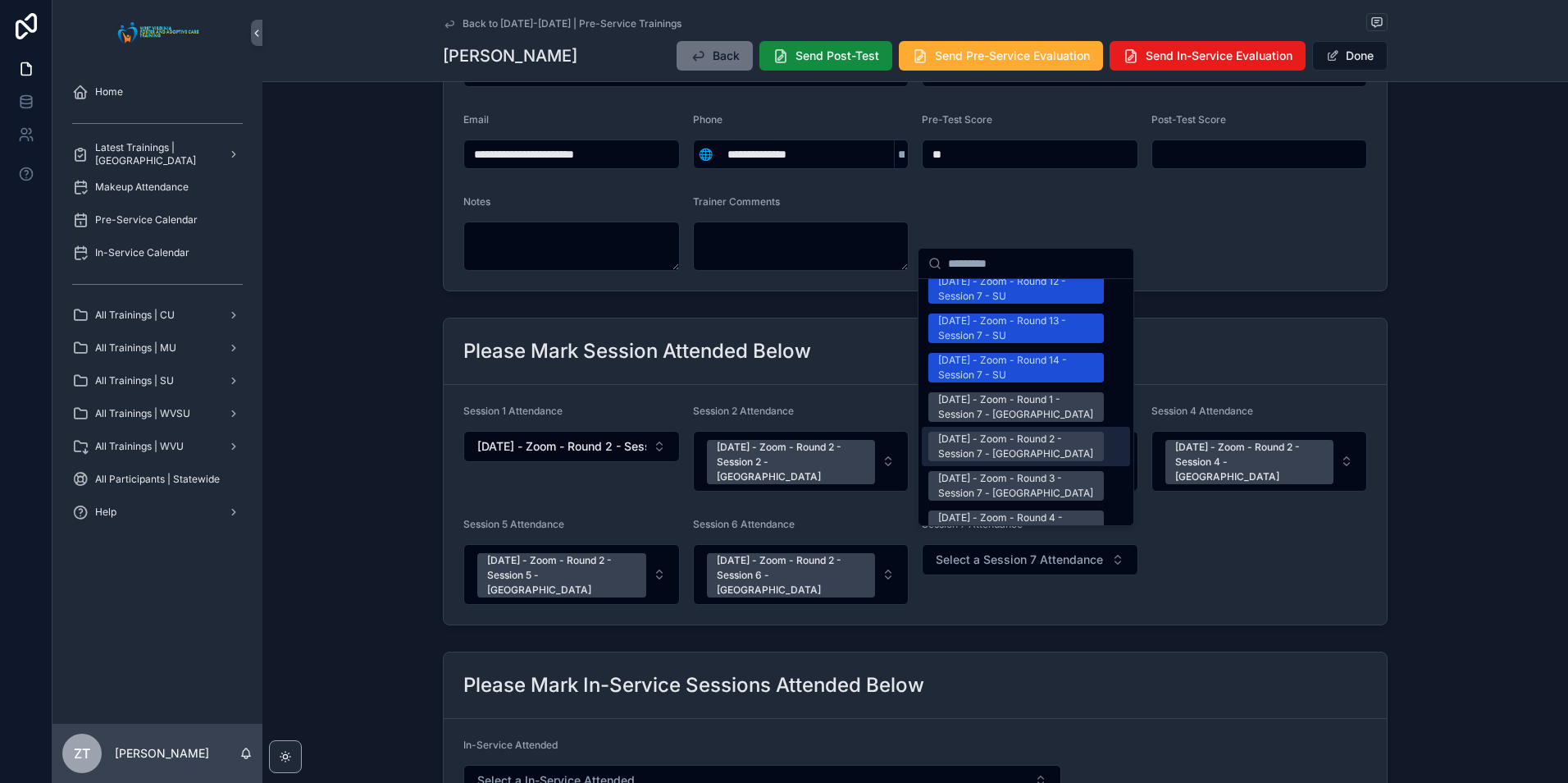
click at [1001, 431] on div "[DATE] - Zoom - Round 2 - Session 7 - [GEOGRAPHIC_DATA]" at bounding box center [1016, 446] width 156 height 30
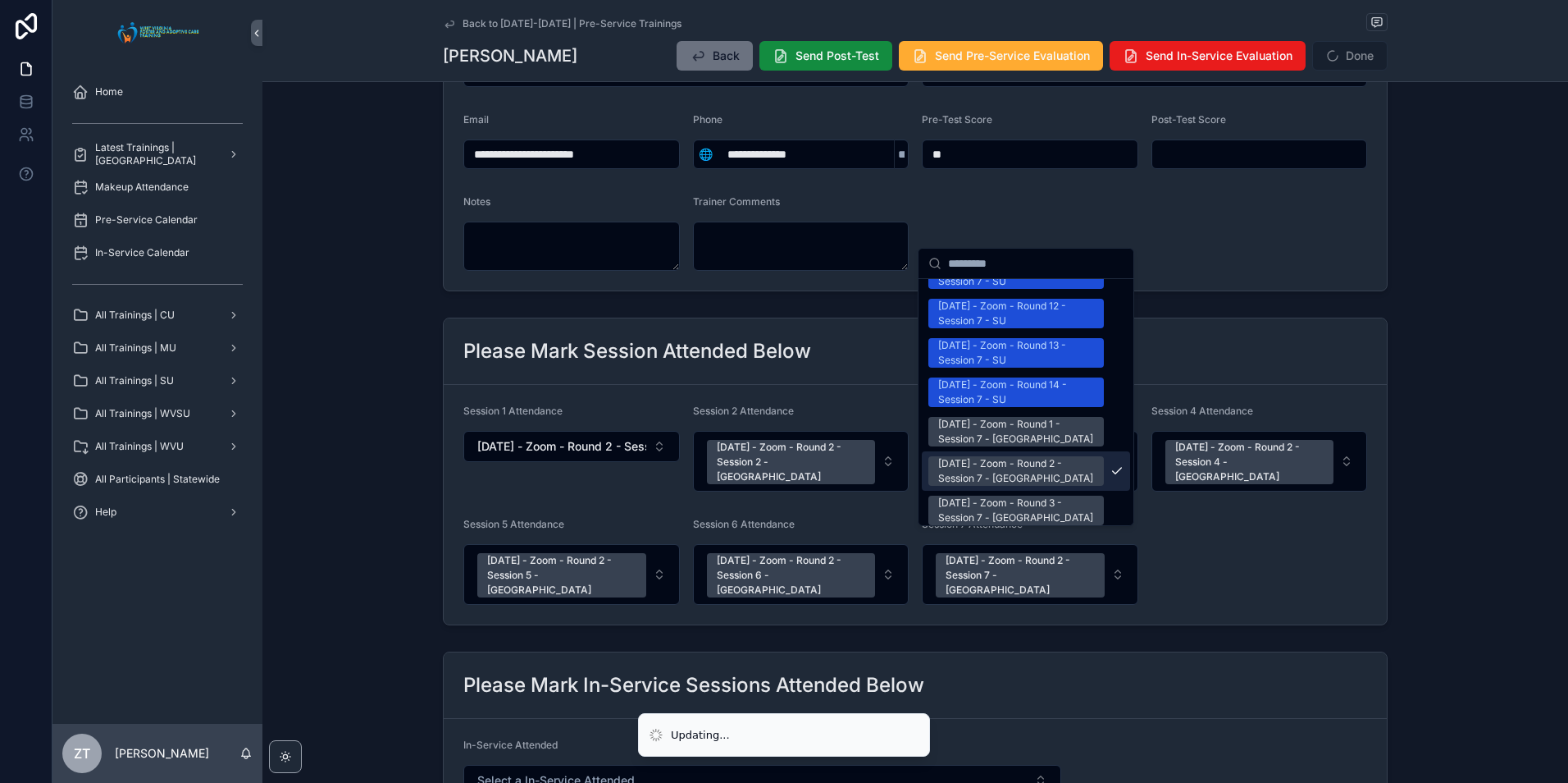
scroll to position [2076, 0]
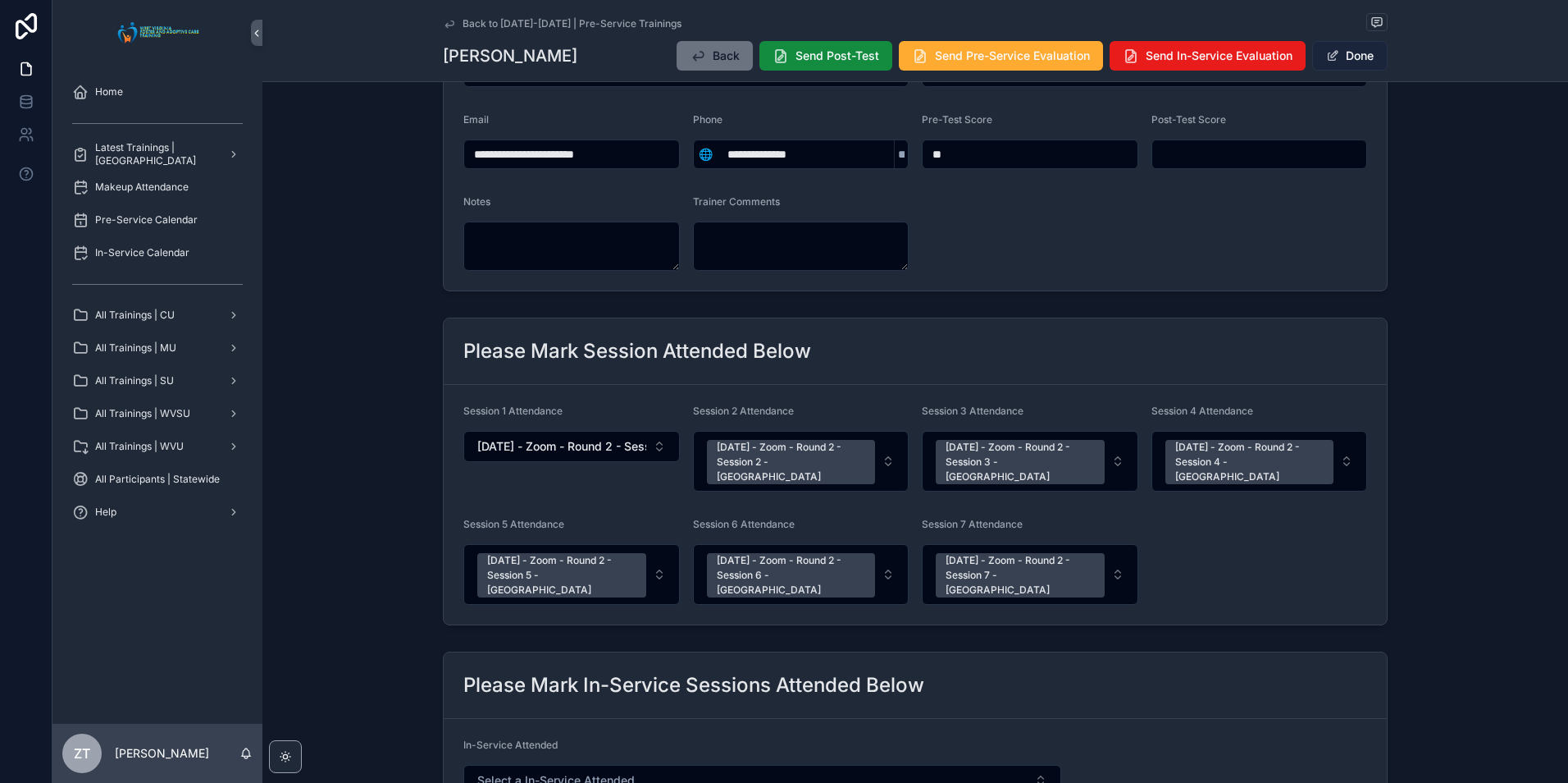
click at [1350, 61] on button "Done" at bounding box center [1350, 56] width 75 height 30
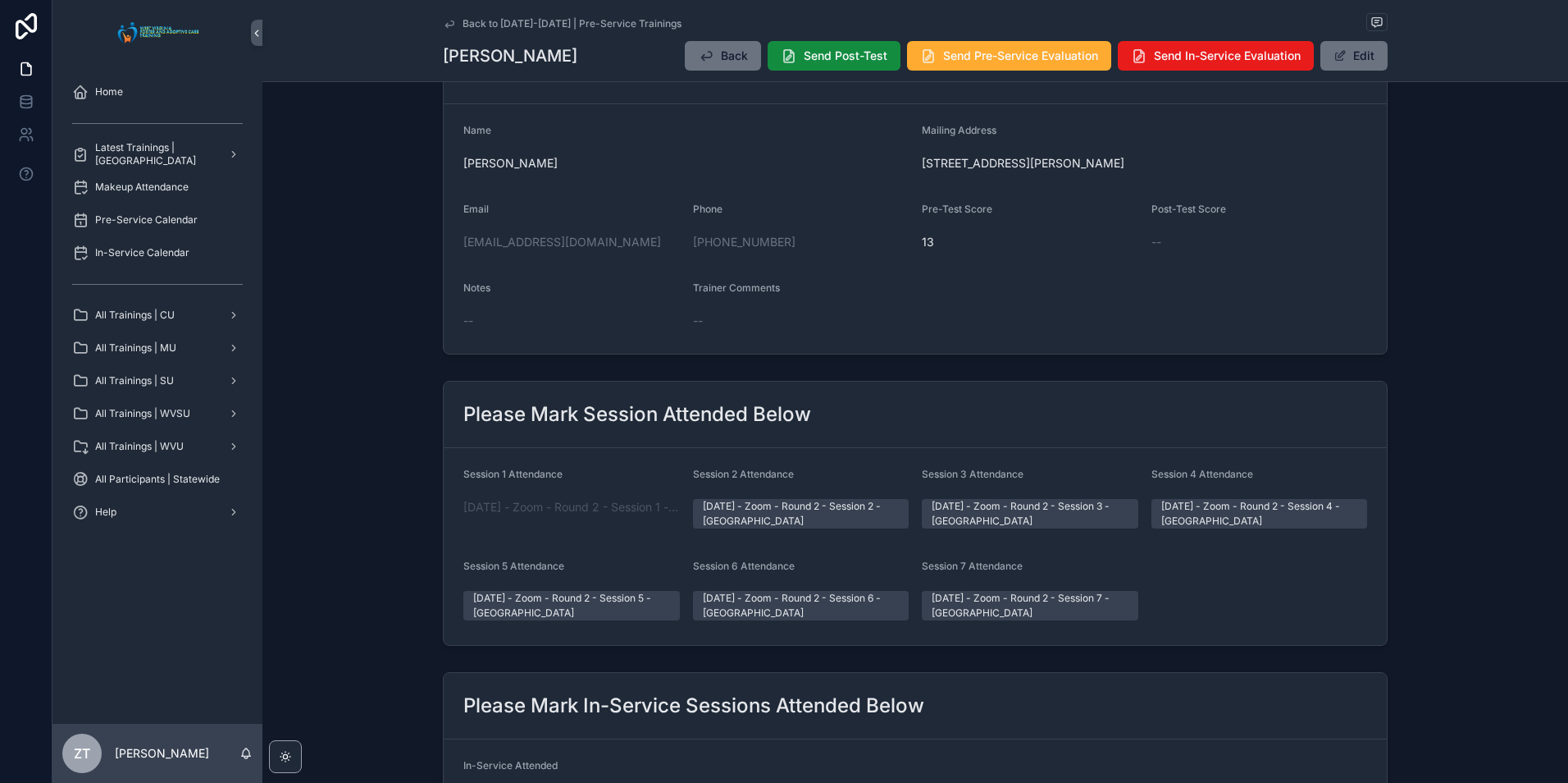
scroll to position [0, 0]
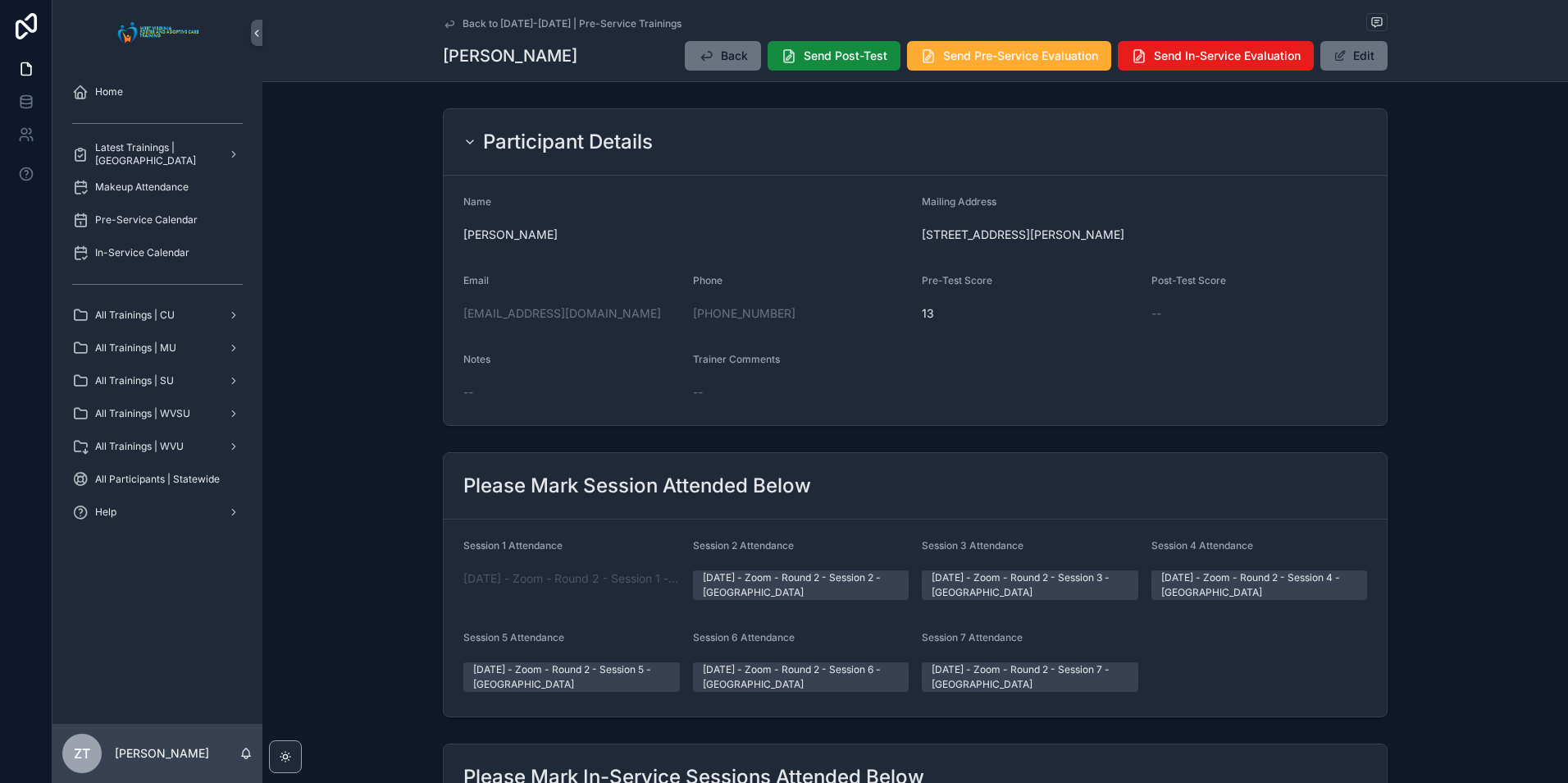
click at [443, 25] on icon "scrollable content" at bounding box center [450, 24] width 13 height 14
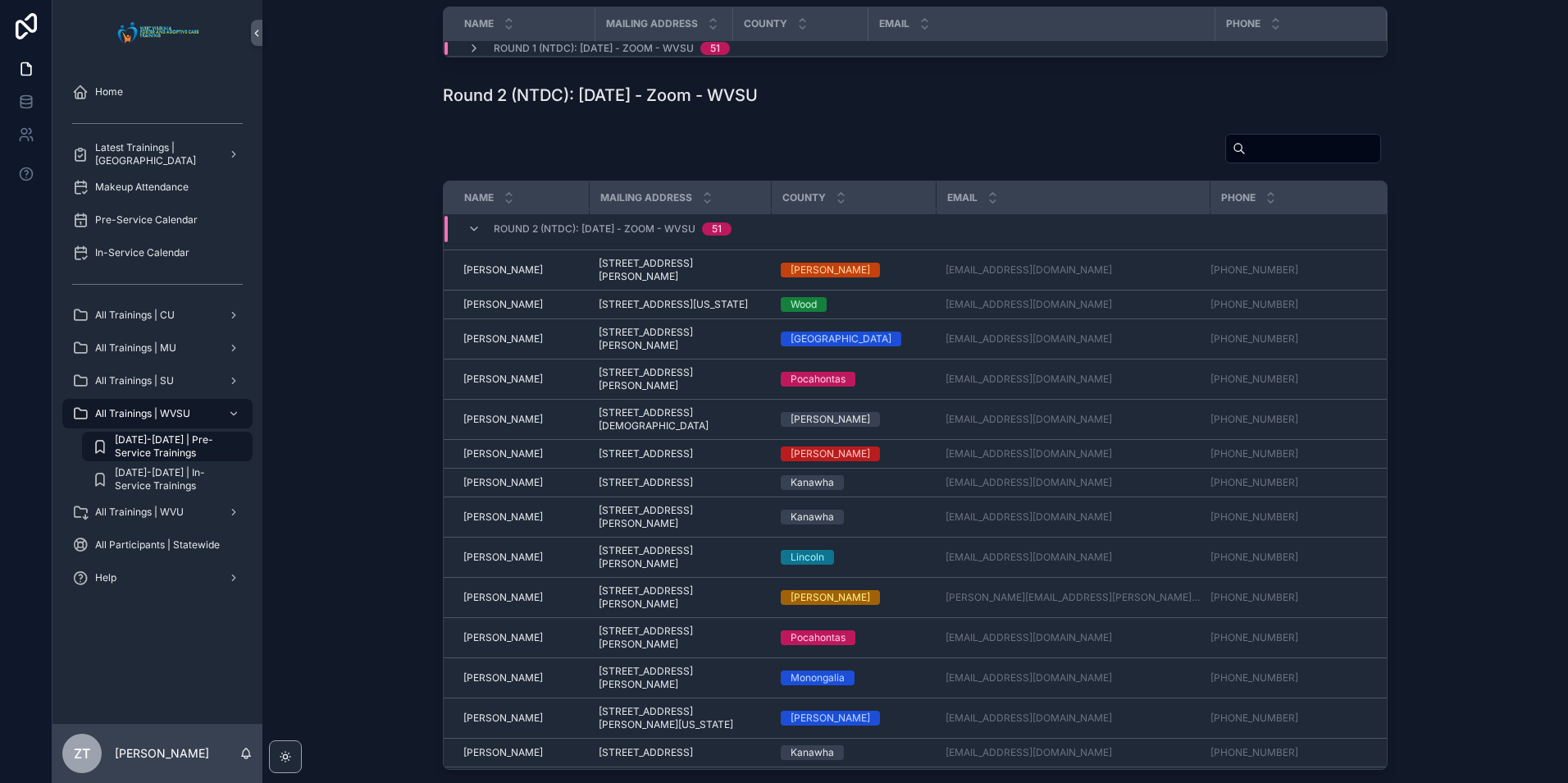
scroll to position [1254, 0]
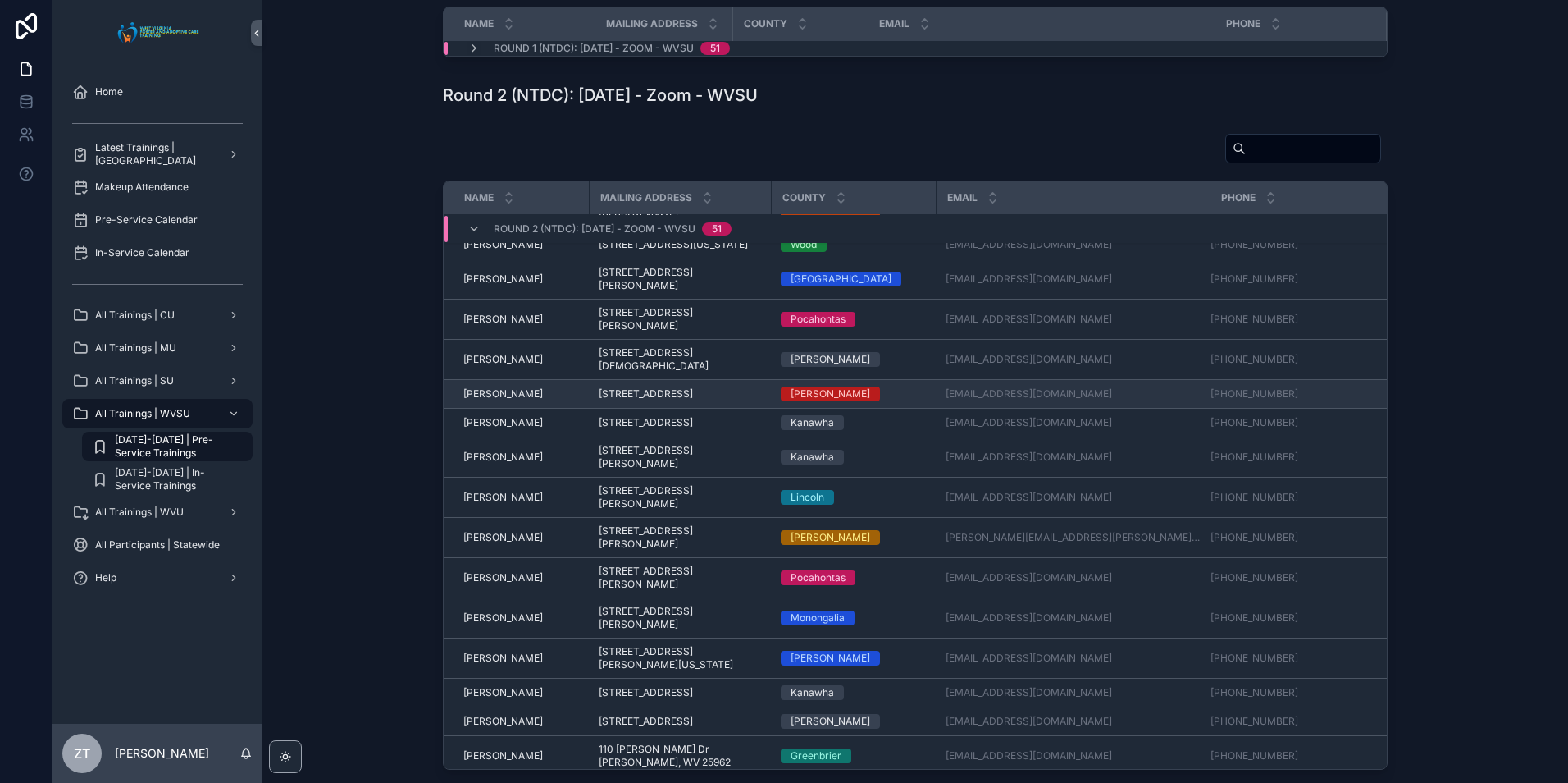
click at [491, 400] on span "[PERSON_NAME]" at bounding box center [503, 394] width 79 height 14
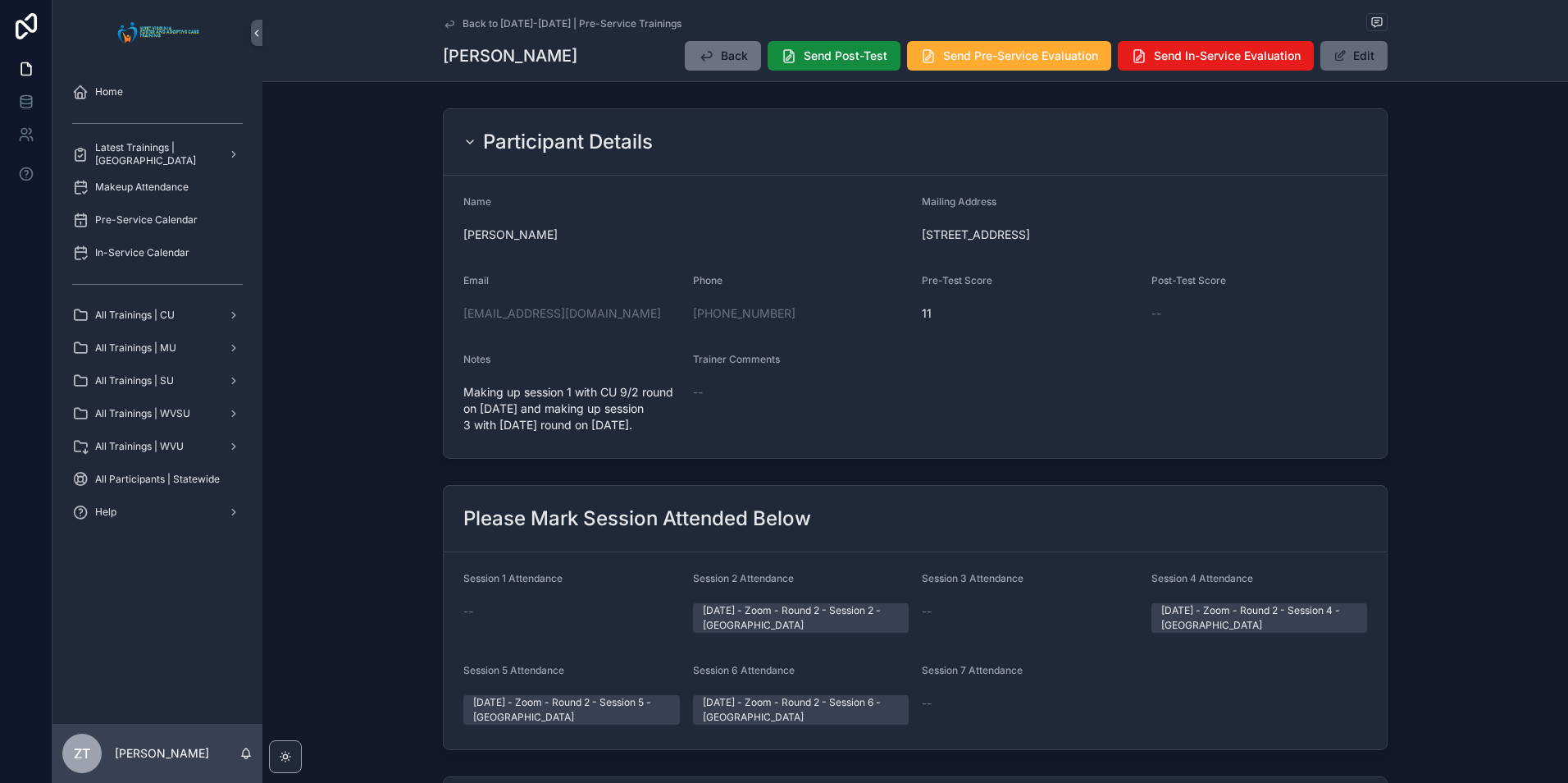
click at [1336, 65] on button "Edit" at bounding box center [1354, 56] width 67 height 30
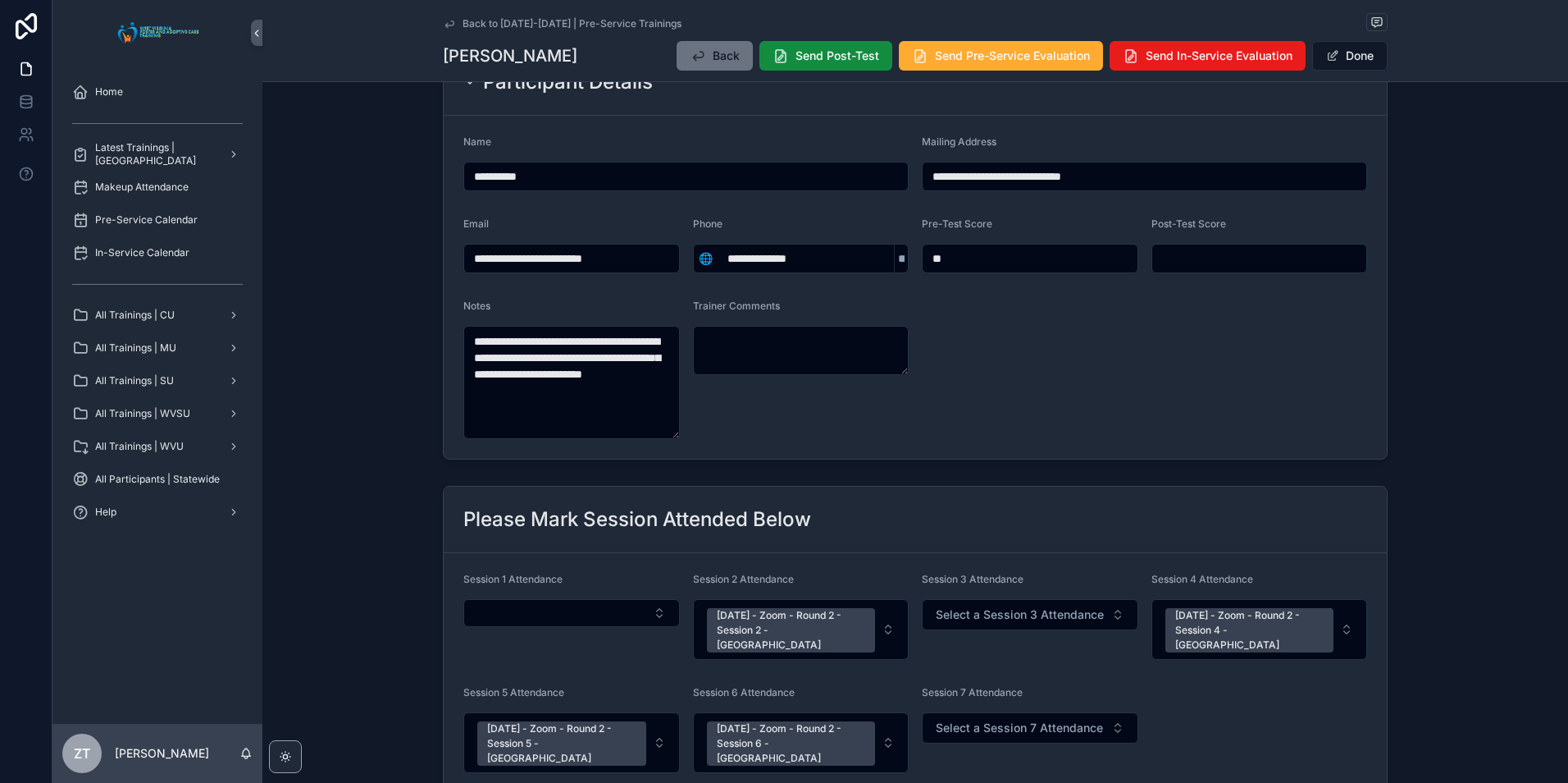
scroll to position [410, 0]
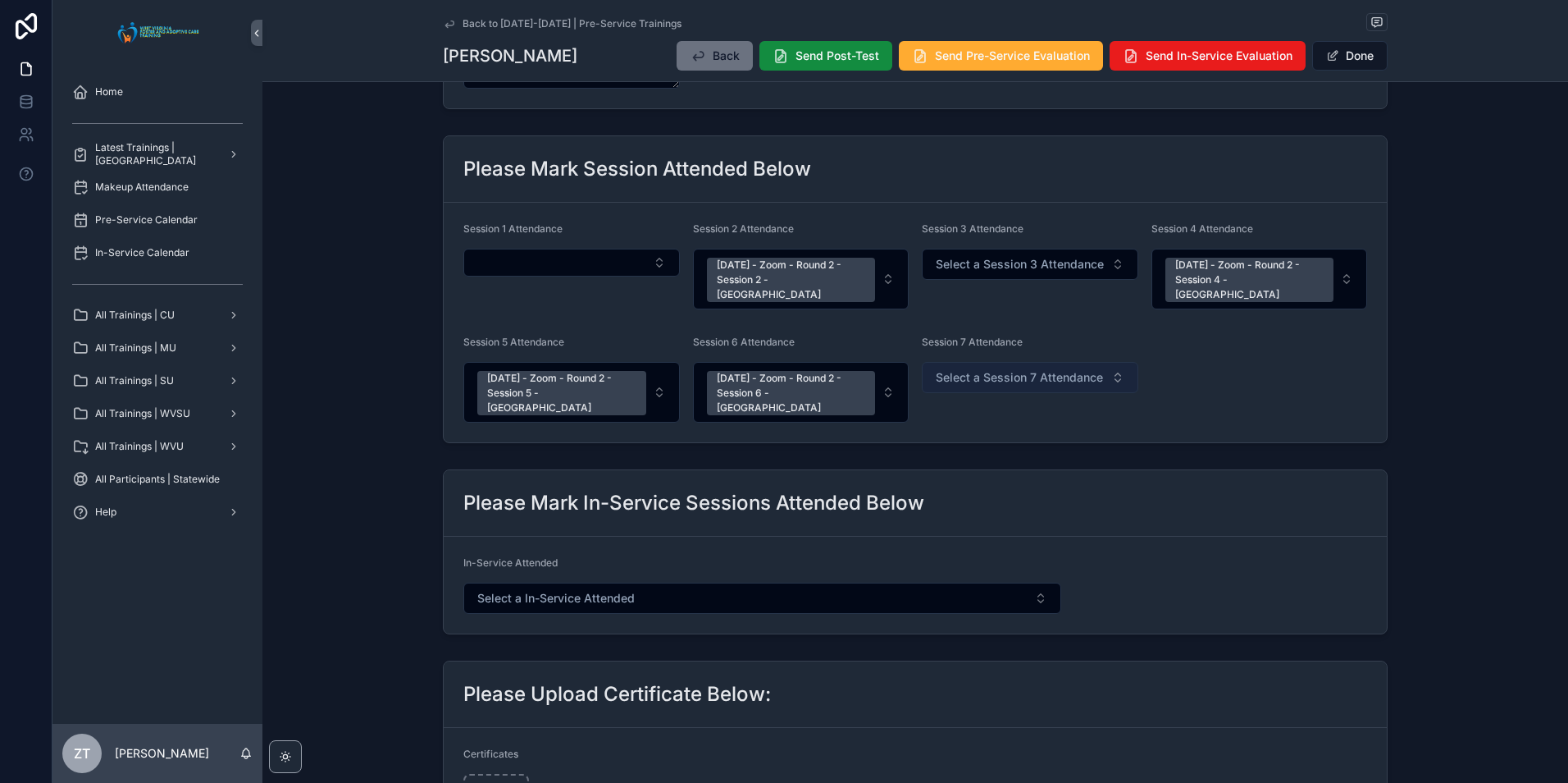
click at [1005, 370] on span "Select a Session 7 Attendance" at bounding box center [1019, 377] width 167 height 16
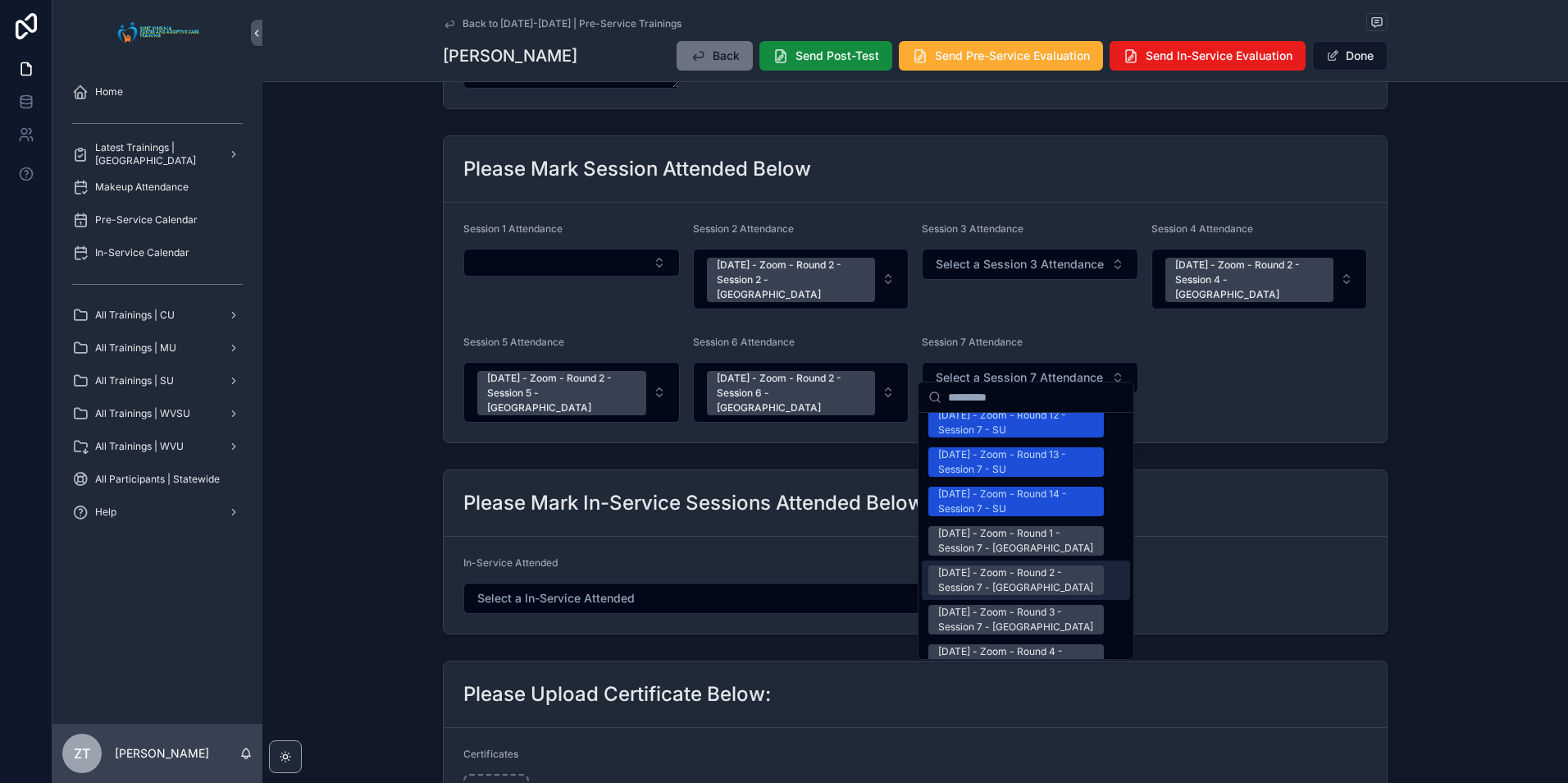
click at [994, 565] on div "[DATE] - Zoom - Round 2 - Session 7 - [GEOGRAPHIC_DATA]" at bounding box center [1016, 580] width 156 height 30
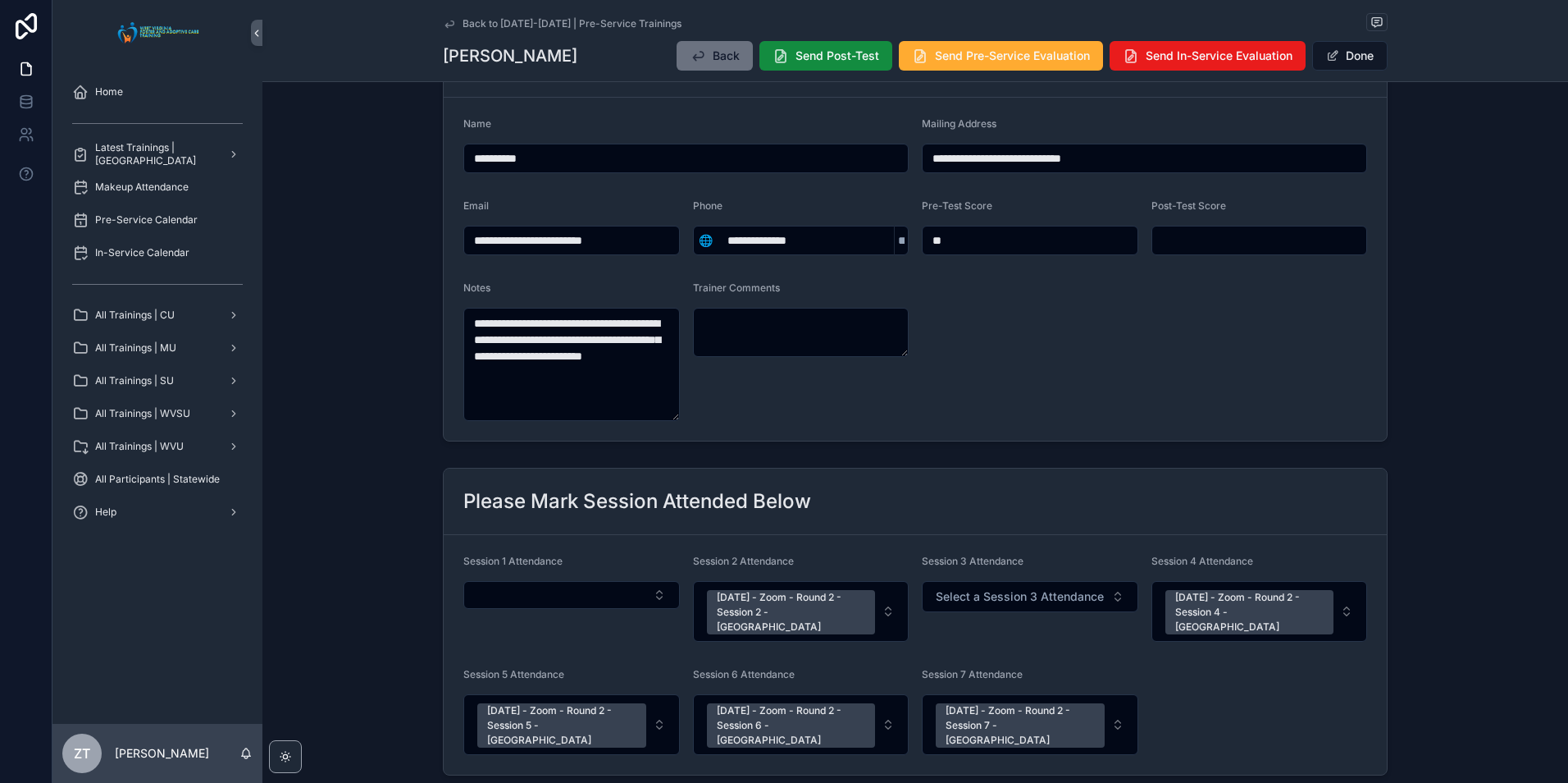
scroll to position [0, 0]
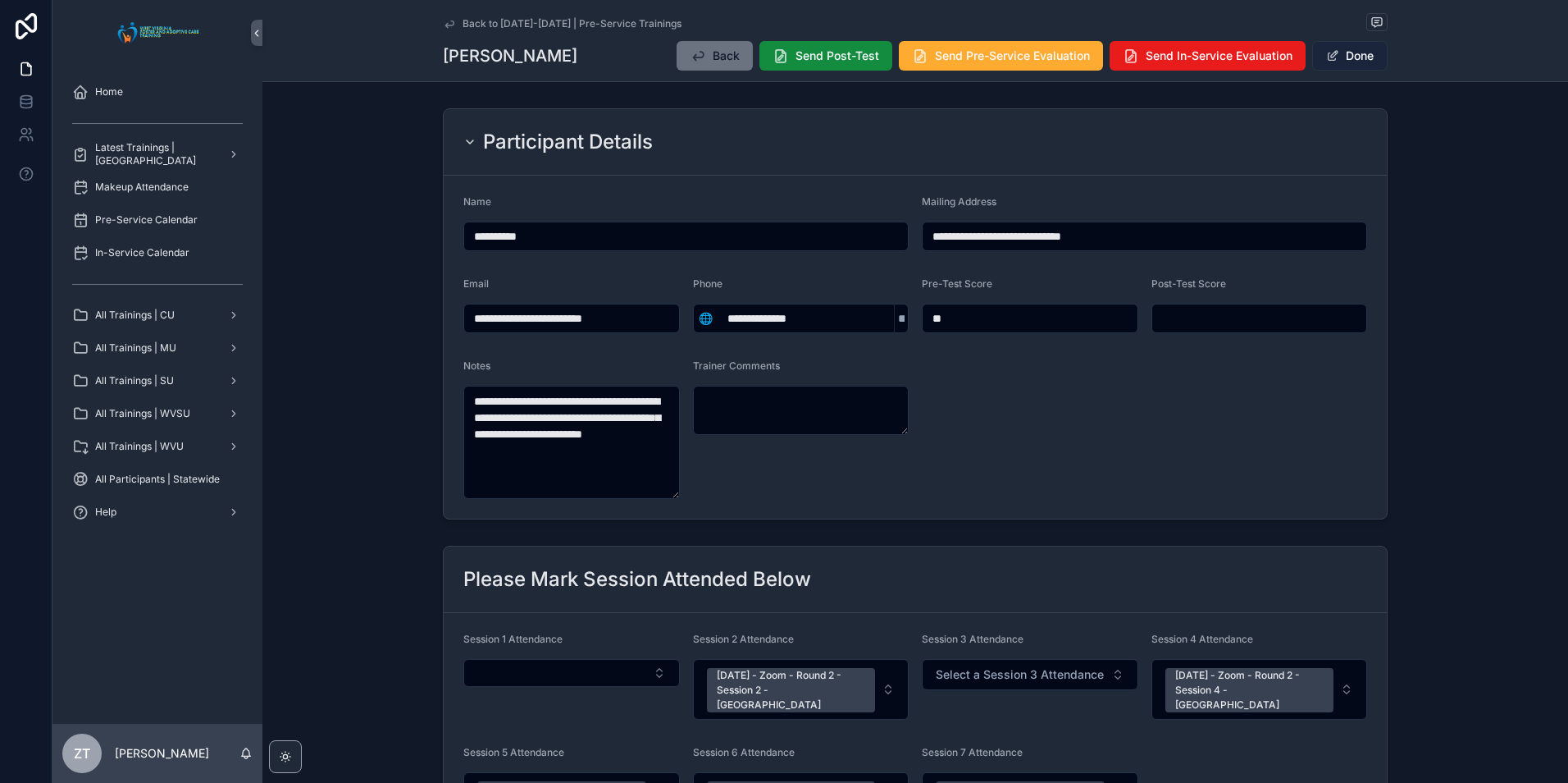
click at [1346, 55] on button "Done" at bounding box center [1350, 56] width 75 height 30
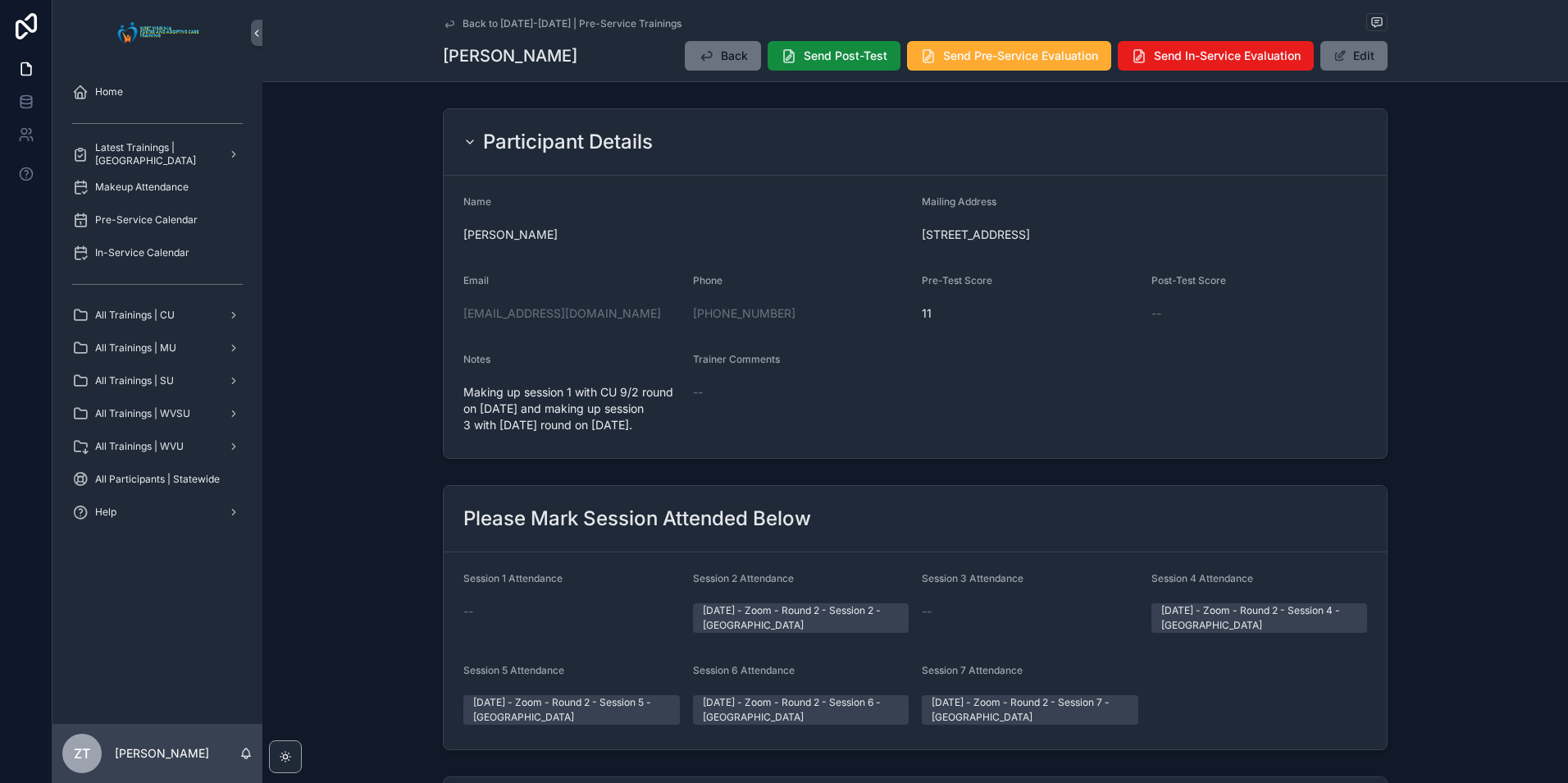
click at [450, 22] on icon "scrollable content" at bounding box center [450, 24] width 8 height 7
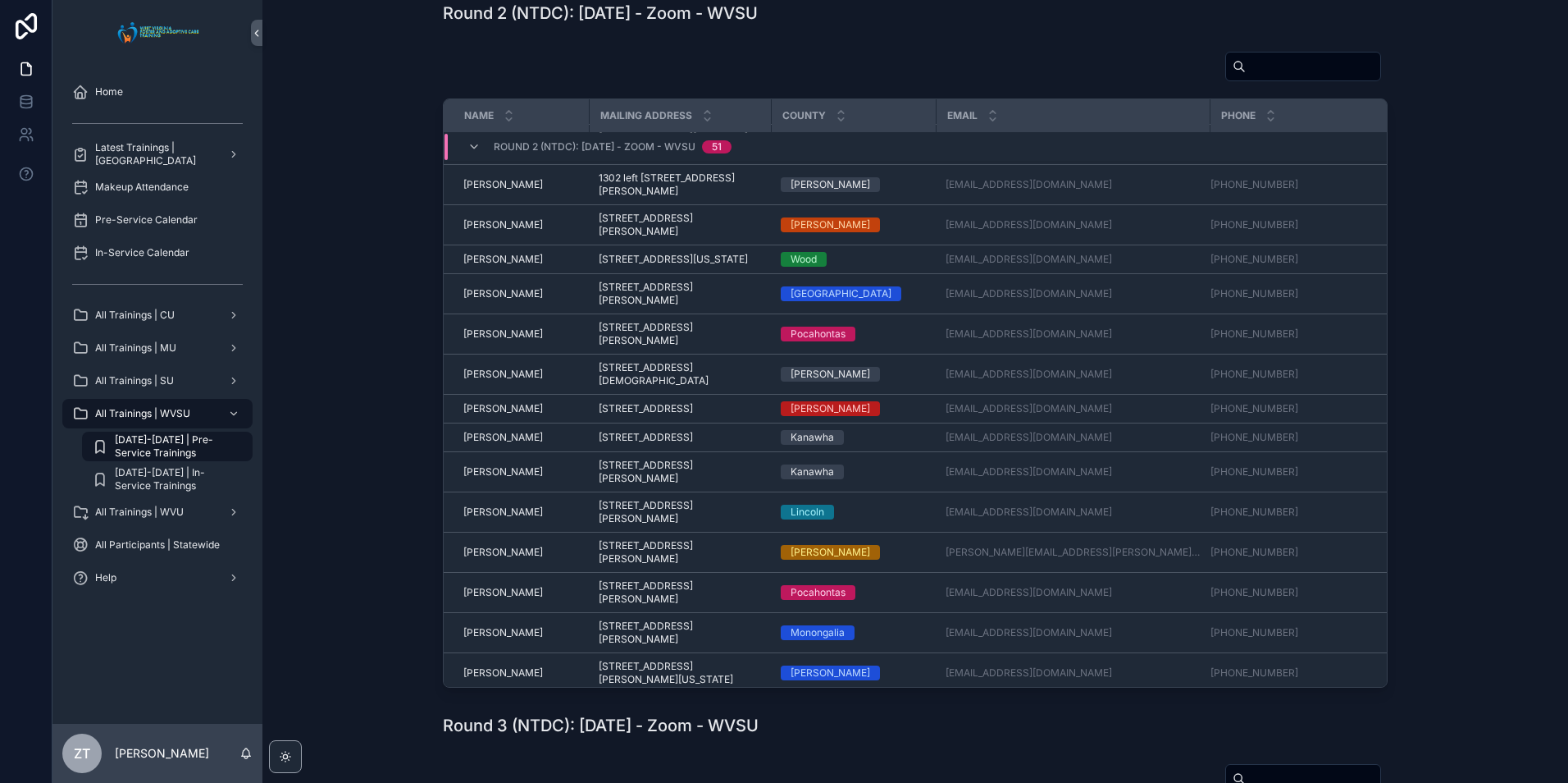
scroll to position [1171, 0]
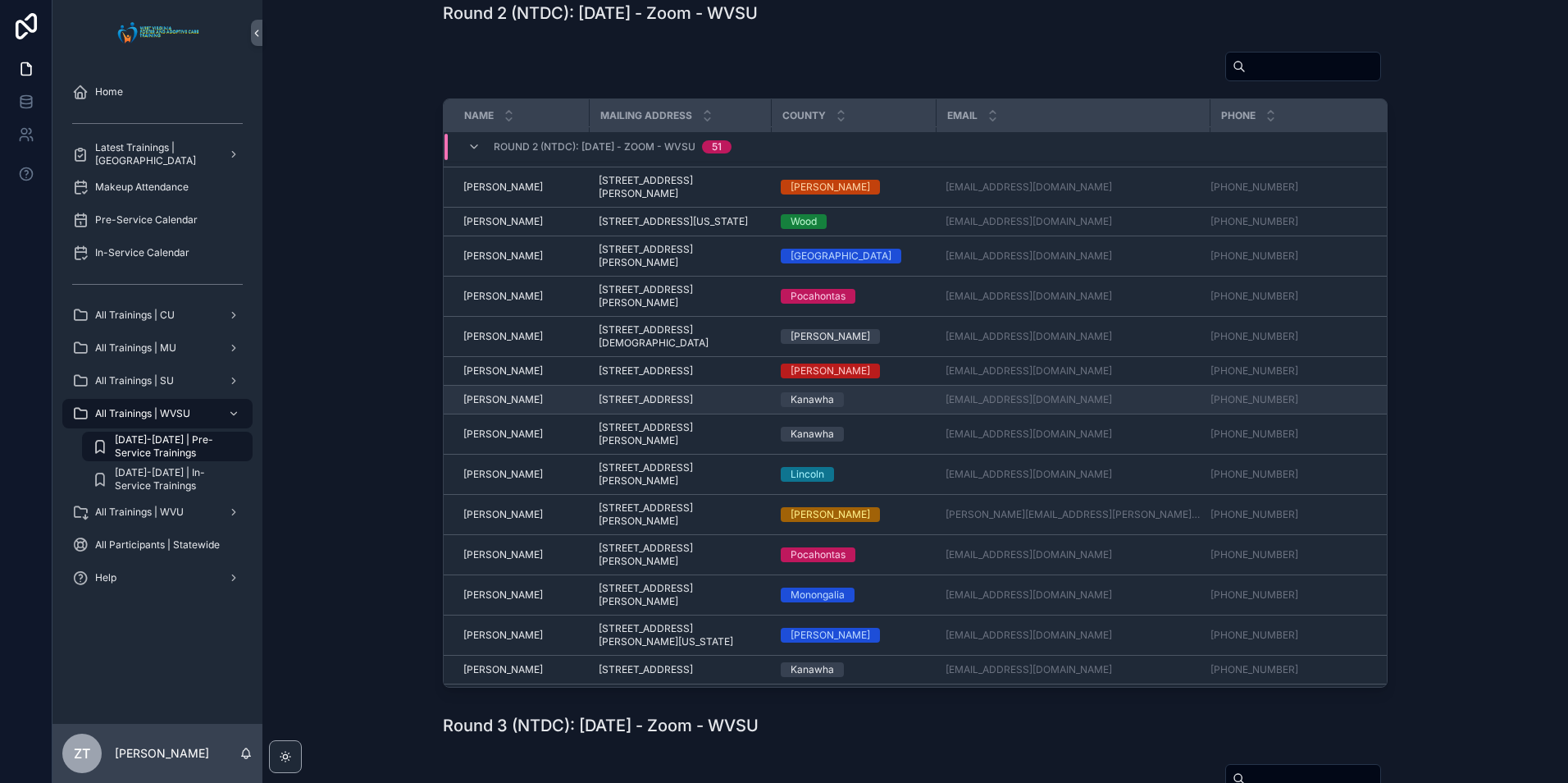
click at [492, 406] on span "[PERSON_NAME]" at bounding box center [503, 400] width 79 height 14
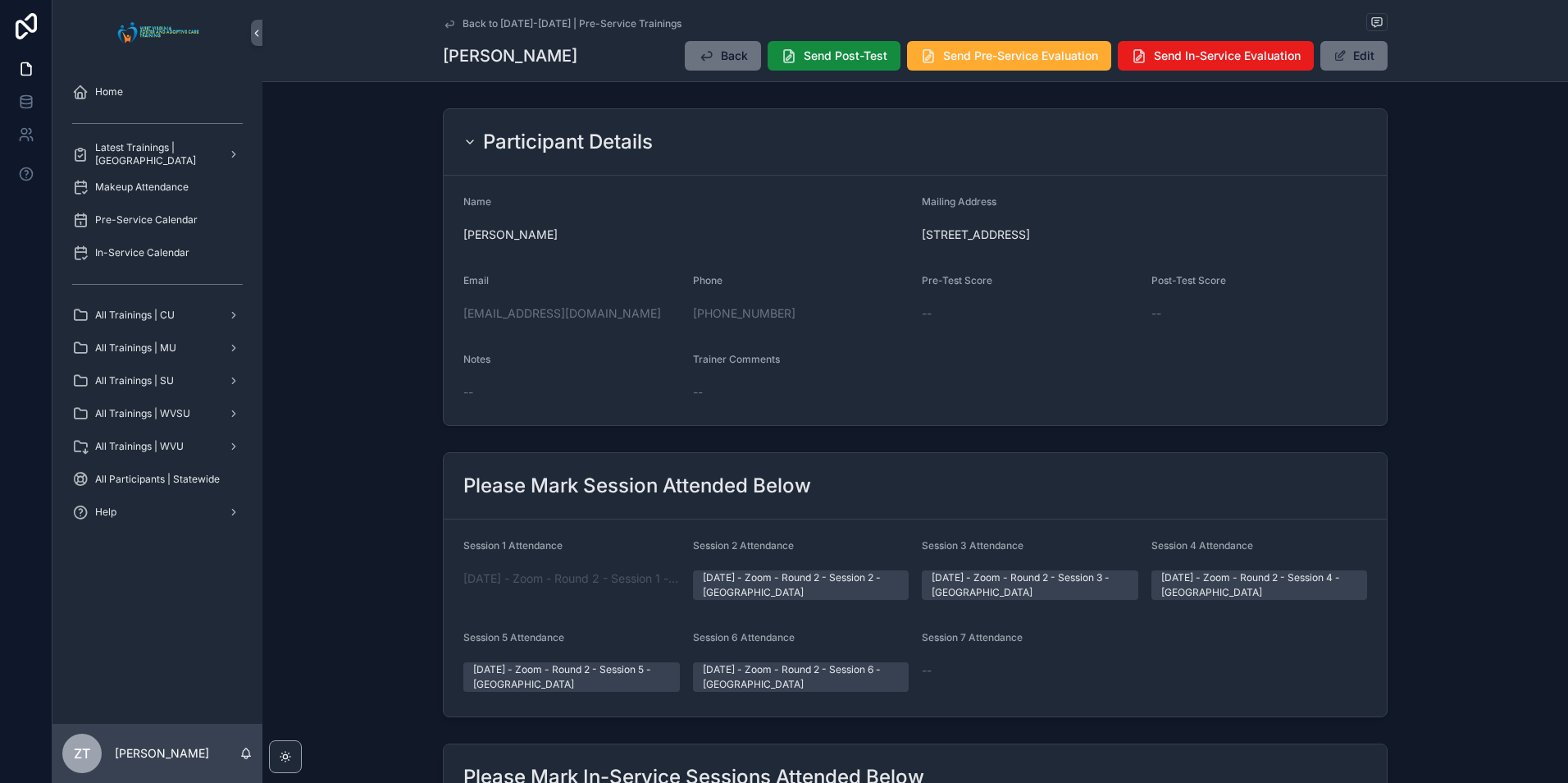
click at [1346, 34] on div "Back to [DATE]-[DATE] | Pre-Service Trainings [PERSON_NAME] Back Send Post-Test…" at bounding box center [915, 40] width 945 height 81
click at [1345, 67] on button "Edit" at bounding box center [1354, 56] width 67 height 30
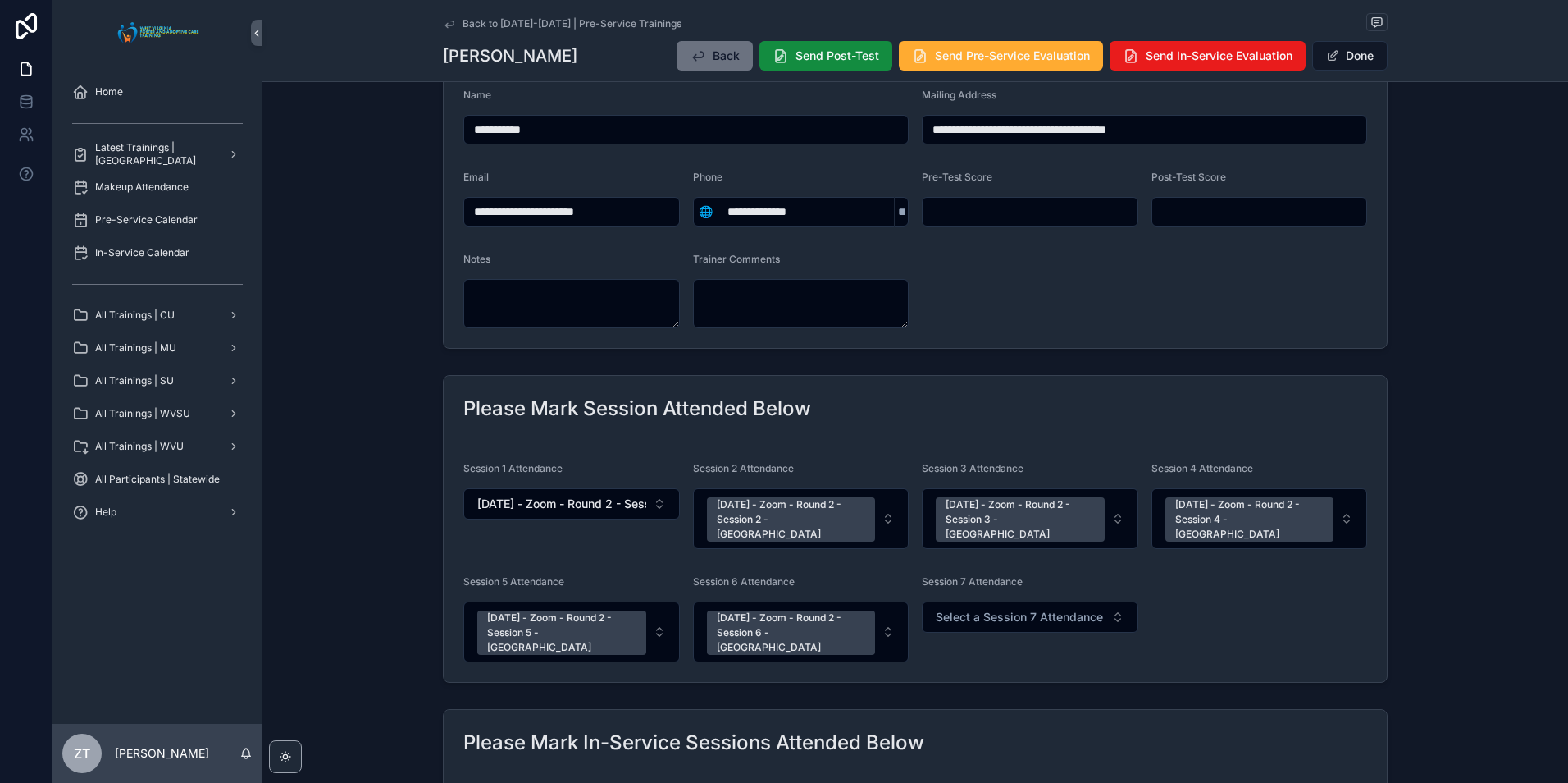
scroll to position [246, 0]
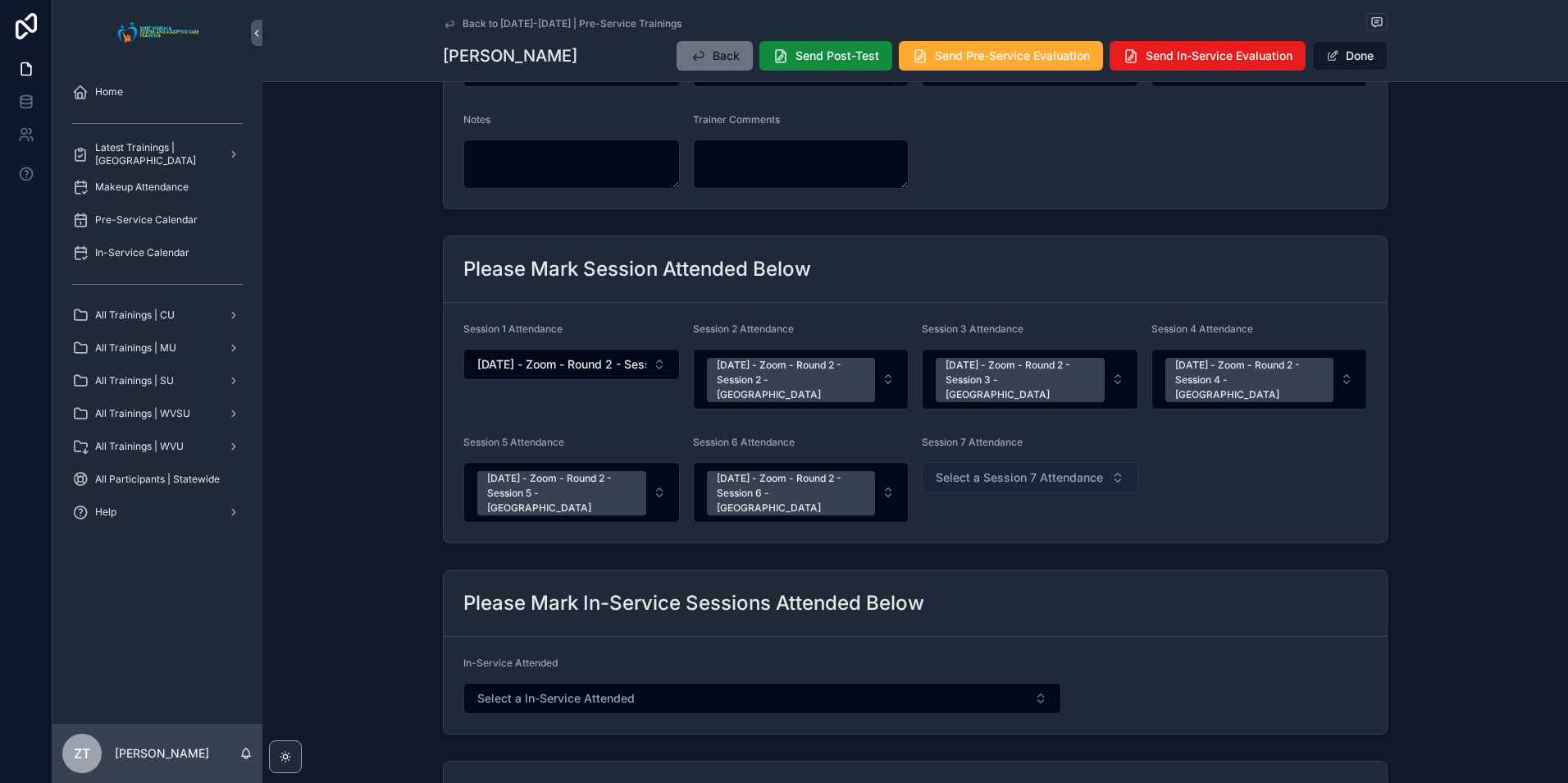
click at [994, 469] on span "Select a Session 7 Attendance" at bounding box center [1019, 477] width 167 height 16
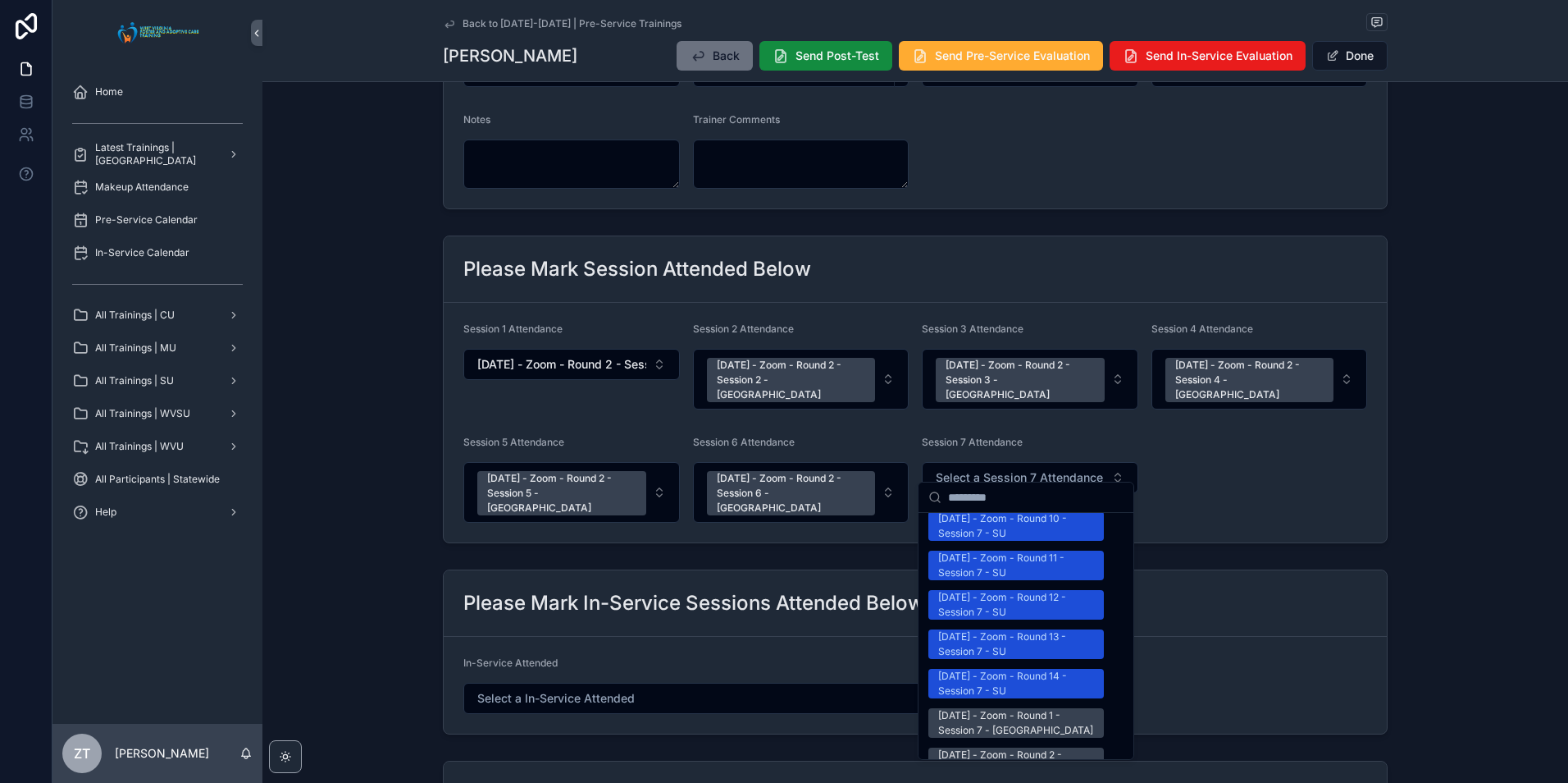
scroll to position [2133, 0]
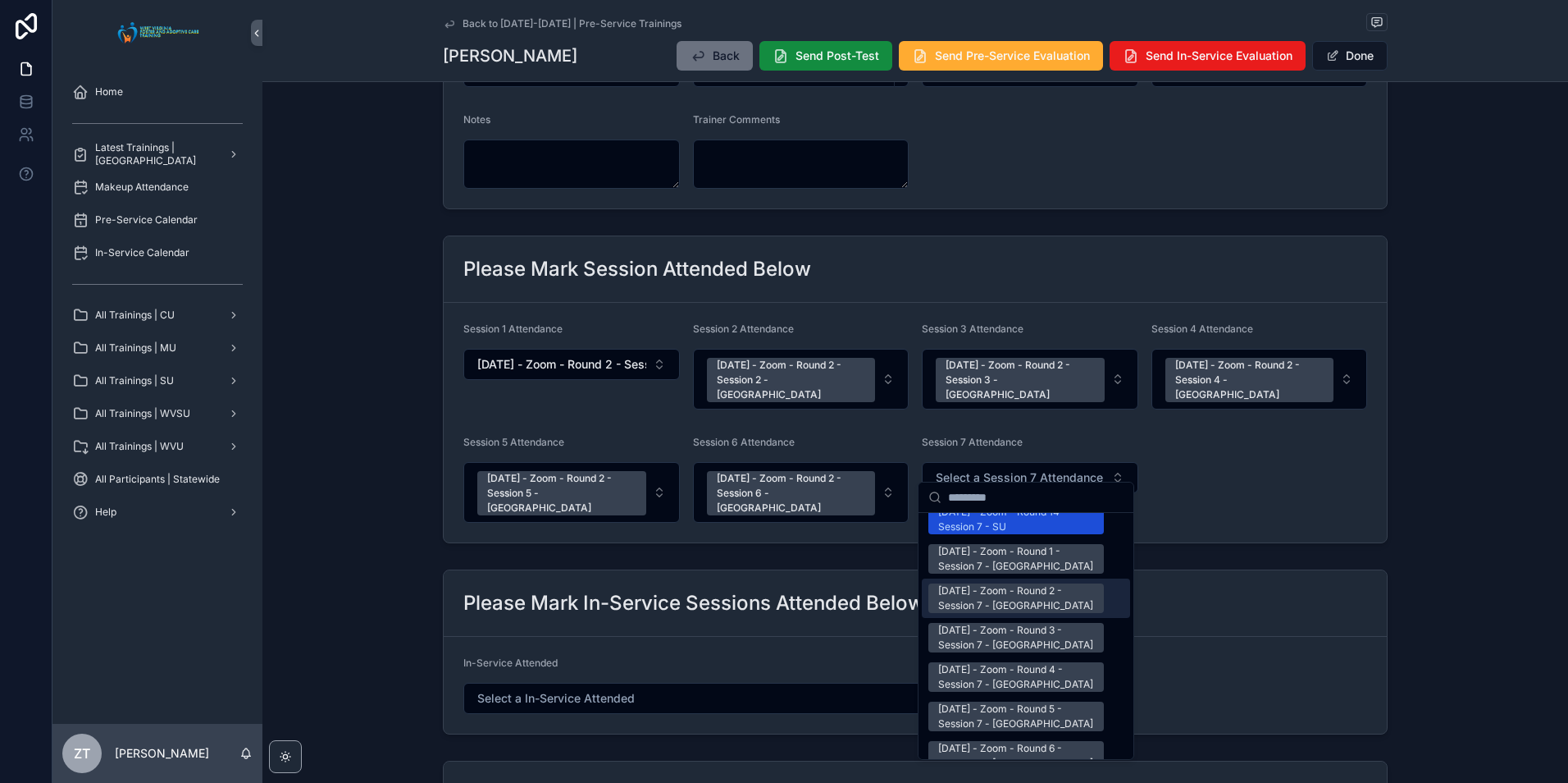
click at [974, 583] on div "[DATE] - Zoom - Round 2 - Session 7 - [GEOGRAPHIC_DATA]" at bounding box center [1016, 597] width 156 height 30
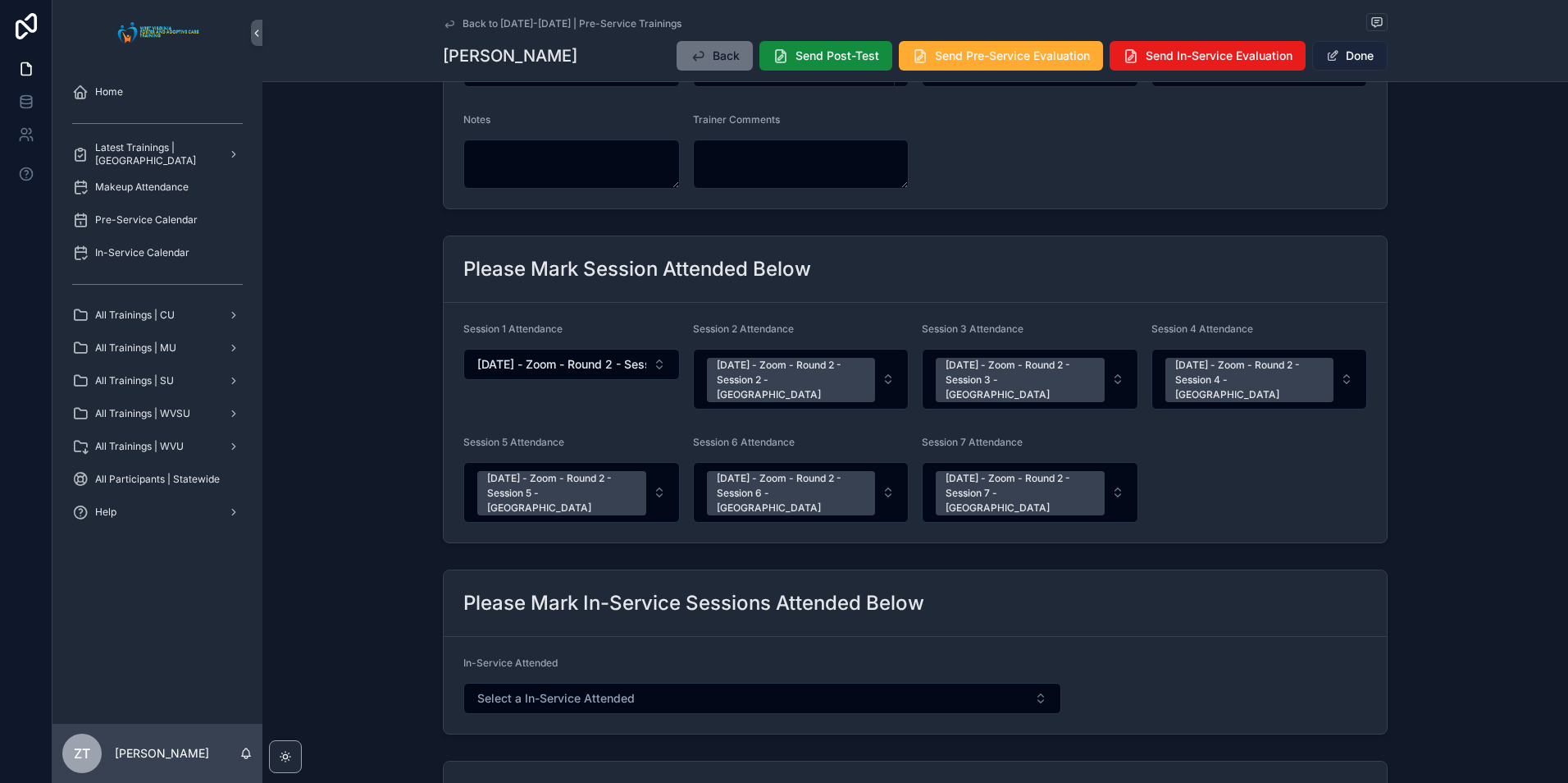
click at [1346, 65] on button "Done" at bounding box center [1350, 56] width 75 height 30
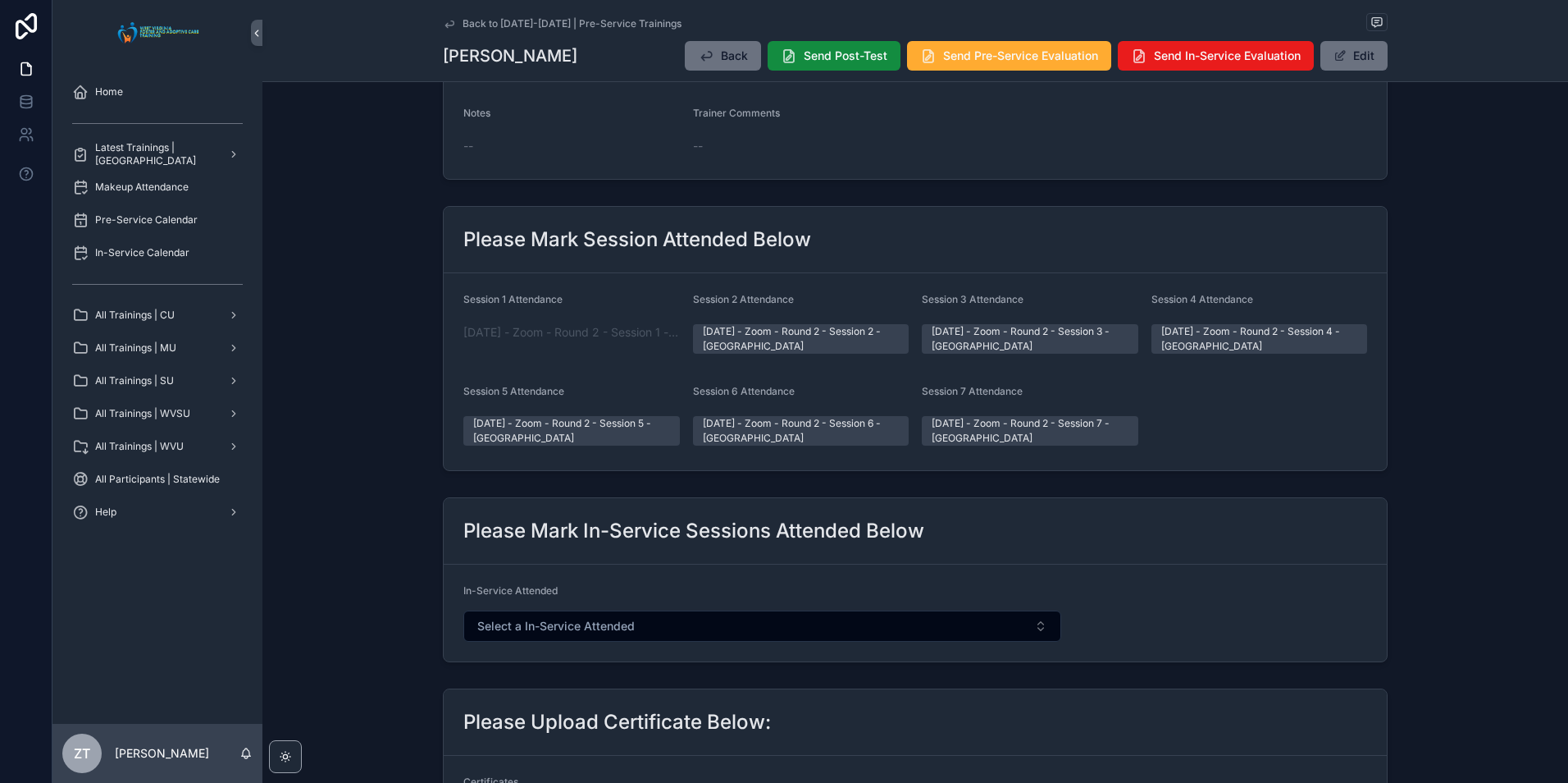
scroll to position [0, 0]
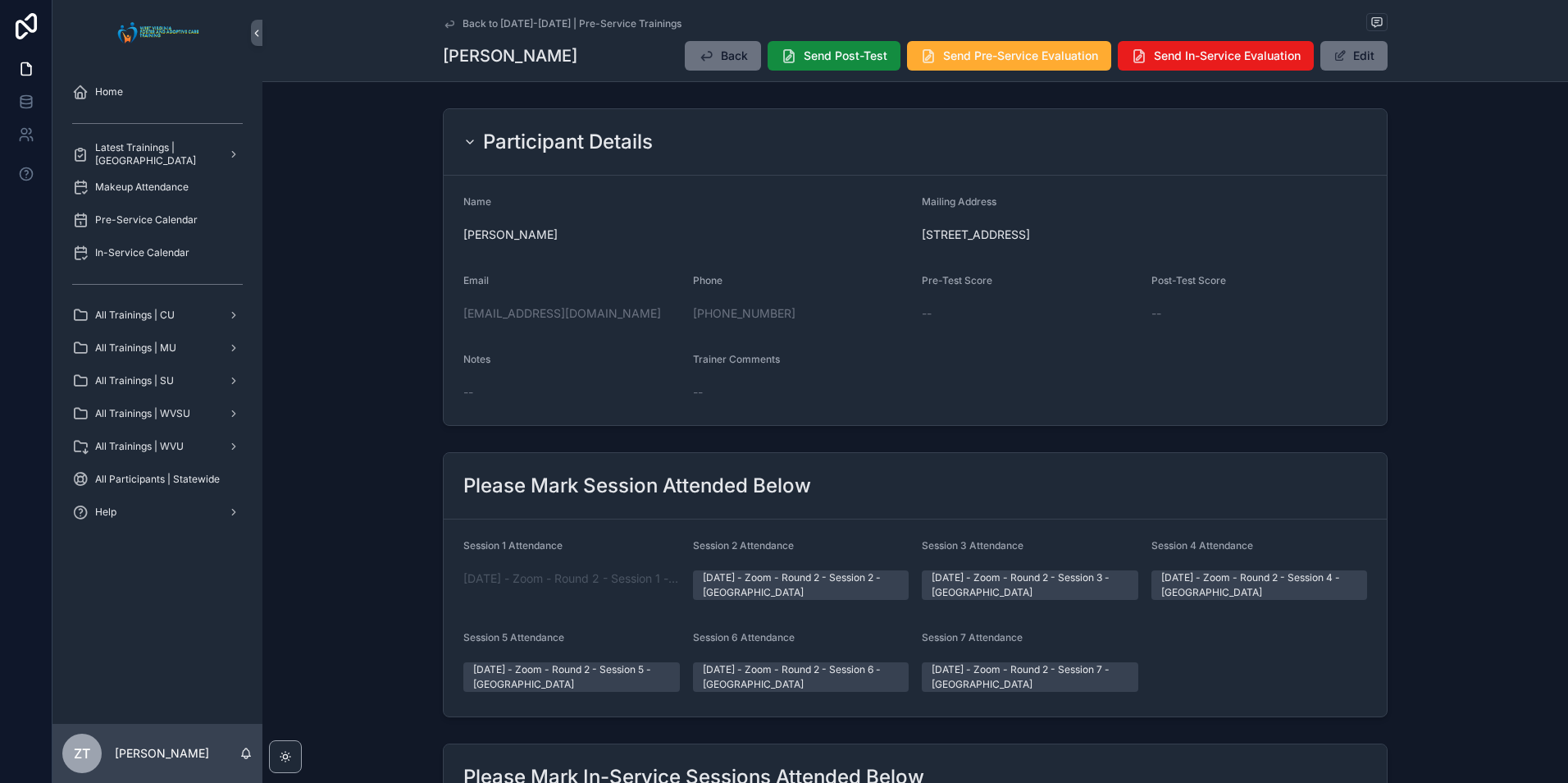
click at [453, 25] on link "Back to [DATE]-[DATE] | Pre-Service Trainings" at bounding box center [562, 24] width 239 height 14
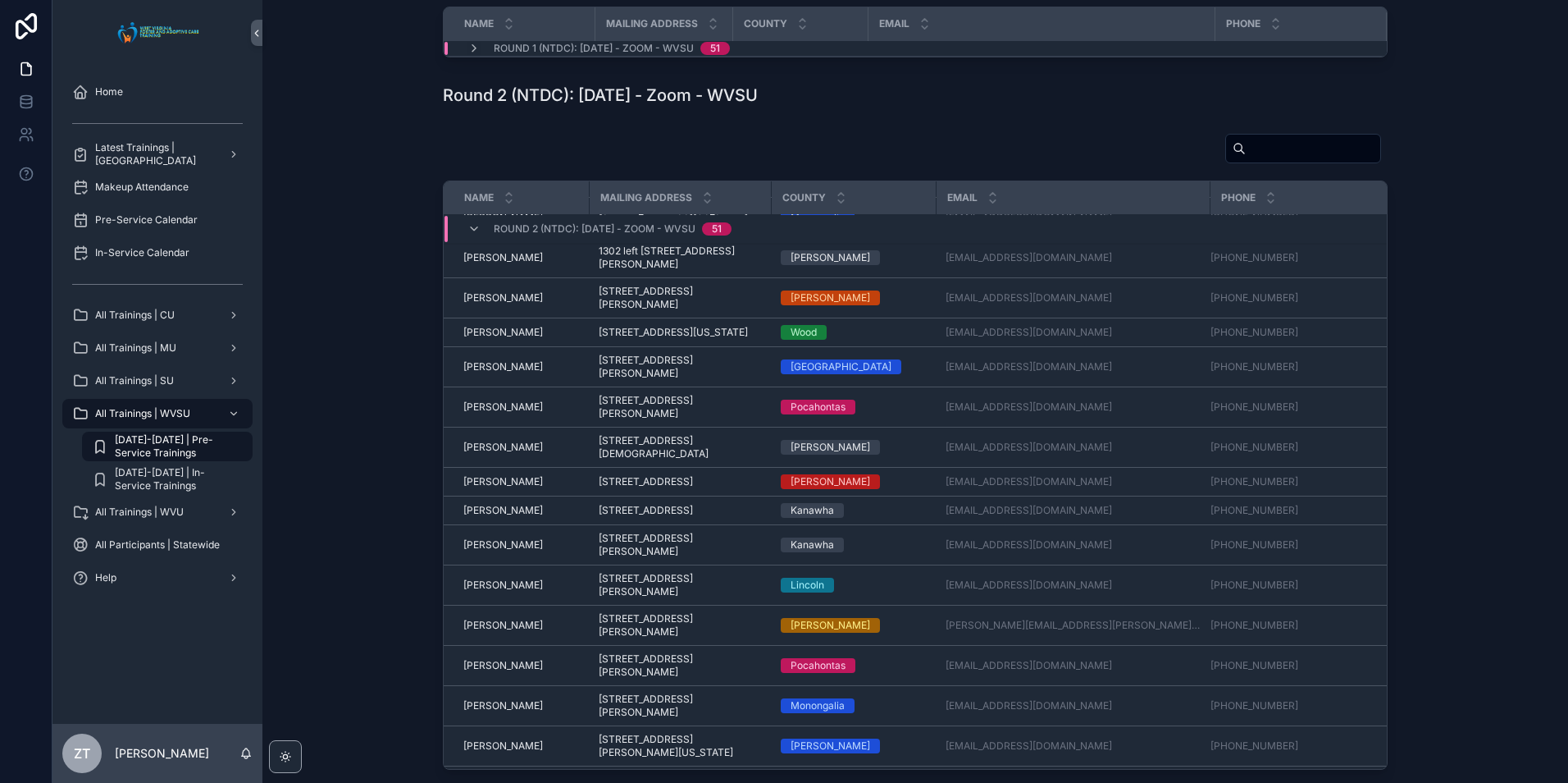
scroll to position [1171, 0]
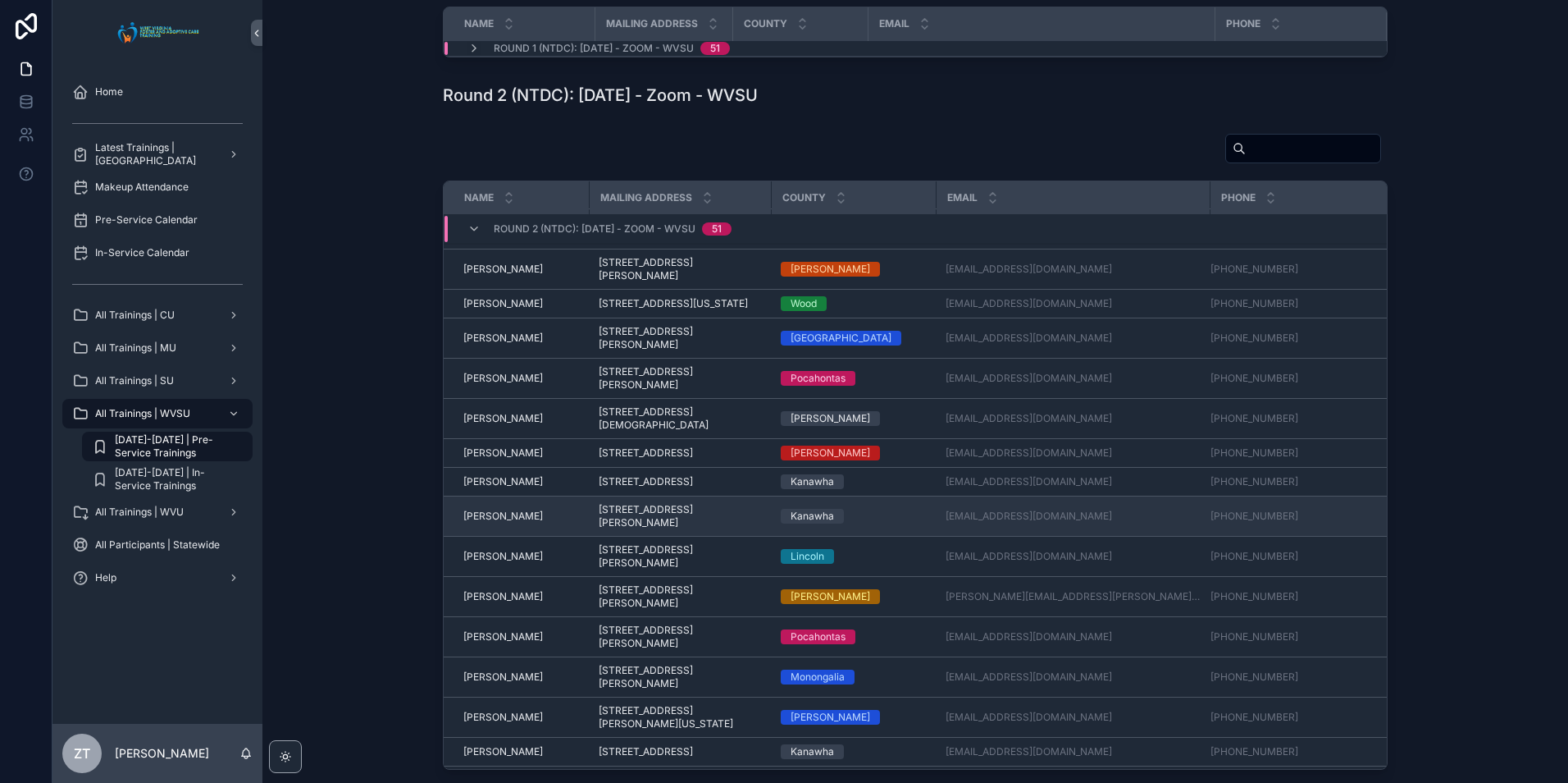
click at [490, 537] on td "[PERSON_NAME] [PERSON_NAME]" at bounding box center [516, 516] width 145 height 40
click at [487, 522] on span "[PERSON_NAME]" at bounding box center [503, 516] width 79 height 14
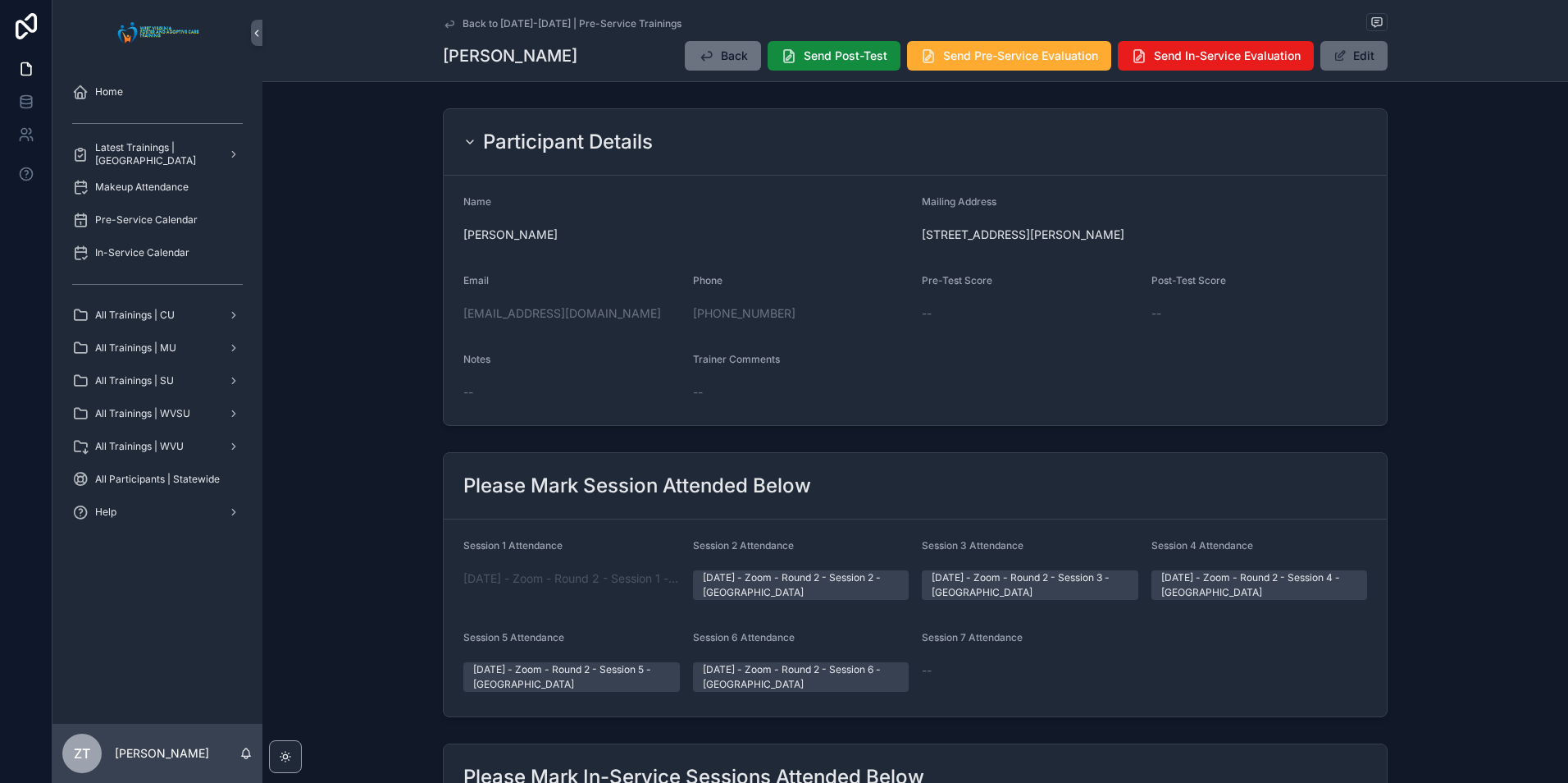
click at [1352, 59] on button "Edit" at bounding box center [1354, 56] width 67 height 30
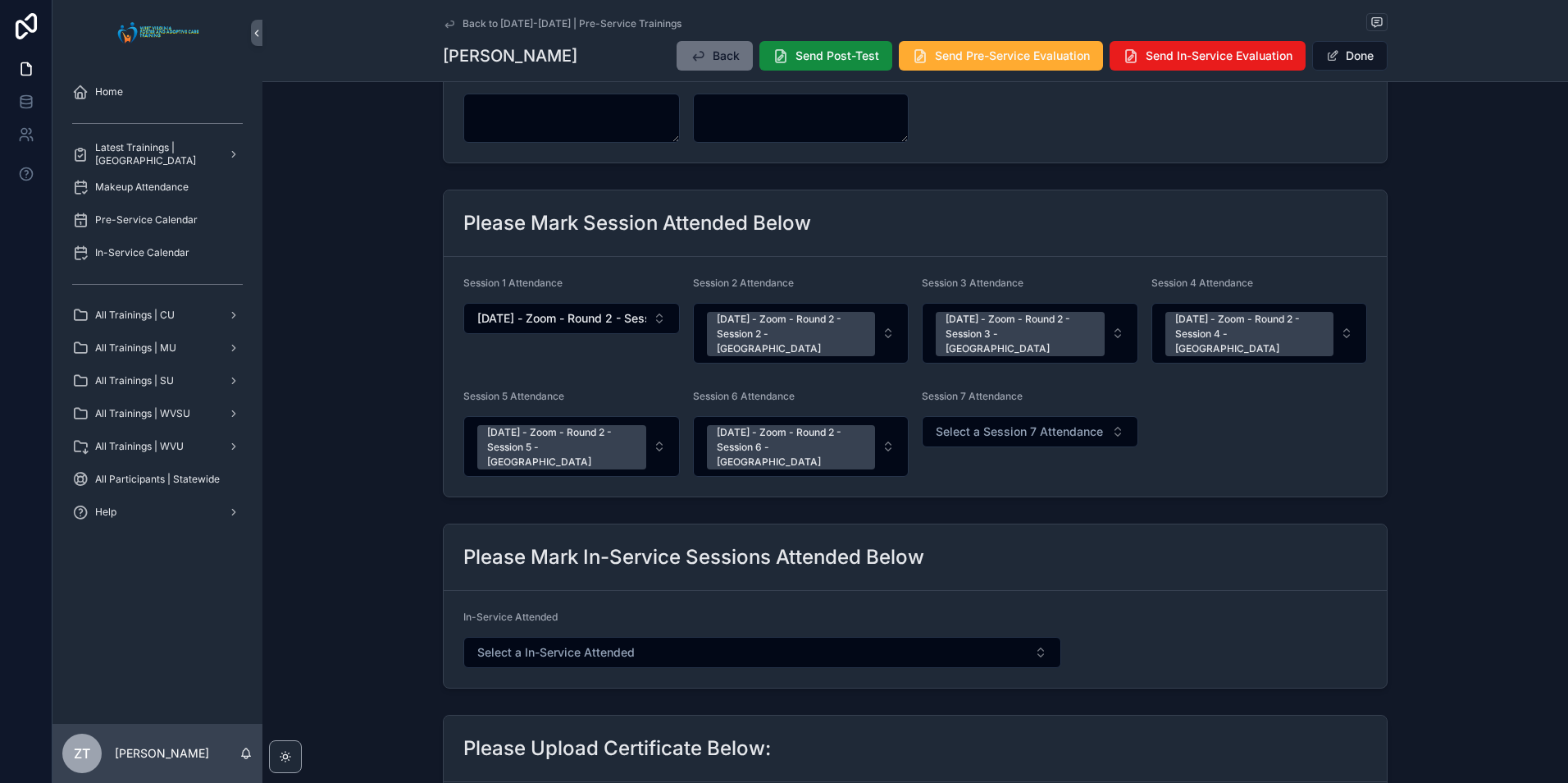
scroll to position [328, 0]
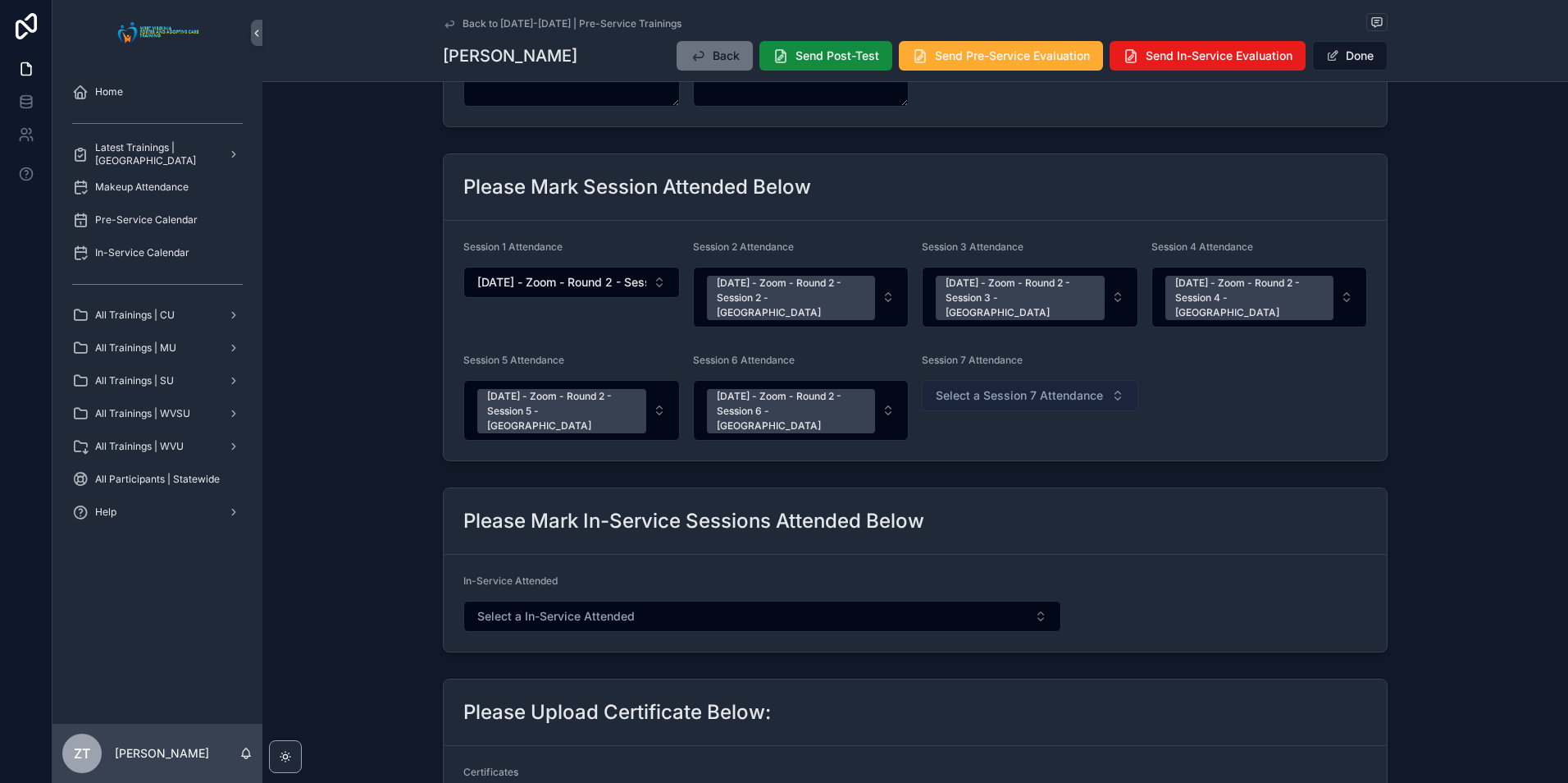
click at [1043, 387] on span "Select a Session 7 Attendance" at bounding box center [1019, 395] width 167 height 16
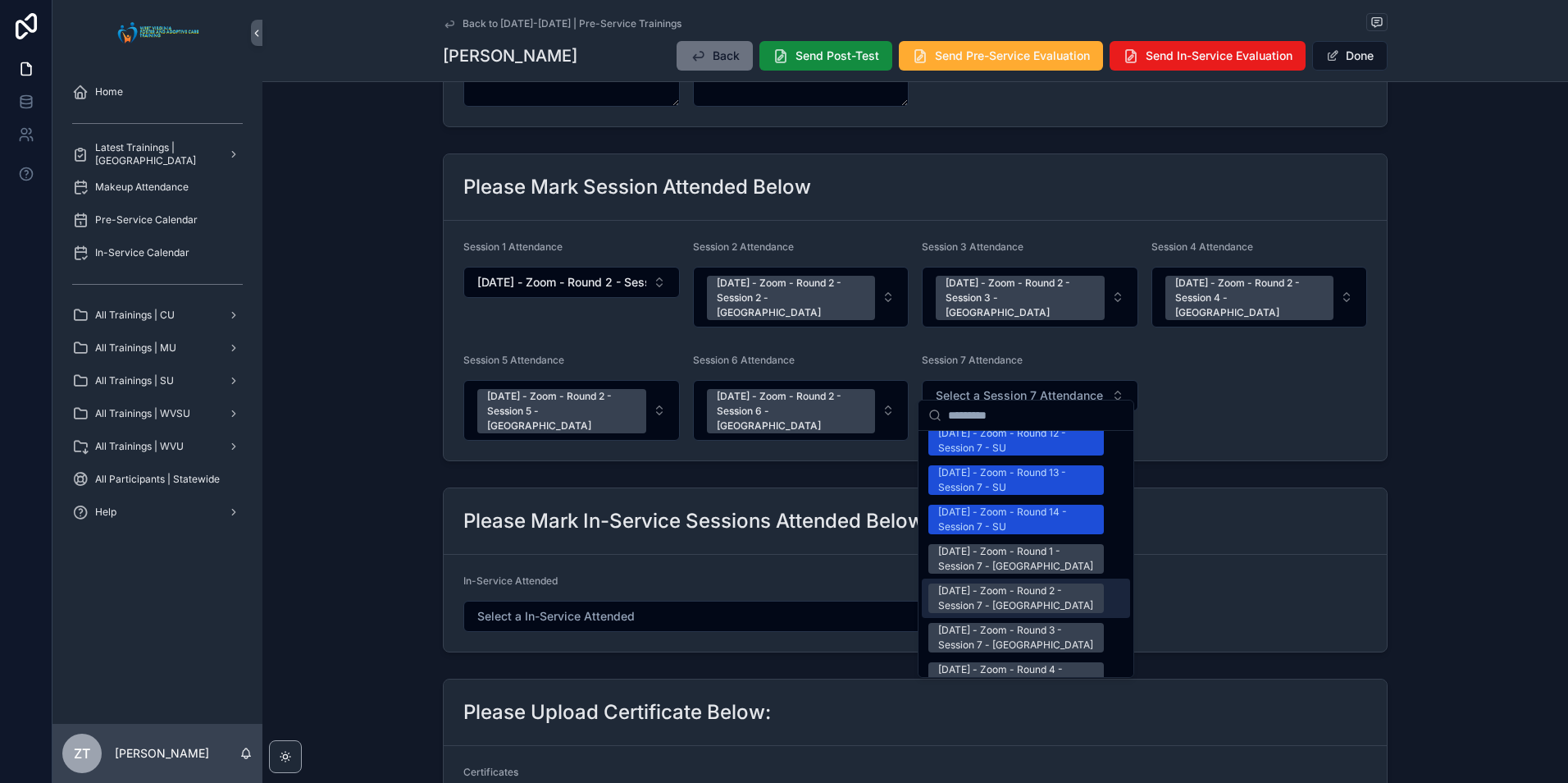
click at [1023, 583] on div "[DATE] - Zoom - Round 2 - Session 7 - [GEOGRAPHIC_DATA]" at bounding box center [1016, 597] width 156 height 30
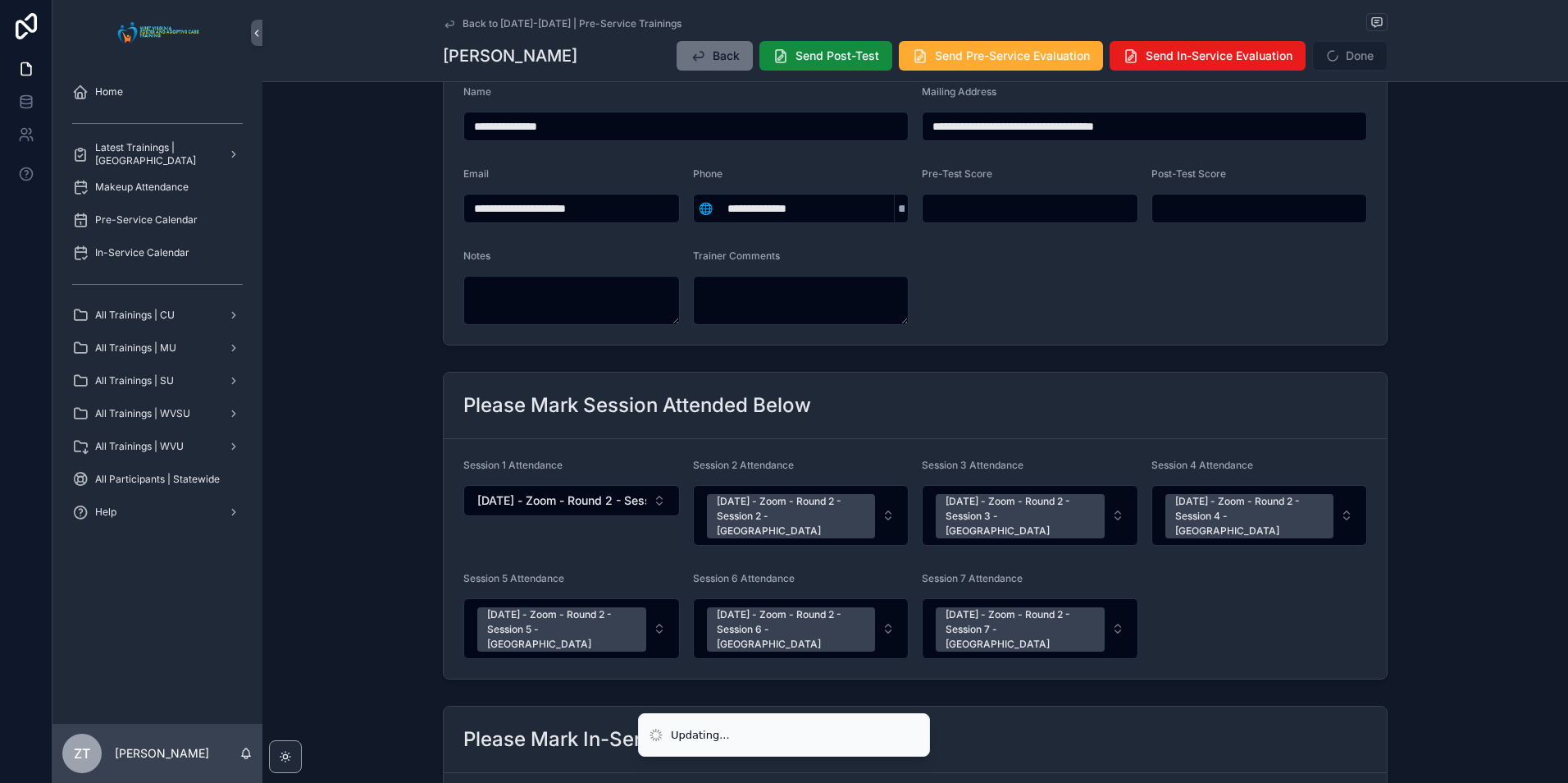
scroll to position [0, 0]
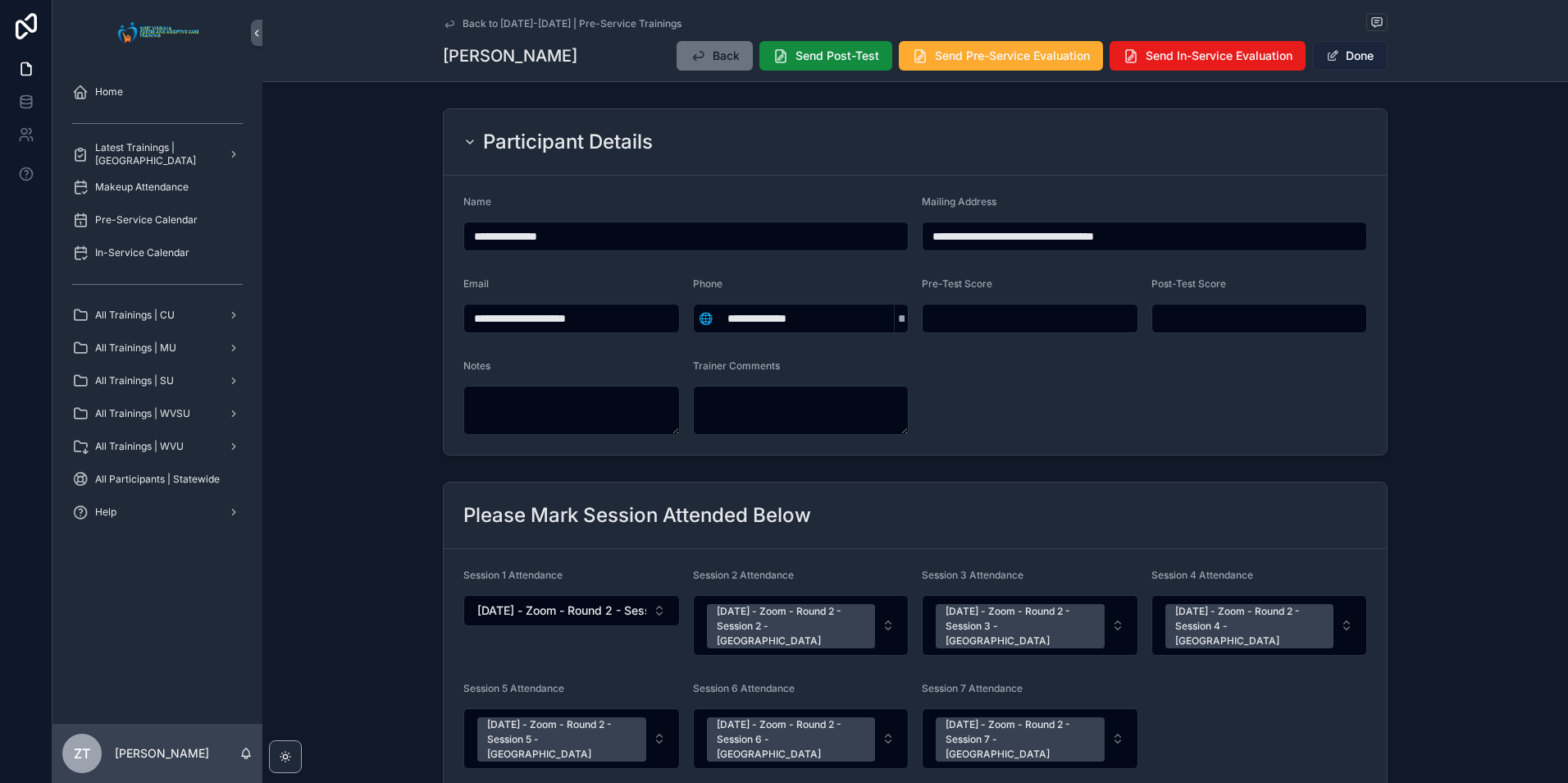
click at [1359, 63] on button "Done" at bounding box center [1350, 56] width 75 height 30
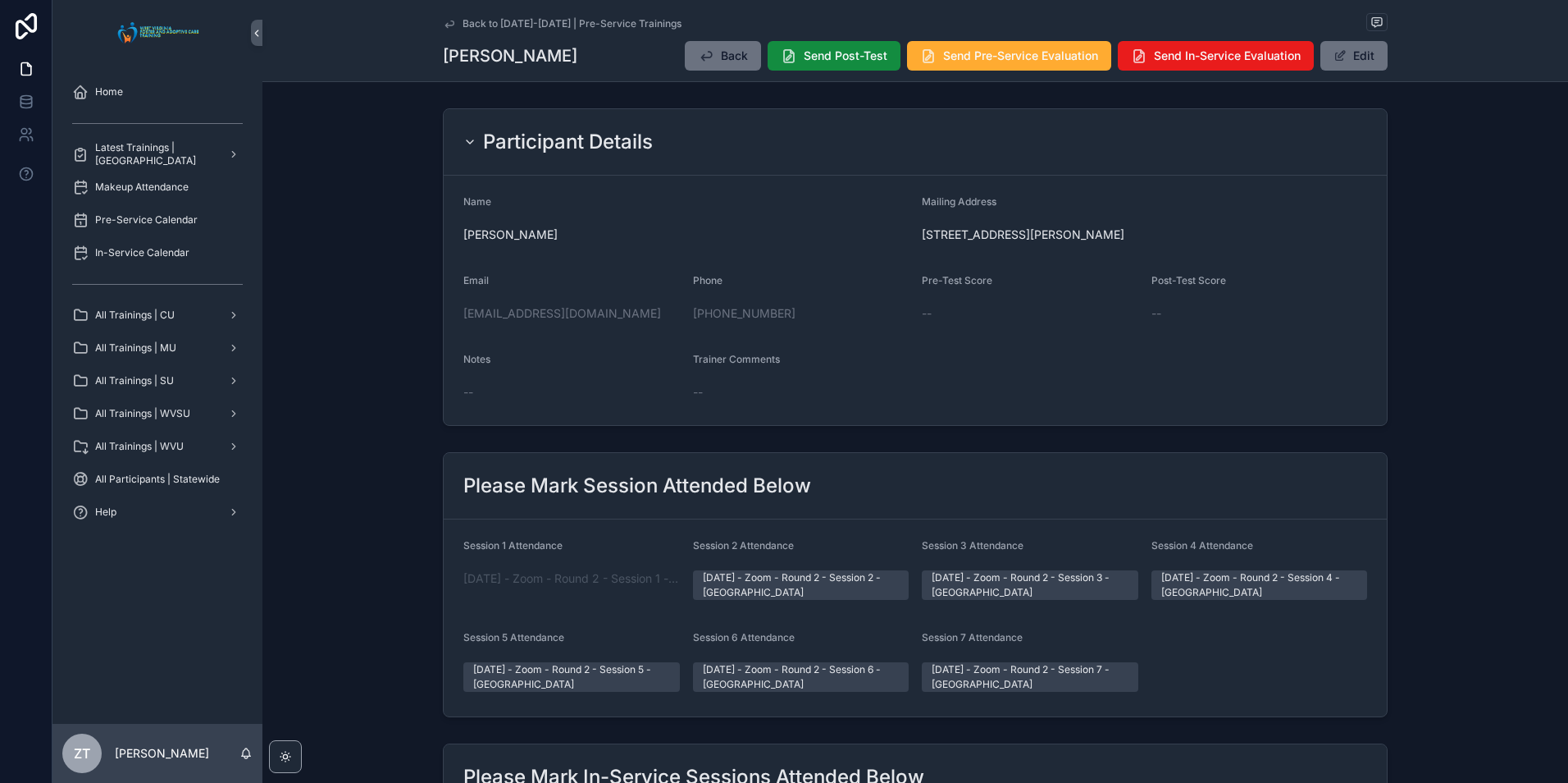
click at [443, 27] on icon "scrollable content" at bounding box center [450, 24] width 13 height 14
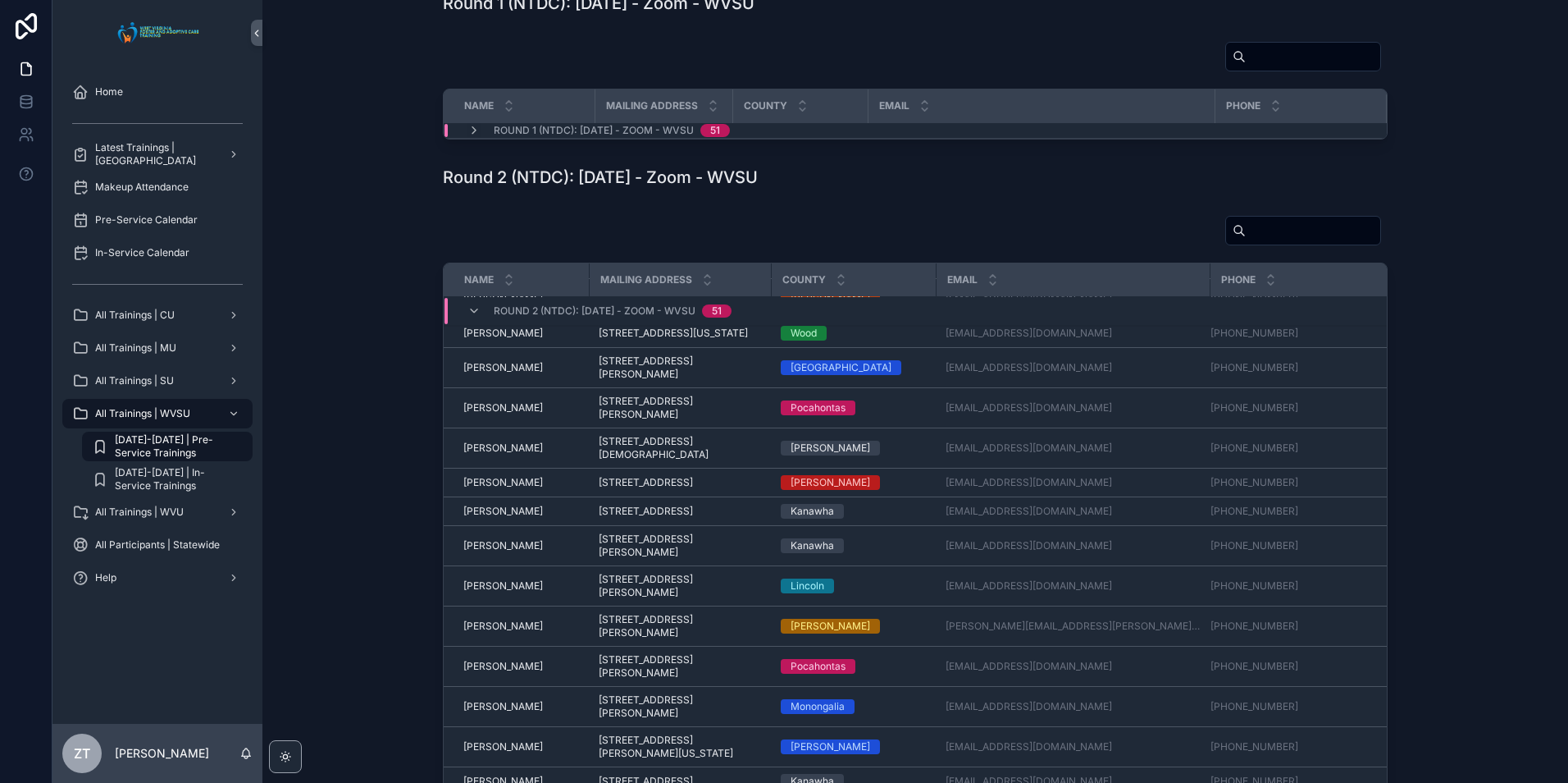
scroll to position [1254, 0]
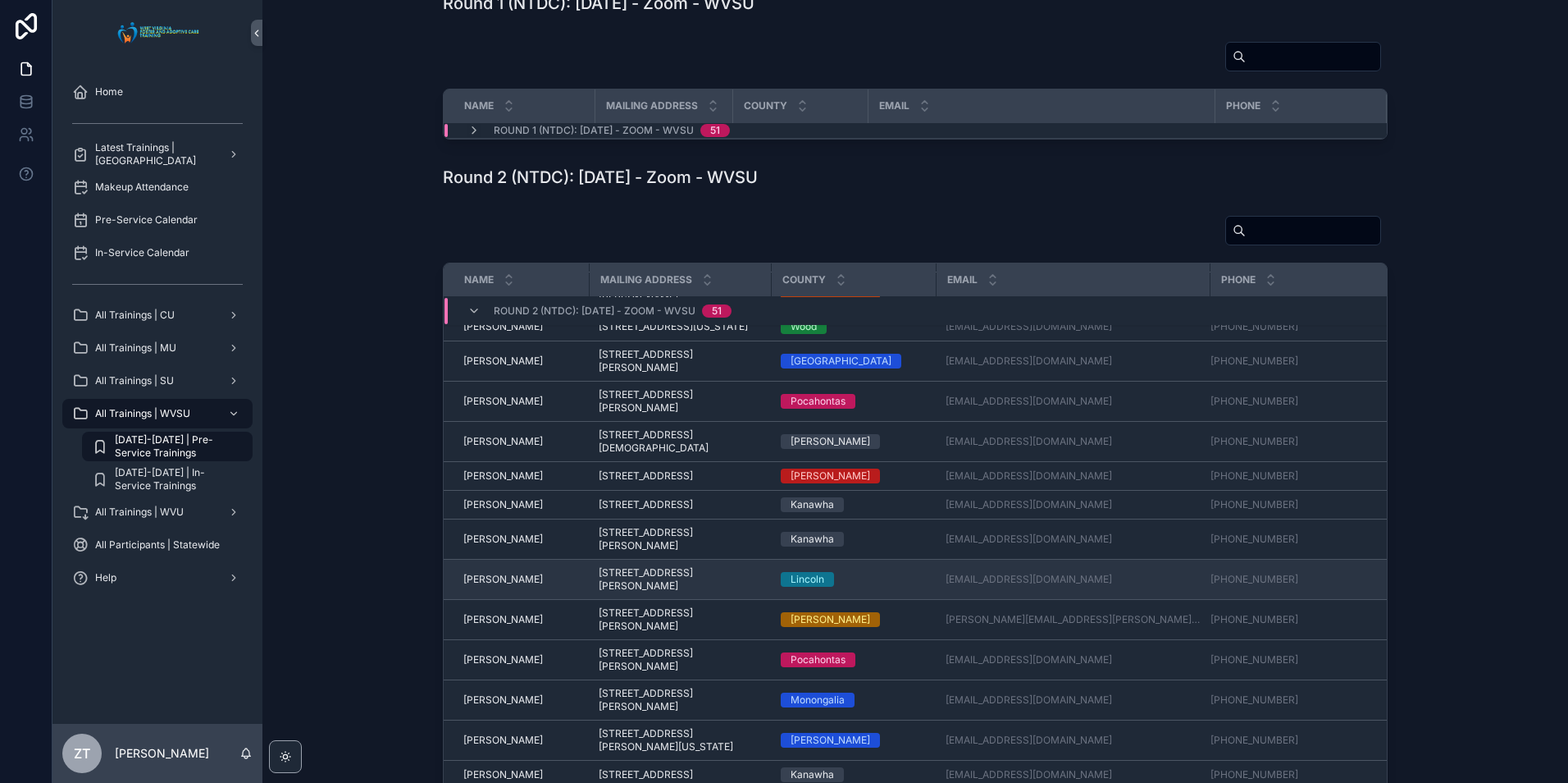
click at [501, 586] on span "[PERSON_NAME]" at bounding box center [503, 580] width 79 height 14
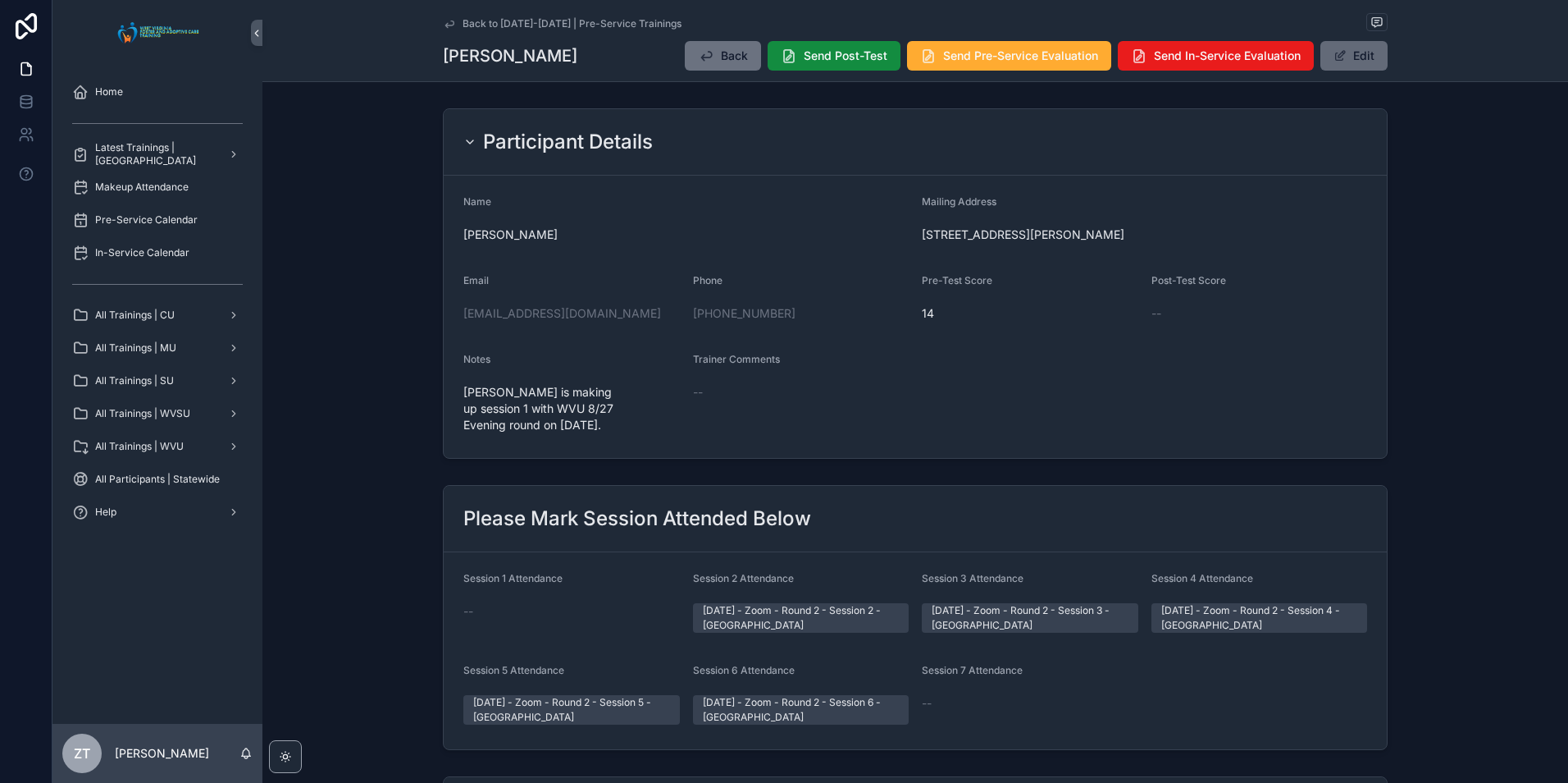
click at [1337, 54] on span "scrollable content" at bounding box center [1340, 56] width 13 height 14
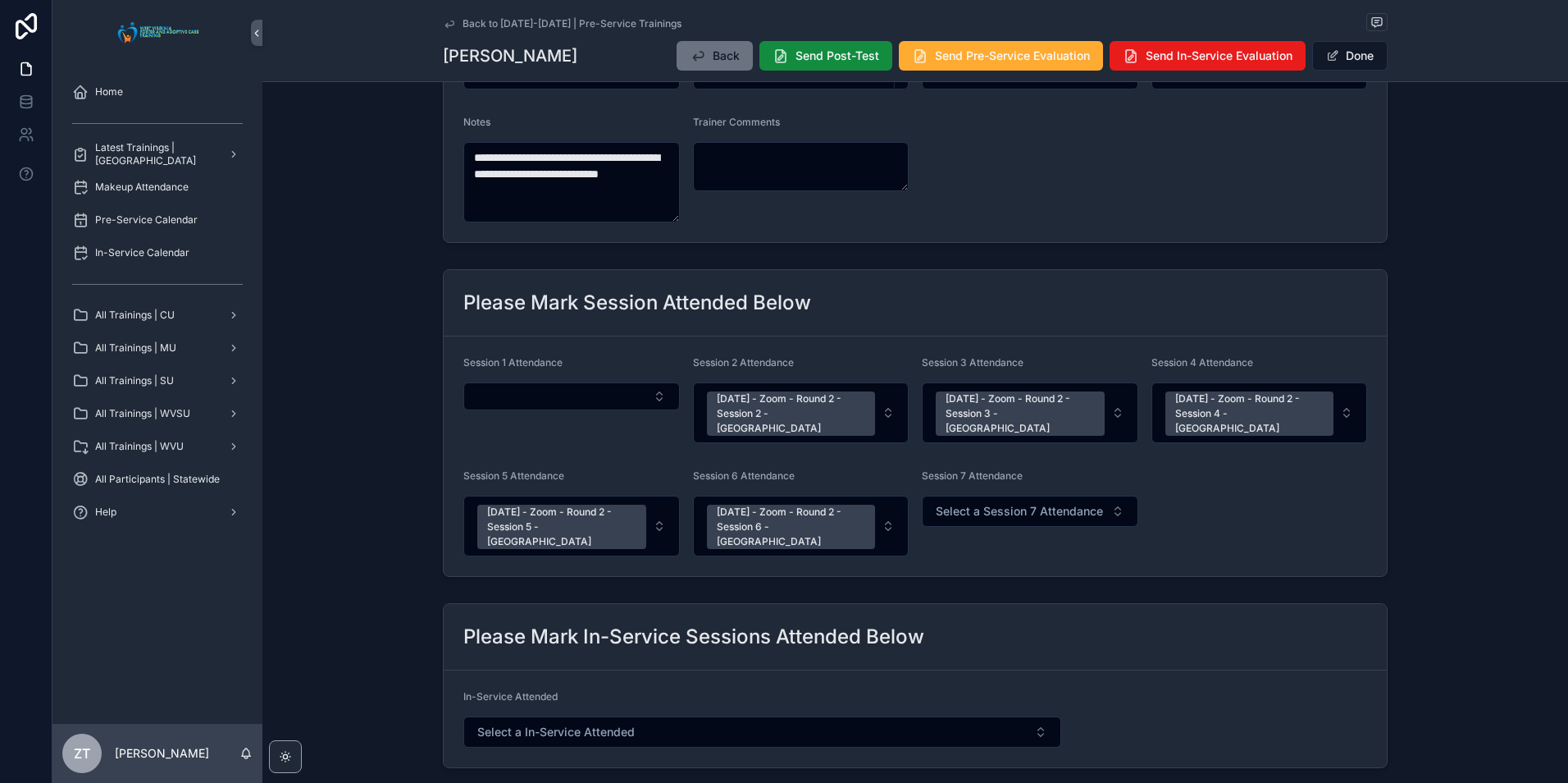
scroll to position [246, 0]
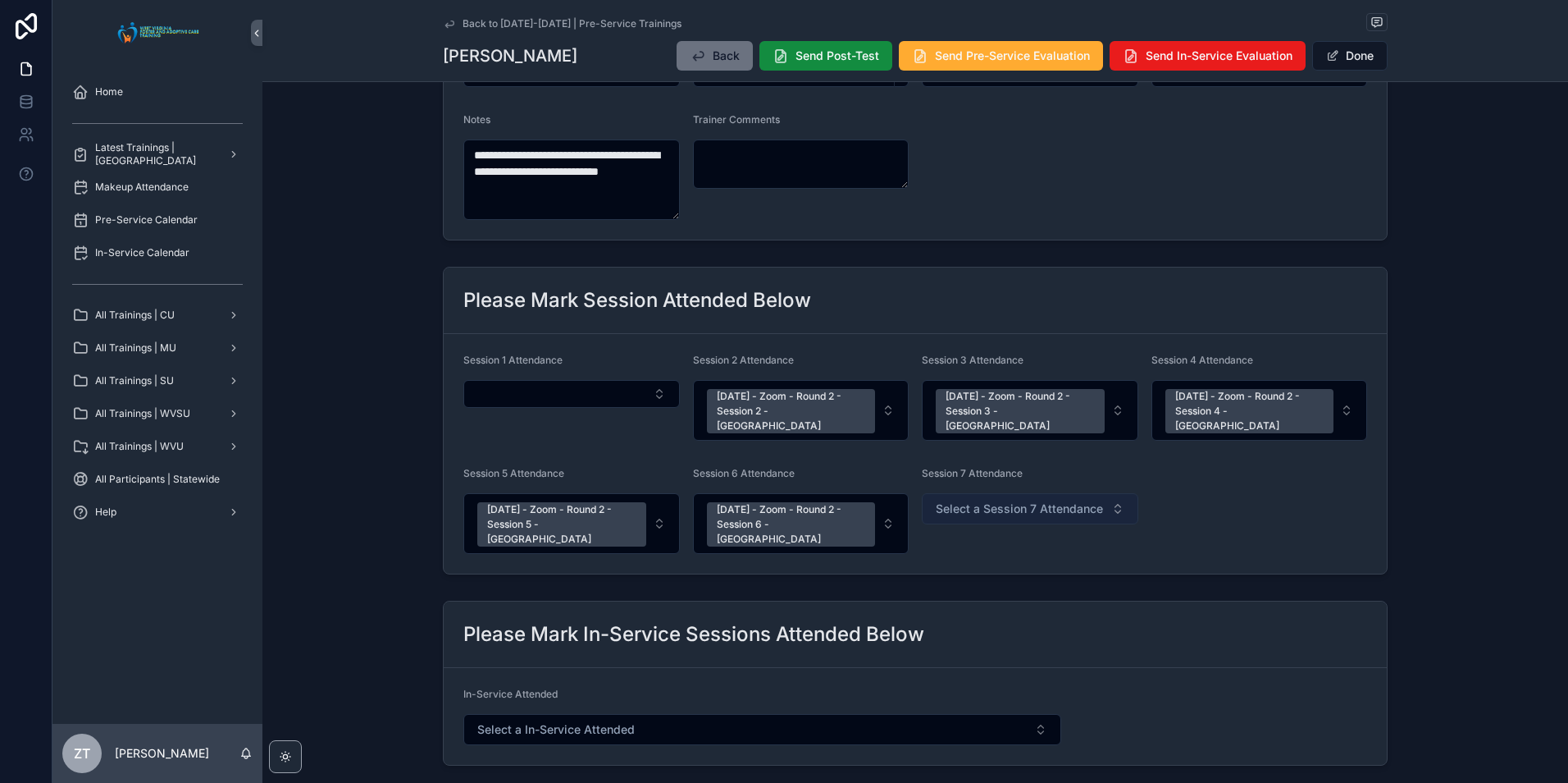
click at [998, 500] on span "Select a Session 7 Attendance" at bounding box center [1019, 508] width 167 height 16
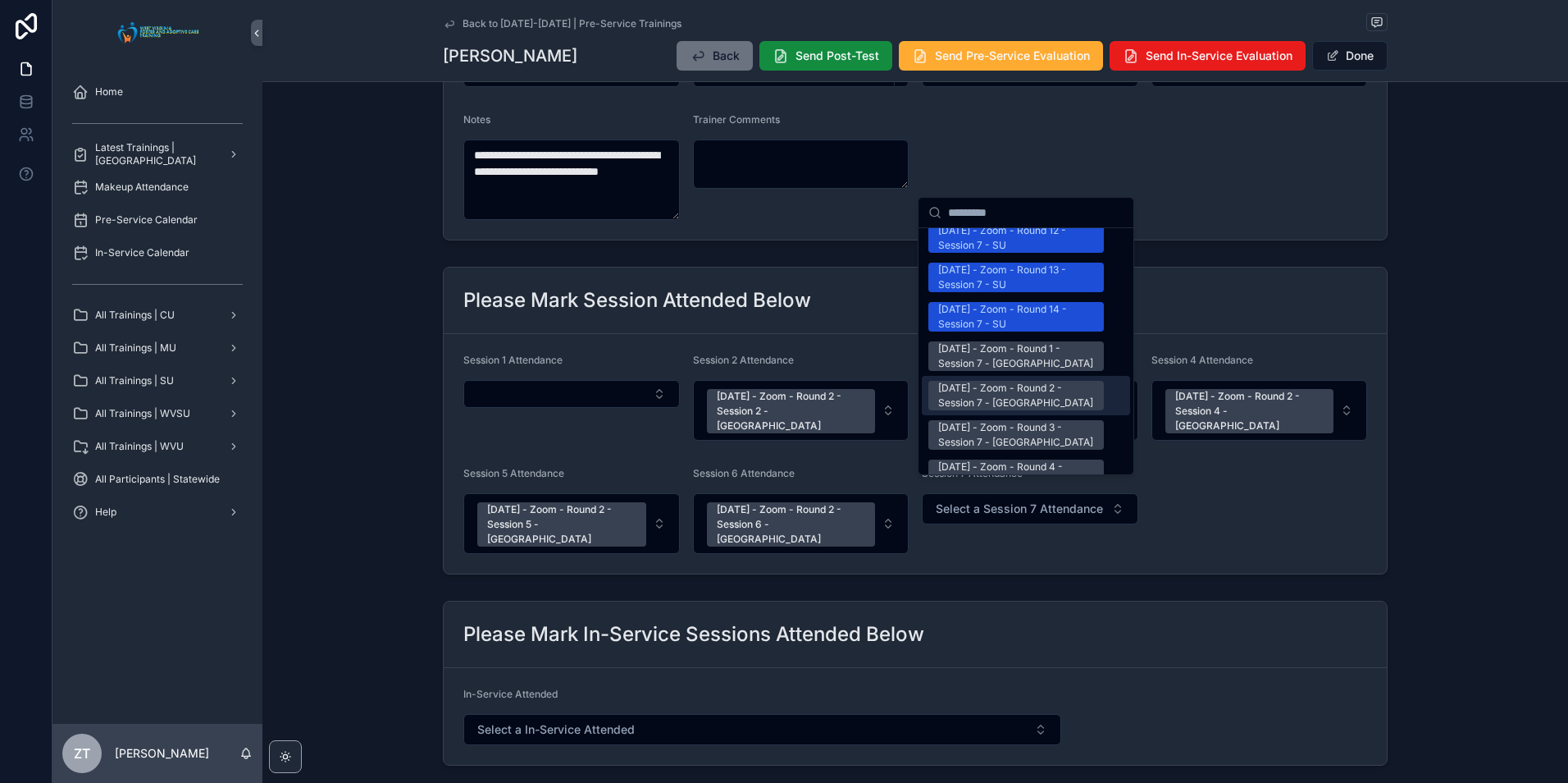
click at [999, 381] on div "[DATE] - Zoom - Round 2 - Session 7 - [GEOGRAPHIC_DATA]" at bounding box center [1016, 395] width 156 height 30
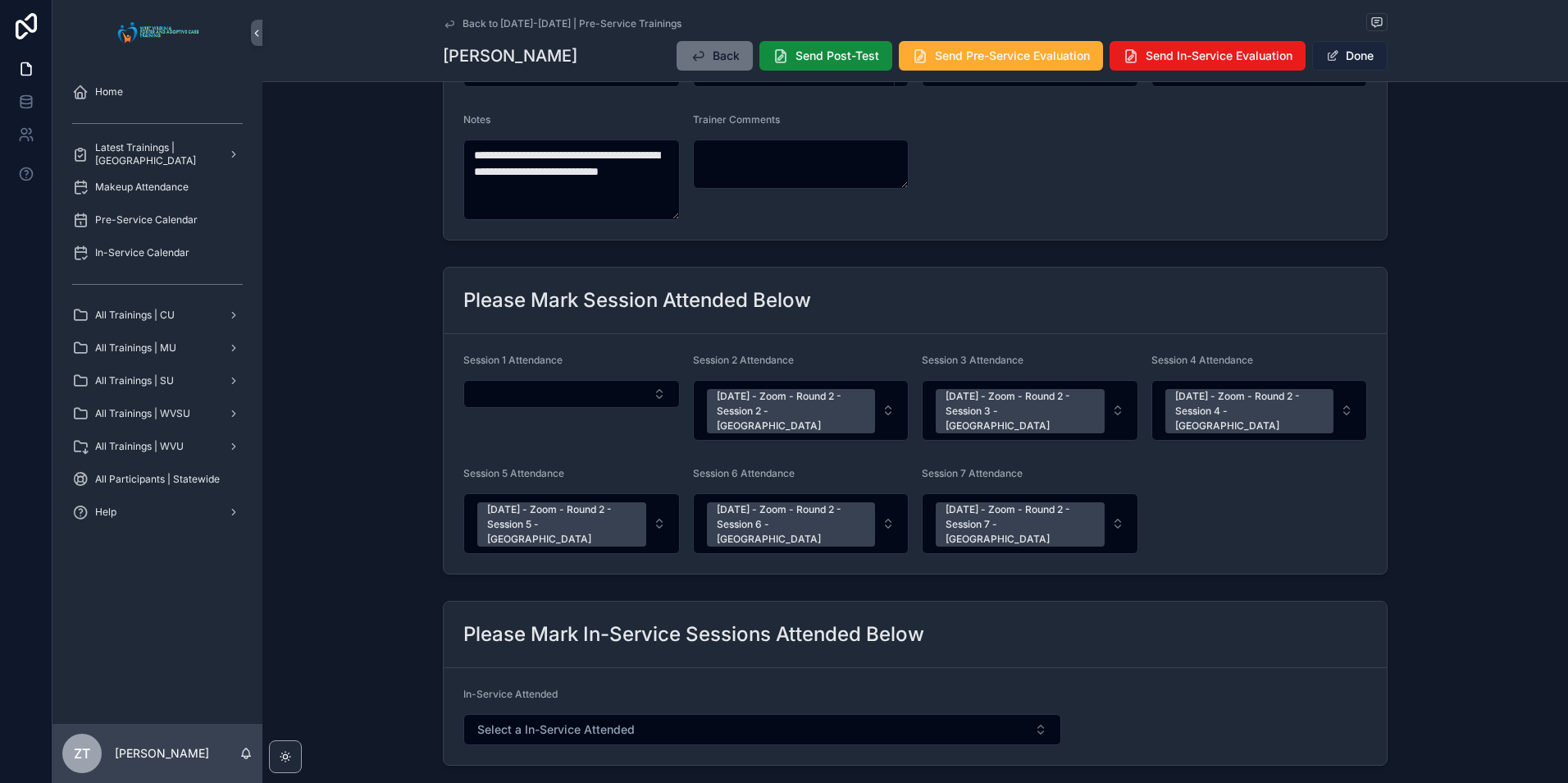
click at [1337, 58] on button "Done" at bounding box center [1350, 56] width 75 height 30
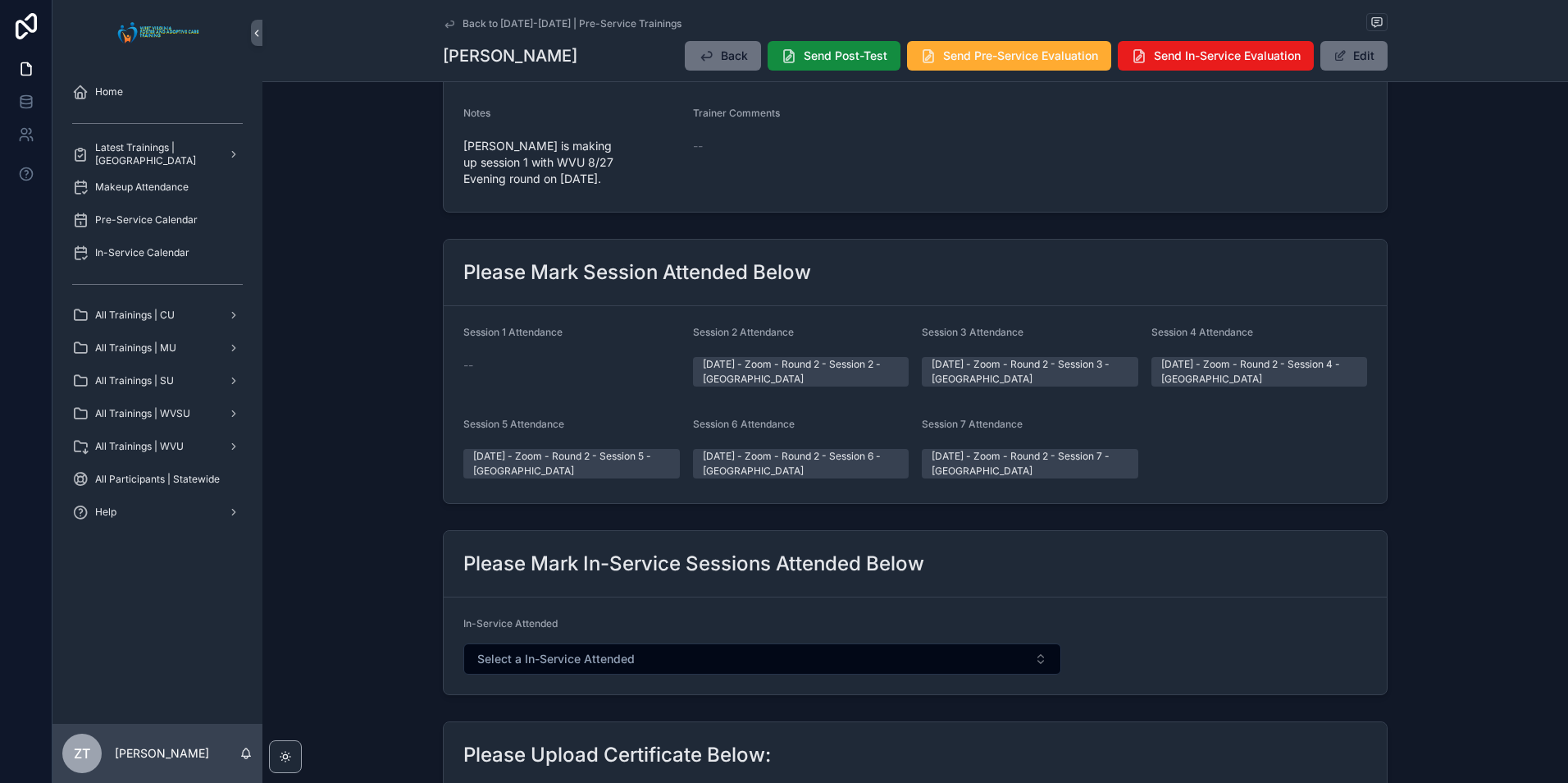
scroll to position [0, 0]
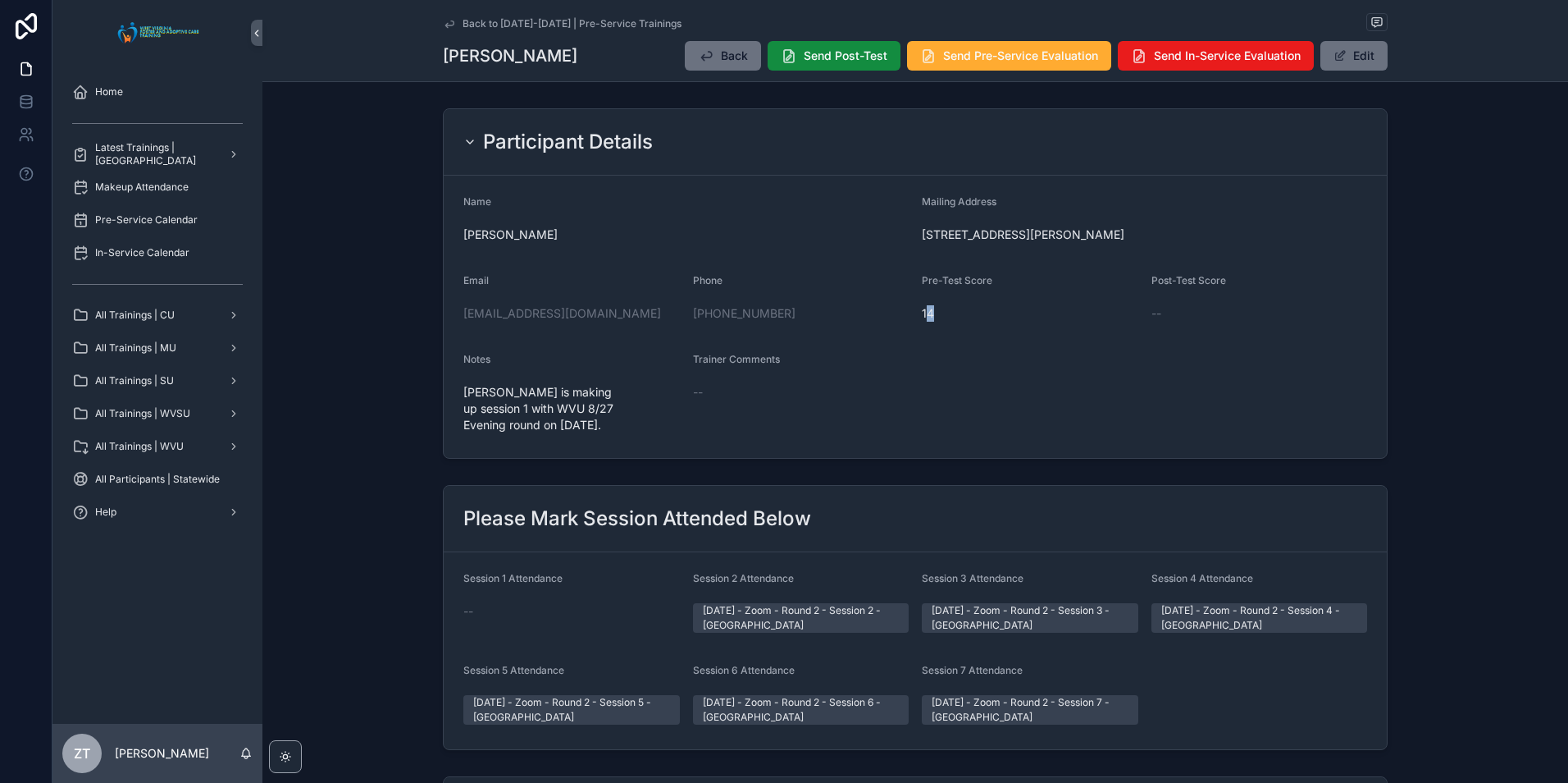
drag, startPoint x: 932, startPoint y: 313, endPoint x: 920, endPoint y: 310, distance: 12.4
click at [922, 310] on span "14" at bounding box center [1030, 313] width 217 height 16
drag, startPoint x: 920, startPoint y: 310, endPoint x: 949, endPoint y: 336, distance: 38.9
click at [949, 336] on form "Name [PERSON_NAME] Mailing Address [STREET_ADDRESS][PERSON_NAME] Email [EMAIL_A…" at bounding box center [915, 316] width 943 height 282
click at [924, 310] on span "14" at bounding box center [1030, 313] width 217 height 16
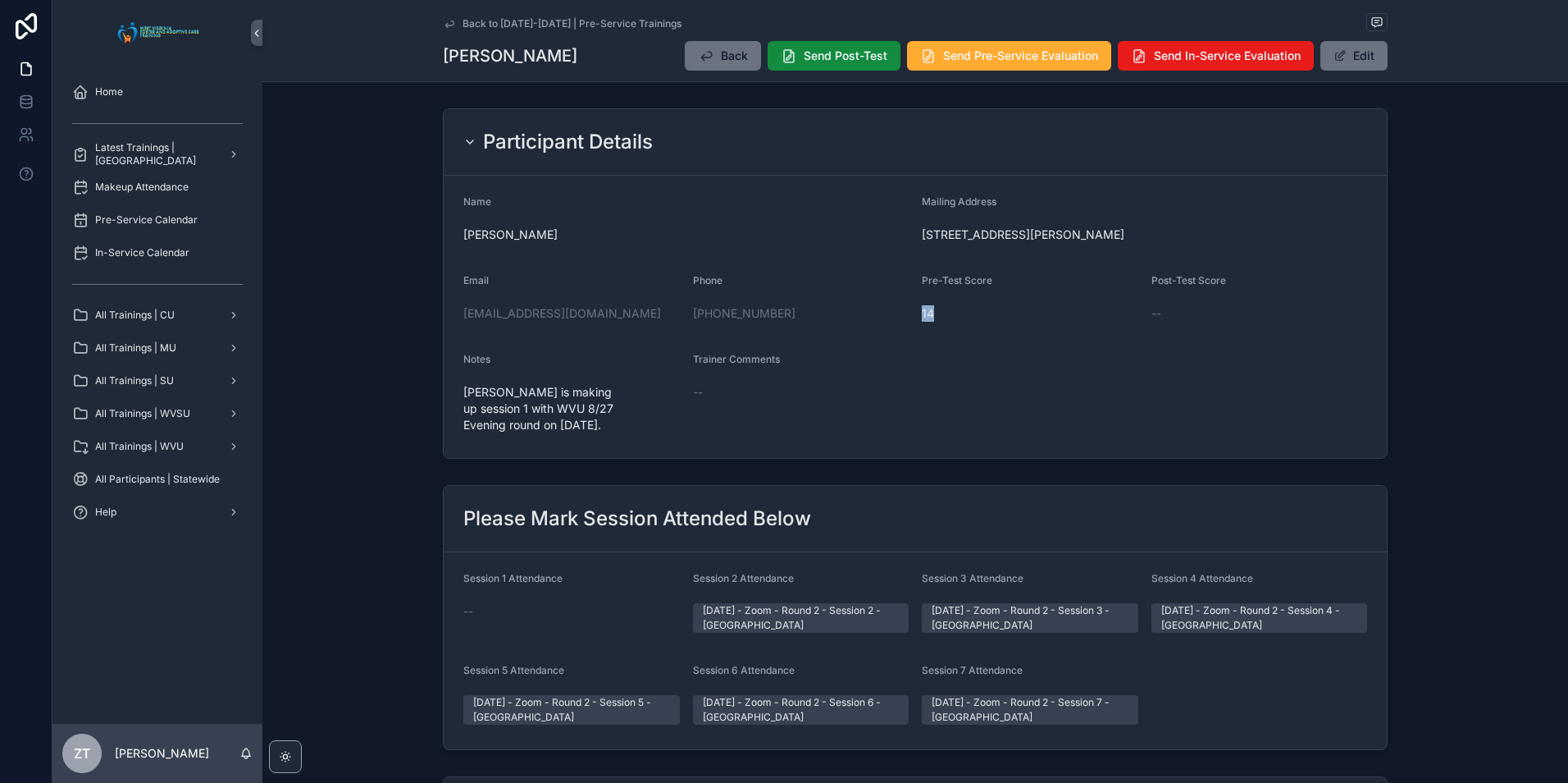
click at [924, 310] on span "14" at bounding box center [1030, 313] width 217 height 16
drag, startPoint x: 924, startPoint y: 310, endPoint x: 970, endPoint y: 323, distance: 47.8
click at [970, 323] on div "14" at bounding box center [1030, 313] width 217 height 26
click at [852, 140] on div "Participant Details" at bounding box center [914, 142] width 903 height 26
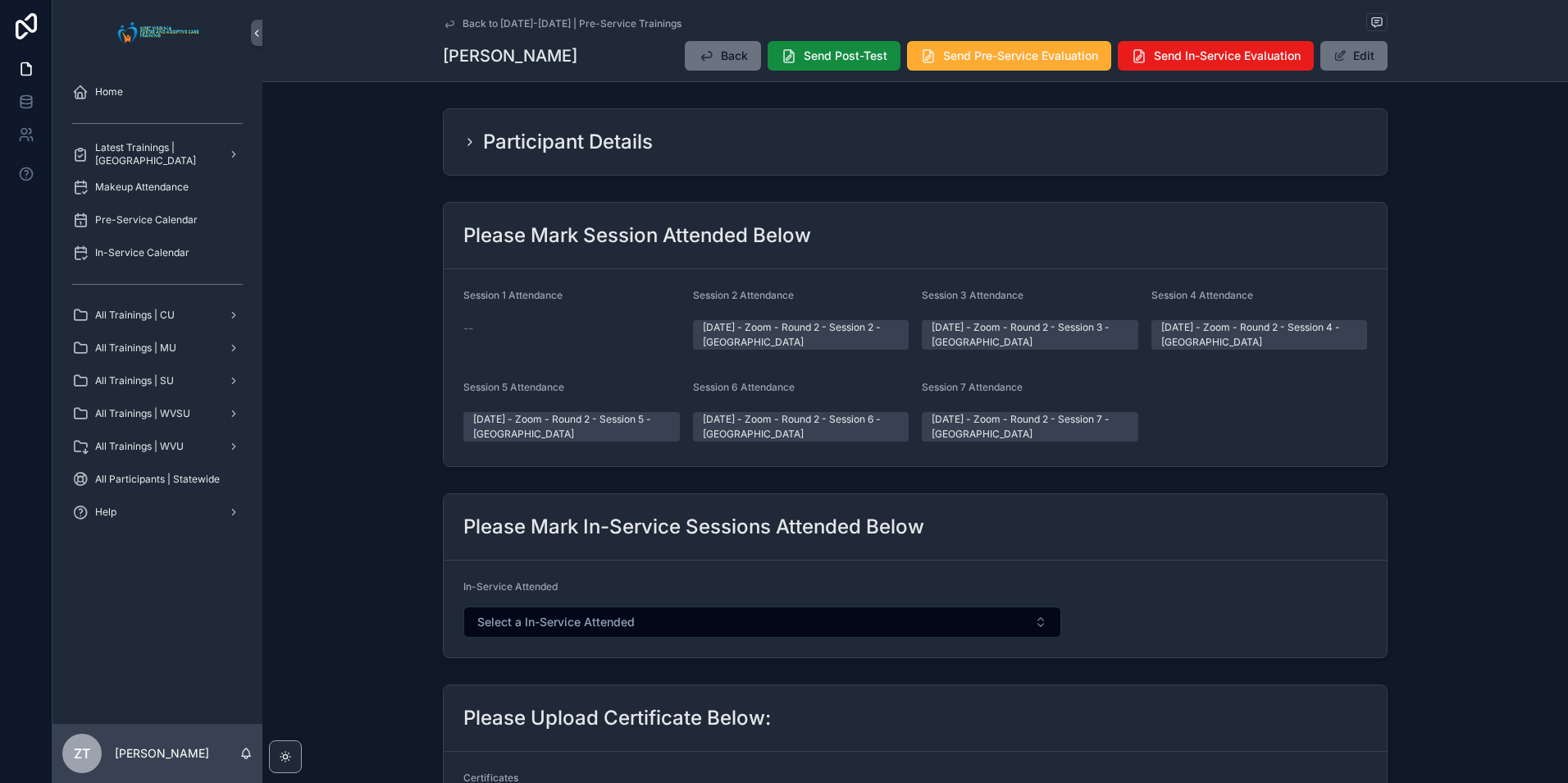
click at [852, 140] on div "Participant Details" at bounding box center [914, 142] width 903 height 26
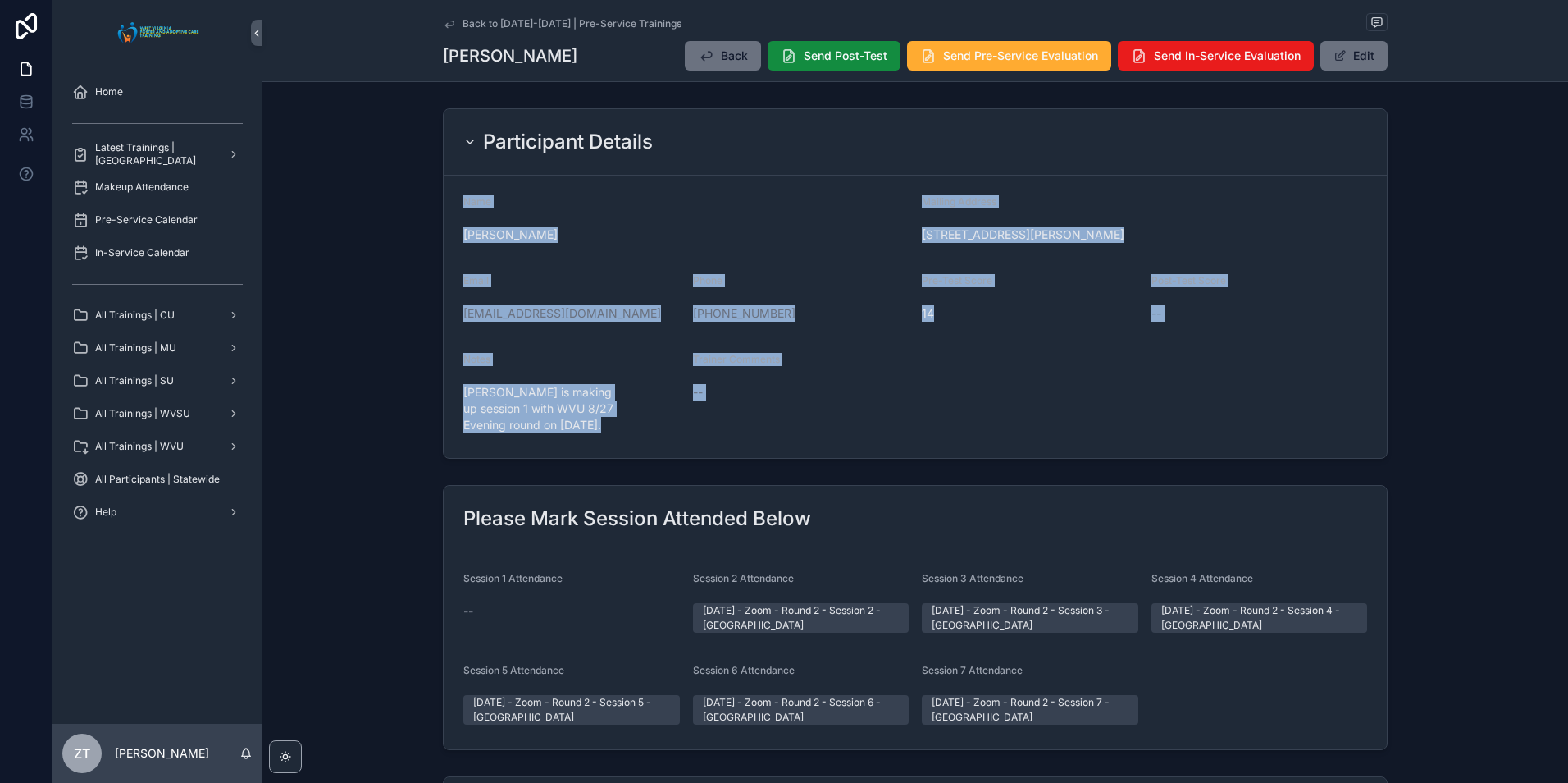
click at [849, 220] on div "Name [PERSON_NAME]" at bounding box center [686, 221] width 445 height 52
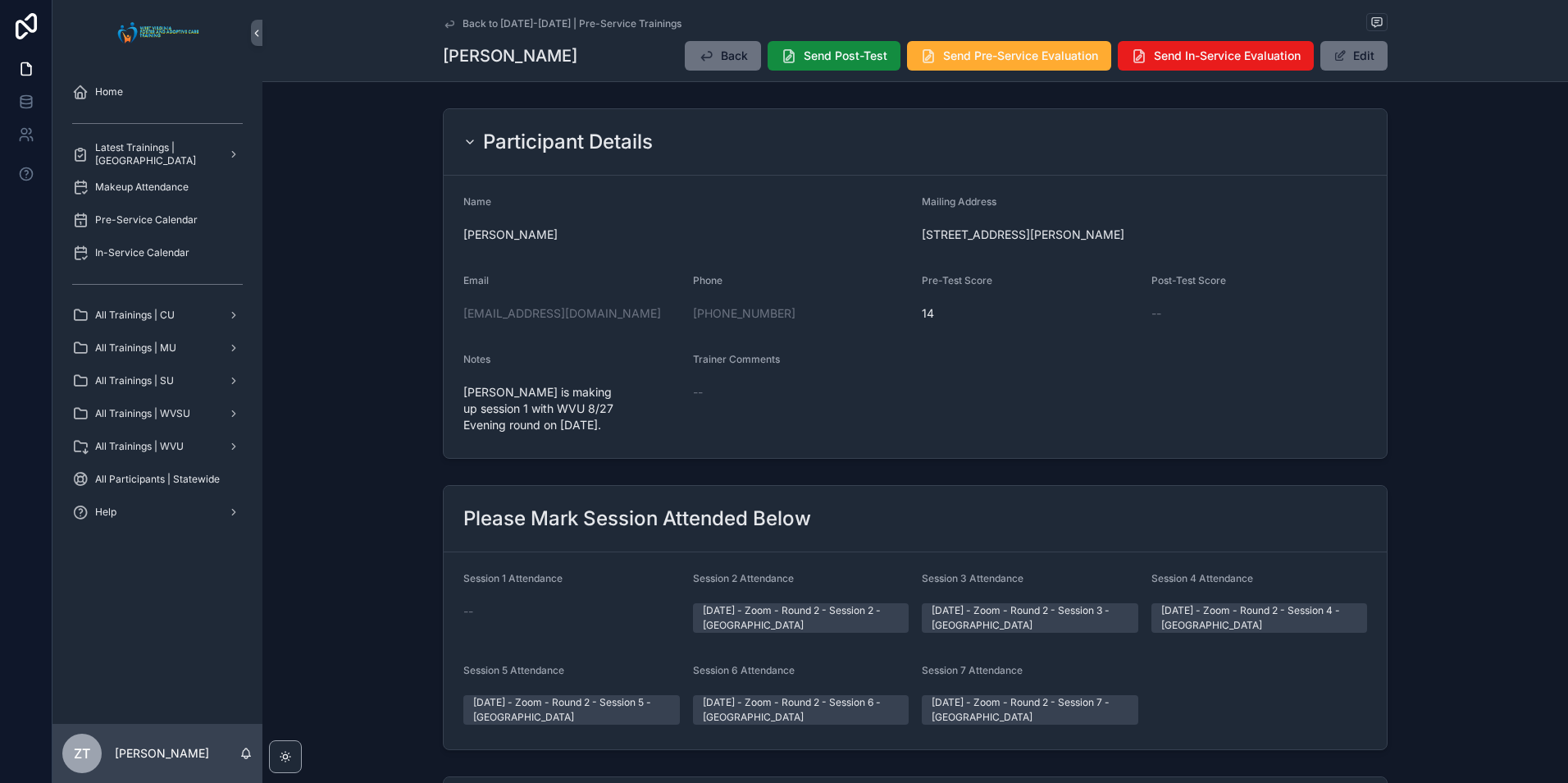
click at [445, 24] on icon "scrollable content" at bounding box center [450, 24] width 8 height 7
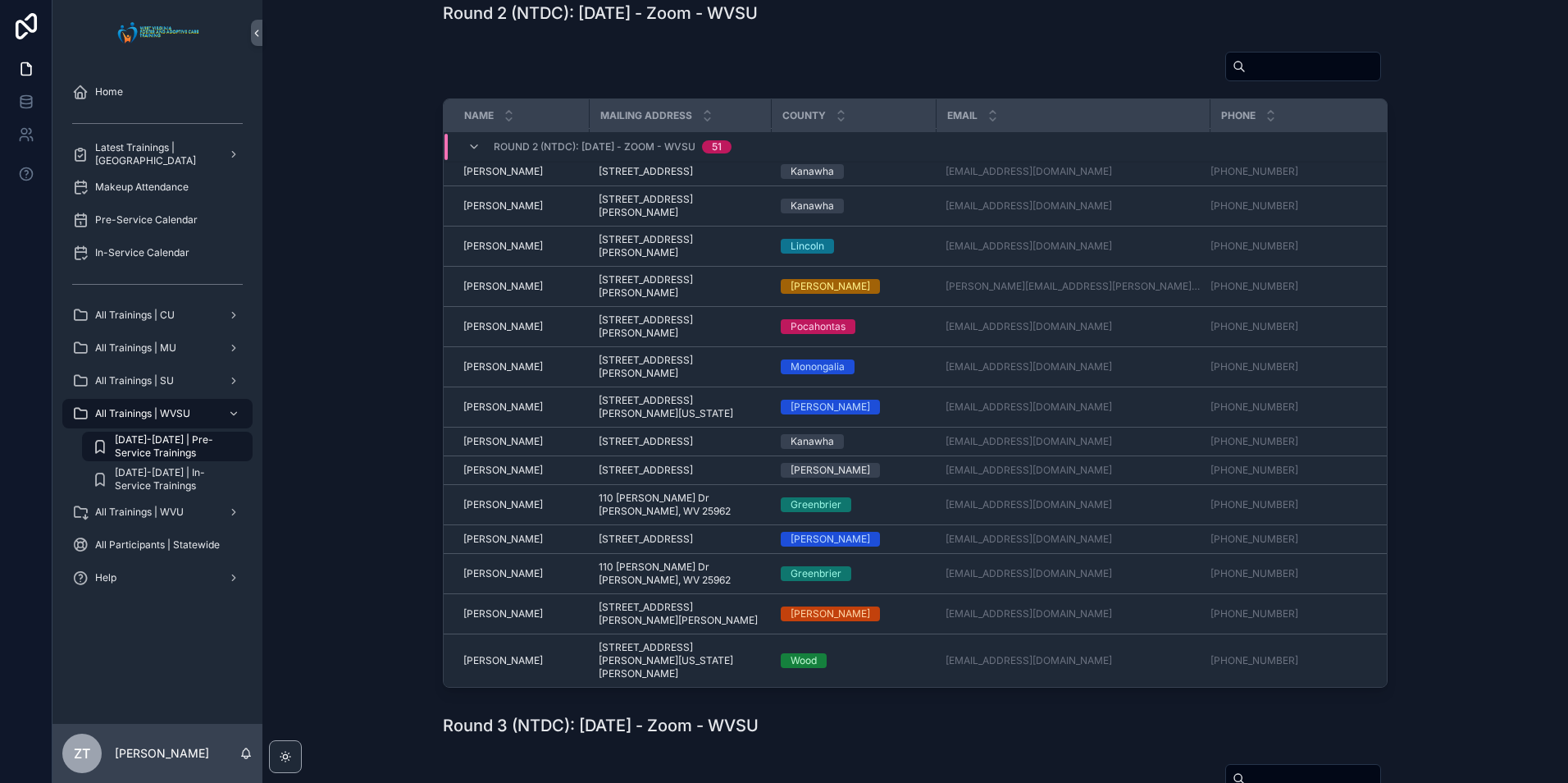
scroll to position [1487, 0]
click at [505, 293] on span "[PERSON_NAME]" at bounding box center [503, 287] width 79 height 14
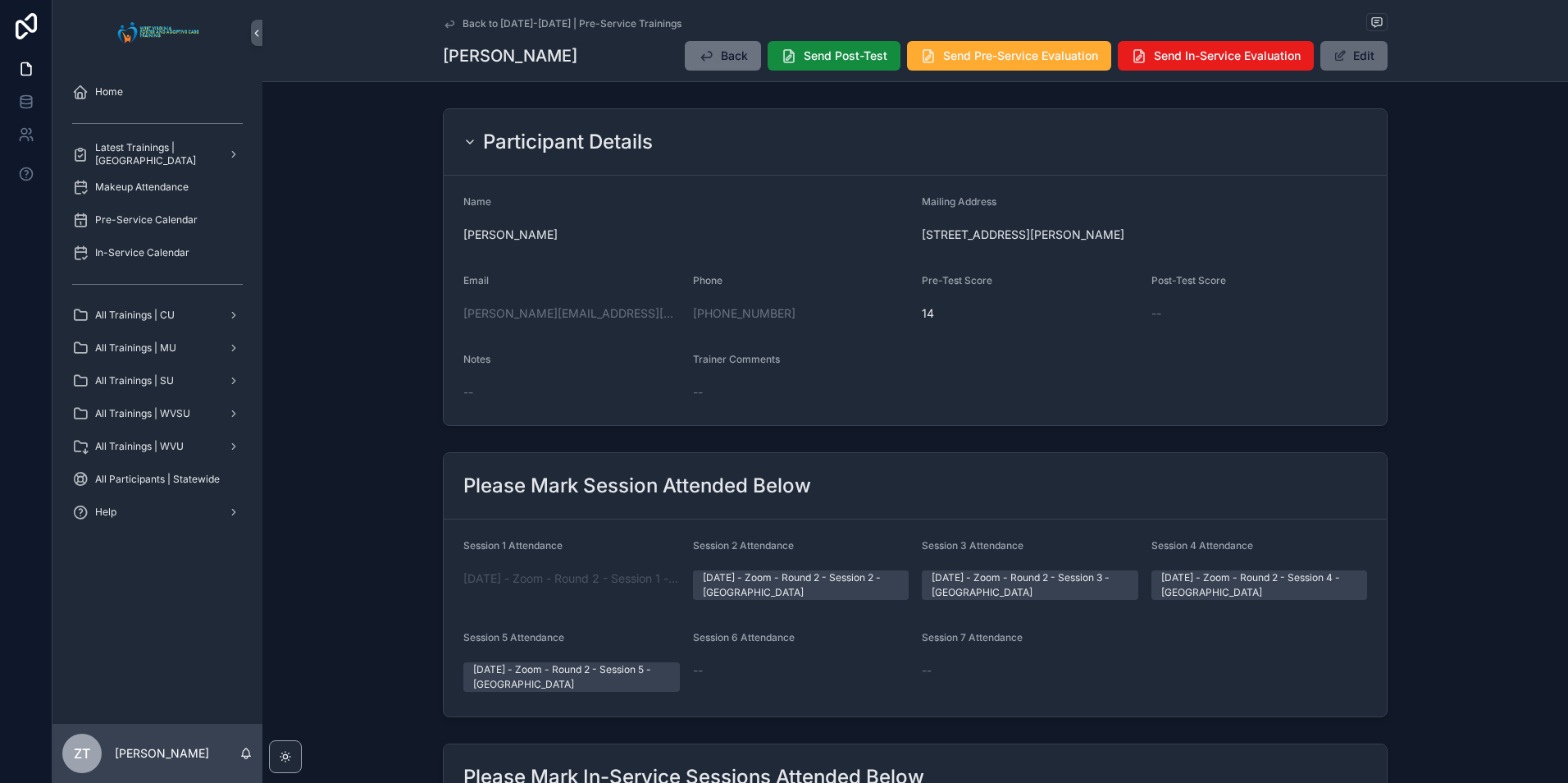
click at [1371, 60] on button "Edit" at bounding box center [1354, 56] width 67 height 30
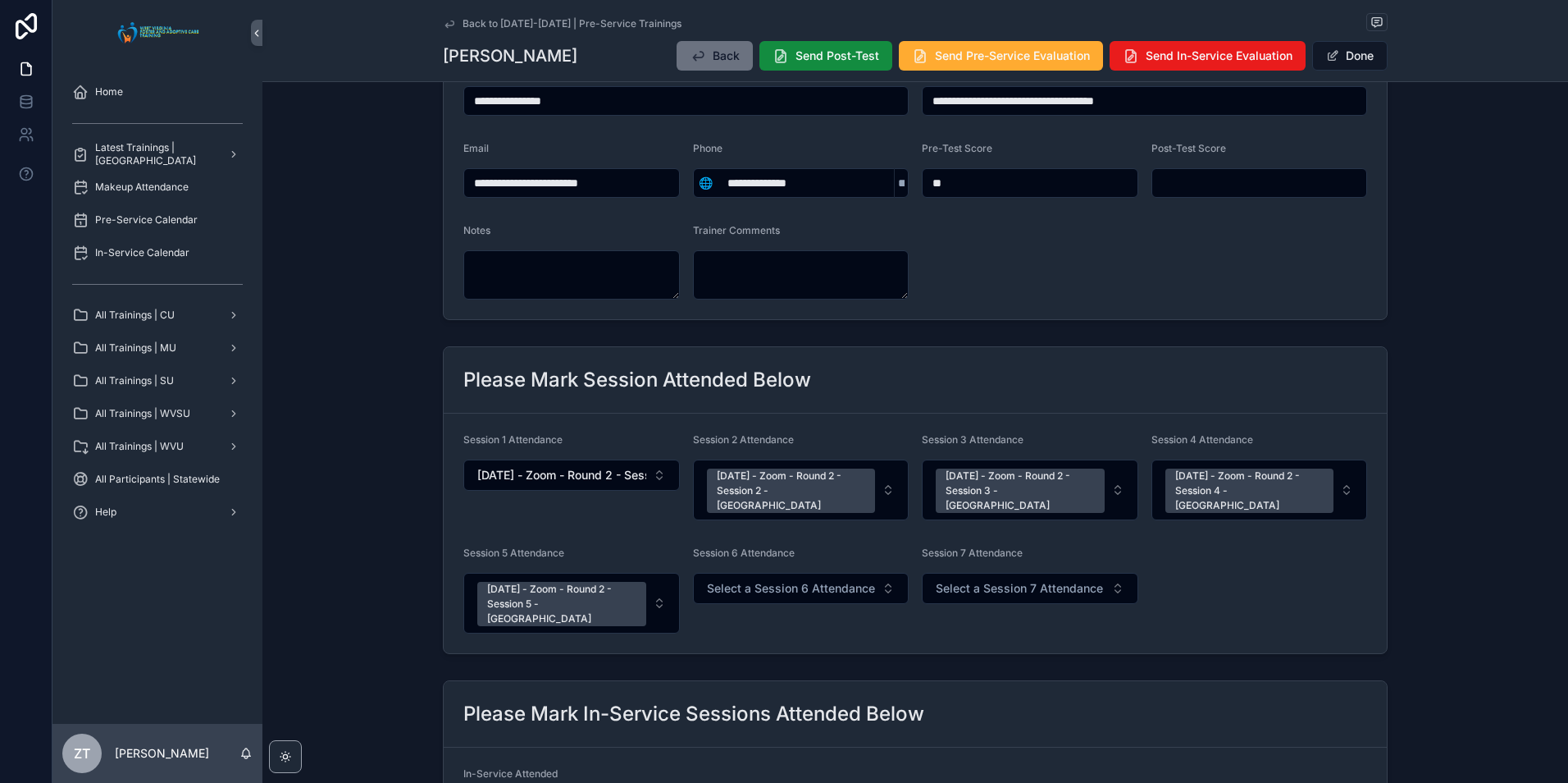
scroll to position [246, 0]
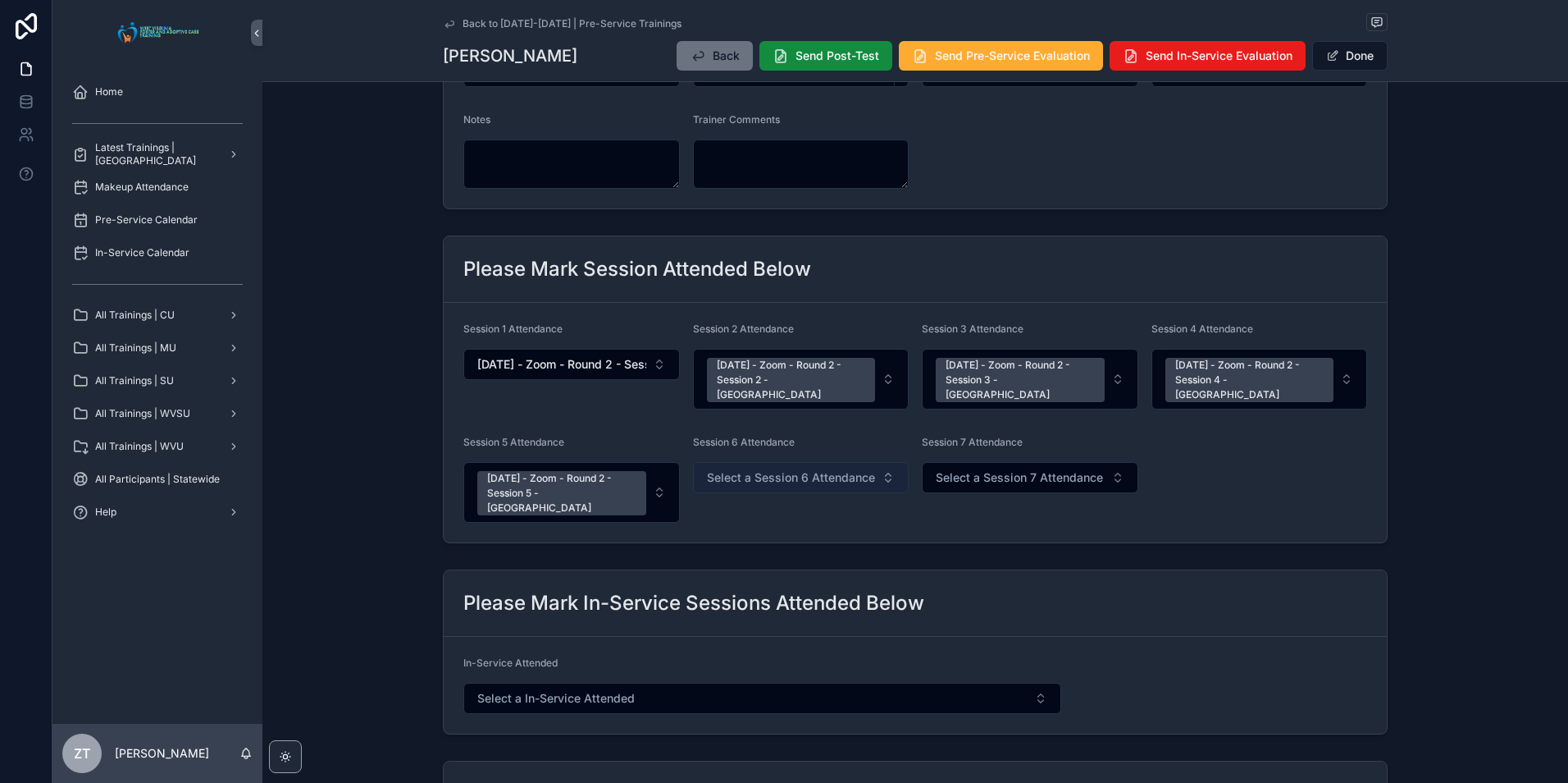
click at [795, 469] on span "Select a Session 6 Attendance" at bounding box center [790, 477] width 168 height 16
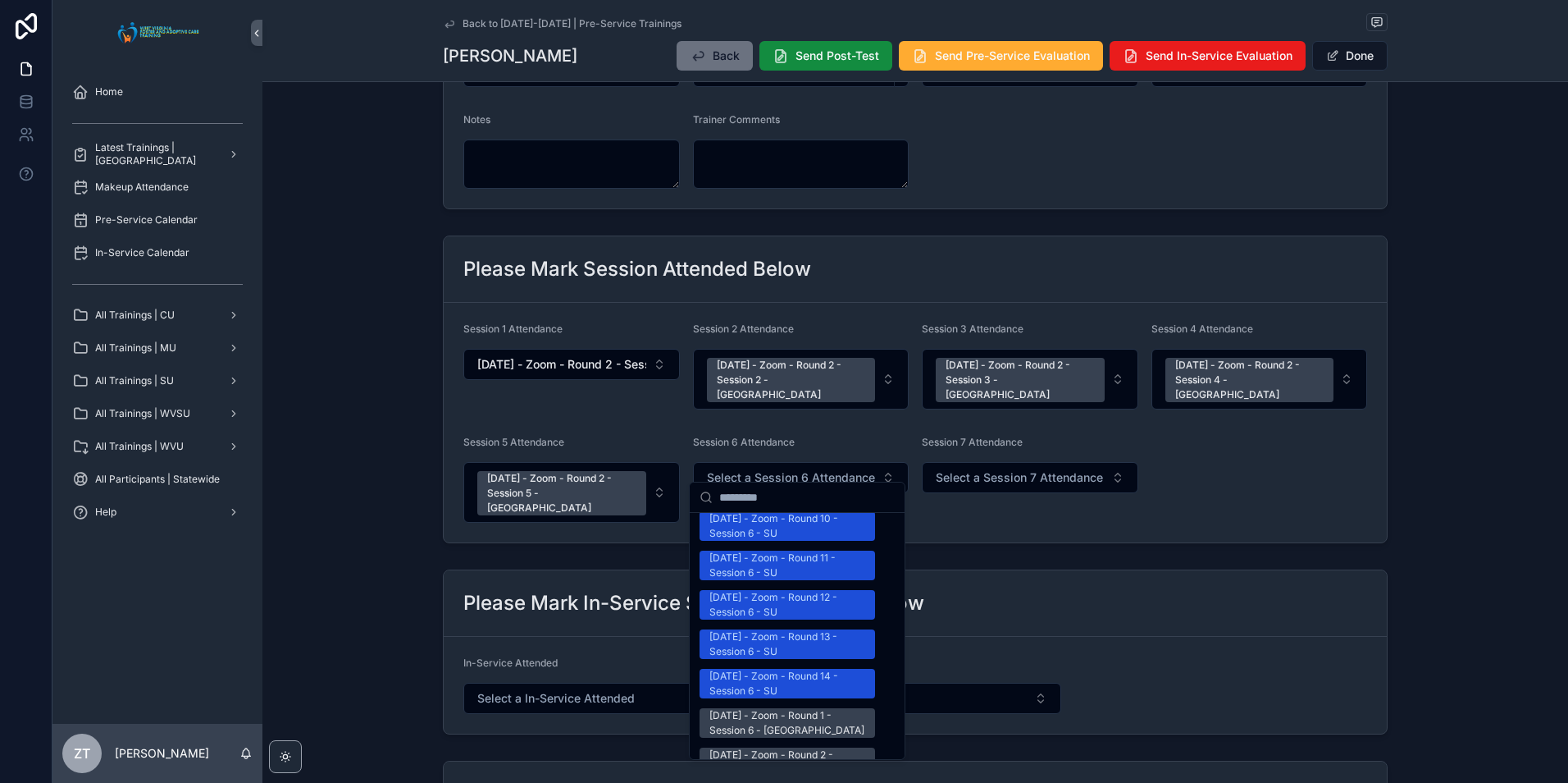
scroll to position [2051, 0]
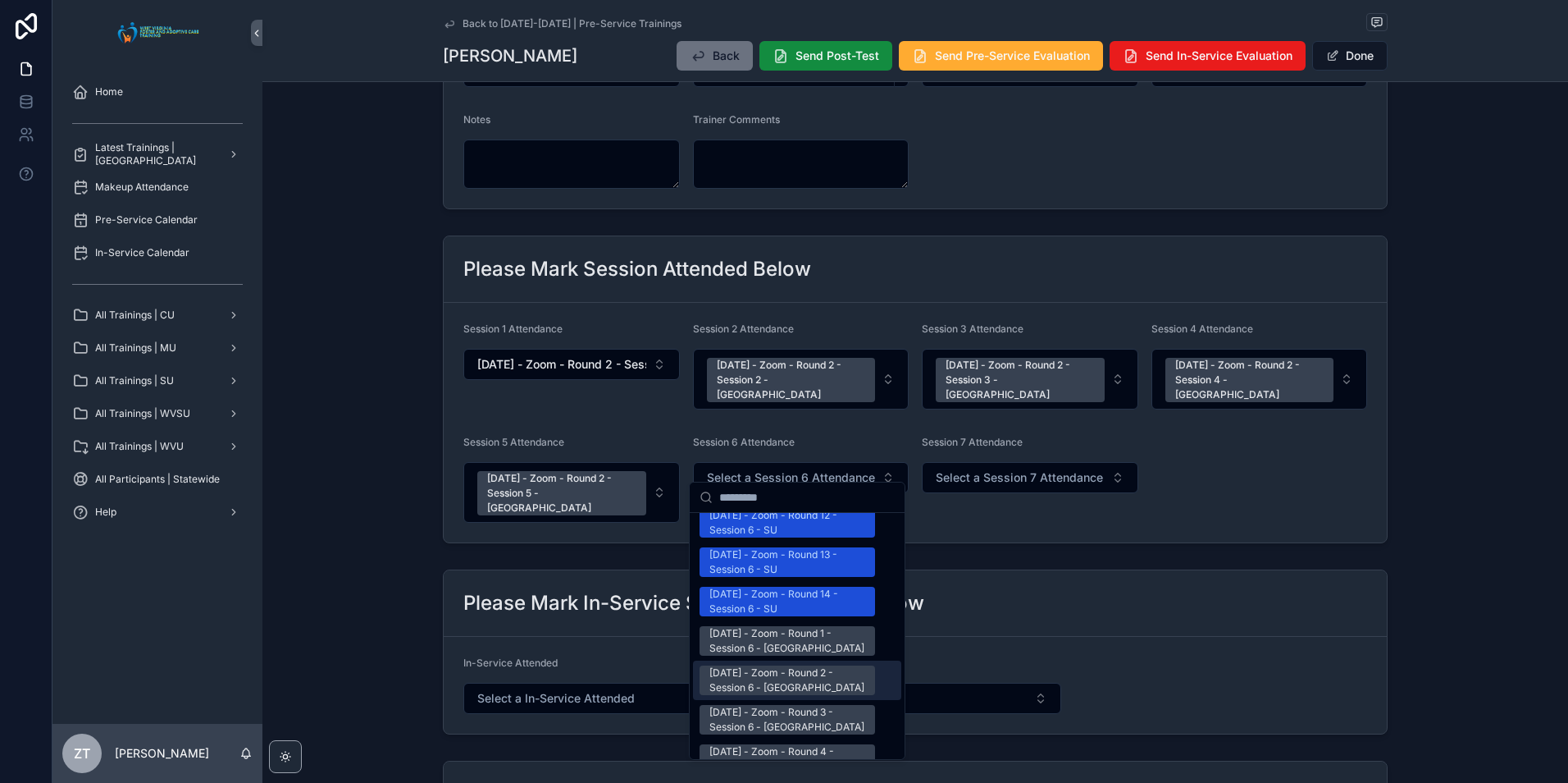
click at [784, 666] on div "[DATE] - Zoom - Round 2 - Session 6 - [GEOGRAPHIC_DATA]" at bounding box center [787, 680] width 156 height 30
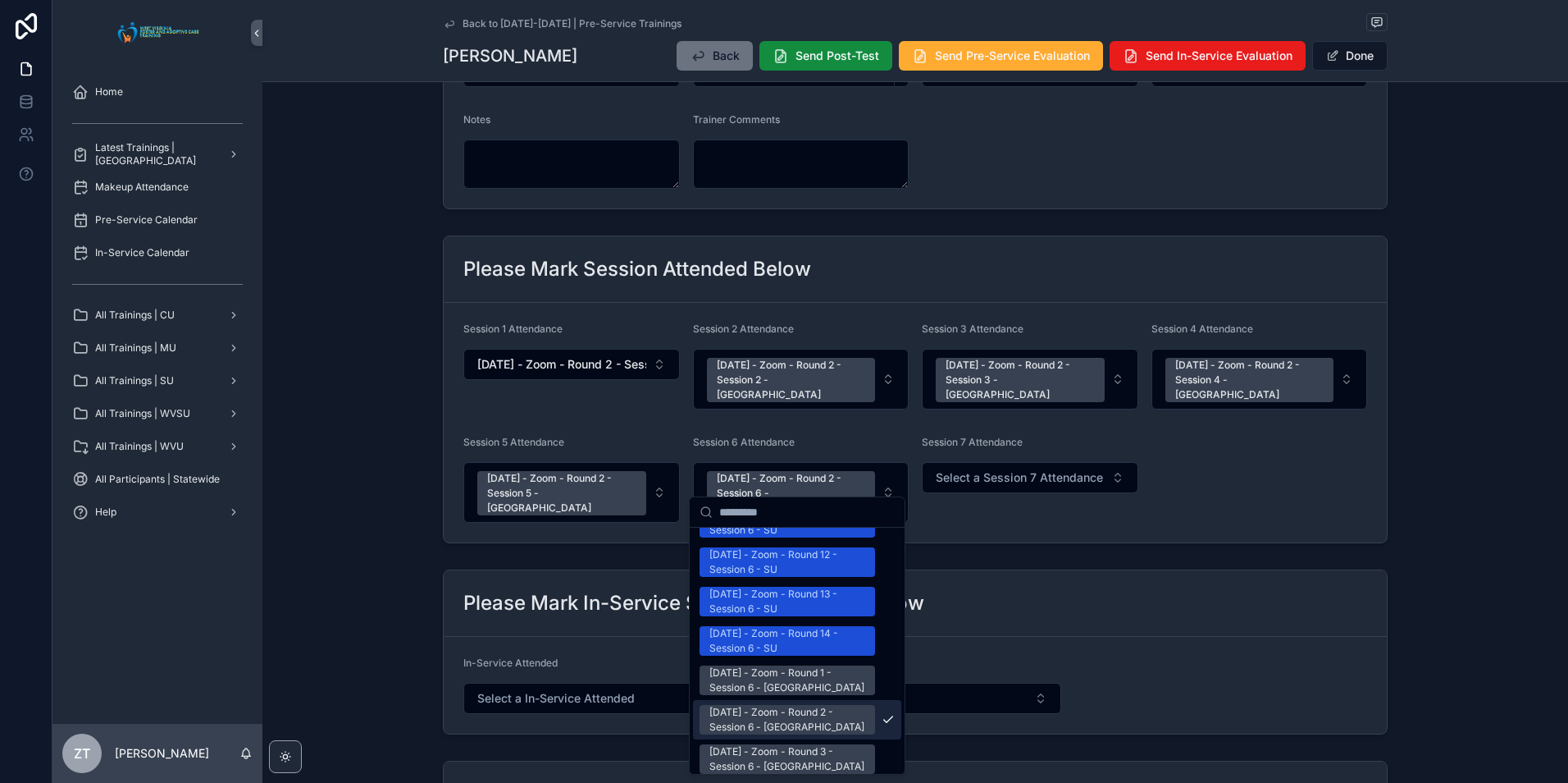
scroll to position [2076, 0]
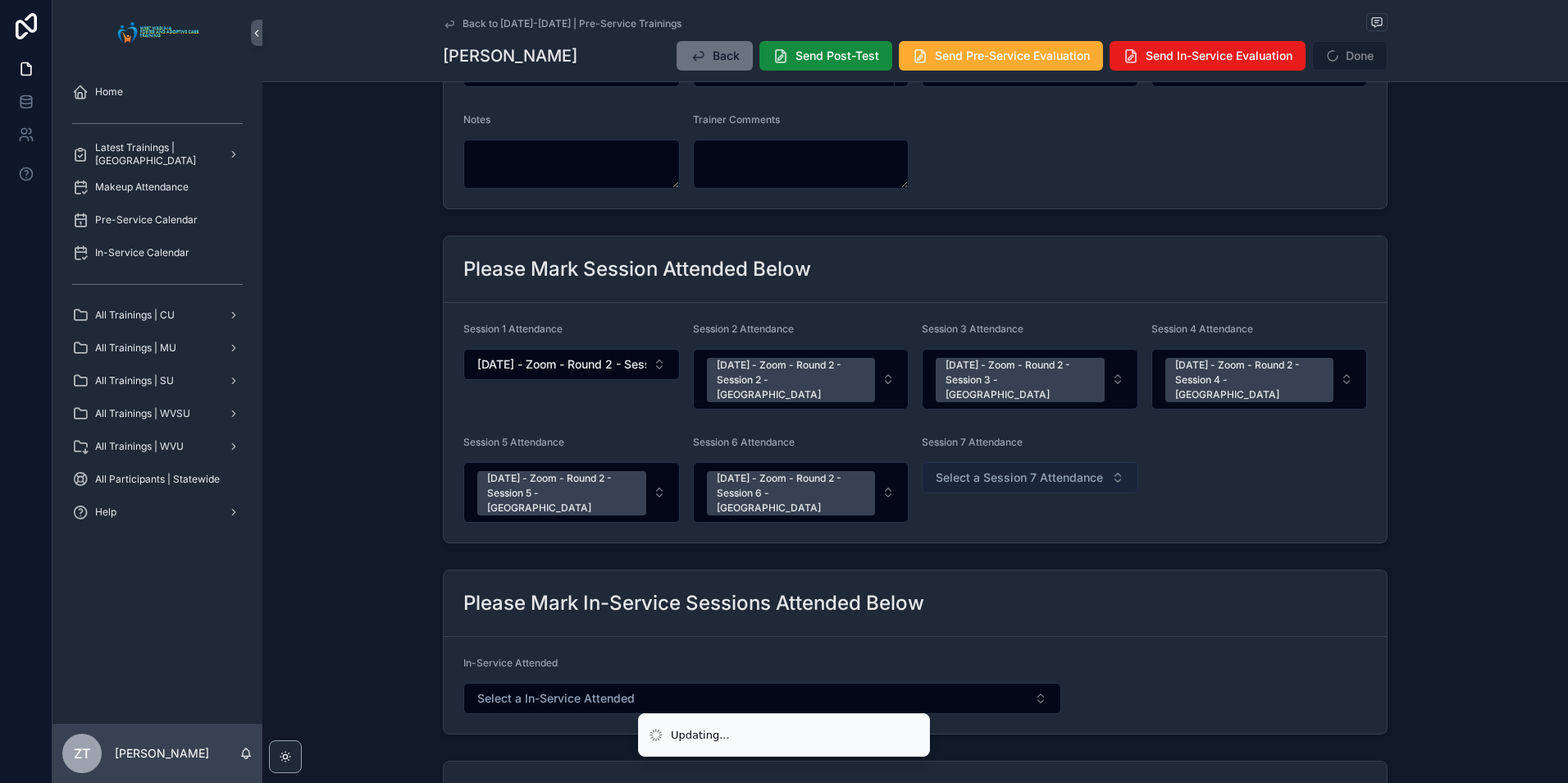
click at [964, 469] on span "Select a Session 7 Attendance" at bounding box center [1019, 477] width 167 height 16
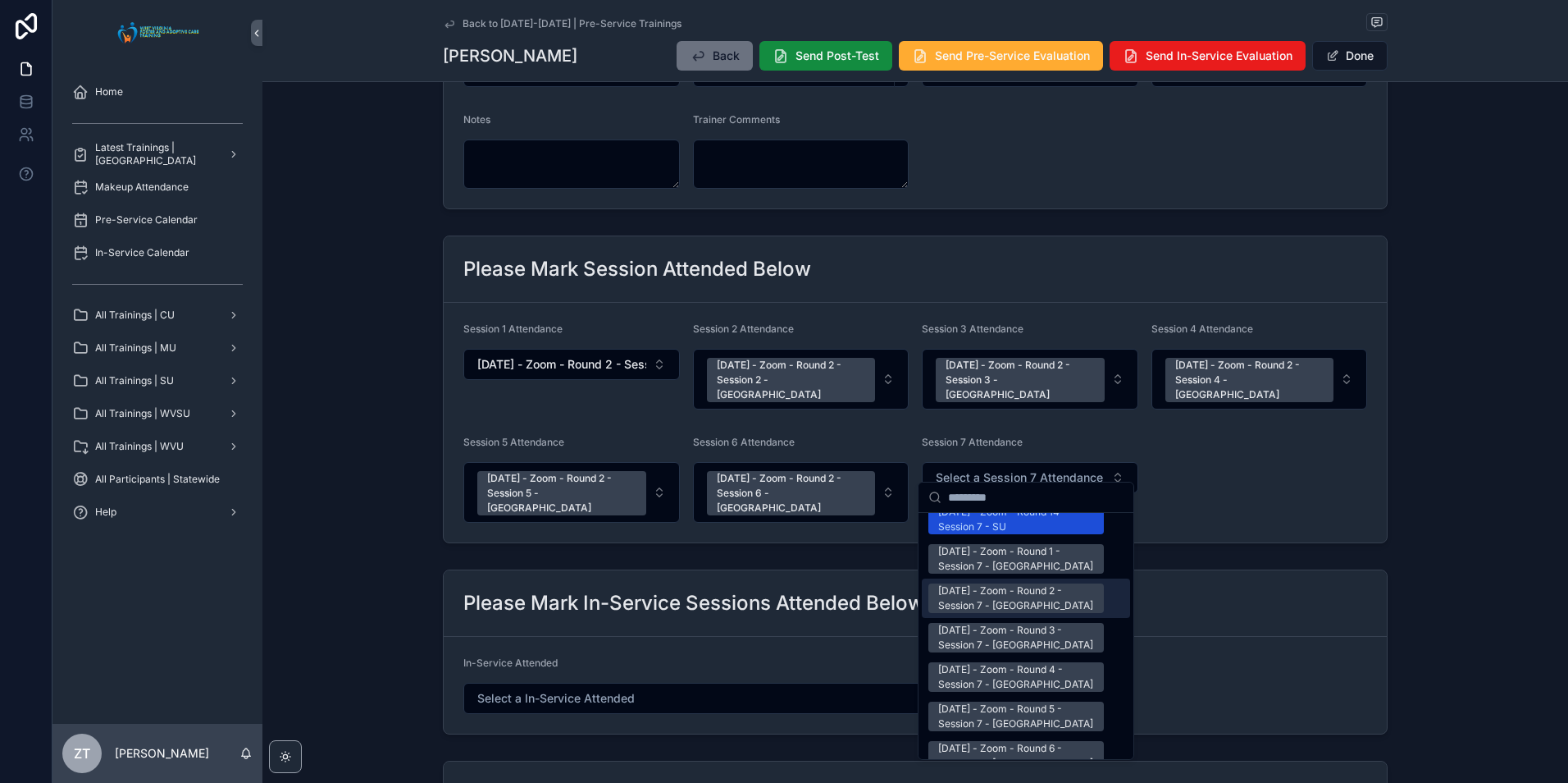
click at [1013, 583] on div "[DATE] - Zoom - Round 2 - Session 7 - [GEOGRAPHIC_DATA]" at bounding box center [1016, 597] width 156 height 30
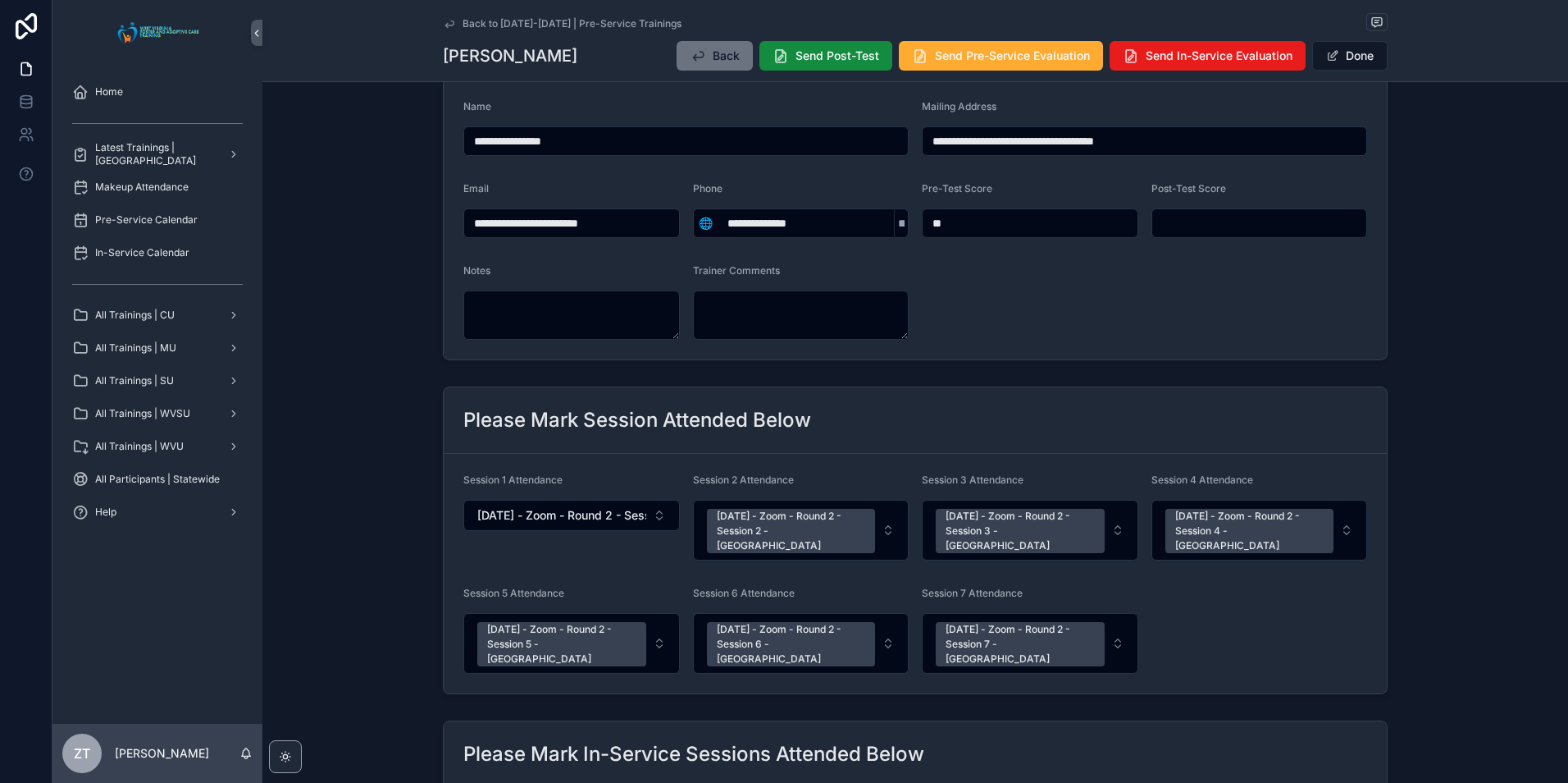
scroll to position [0, 0]
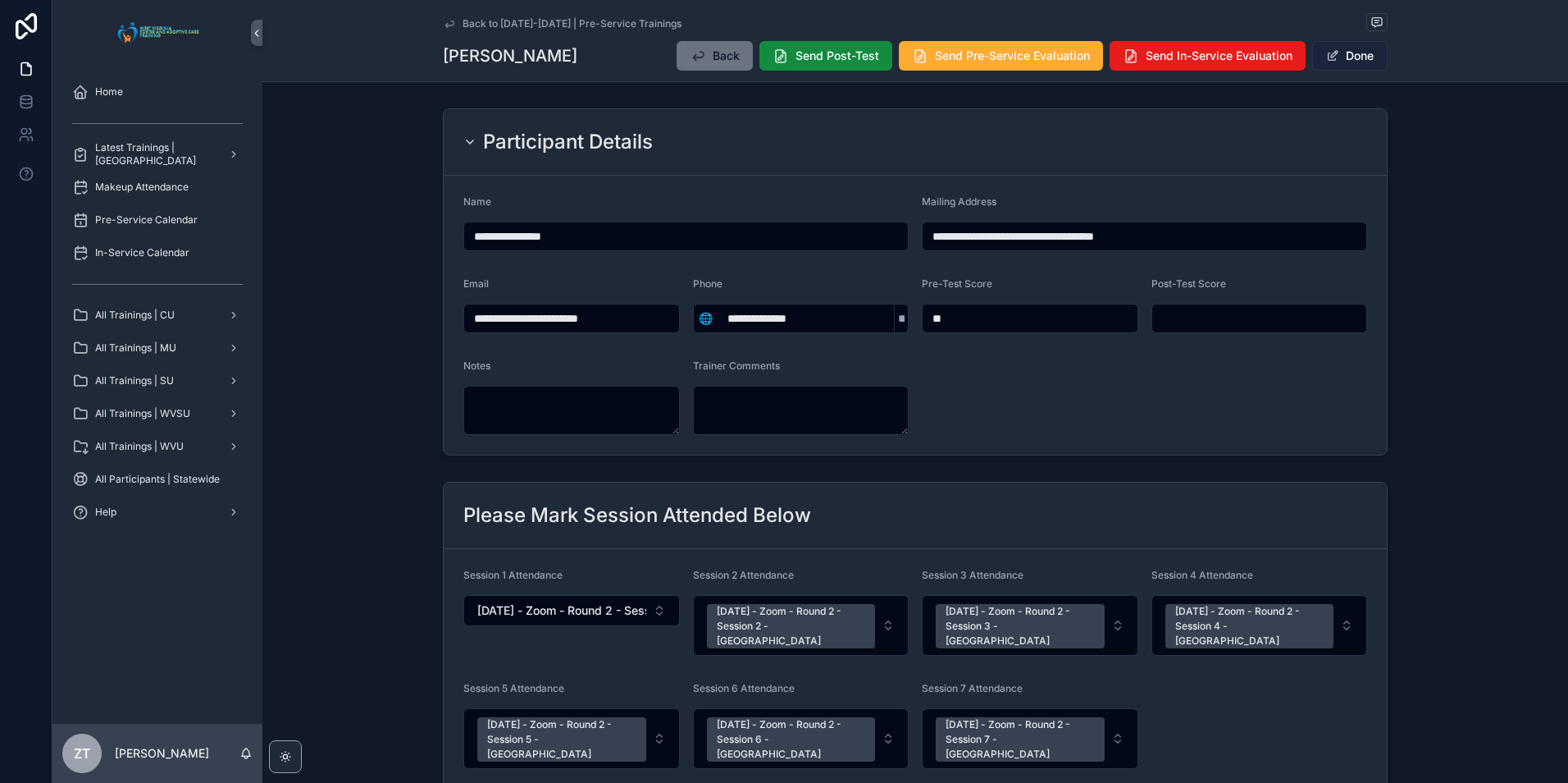
click at [1334, 51] on button "Done" at bounding box center [1350, 56] width 75 height 30
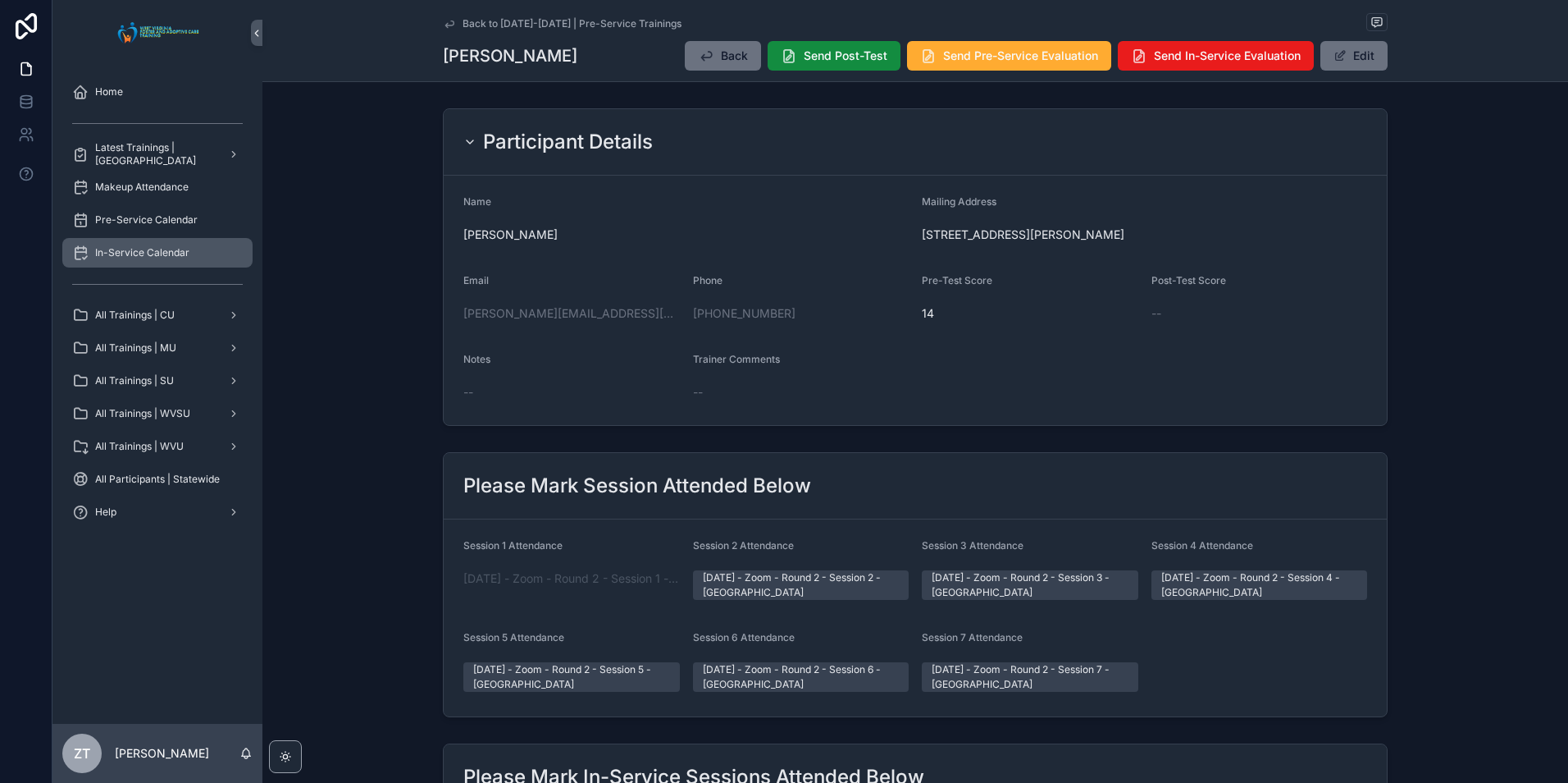
drag, startPoint x: 445, startPoint y: 28, endPoint x: 155, endPoint y: 244, distance: 361.6
click at [445, 28] on icon "scrollable content" at bounding box center [450, 24] width 13 height 14
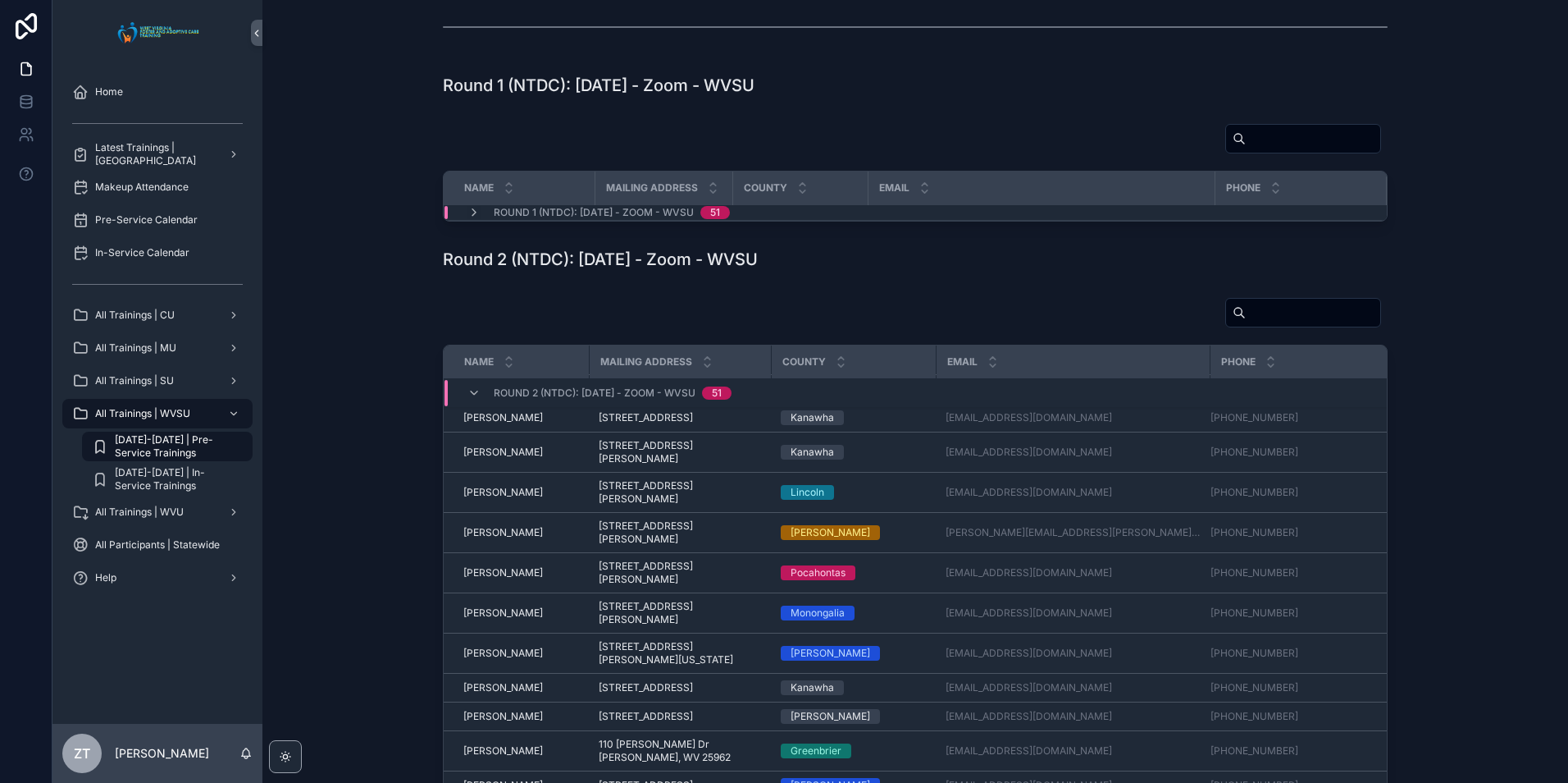
scroll to position [1487, 0]
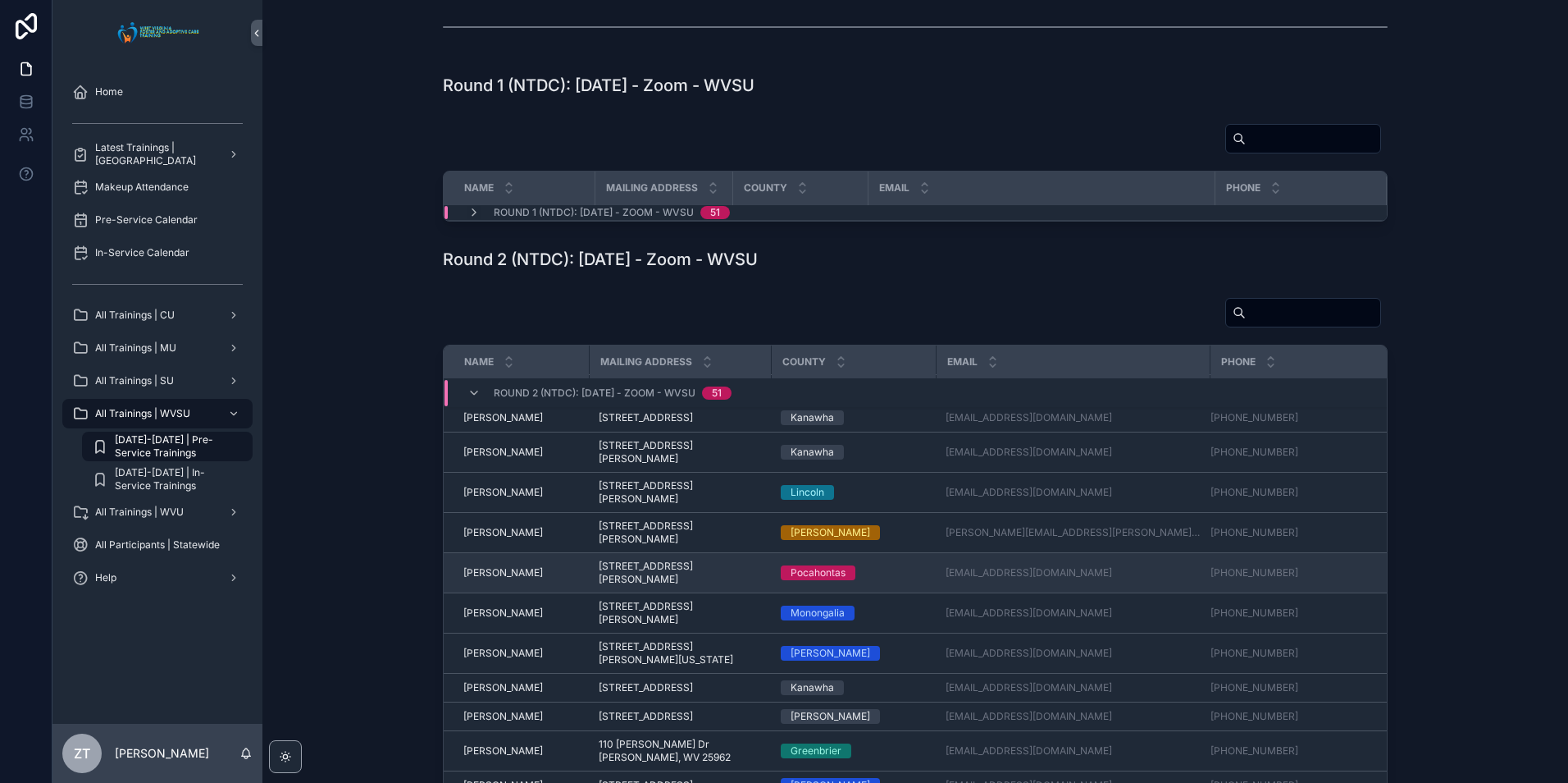
click at [520, 579] on span "[PERSON_NAME]" at bounding box center [503, 573] width 79 height 14
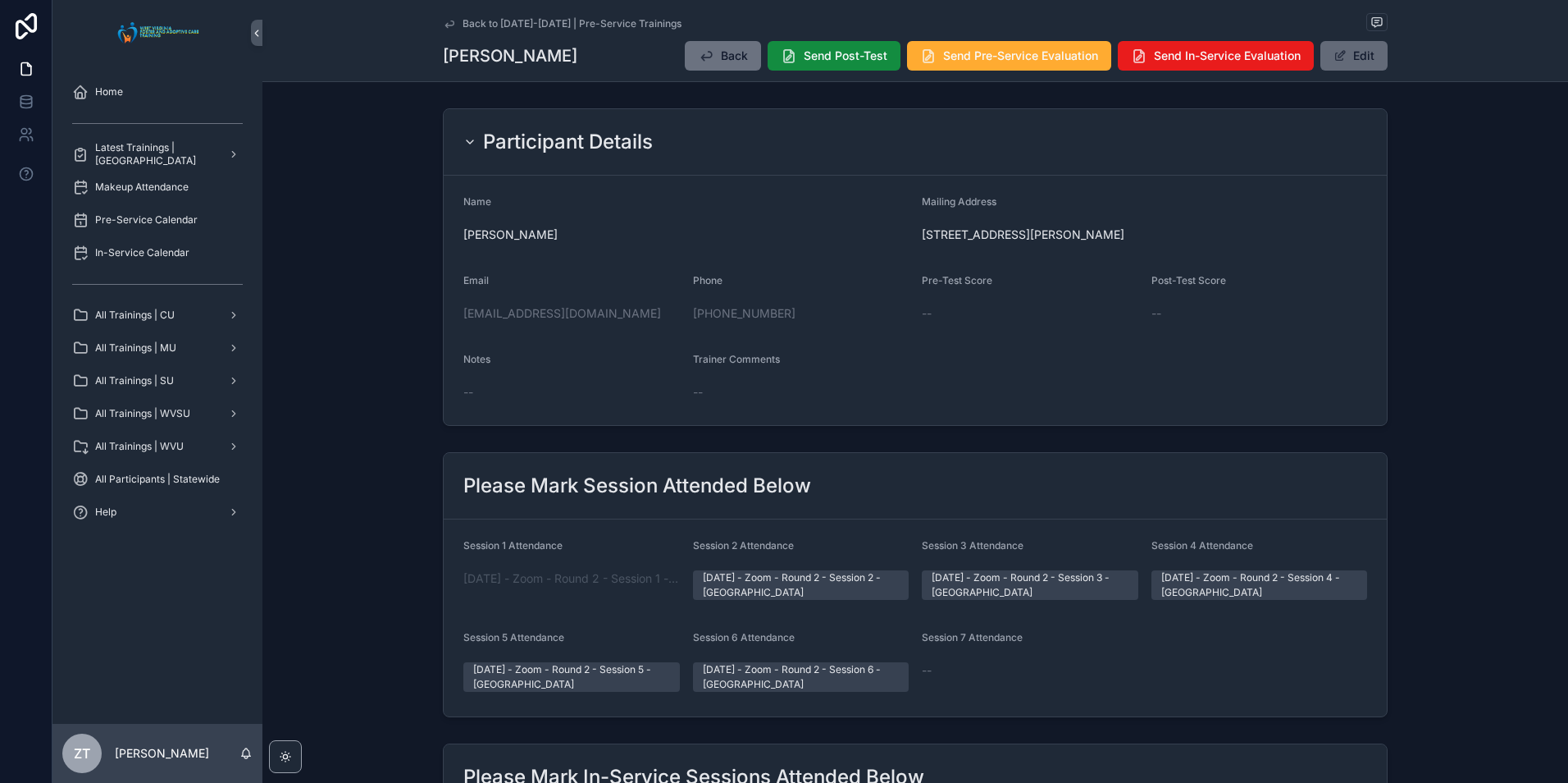
click at [1350, 69] on button "Edit" at bounding box center [1354, 56] width 67 height 30
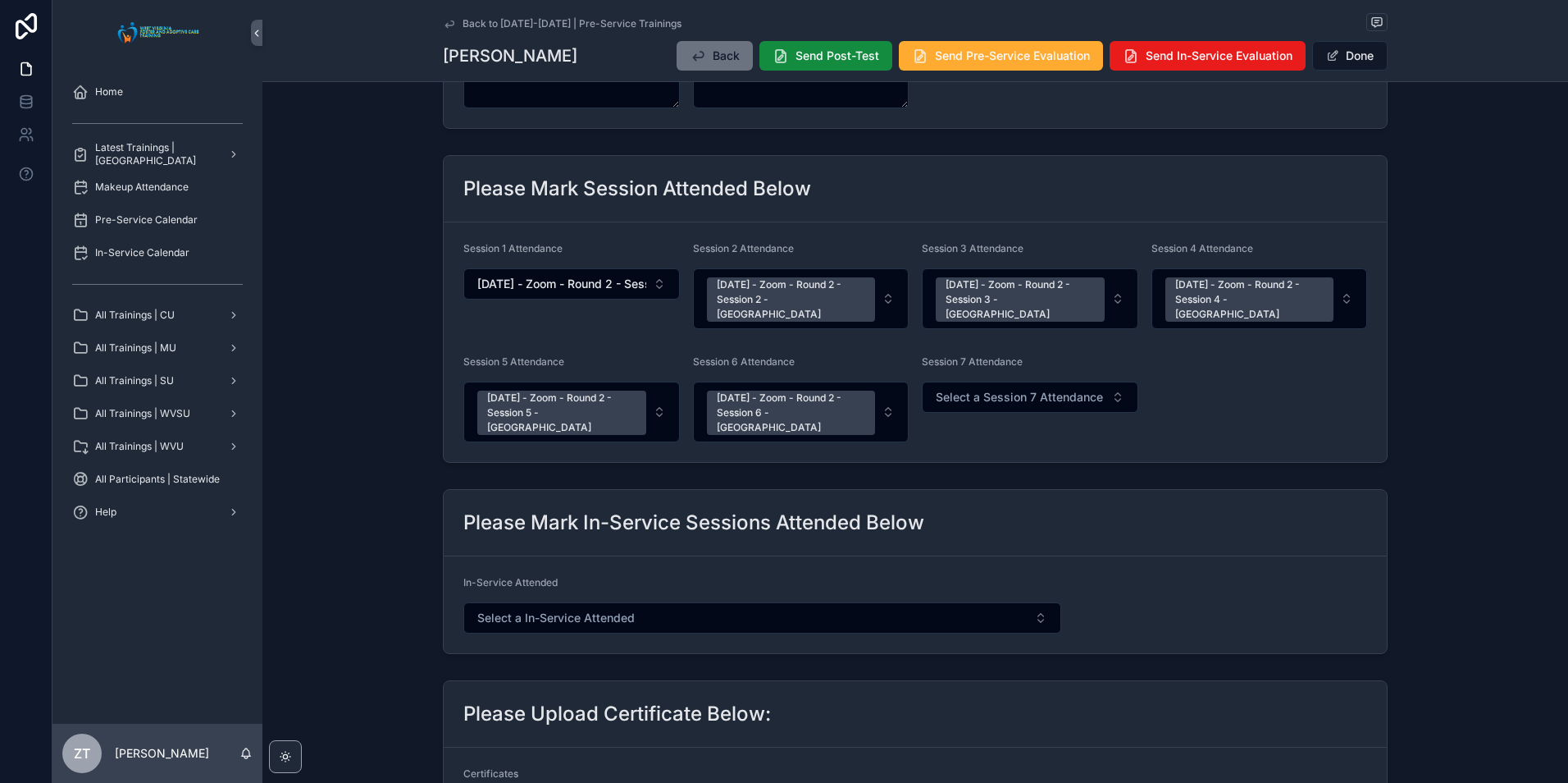
scroll to position [328, 0]
click at [965, 387] on span "Select a Session 7 Attendance" at bounding box center [1019, 395] width 167 height 16
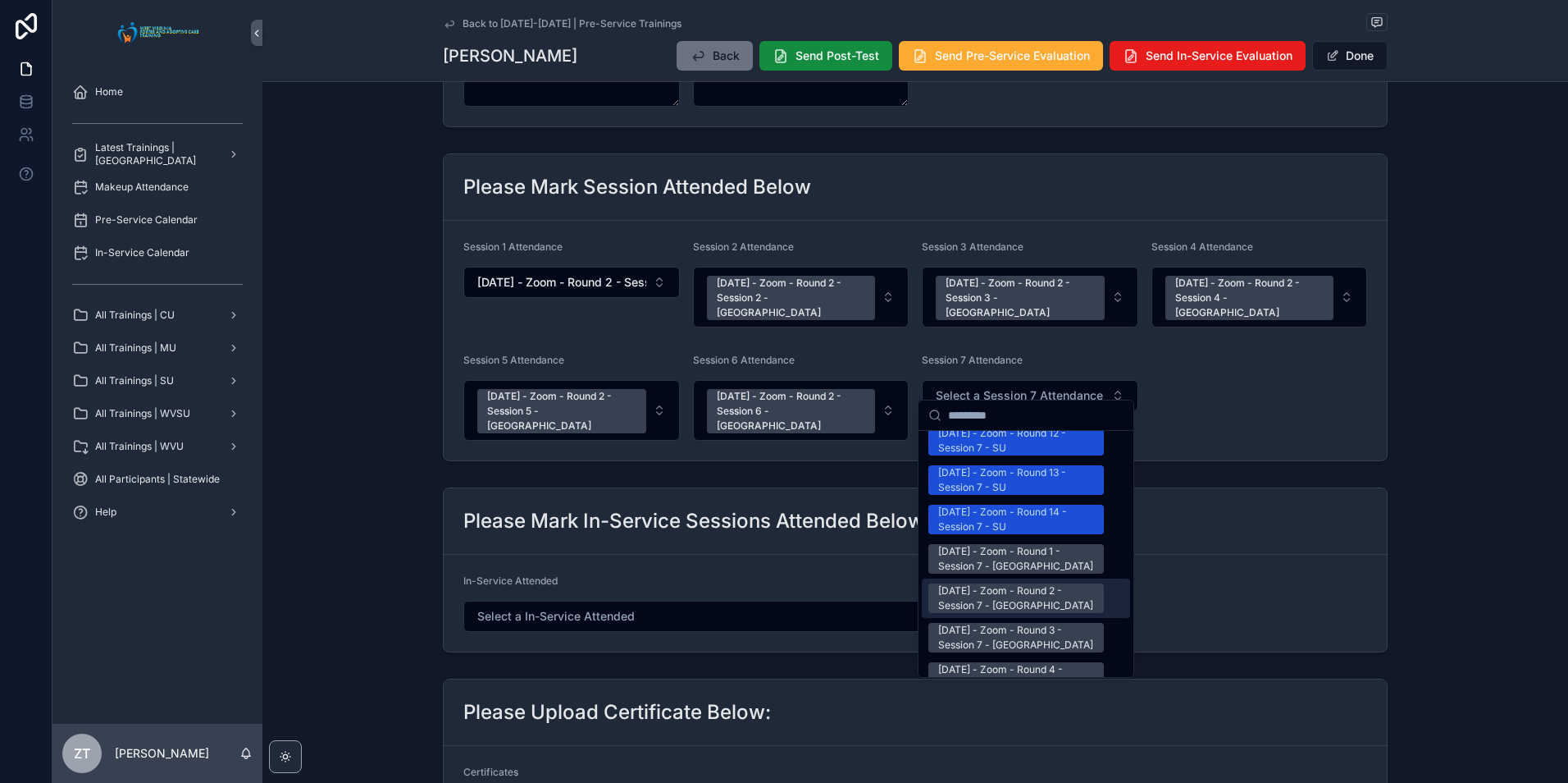
click at [972, 583] on div "[DATE] - Zoom - Round 2 - Session 7 - [GEOGRAPHIC_DATA]" at bounding box center [1016, 597] width 156 height 30
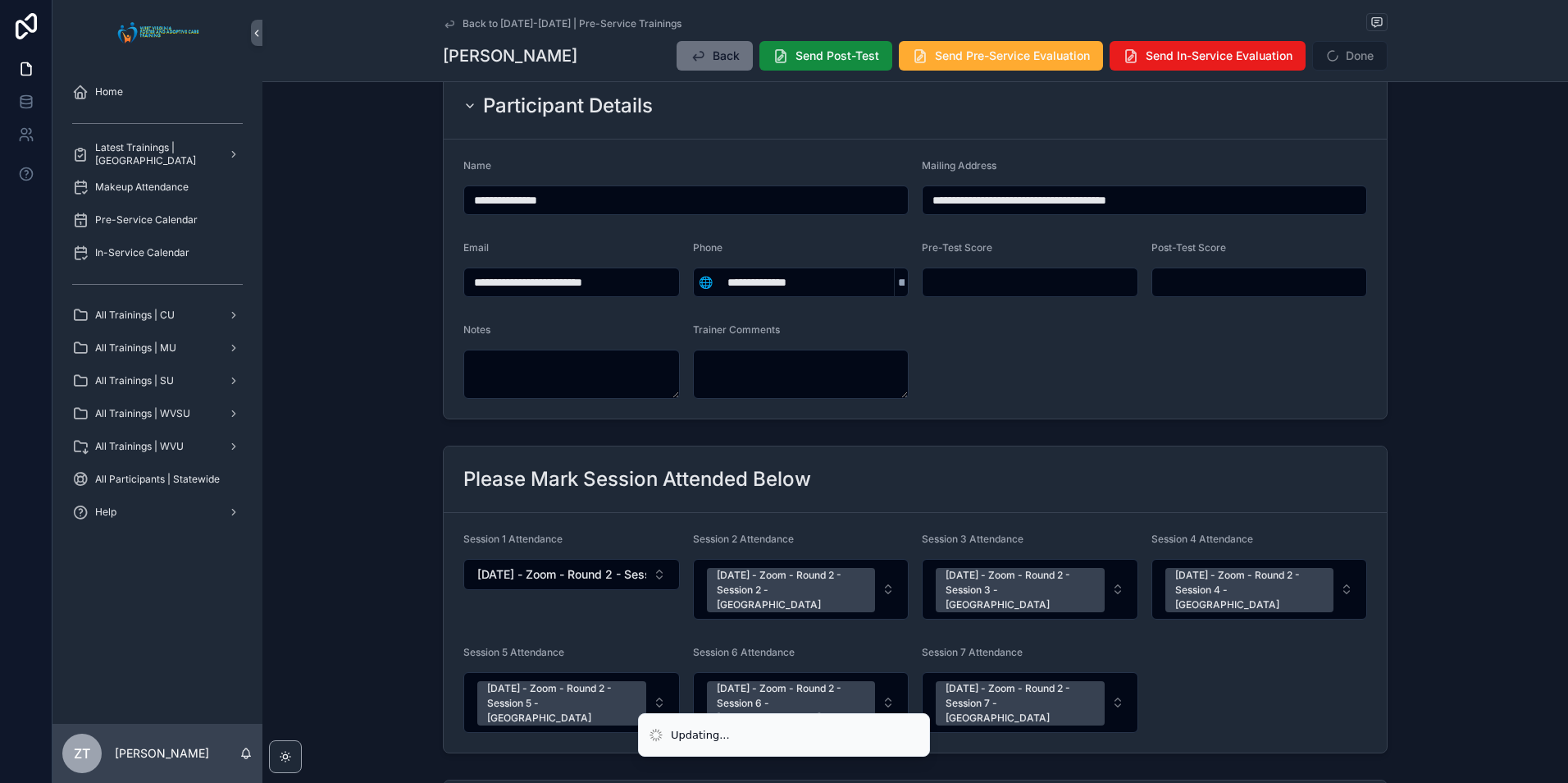
scroll to position [0, 0]
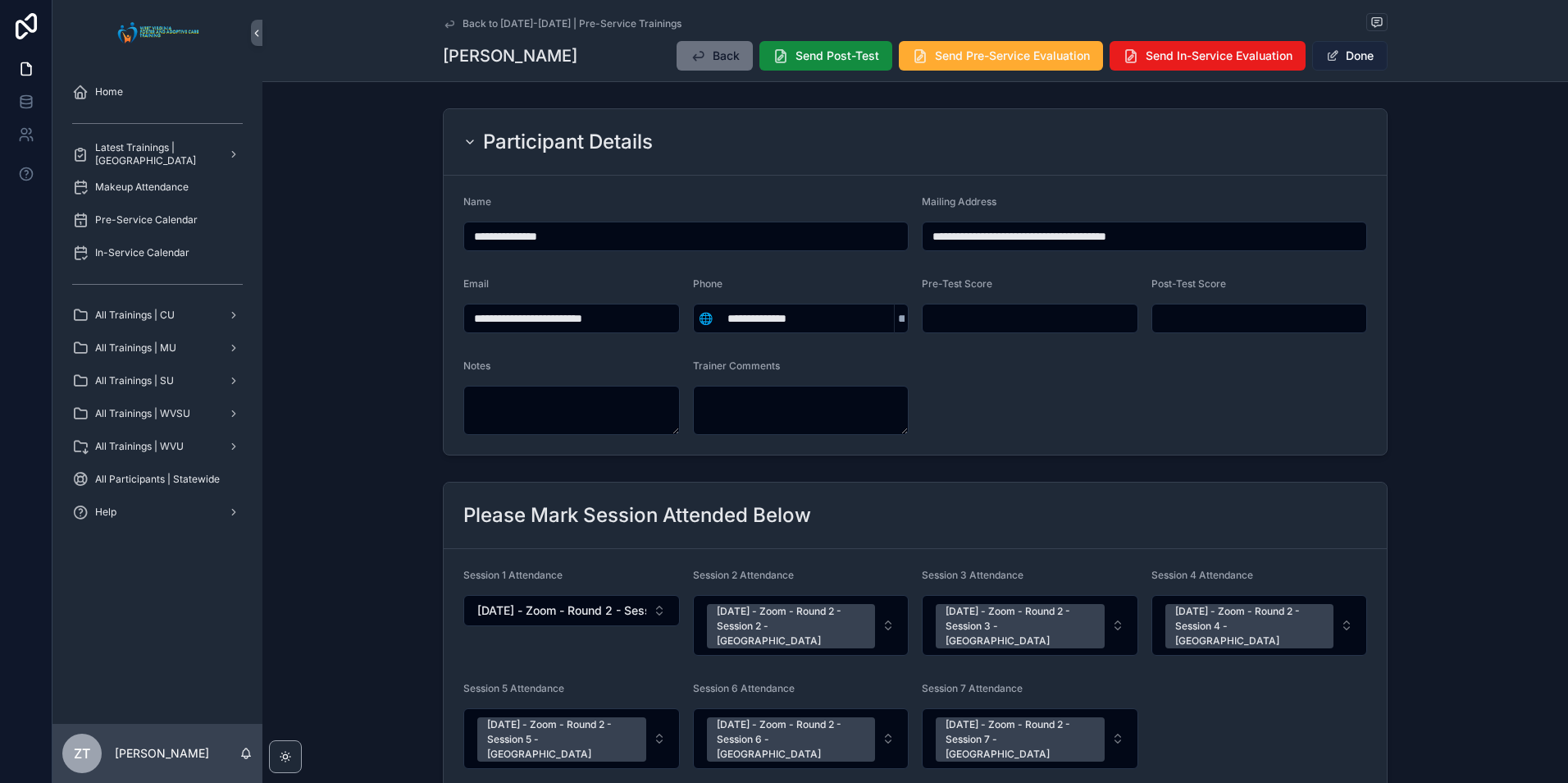
click at [1346, 56] on button "Done" at bounding box center [1350, 56] width 75 height 30
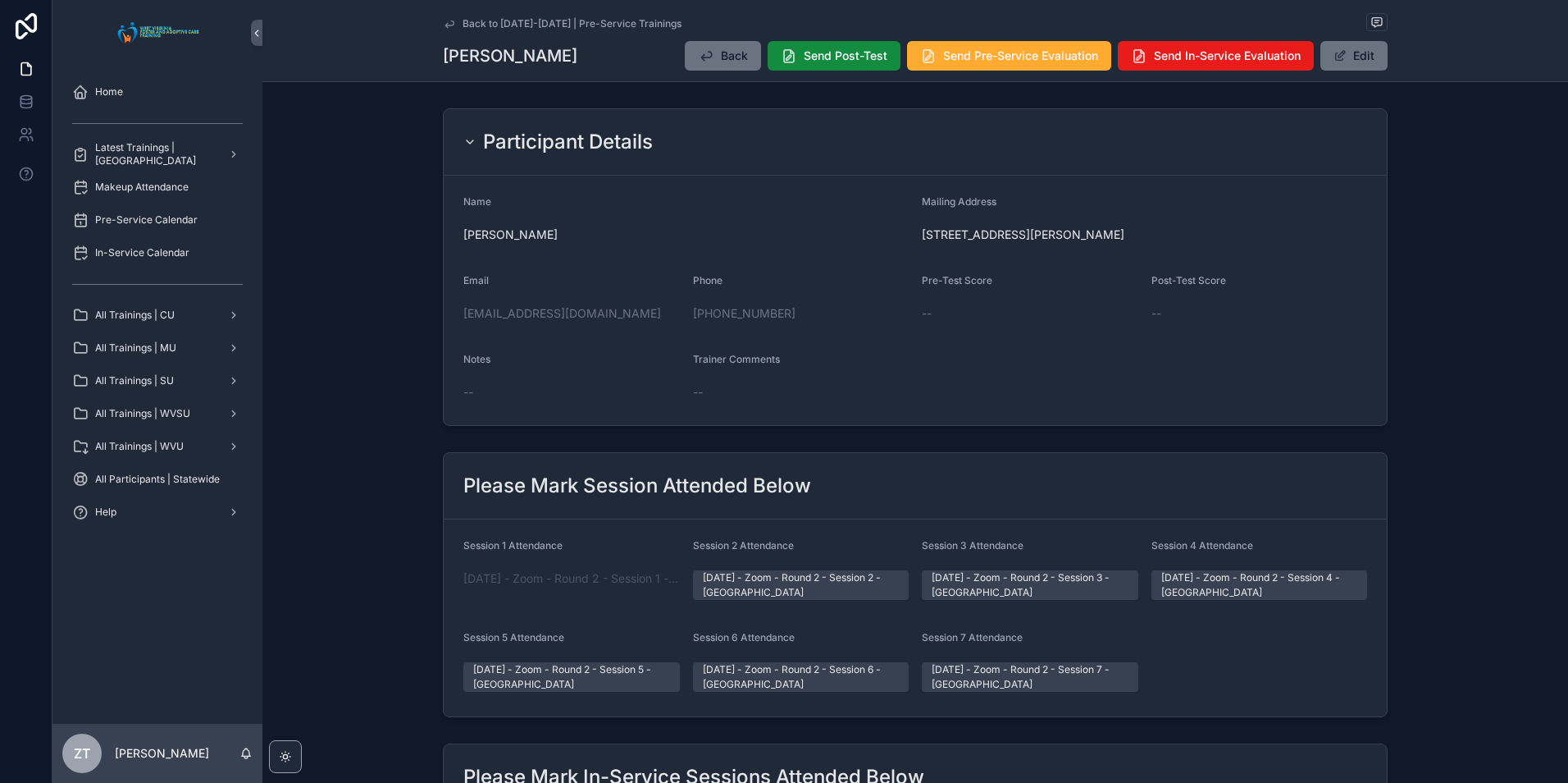
click at [445, 23] on icon "scrollable content" at bounding box center [450, 24] width 8 height 7
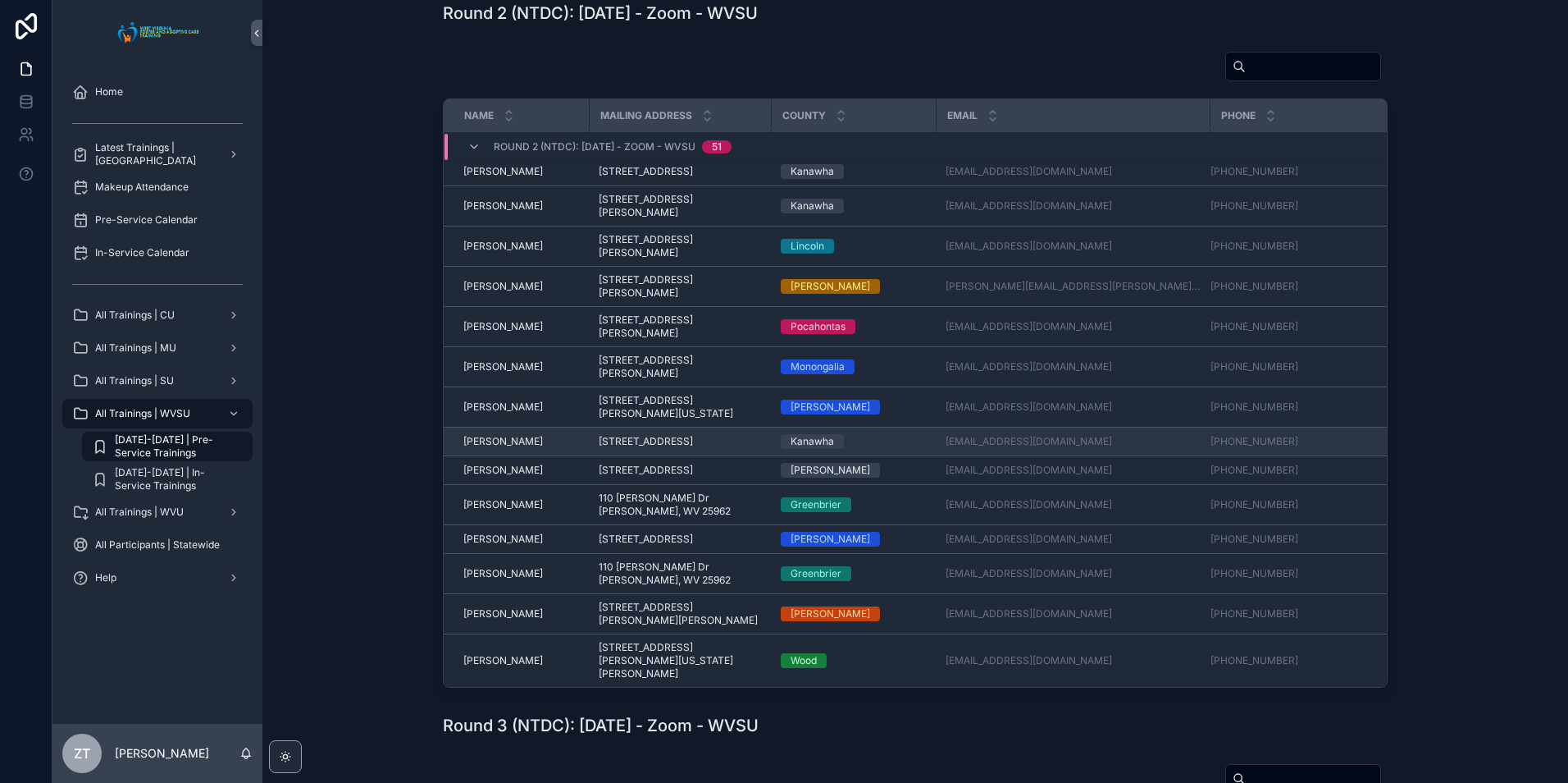
scroll to position [1487, 0]
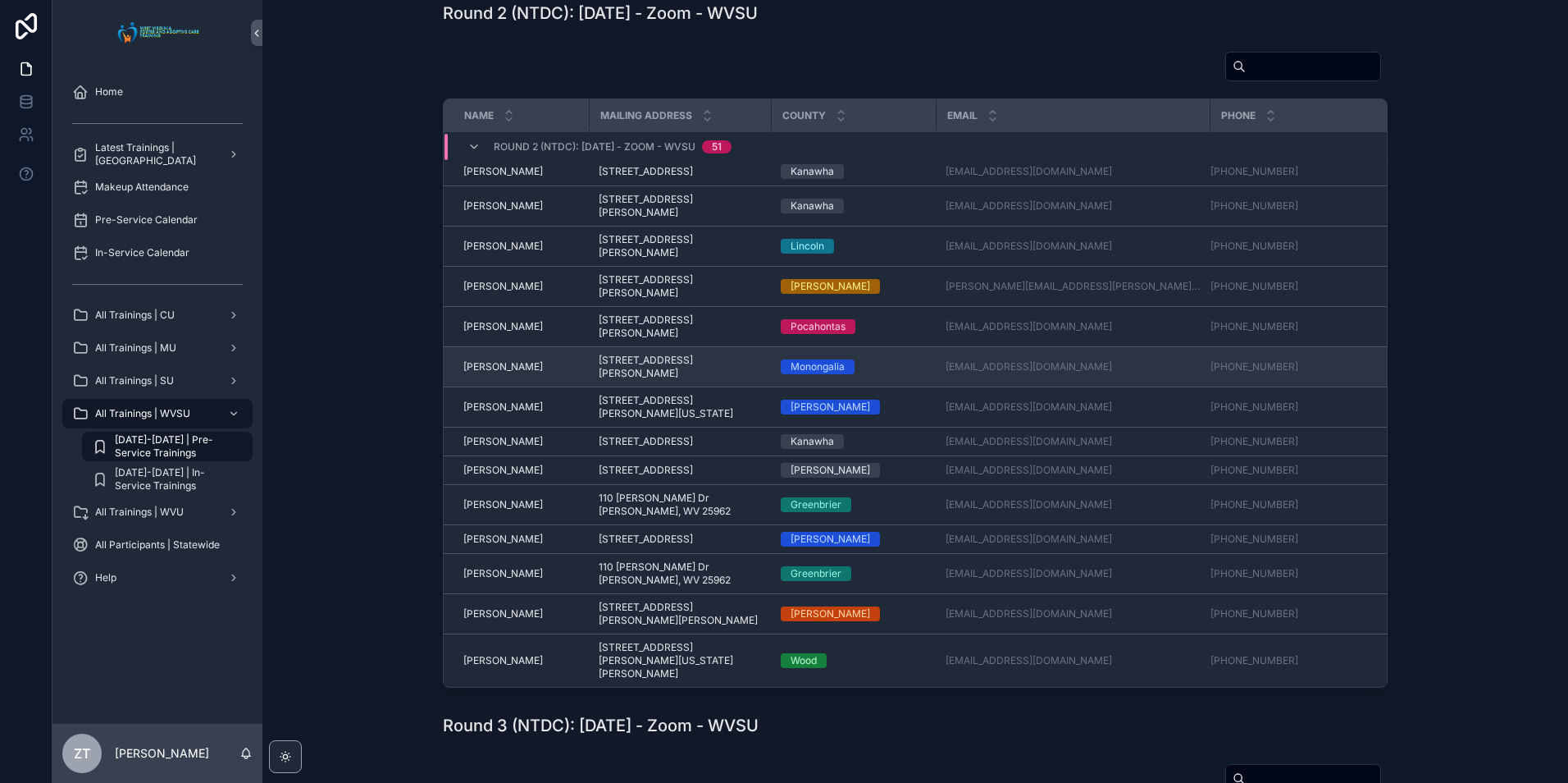
click at [496, 373] on span "[PERSON_NAME]" at bounding box center [503, 367] width 79 height 14
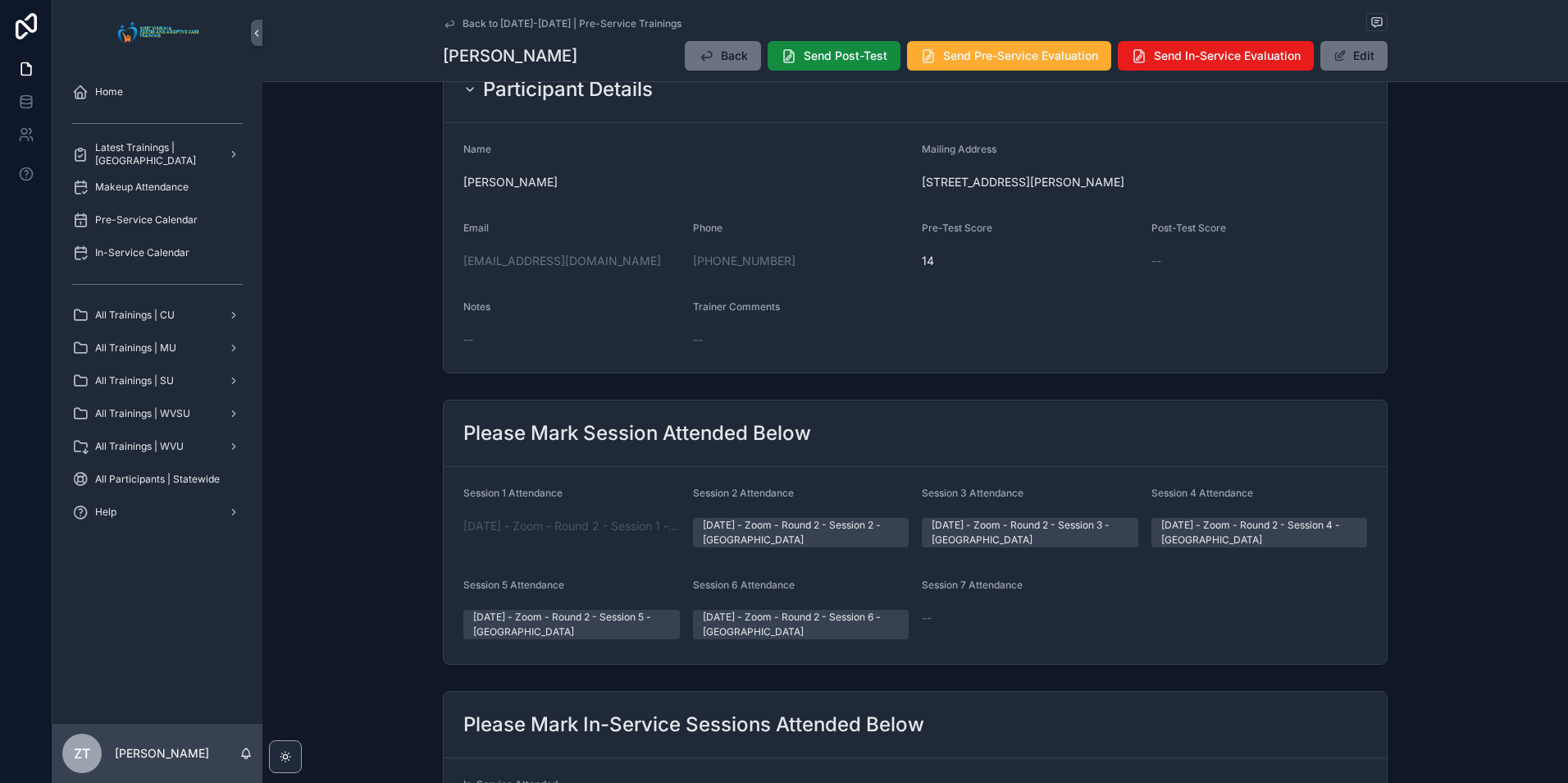
scroll to position [82, 0]
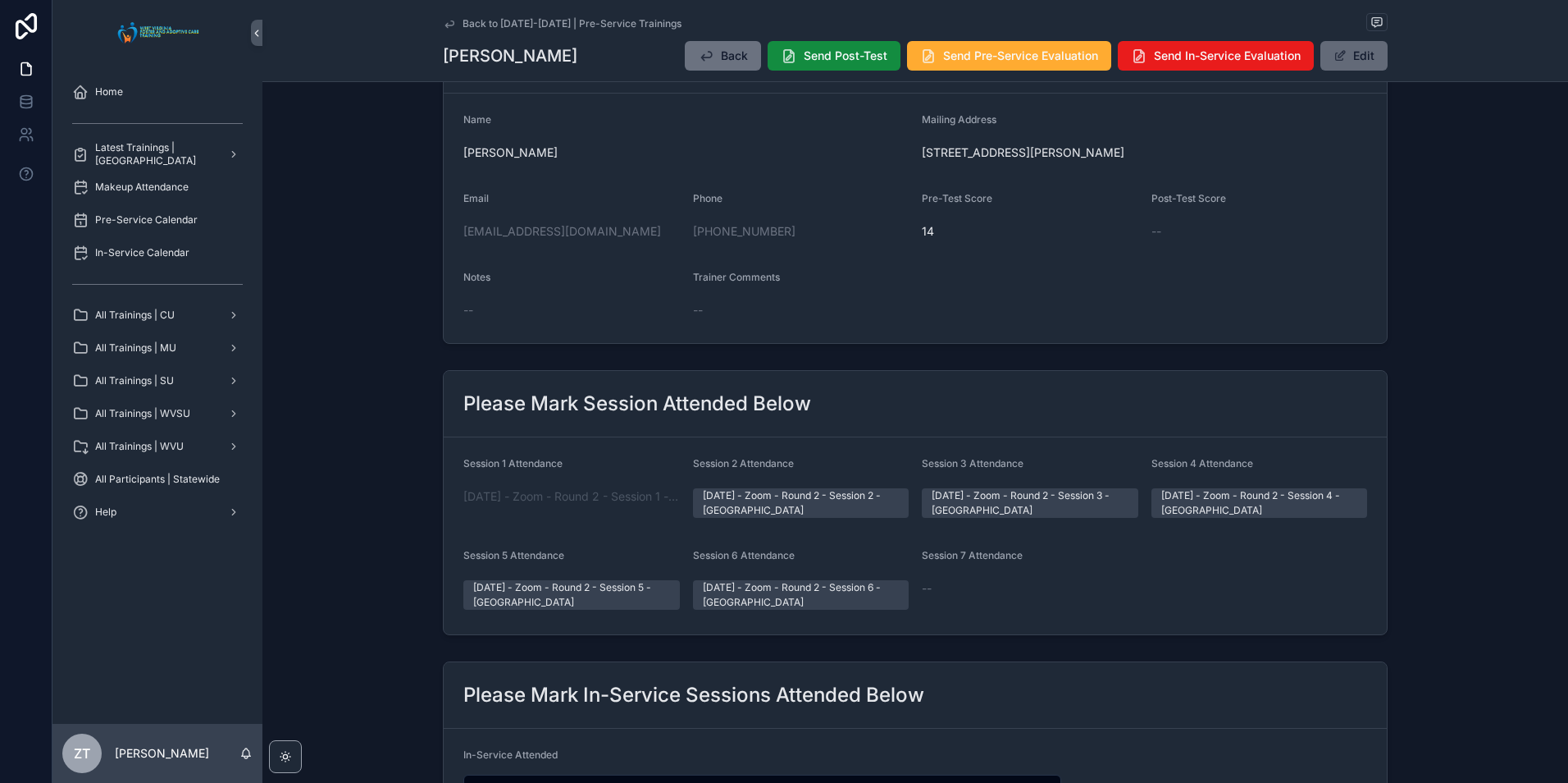
click at [1335, 57] on span "scrollable content" at bounding box center [1340, 56] width 13 height 14
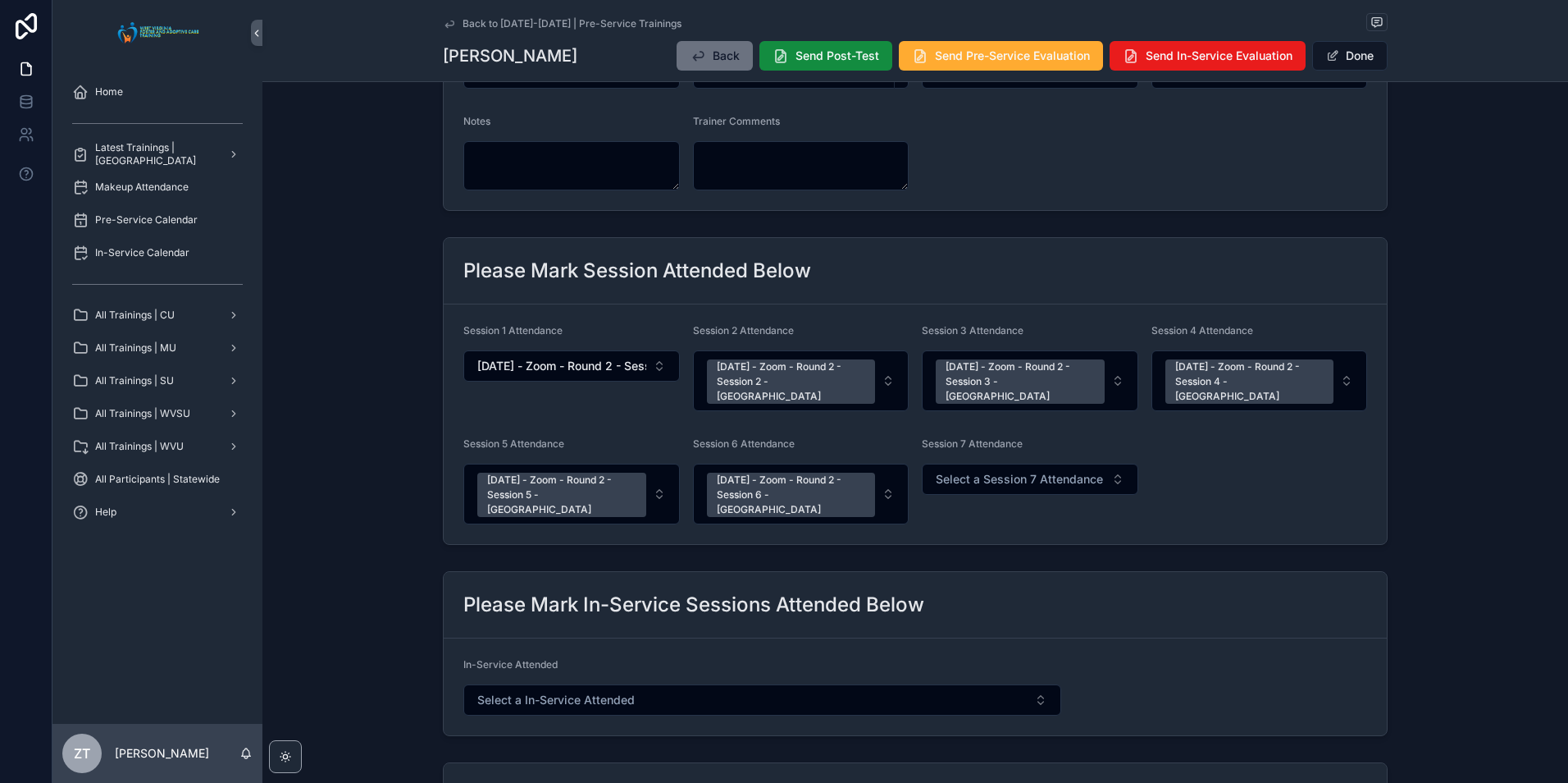
scroll to position [246, 0]
click at [961, 469] on span "Select a Session 7 Attendance" at bounding box center [1019, 477] width 167 height 16
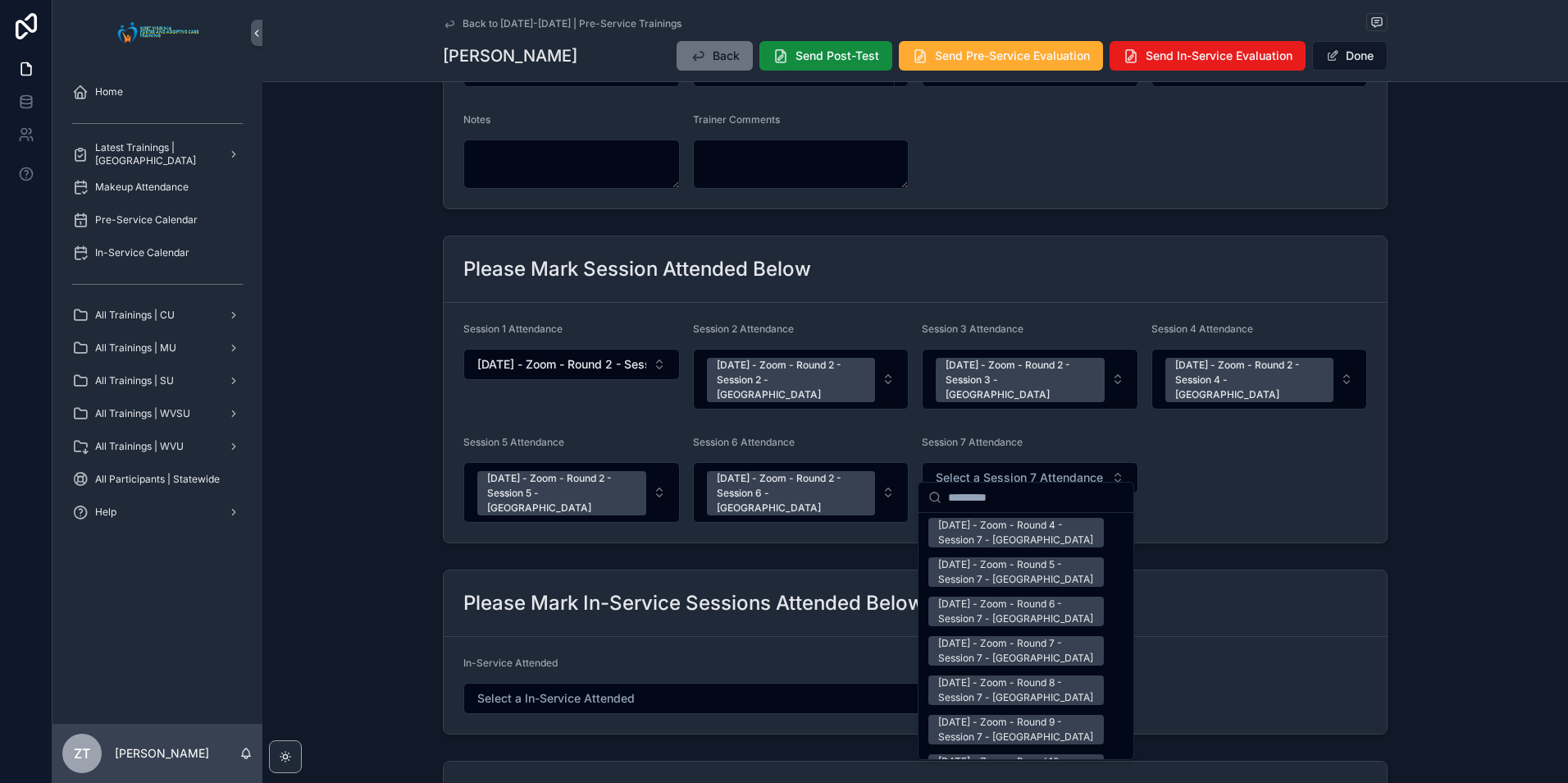
scroll to position [2133, 0]
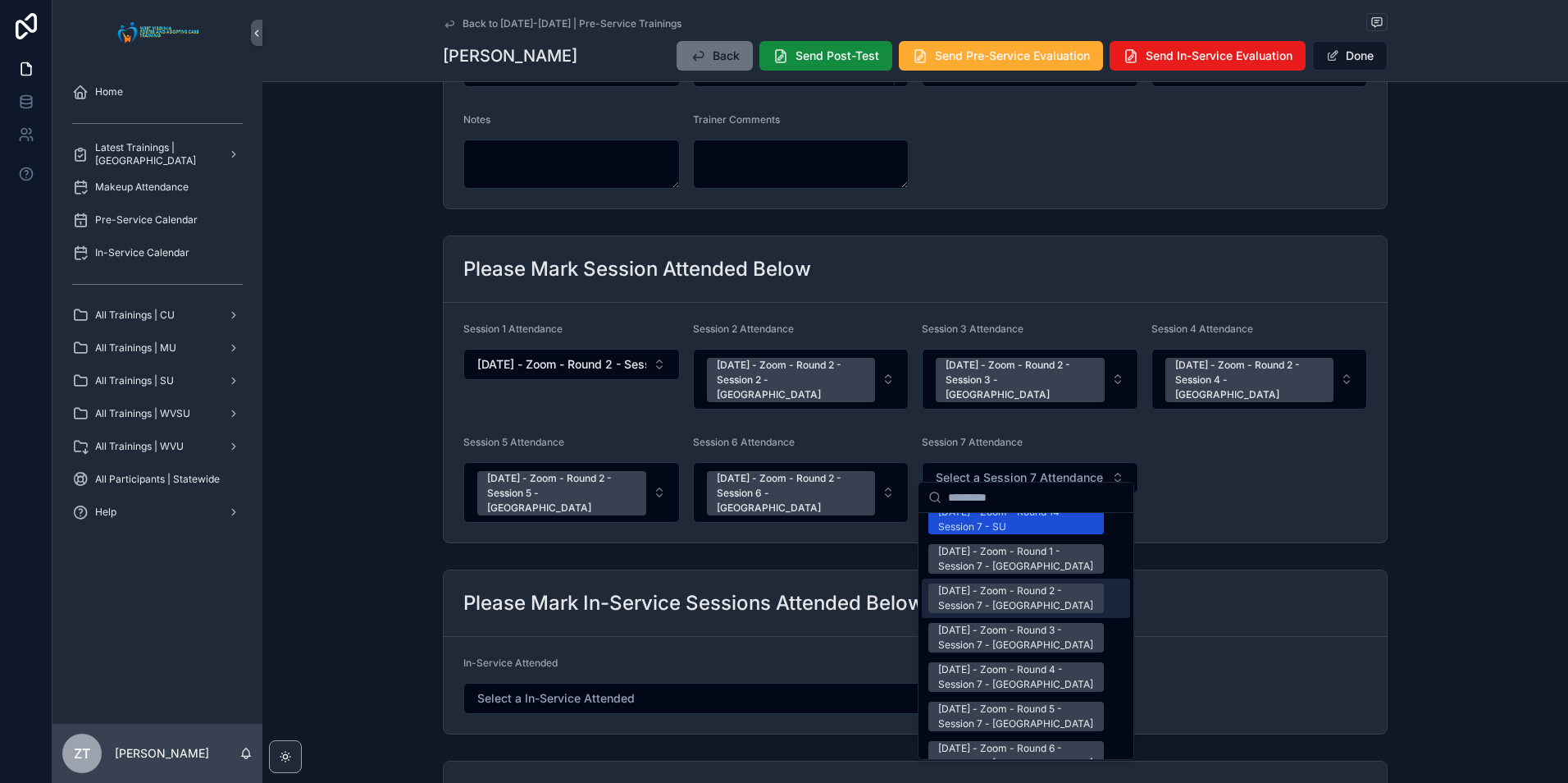
click at [973, 583] on div "[DATE] - Zoom - Round 2 - Session 7 - [GEOGRAPHIC_DATA]" at bounding box center [1016, 597] width 156 height 30
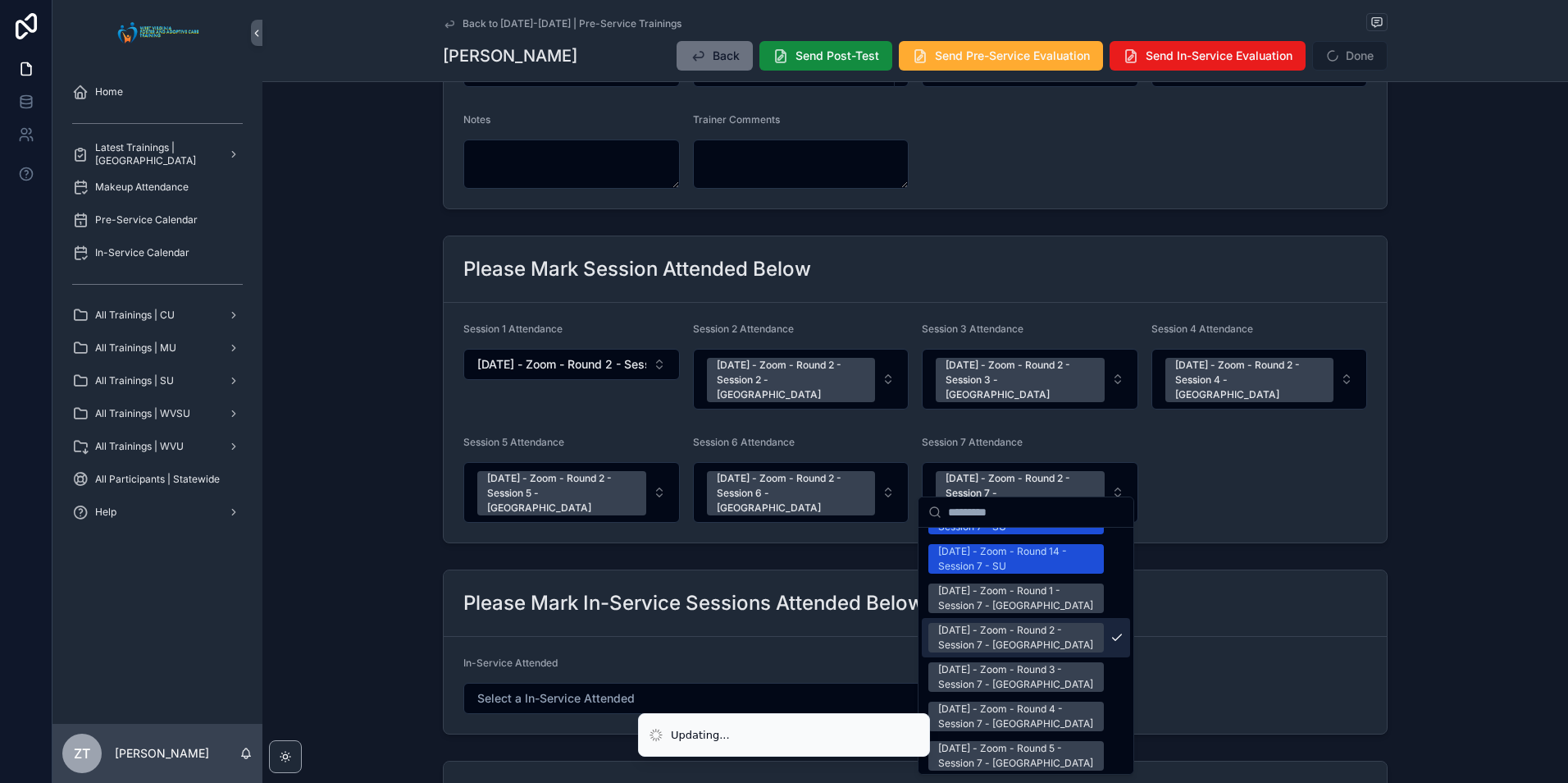
scroll to position [2157, 0]
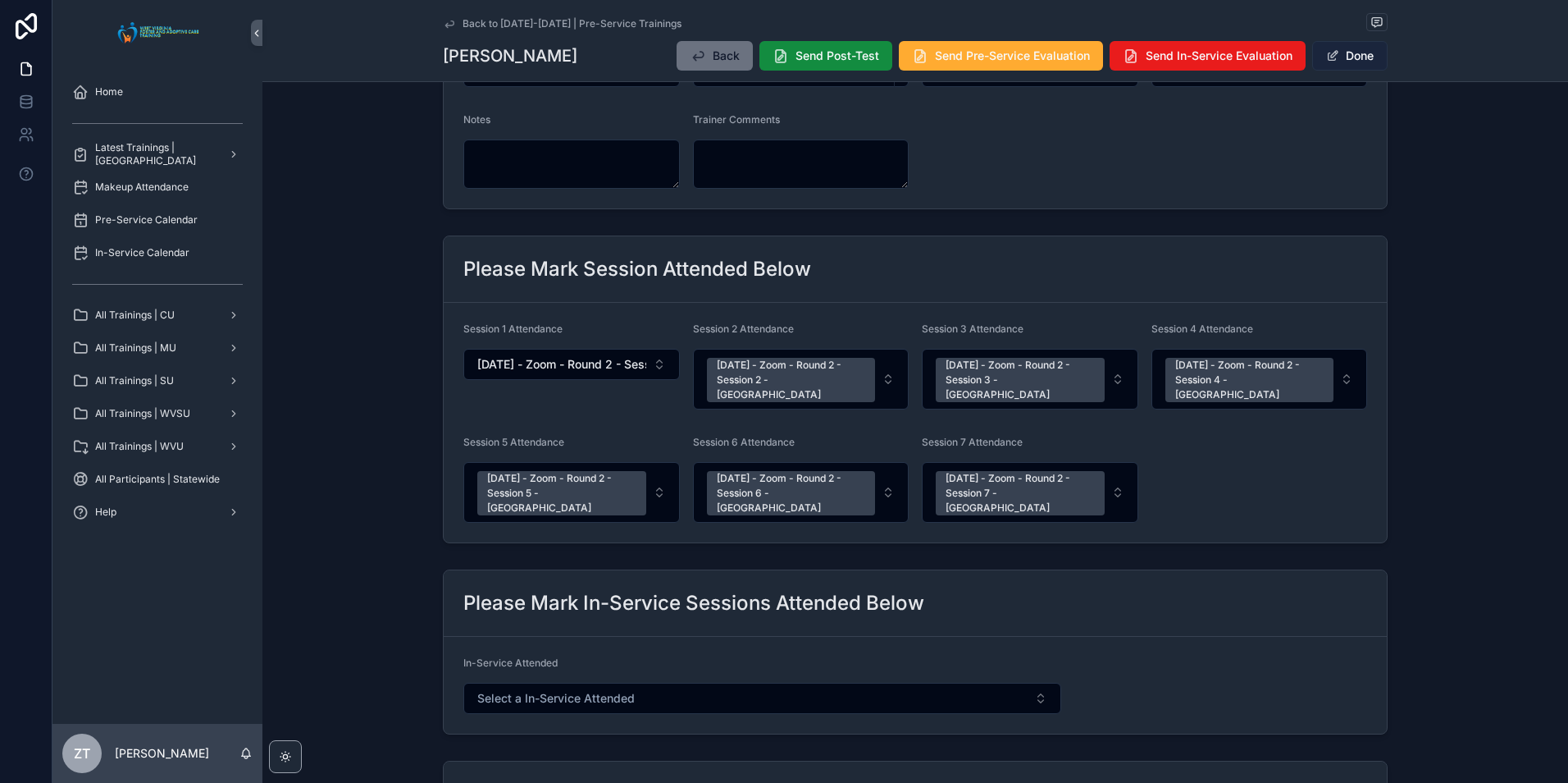
click at [1340, 63] on button "Done" at bounding box center [1350, 56] width 75 height 30
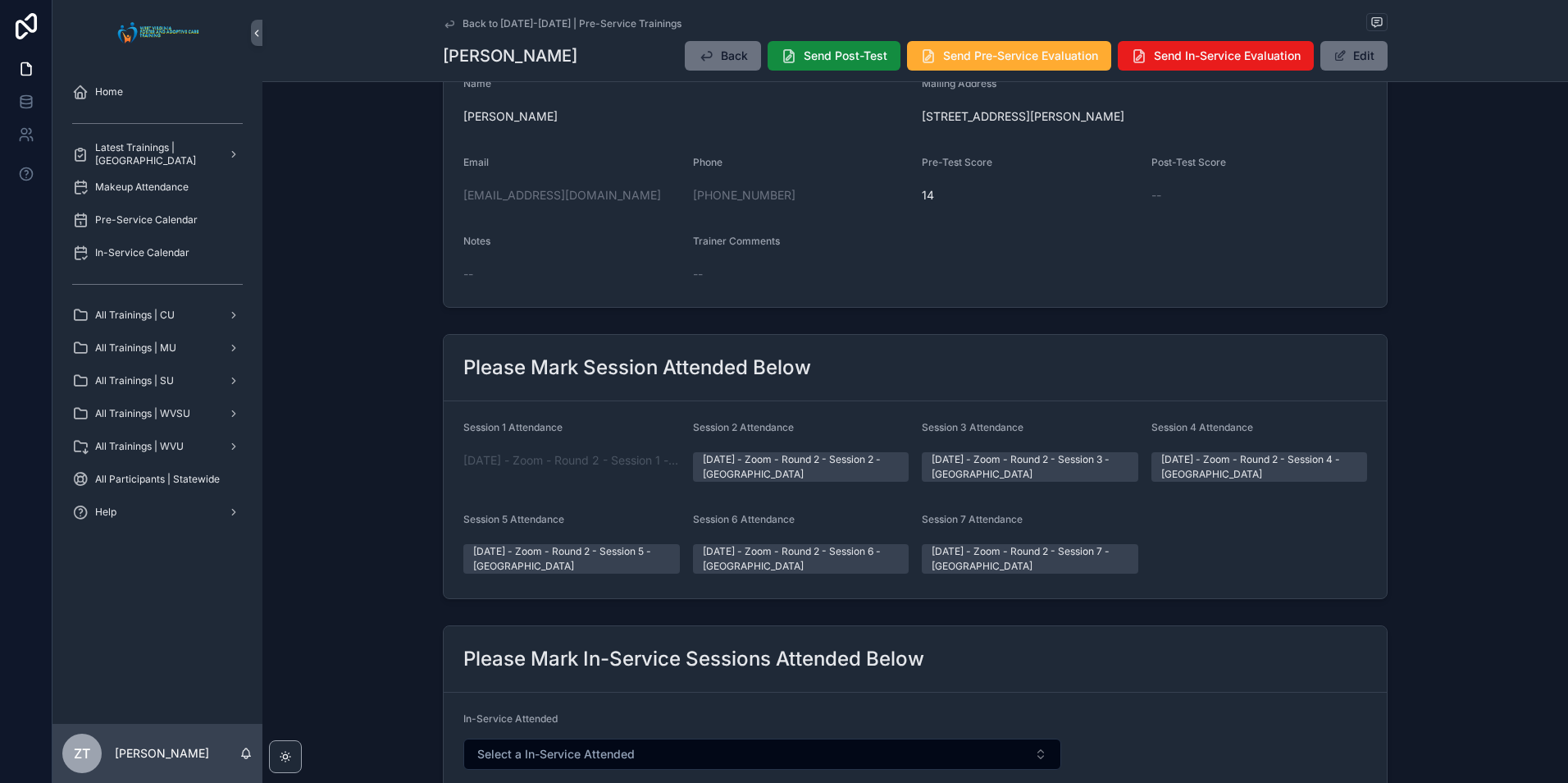
scroll to position [0, 0]
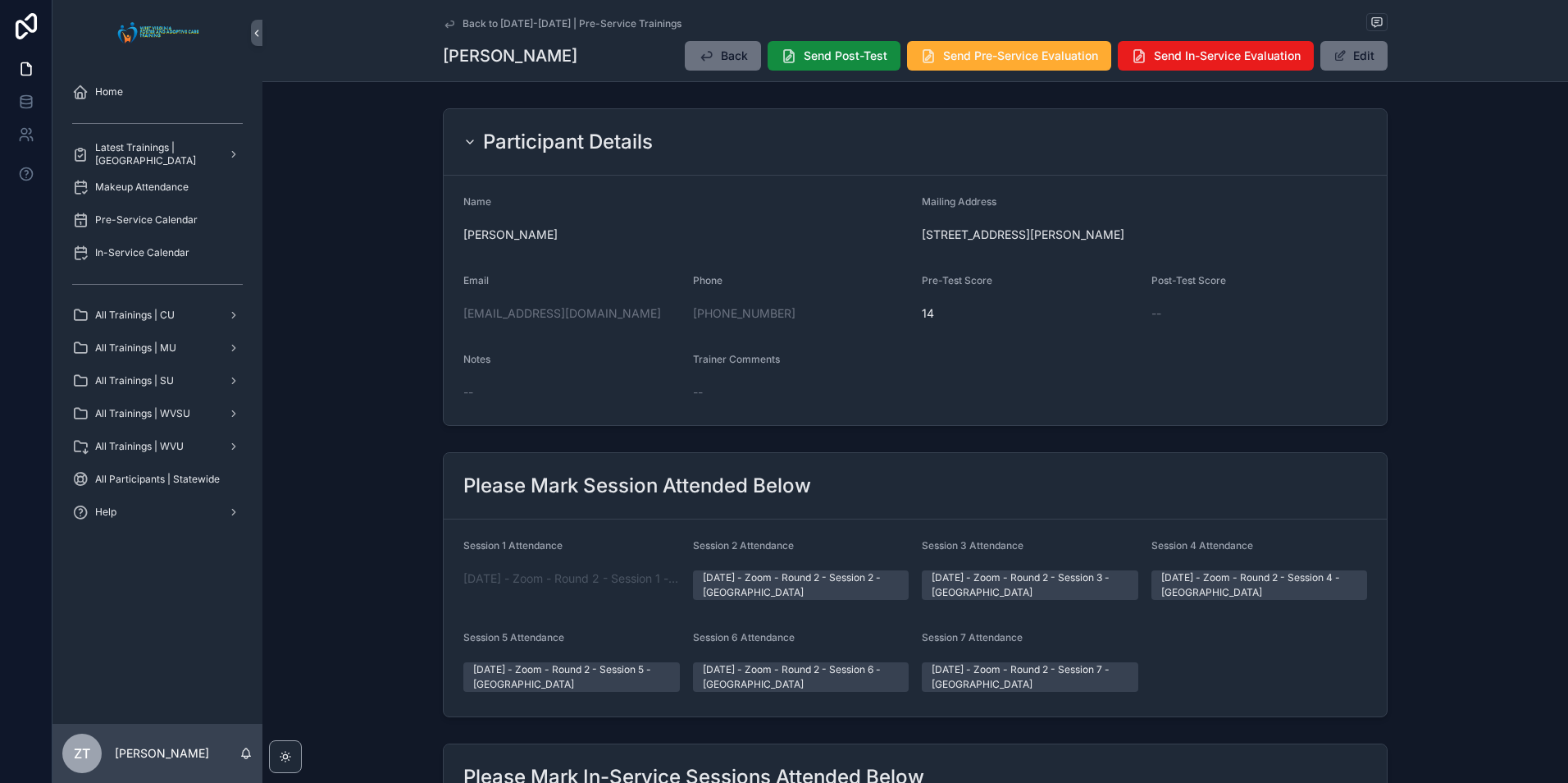
click at [443, 20] on icon "scrollable content" at bounding box center [450, 24] width 13 height 14
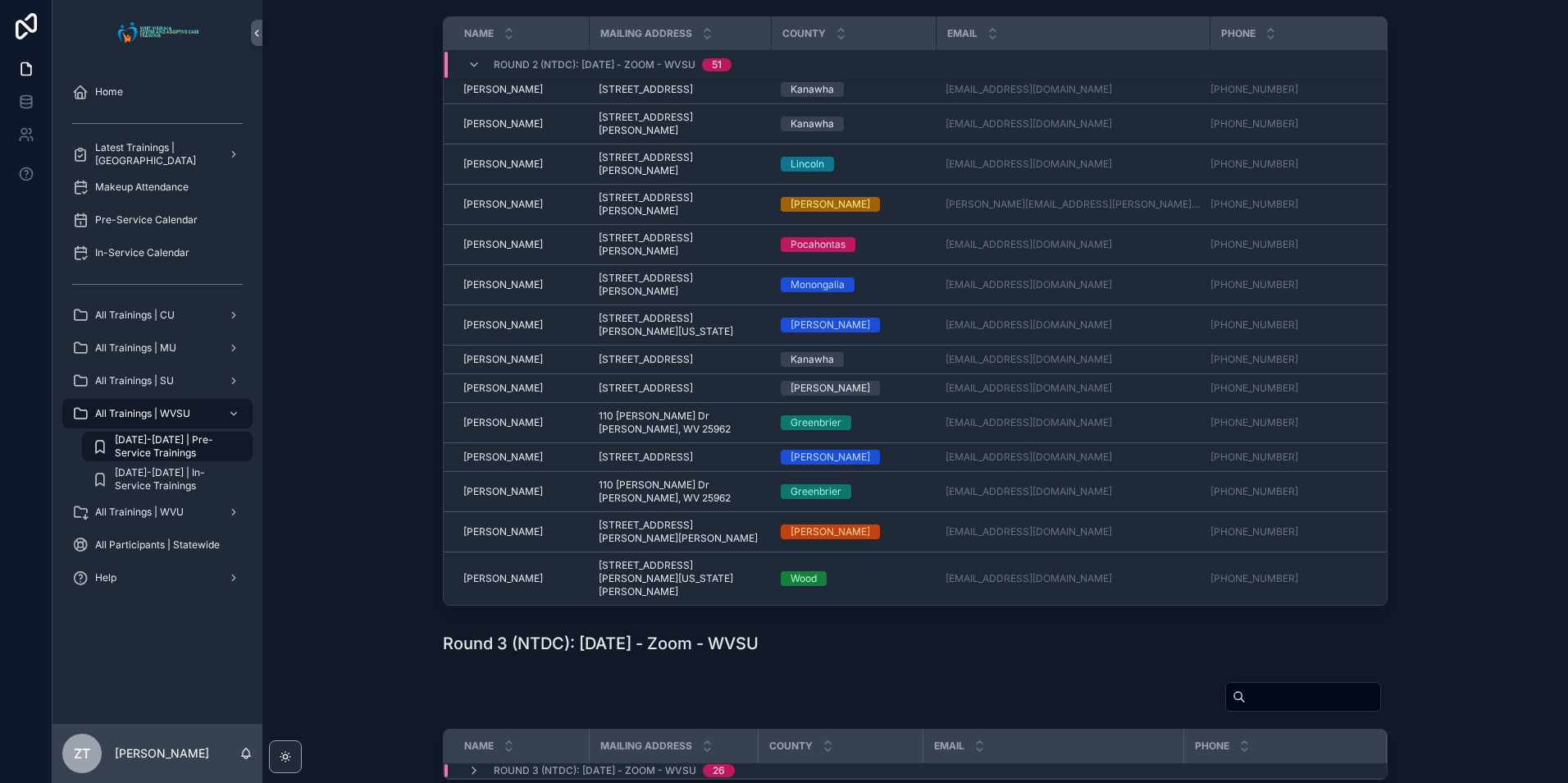
scroll to position [1487, 0]
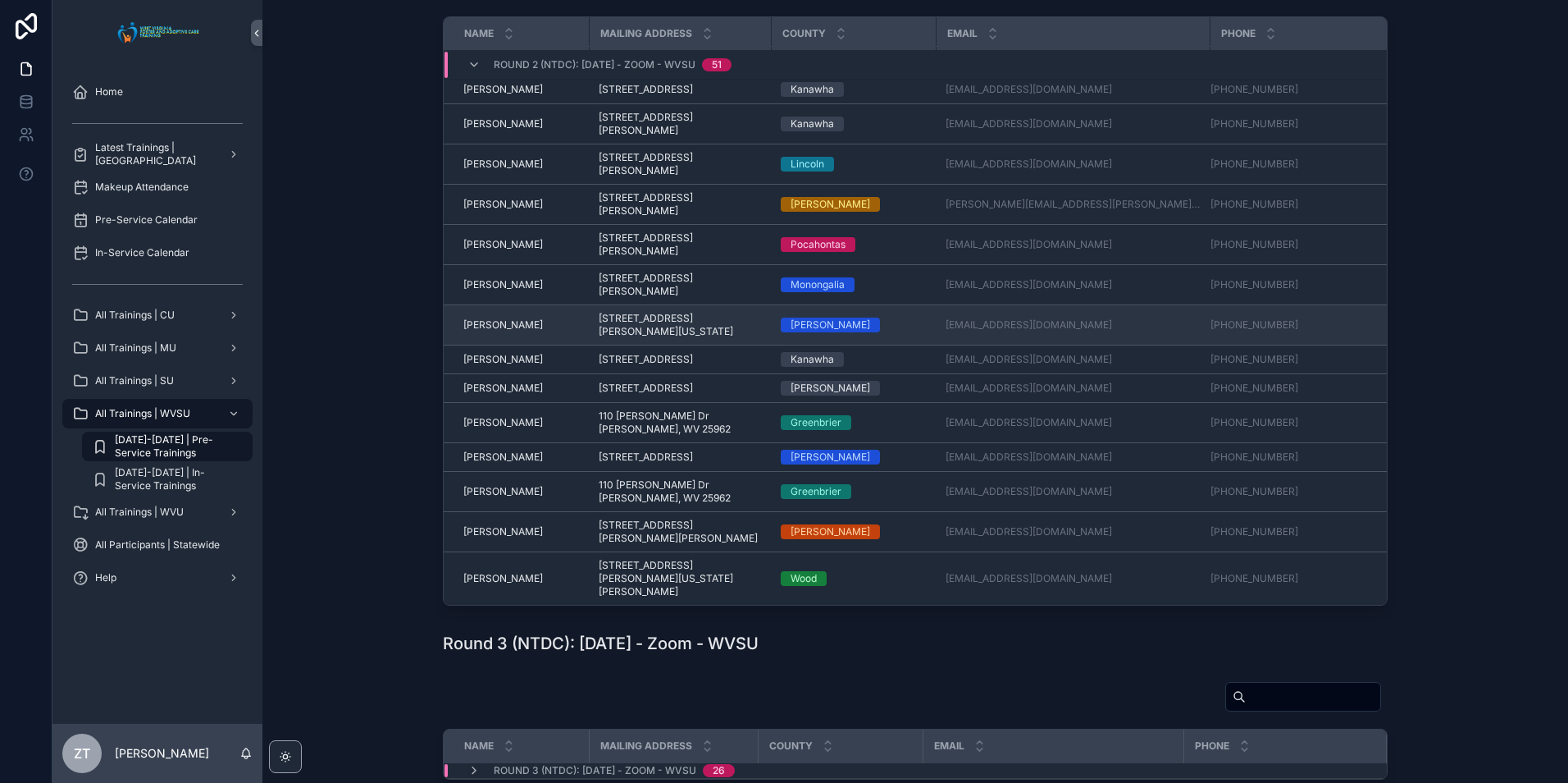
click at [492, 320] on td "[PERSON_NAME] [PERSON_NAME]" at bounding box center [516, 326] width 145 height 40
click at [488, 327] on span "[PERSON_NAME]" at bounding box center [503, 325] width 79 height 14
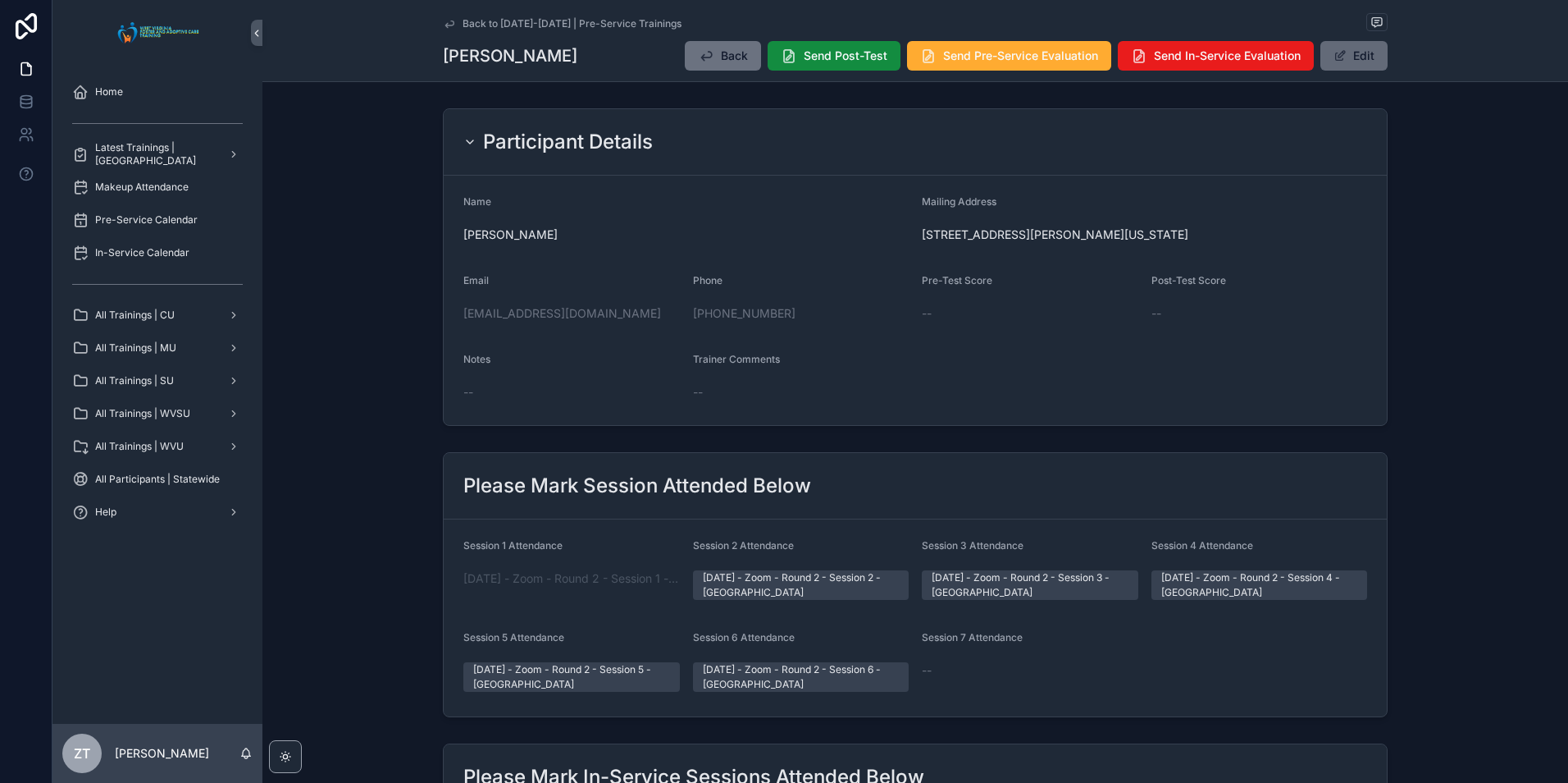
click at [1346, 62] on button "Edit" at bounding box center [1354, 56] width 67 height 30
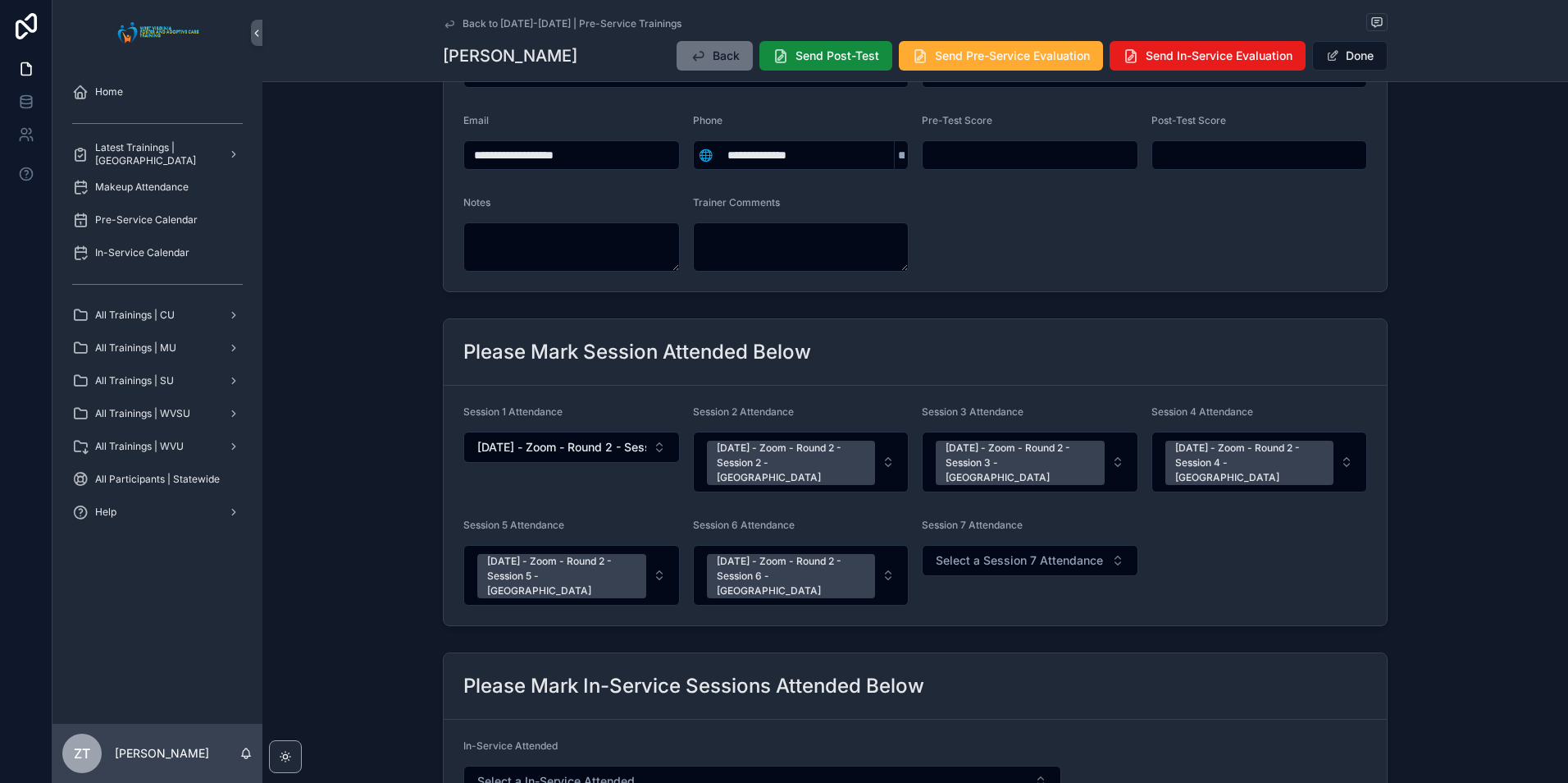
scroll to position [164, 0]
click at [1007, 554] on button "Select a Session 7 Attendance" at bounding box center [1030, 559] width 217 height 31
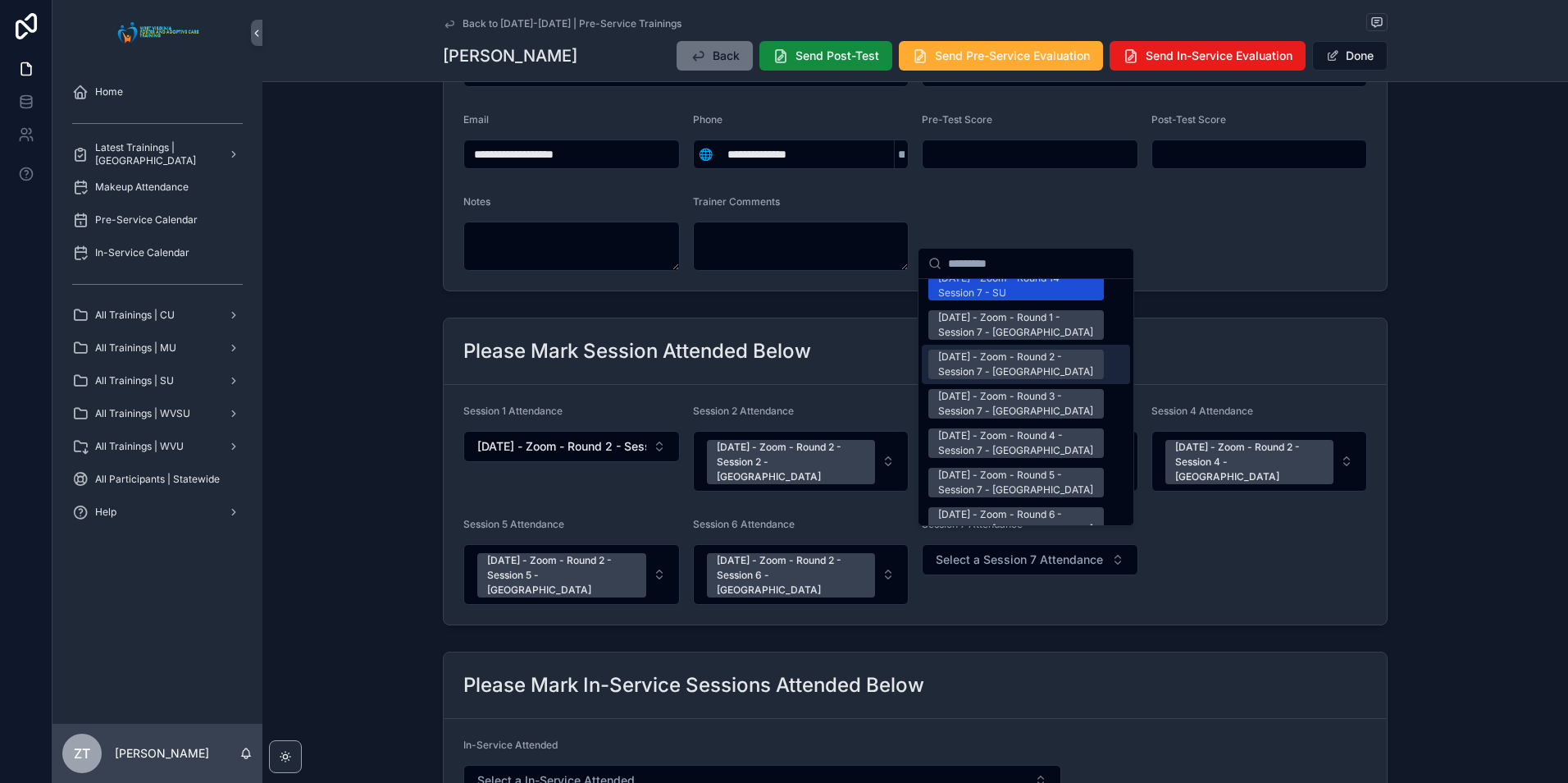
click at [991, 349] on div "[DATE] - Zoom - Round 2 - Session 7 - [GEOGRAPHIC_DATA]" at bounding box center [1016, 364] width 156 height 30
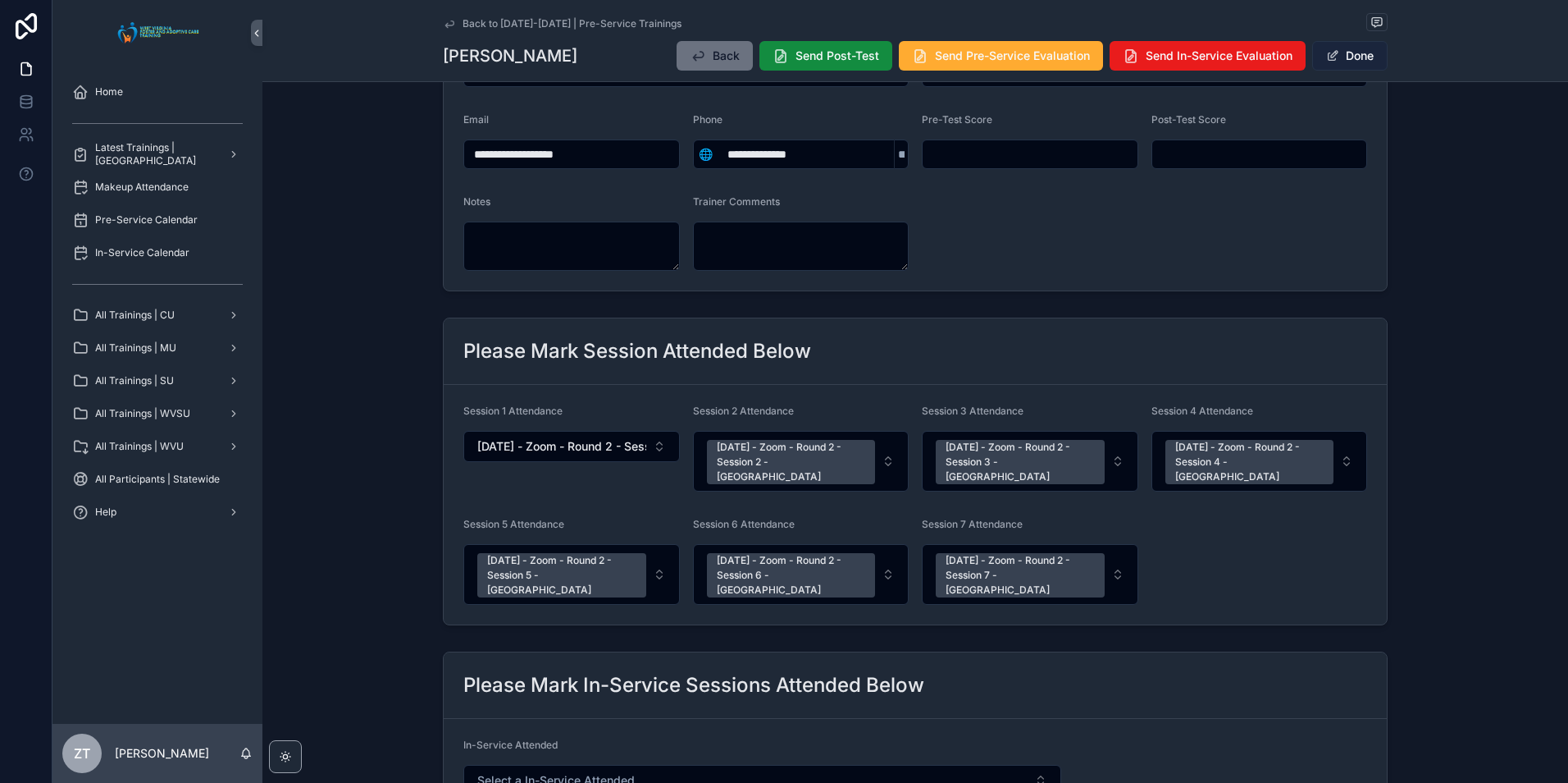
click at [1355, 60] on button "Done" at bounding box center [1350, 56] width 75 height 30
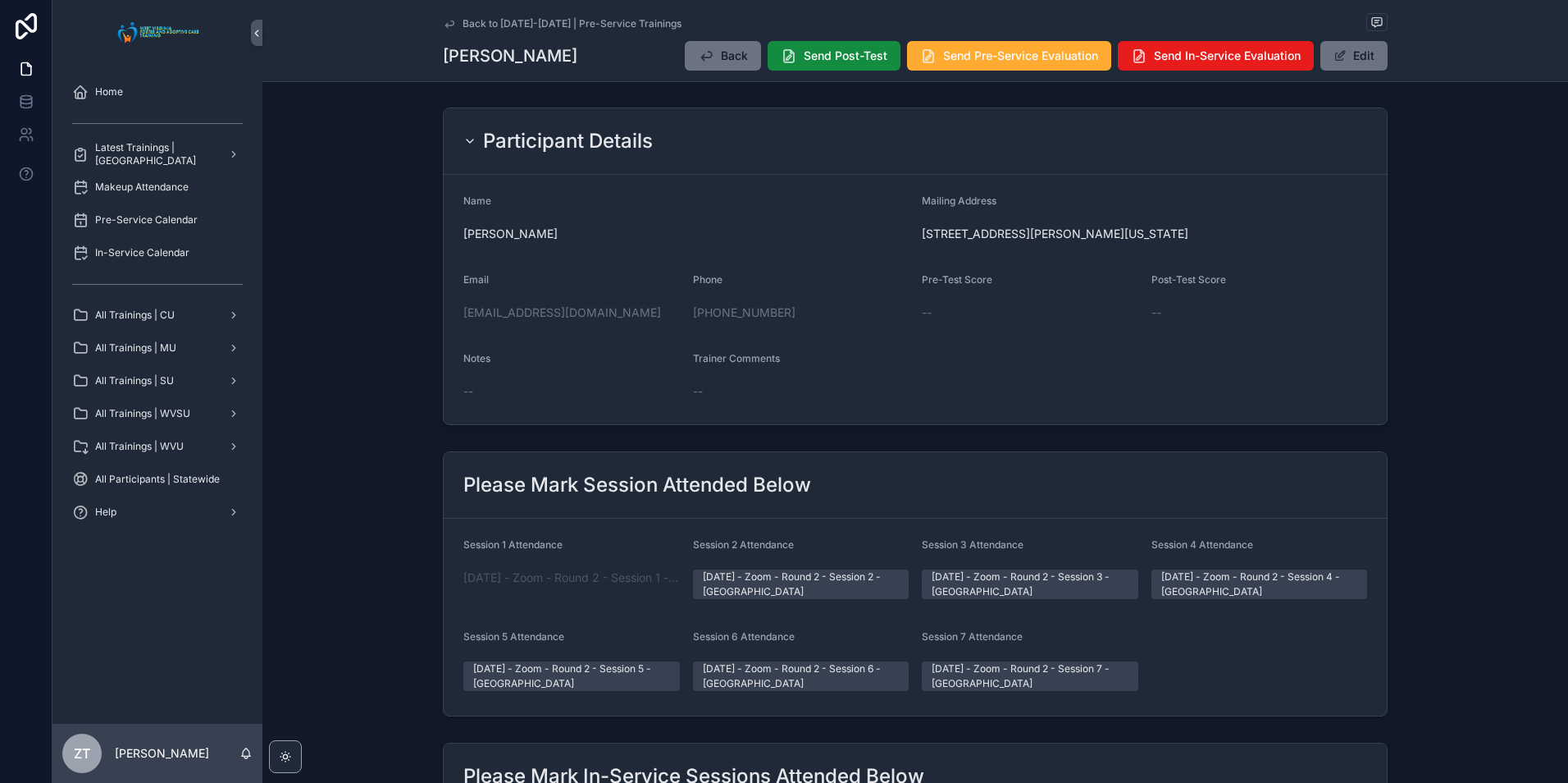
scroll to position [0, 0]
click at [454, 25] on link "Back to [DATE]-[DATE] | Pre-Service Trainings" at bounding box center [562, 24] width 239 height 14
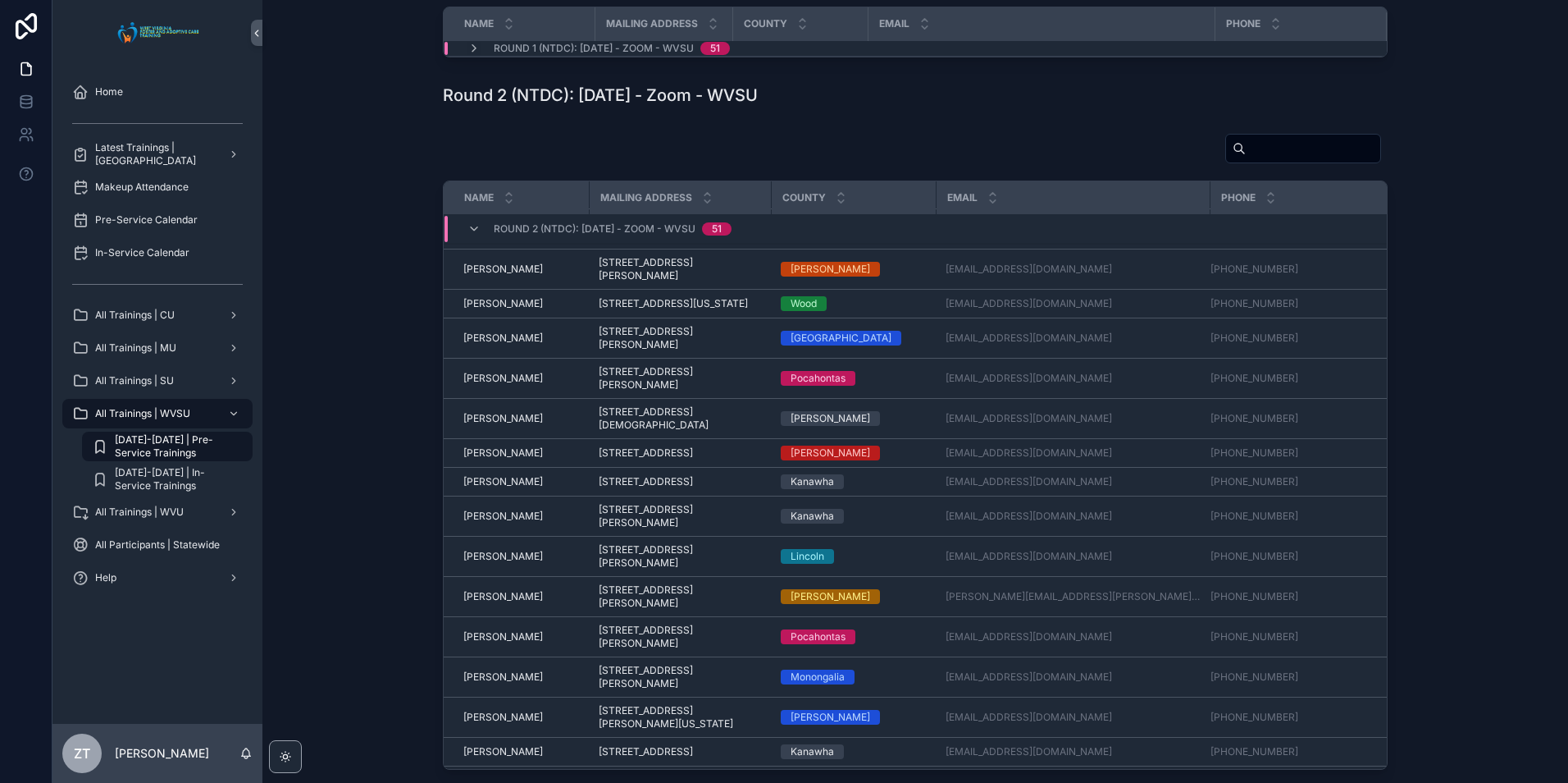
scroll to position [1487, 0]
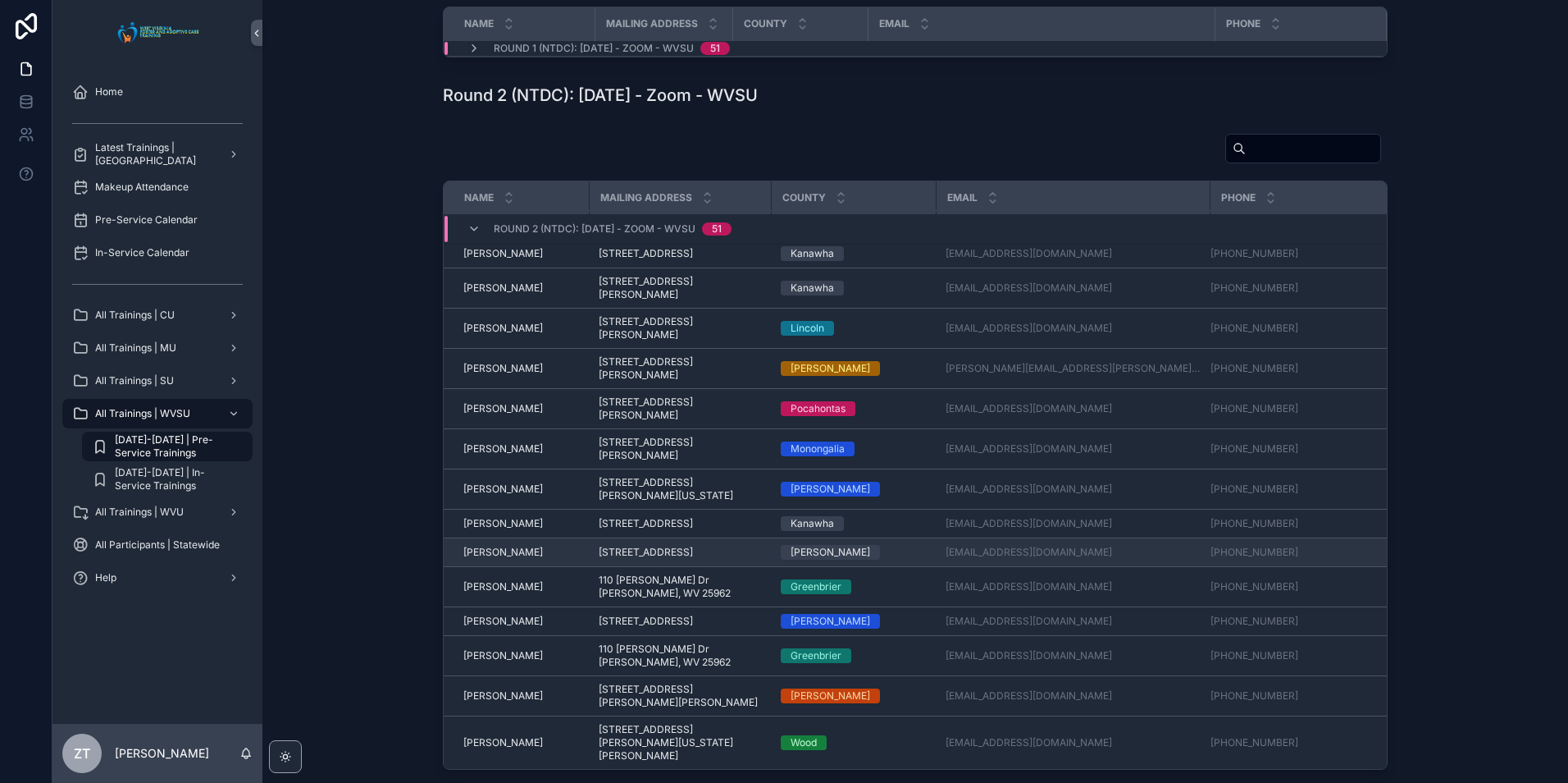
click at [504, 559] on span "[PERSON_NAME]" at bounding box center [503, 553] width 79 height 14
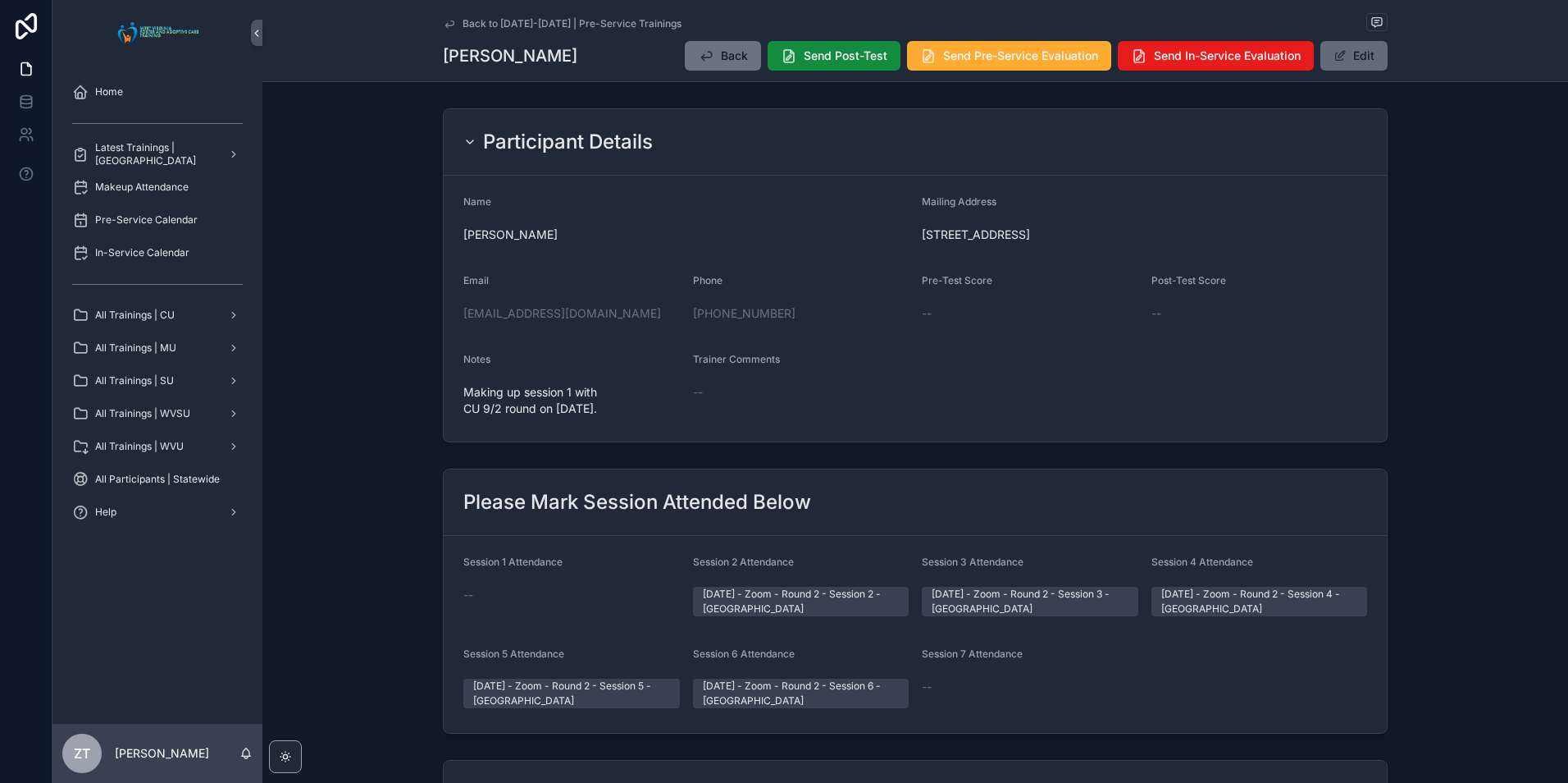
click at [1351, 68] on button "Edit" at bounding box center [1354, 56] width 67 height 30
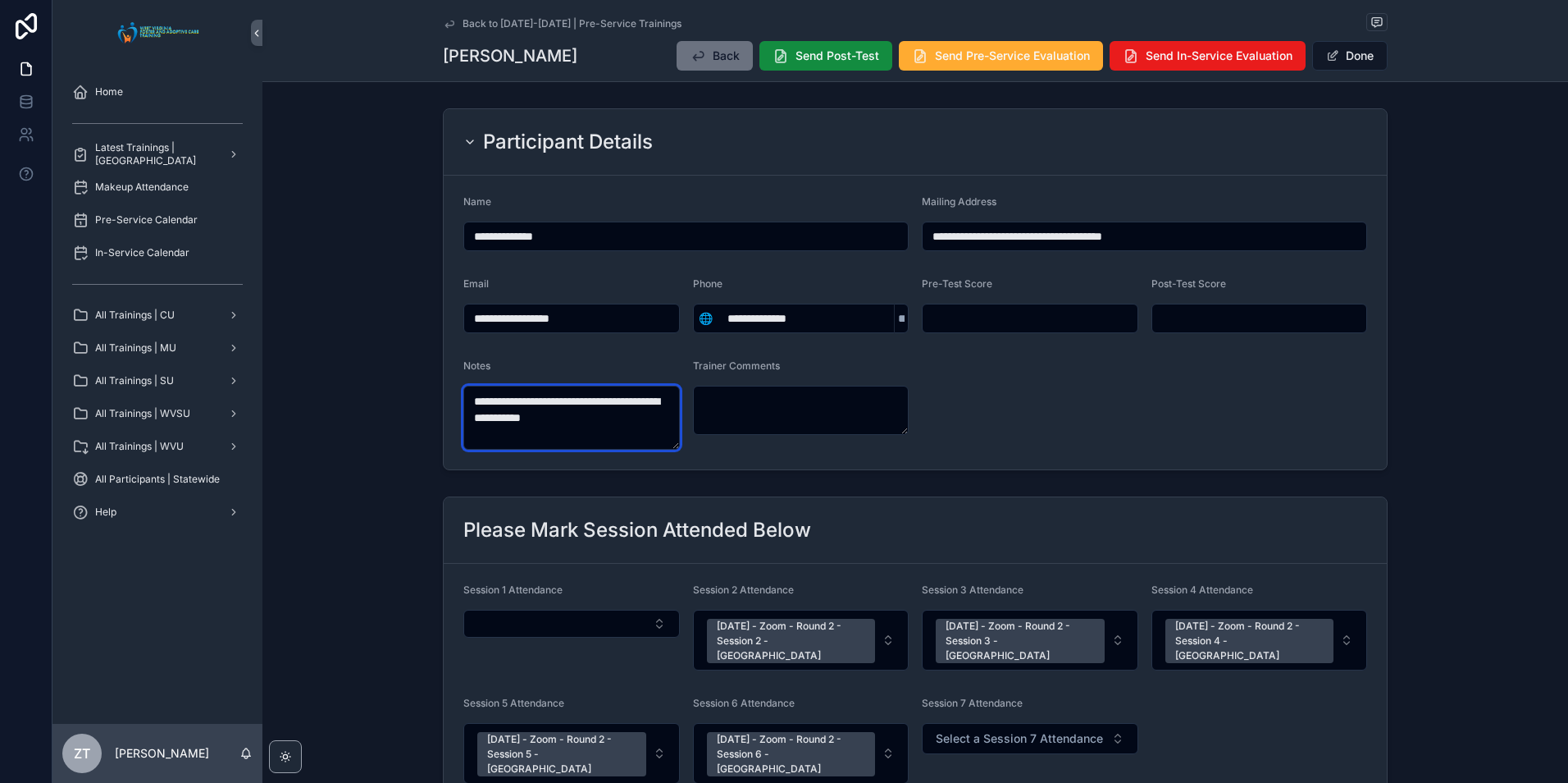
click at [627, 429] on textarea "**********" at bounding box center [571, 418] width 217 height 64
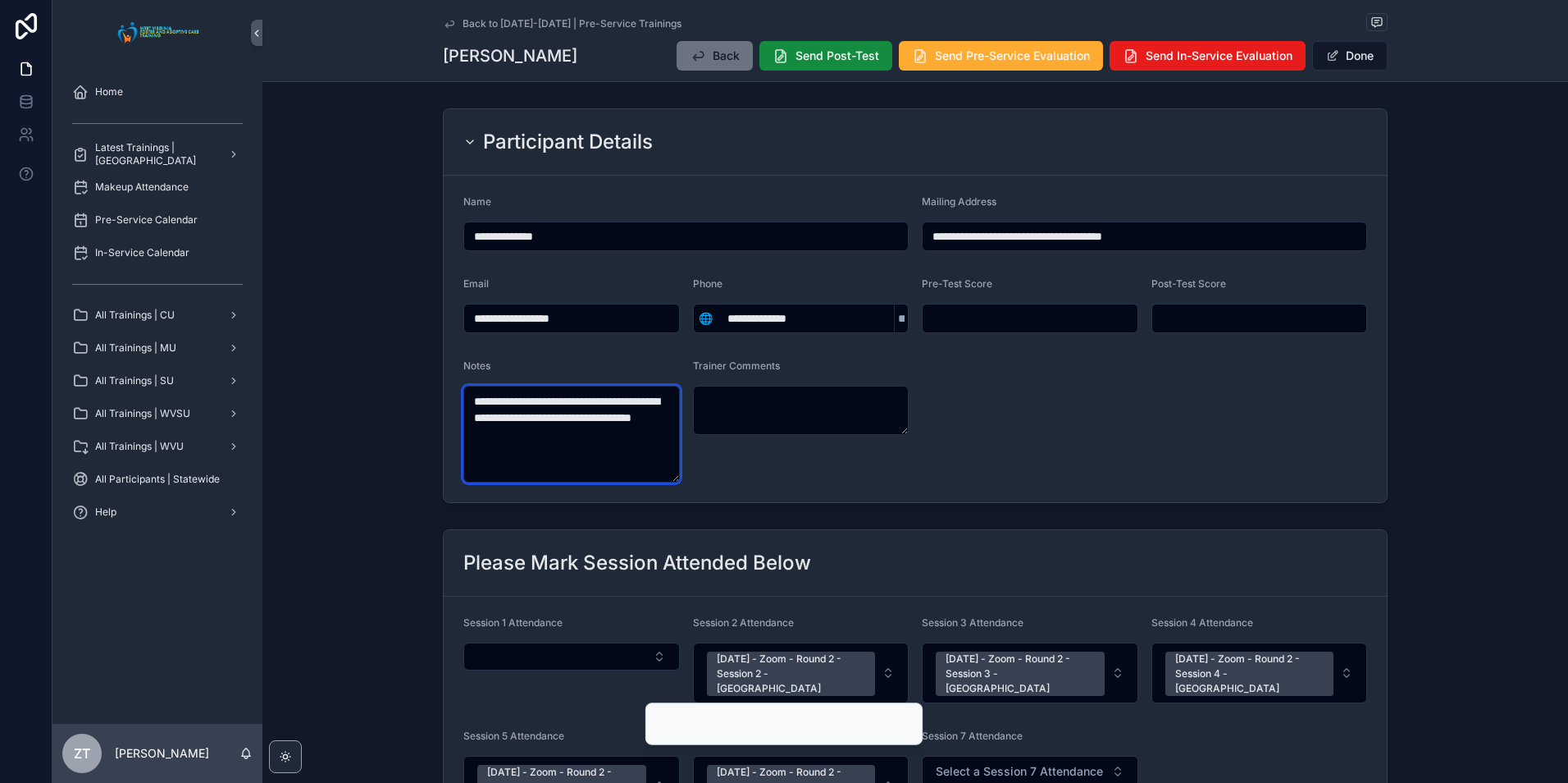
type textarea "**********"
click at [1158, 451] on form "**********" at bounding box center [915, 338] width 943 height 327
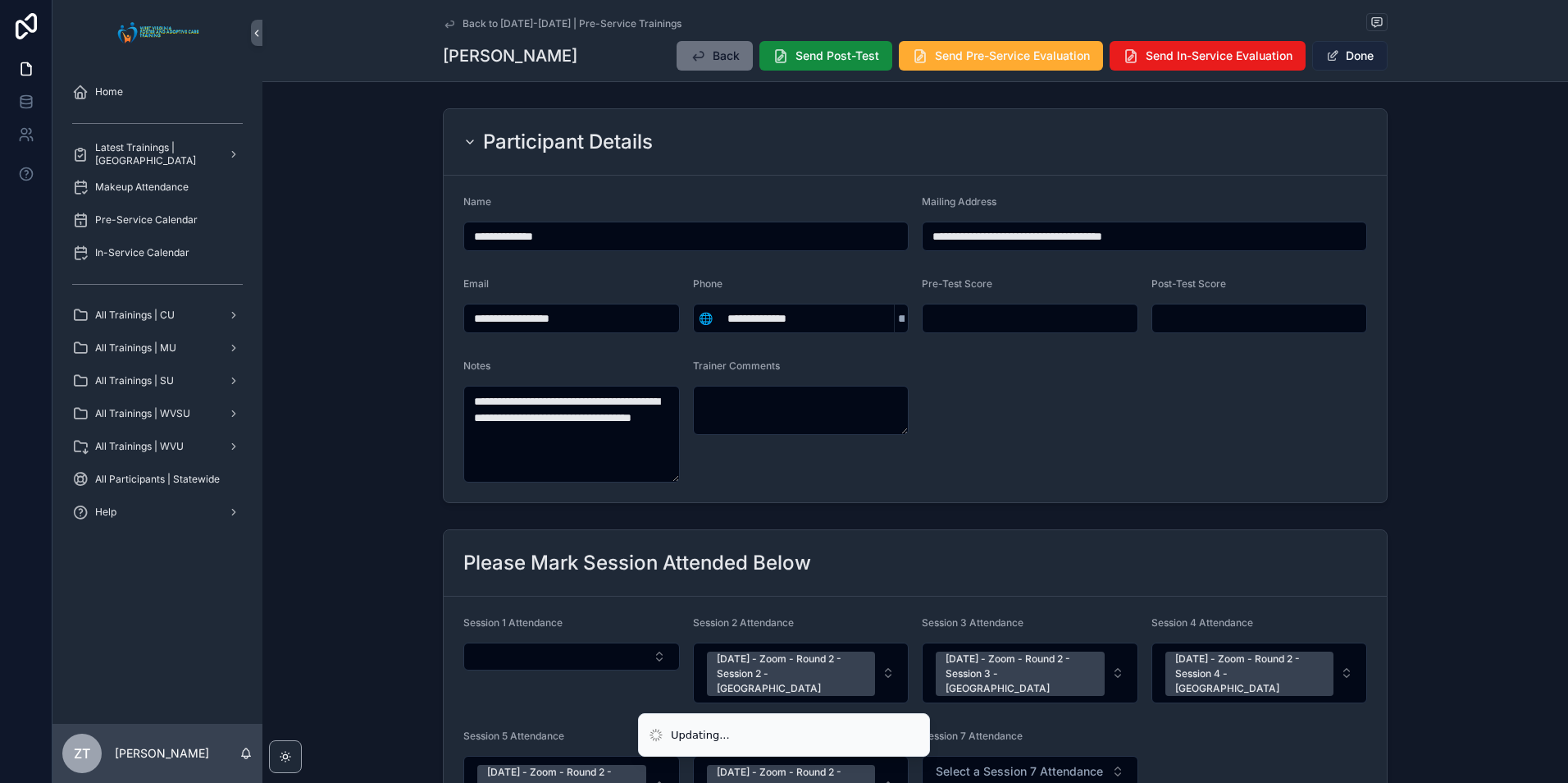
click at [1349, 52] on button "Done" at bounding box center [1350, 56] width 75 height 30
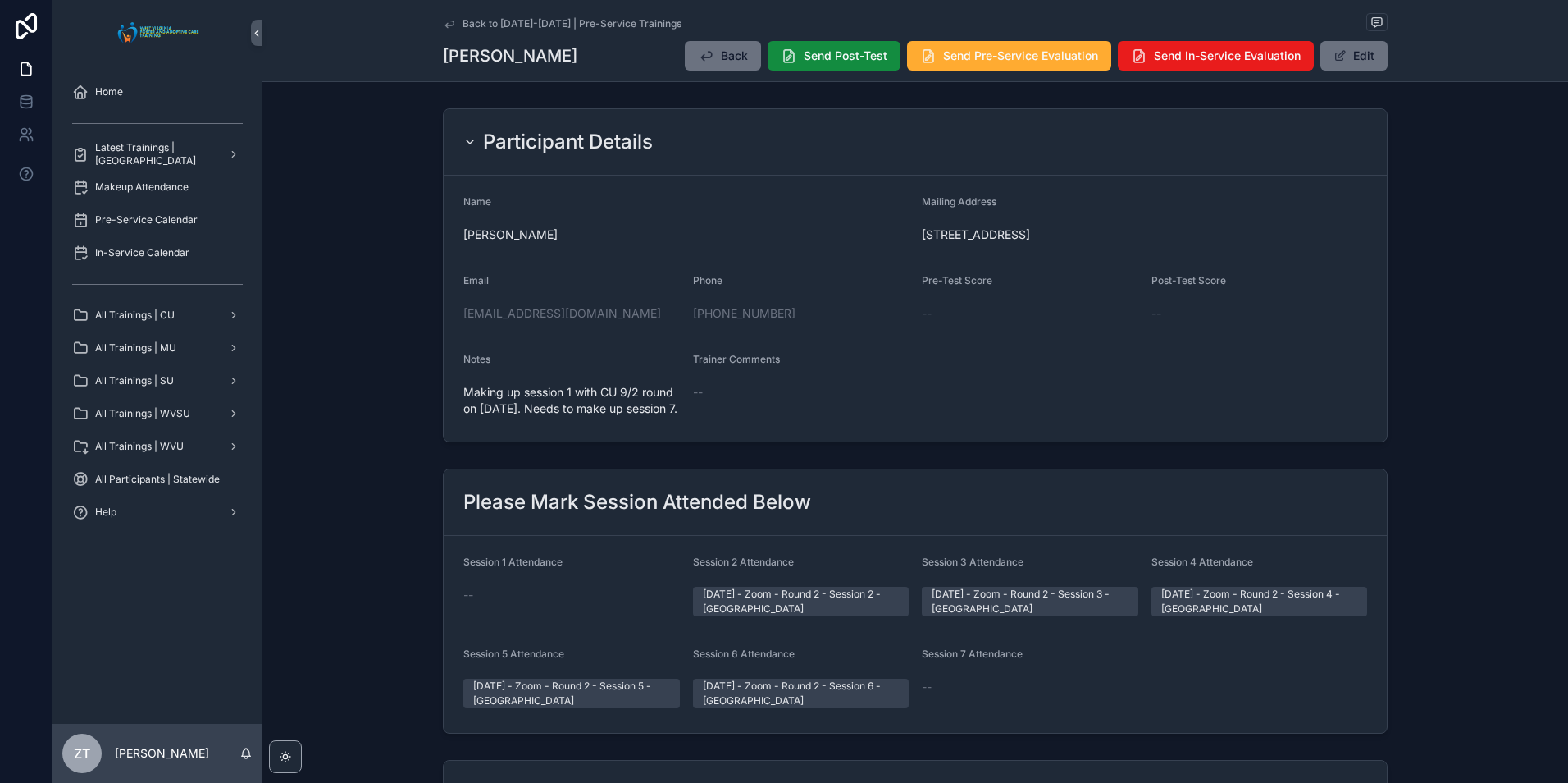
click at [450, 23] on icon "scrollable content" at bounding box center [450, 24] width 8 height 7
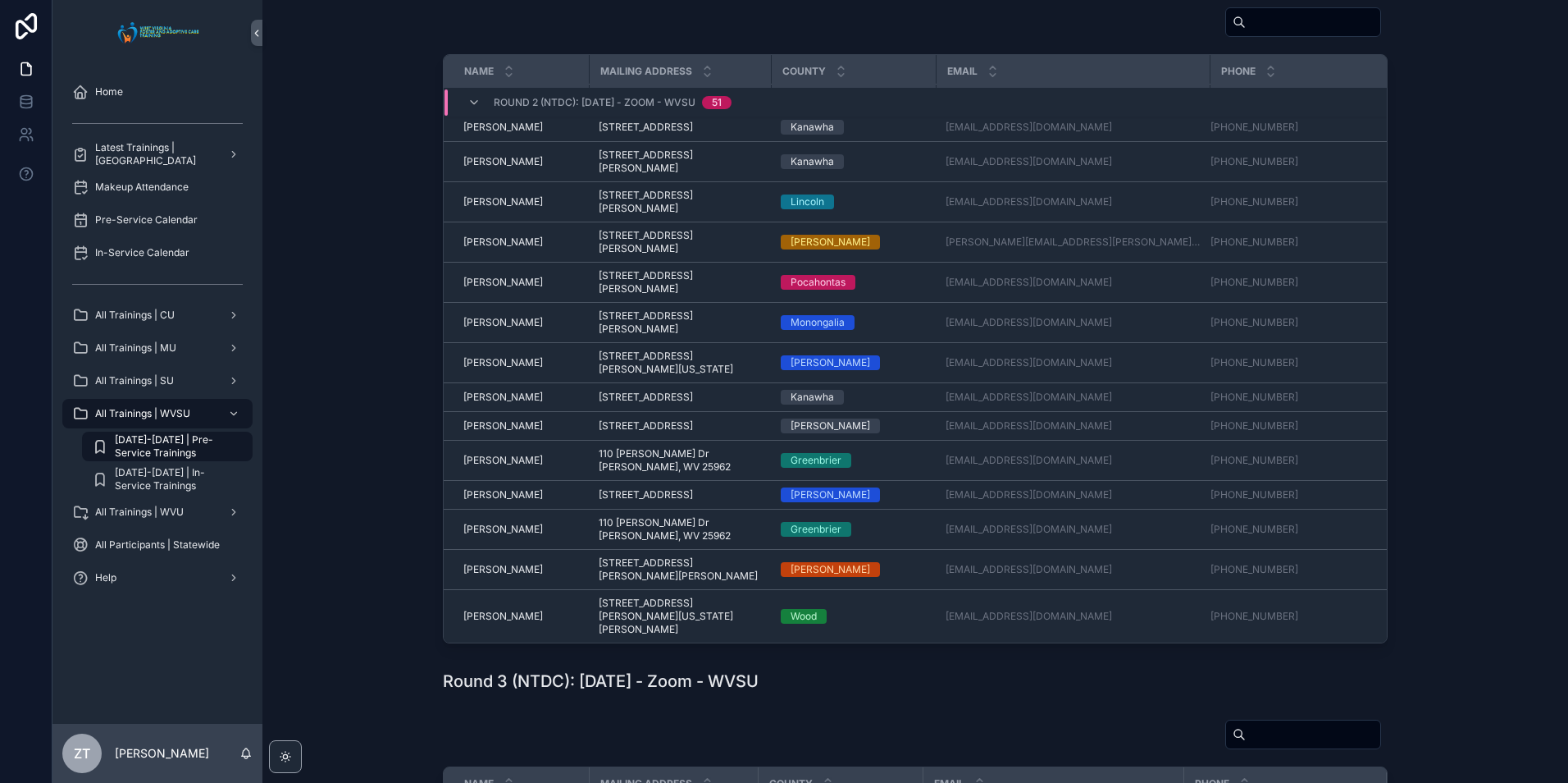
scroll to position [410, 0]
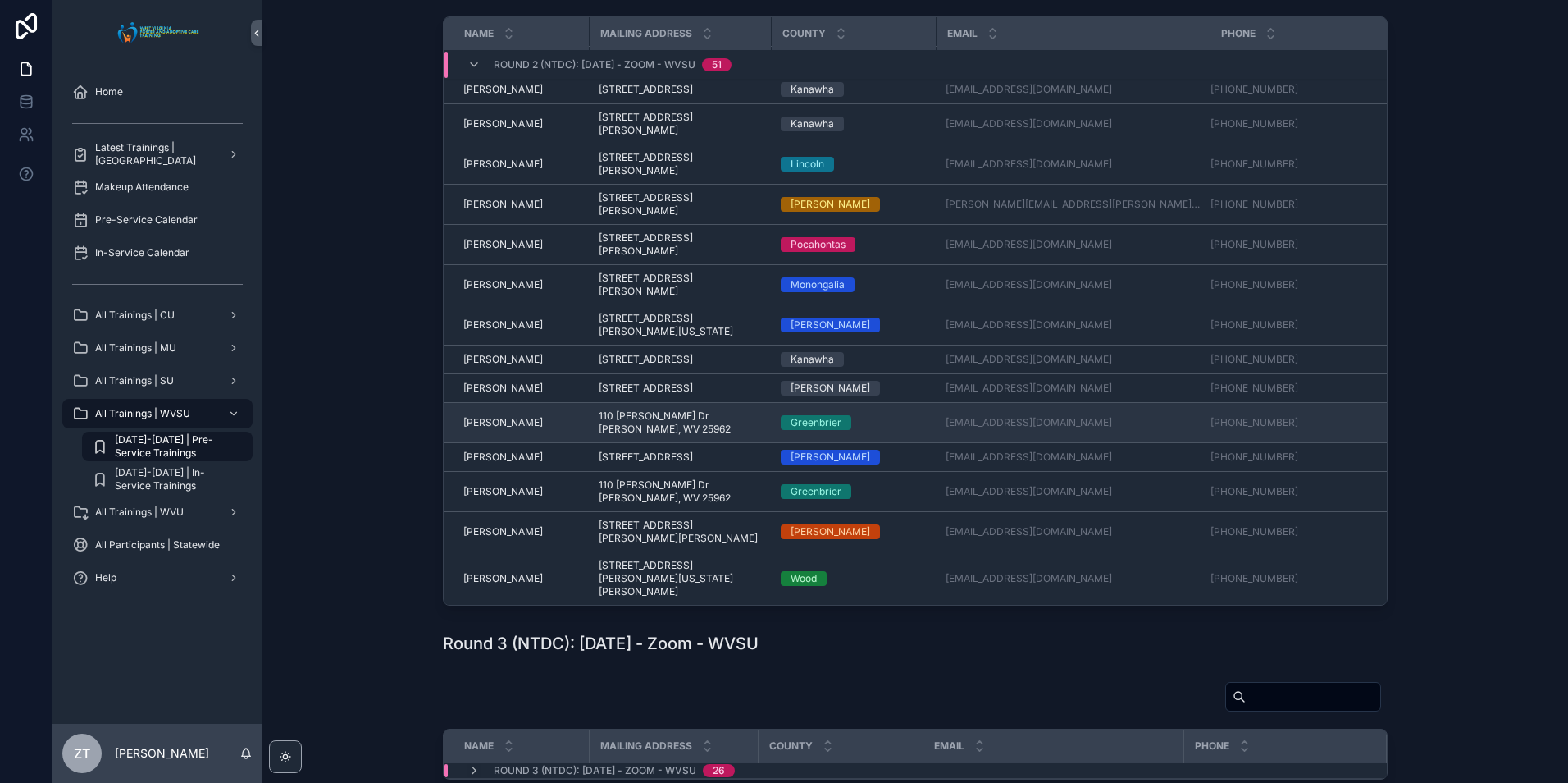
click at [498, 429] on span "[PERSON_NAME]" at bounding box center [503, 423] width 79 height 14
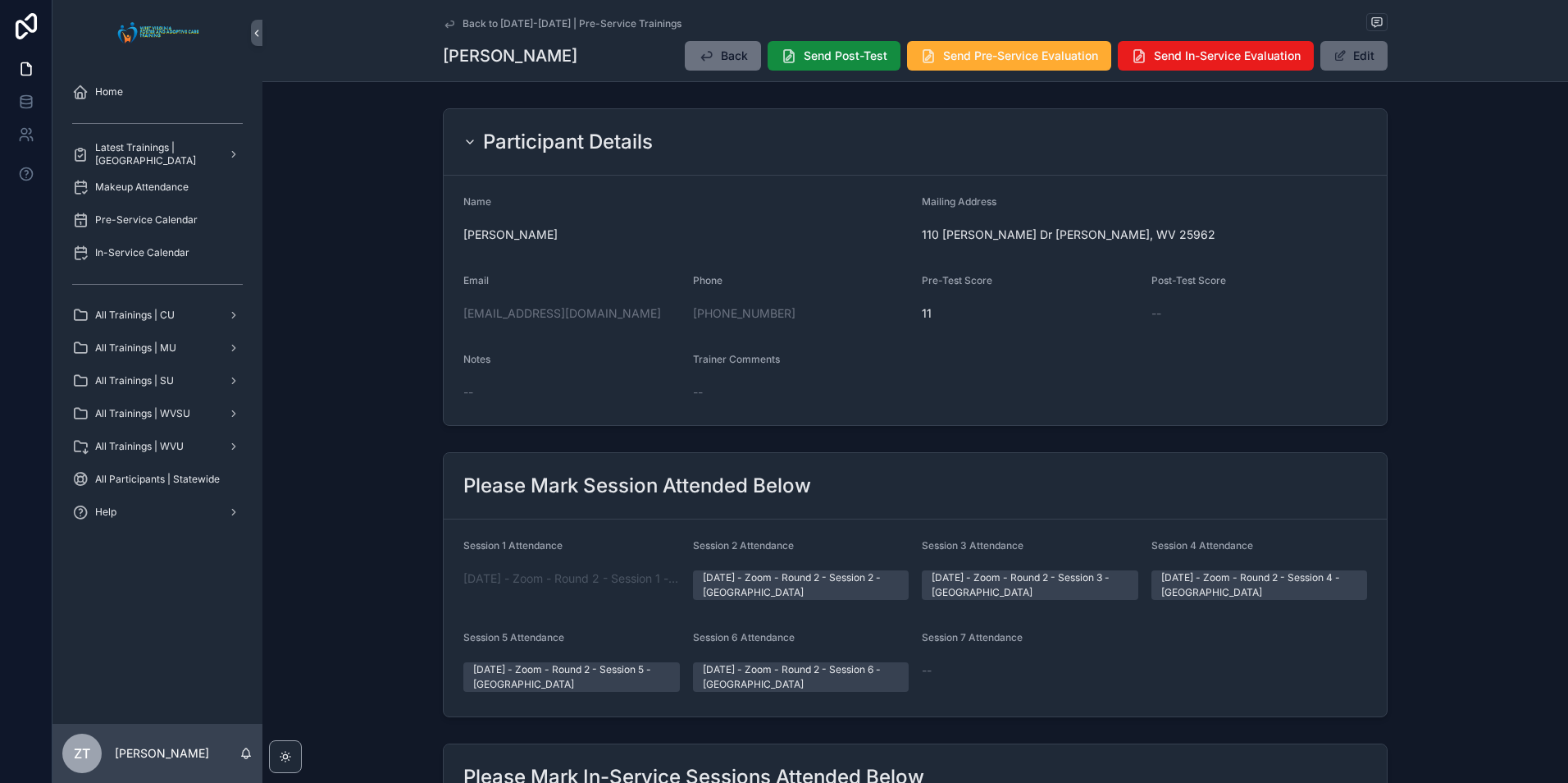
click at [1340, 66] on button "Edit" at bounding box center [1354, 56] width 67 height 30
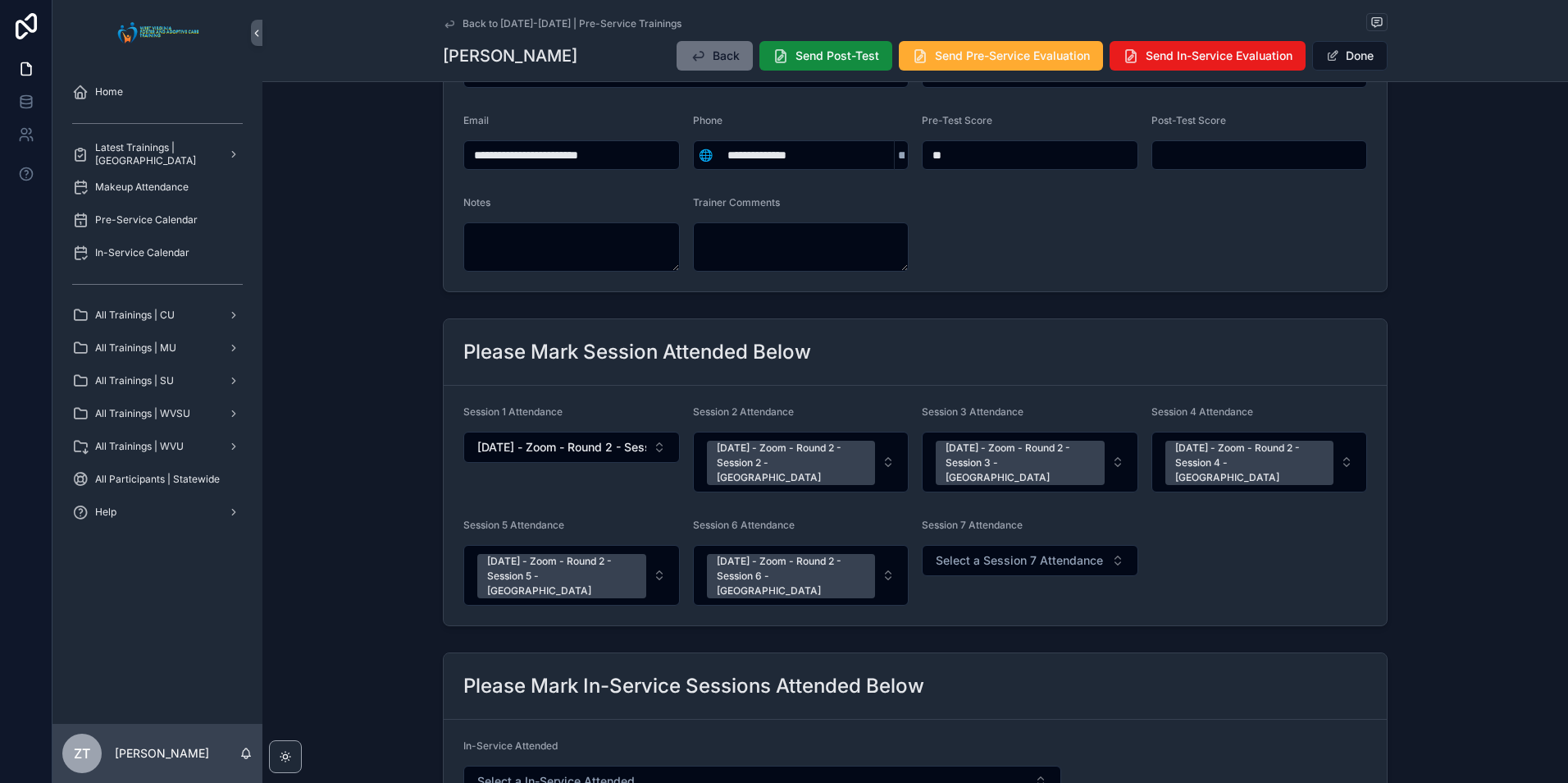
scroll to position [164, 0]
click at [1012, 551] on span "Select a Session 7 Attendance" at bounding box center [1019, 559] width 167 height 16
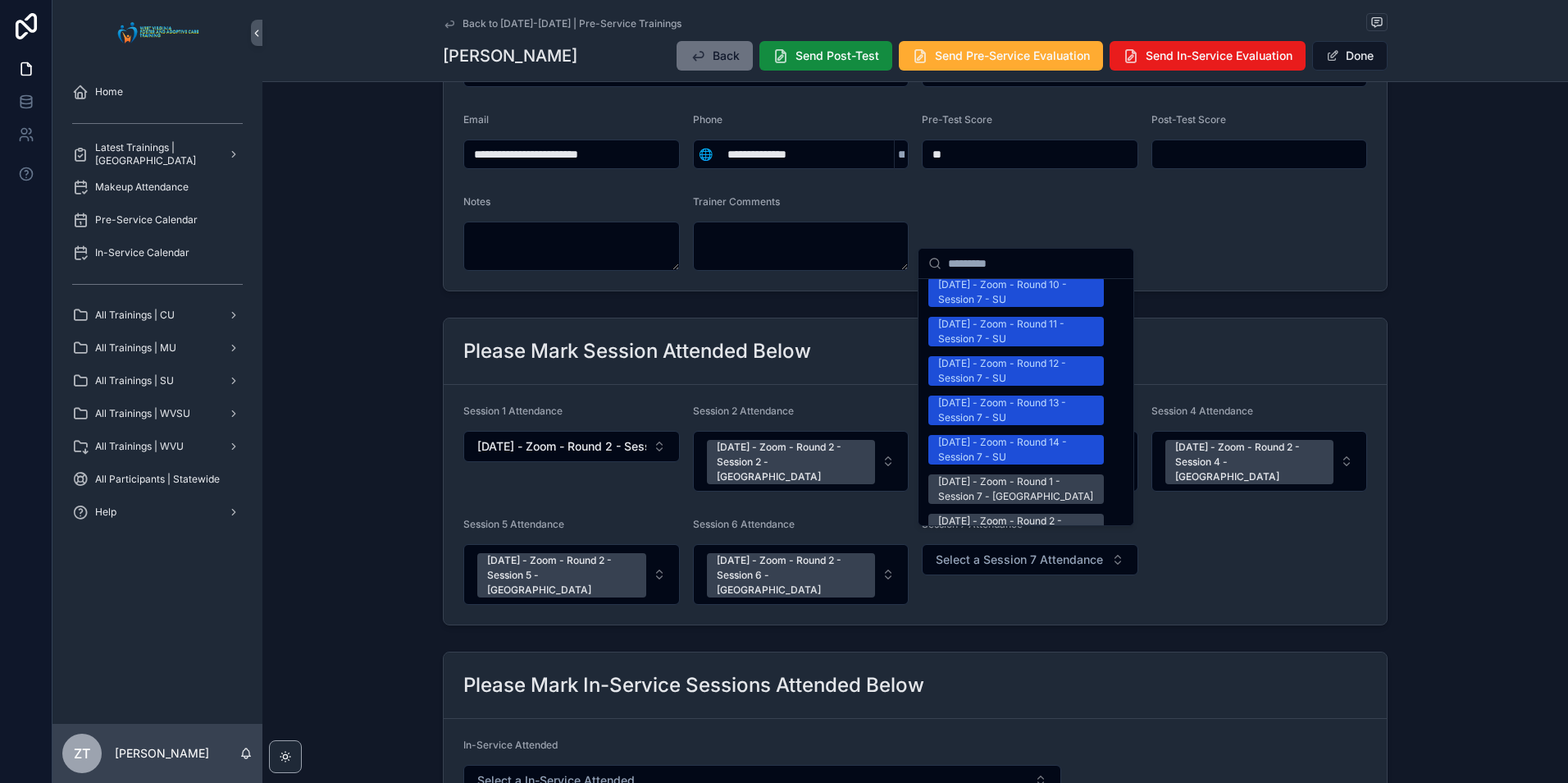
scroll to position [2051, 0]
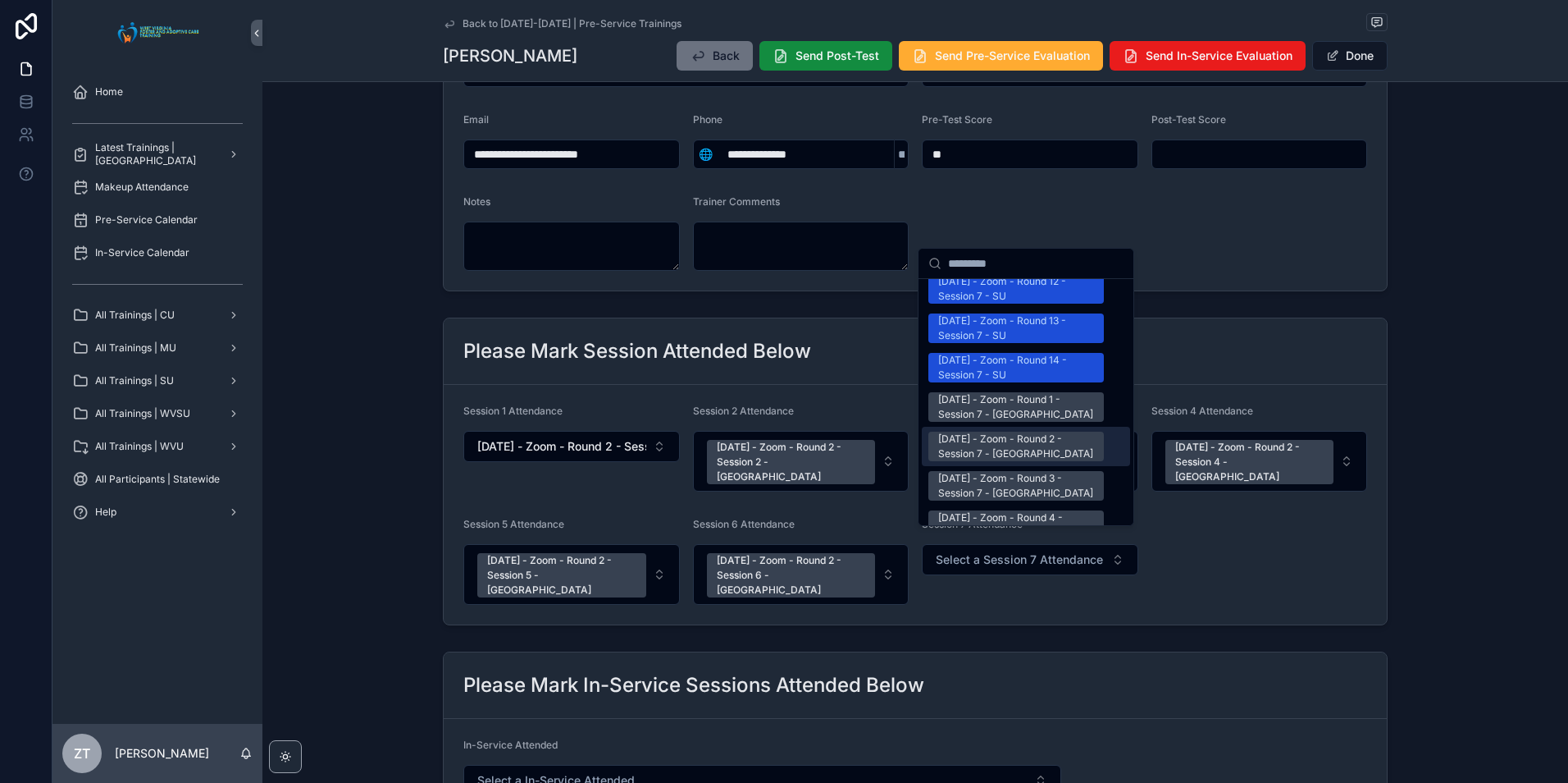
click at [1014, 431] on div "[DATE] - Zoom - Round 2 - Session 7 - [GEOGRAPHIC_DATA]" at bounding box center [1016, 446] width 156 height 30
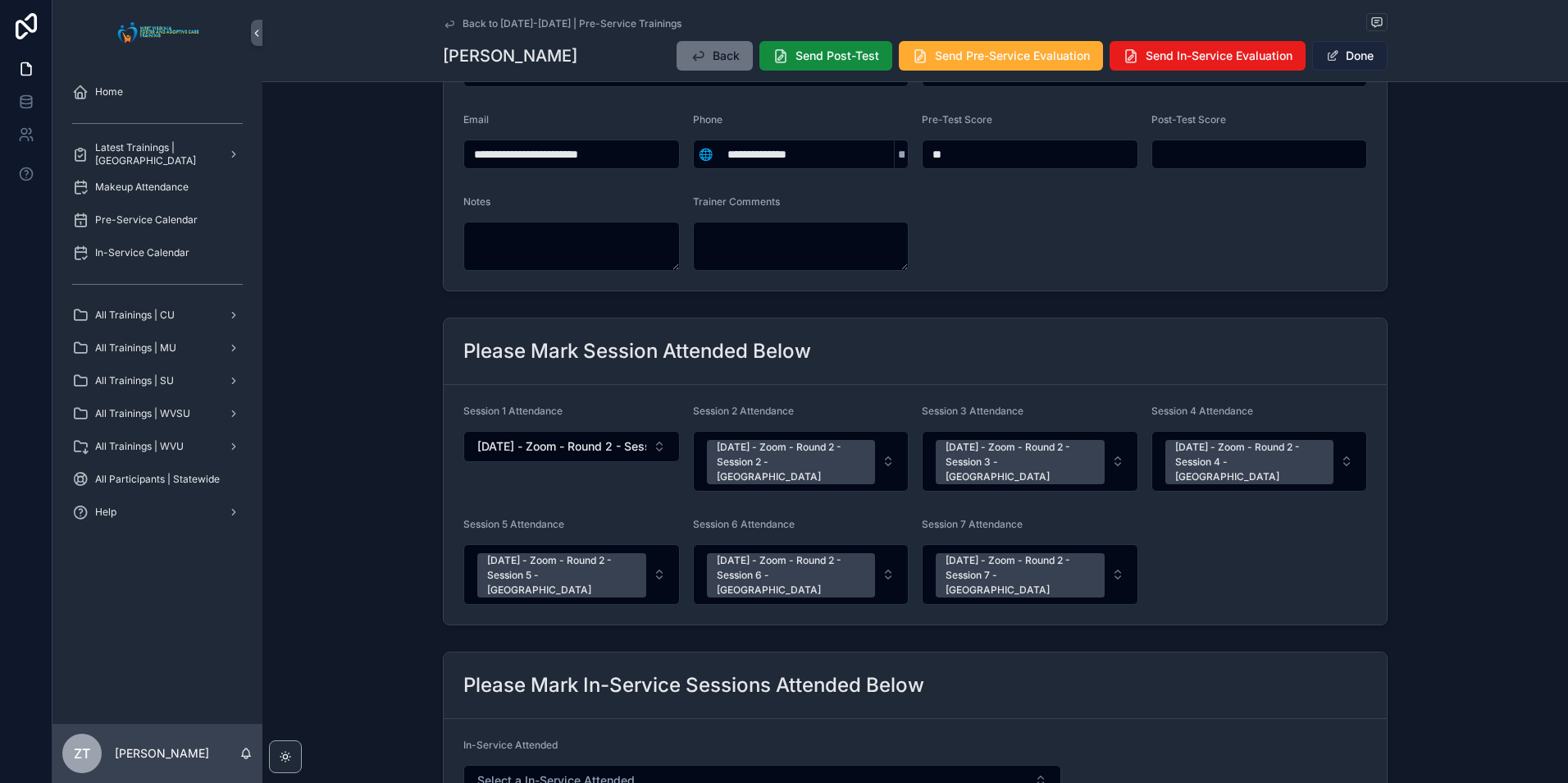
click at [1355, 57] on button "Done" at bounding box center [1350, 56] width 75 height 30
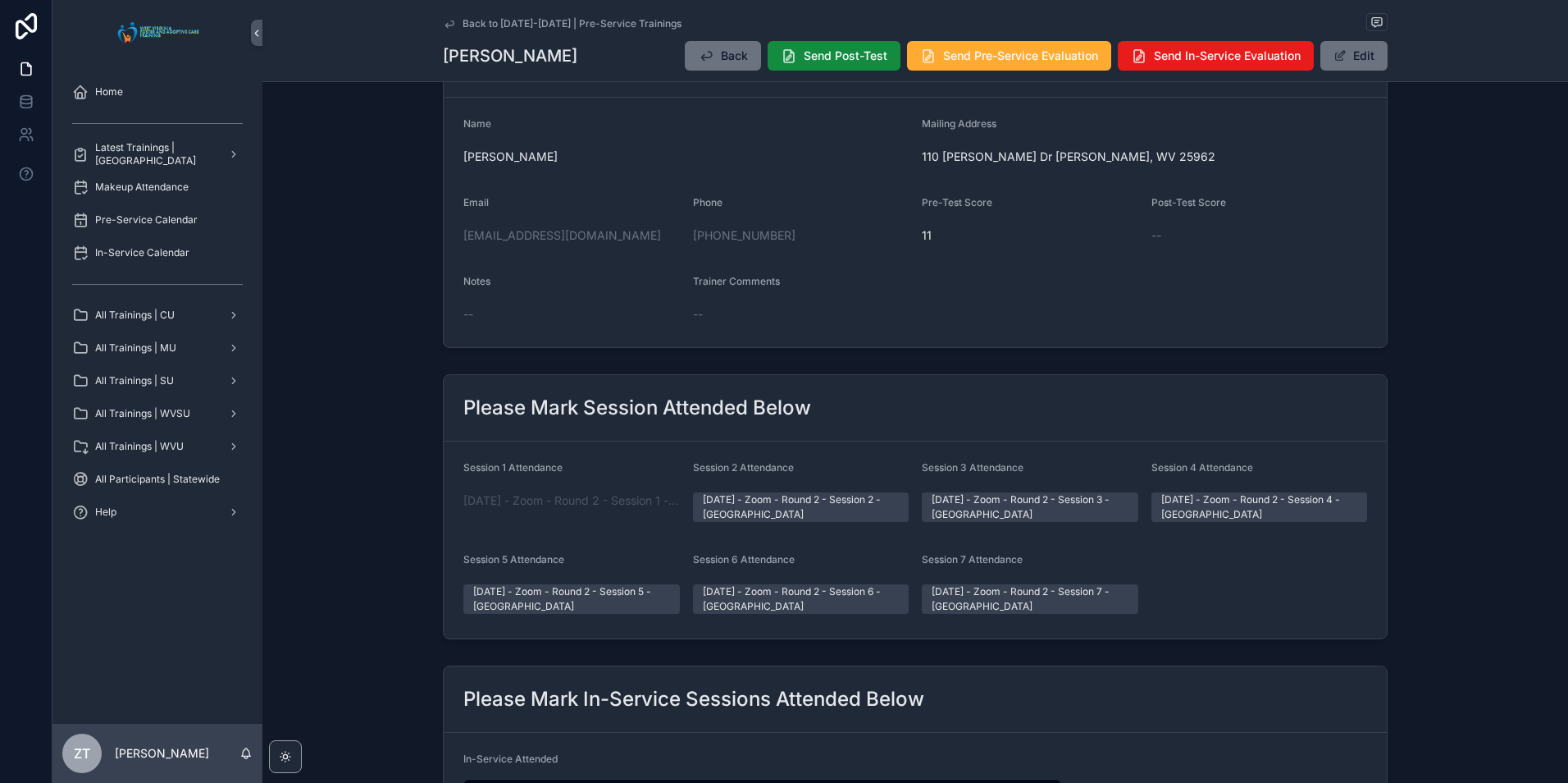
scroll to position [0, 0]
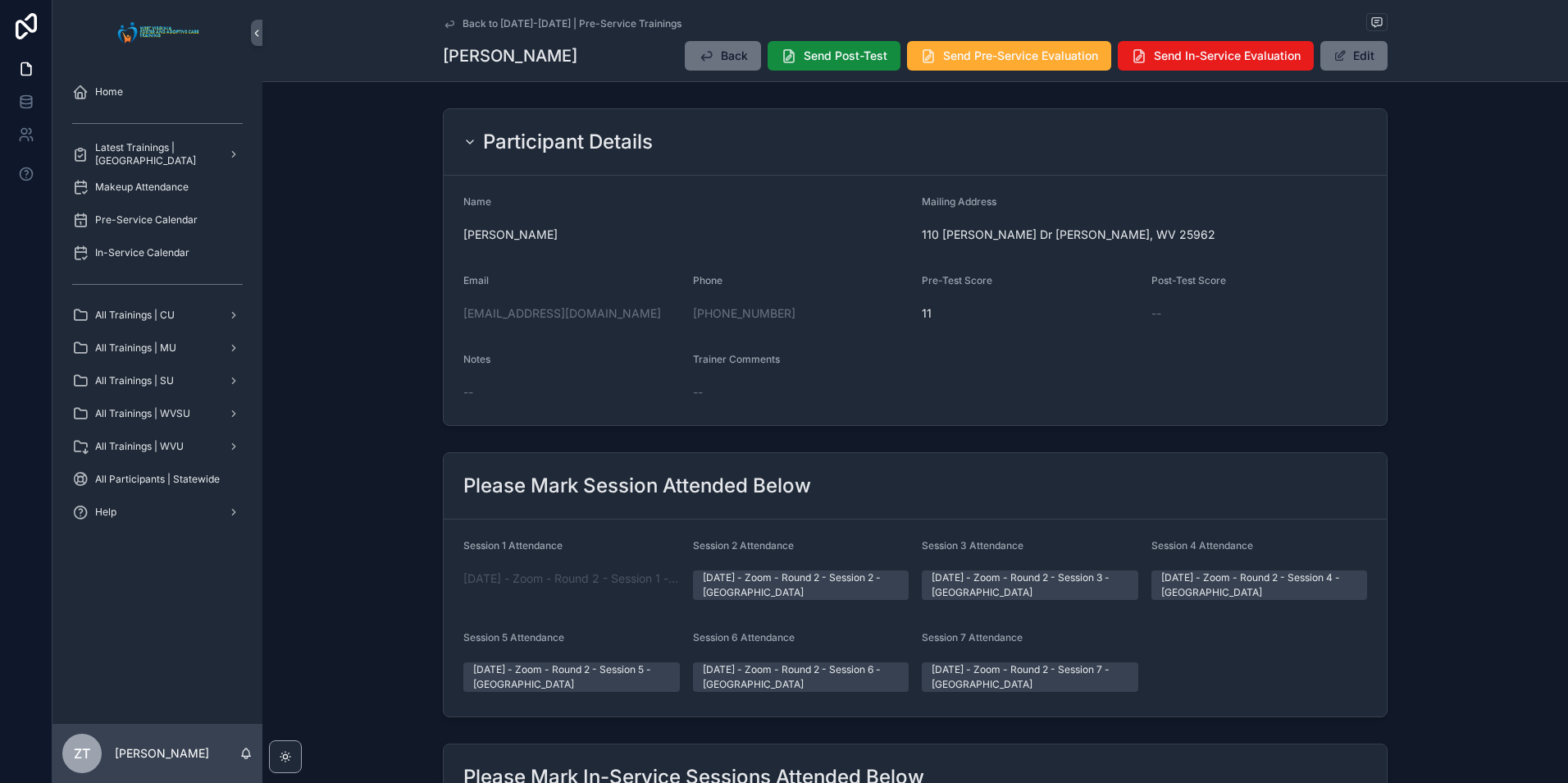
click at [455, 22] on link "Back to [DATE]-[DATE] | Pre-Service Trainings" at bounding box center [562, 24] width 239 height 14
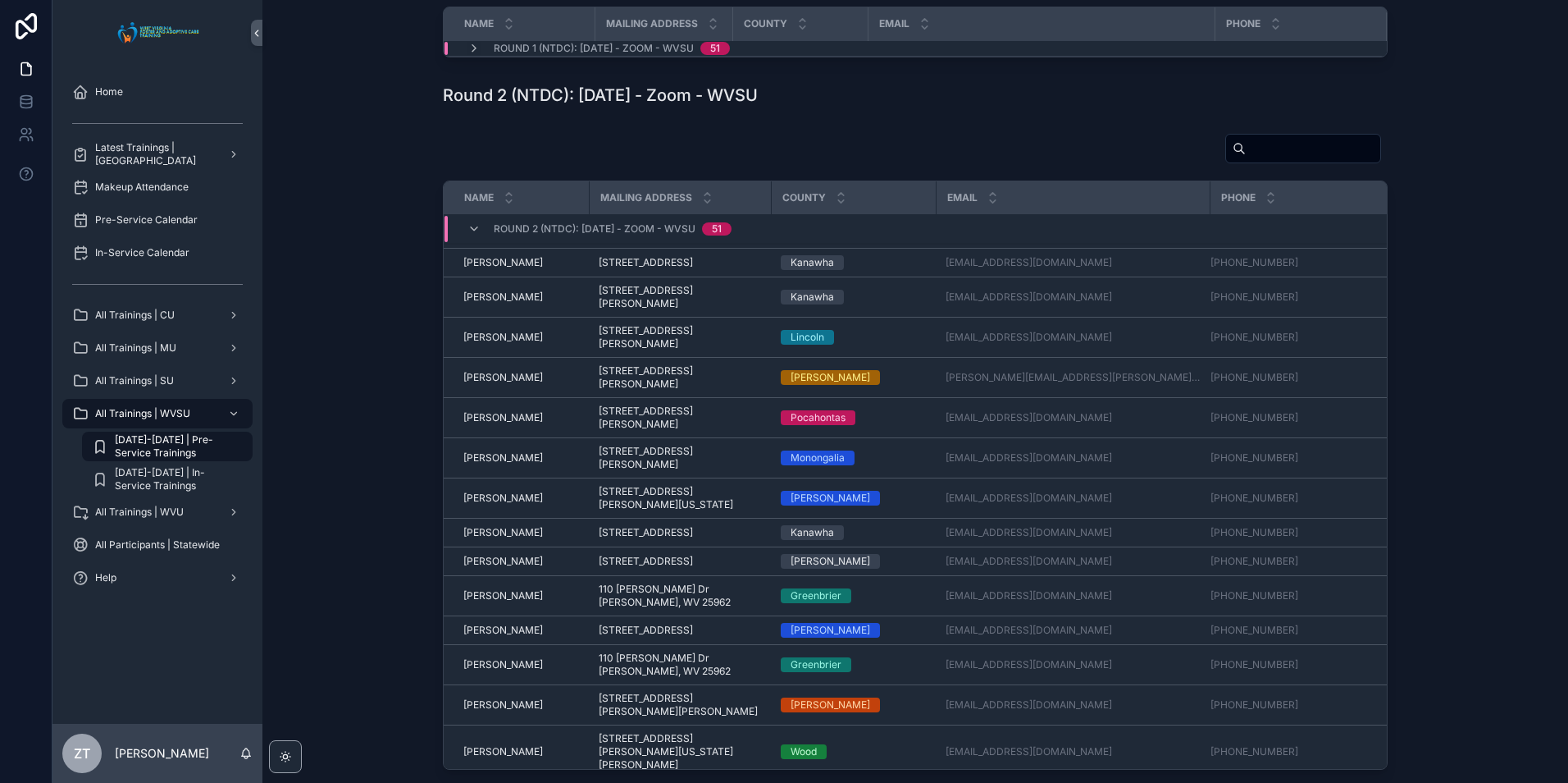
scroll to position [1487, 0]
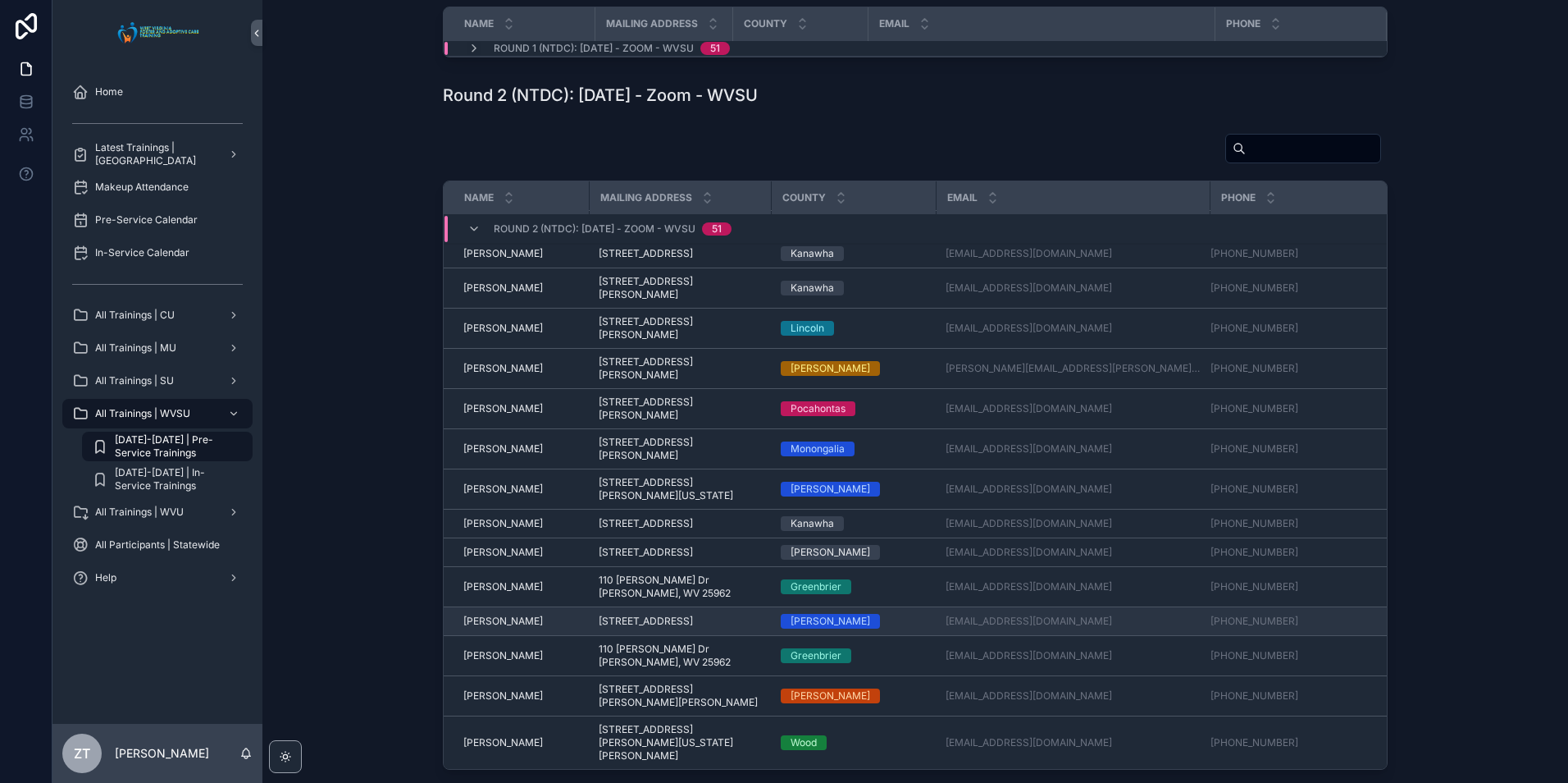
click at [481, 628] on span "[PERSON_NAME]" at bounding box center [503, 621] width 79 height 14
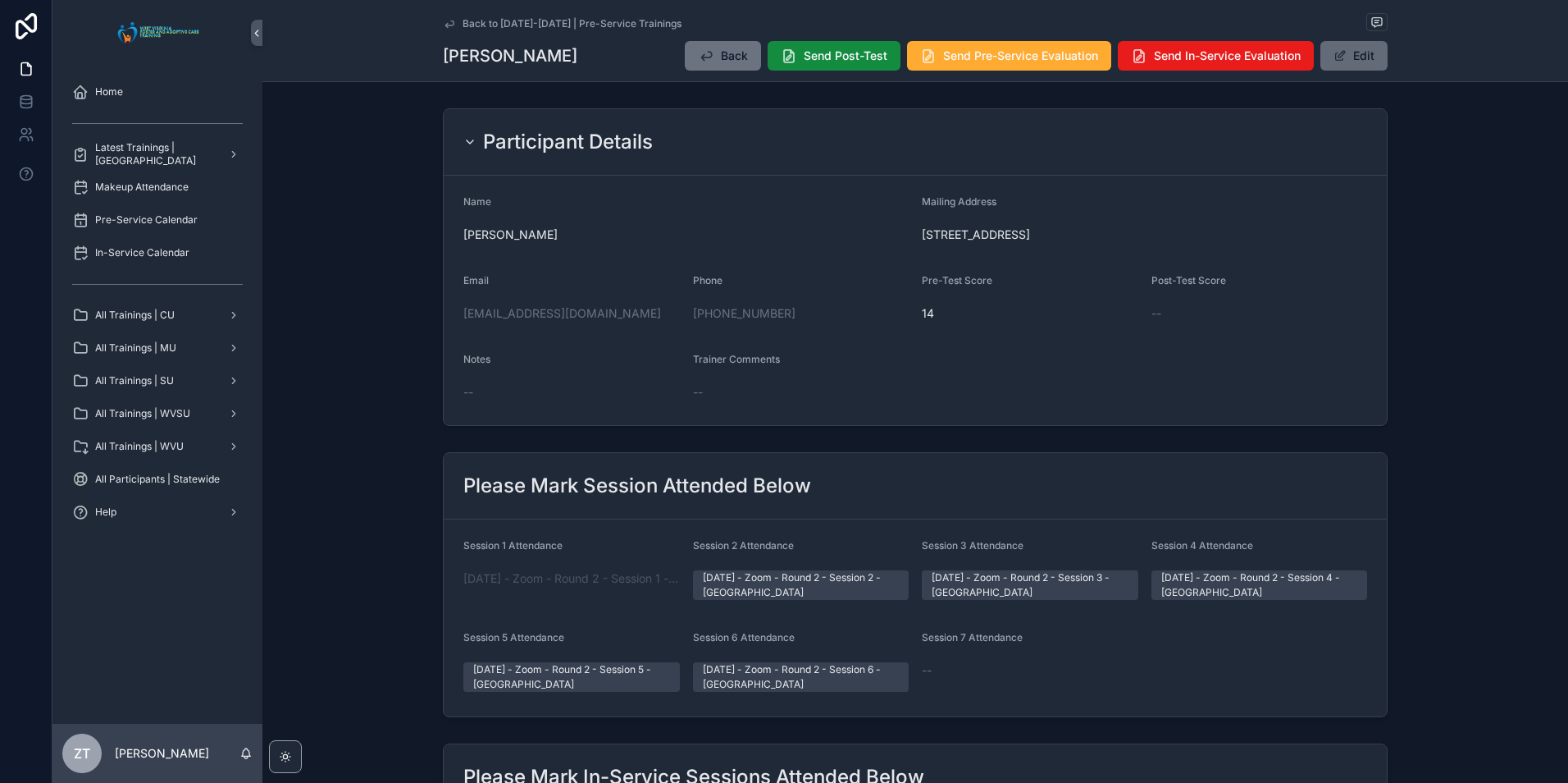
click at [1334, 64] on button "Edit" at bounding box center [1354, 56] width 67 height 30
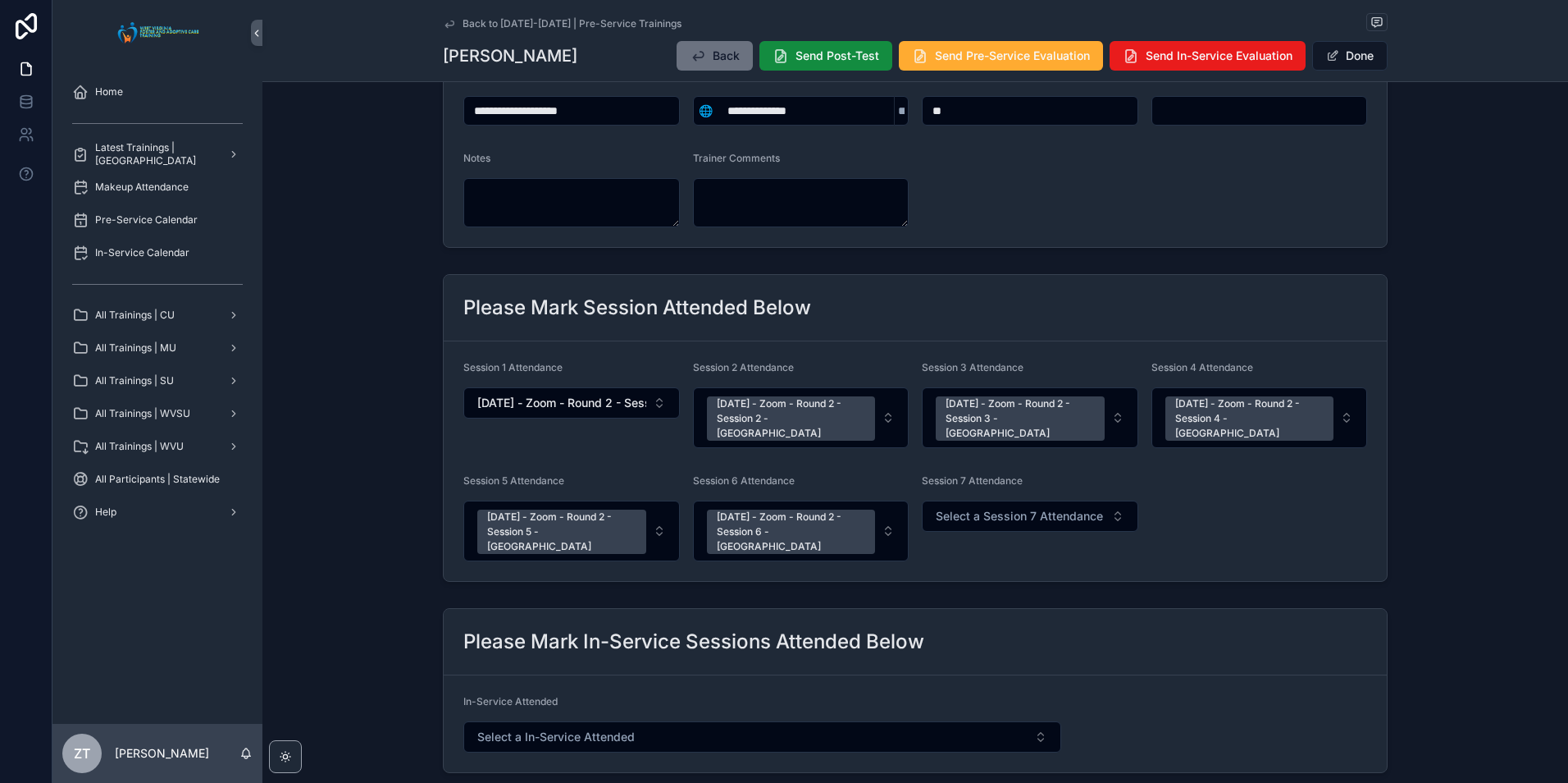
scroll to position [328, 0]
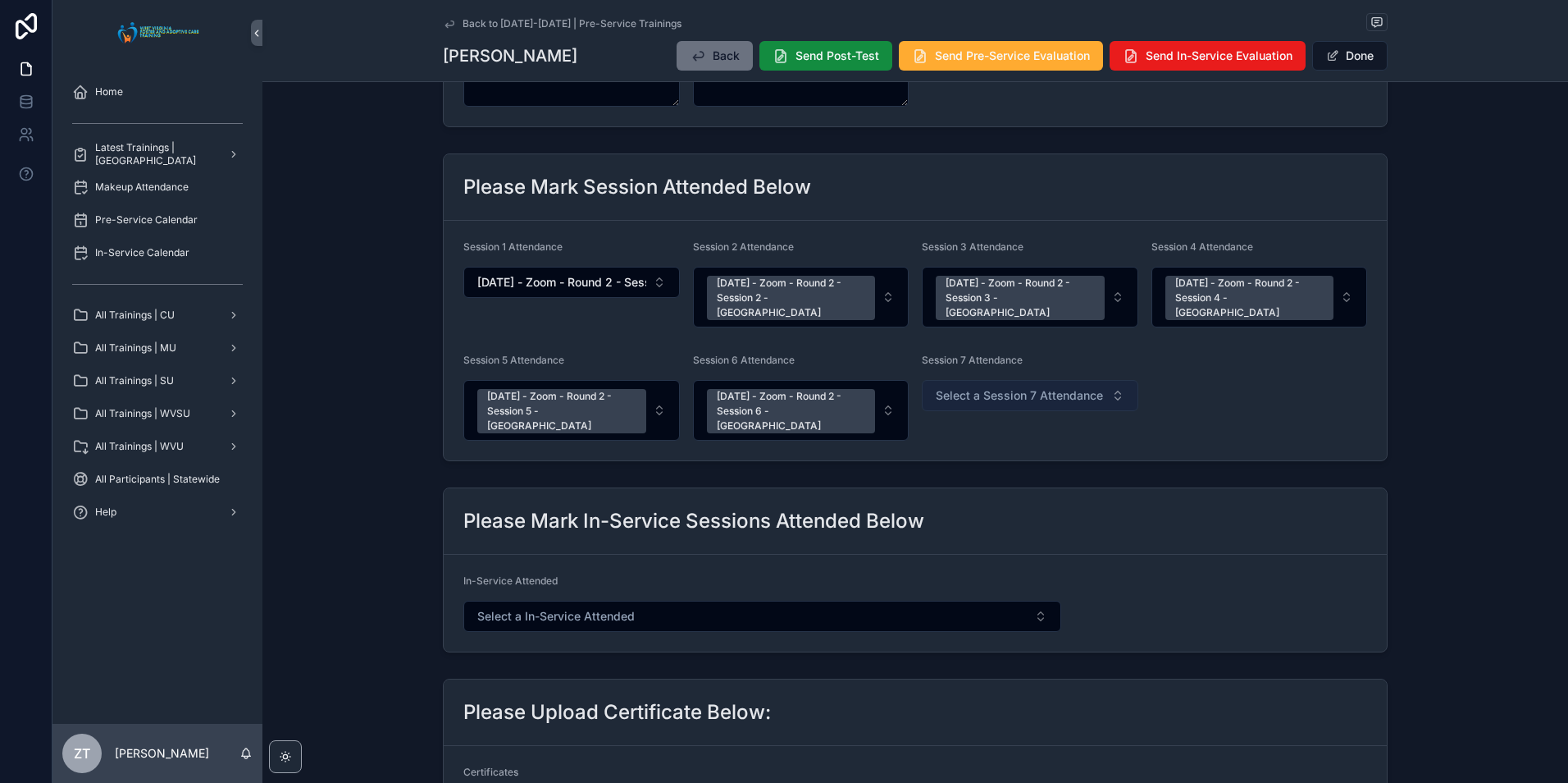
click at [997, 392] on button "Select a Session 7 Attendance" at bounding box center [1030, 395] width 217 height 31
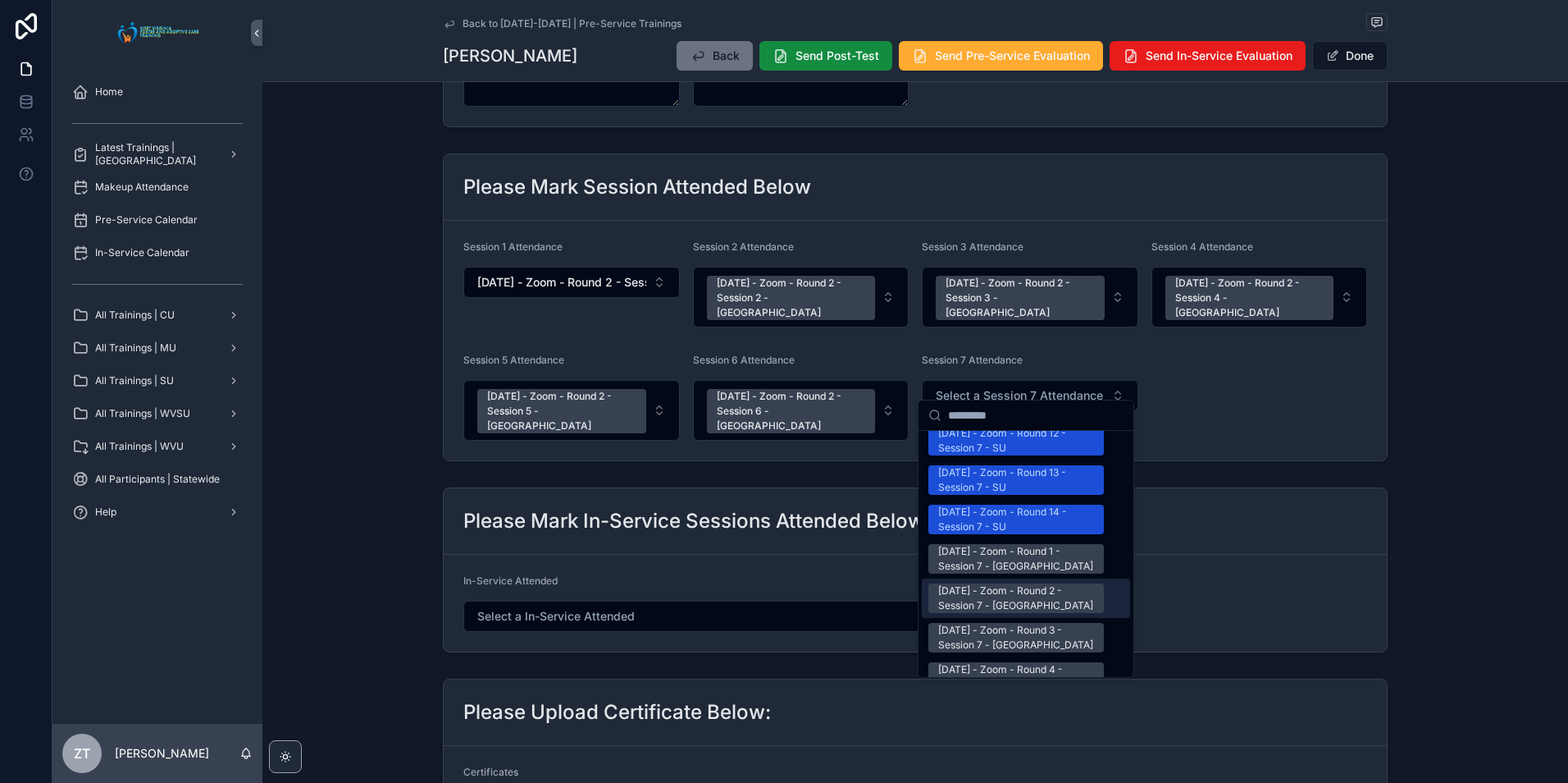
click at [969, 583] on div "[DATE] - Zoom - Round 2 - Session 7 - [GEOGRAPHIC_DATA]" at bounding box center [1016, 597] width 156 height 30
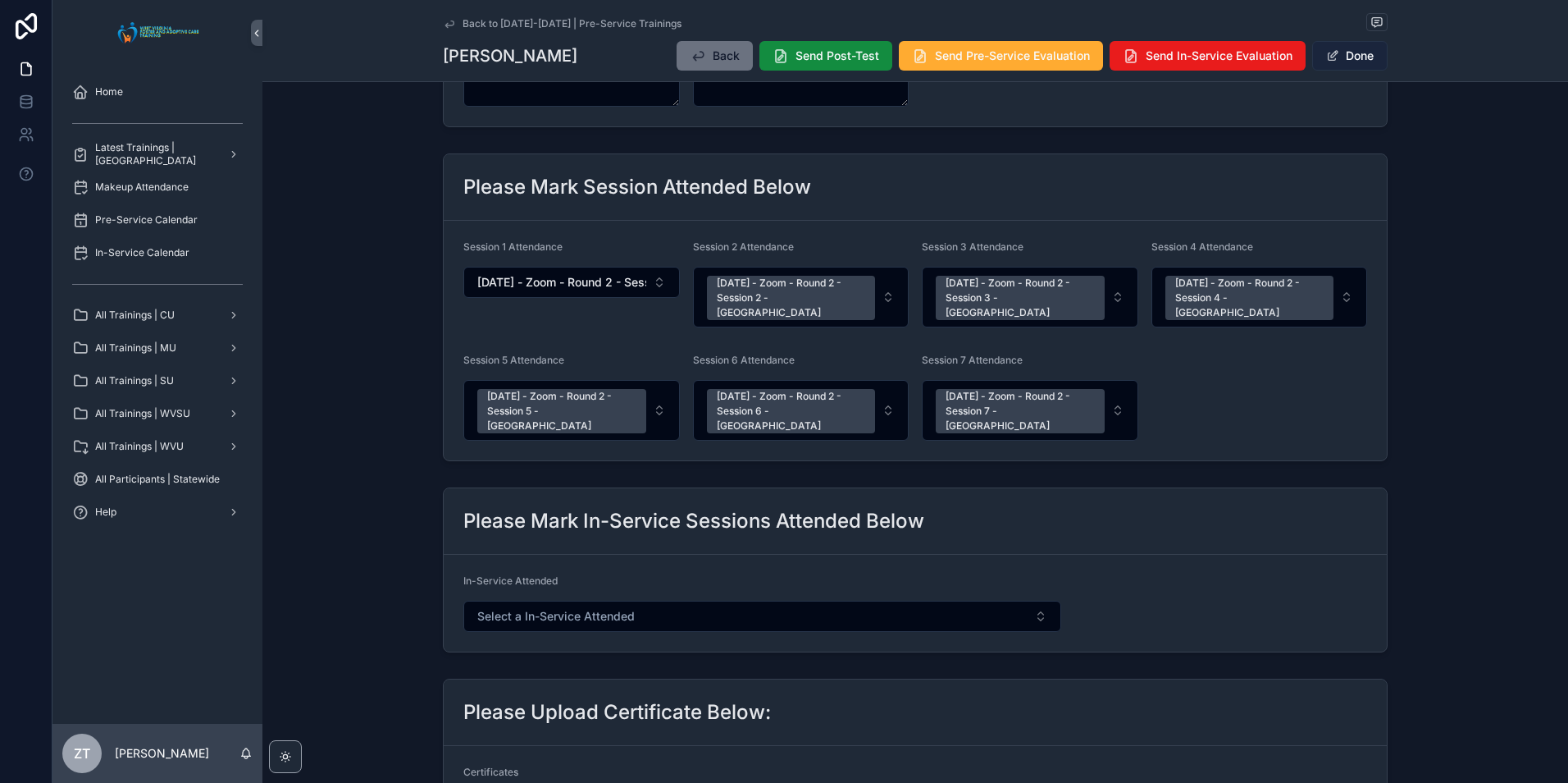
click at [1346, 52] on button "Done" at bounding box center [1350, 56] width 75 height 30
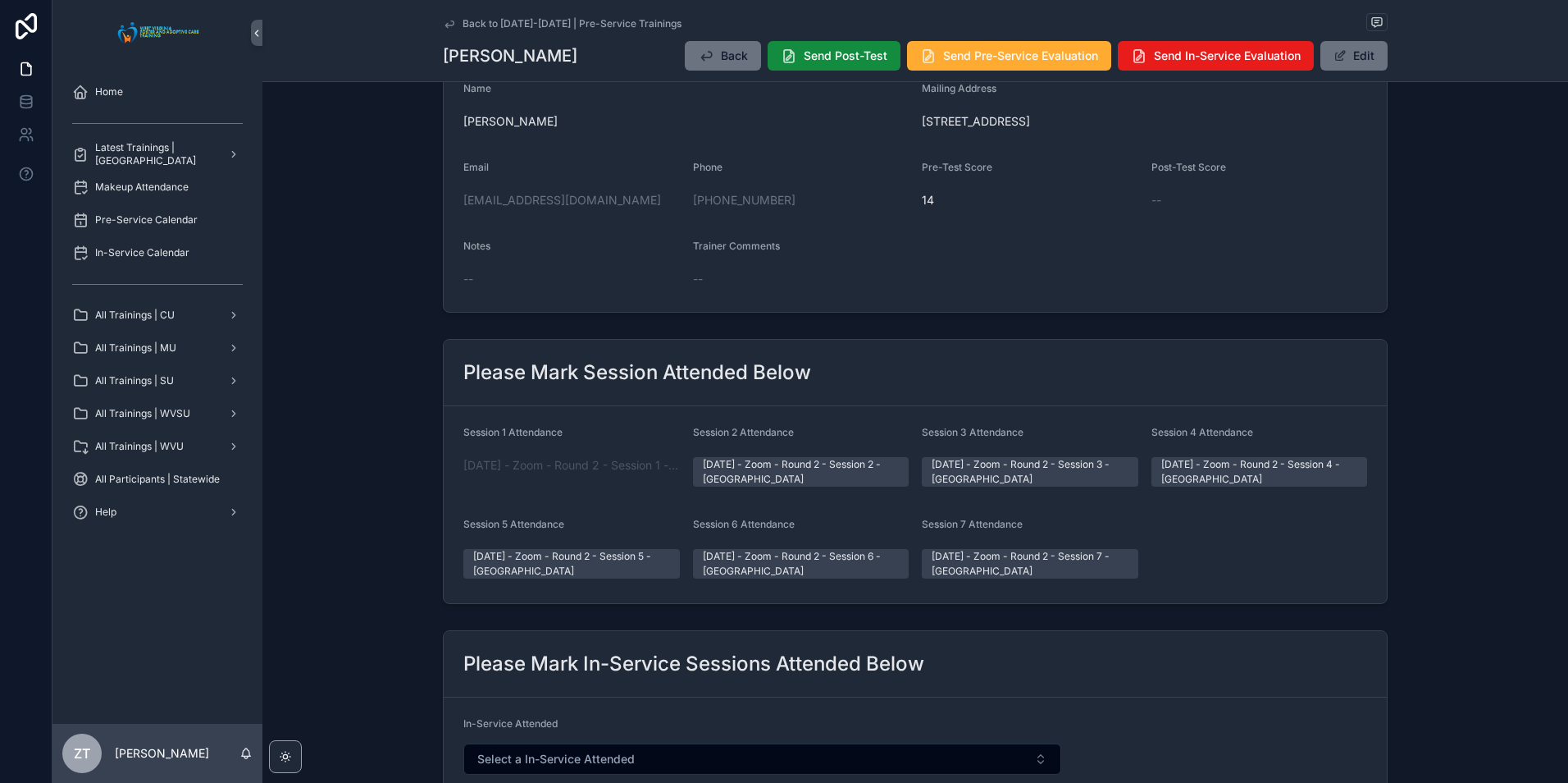
scroll to position [0, 0]
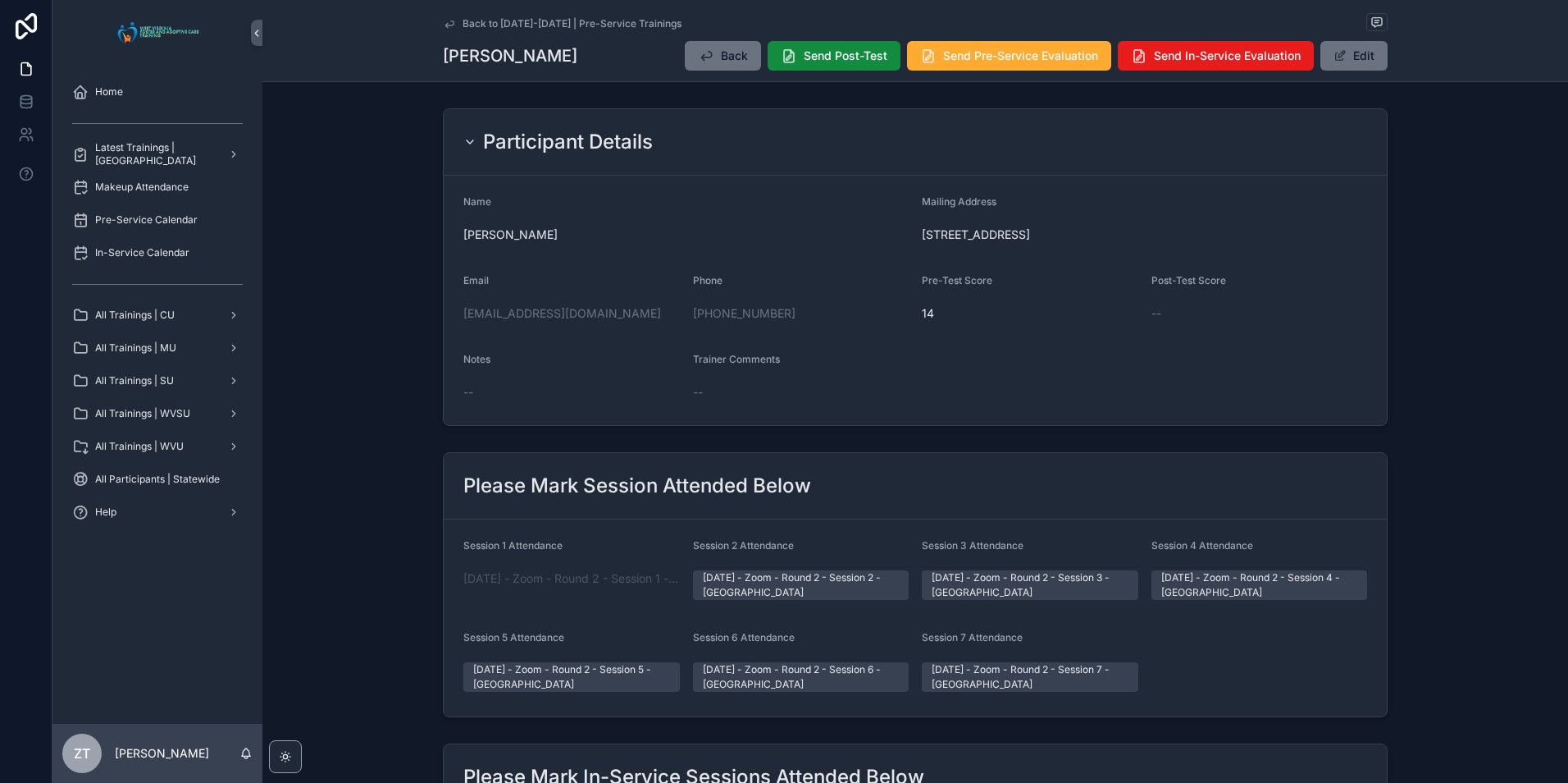
click at [451, 24] on icon "scrollable content" at bounding box center [450, 24] width 13 height 14
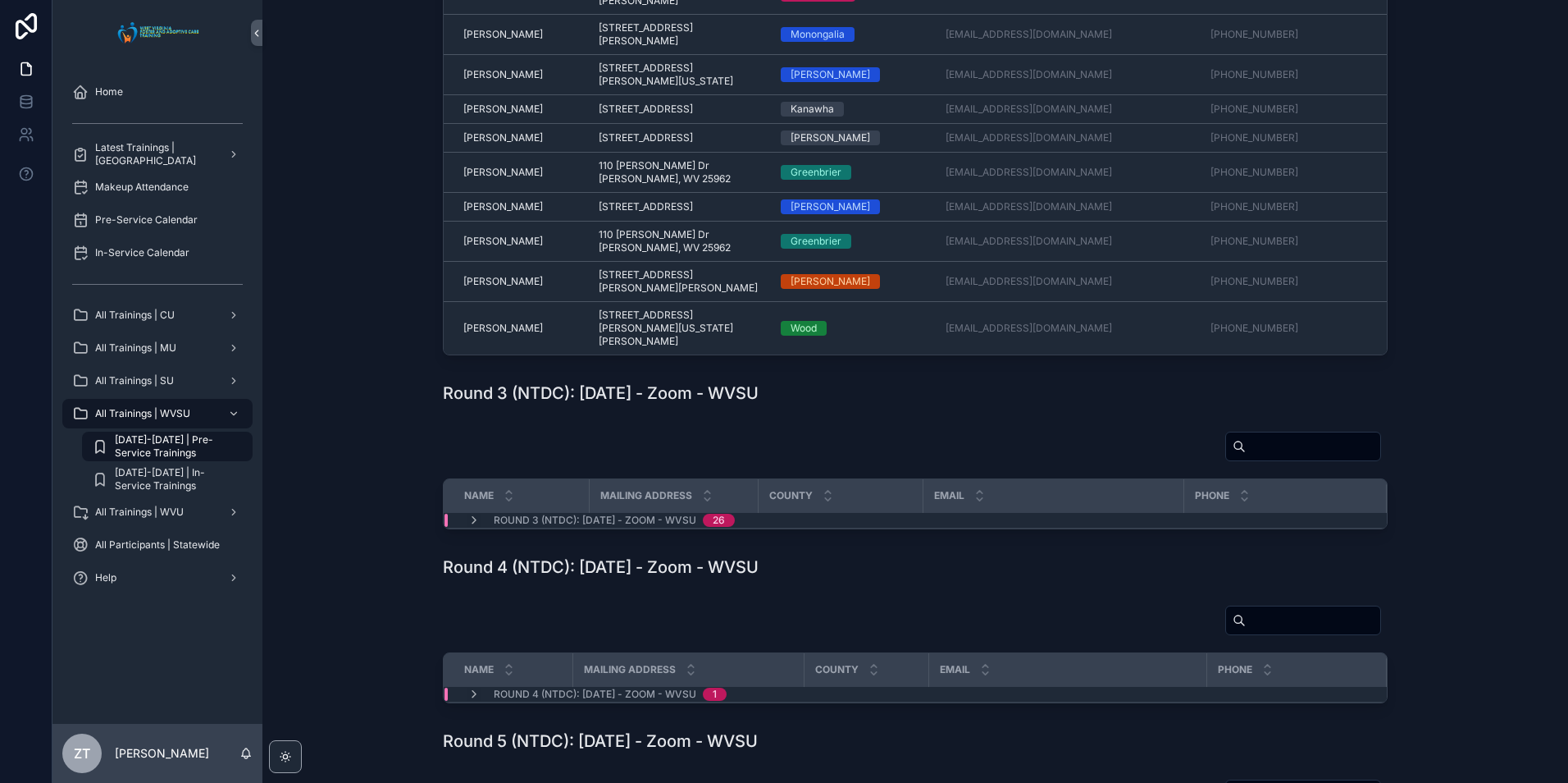
scroll to position [575, 0]
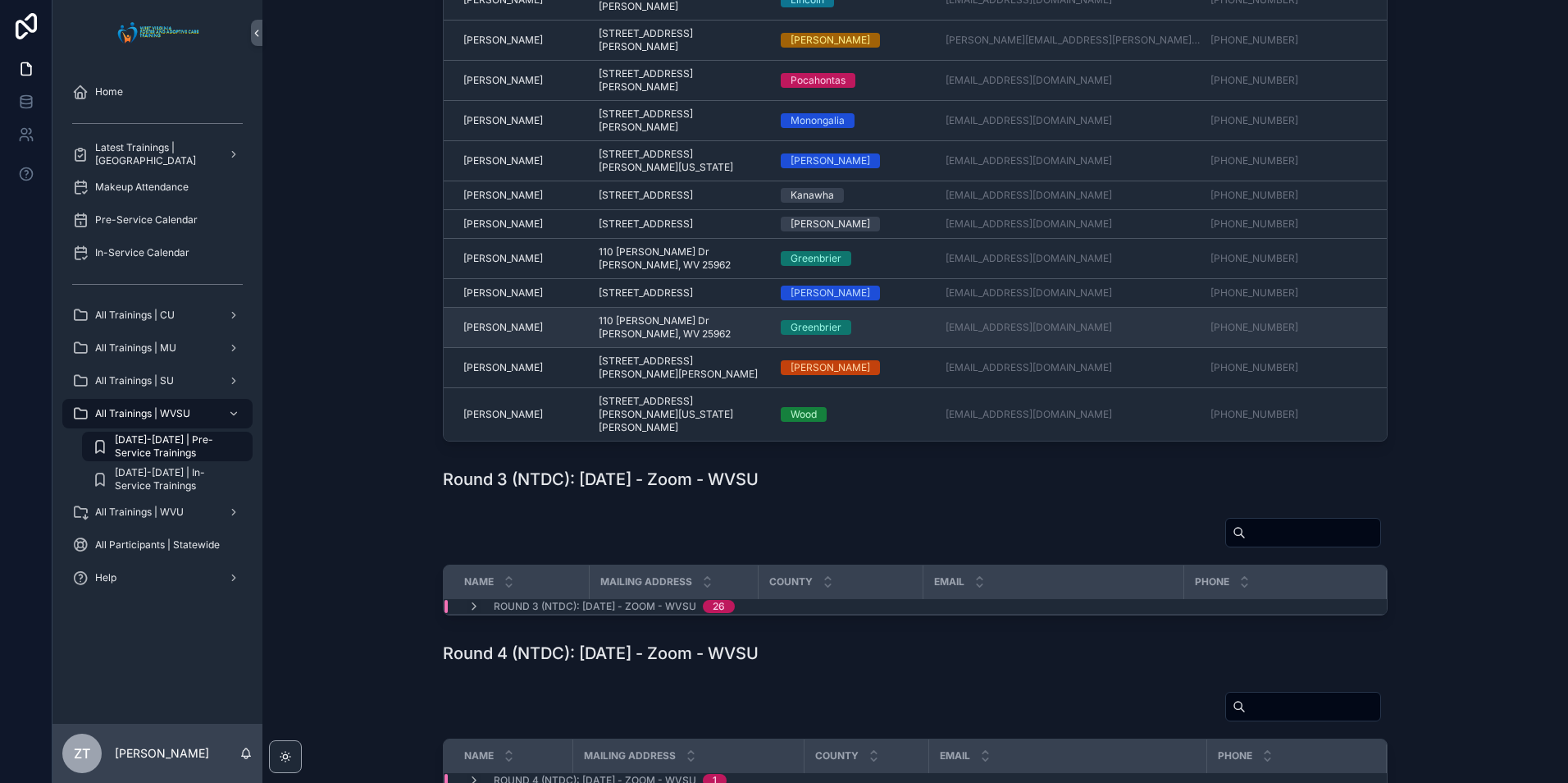
click at [489, 334] on span "[PERSON_NAME]" at bounding box center [503, 327] width 79 height 14
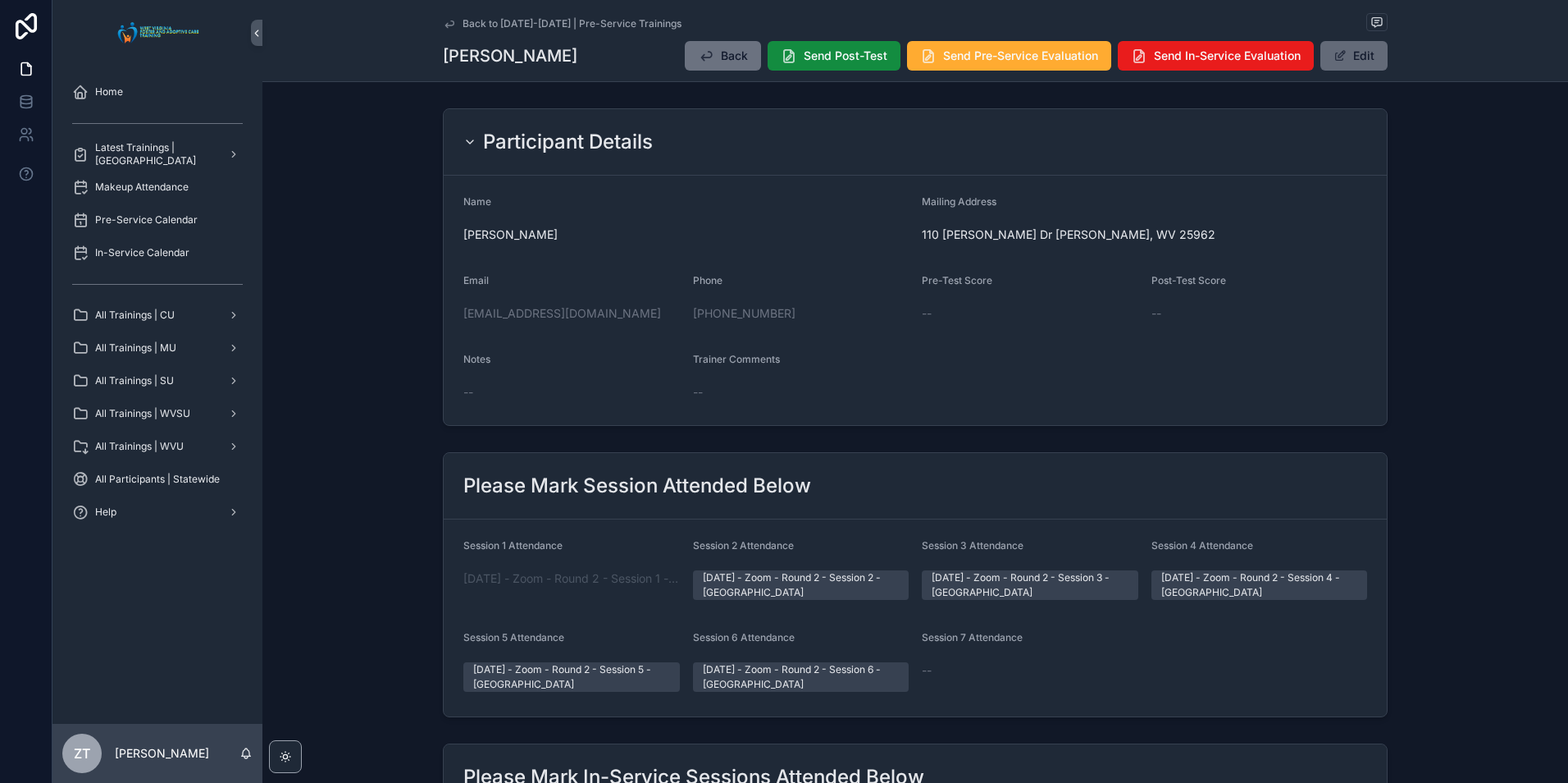
click at [1334, 59] on span "scrollable content" at bounding box center [1340, 56] width 13 height 14
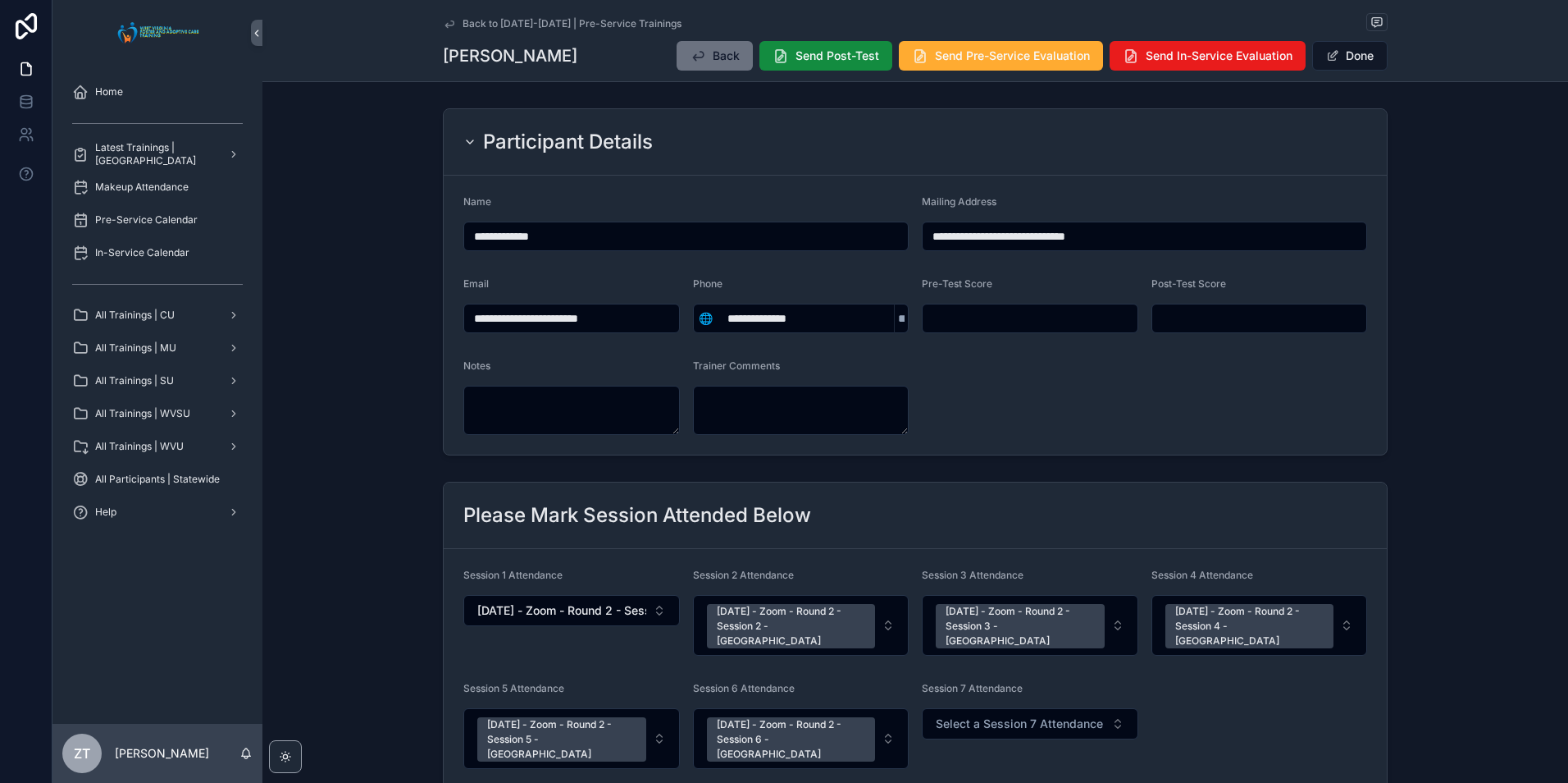
scroll to position [82, 0]
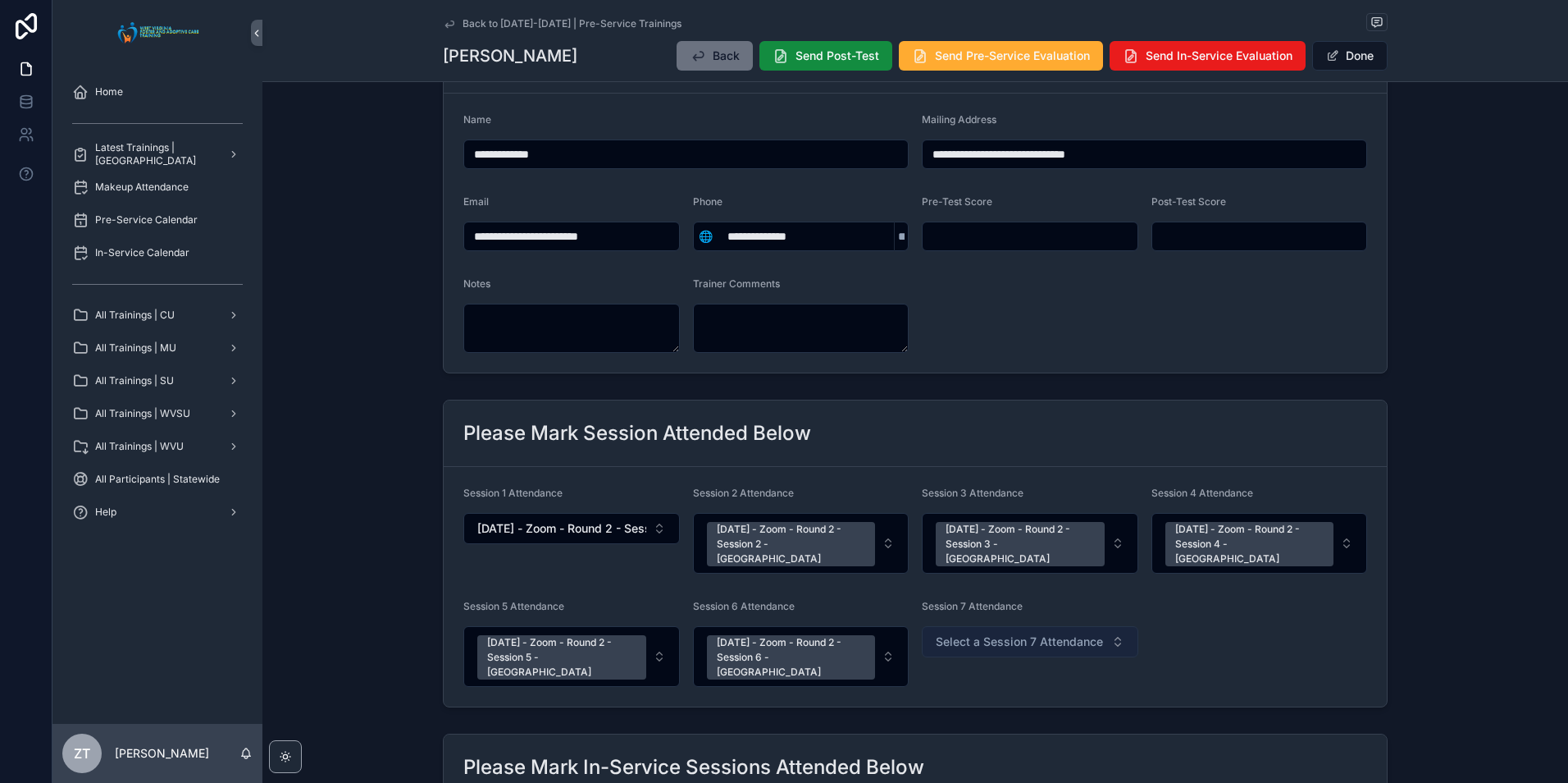
click at [980, 634] on span "Select a Session 7 Attendance" at bounding box center [1019, 641] width 167 height 16
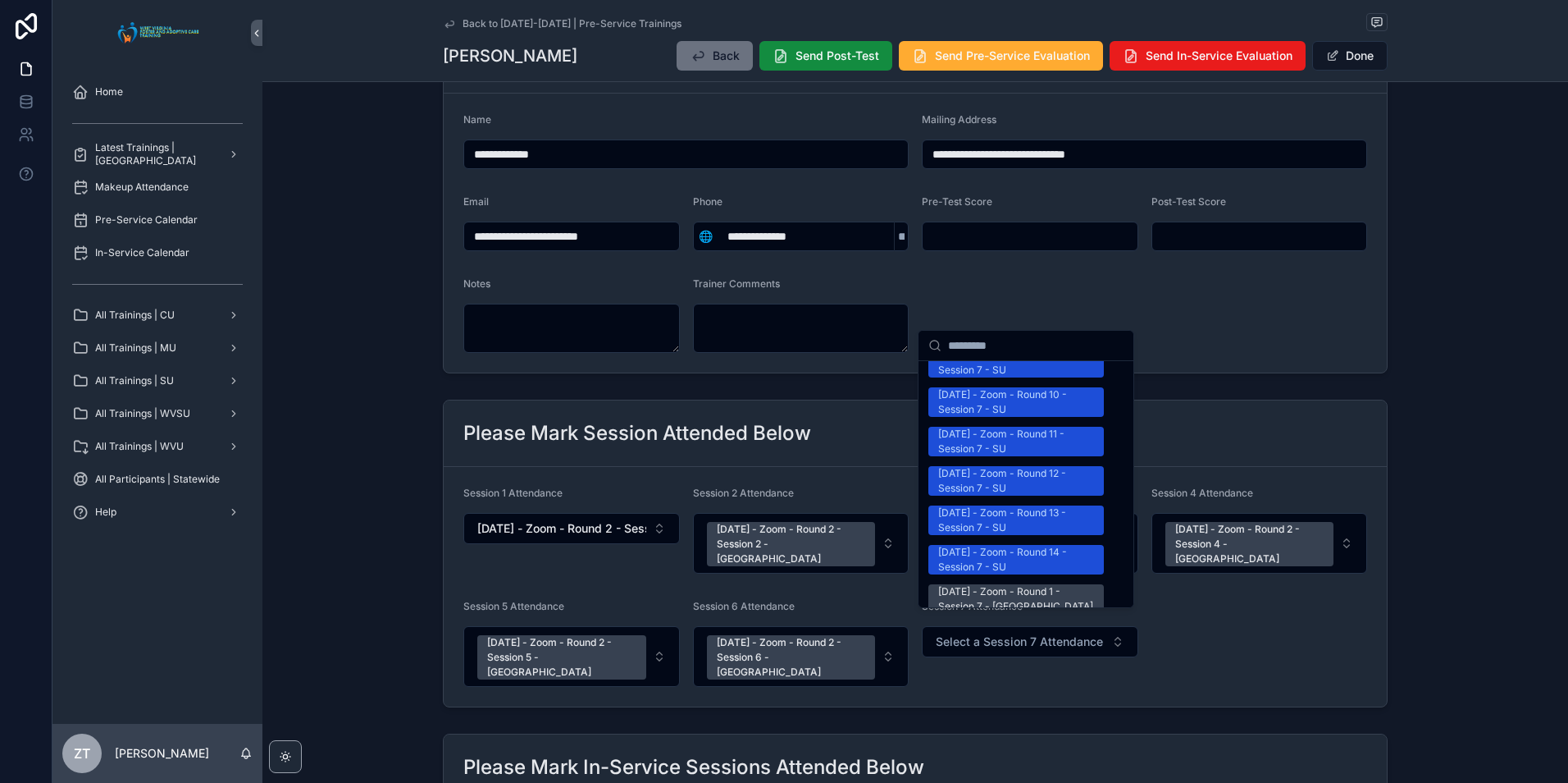
scroll to position [2051, 0]
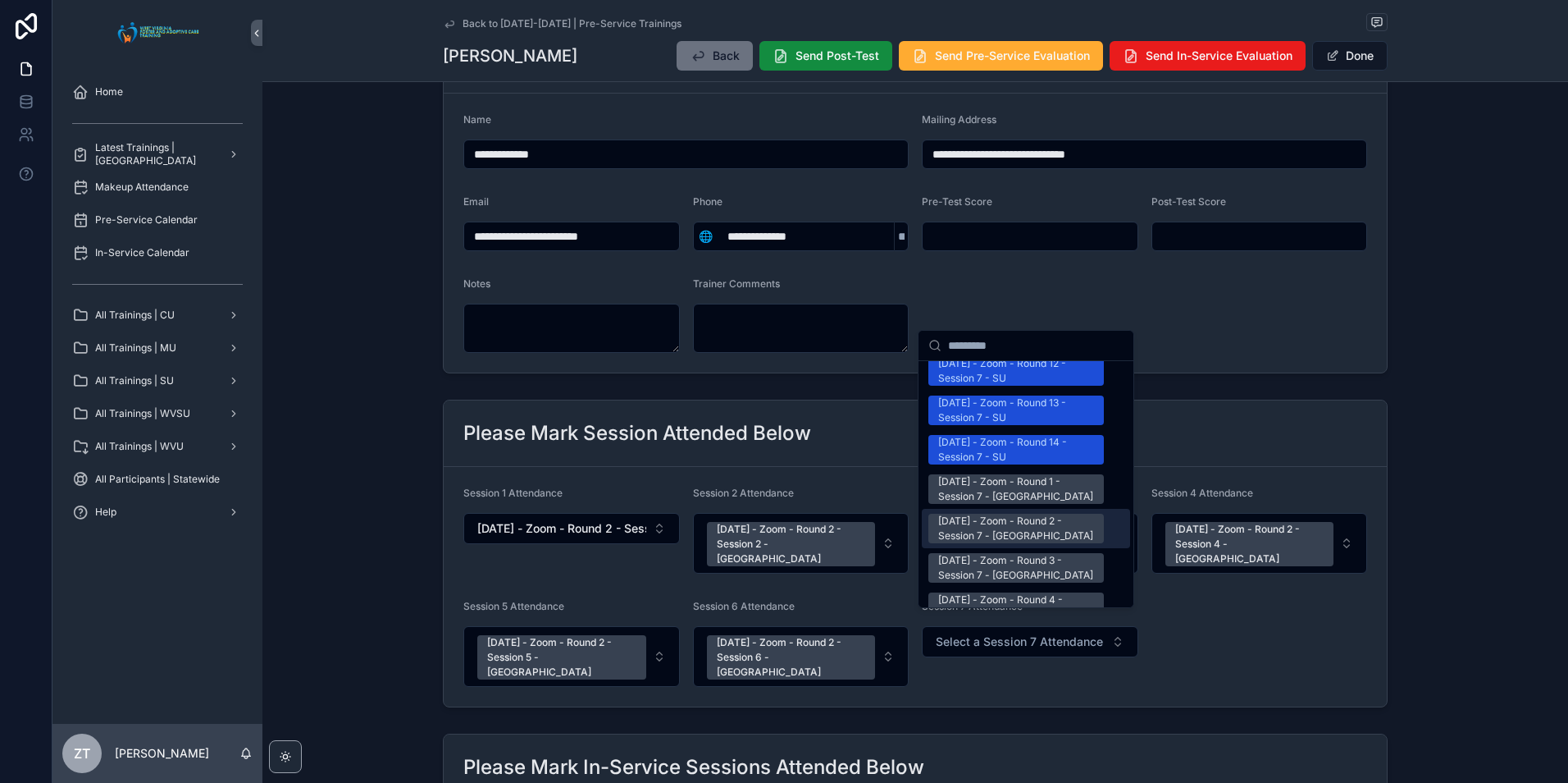
click at [991, 514] on div "[DATE] - Zoom - Round 2 - Session 7 - [GEOGRAPHIC_DATA]" at bounding box center [1016, 528] width 156 height 30
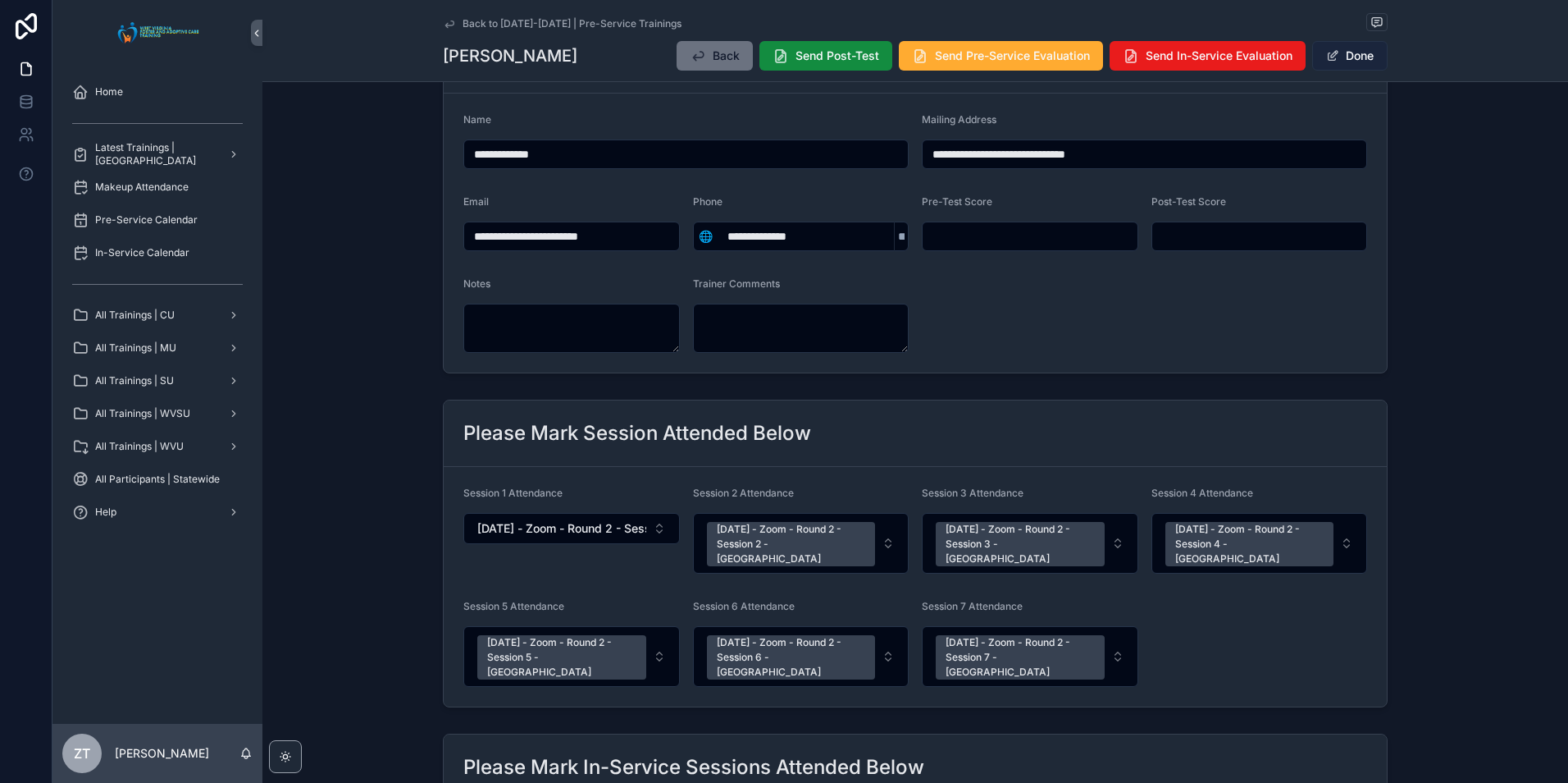
click at [1334, 56] on button "Done" at bounding box center [1350, 56] width 75 height 30
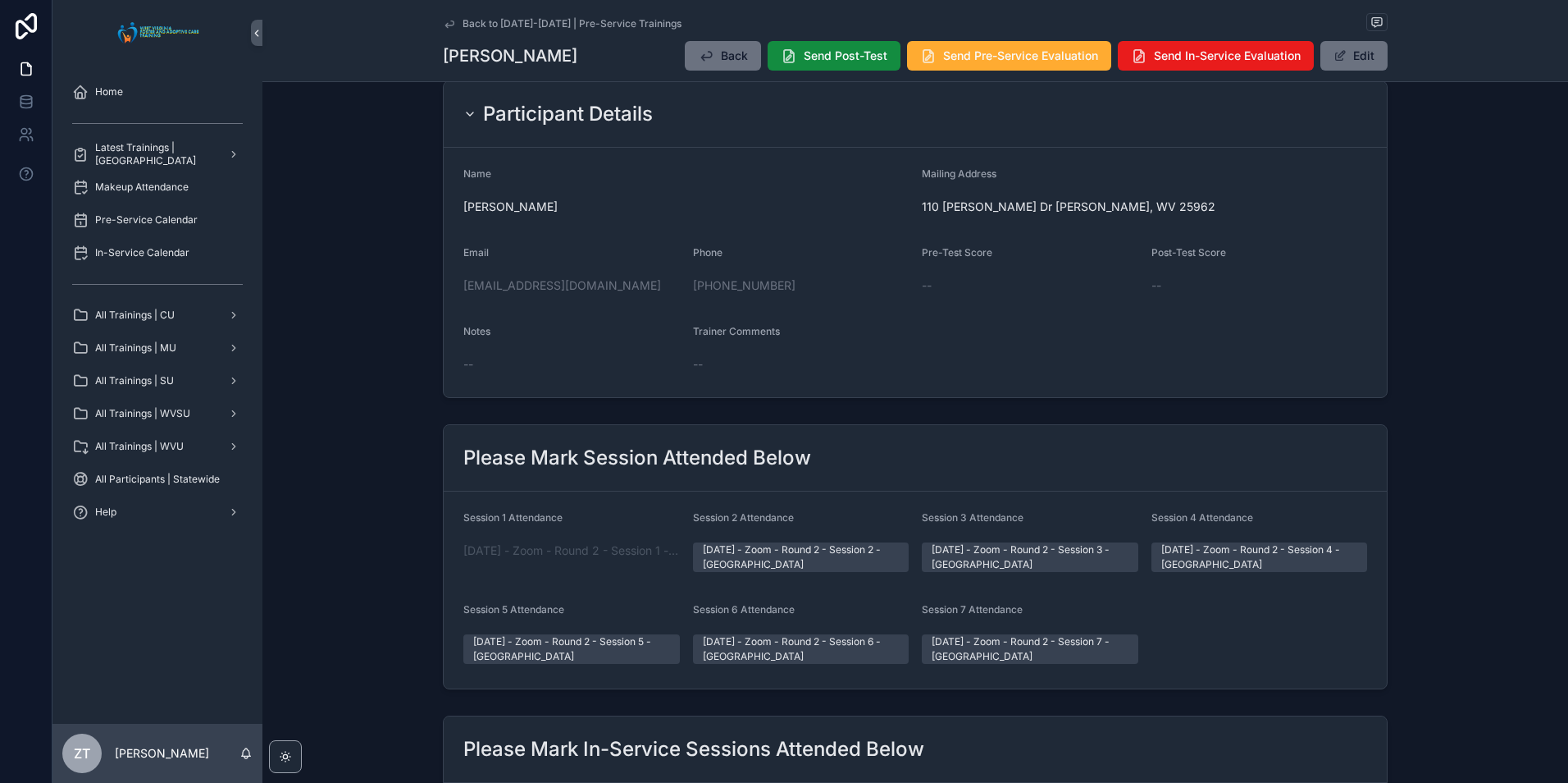
scroll to position [0, 0]
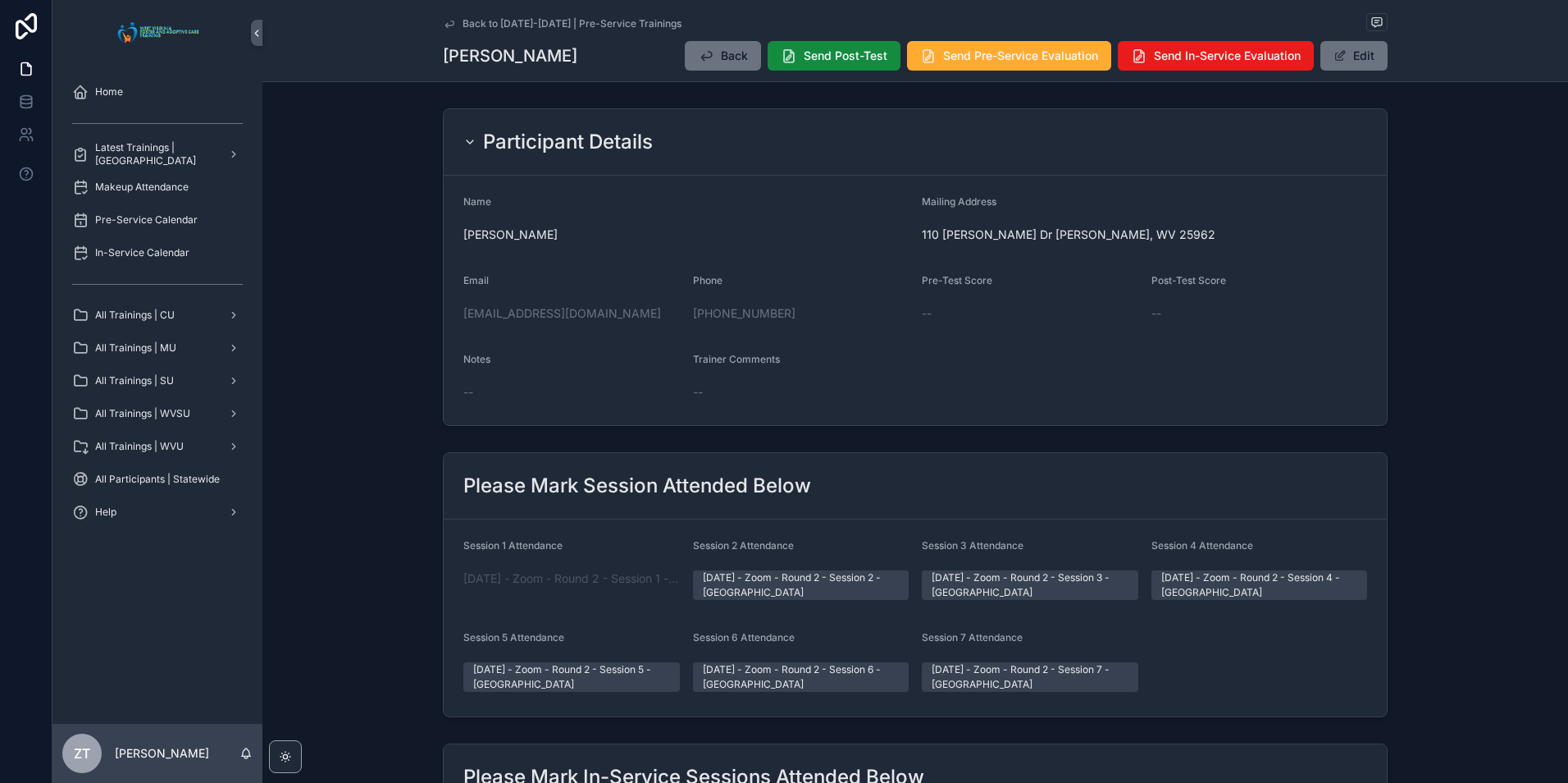
click at [447, 28] on icon "scrollable content" at bounding box center [450, 24] width 13 height 14
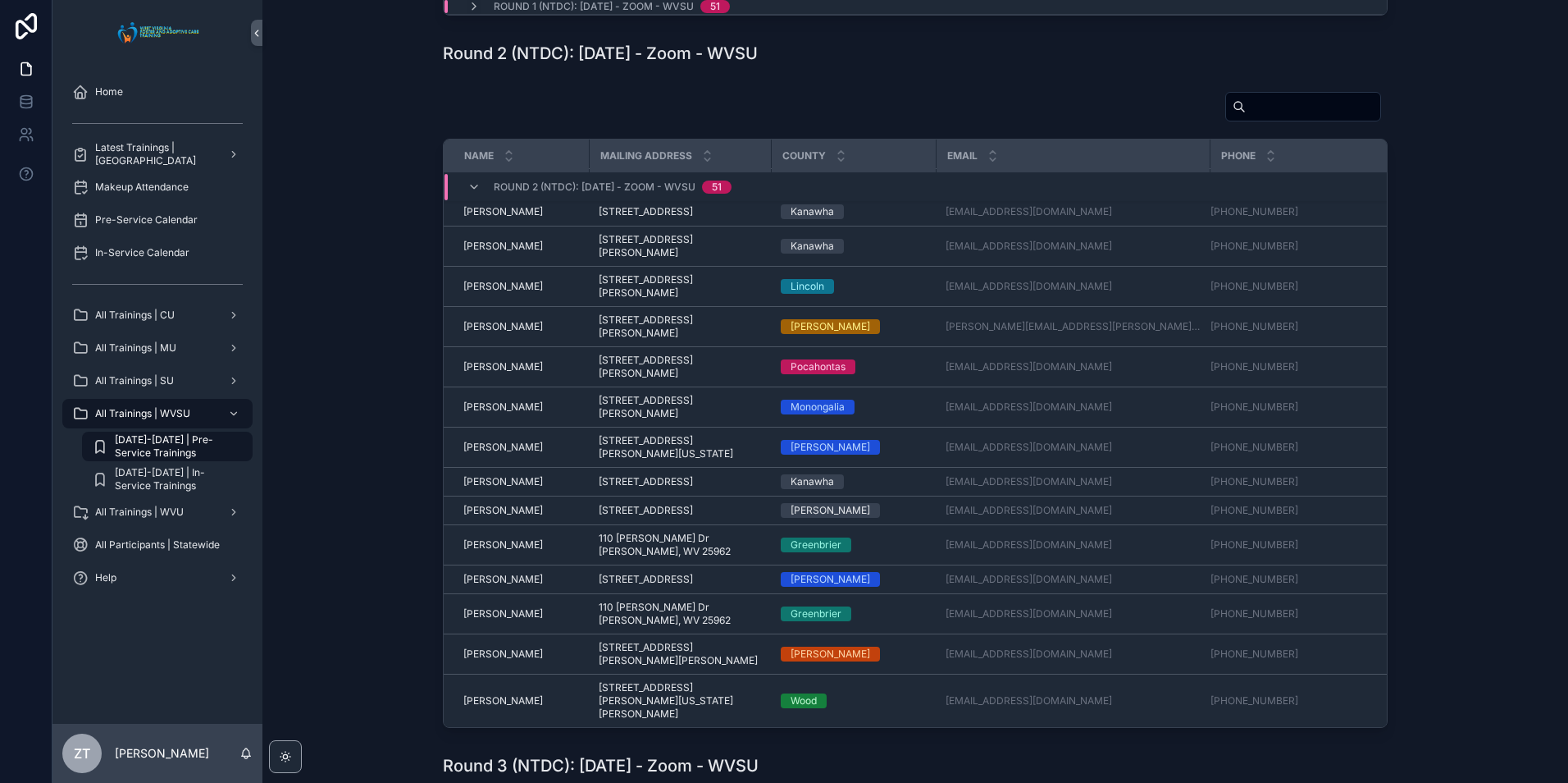
scroll to position [328, 0]
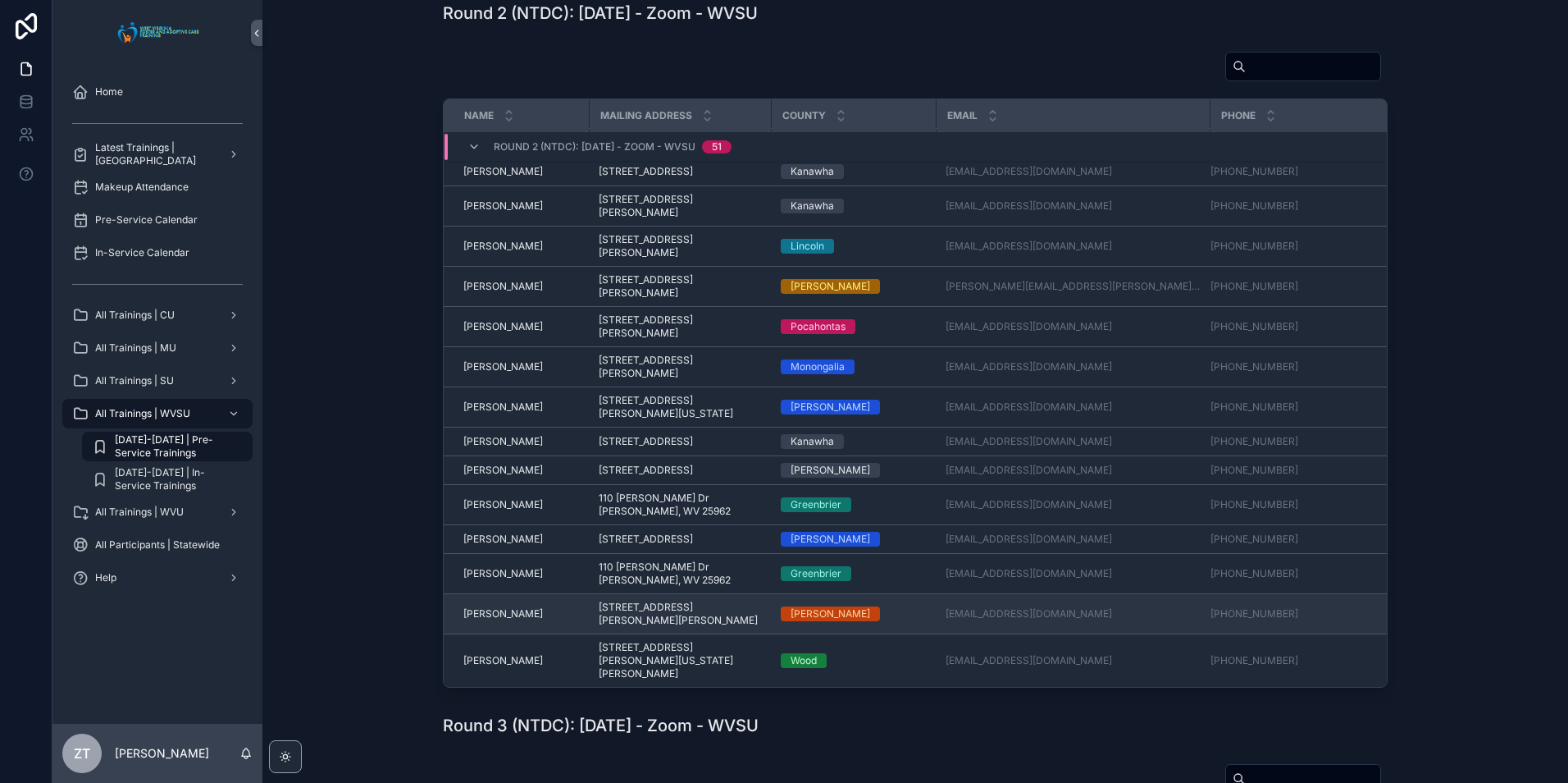
click at [482, 620] on span "[PERSON_NAME]" at bounding box center [503, 613] width 79 height 14
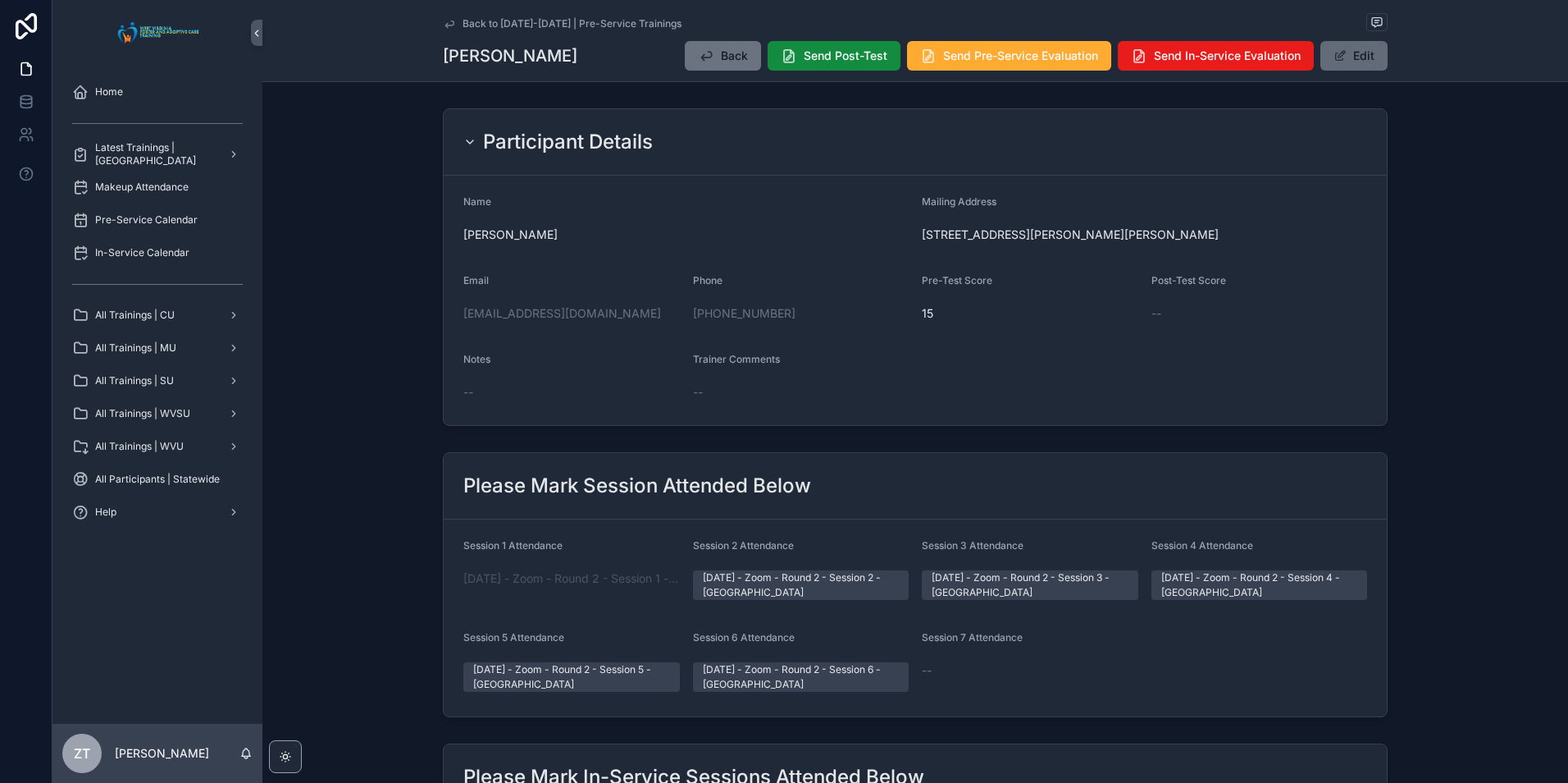
click at [1339, 68] on button "Edit" at bounding box center [1354, 56] width 67 height 30
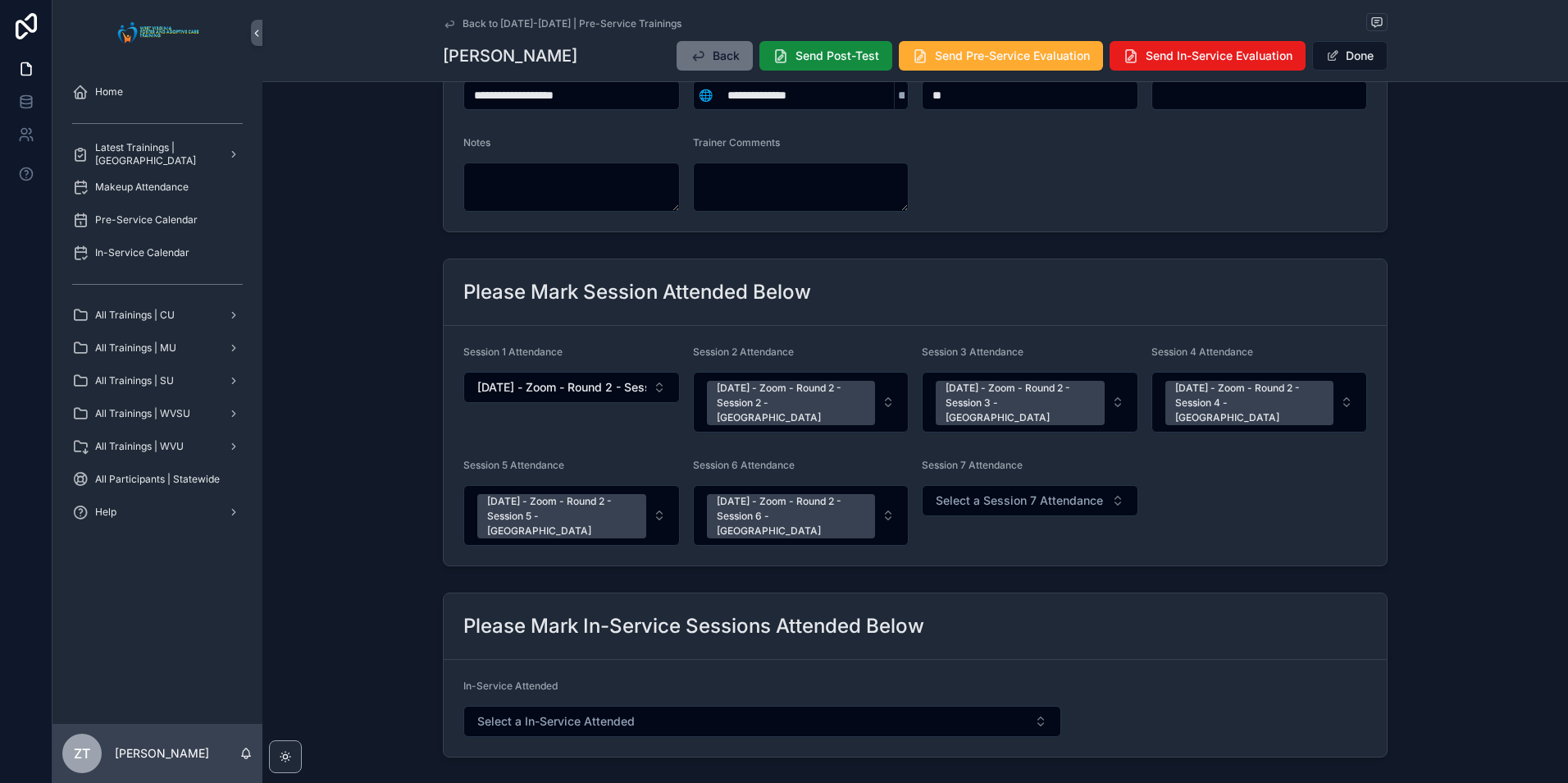
scroll to position [246, 0]
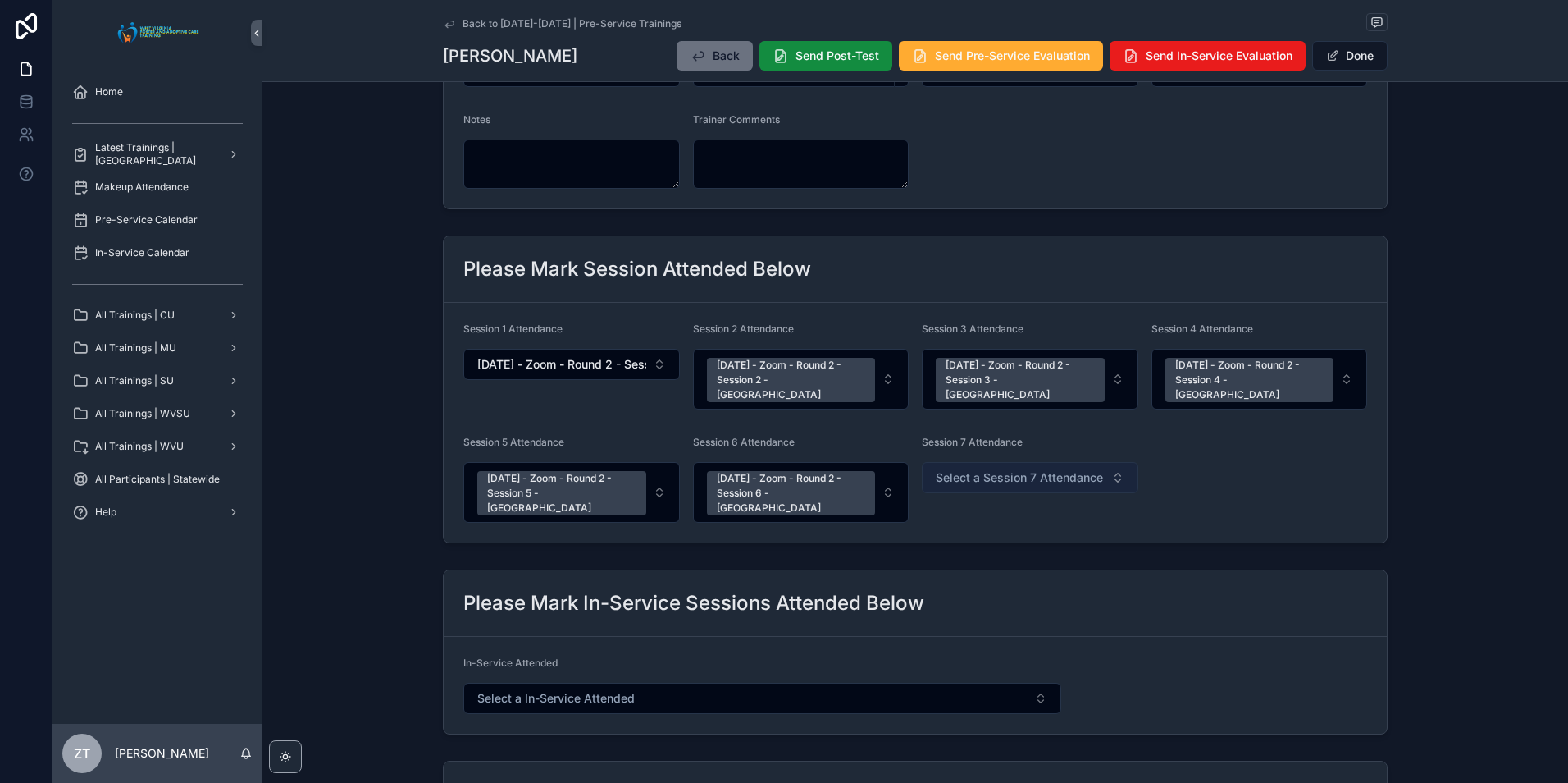
click at [1016, 469] on span "Select a Session 7 Attendance" at bounding box center [1019, 477] width 167 height 16
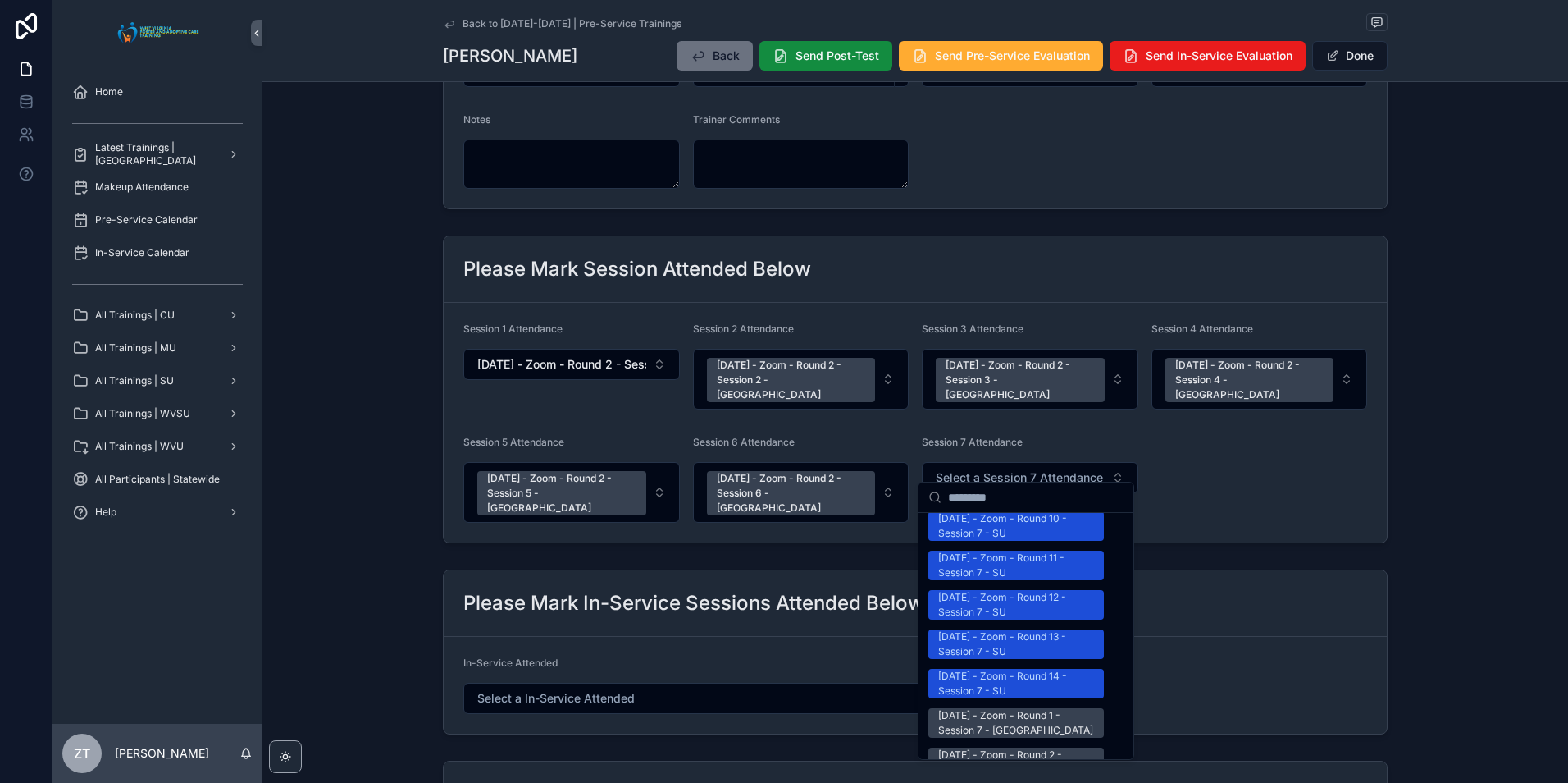
scroll to position [2051, 0]
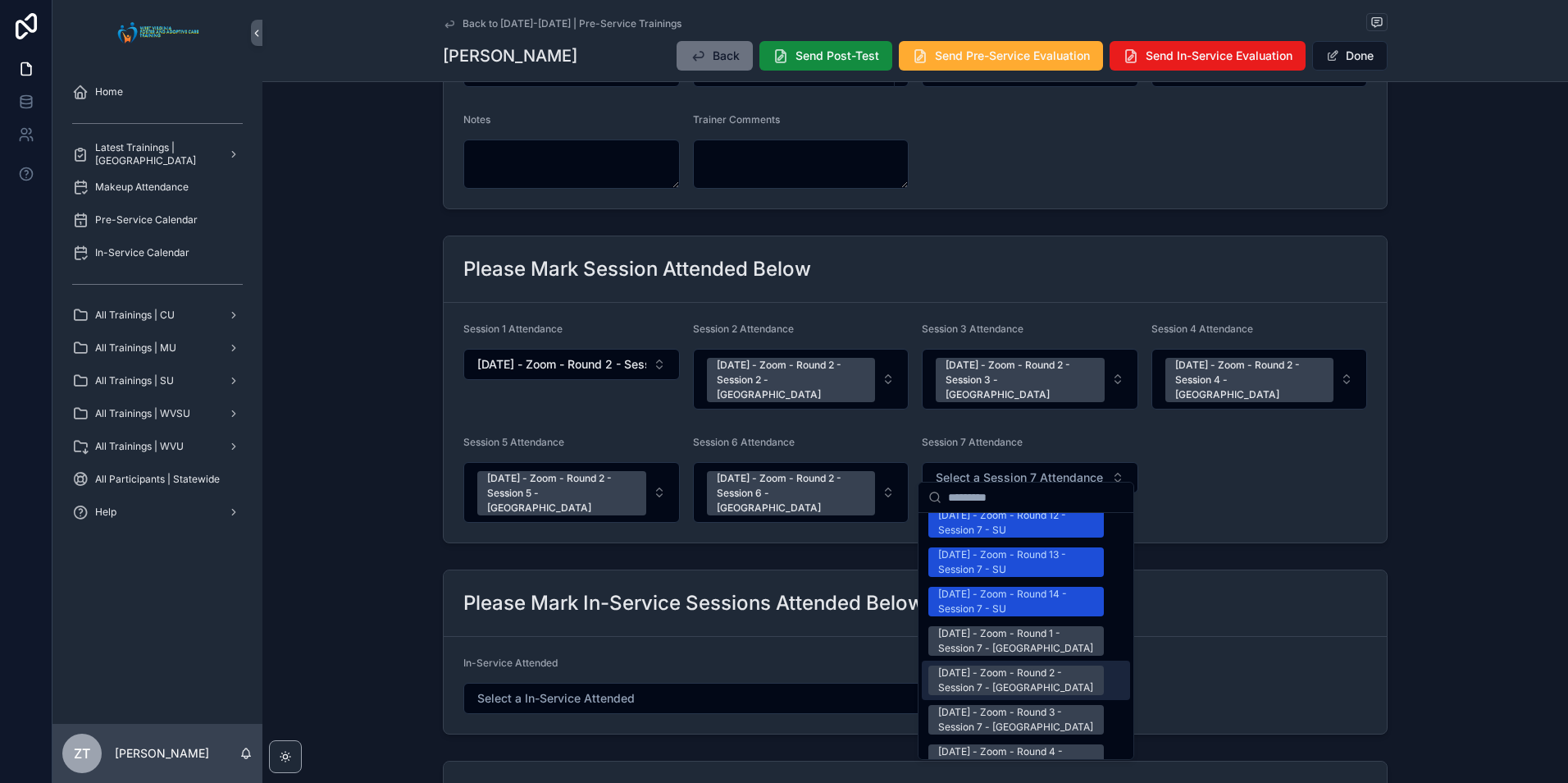
click at [973, 666] on div "[DATE] - Zoom - Round 2 - Session 7 - [GEOGRAPHIC_DATA]" at bounding box center [1016, 680] width 156 height 30
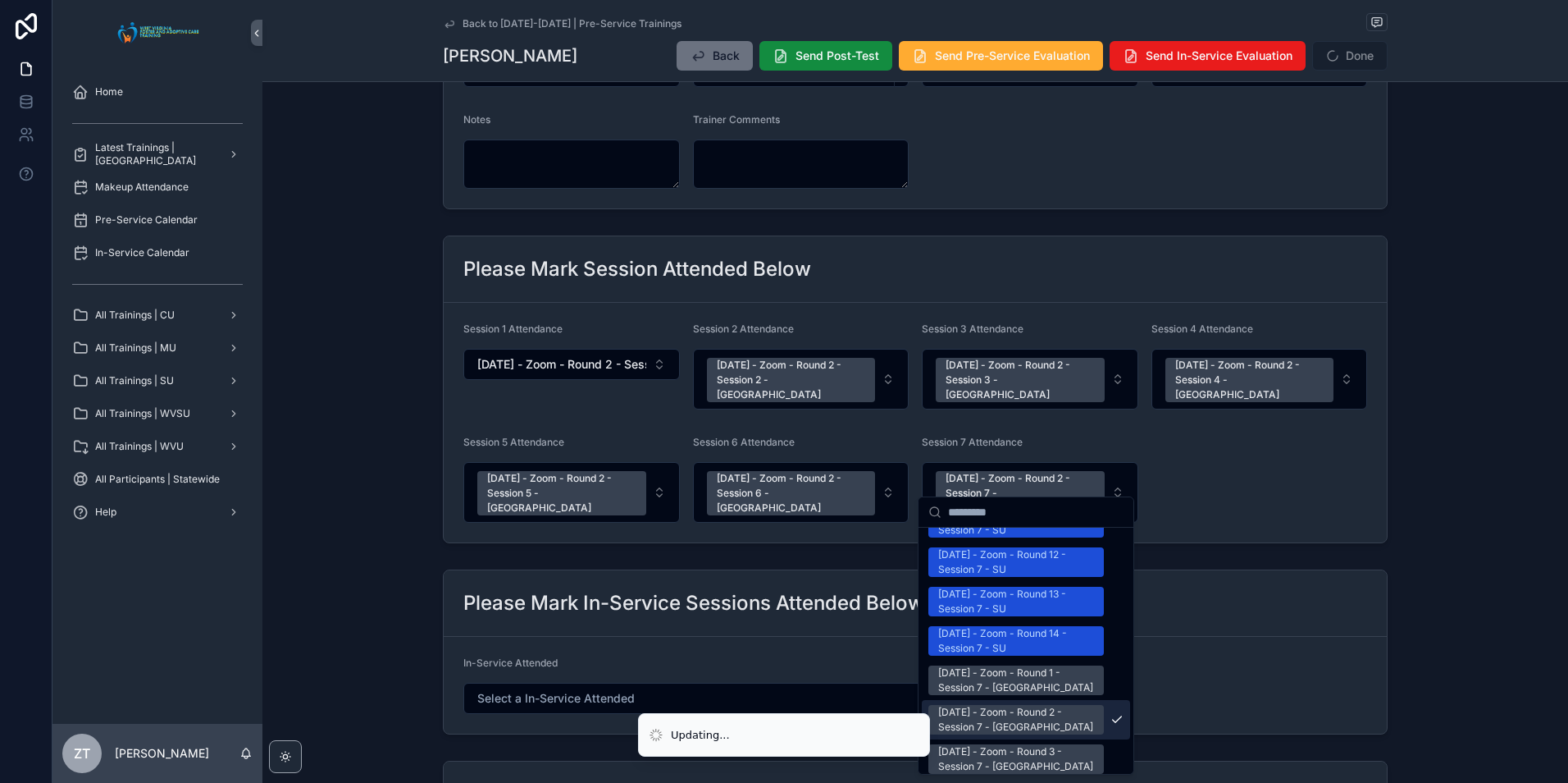
scroll to position [2076, 0]
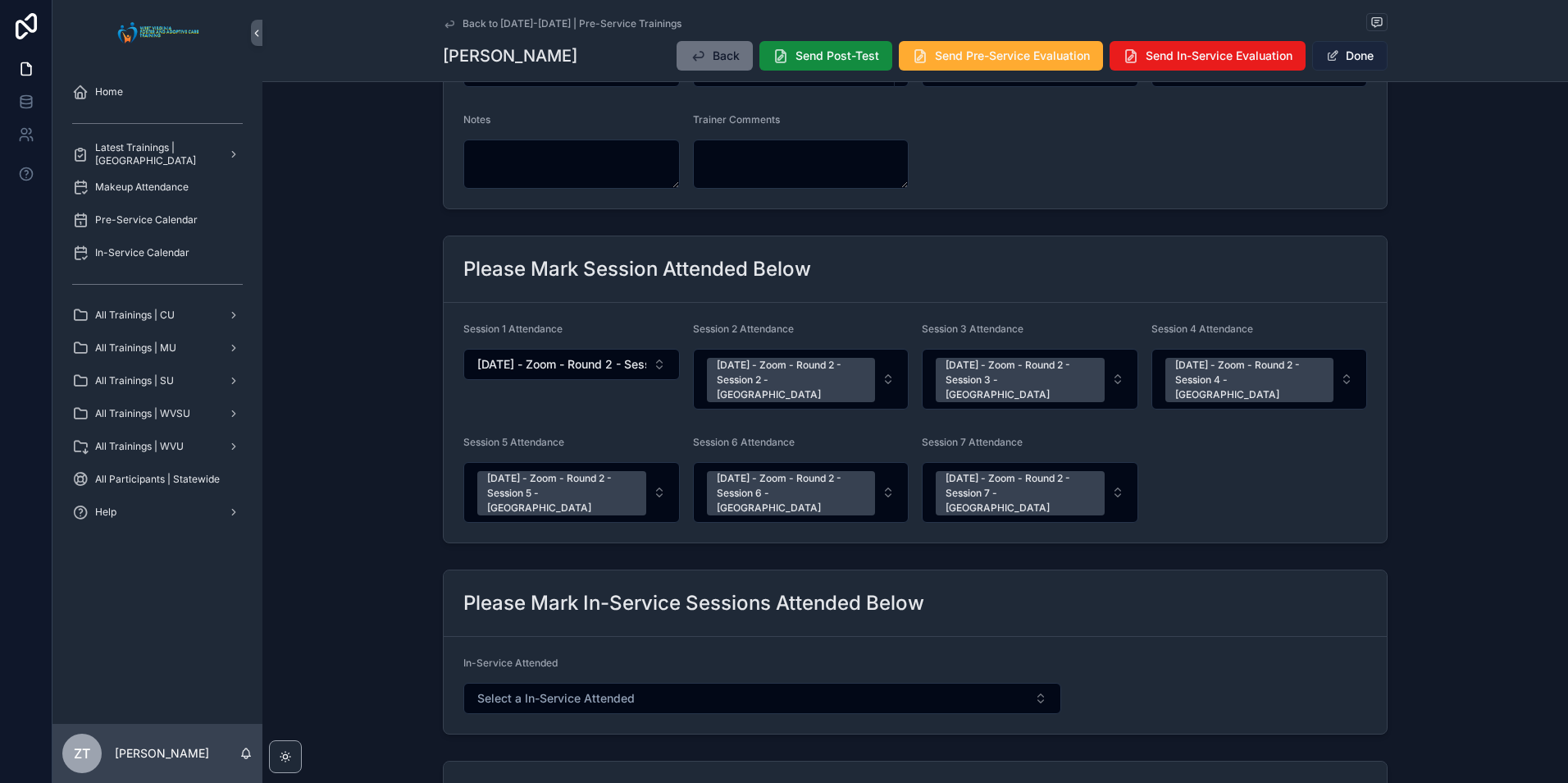
click at [1345, 51] on button "Done" at bounding box center [1350, 56] width 75 height 30
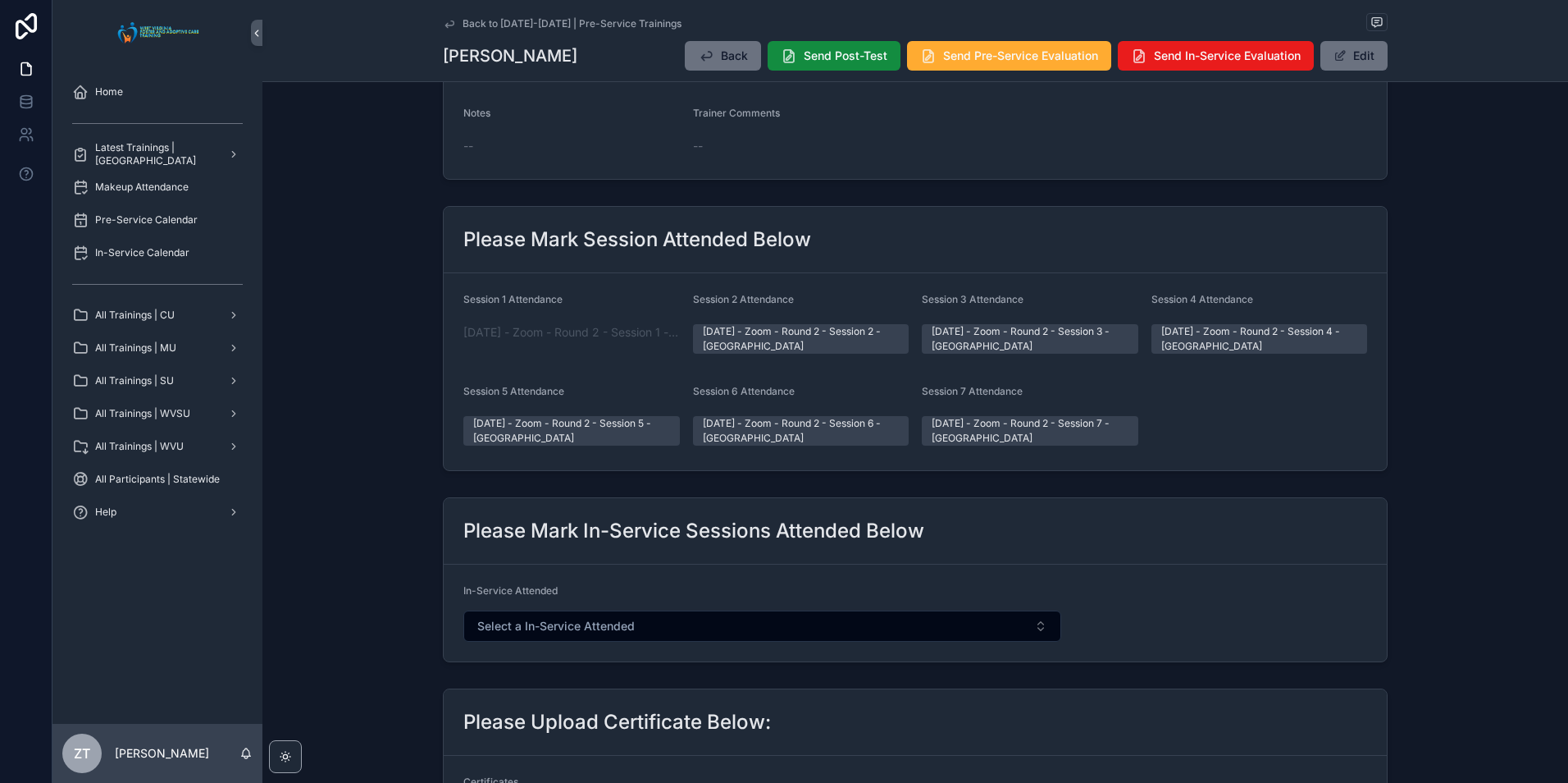
scroll to position [0, 0]
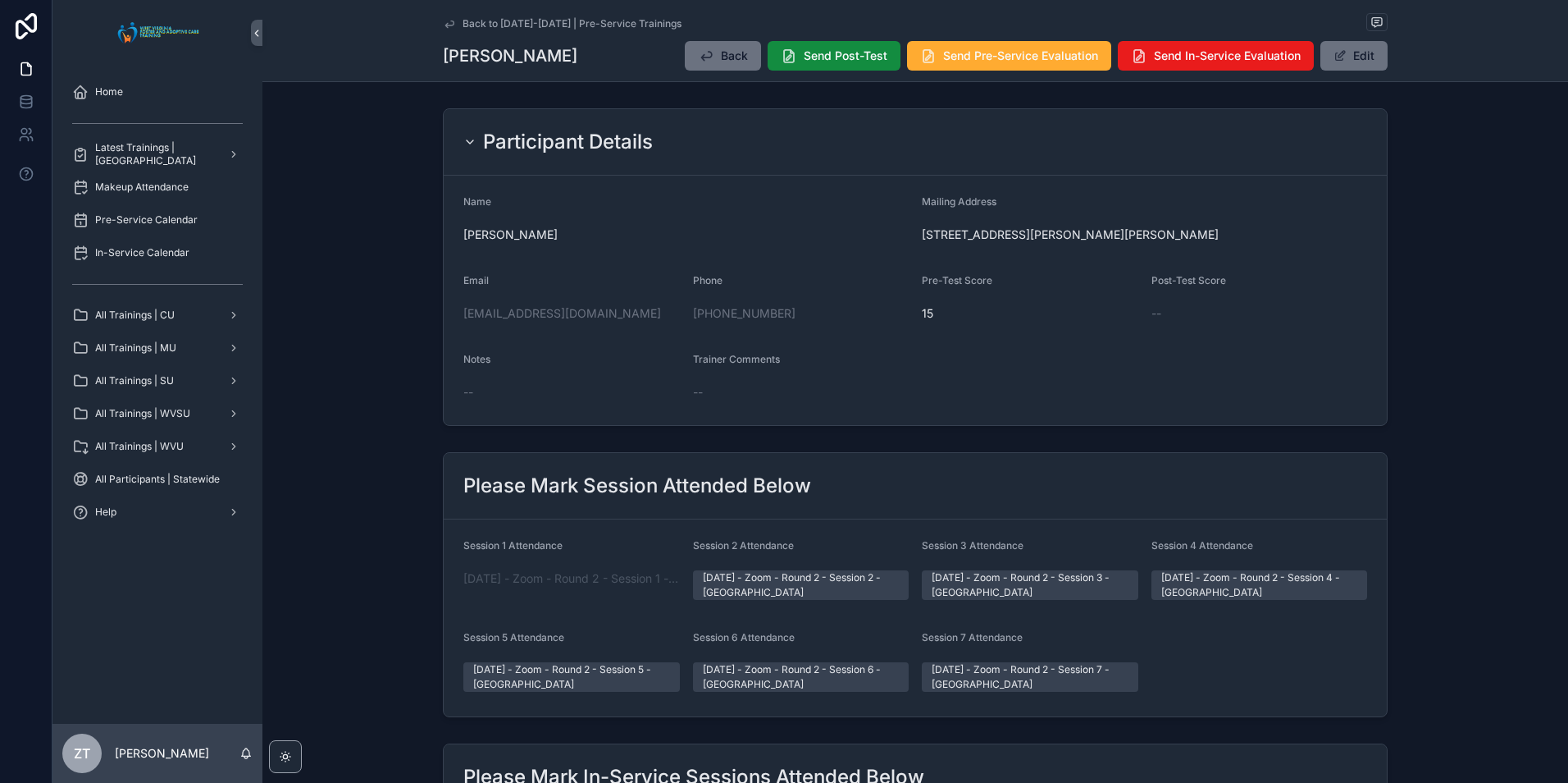
click at [445, 27] on icon "scrollable content" at bounding box center [450, 24] width 13 height 14
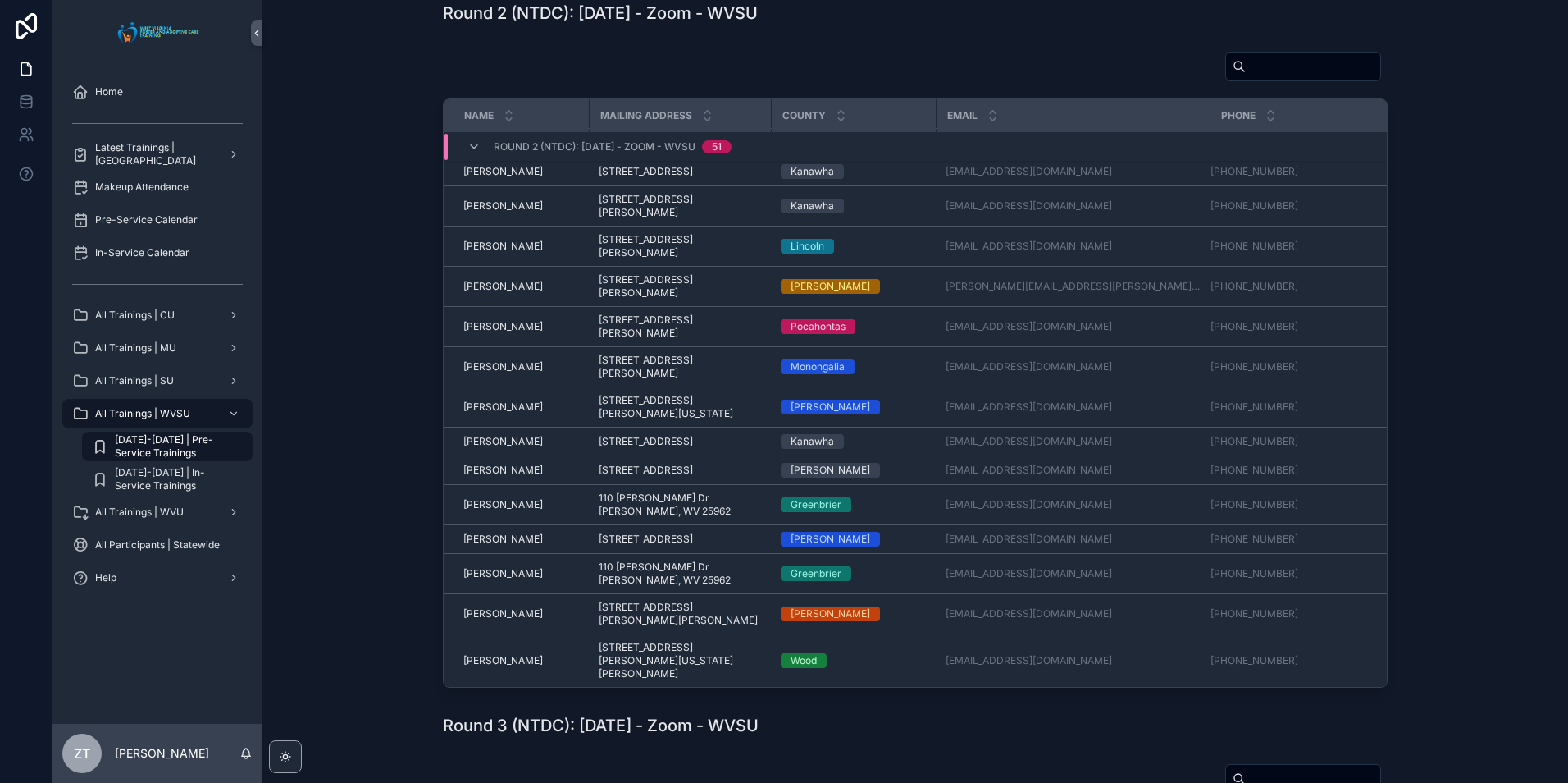
scroll to position [1487, 0]
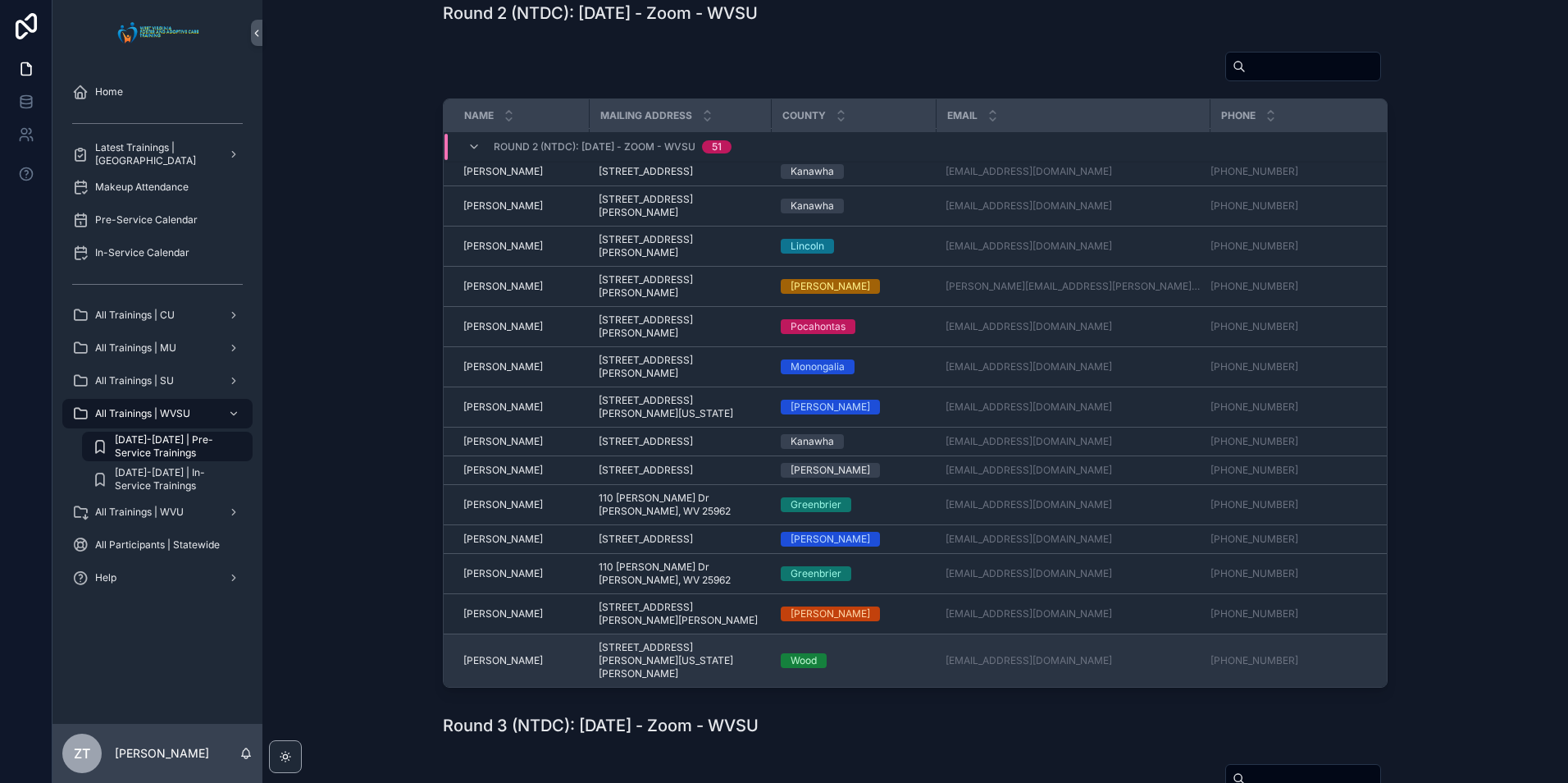
click at [492, 654] on span "[PERSON_NAME]" at bounding box center [503, 661] width 79 height 14
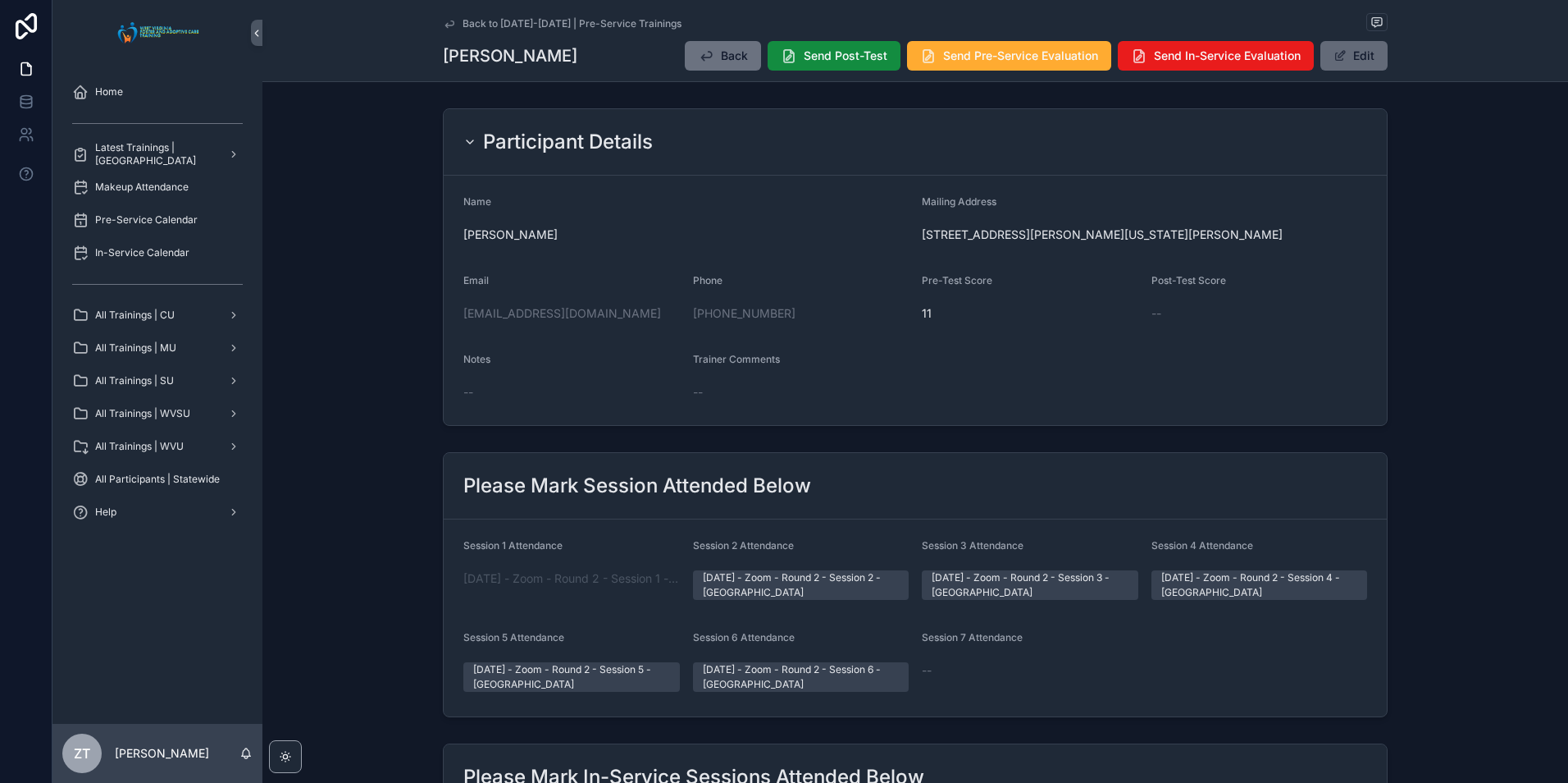
click at [1339, 51] on span "scrollable content" at bounding box center [1340, 56] width 13 height 14
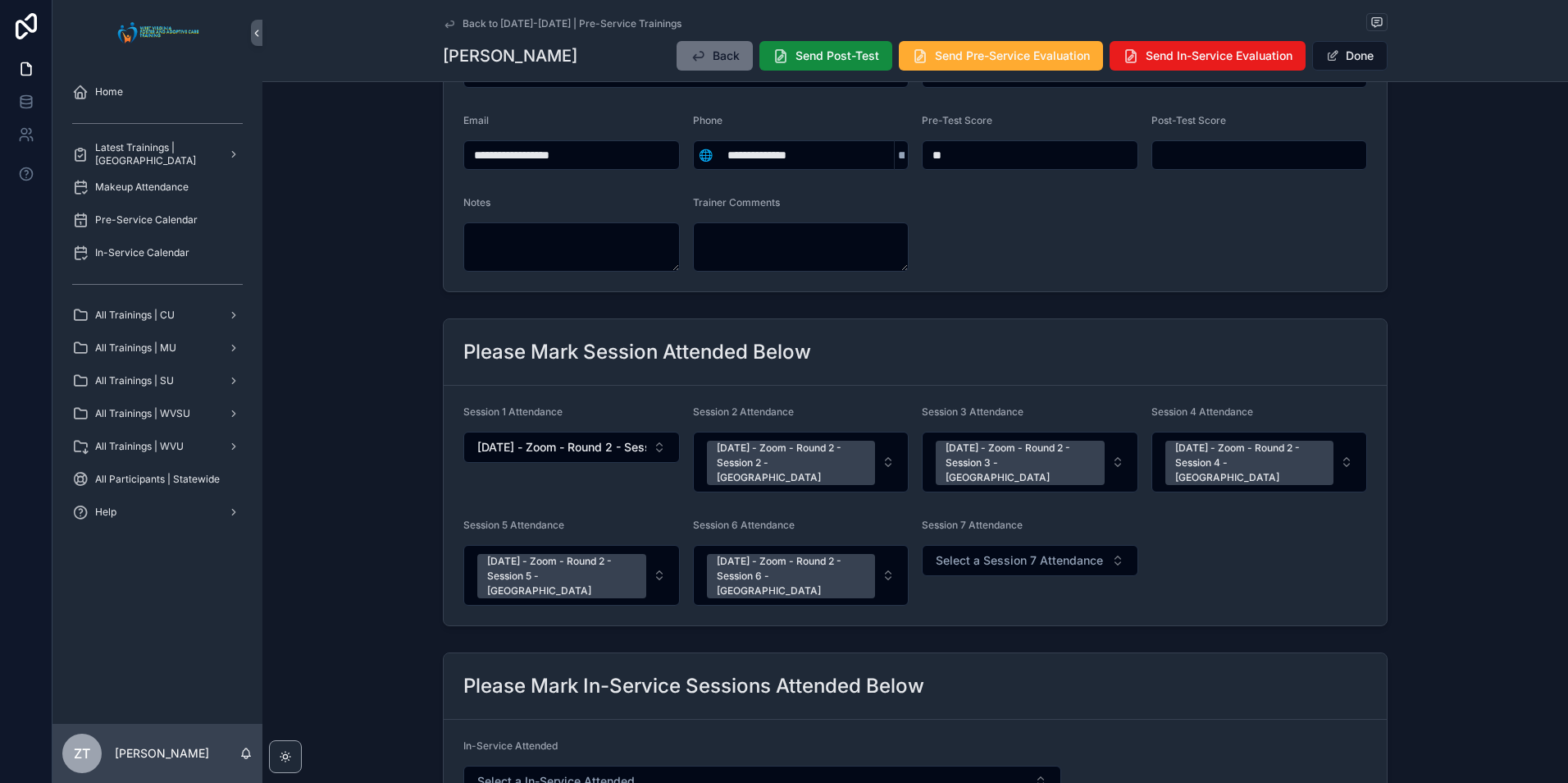
scroll to position [164, 0]
click at [976, 551] on span "Select a Session 7 Attendance" at bounding box center [1019, 559] width 167 height 16
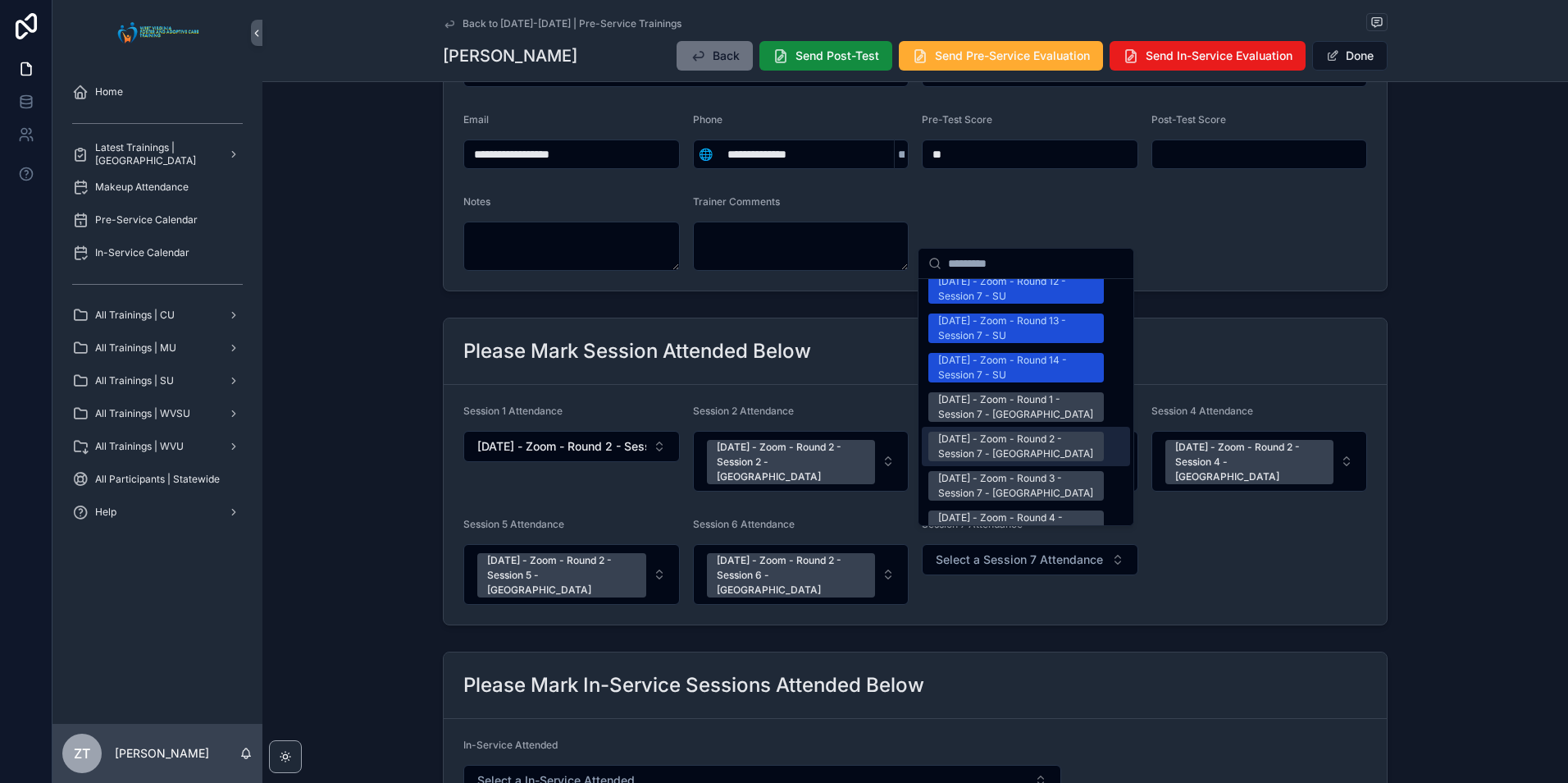
click at [1011, 431] on div "[DATE] - Zoom - Round 2 - Session 7 - [GEOGRAPHIC_DATA]" at bounding box center [1016, 446] width 156 height 30
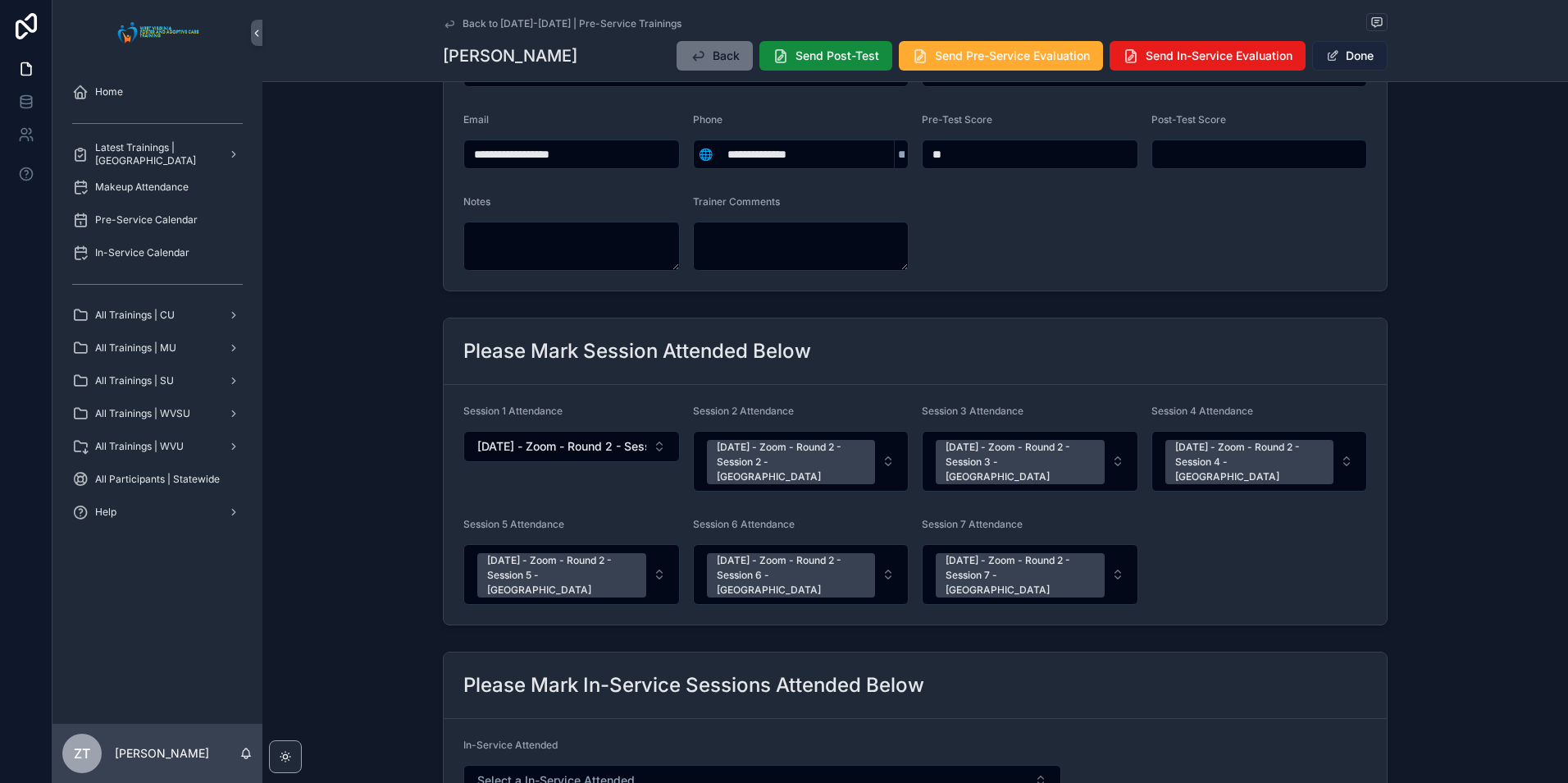
click at [1346, 47] on button "Done" at bounding box center [1350, 56] width 75 height 30
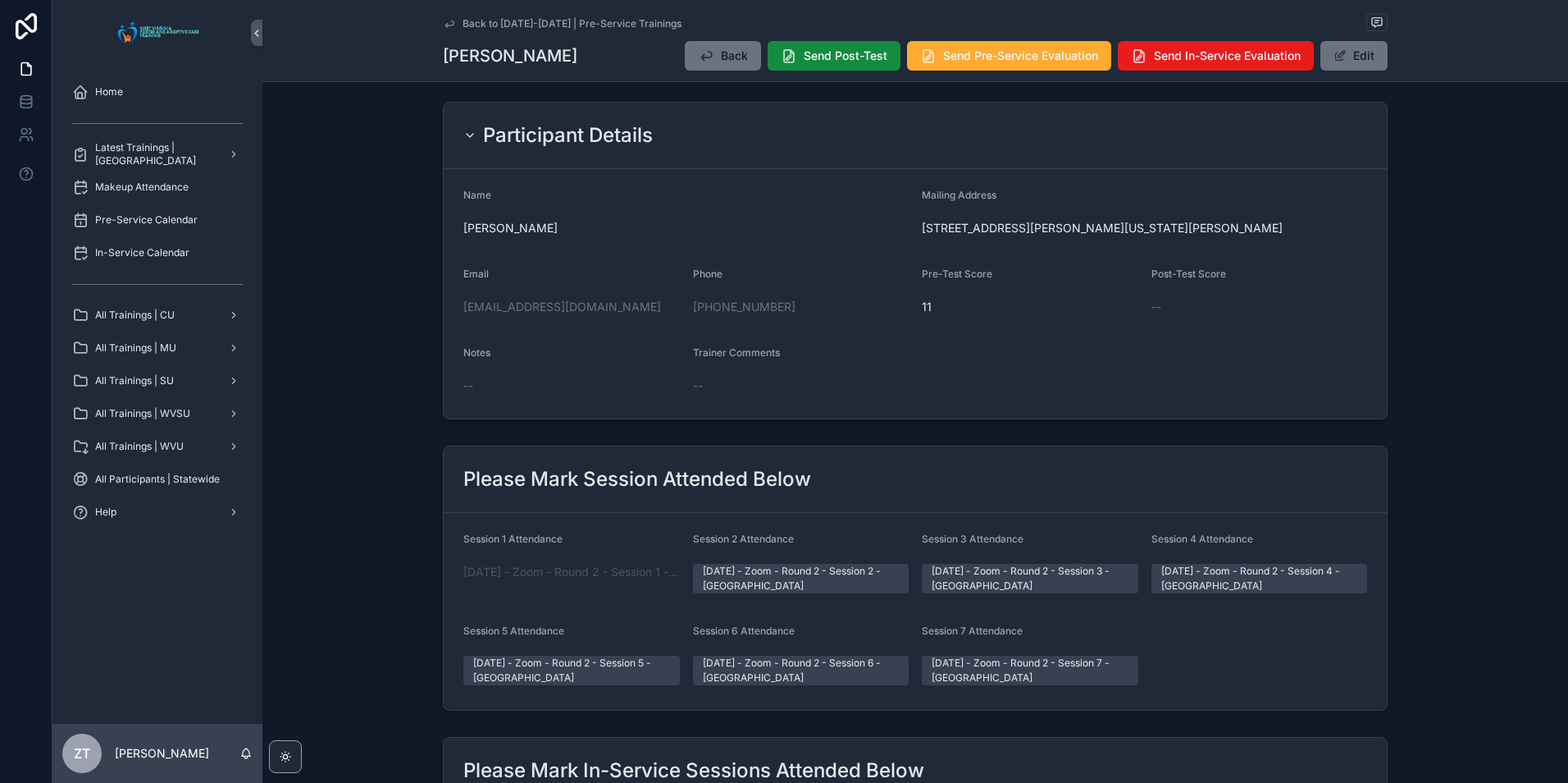
scroll to position [0, 0]
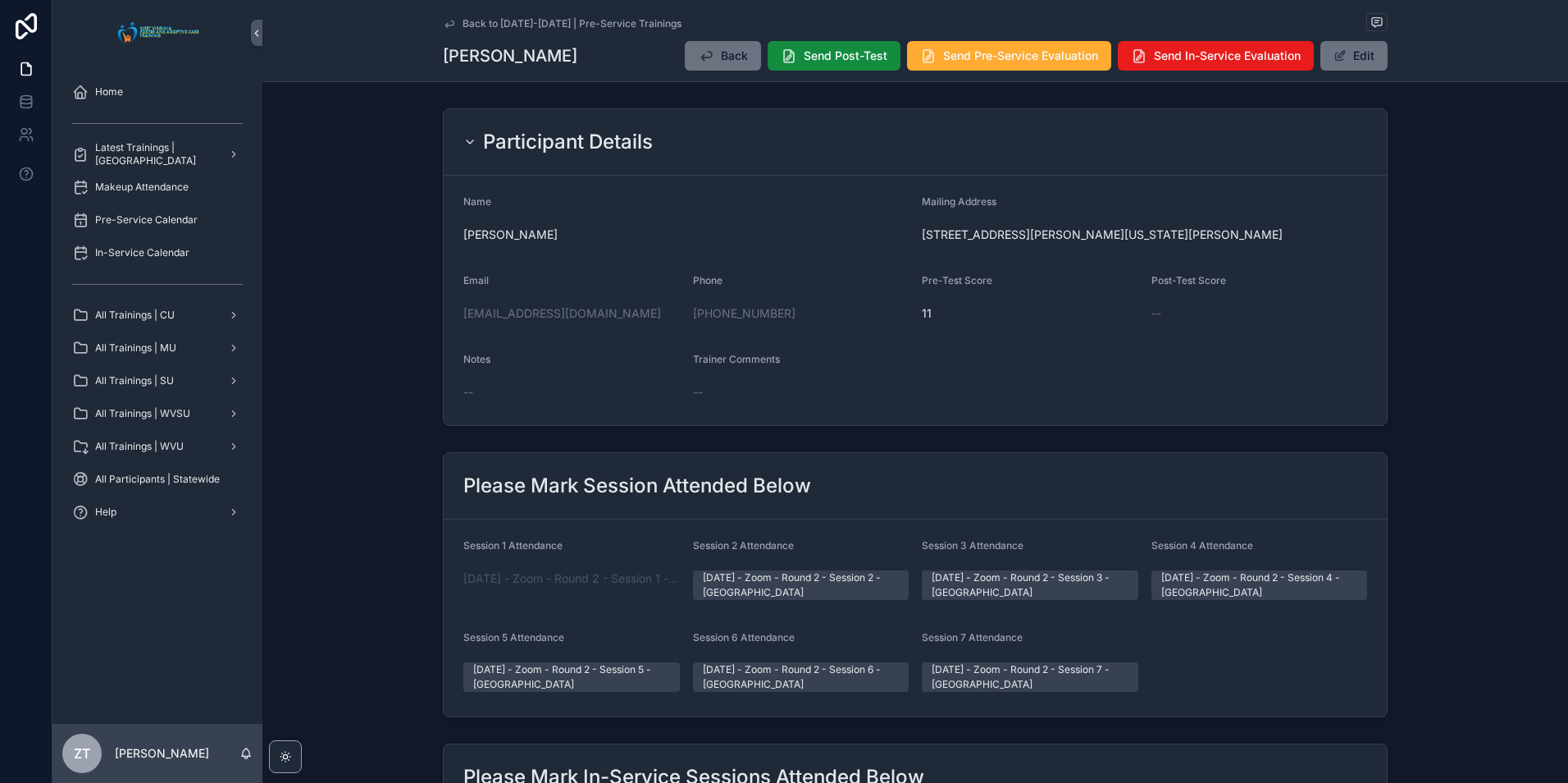
click at [445, 26] on icon "scrollable content" at bounding box center [450, 24] width 13 height 14
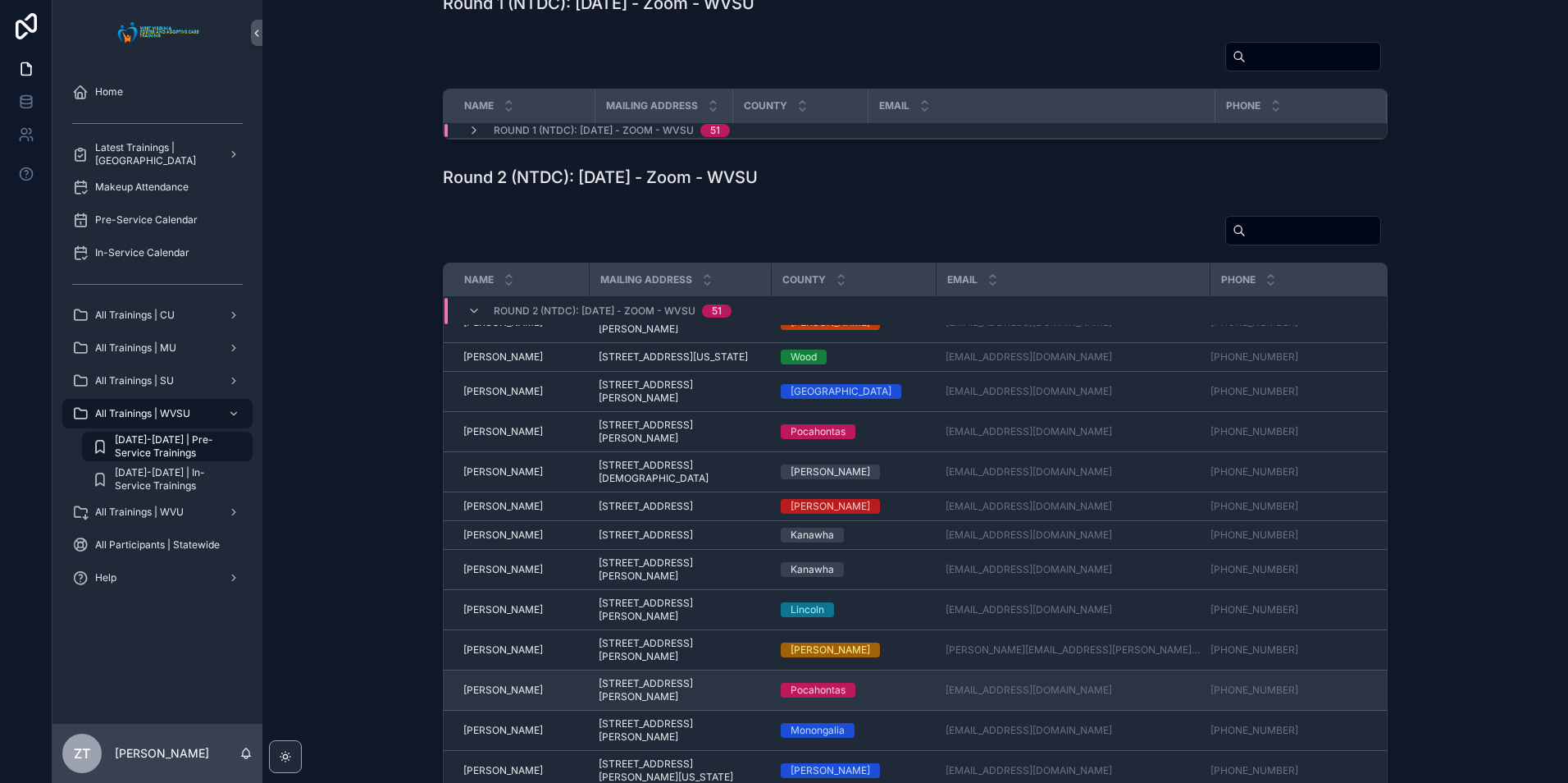
scroll to position [1322, 0]
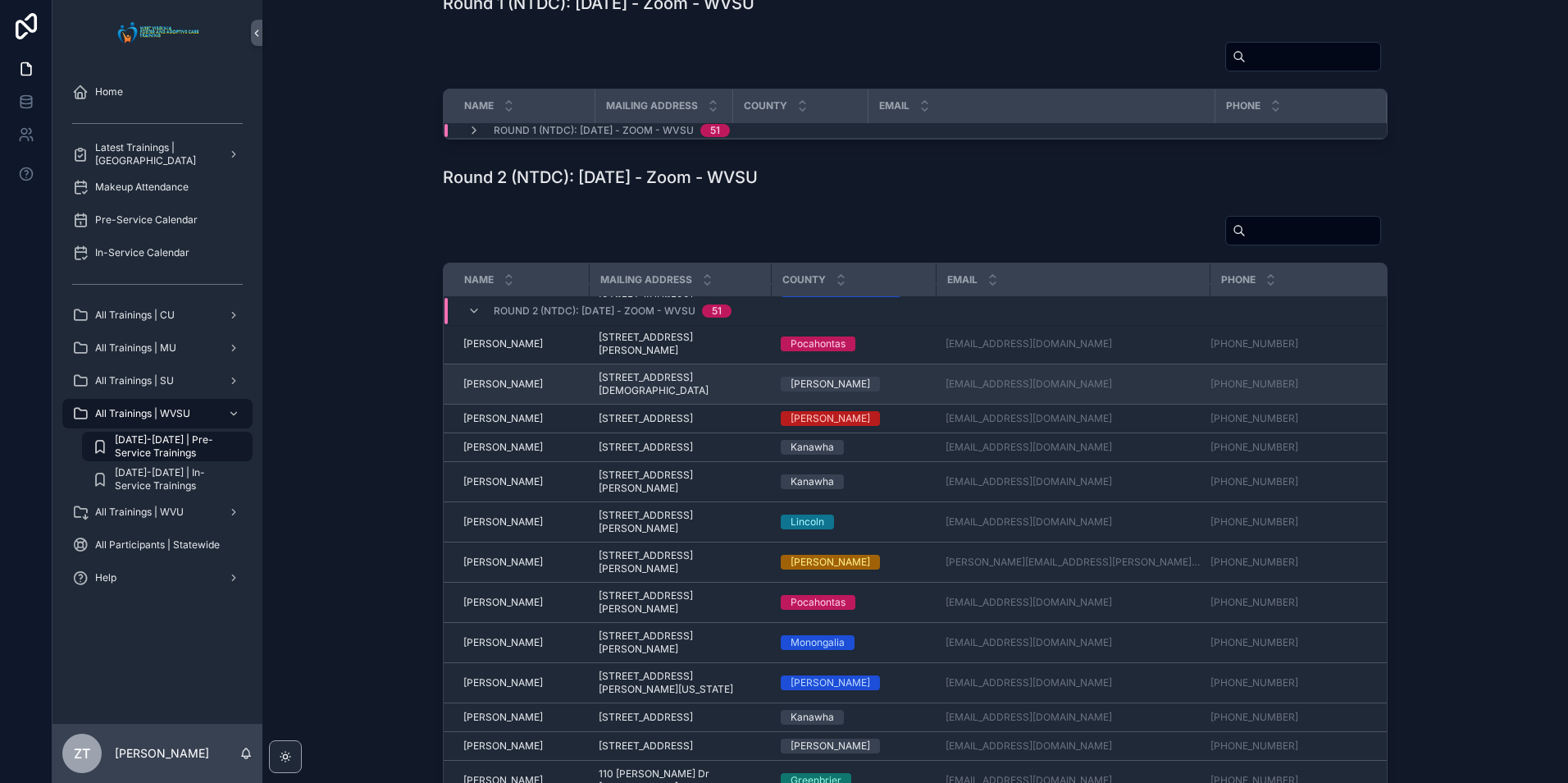
click at [497, 391] on span "[PERSON_NAME]" at bounding box center [503, 384] width 79 height 14
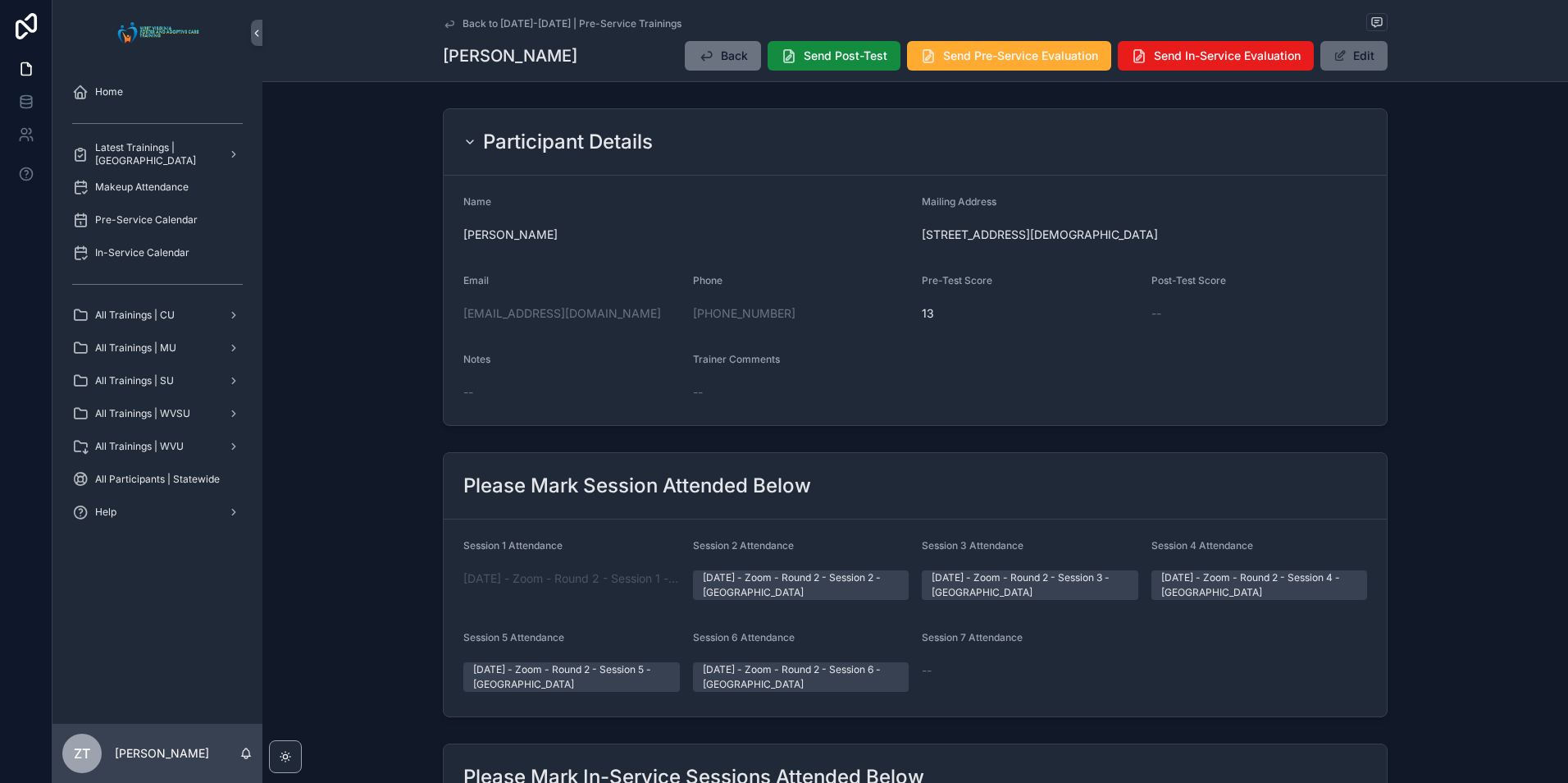
click at [1339, 60] on span "scrollable content" at bounding box center [1340, 56] width 13 height 14
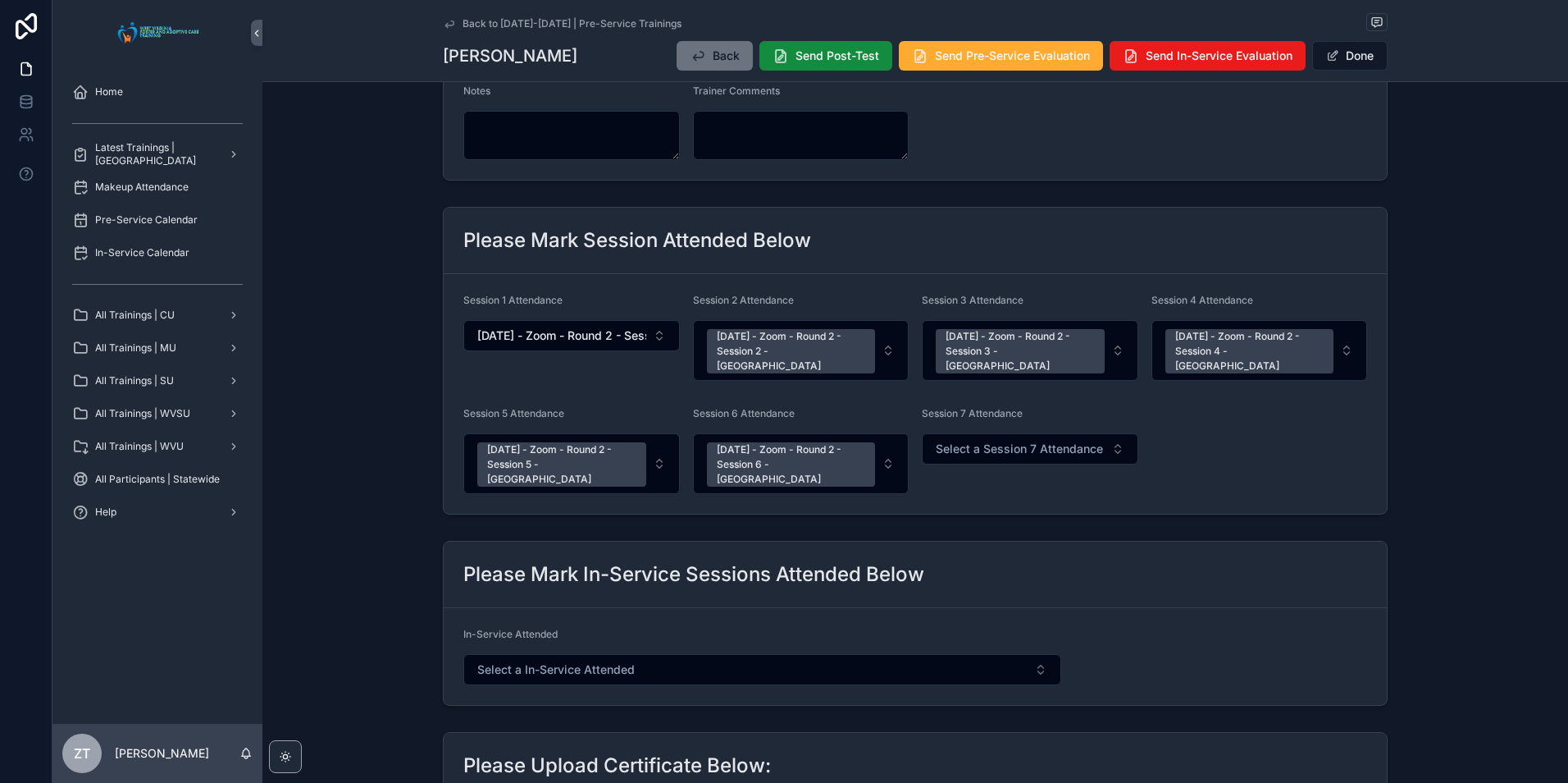
scroll to position [328, 0]
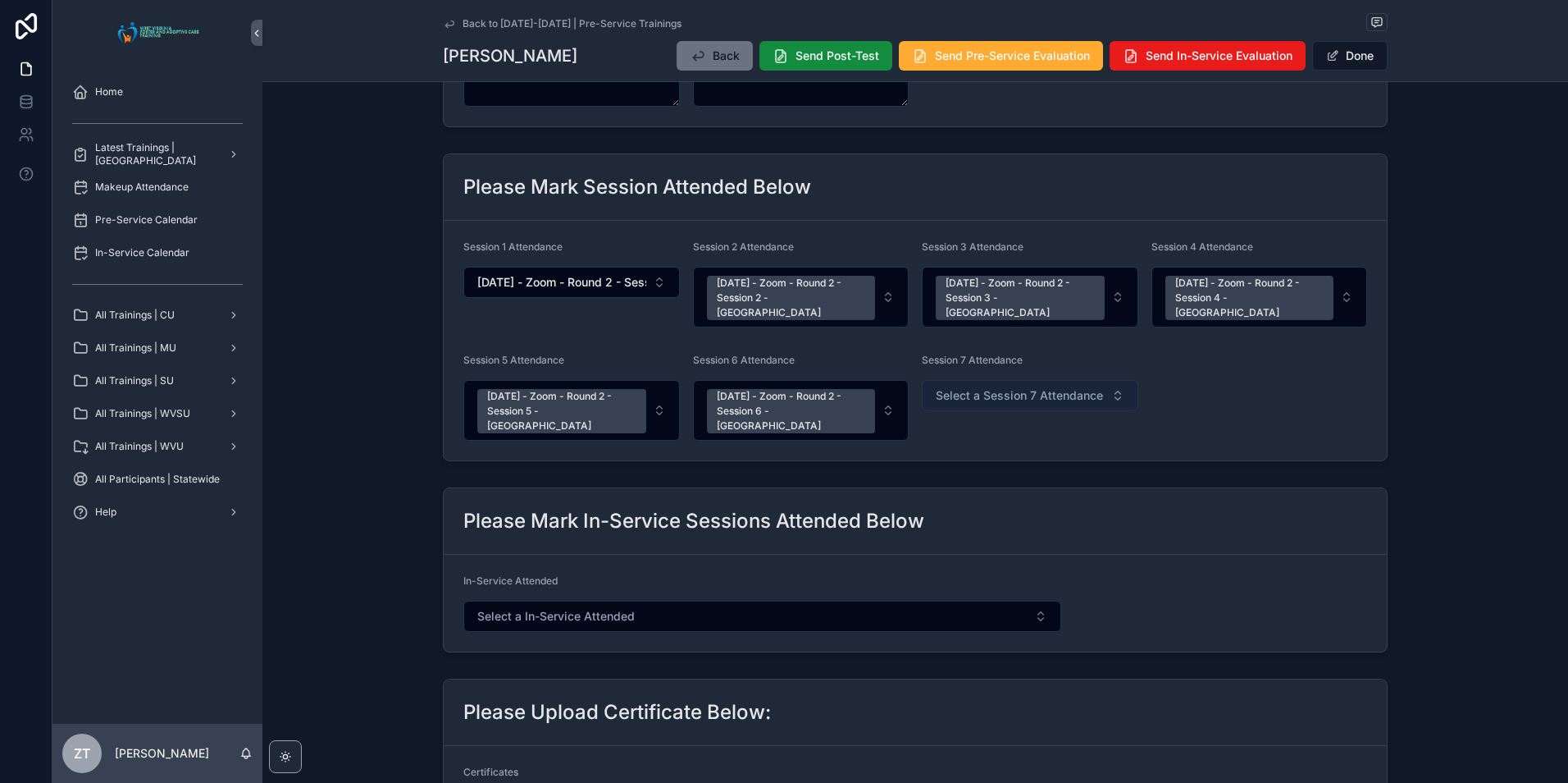
click at [965, 387] on span "Select a Session 7 Attendance" at bounding box center [1019, 395] width 167 height 16
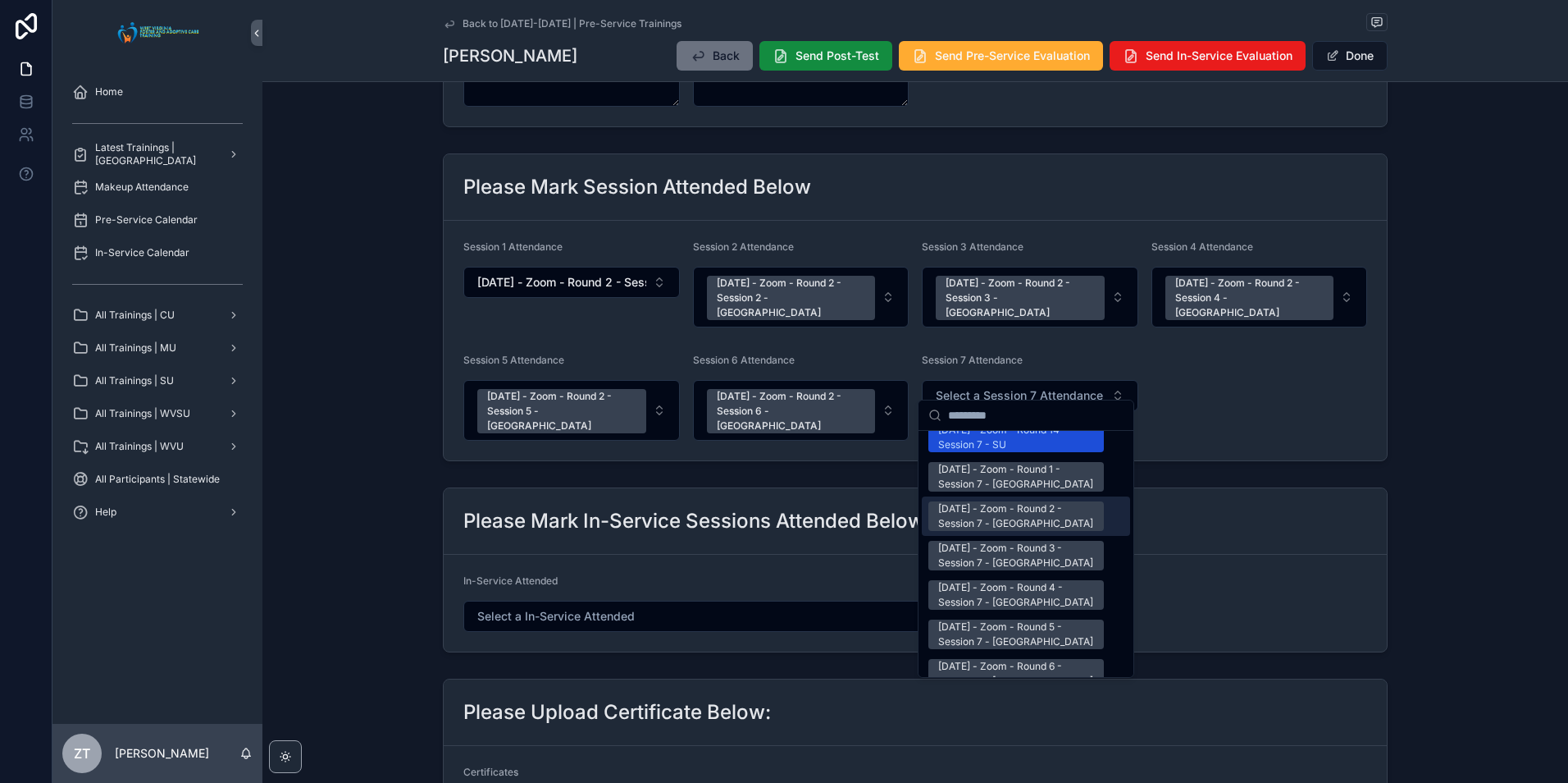
click at [989, 501] on div "[DATE] - Zoom - Round 2 - Session 7 - [GEOGRAPHIC_DATA]" at bounding box center [1016, 516] width 156 height 30
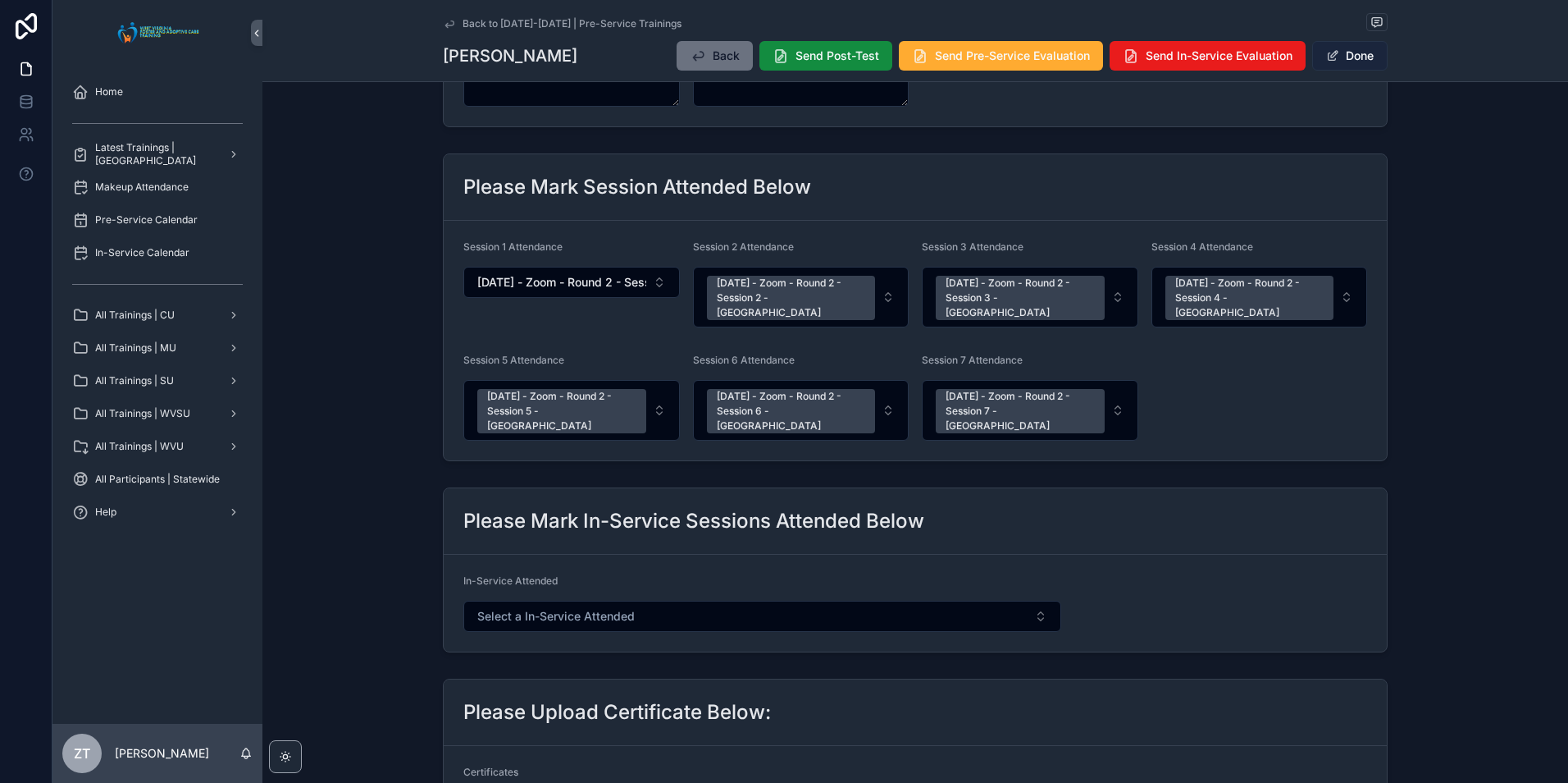
click at [1328, 60] on span "scrollable content" at bounding box center [1333, 56] width 13 height 14
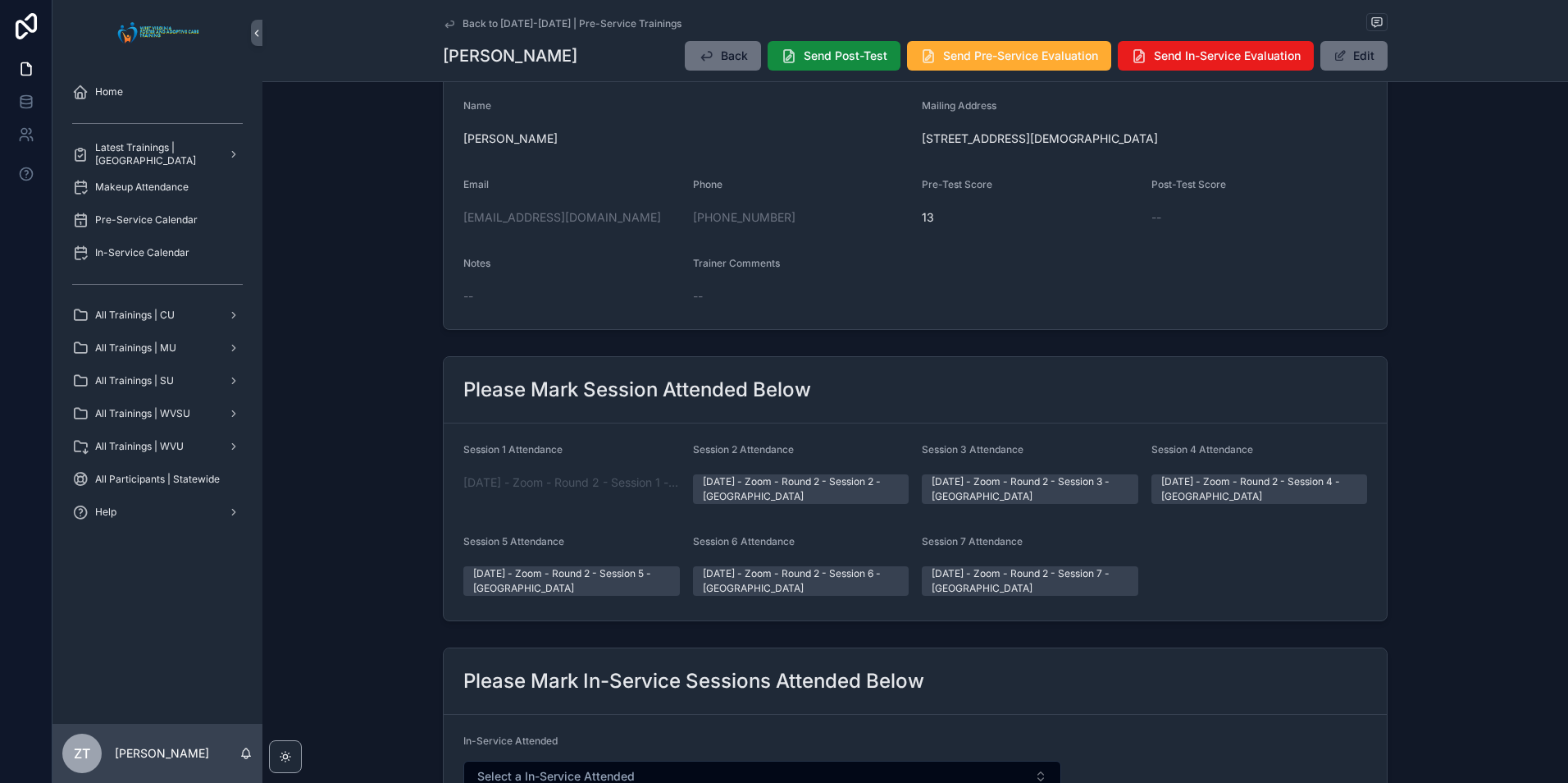
scroll to position [0, 0]
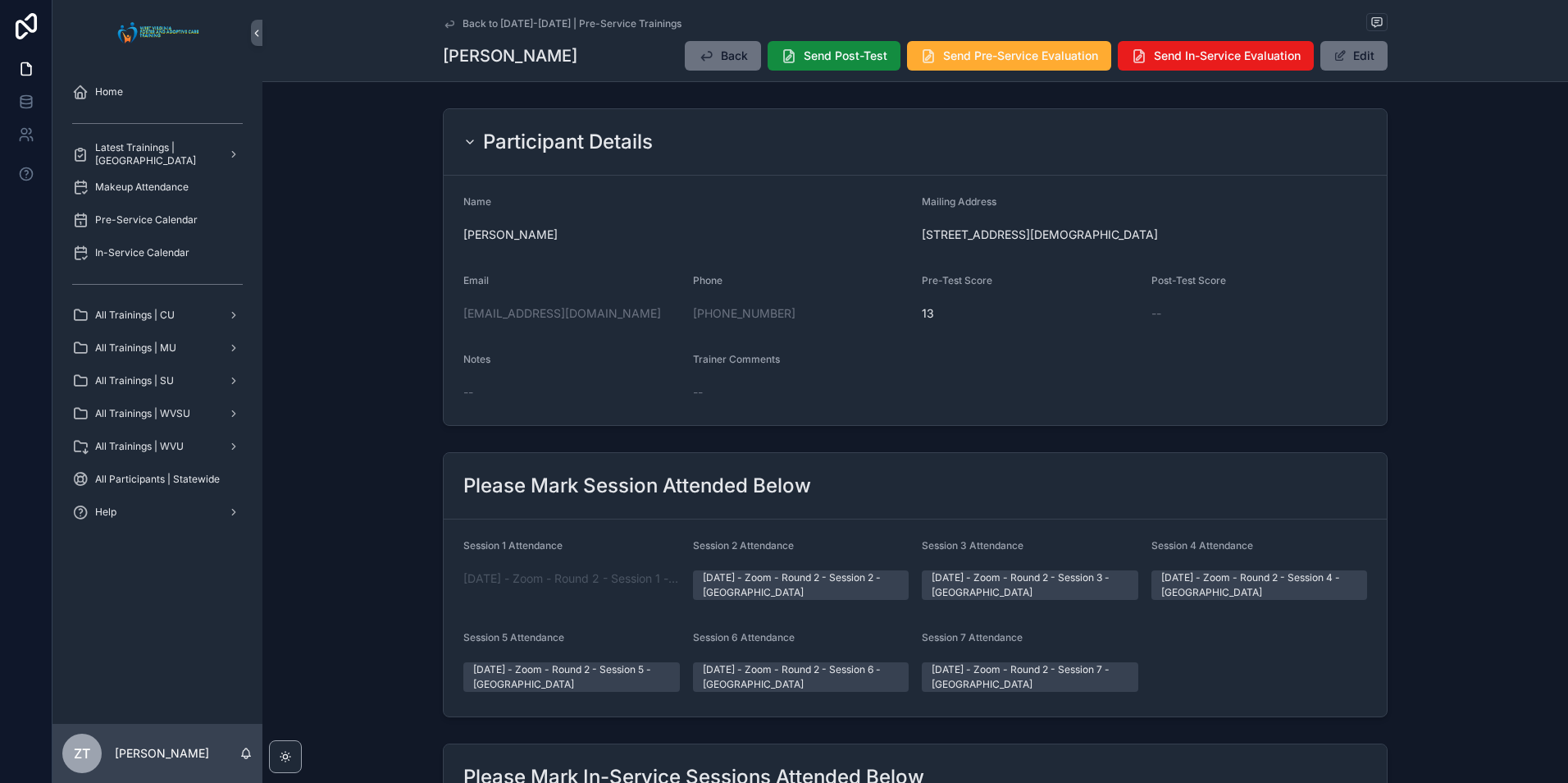
click at [447, 27] on icon "scrollable content" at bounding box center [450, 24] width 13 height 14
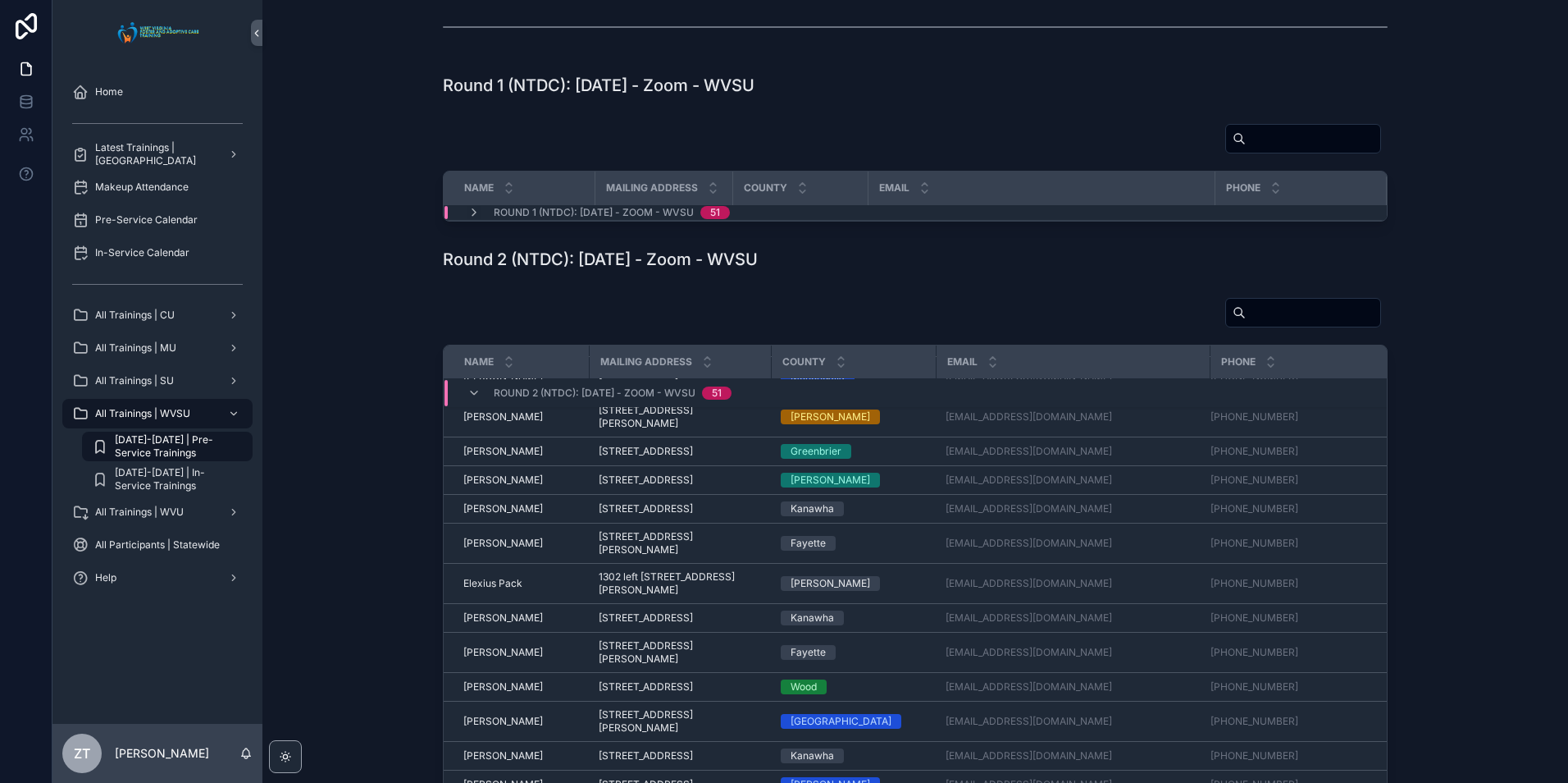
scroll to position [410, 0]
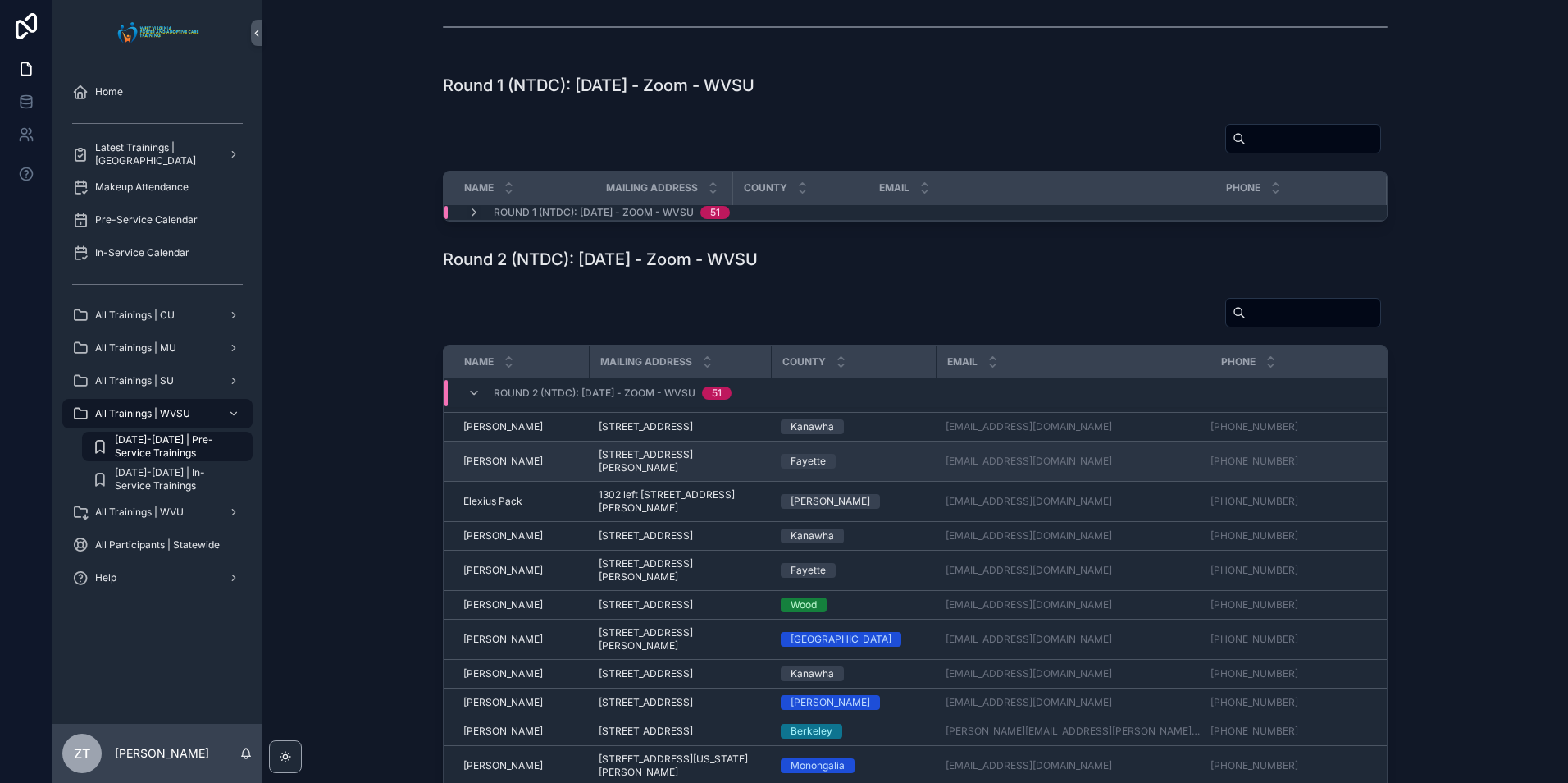
click at [493, 467] on span "[PERSON_NAME]" at bounding box center [503, 462] width 79 height 14
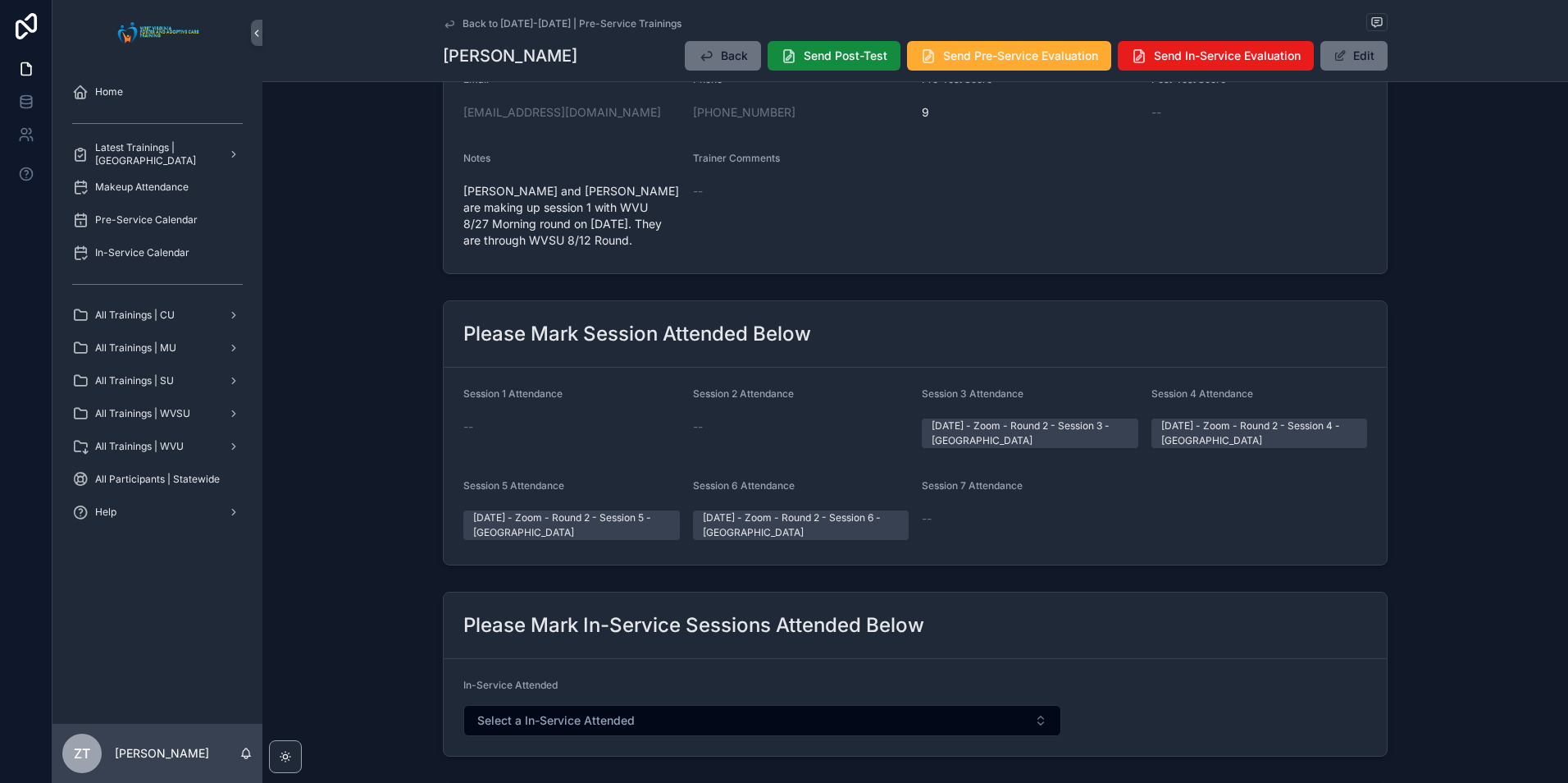
scroll to position [246, 0]
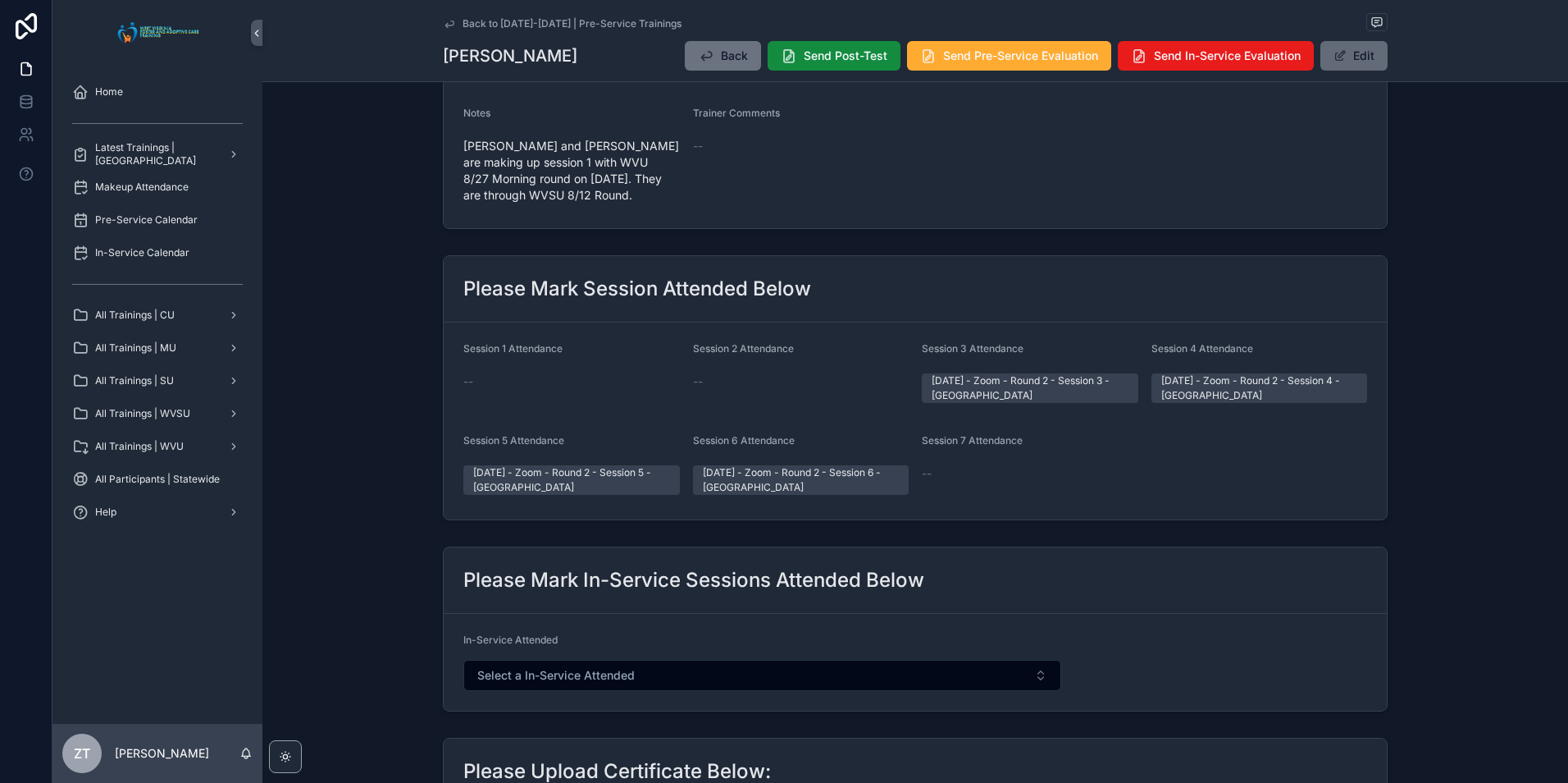
click at [1354, 53] on button "Edit" at bounding box center [1354, 56] width 67 height 30
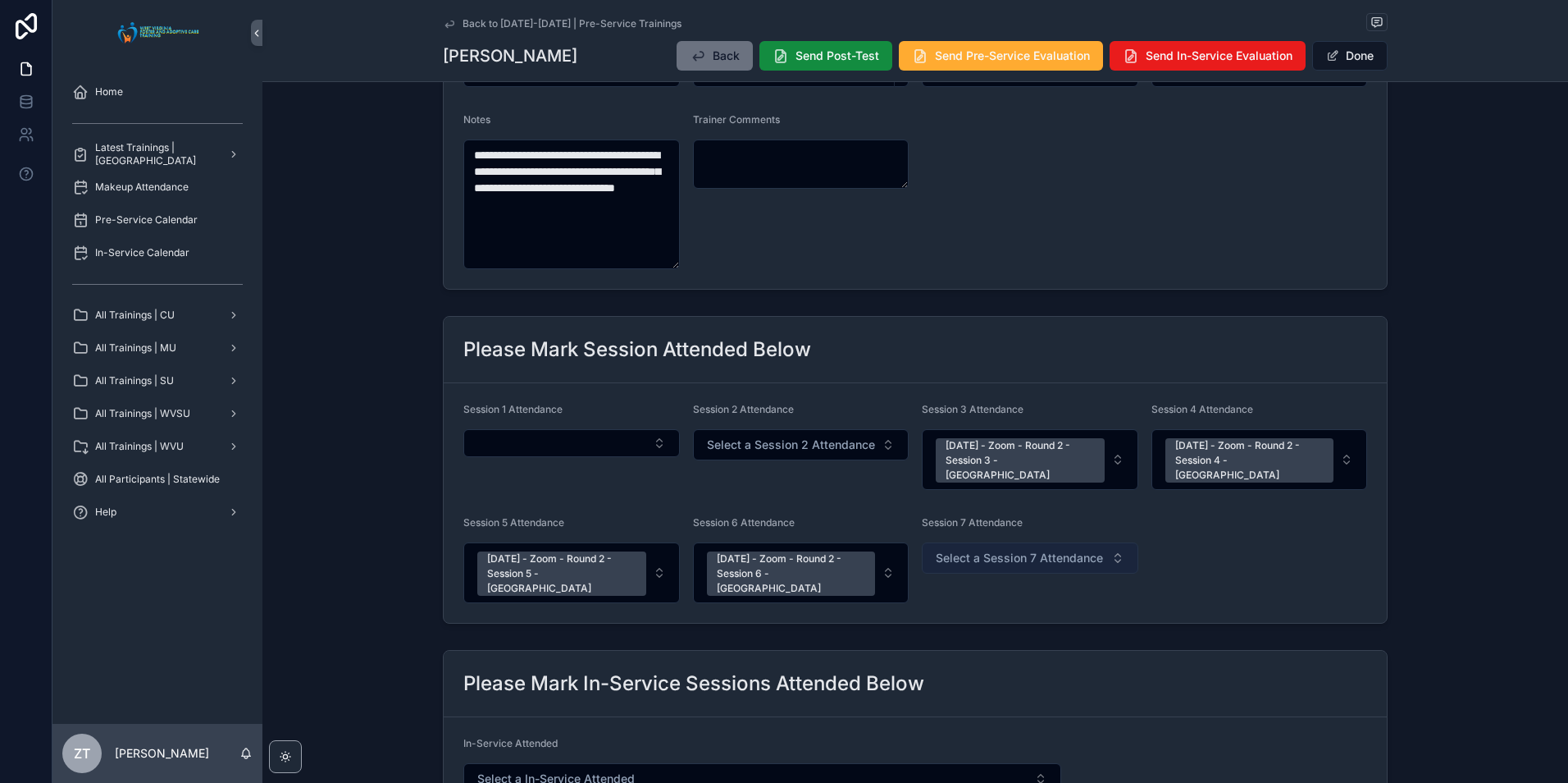
click at [976, 549] on span "Select a Session 7 Attendance" at bounding box center [1019, 557] width 167 height 16
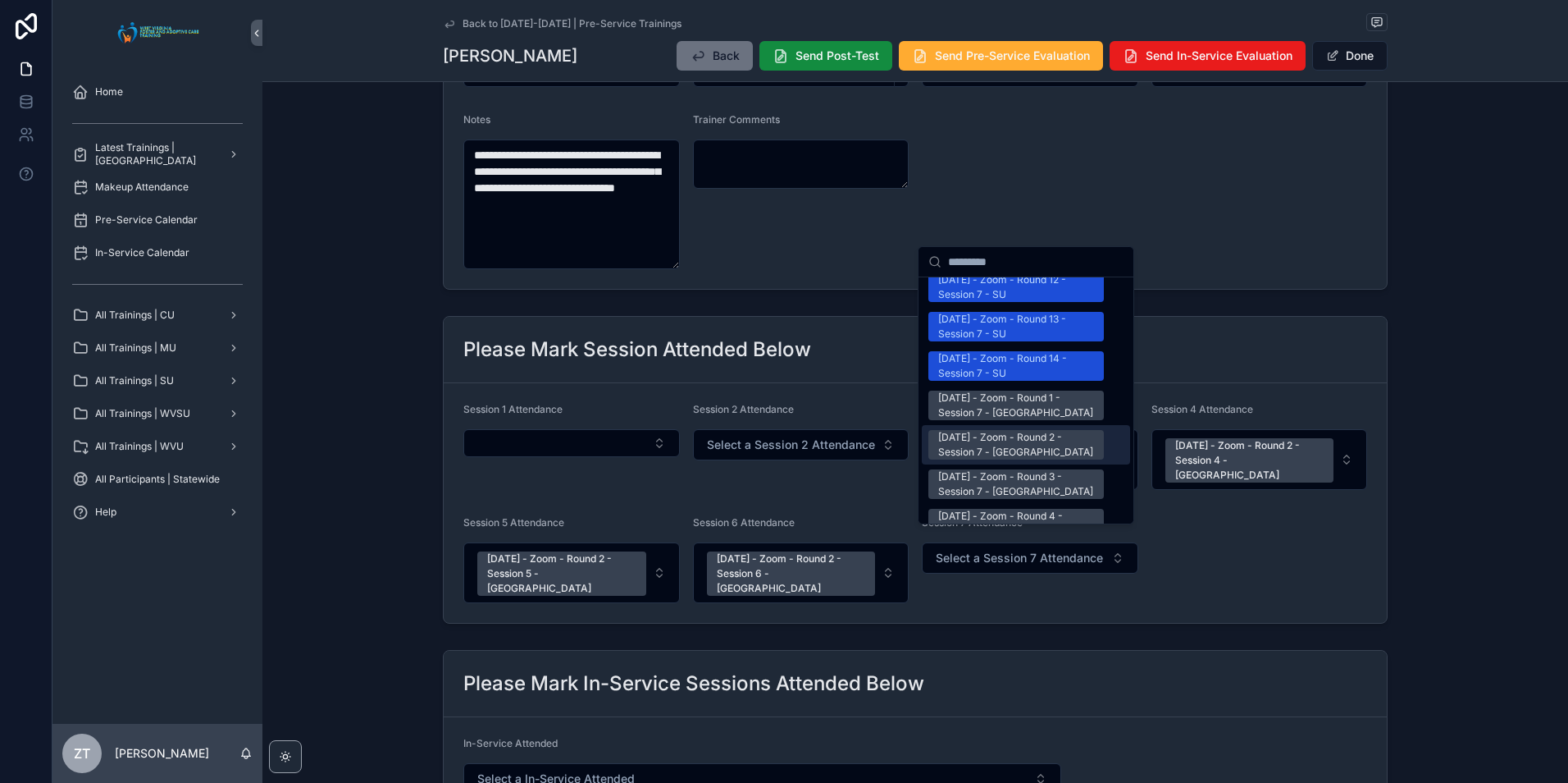
click at [1009, 429] on div "[DATE] - Zoom - Round 2 - Session 7 - [GEOGRAPHIC_DATA]" at bounding box center [1016, 444] width 156 height 30
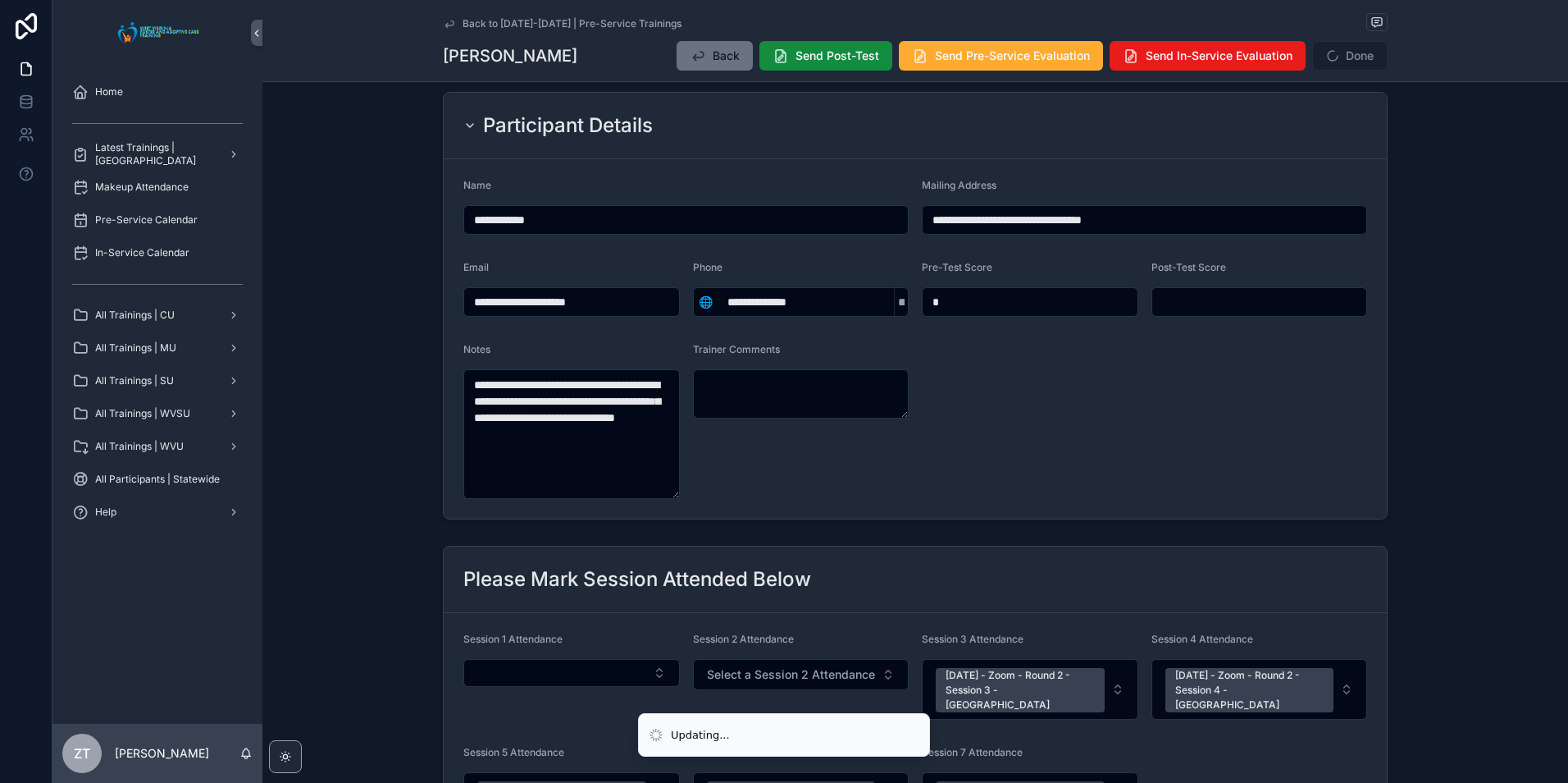
scroll to position [0, 0]
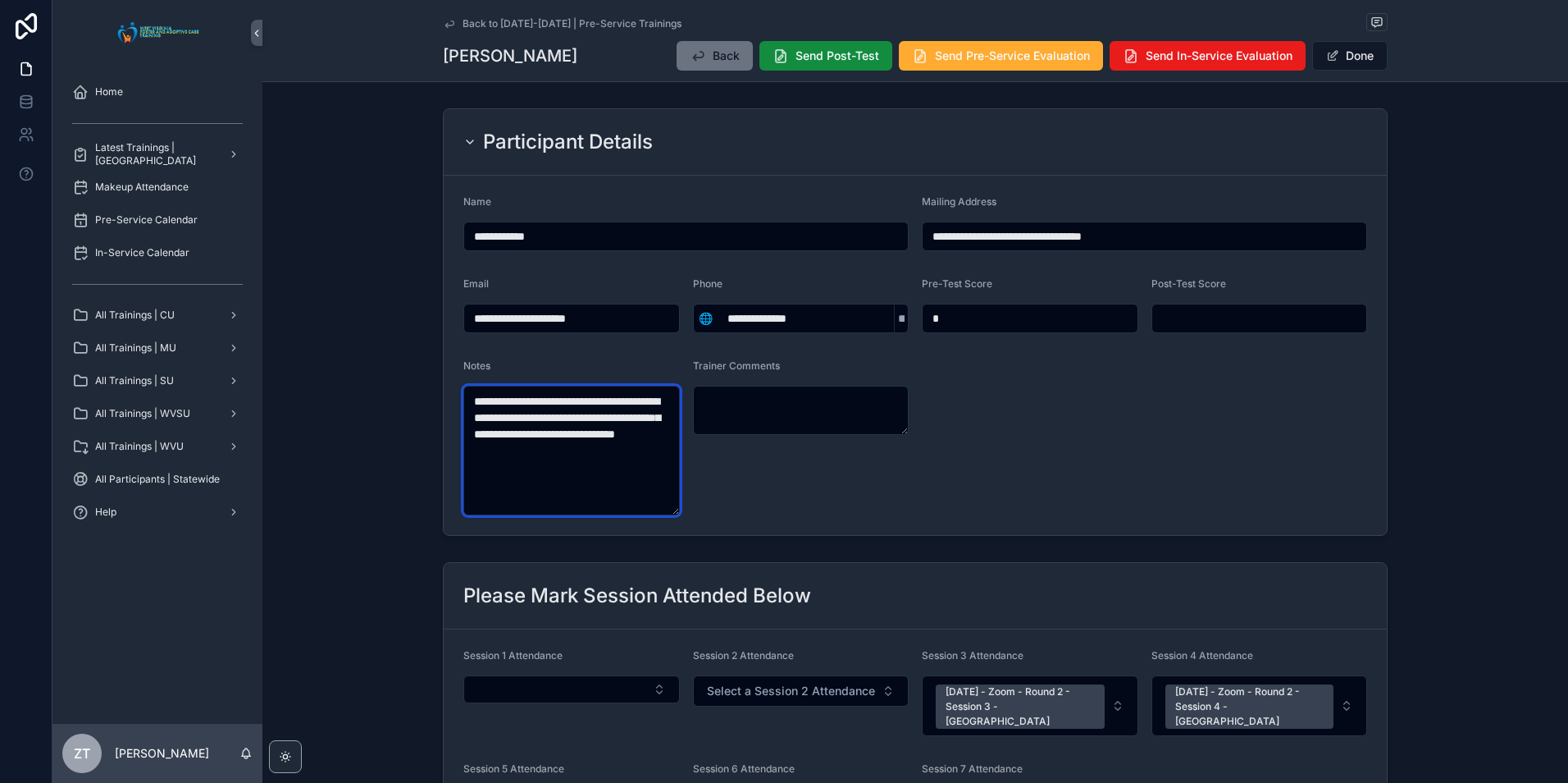
click at [639, 436] on textarea "**********" at bounding box center [571, 451] width 217 height 130
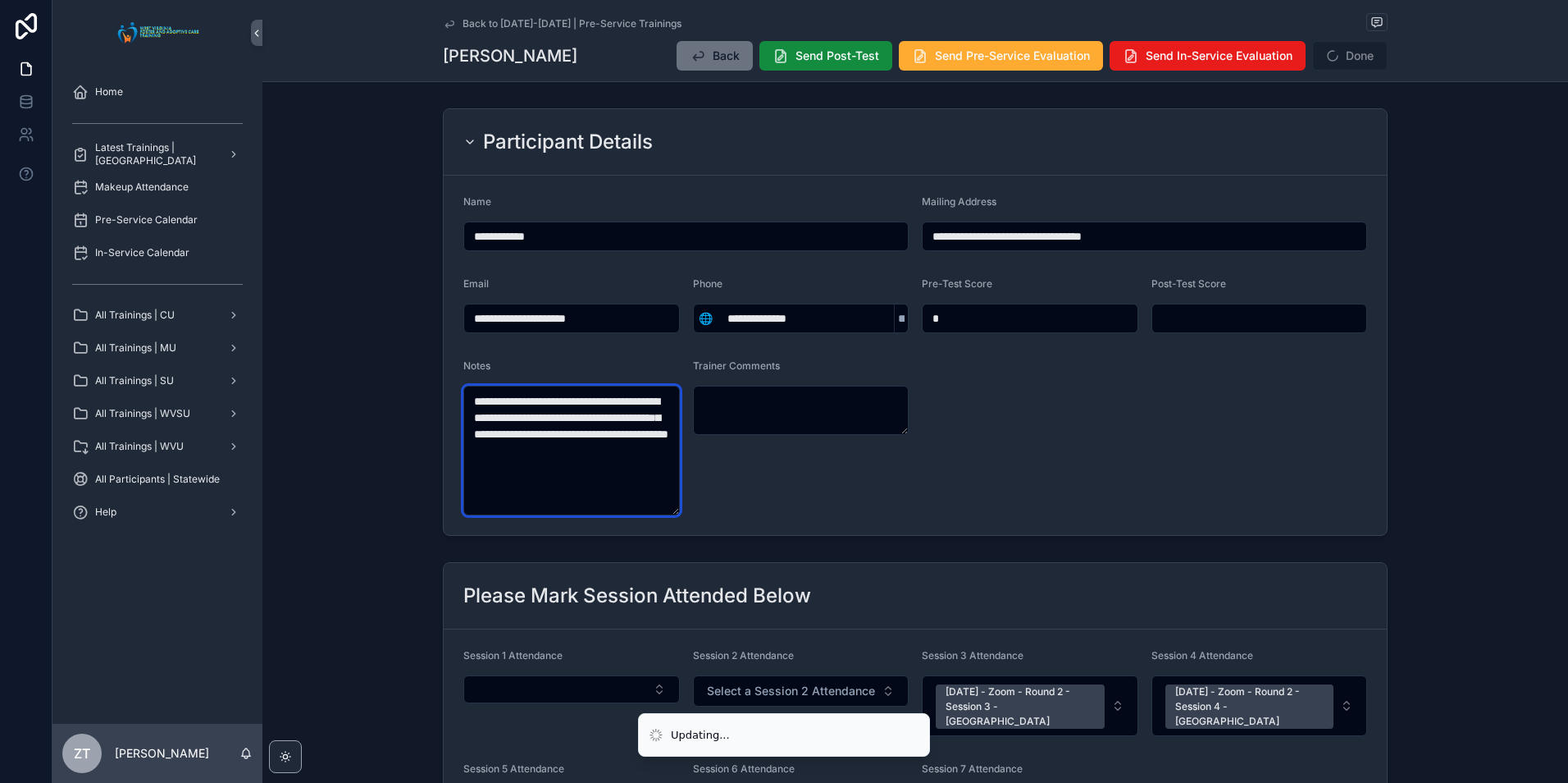
click at [583, 469] on textarea "**********" at bounding box center [571, 451] width 217 height 130
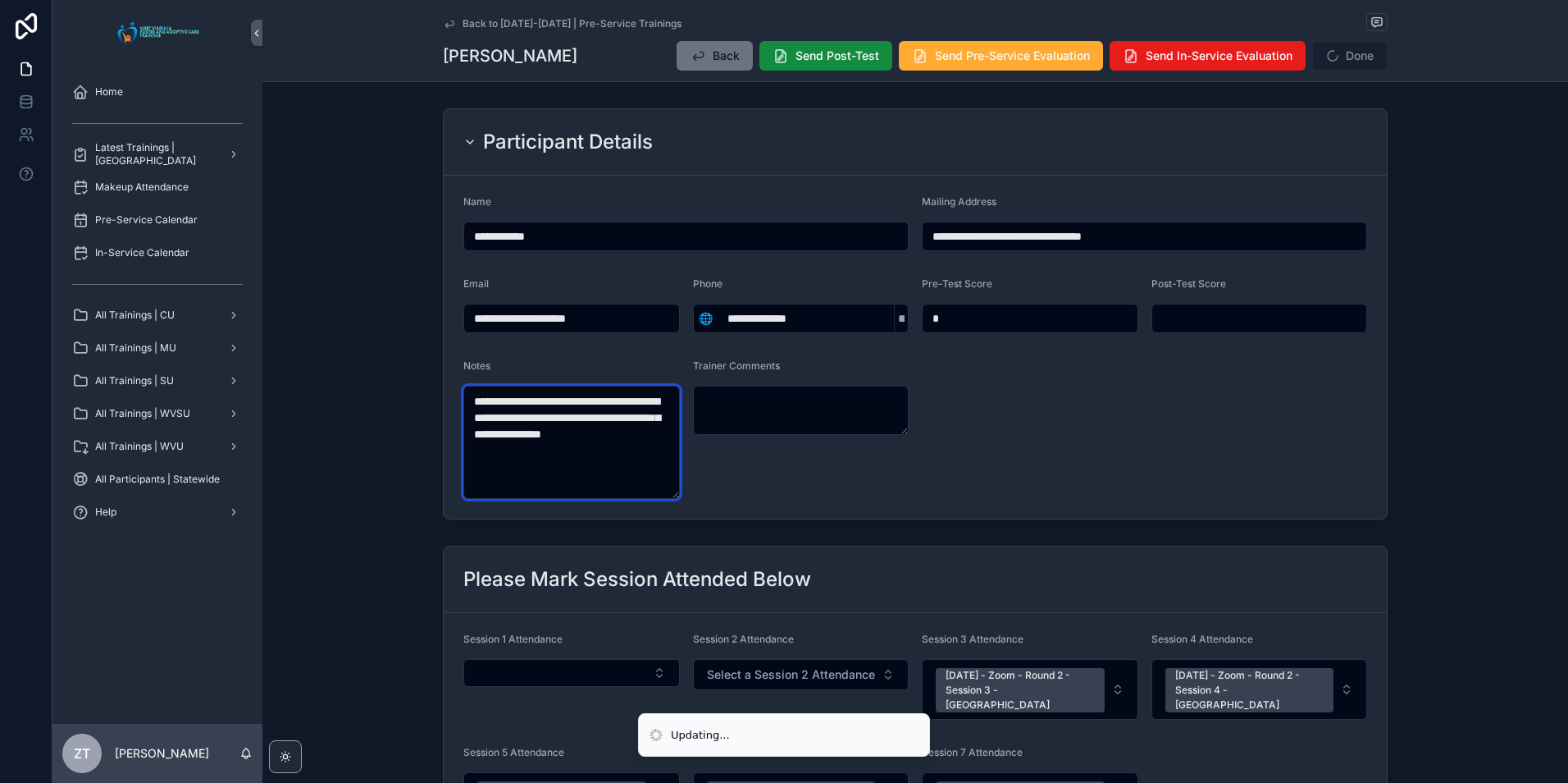
type textarea "**********"
click at [1286, 137] on div "Participant Details" at bounding box center [914, 142] width 903 height 26
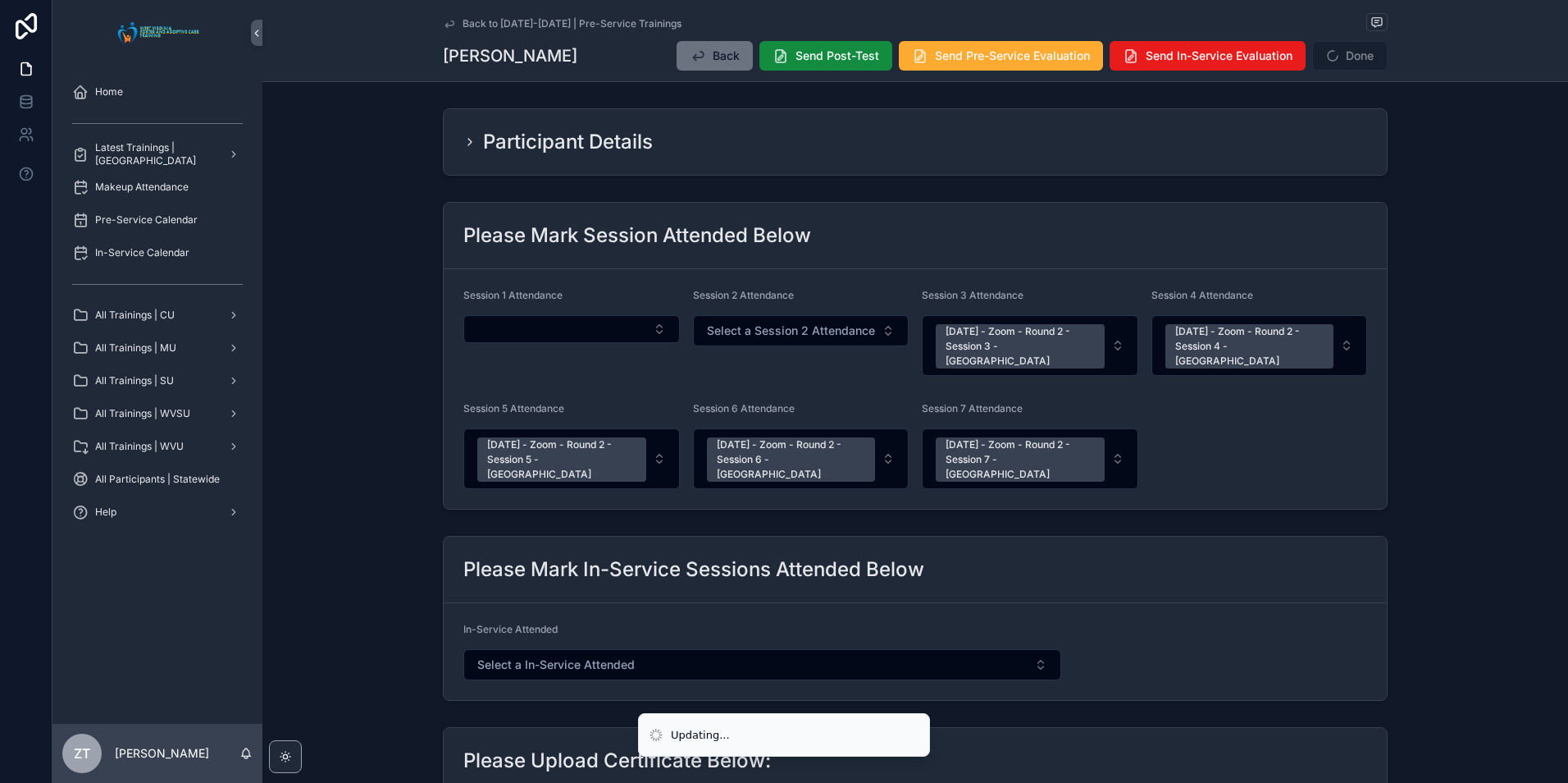
click at [1286, 137] on div "Participant Details" at bounding box center [914, 142] width 903 height 26
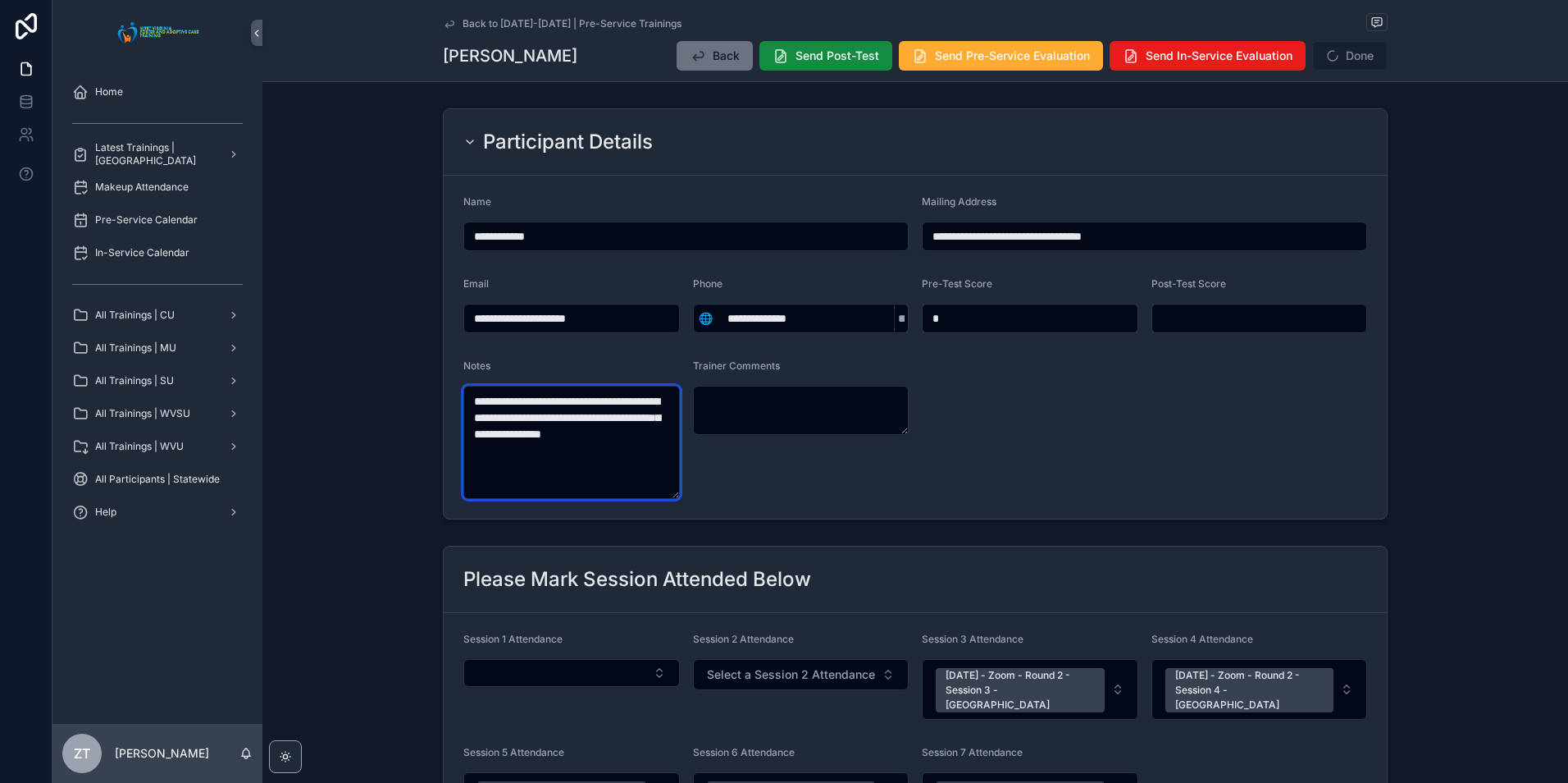
click at [593, 457] on textarea "**********" at bounding box center [571, 442] width 217 height 113
click at [1063, 440] on form "**********" at bounding box center [915, 347] width 943 height 343
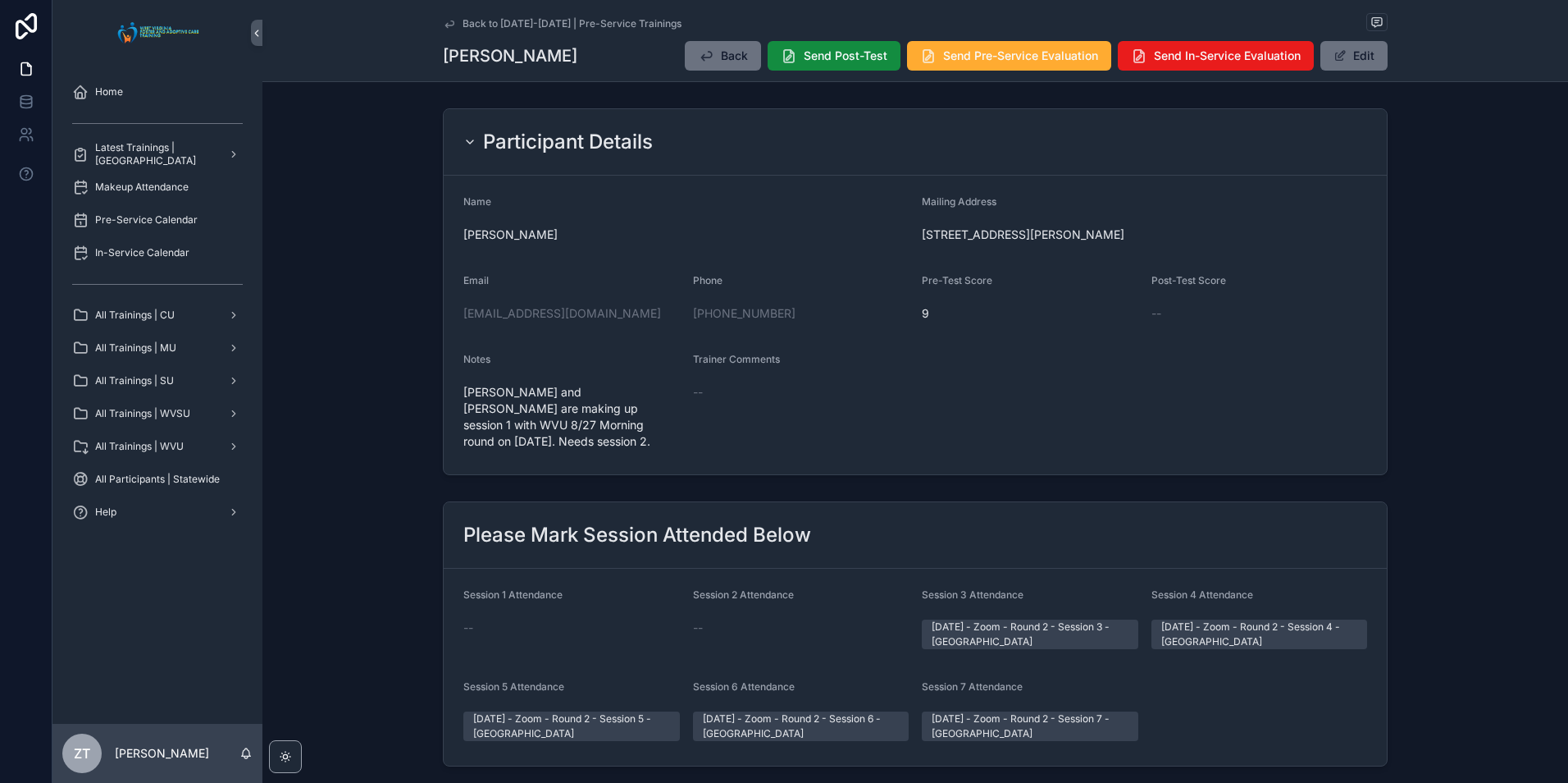
click at [449, 17] on icon "scrollable content" at bounding box center [450, 24] width 13 height 14
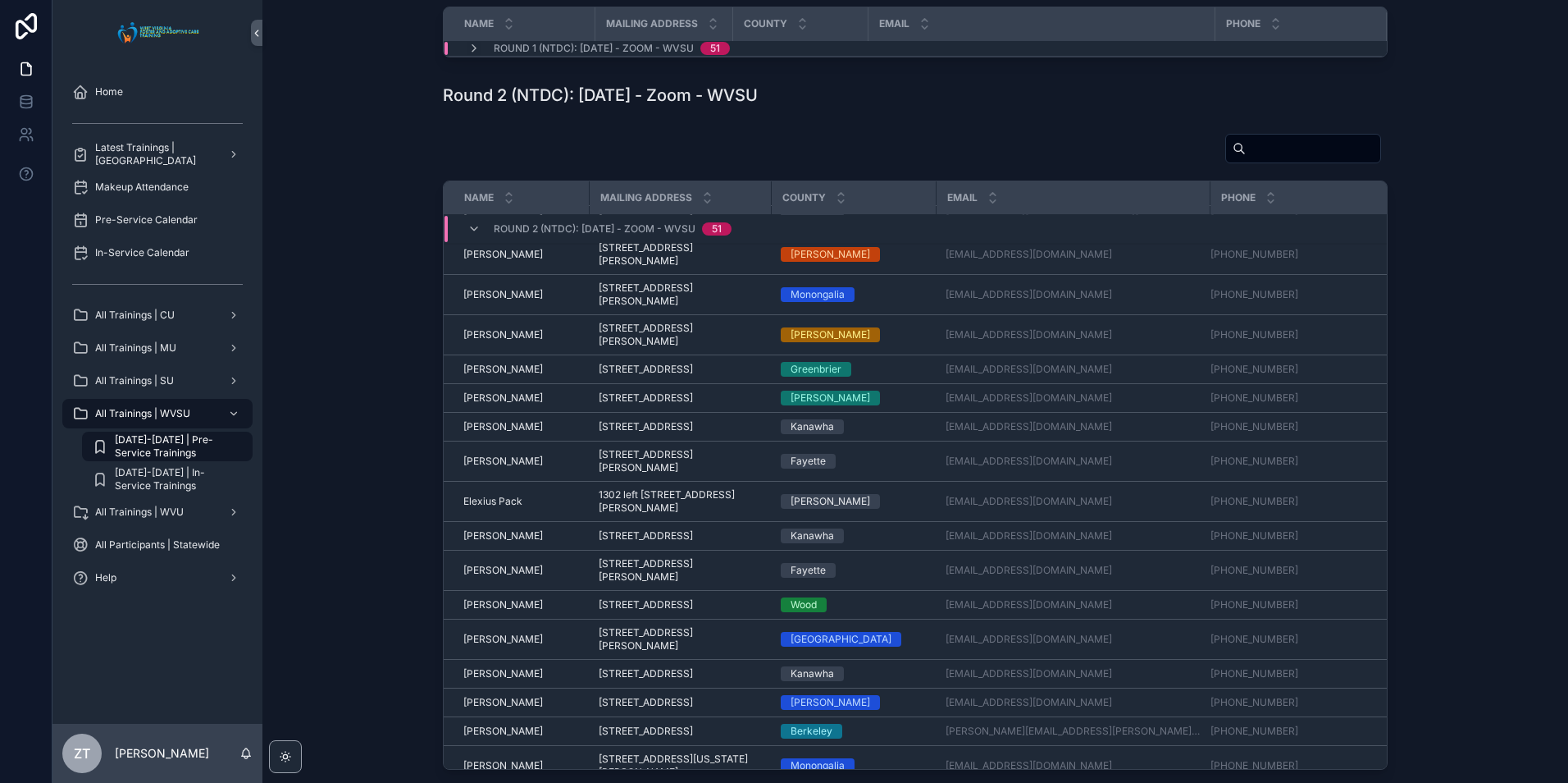
scroll to position [410, 0]
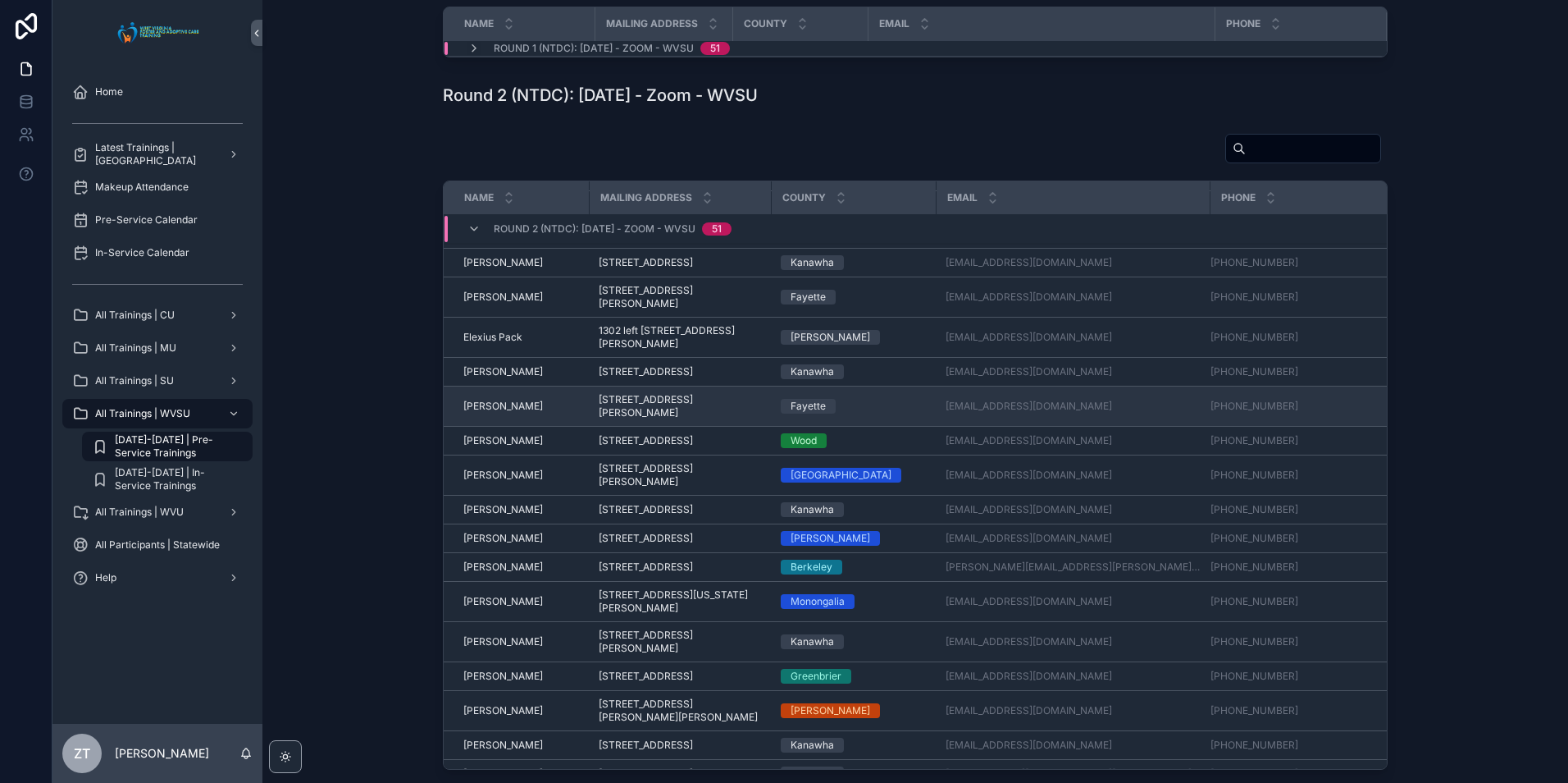
click at [496, 413] on span "[PERSON_NAME]" at bounding box center [503, 406] width 79 height 14
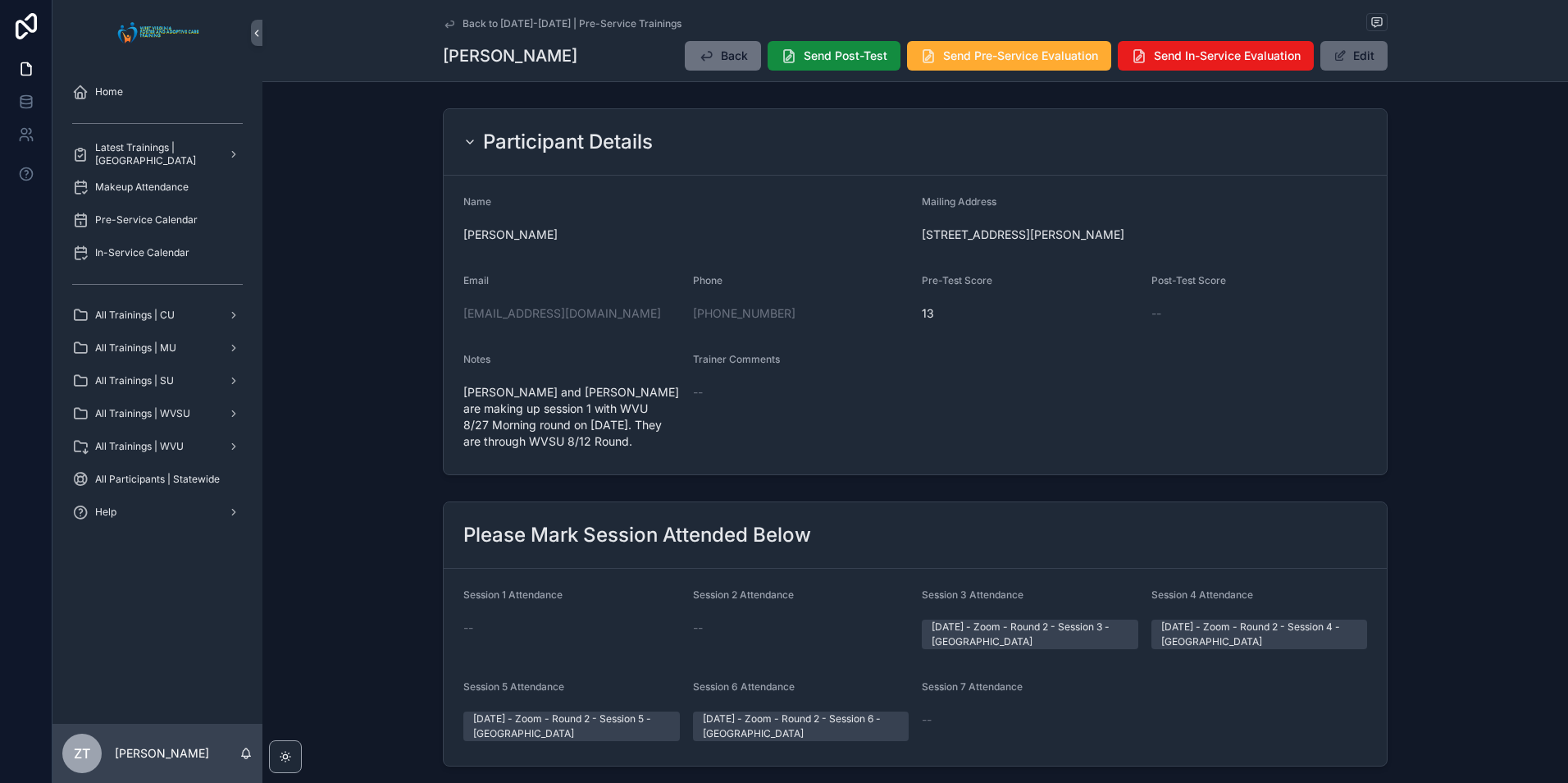
click at [1348, 54] on button "Edit" at bounding box center [1354, 56] width 67 height 30
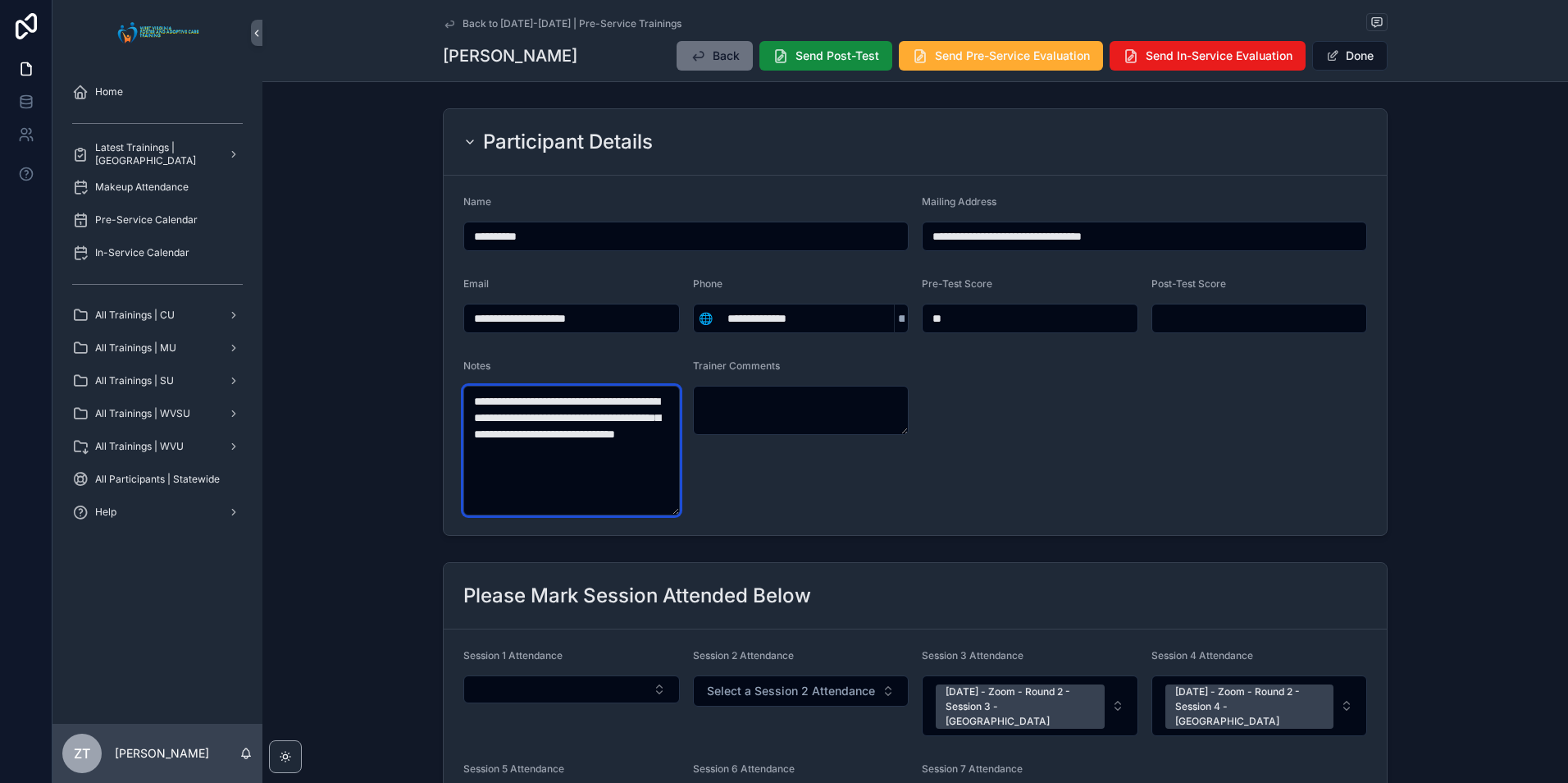
click at [520, 474] on textarea "**********" at bounding box center [571, 451] width 217 height 130
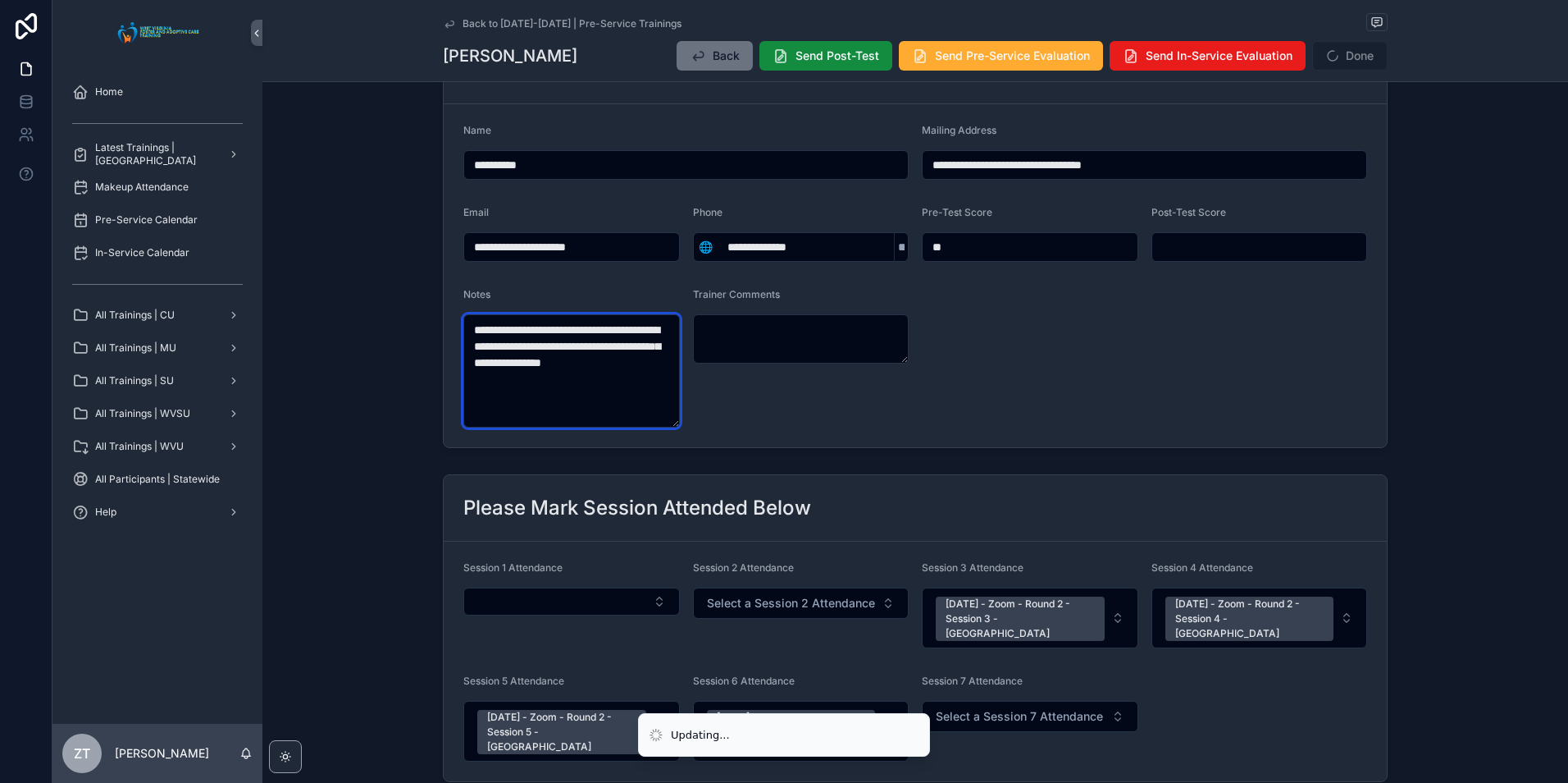
scroll to position [164, 0]
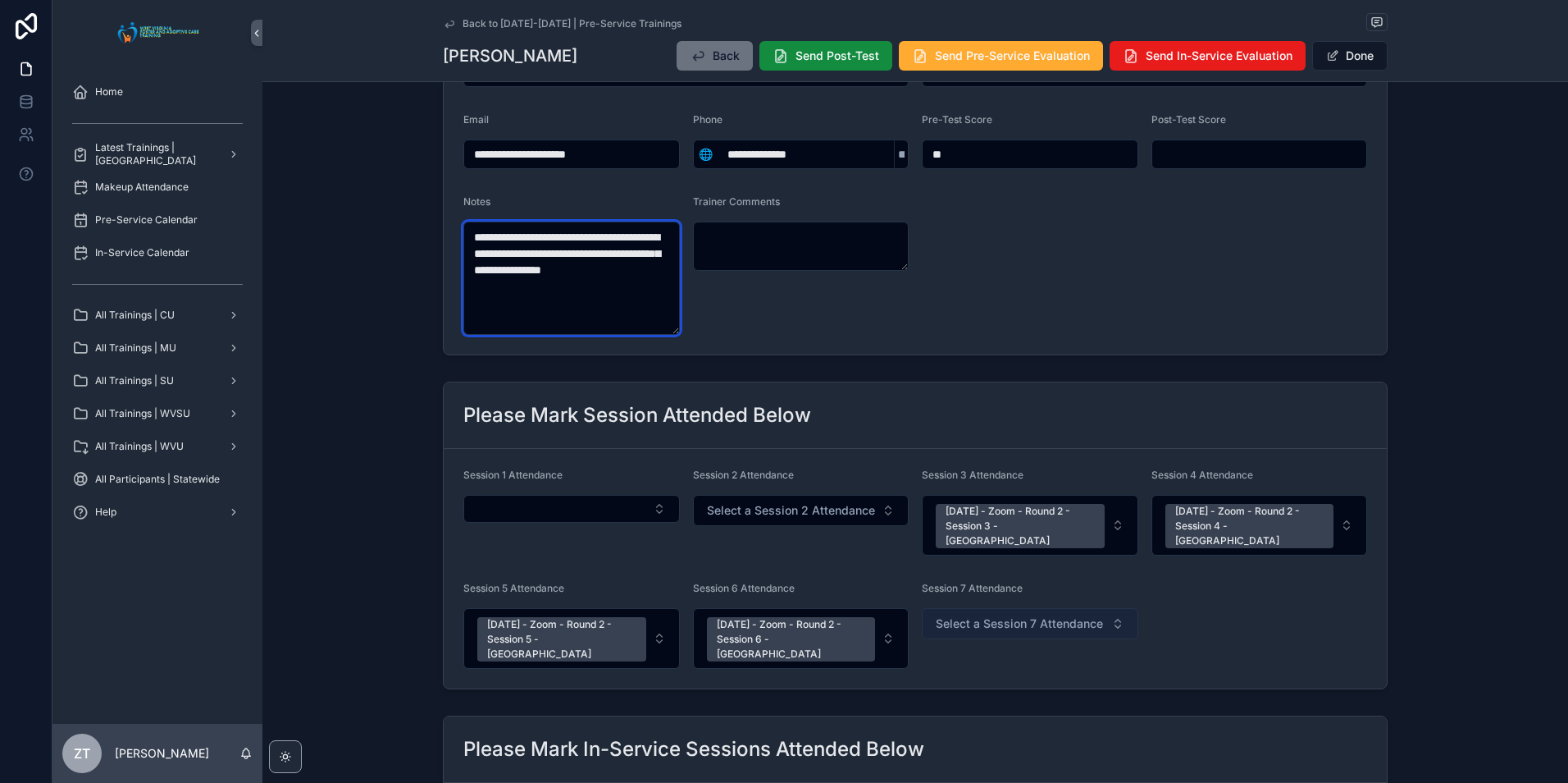
type textarea "**********"
click at [957, 615] on span "Select a Session 7 Attendance" at bounding box center [1019, 623] width 167 height 16
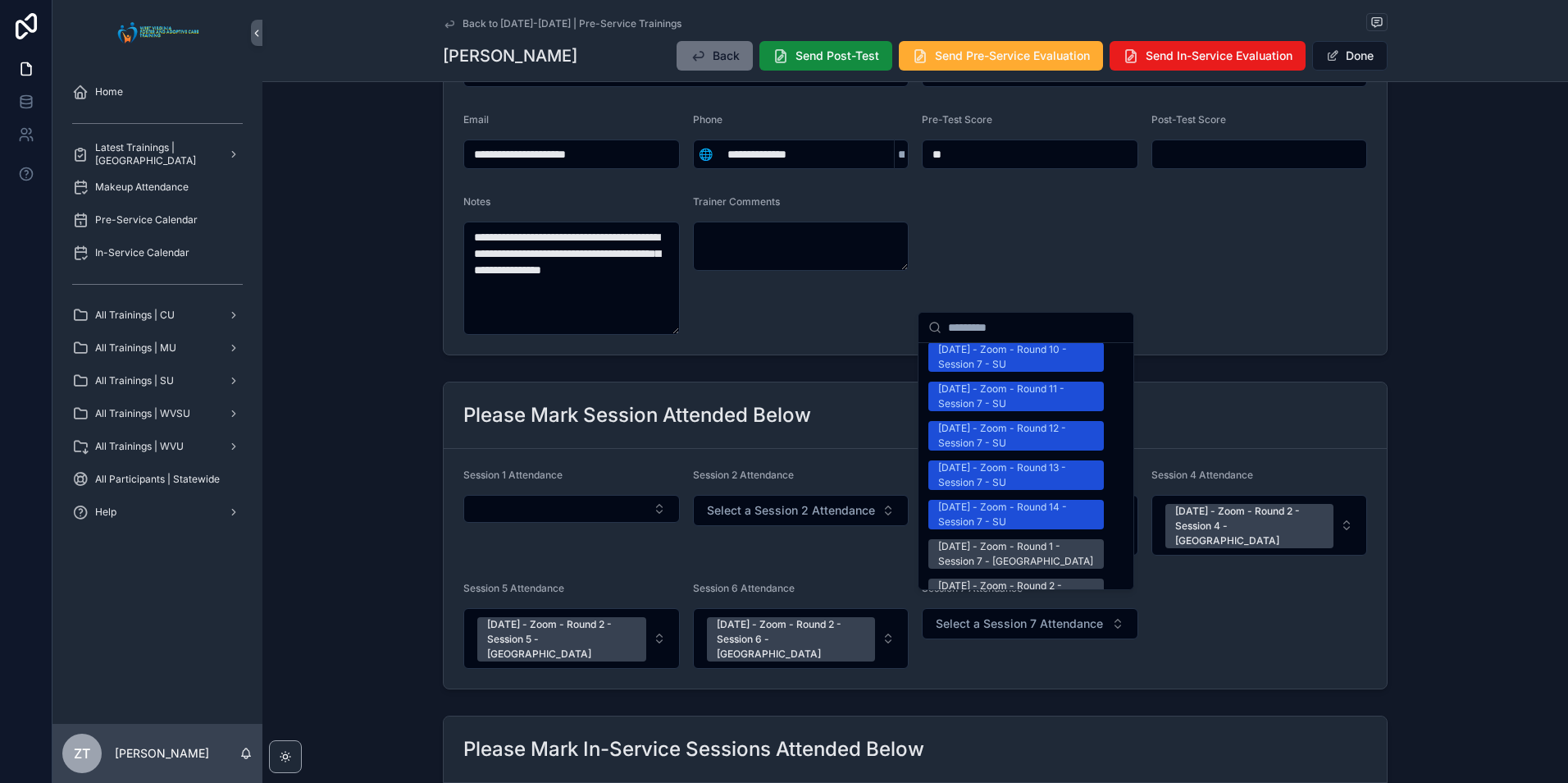
scroll to position [2051, 0]
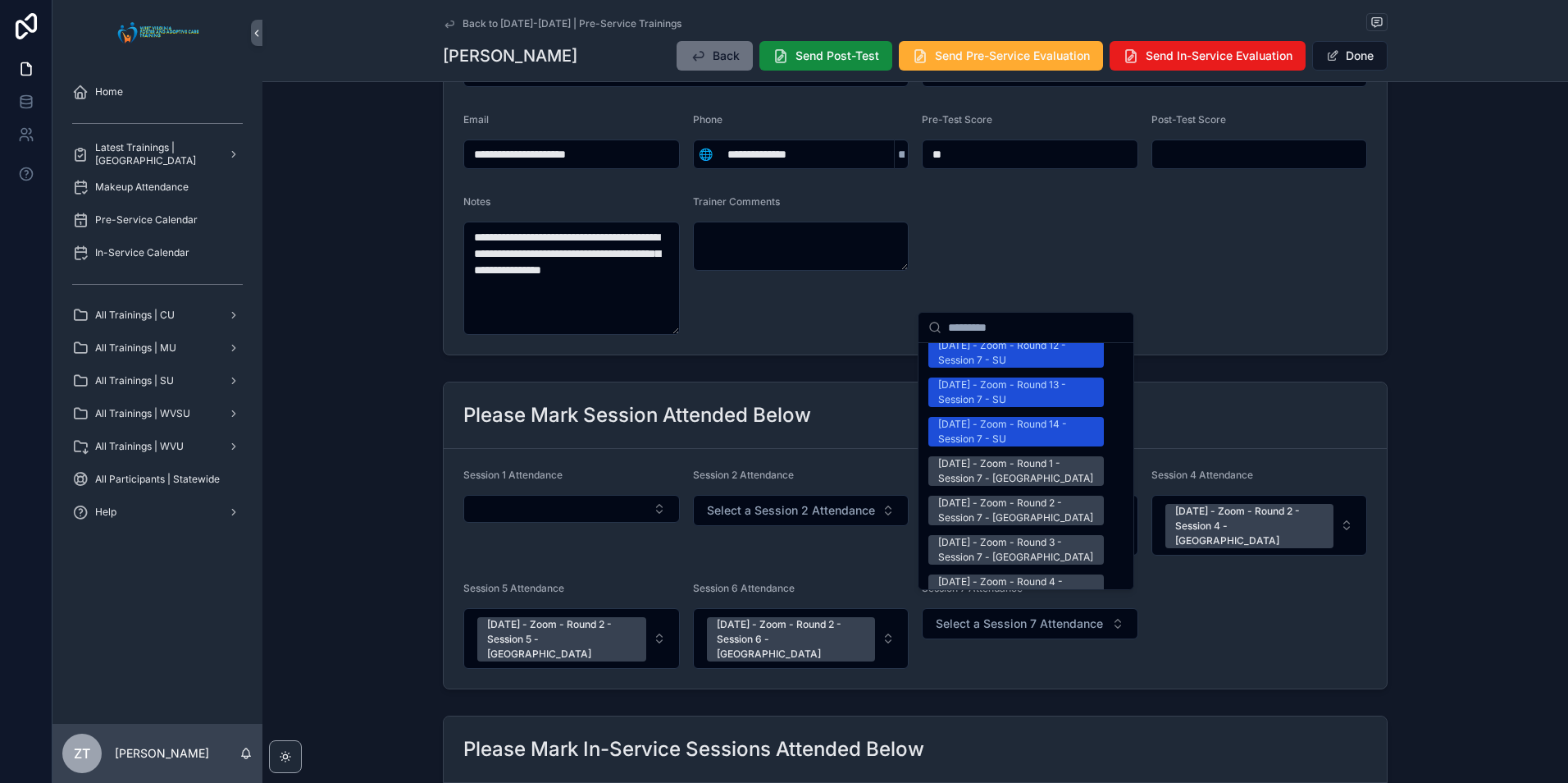
click at [1003, 495] on div "[DATE] - Zoom - Round 2 - Session 7 - [GEOGRAPHIC_DATA]" at bounding box center [1016, 510] width 156 height 30
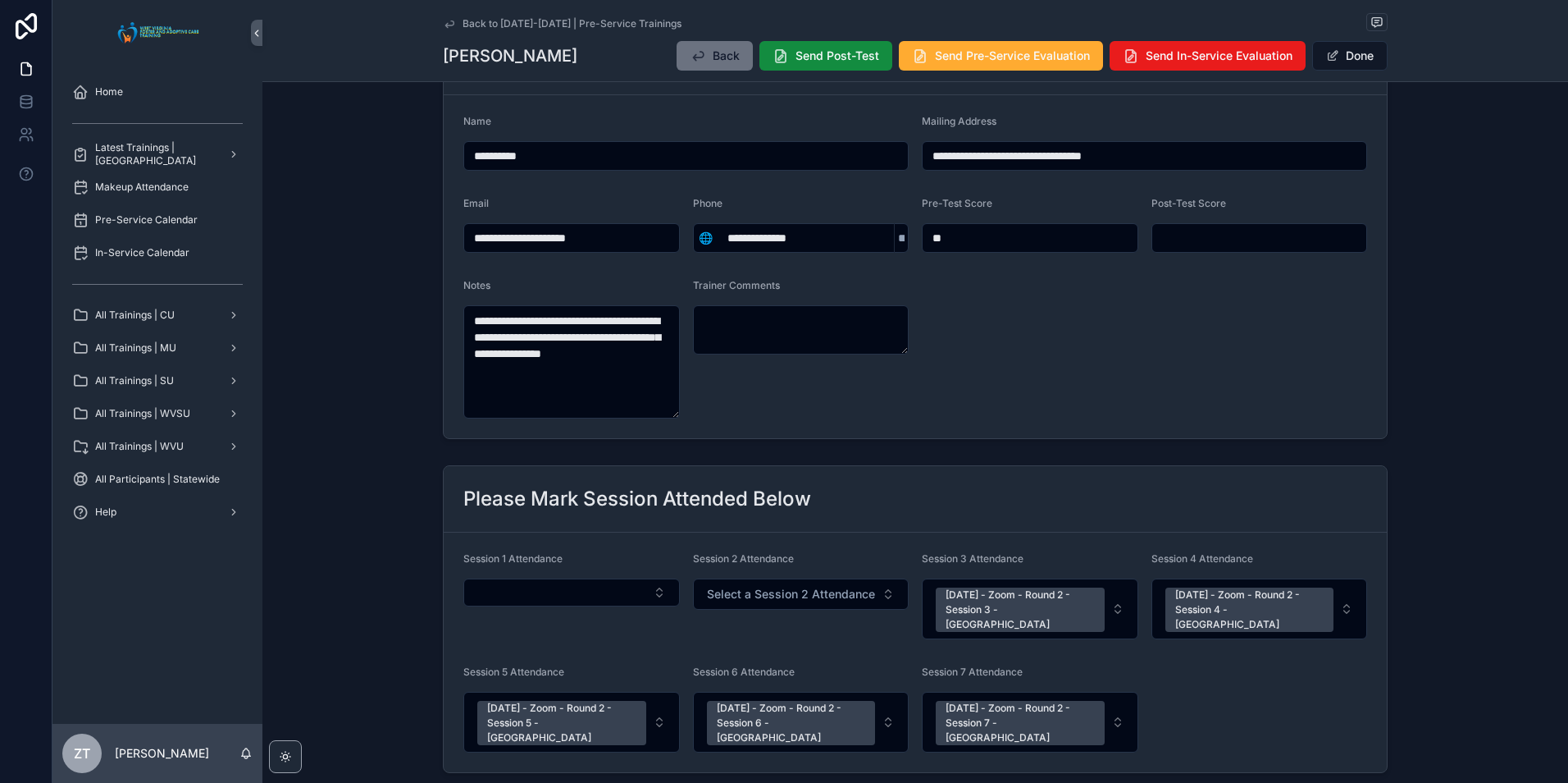
scroll to position [0, 0]
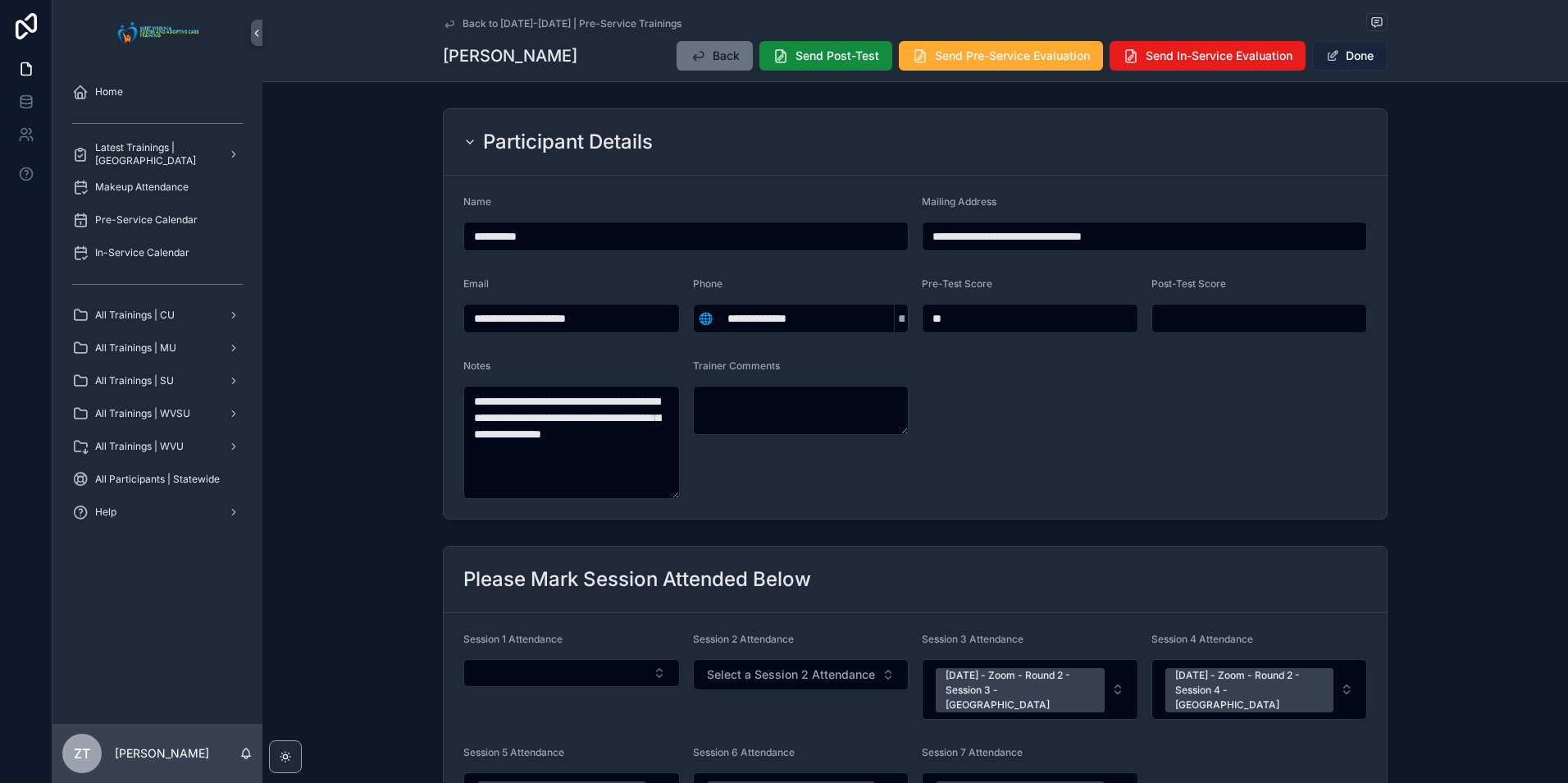
click at [1342, 54] on button "Done" at bounding box center [1350, 56] width 75 height 30
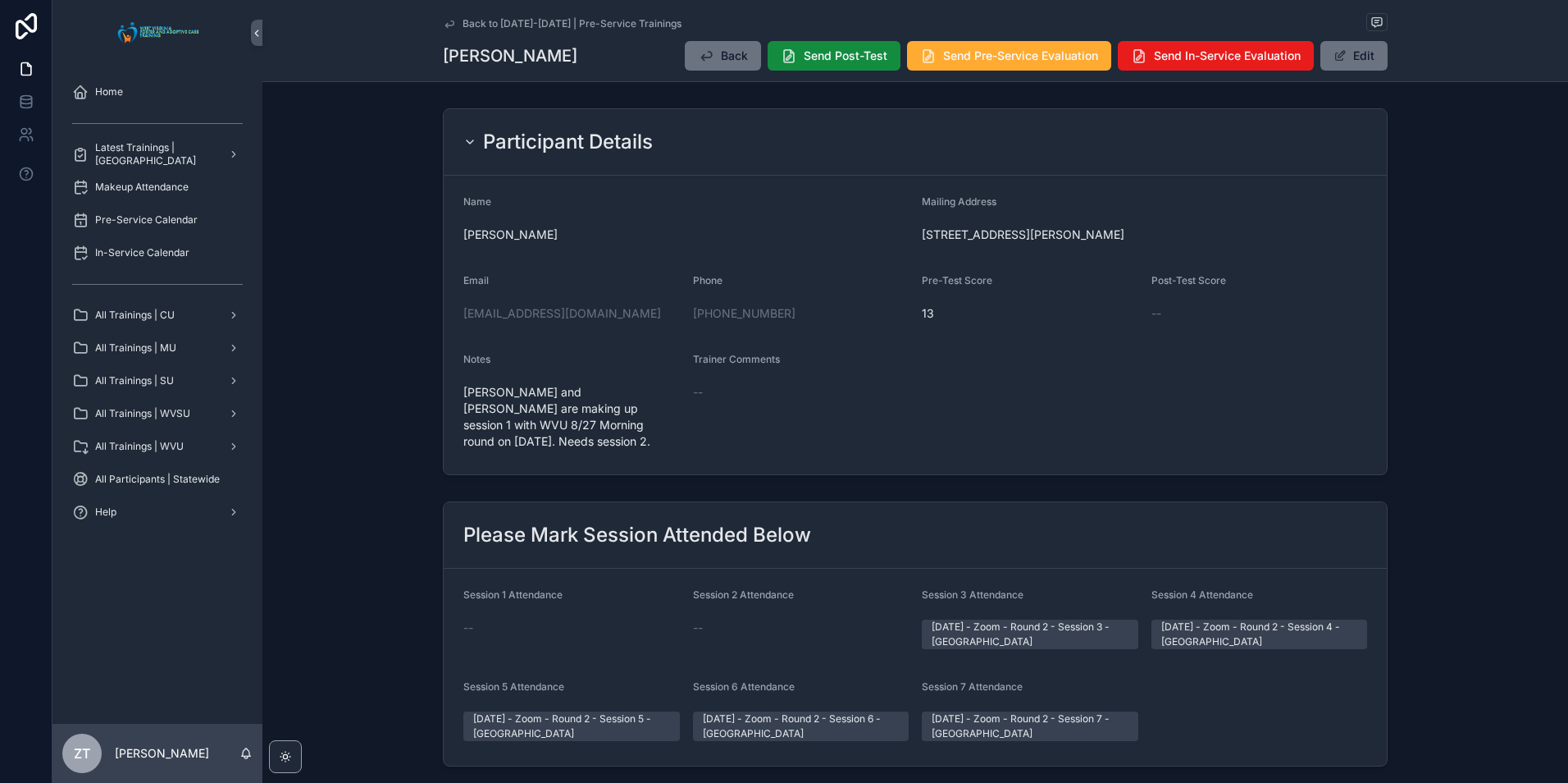
click at [448, 24] on icon "scrollable content" at bounding box center [450, 24] width 13 height 14
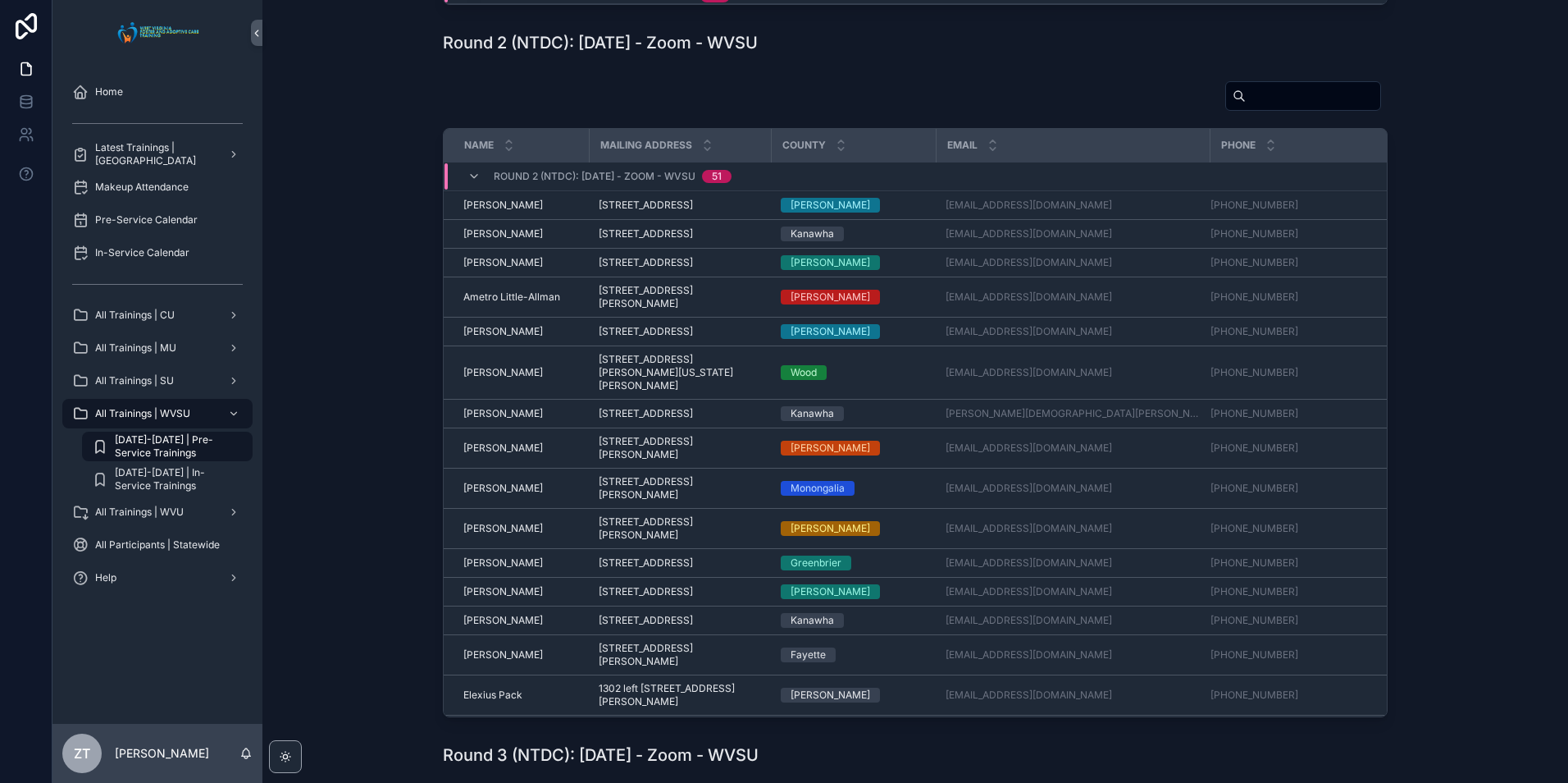
scroll to position [328, 0]
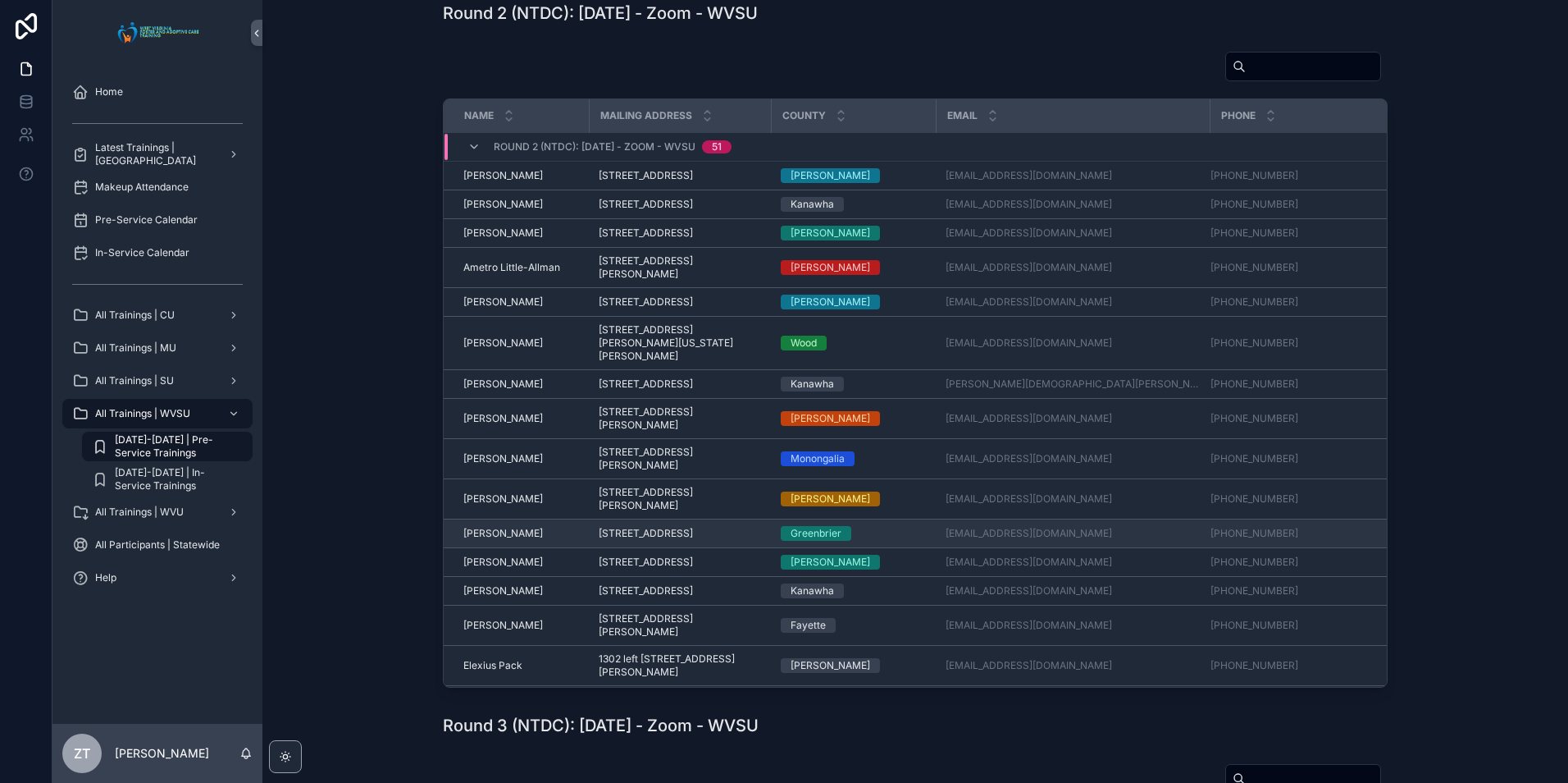
click at [493, 540] on span "[PERSON_NAME]" at bounding box center [503, 533] width 79 height 14
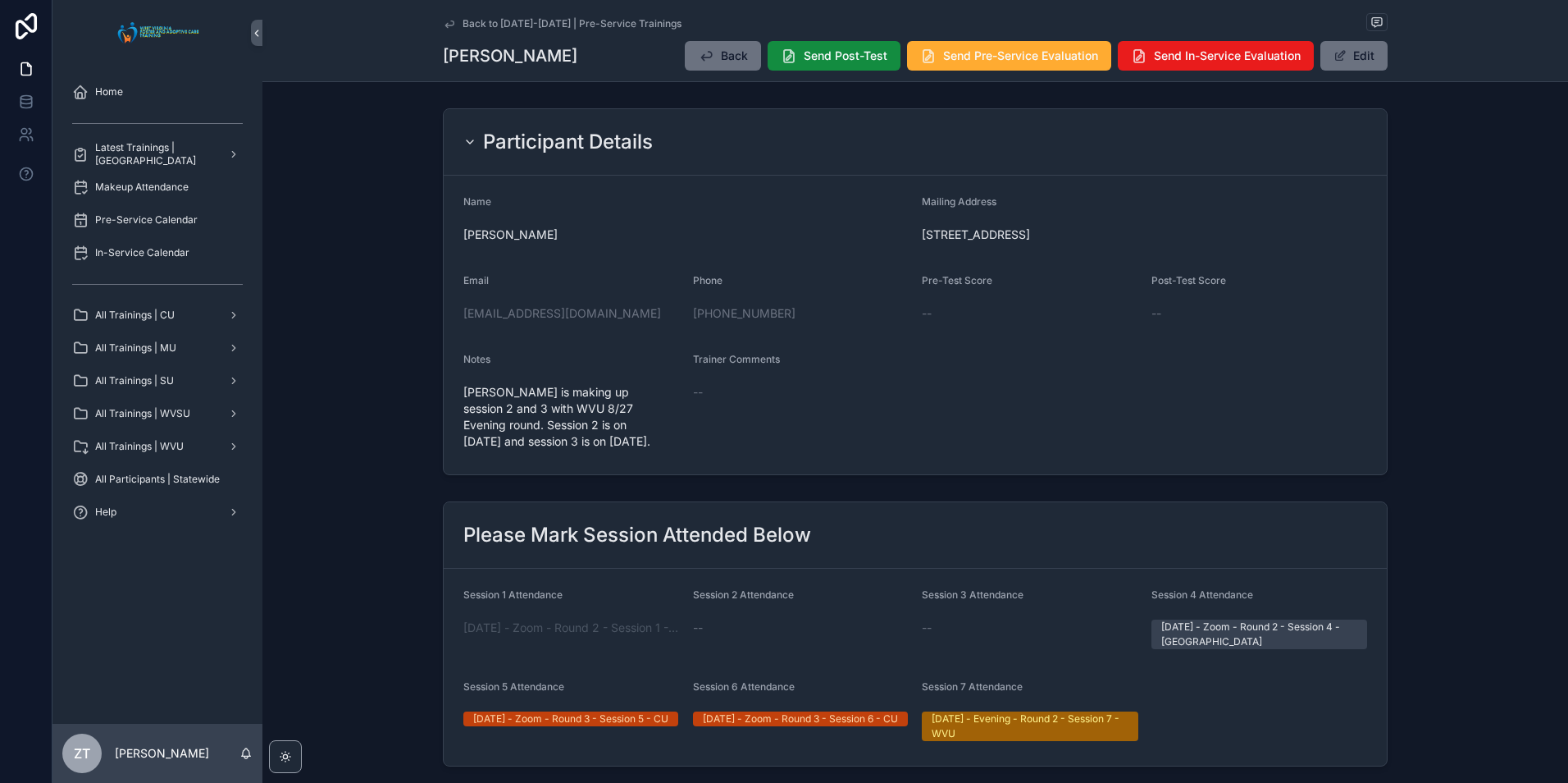
click at [443, 19] on icon "scrollable content" at bounding box center [450, 24] width 13 height 14
